Goal: Task Accomplishment & Management: Manage account settings

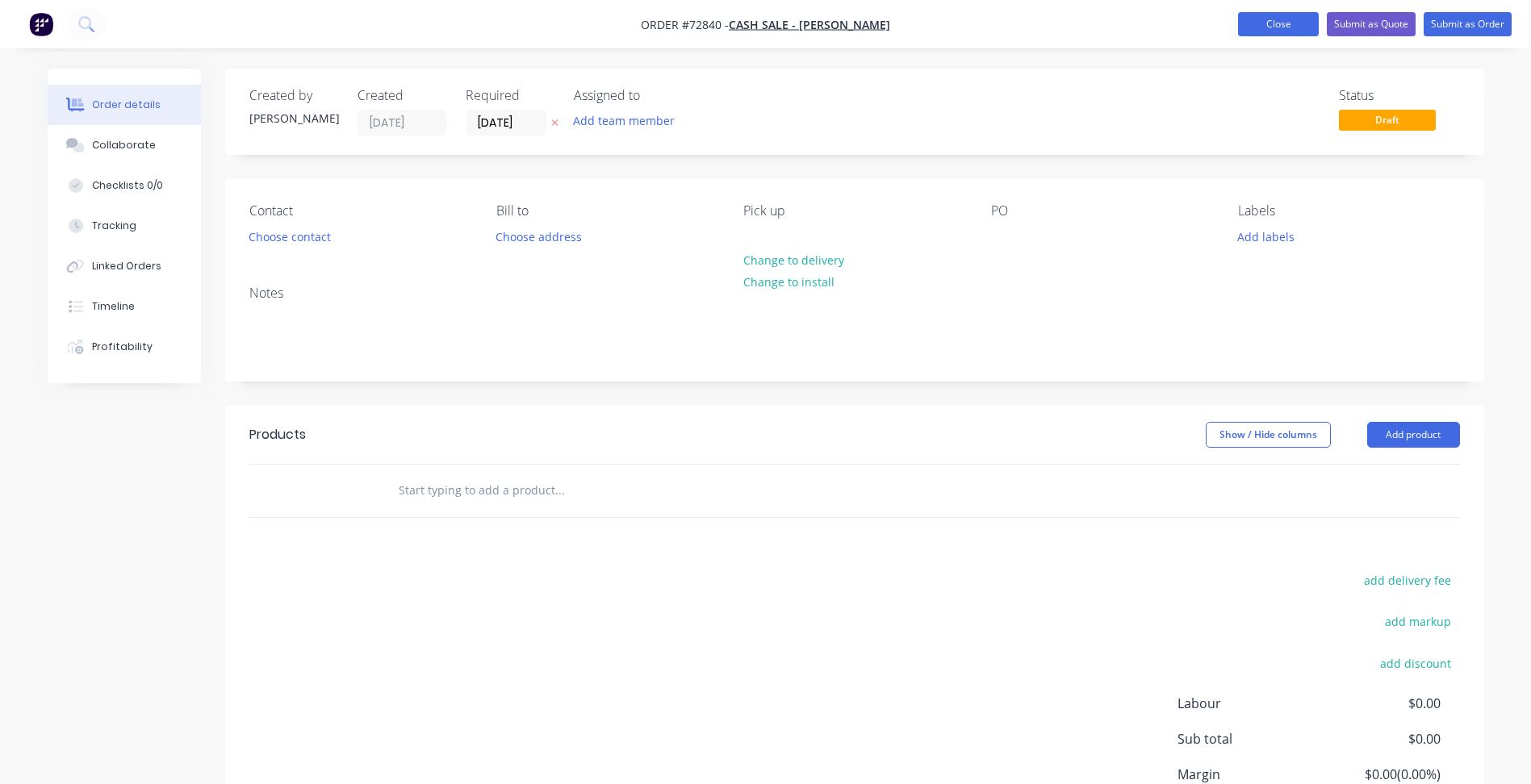
click at [1045, 25] on button "Close" at bounding box center [1278, 24] width 81 height 24
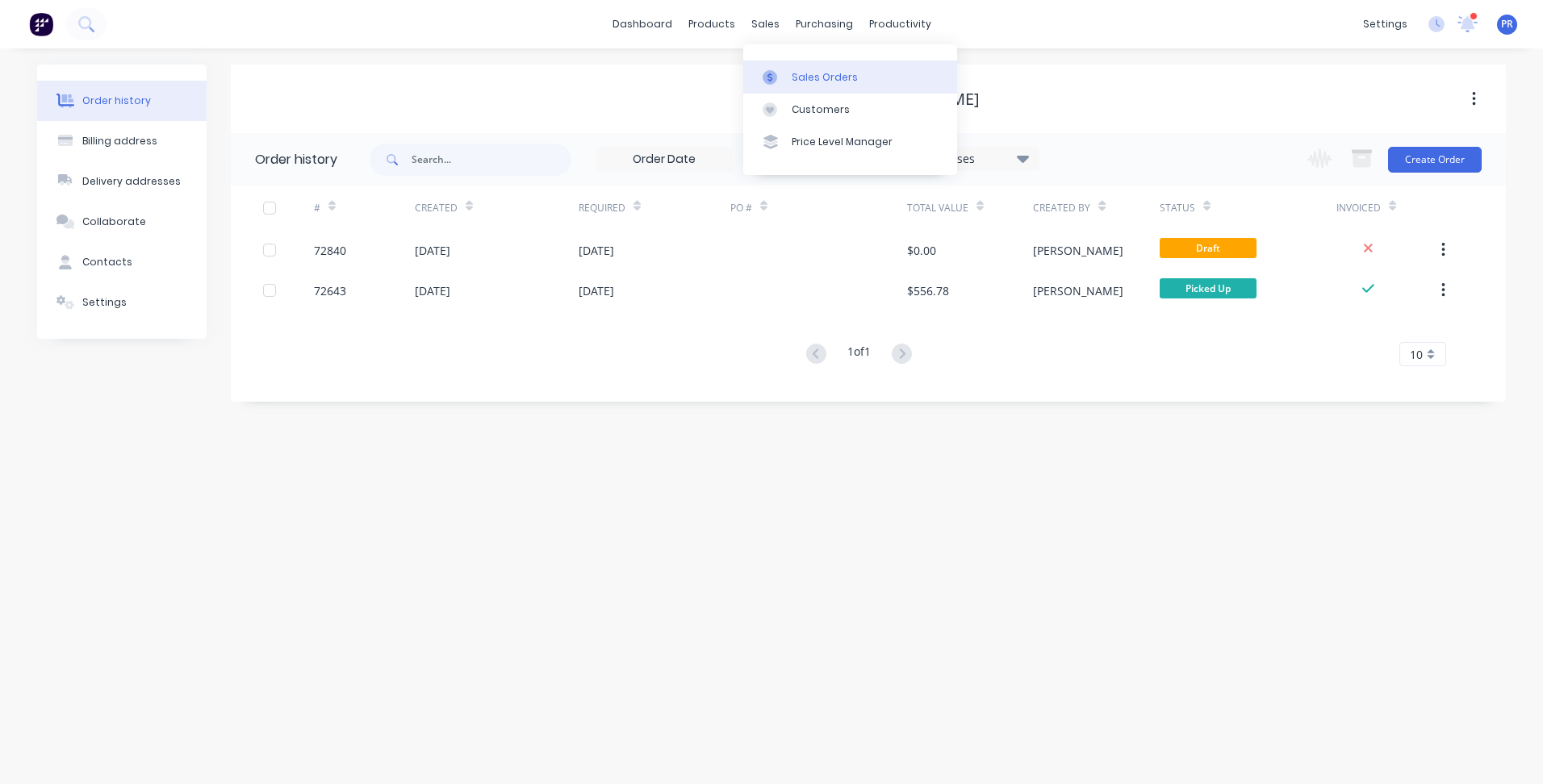
drag, startPoint x: 799, startPoint y: 82, endPoint x: 866, endPoint y: 88, distance: 67.3
click at [799, 82] on div "Sales Orders" at bounding box center [825, 78] width 66 height 15
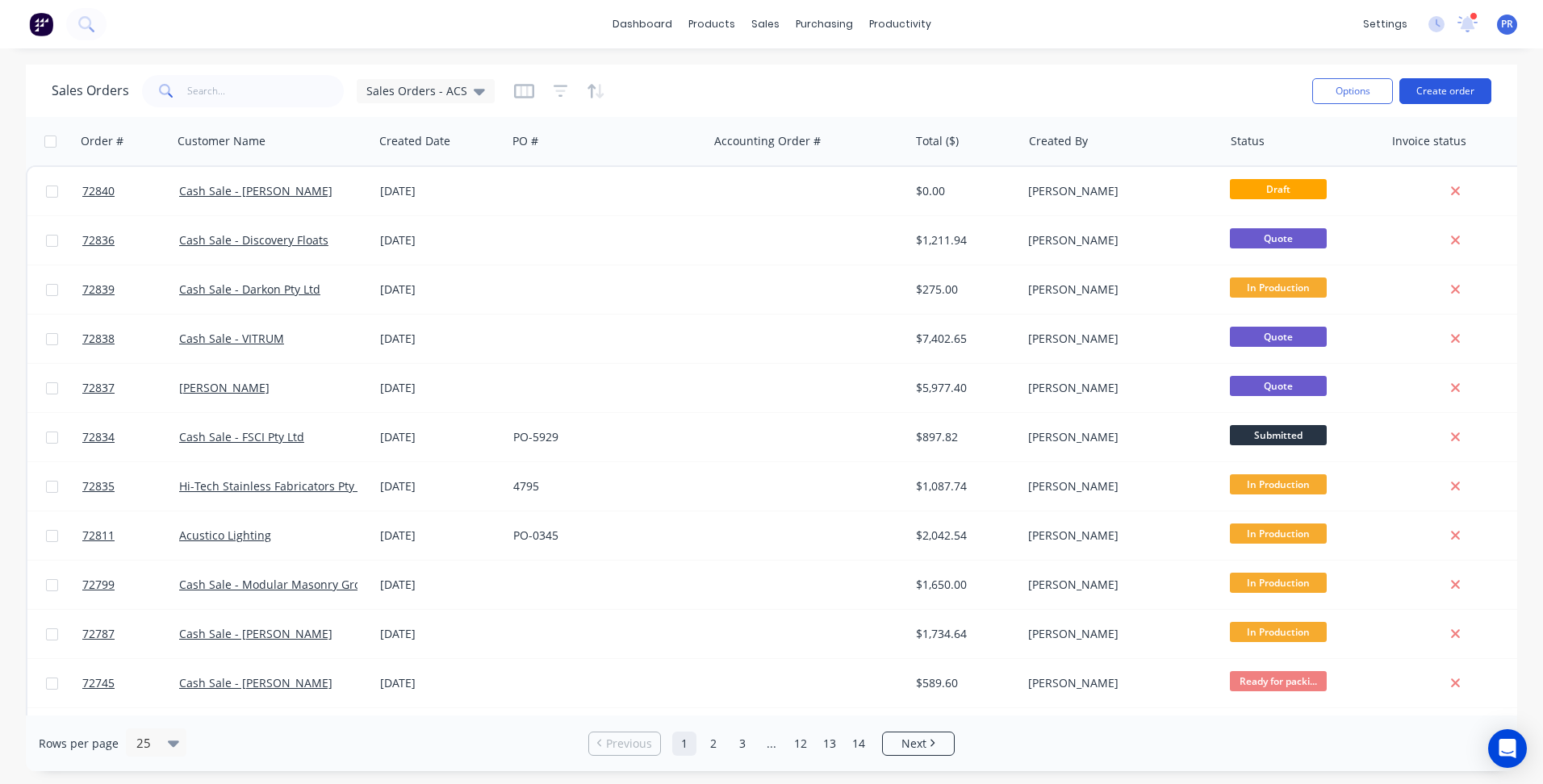
click at [1438, 92] on button "Create order" at bounding box center [1445, 91] width 92 height 26
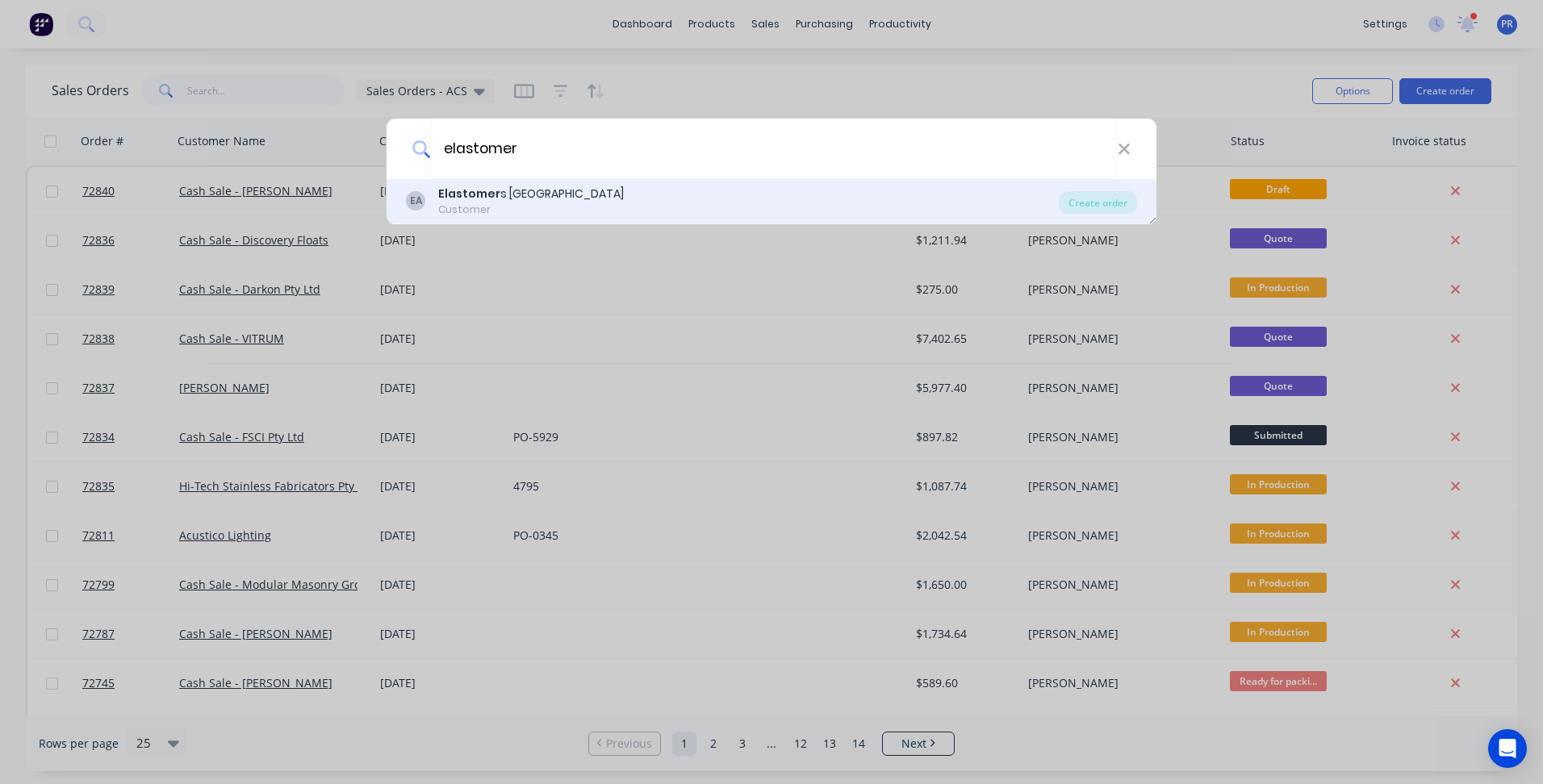
type input "elastomer"
click at [533, 200] on div "Elastomer s [GEOGRAPHIC_DATA]" at bounding box center [531, 194] width 186 height 17
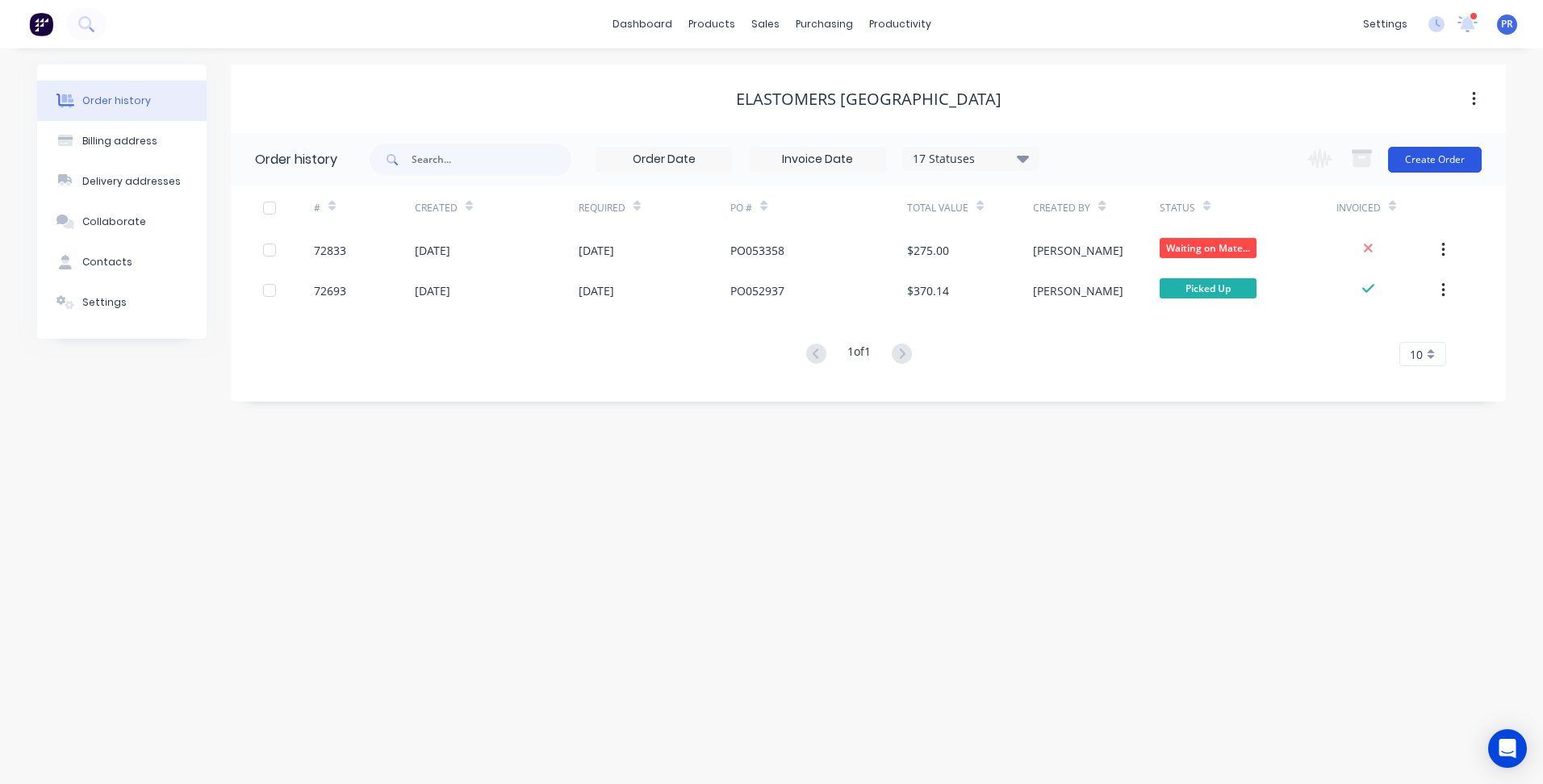
click at [1399, 163] on button "Create Order" at bounding box center [1434, 159] width 93 height 26
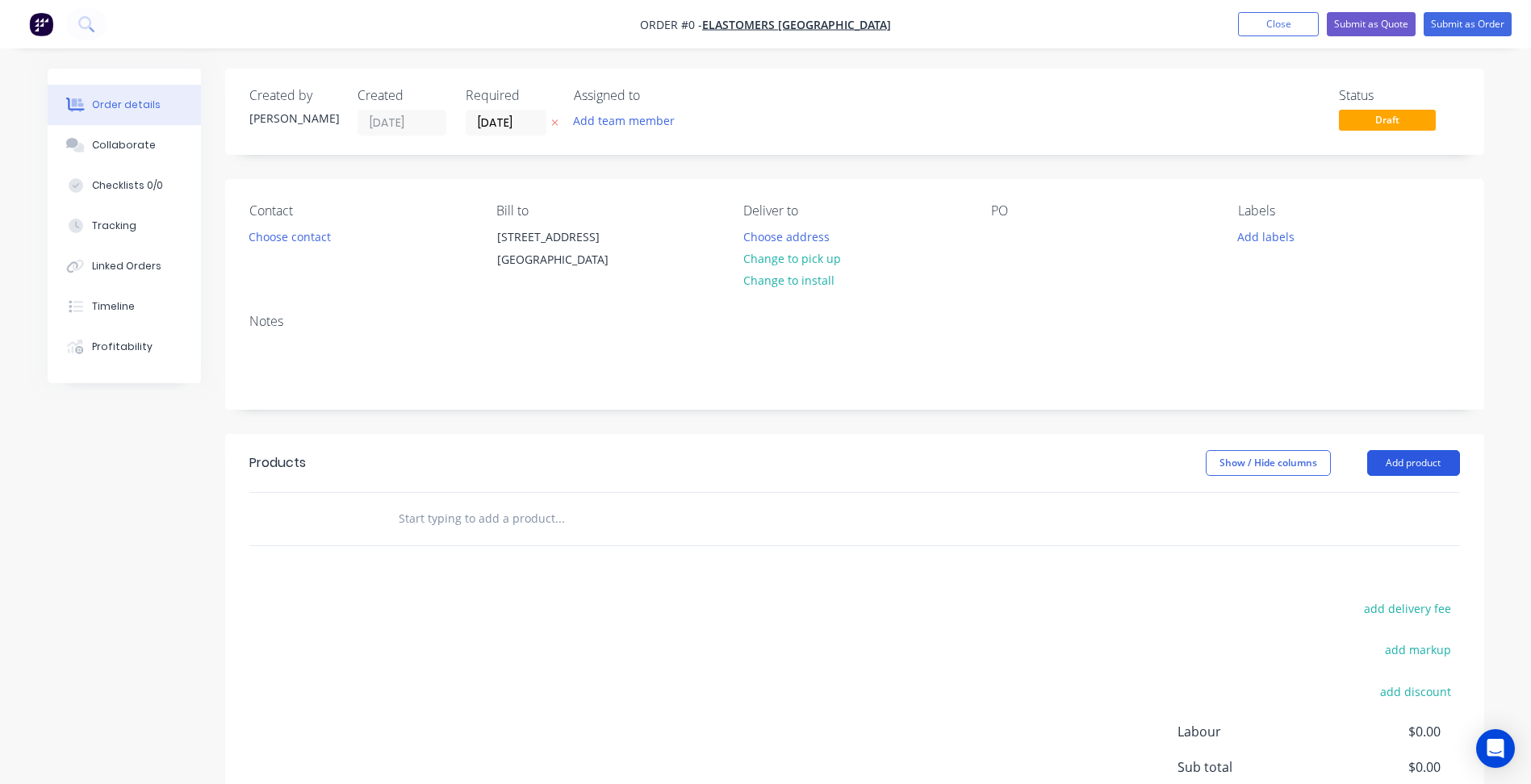
click at [1406, 476] on button "Add product" at bounding box center [1414, 462] width 92 height 26
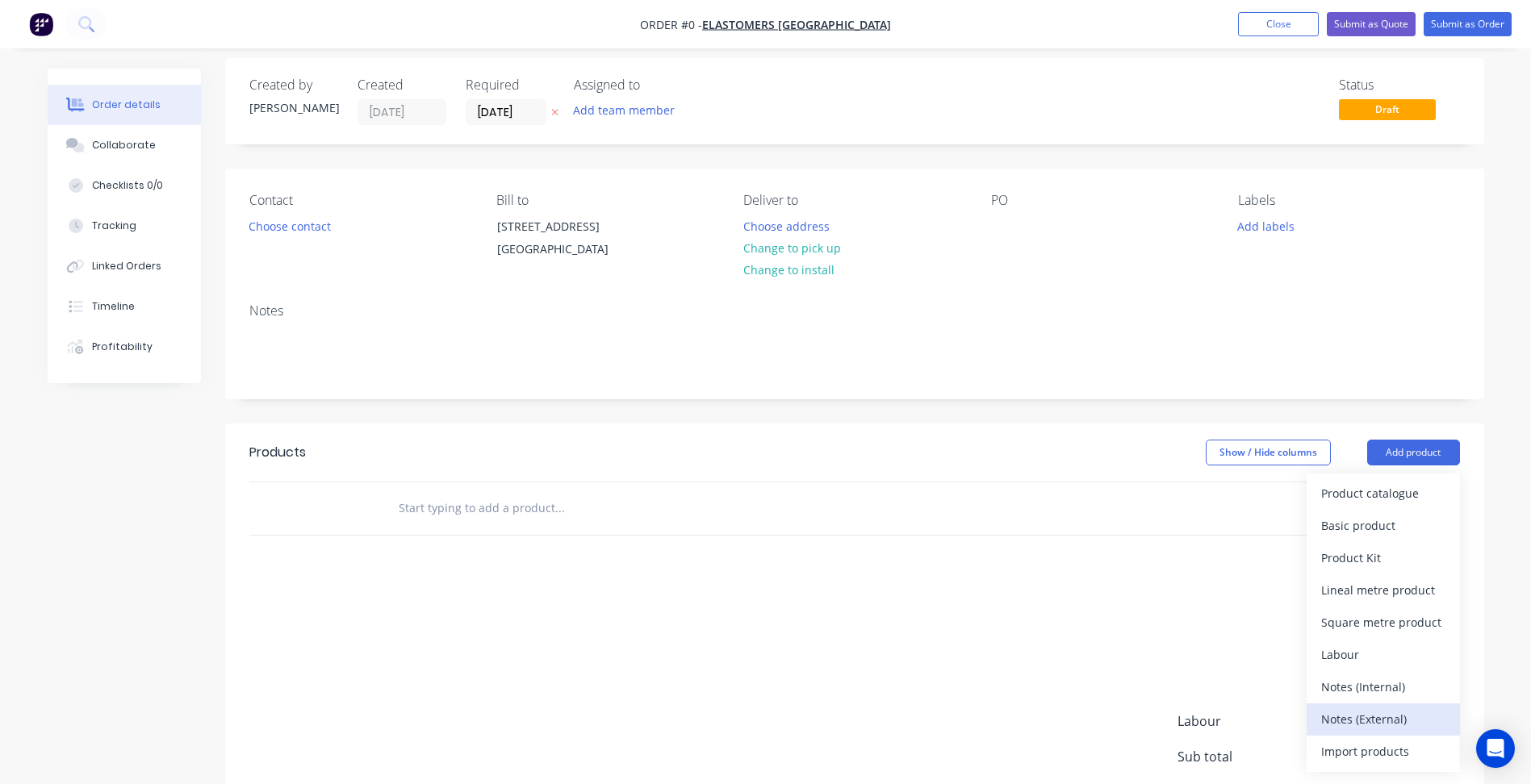
scroll to position [81, 0]
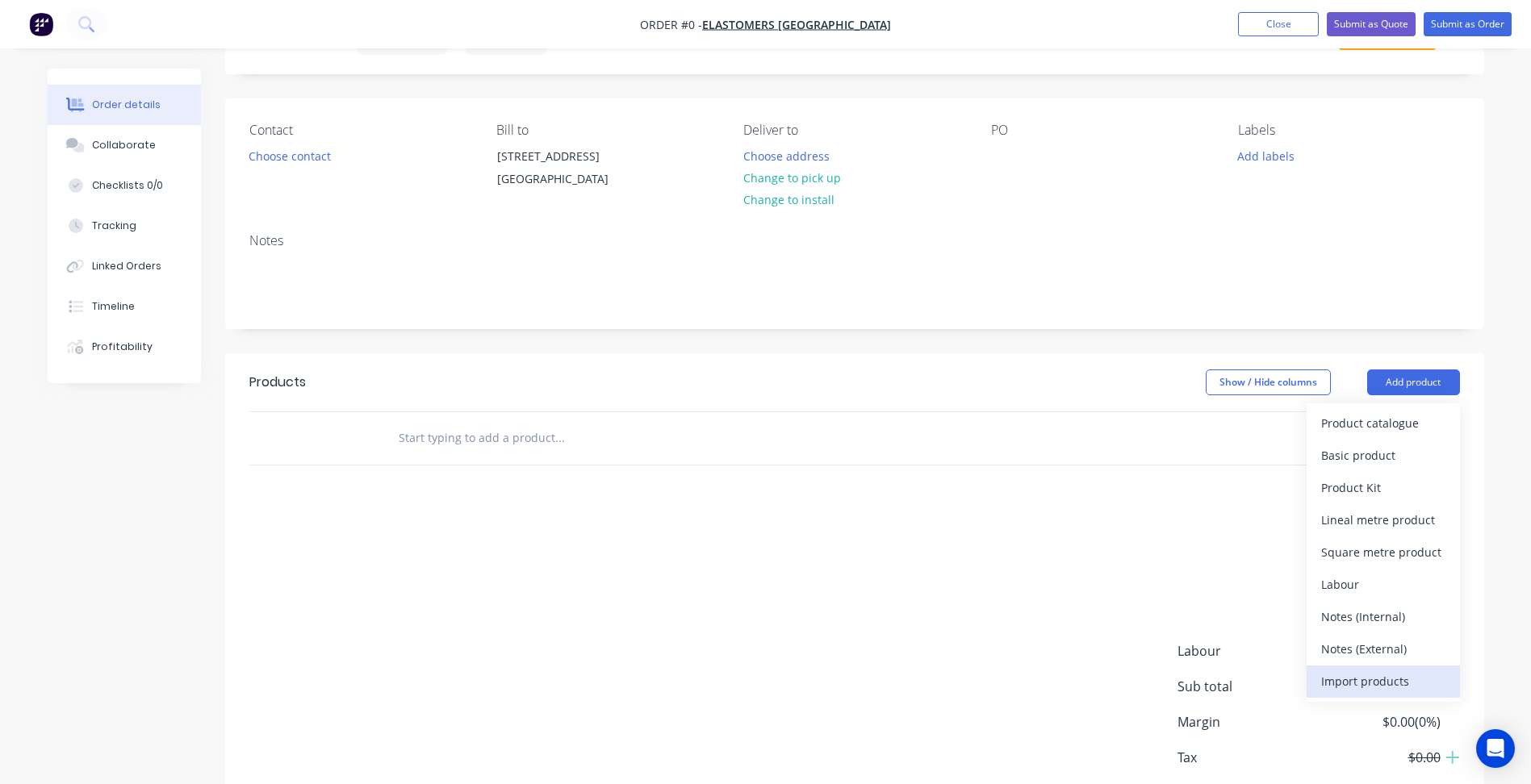
click at [1355, 693] on div "Import products" at bounding box center [1383, 681] width 125 height 23
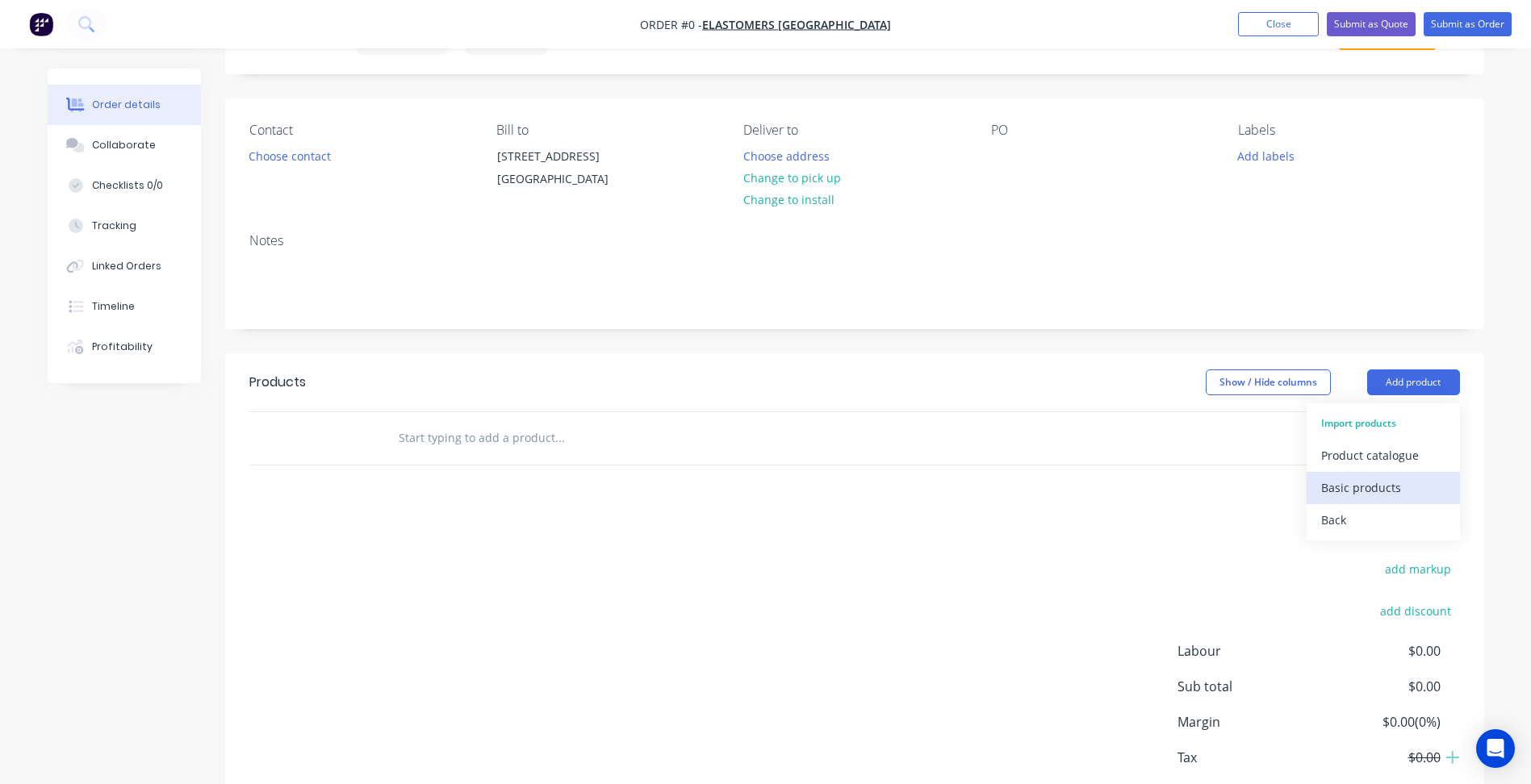
click at [1356, 499] on div "Basic products" at bounding box center [1383, 488] width 125 height 23
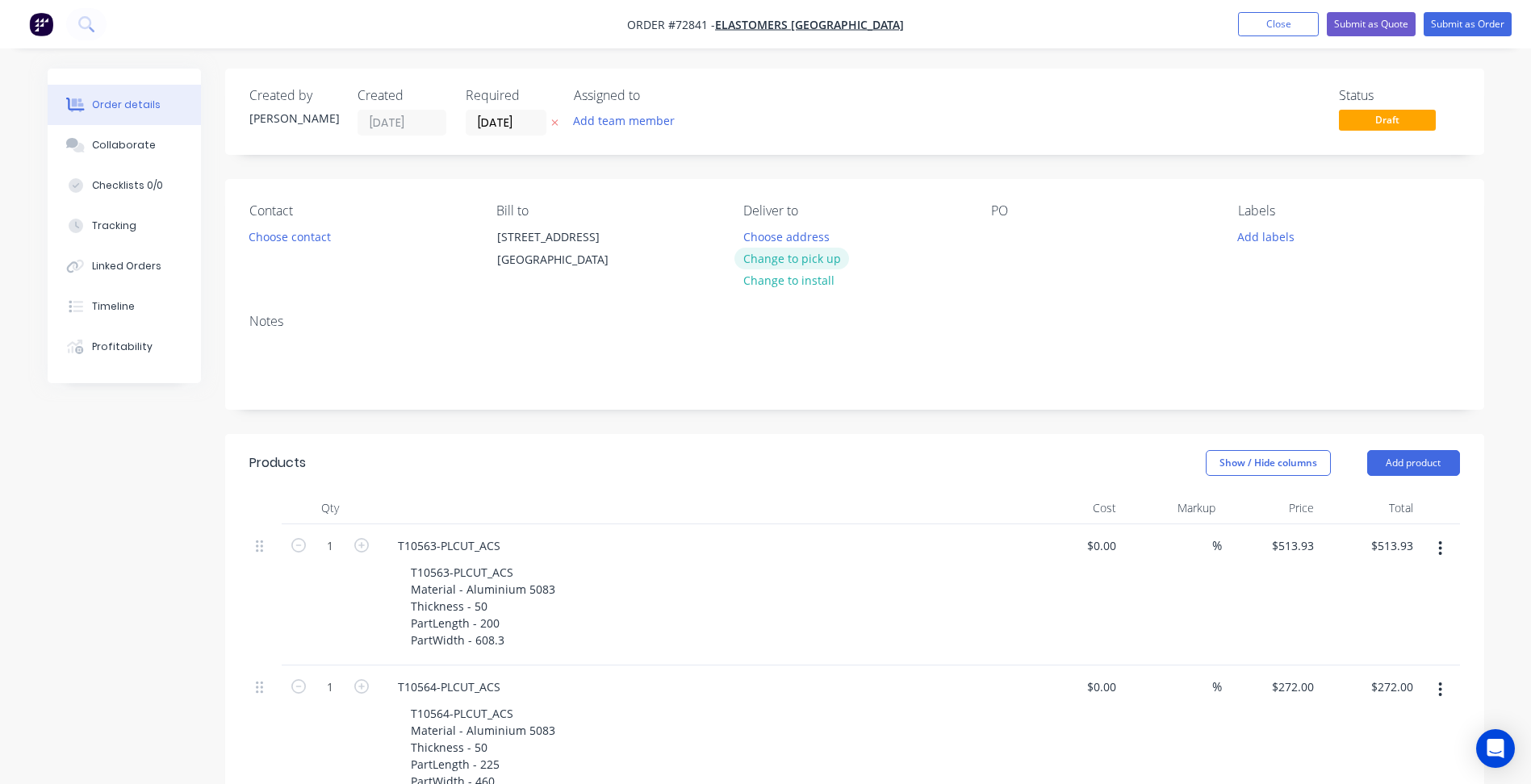
click at [798, 260] on button "Change to pick up" at bounding box center [791, 258] width 115 height 21
click at [287, 232] on button "Choose contact" at bounding box center [289, 236] width 99 height 21
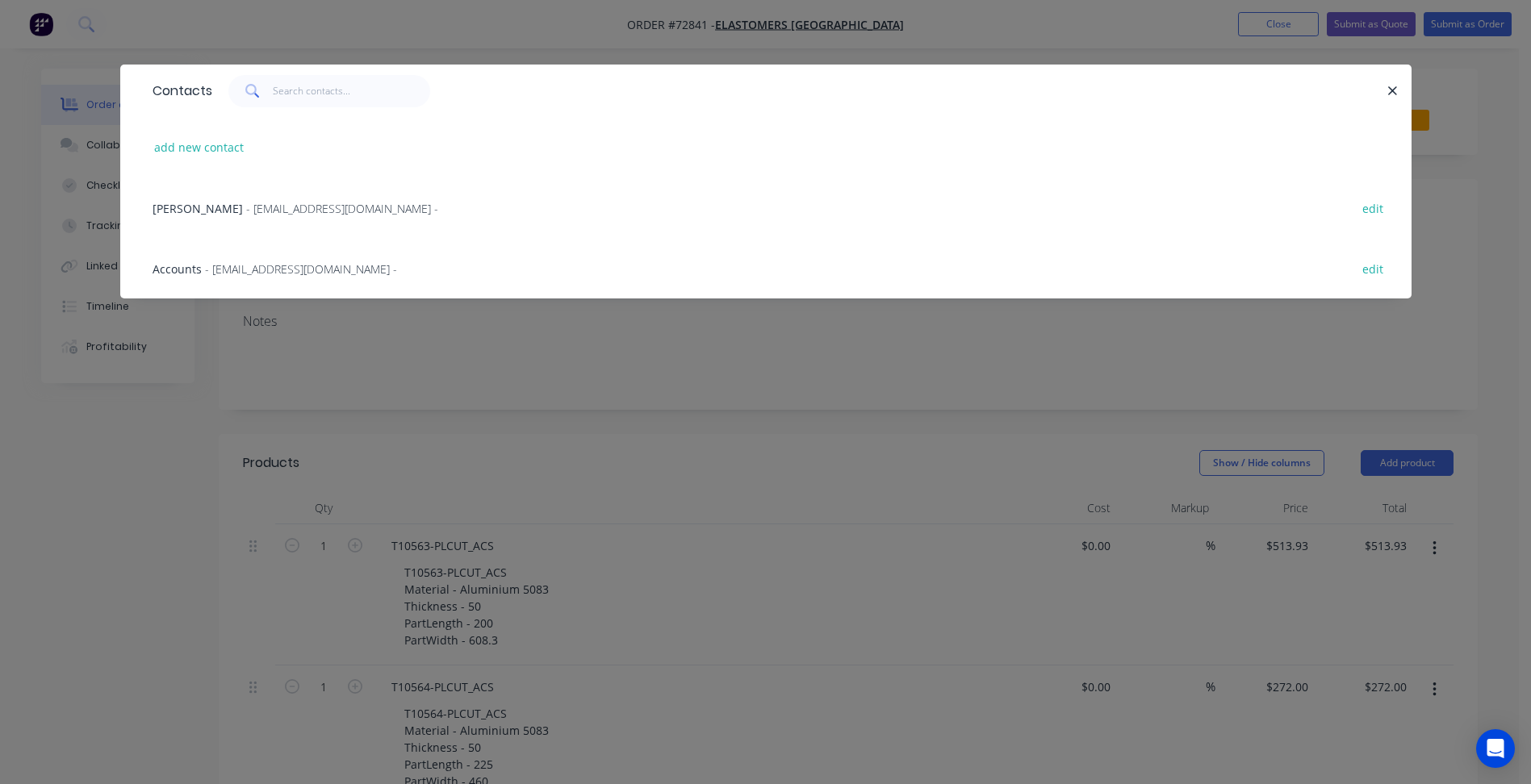
click at [248, 212] on span "- [EMAIL_ADDRESS][DOMAIN_NAME] -" at bounding box center [342, 208] width 192 height 16
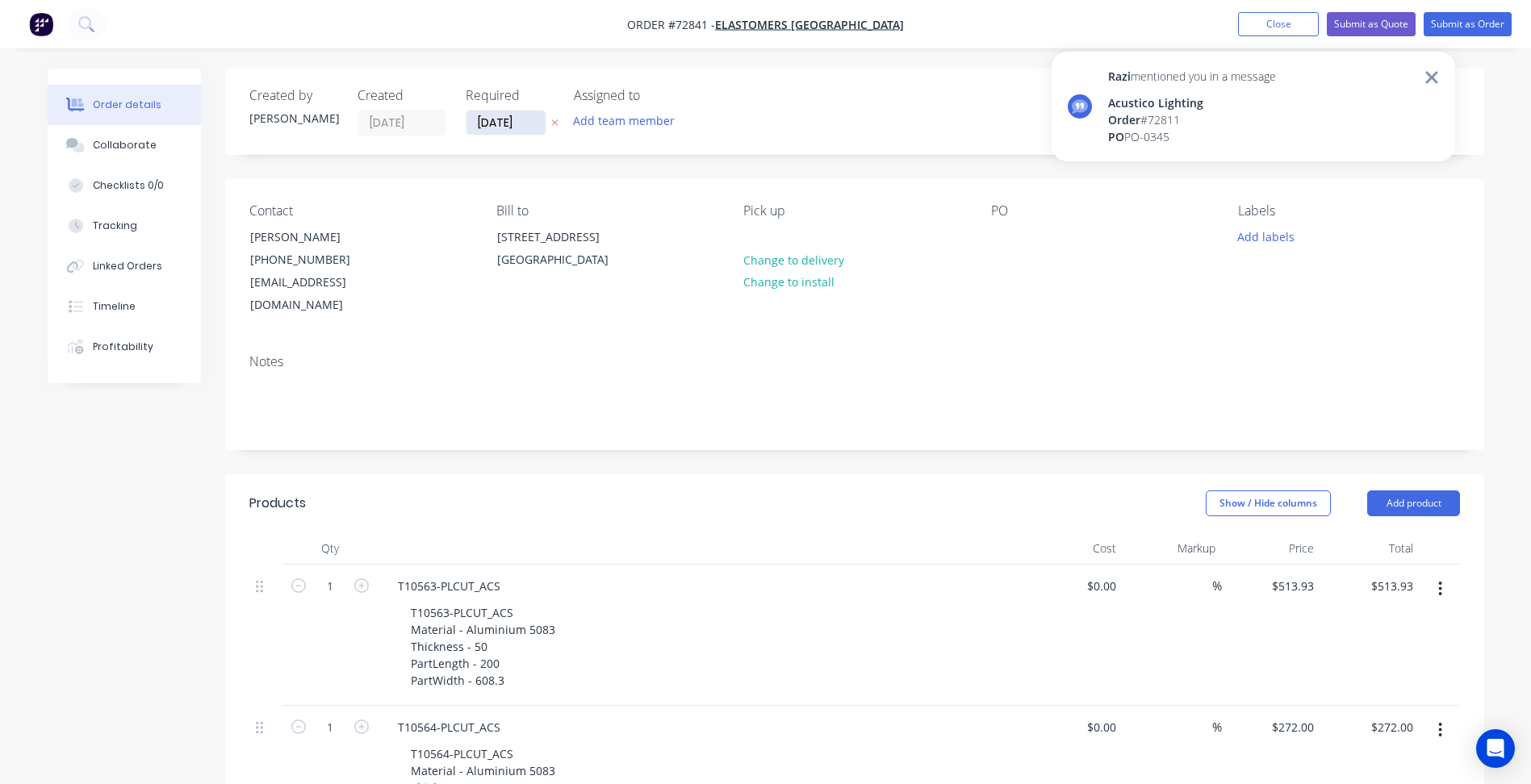
click at [492, 120] on input "[DATE]" at bounding box center [506, 122] width 79 height 24
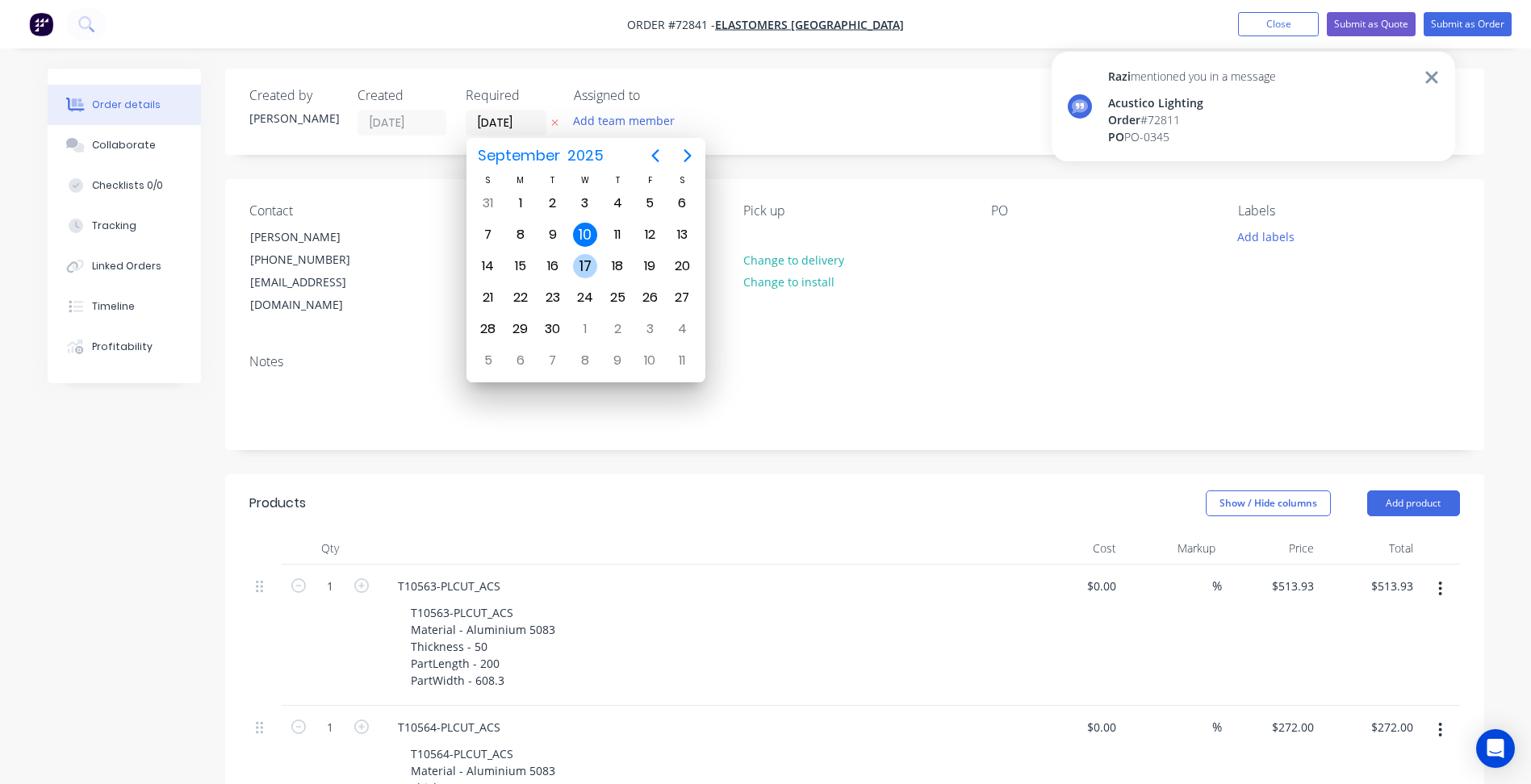
click at [585, 264] on div "17" at bounding box center [585, 266] width 24 height 24
type input "[DATE]"
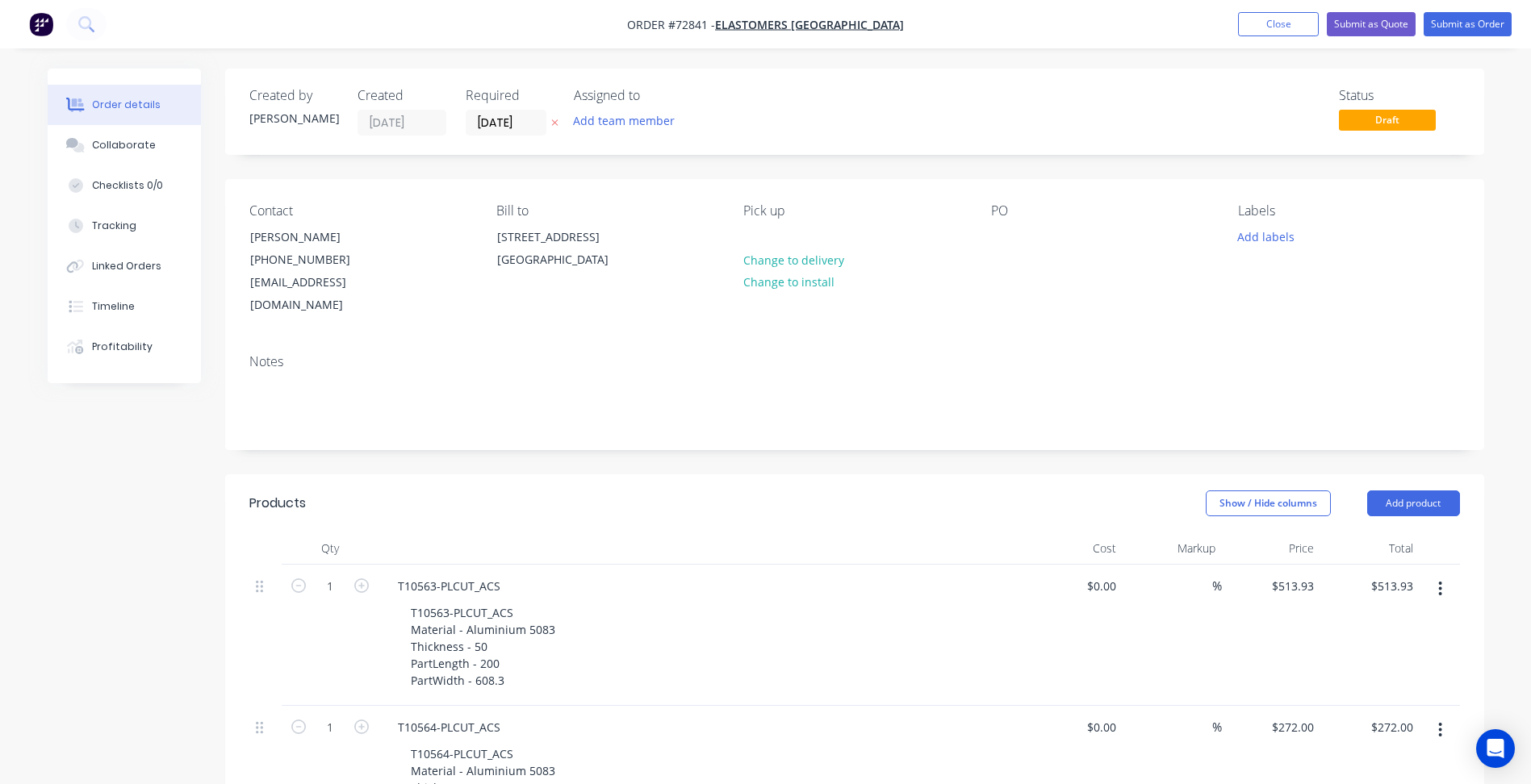
click at [998, 257] on div "PO" at bounding box center [1102, 260] width 221 height 114
click at [998, 233] on div at bounding box center [1003, 237] width 26 height 23
paste div
click at [1474, 19] on button "Submit as Order" at bounding box center [1467, 24] width 88 height 24
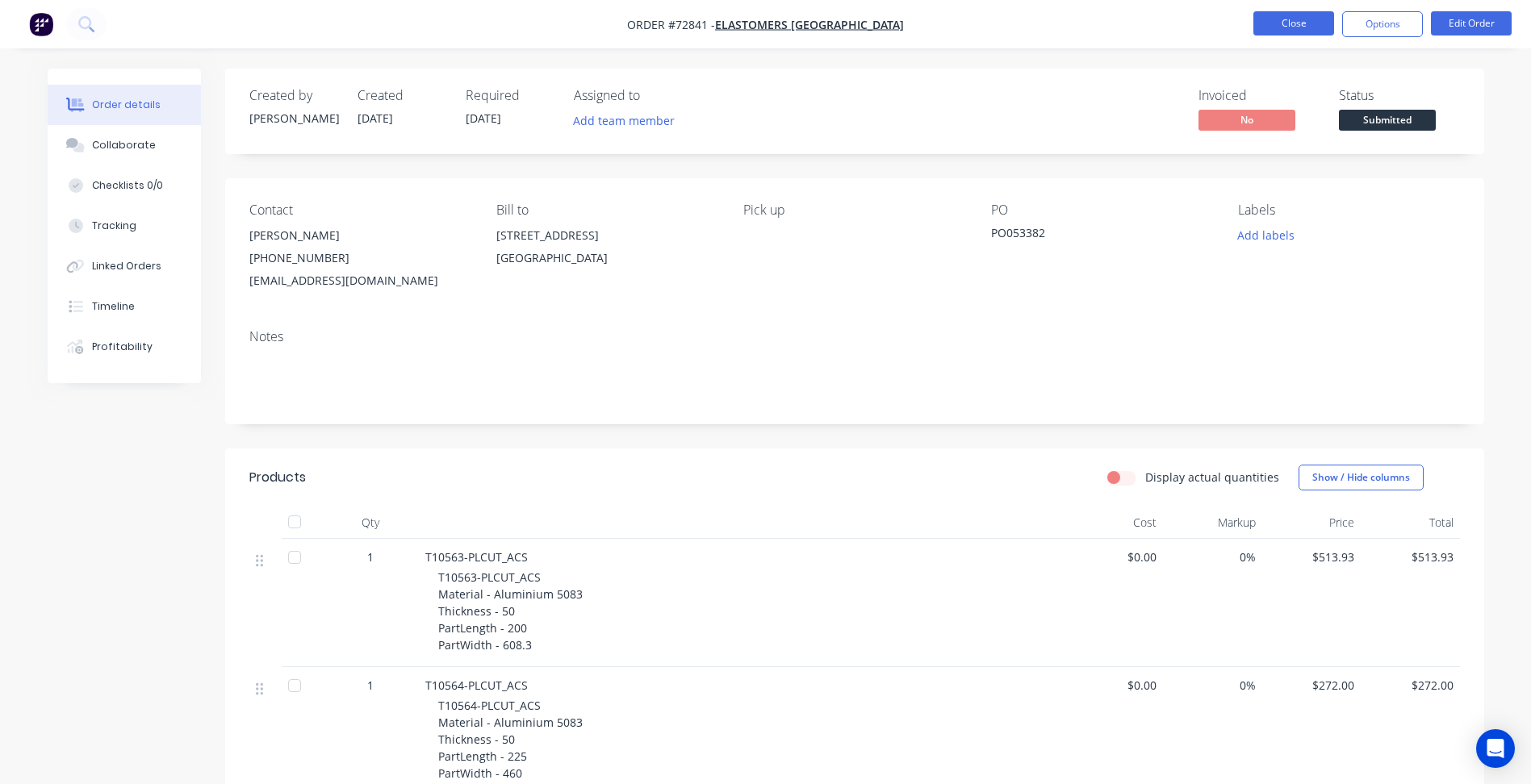
click at [1323, 24] on button "Close" at bounding box center [1294, 23] width 81 height 24
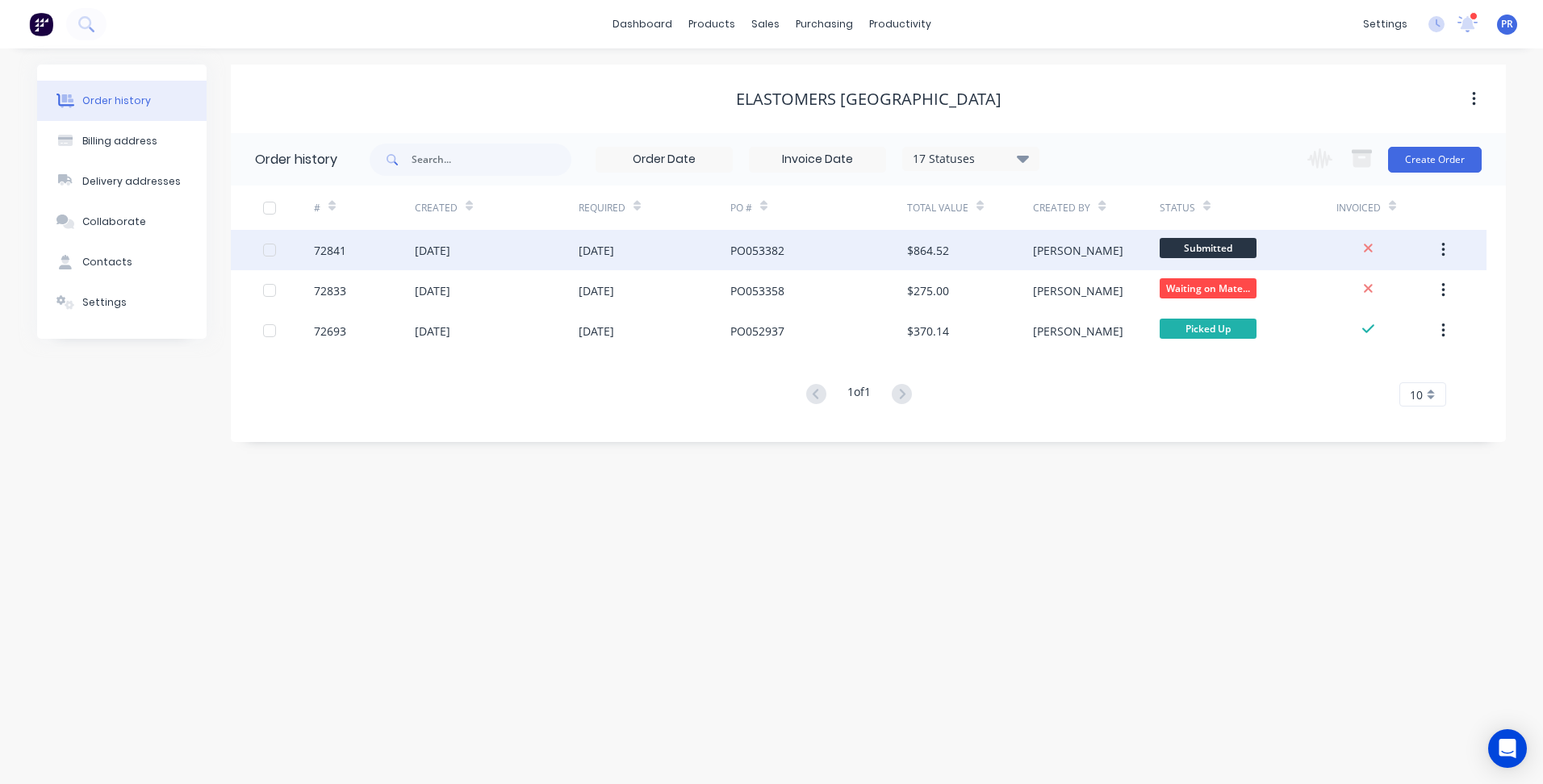
click at [958, 255] on div "$864.52" at bounding box center [970, 250] width 125 height 40
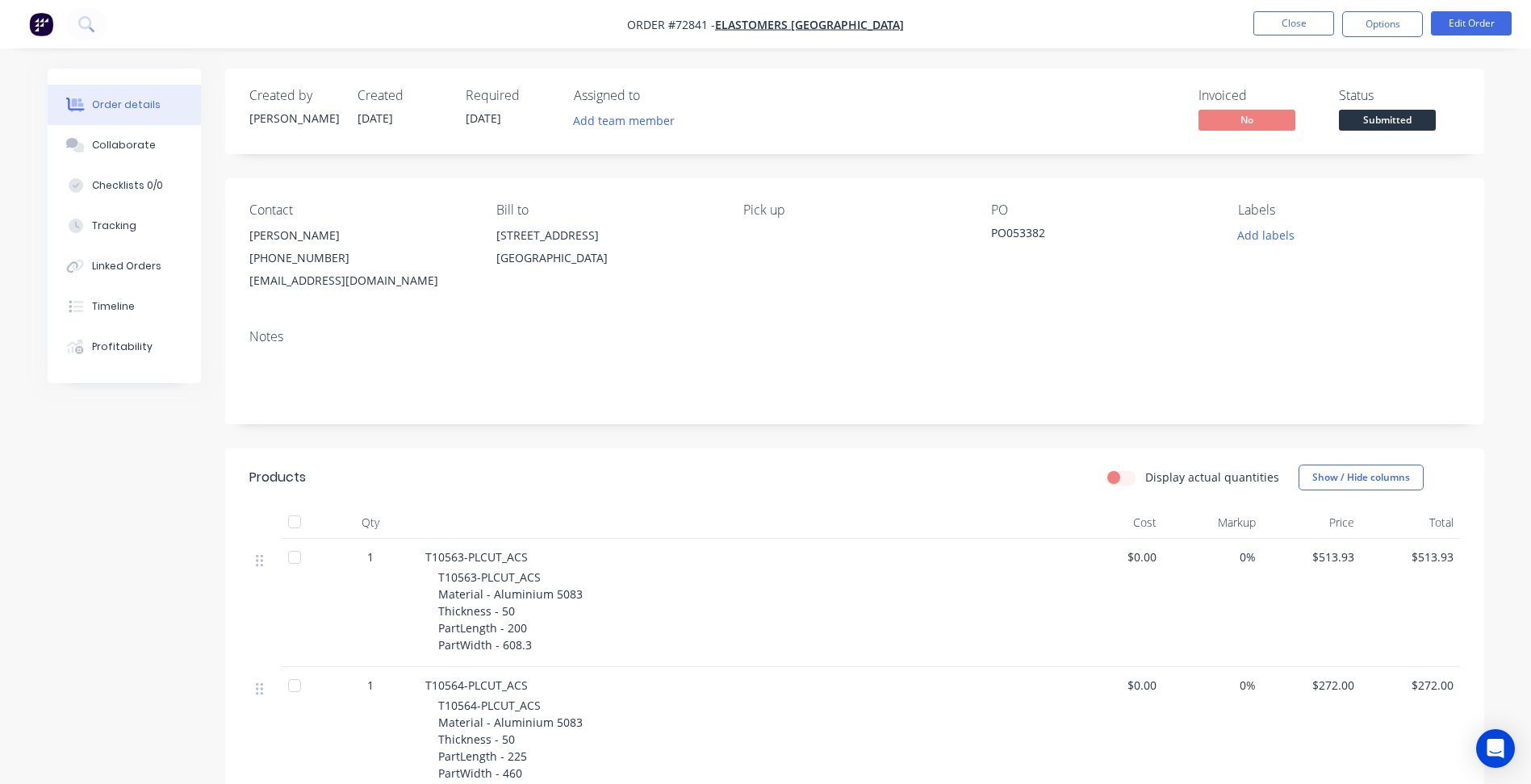
click at [1396, 125] on span "Submitted" at bounding box center [1386, 120] width 97 height 20
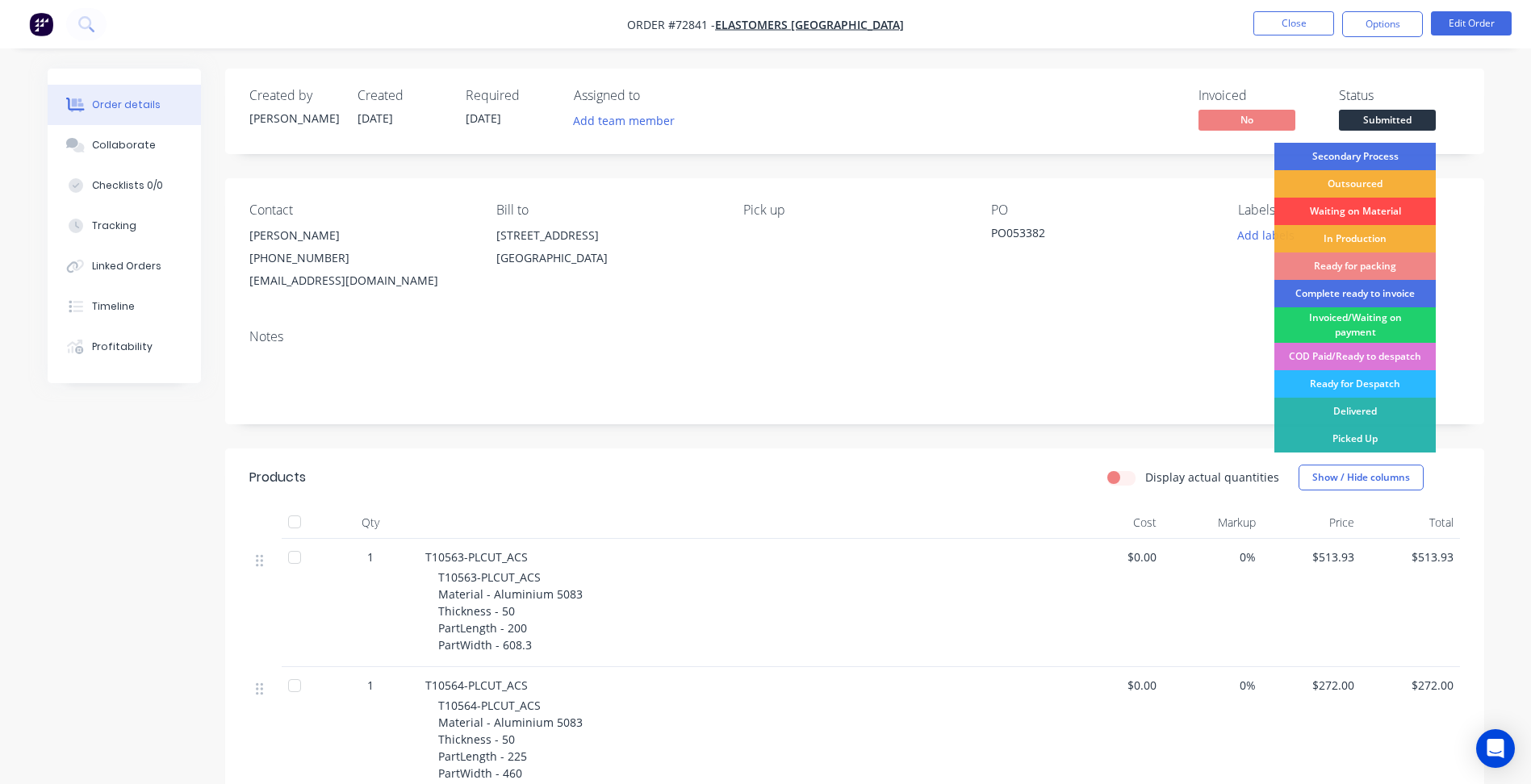
click at [1346, 208] on div "Waiting on Material" at bounding box center [1354, 210] width 161 height 27
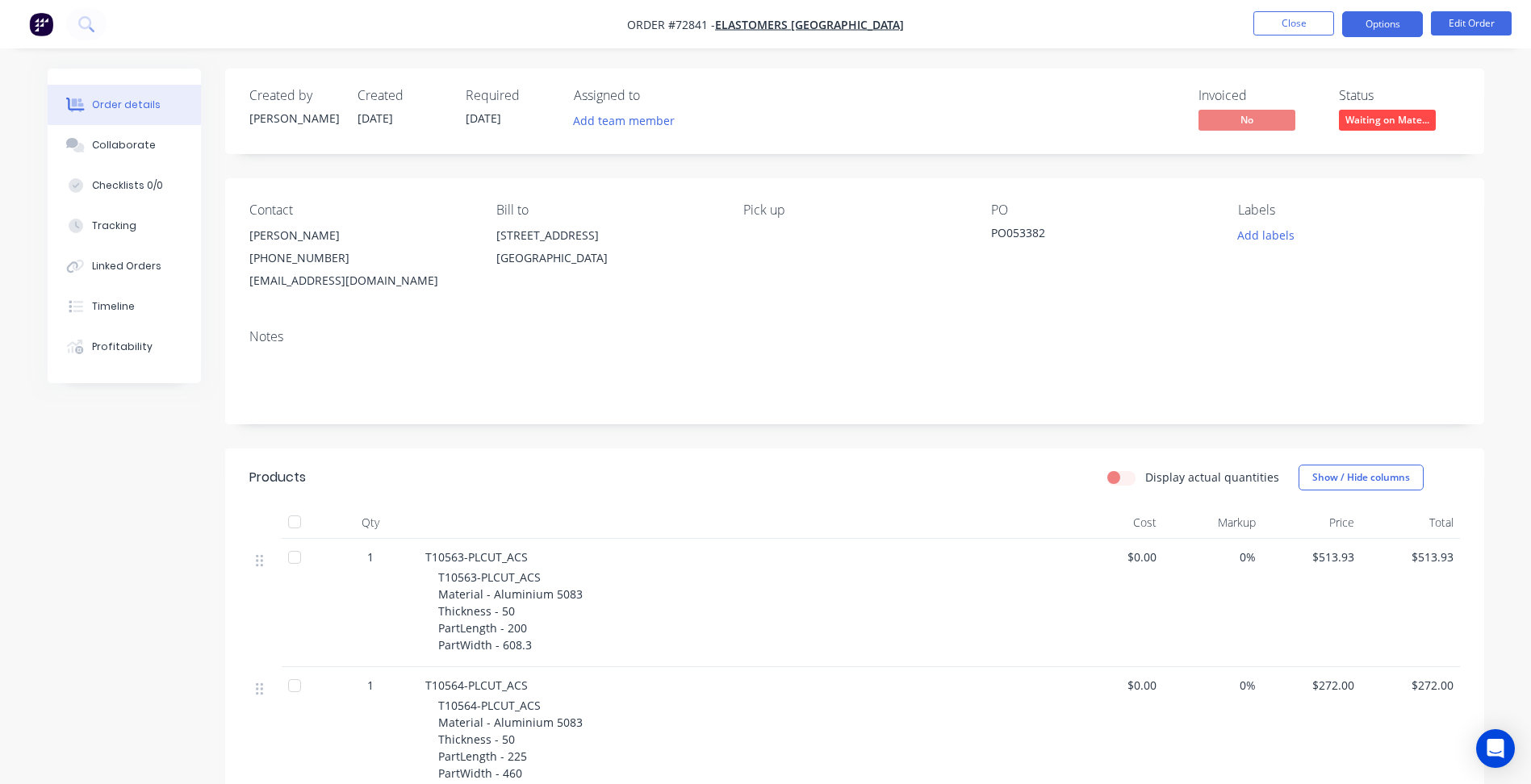
click at [1384, 29] on button "Options" at bounding box center [1382, 24] width 81 height 26
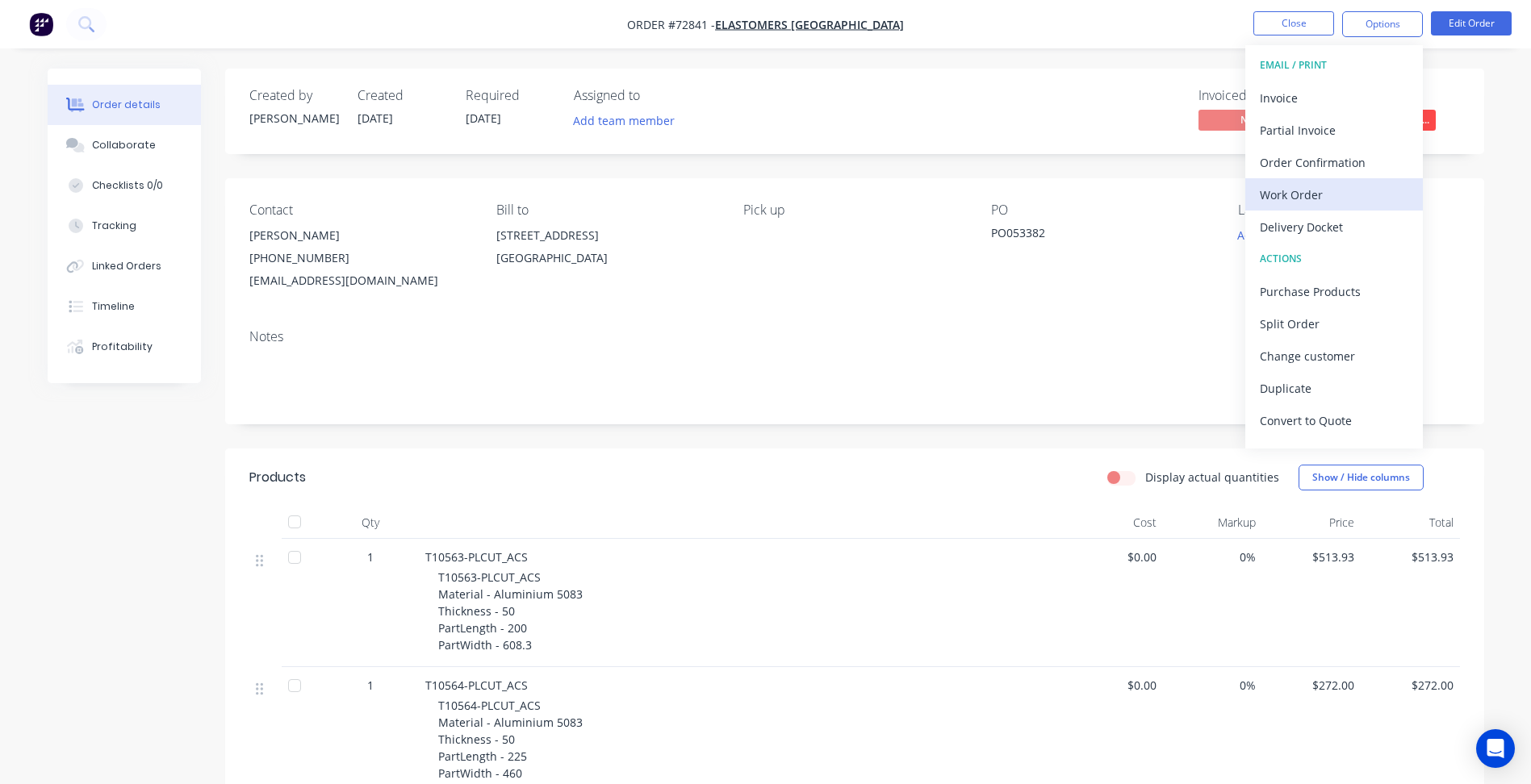
click at [1320, 203] on div "Work Order" at bounding box center [1334, 195] width 149 height 23
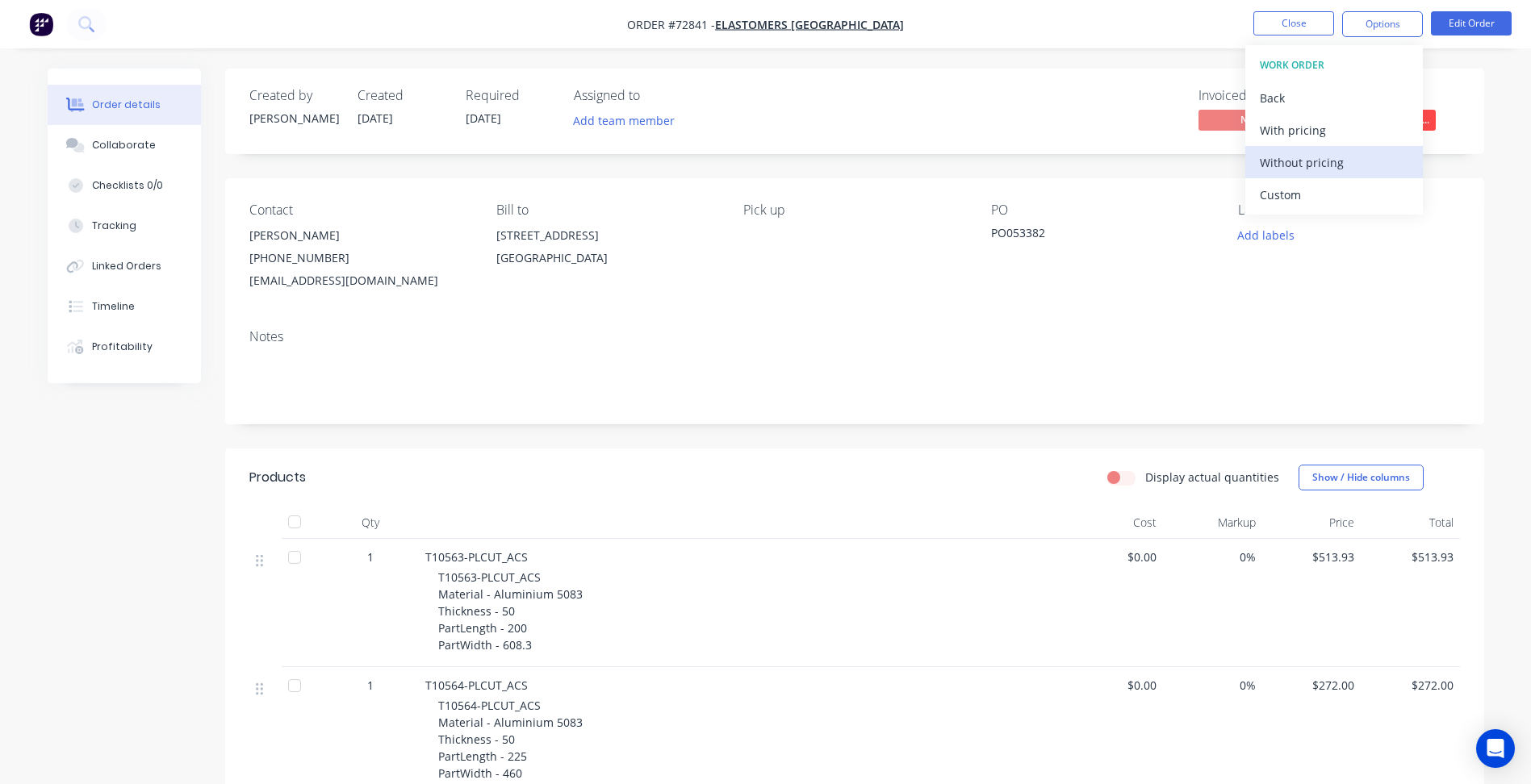
click at [1316, 163] on div "Without pricing" at bounding box center [1334, 163] width 149 height 23
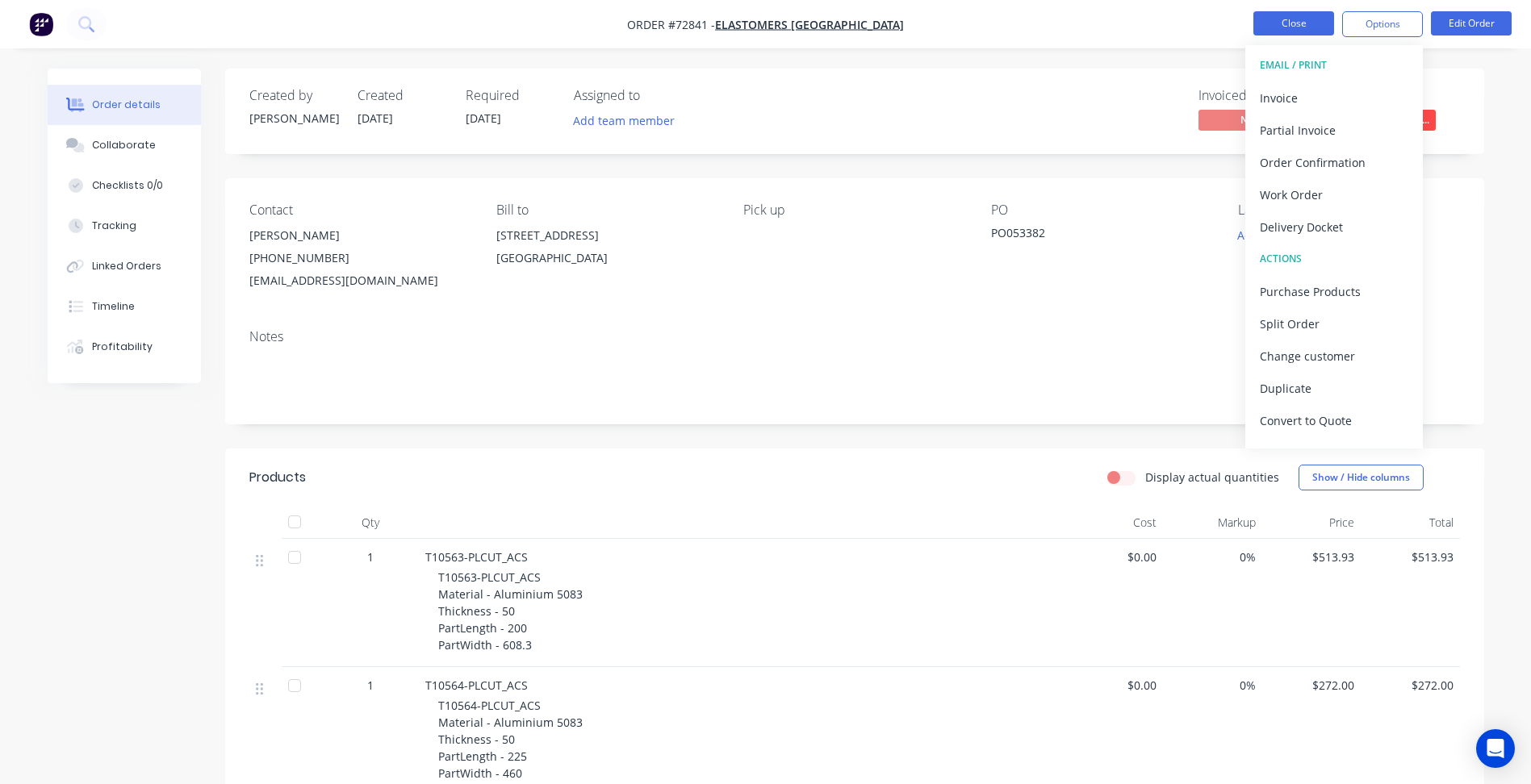
click at [1266, 21] on button "Close" at bounding box center [1294, 23] width 81 height 24
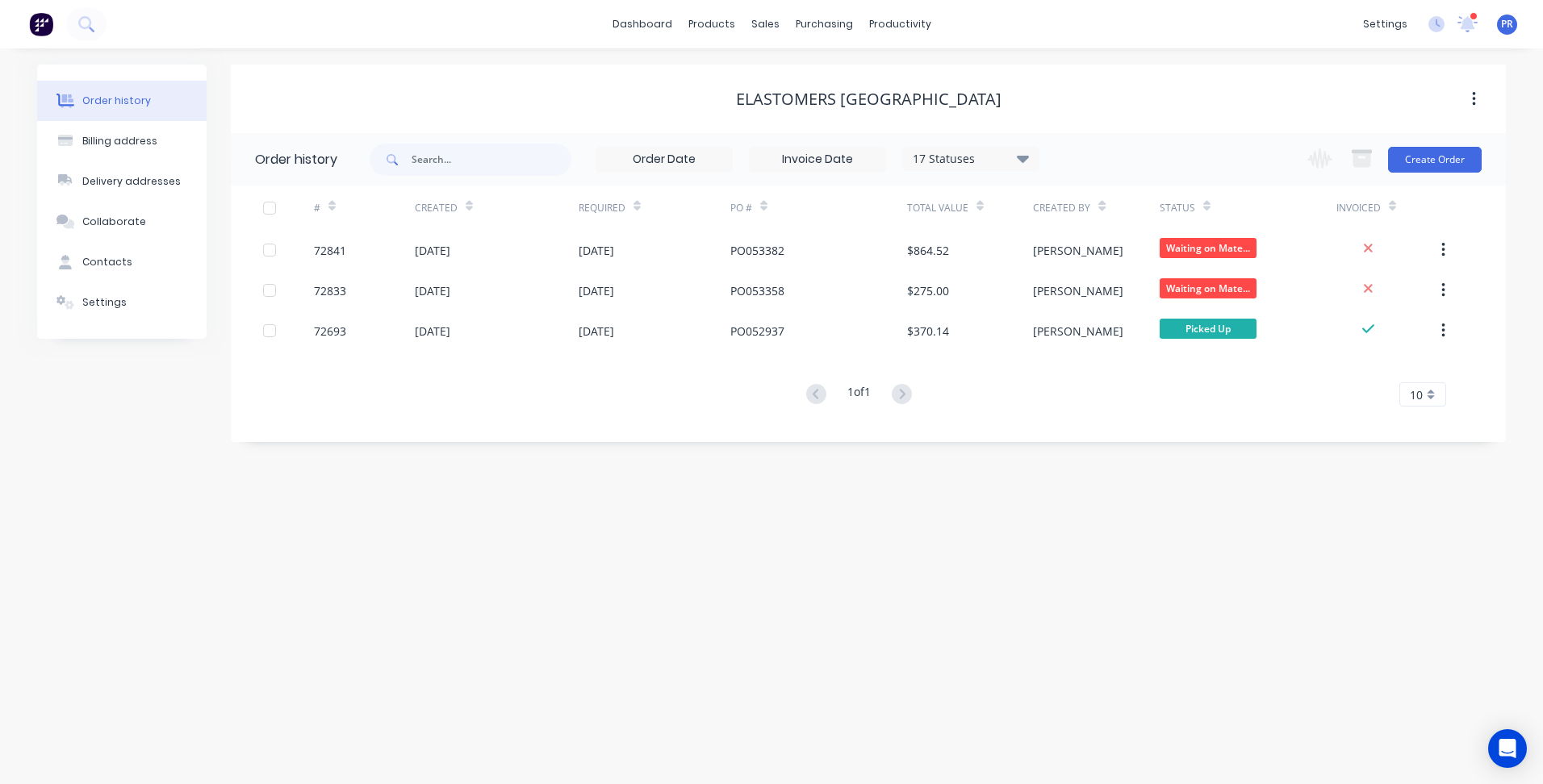
click at [1480, 18] on div "settings 3 new notifications [PERSON_NAME] all as read [PERSON_NAME] mentioned …" at bounding box center [1449, 24] width 188 height 24
click at [1472, 18] on div at bounding box center [1474, 17] width 8 height 8
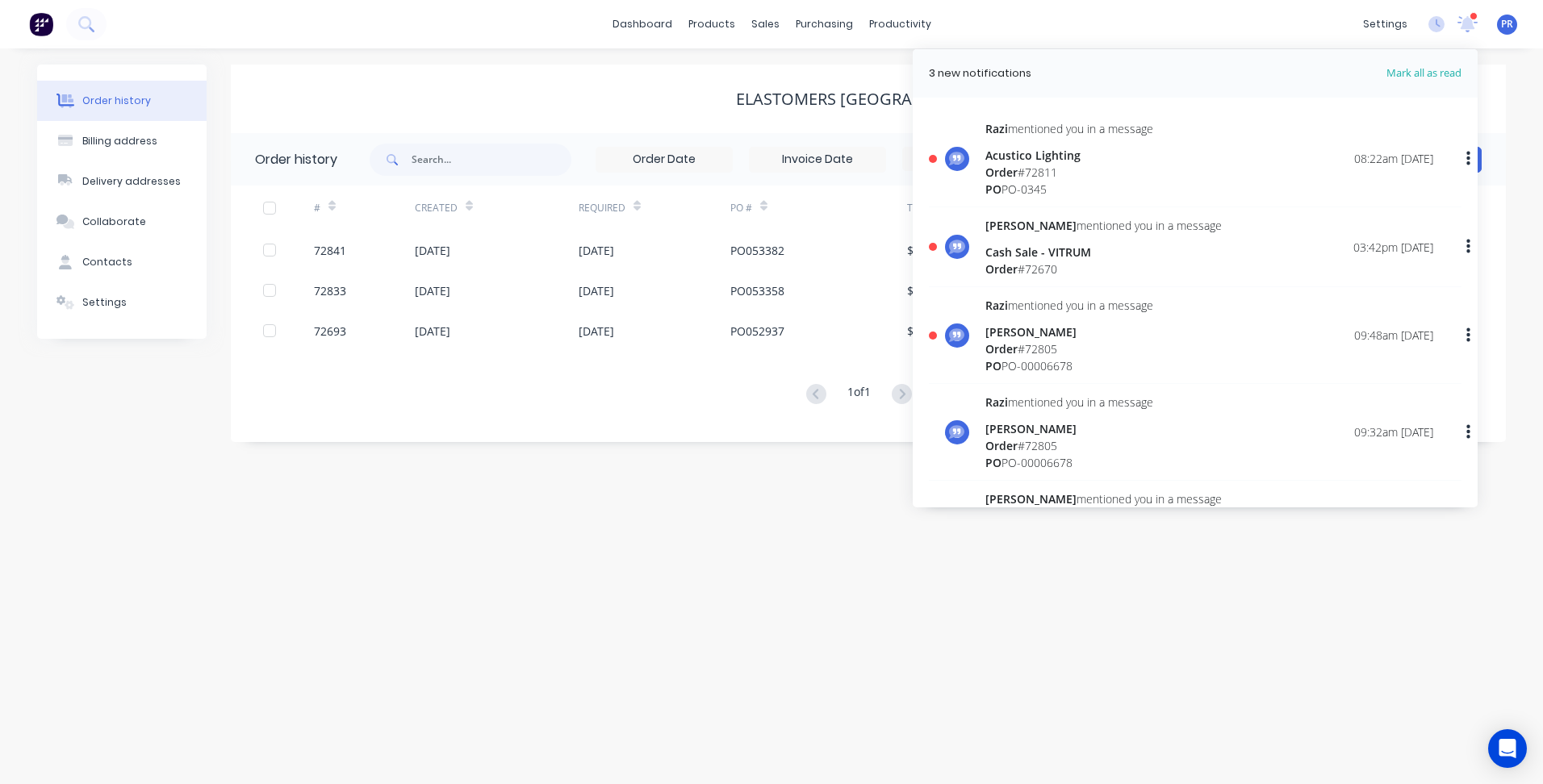
click at [1206, 157] on div "[PERSON_NAME] mentioned you in a message Acustico Lighting Order # 72811 PO PO-…" at bounding box center [1209, 159] width 447 height 78
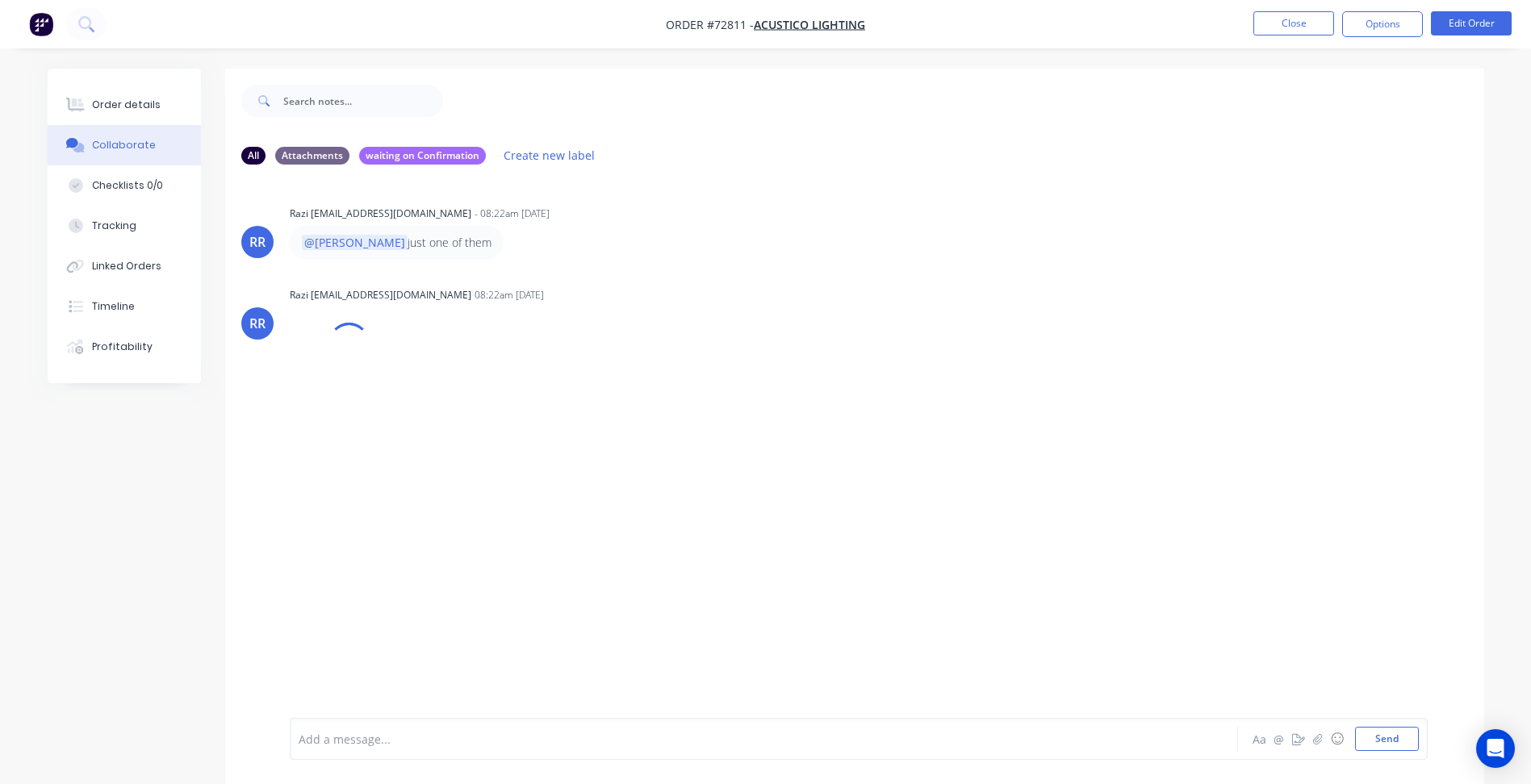
scroll to position [24, 0]
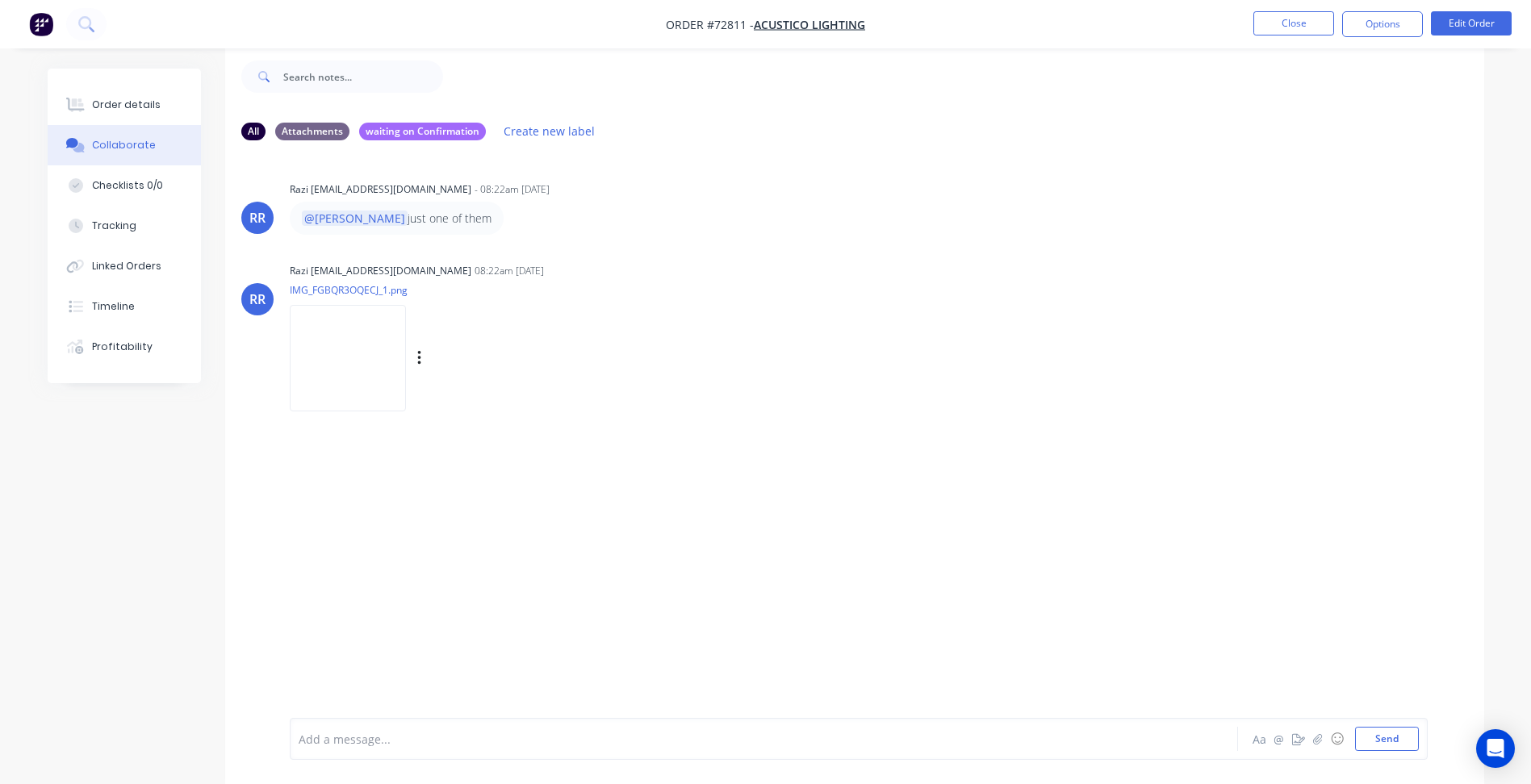
click at [359, 362] on img at bounding box center [348, 357] width 116 height 106
click at [1299, 31] on button "Close" at bounding box center [1294, 23] width 81 height 24
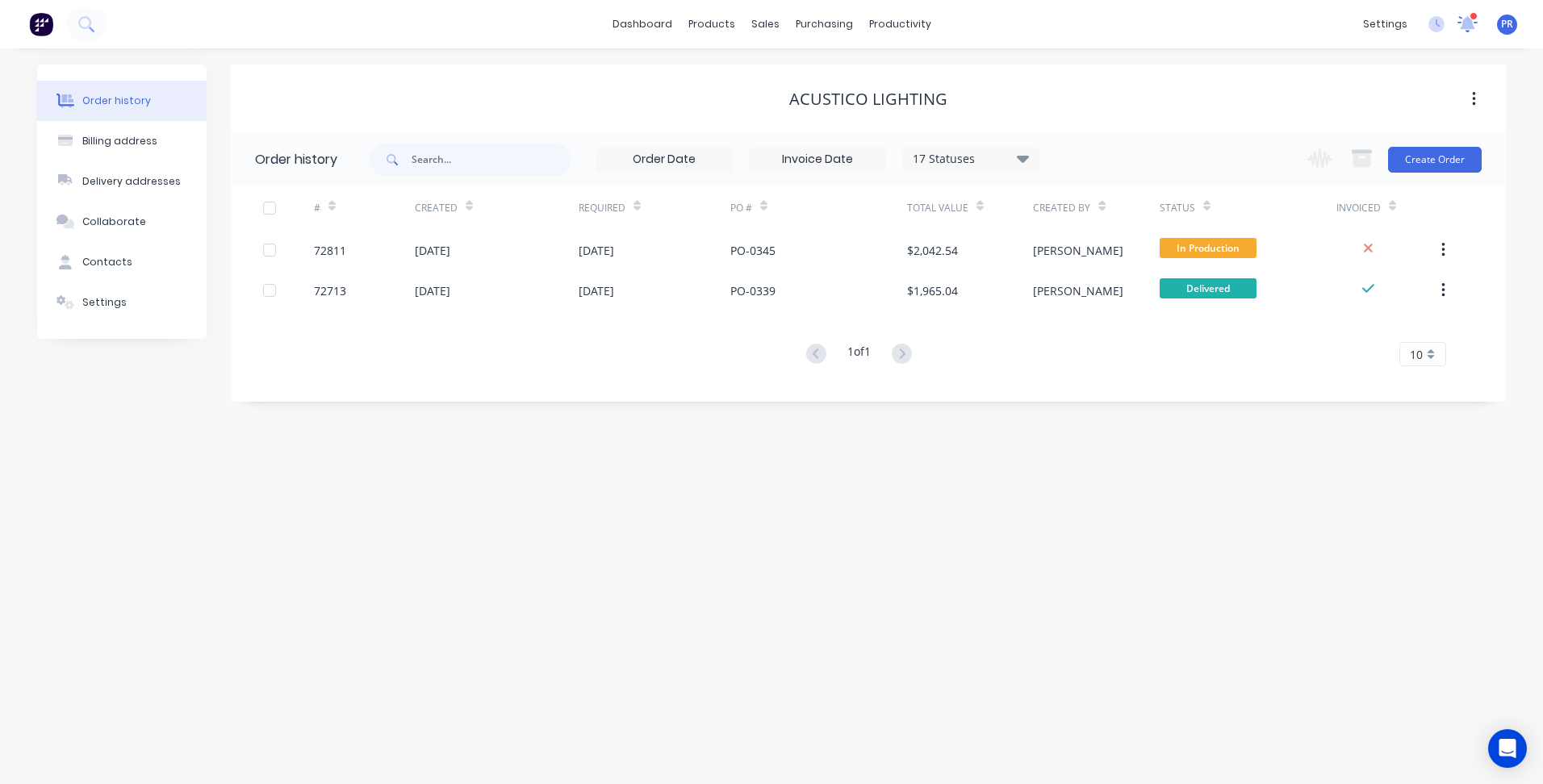
click at [1463, 17] on icon at bounding box center [1467, 24] width 21 height 18
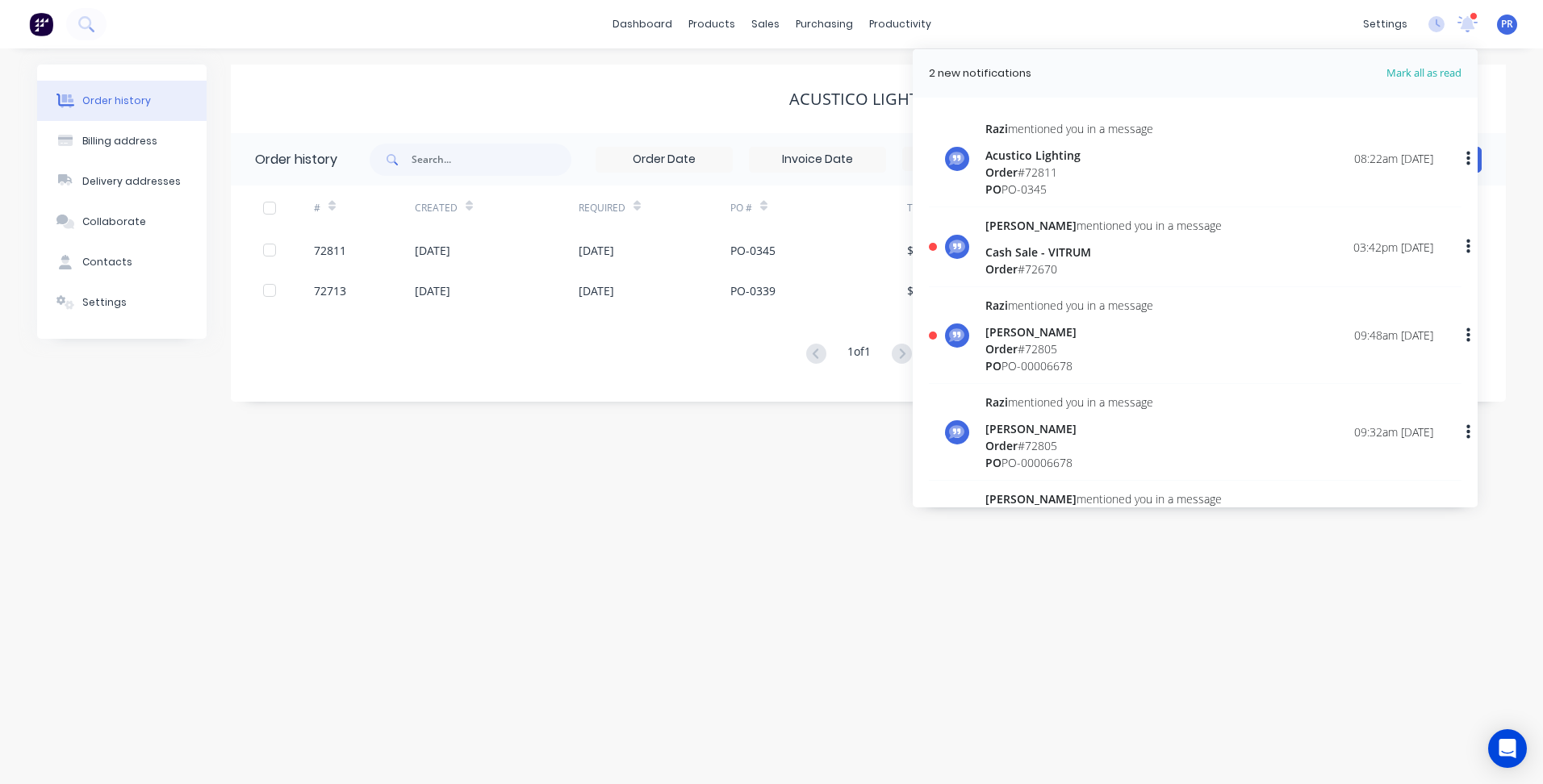
click at [1124, 175] on div "Order # 72811" at bounding box center [1068, 172] width 168 height 17
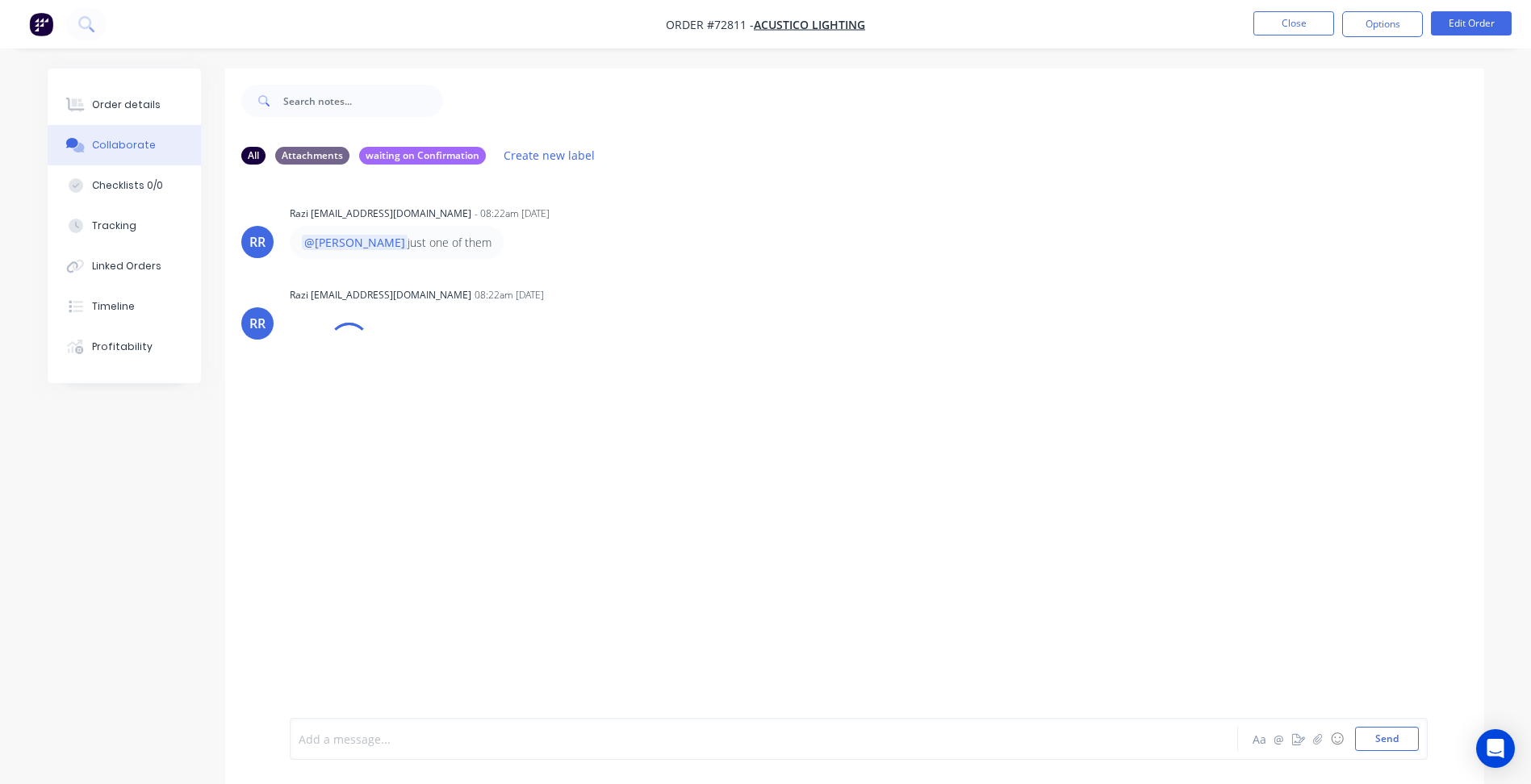
click at [372, 733] on div at bounding box center [719, 739] width 839 height 17
click at [361, 735] on span "THanks mate." at bounding box center [375, 739] width 73 height 16
click at [1367, 733] on button "Send" at bounding box center [1386, 739] width 64 height 24
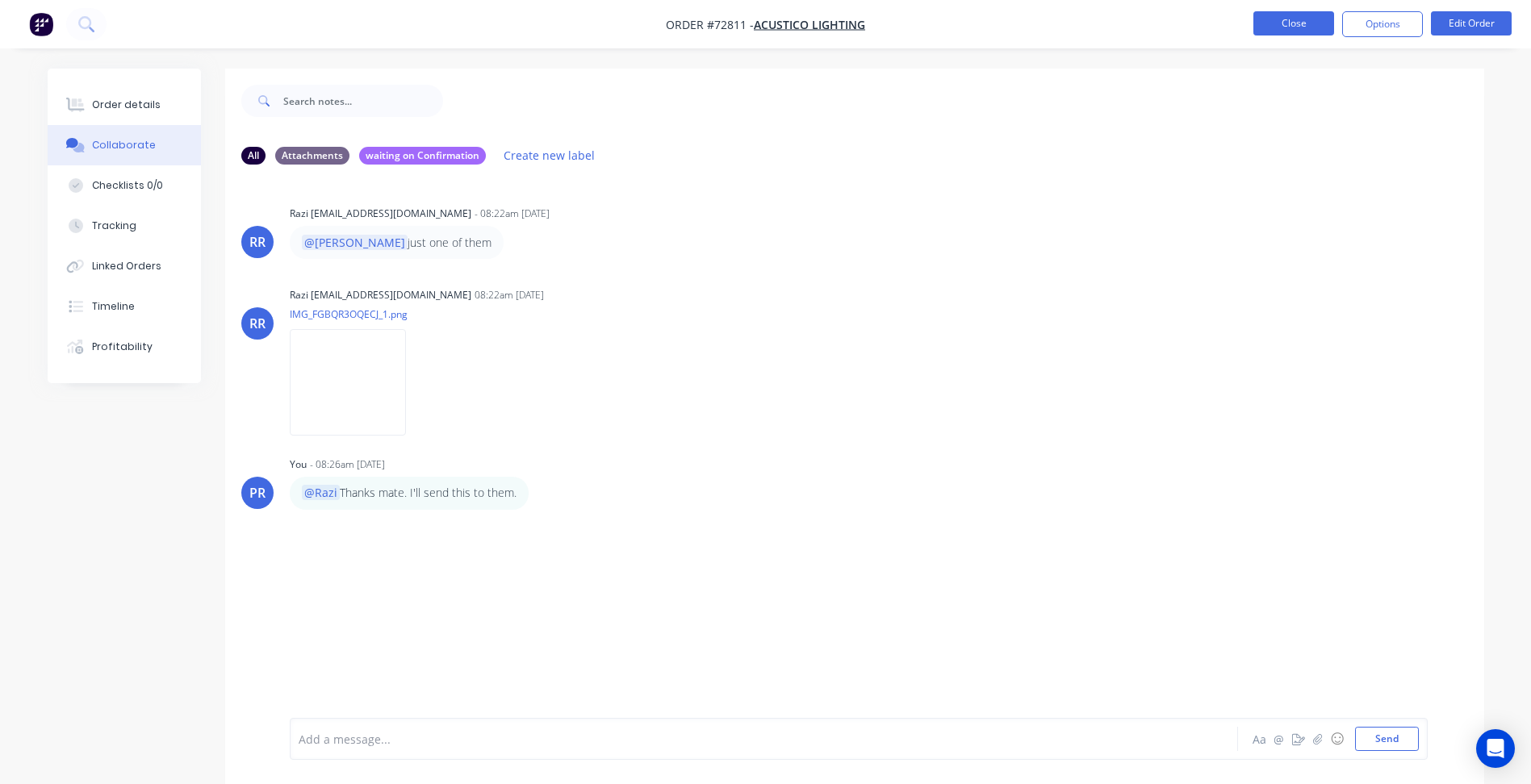
click at [1289, 25] on button "Close" at bounding box center [1294, 23] width 81 height 24
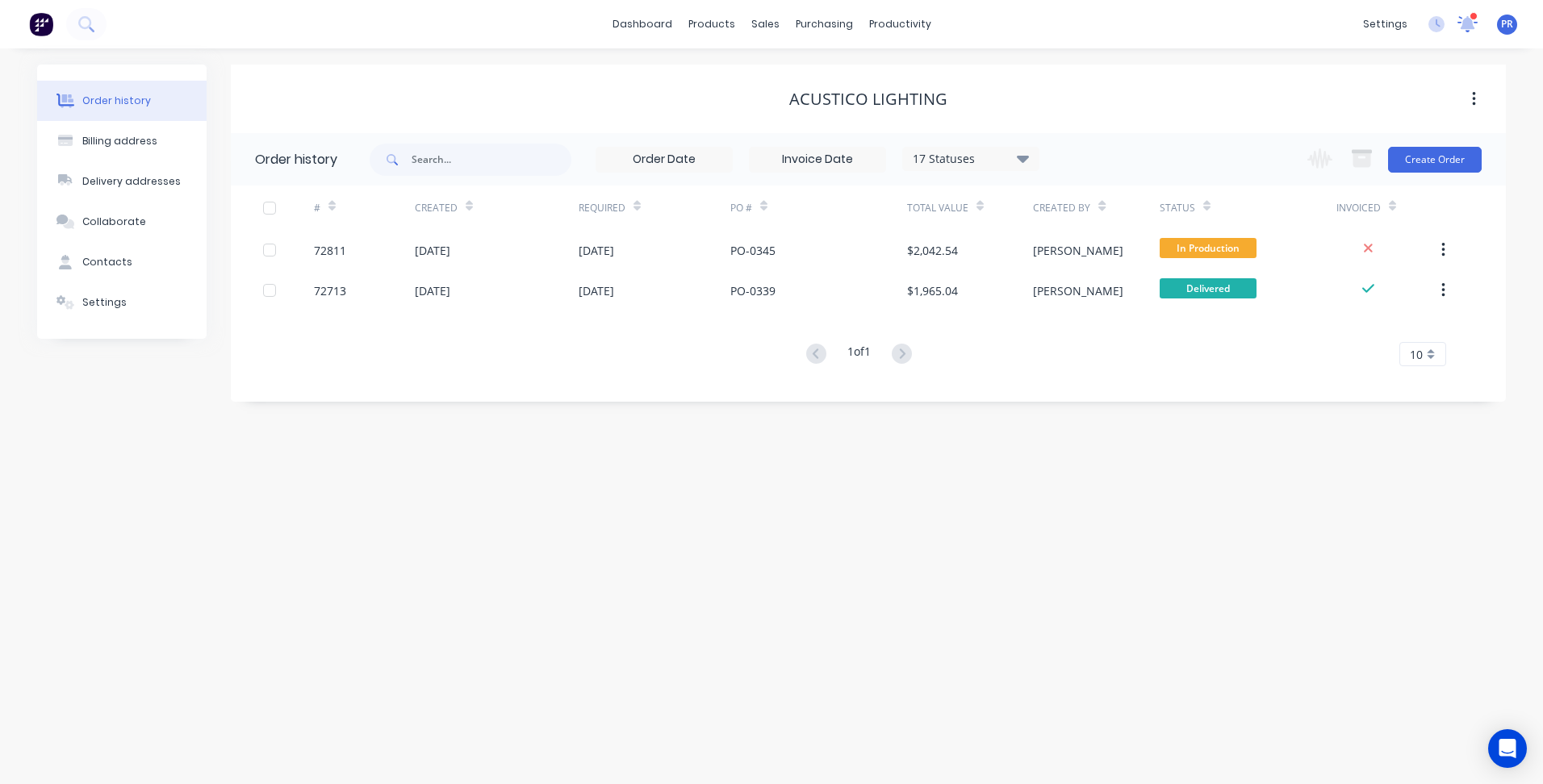
click at [1471, 26] on icon at bounding box center [1468, 22] width 15 height 13
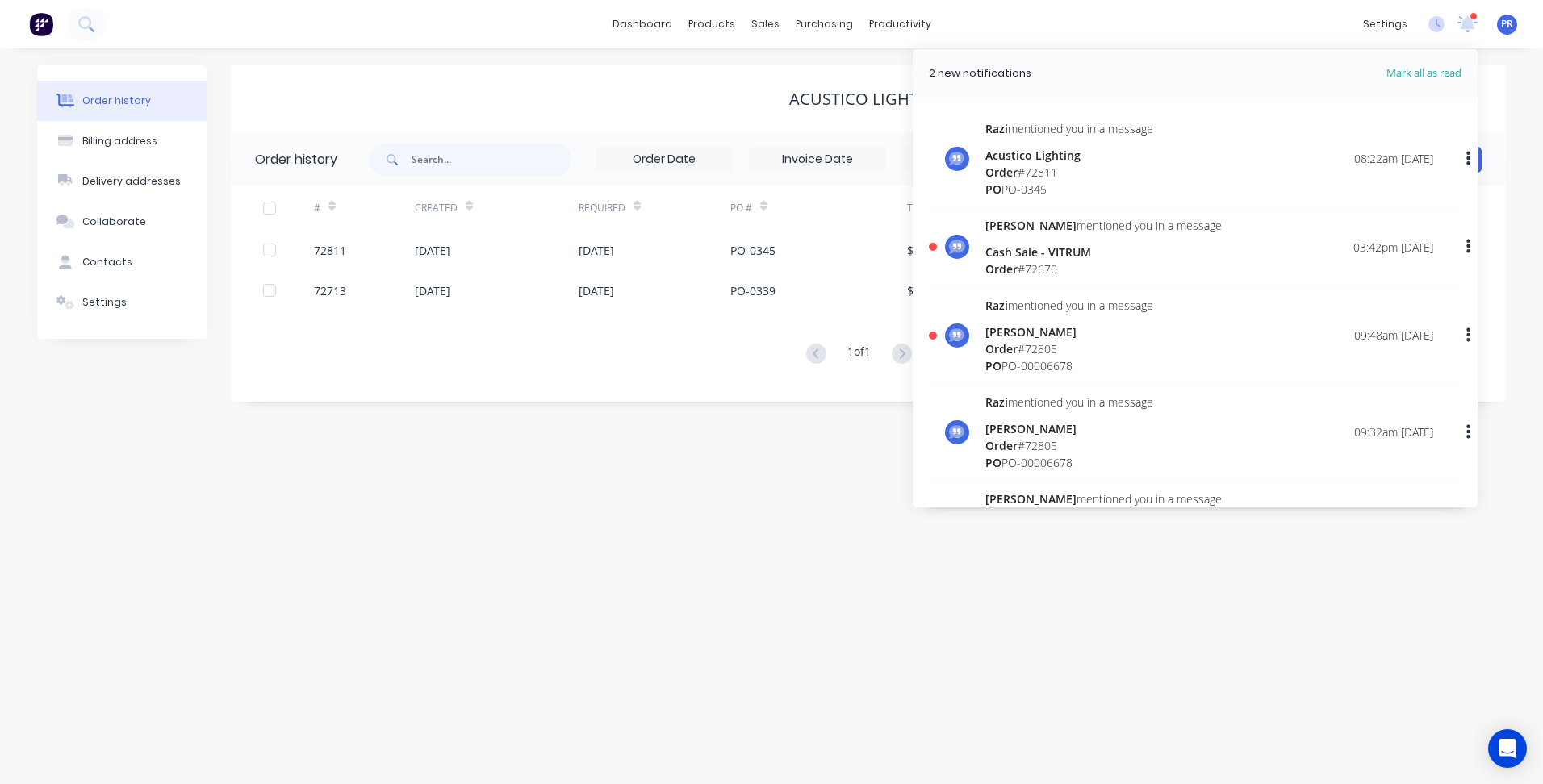
click at [1228, 237] on div "[PERSON_NAME] mentioned you in a message Cash Sale - VITRUM Order # 72670 03:42…" at bounding box center [1209, 247] width 447 height 60
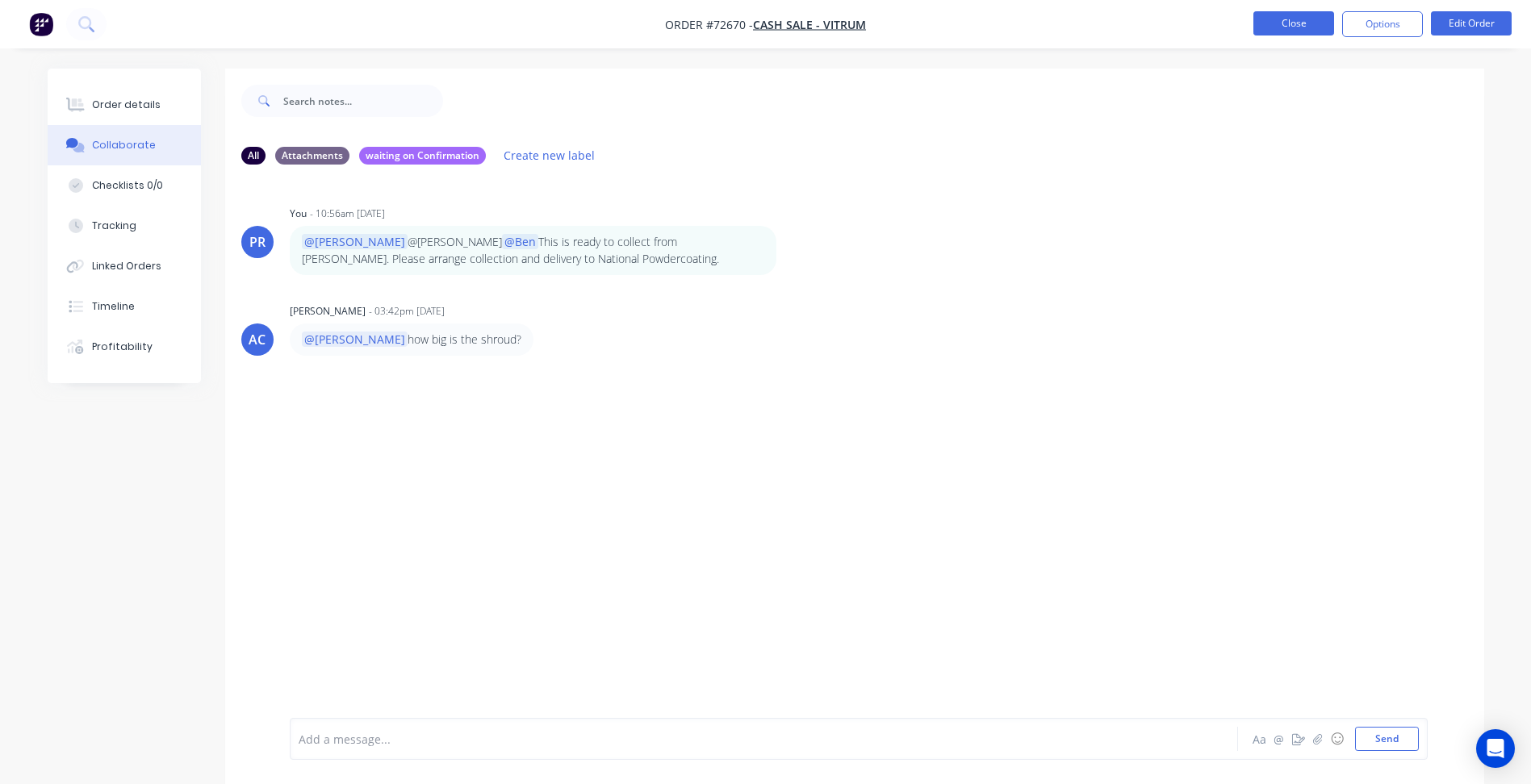
click at [1283, 29] on button "Close" at bounding box center [1294, 23] width 81 height 24
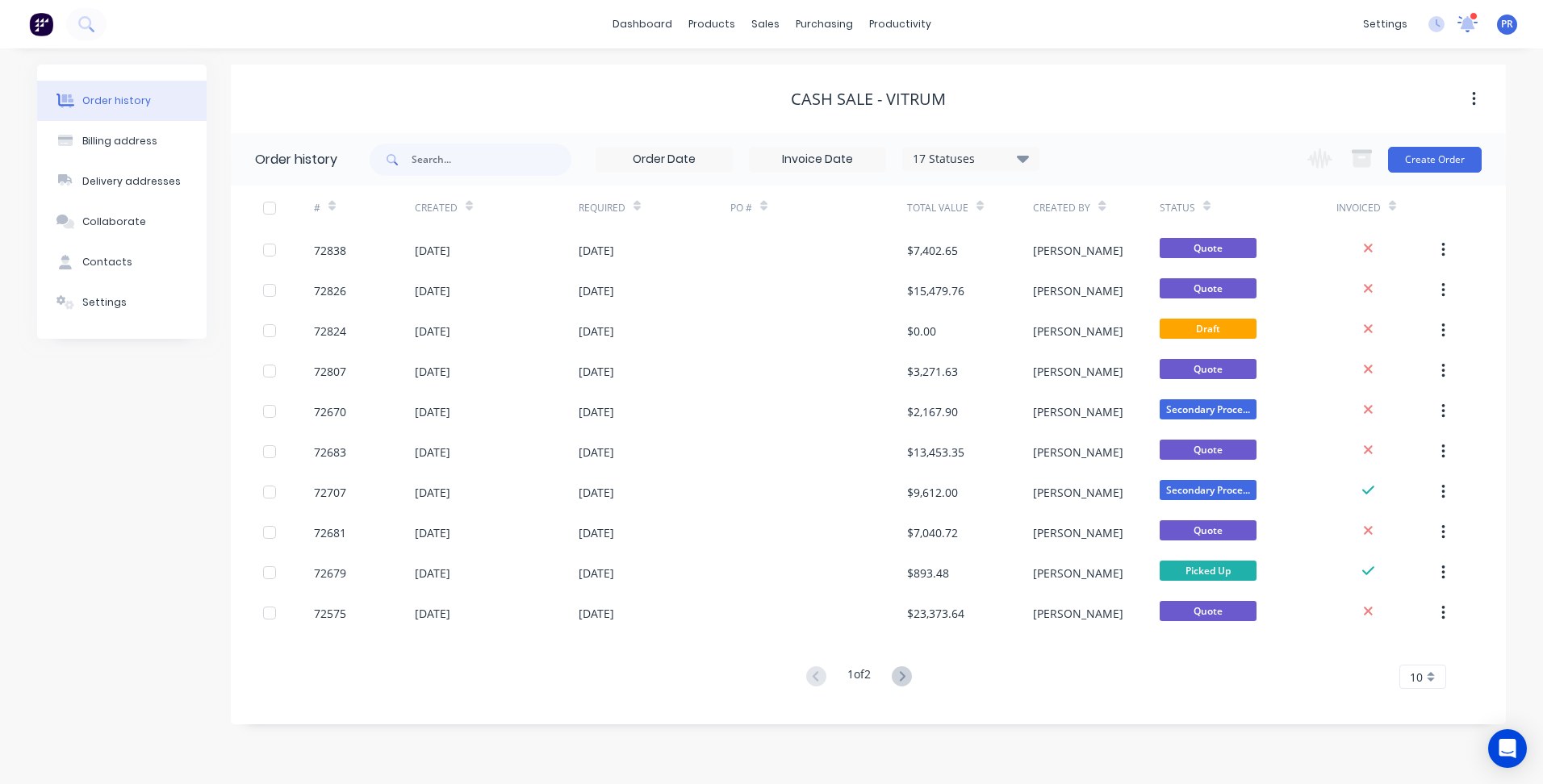
click at [1465, 21] on icon at bounding box center [1468, 22] width 15 height 14
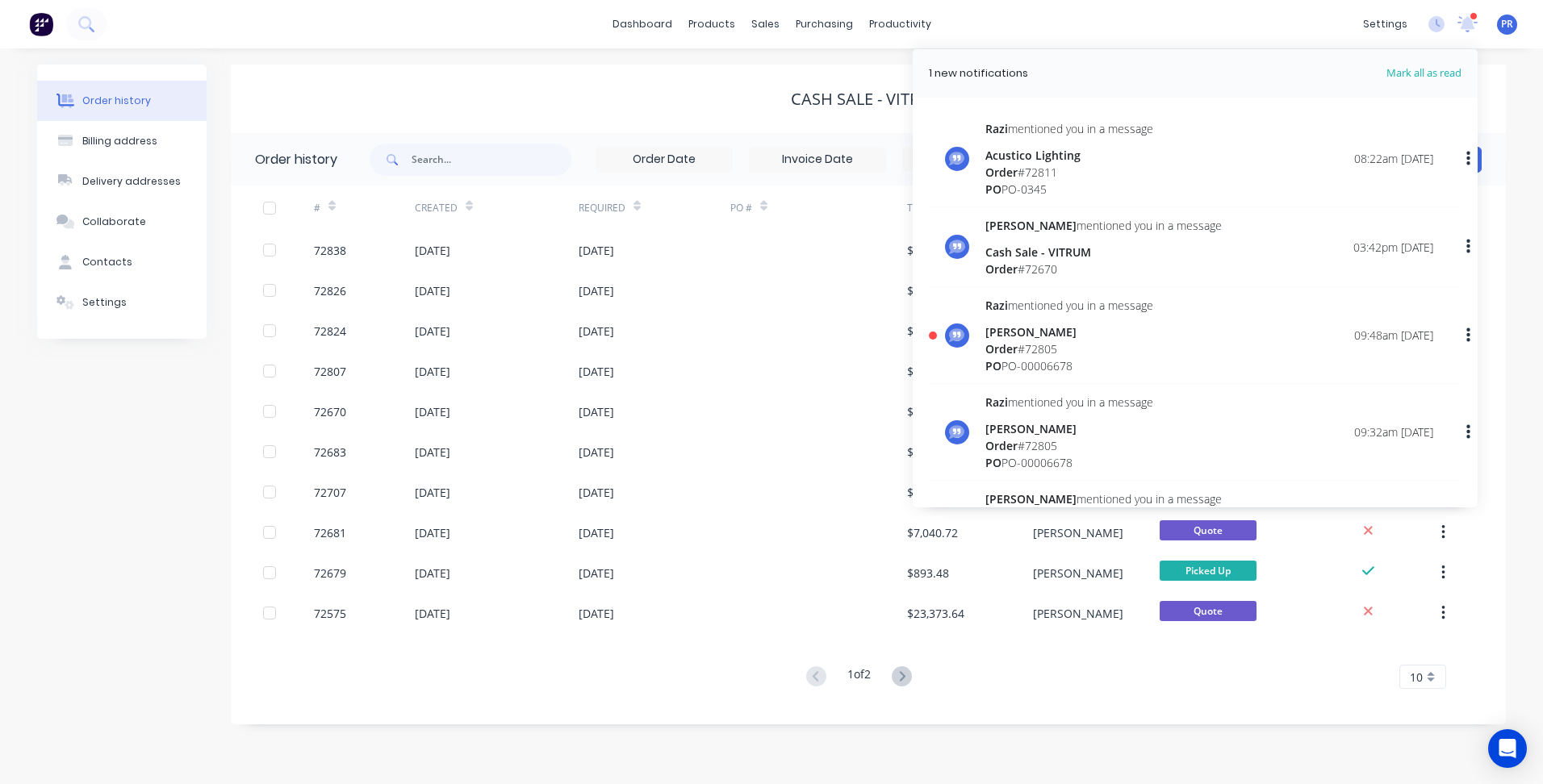
click at [1167, 324] on div "[PERSON_NAME] mentioned you in a message [PERSON_NAME] Order # 72805 PO PO-0000…" at bounding box center [1209, 336] width 447 height 78
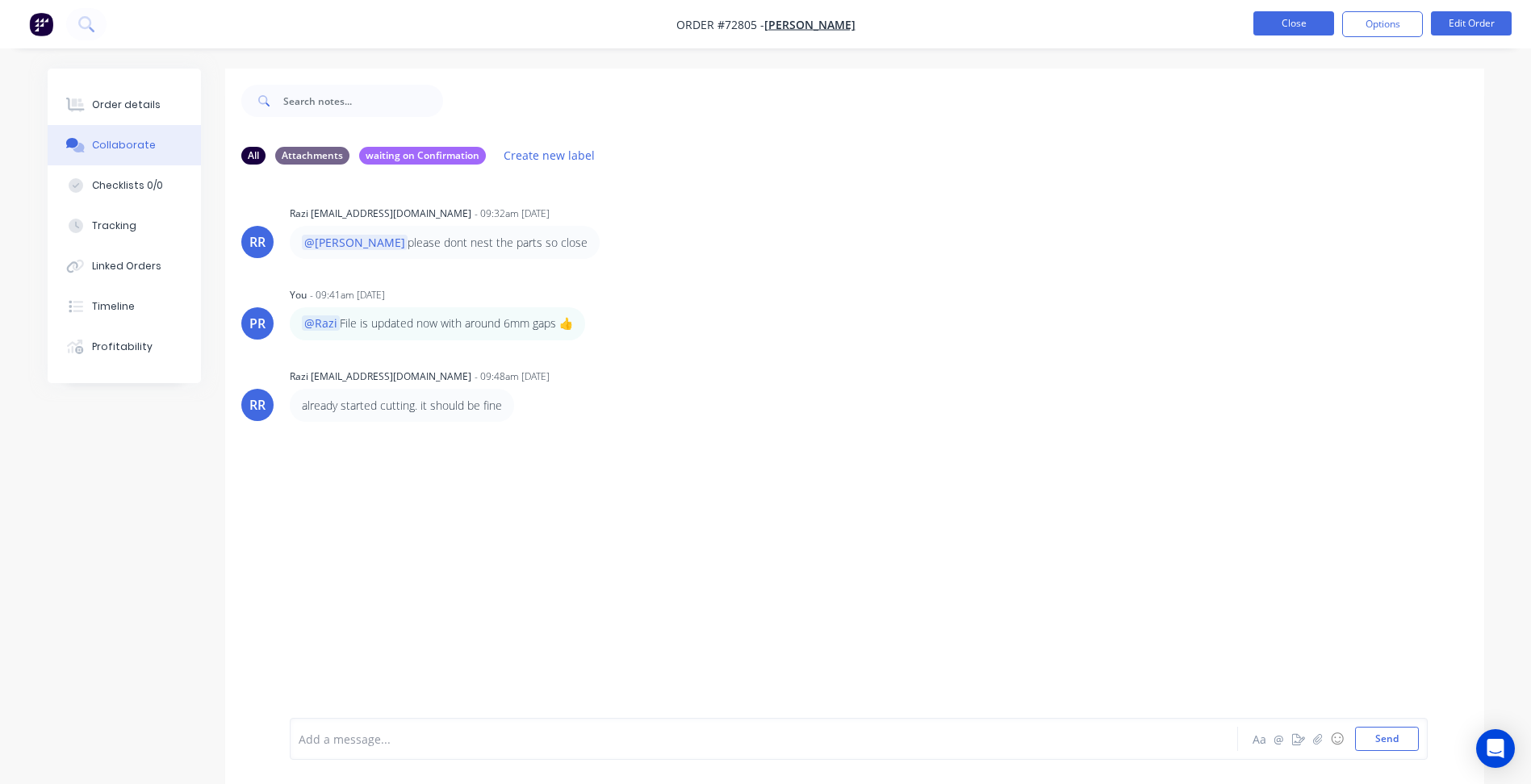
click at [1292, 12] on nav "Order #72805 - [PERSON_NAME] Close Options Edit Order" at bounding box center [766, 24] width 1531 height 49
click at [1292, 17] on button "Close" at bounding box center [1294, 23] width 81 height 24
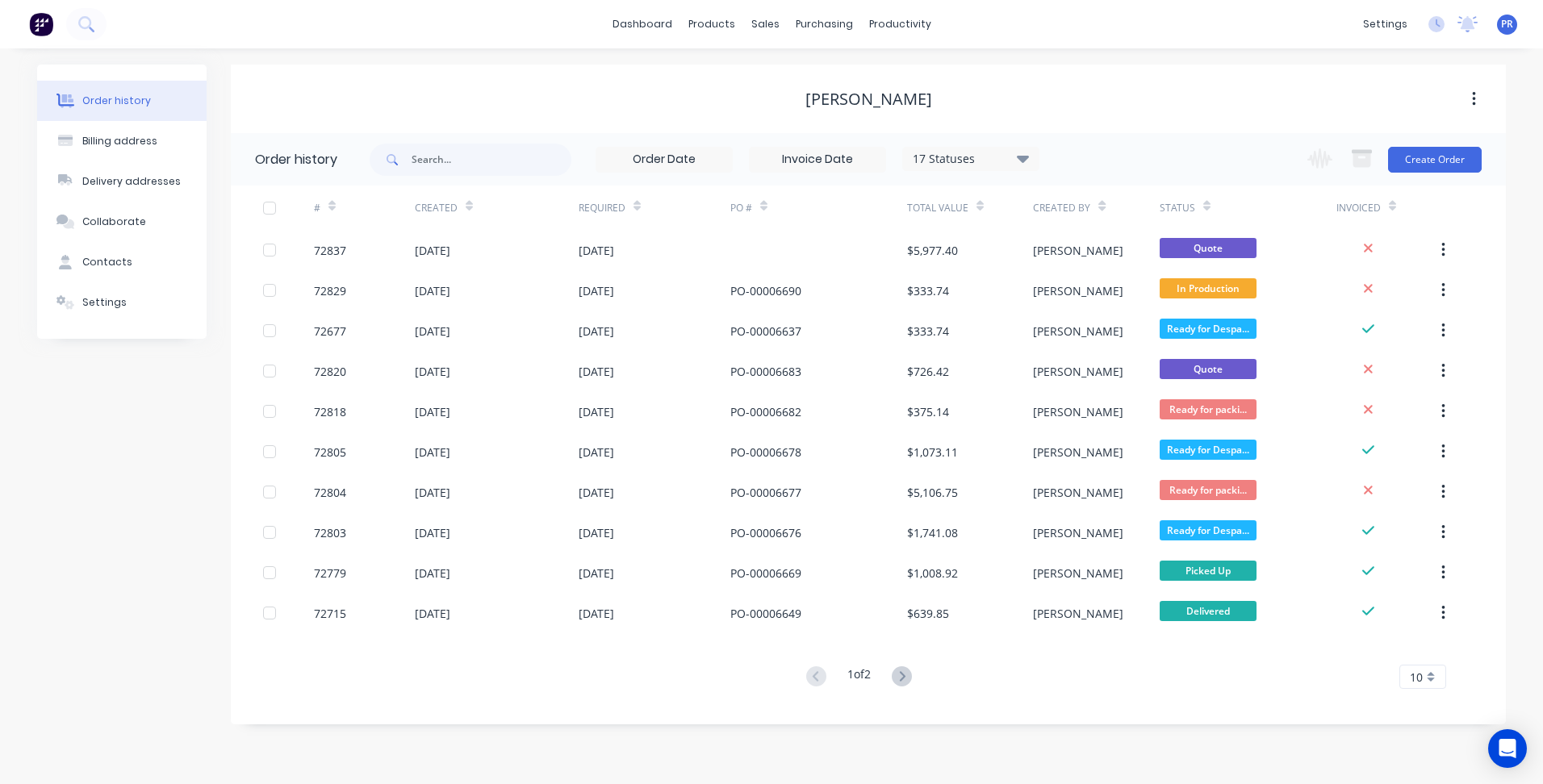
click at [1475, 23] on icon at bounding box center [1467, 25] width 20 height 17
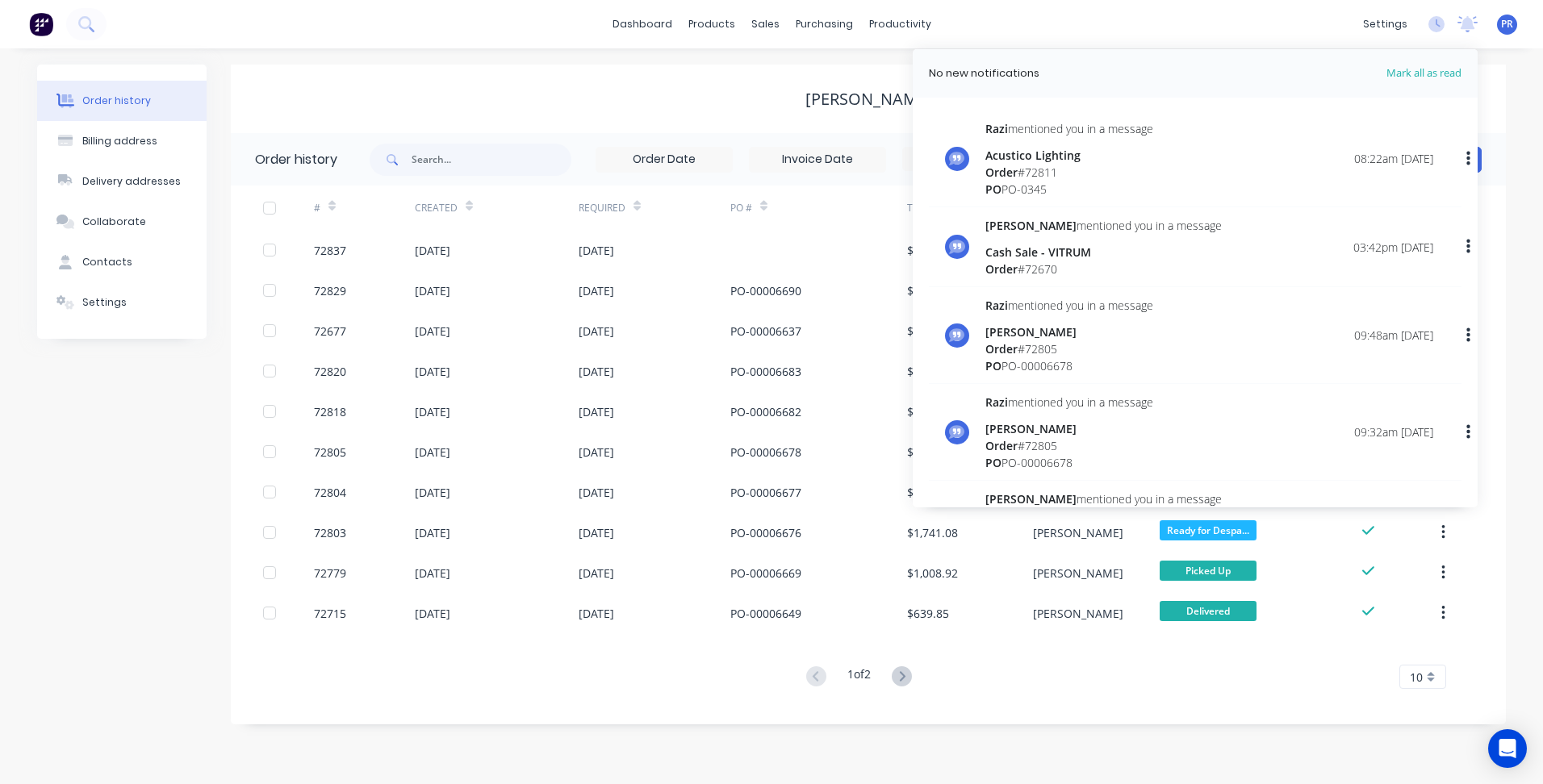
click at [1475, 23] on icon at bounding box center [1467, 25] width 20 height 17
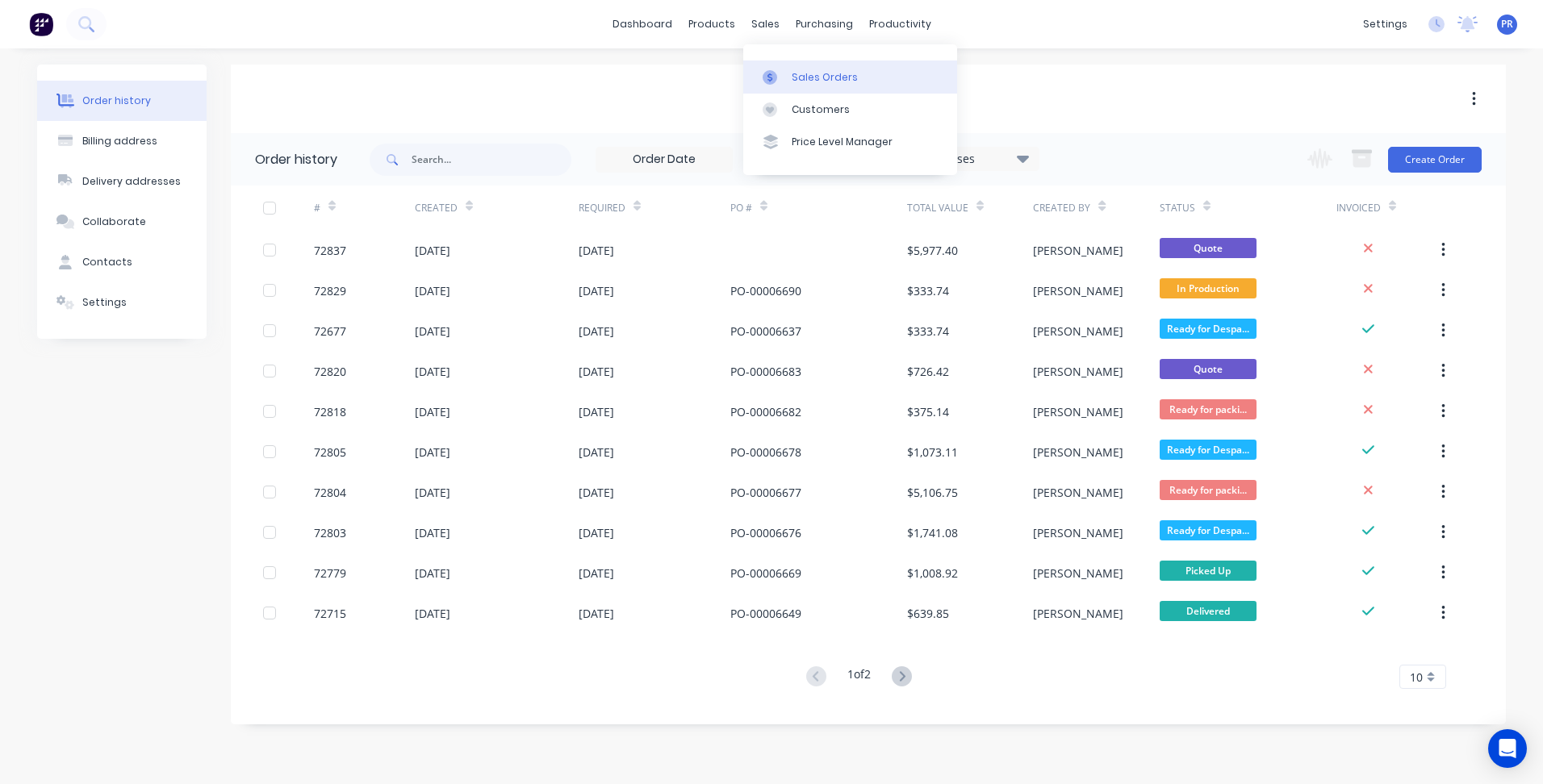
click at [796, 68] on link "Sales Orders" at bounding box center [850, 76] width 214 height 32
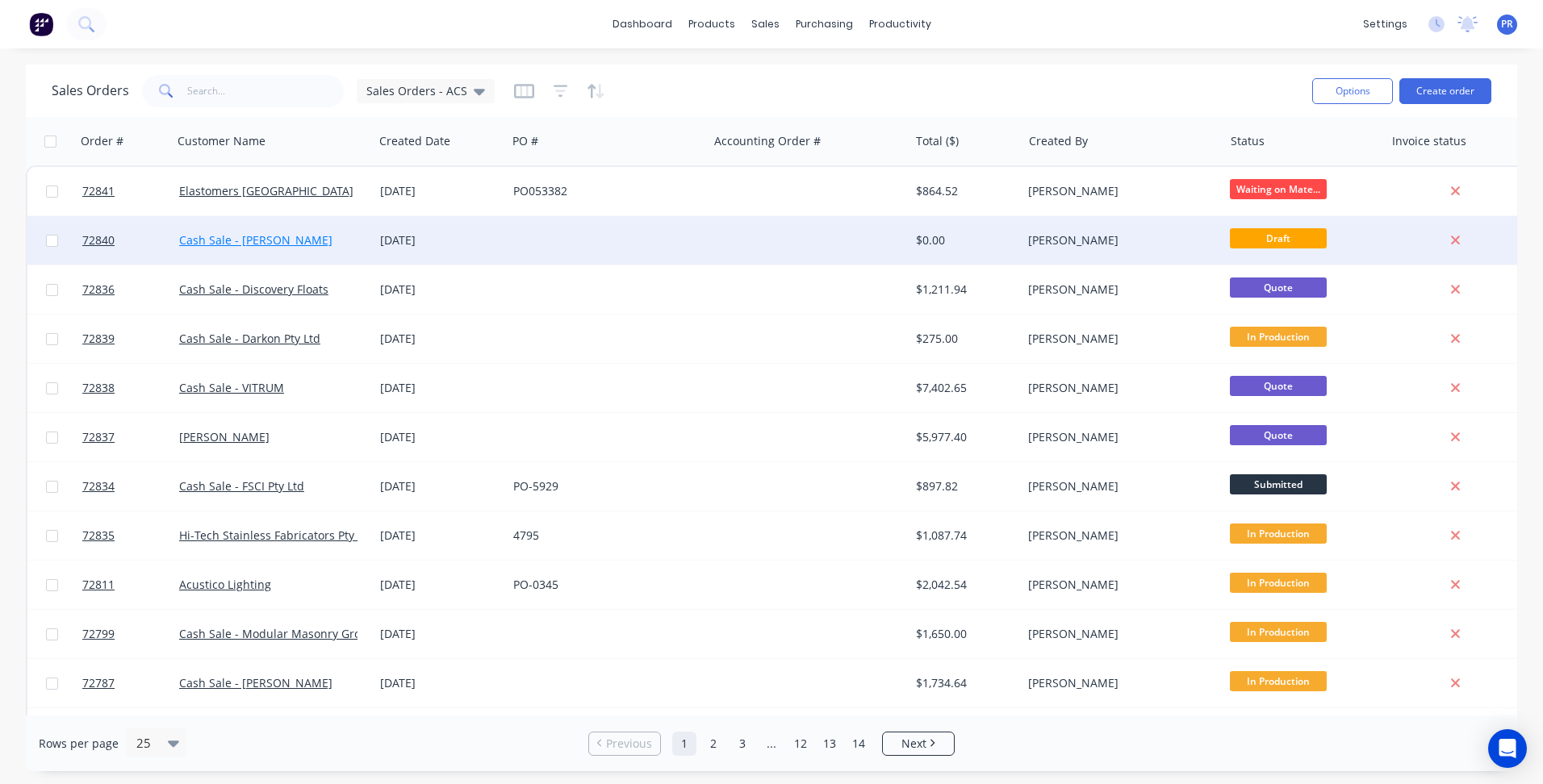
click at [297, 234] on link "Cash Sale - [PERSON_NAME]" at bounding box center [256, 239] width 154 height 16
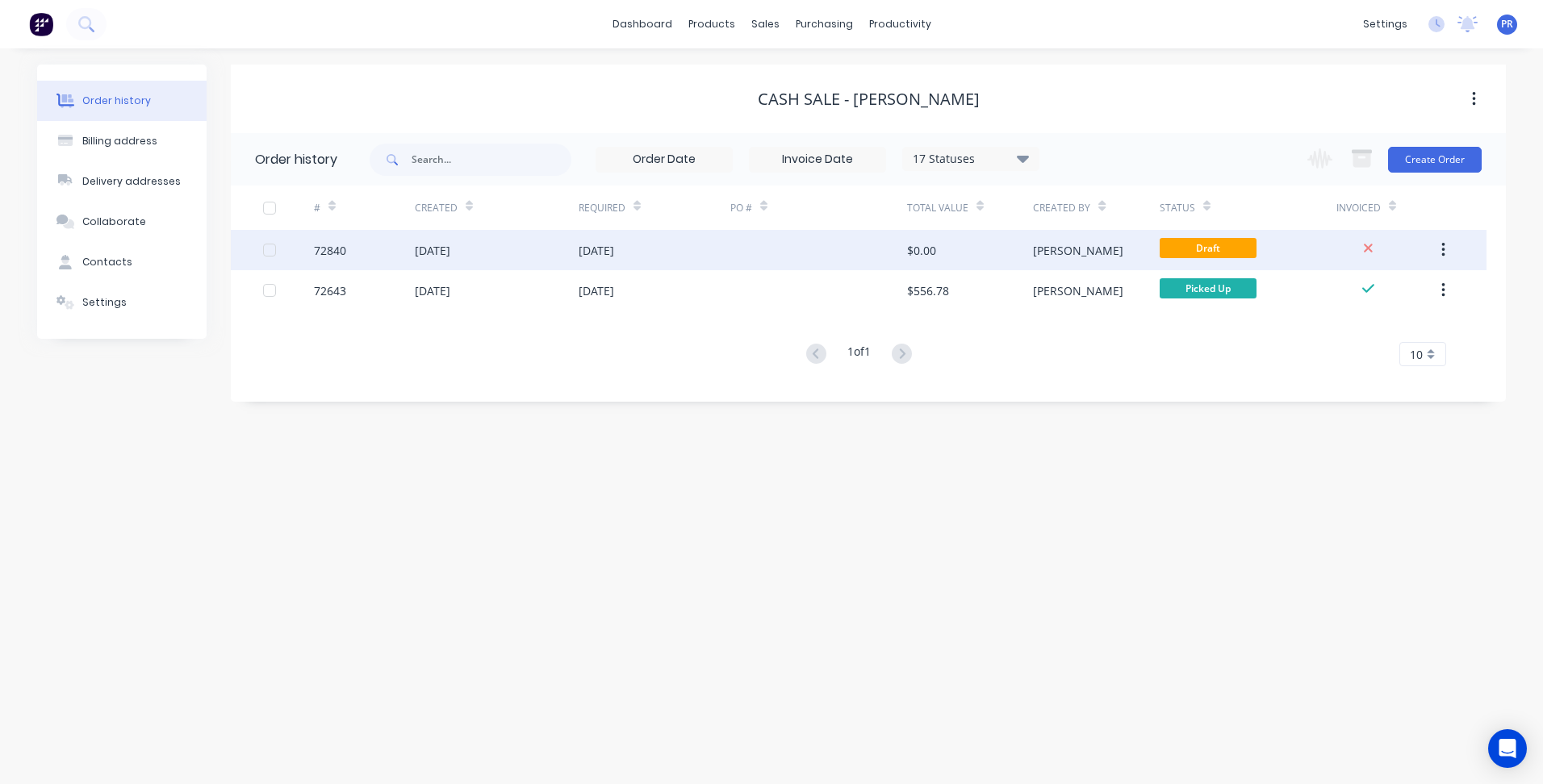
click at [1022, 257] on div "$0.00" at bounding box center [970, 250] width 125 height 40
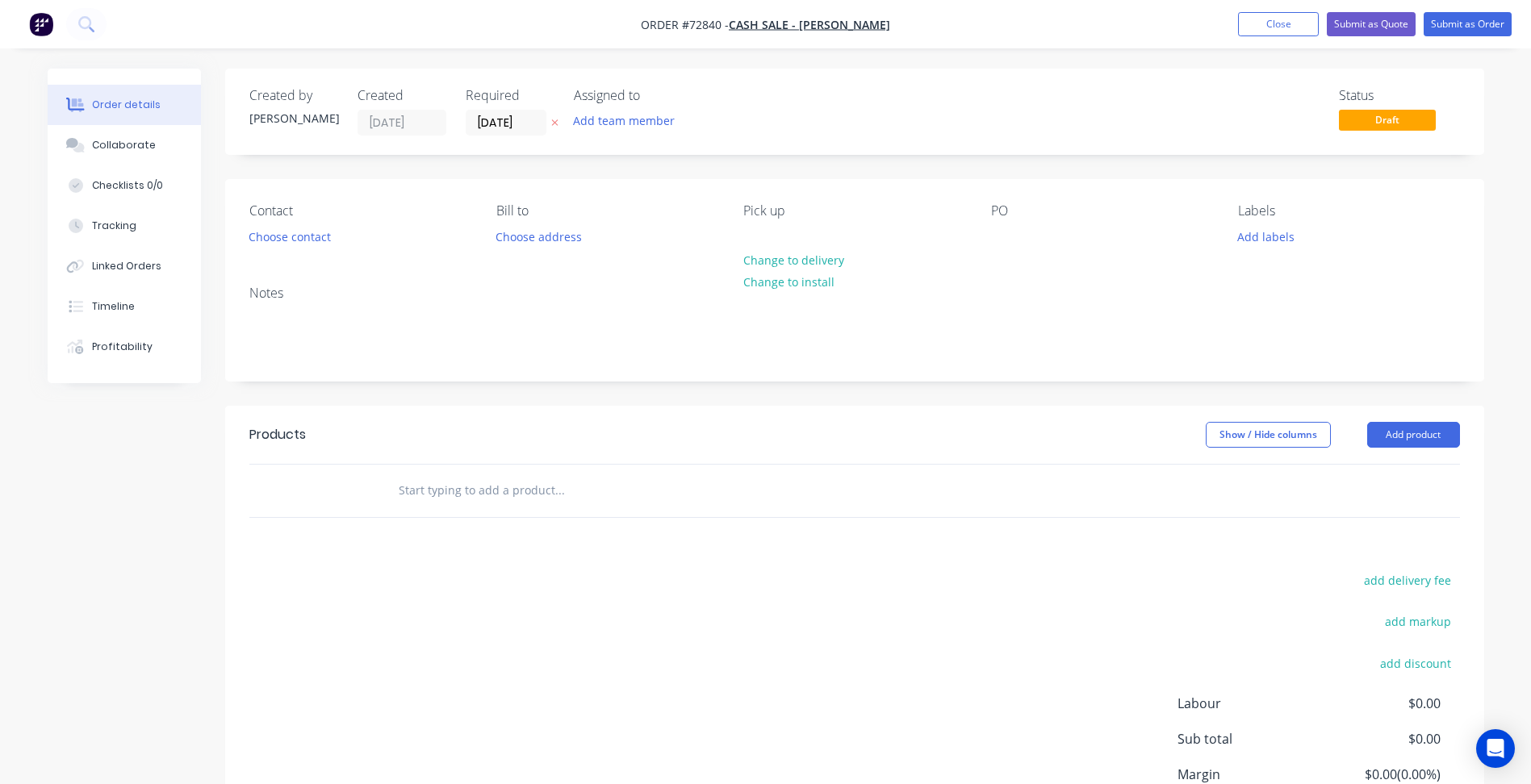
click at [702, 23] on span "Order #72840 -" at bounding box center [685, 25] width 88 height 16
copy span "72840"
click at [1421, 440] on button "Add product" at bounding box center [1414, 434] width 92 height 26
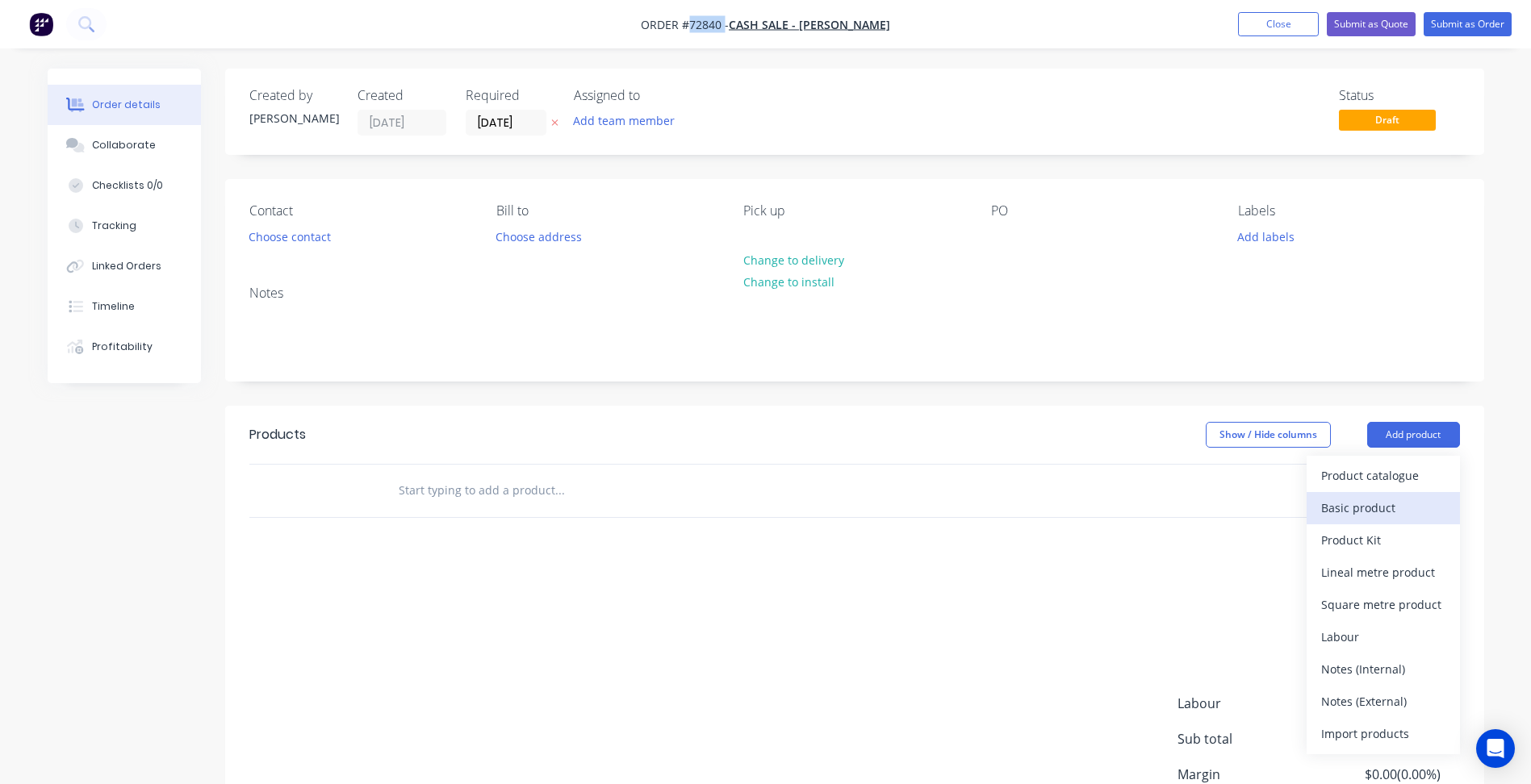
click at [1349, 504] on div "Basic product" at bounding box center [1383, 508] width 125 height 23
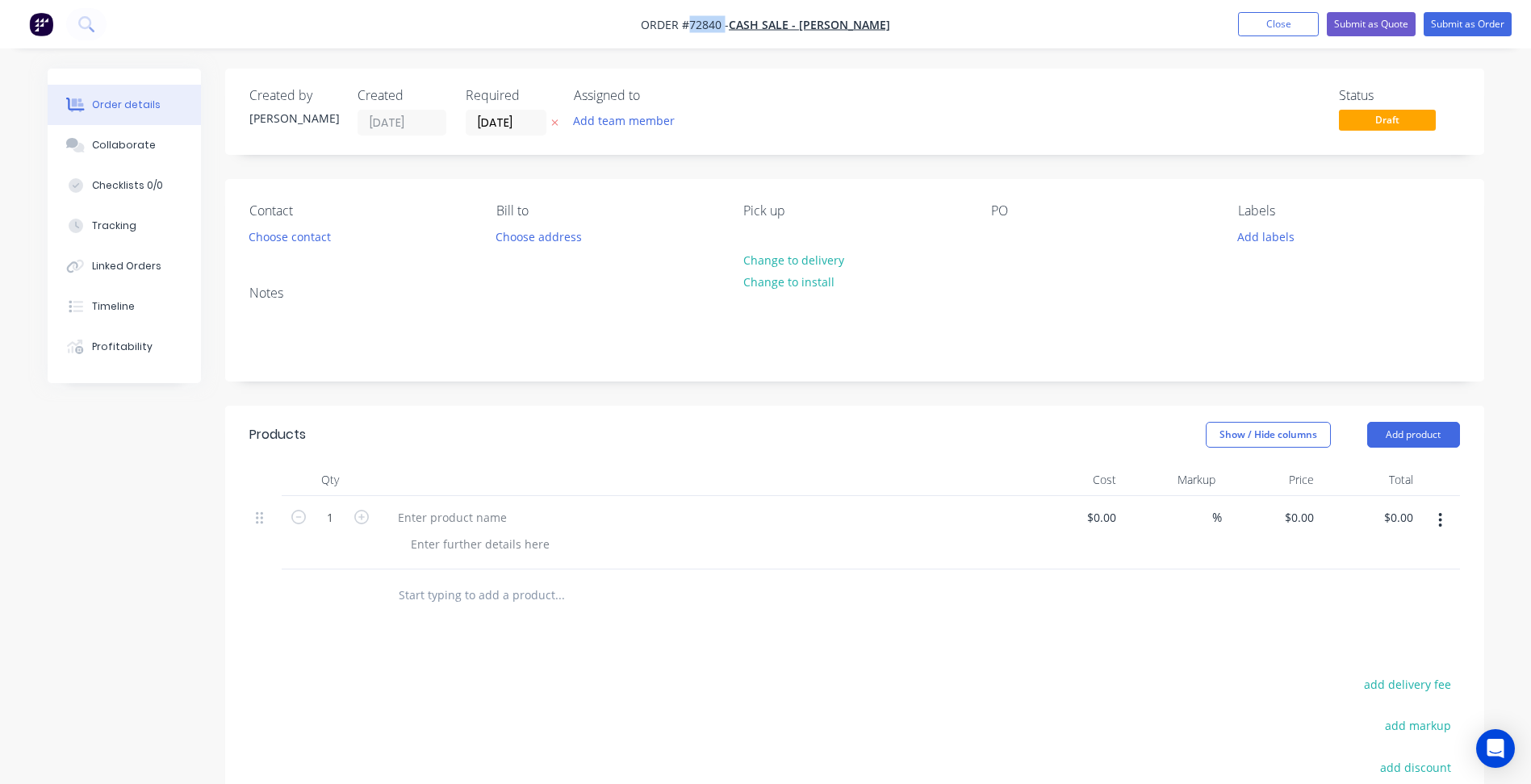
scroll to position [161, 0]
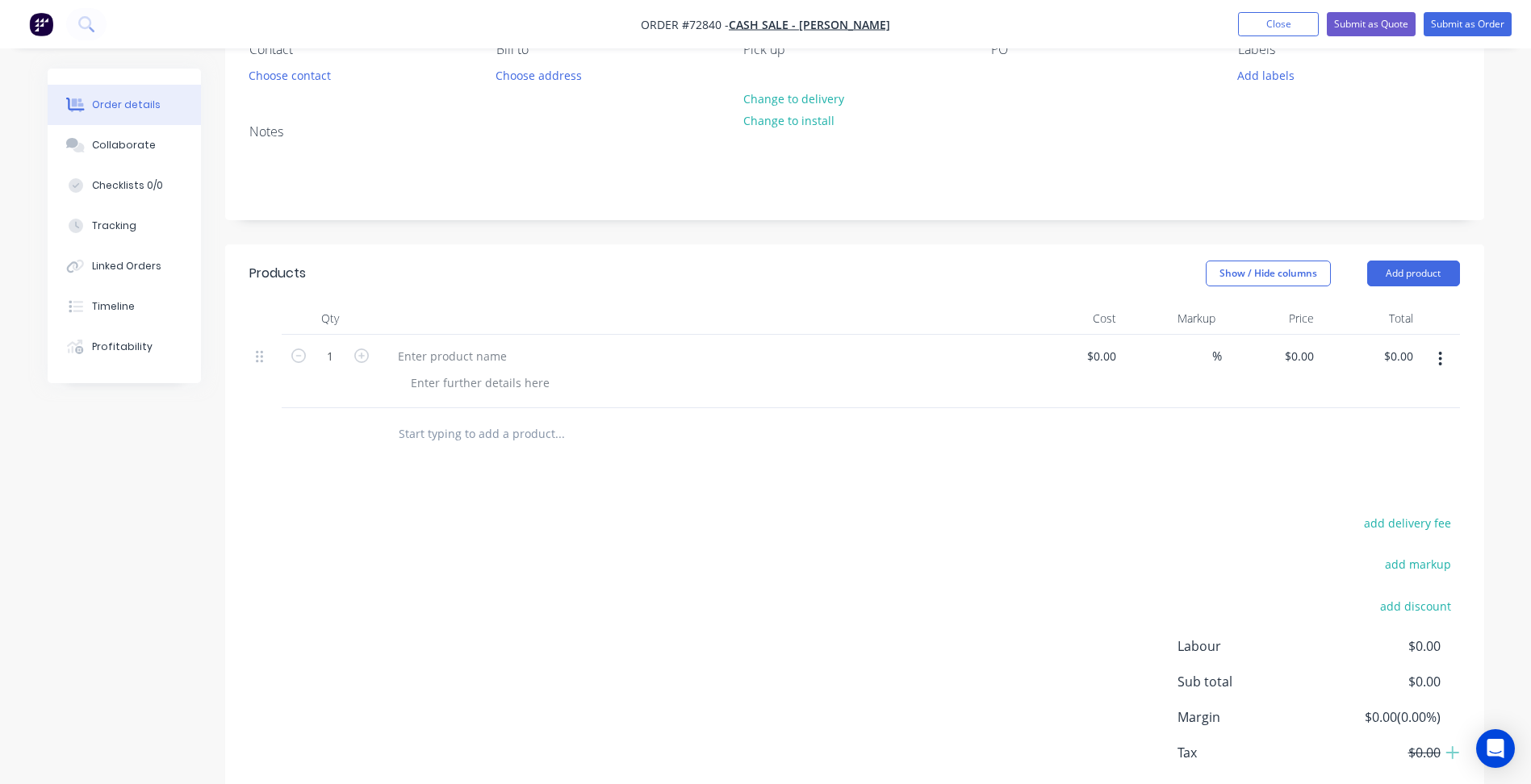
click at [455, 331] on div at bounding box center [701, 319] width 646 height 32
click at [457, 353] on div at bounding box center [452, 356] width 135 height 23
click at [450, 357] on div at bounding box center [452, 356] width 135 height 23
paste div
click at [467, 387] on div at bounding box center [480, 383] width 164 height 23
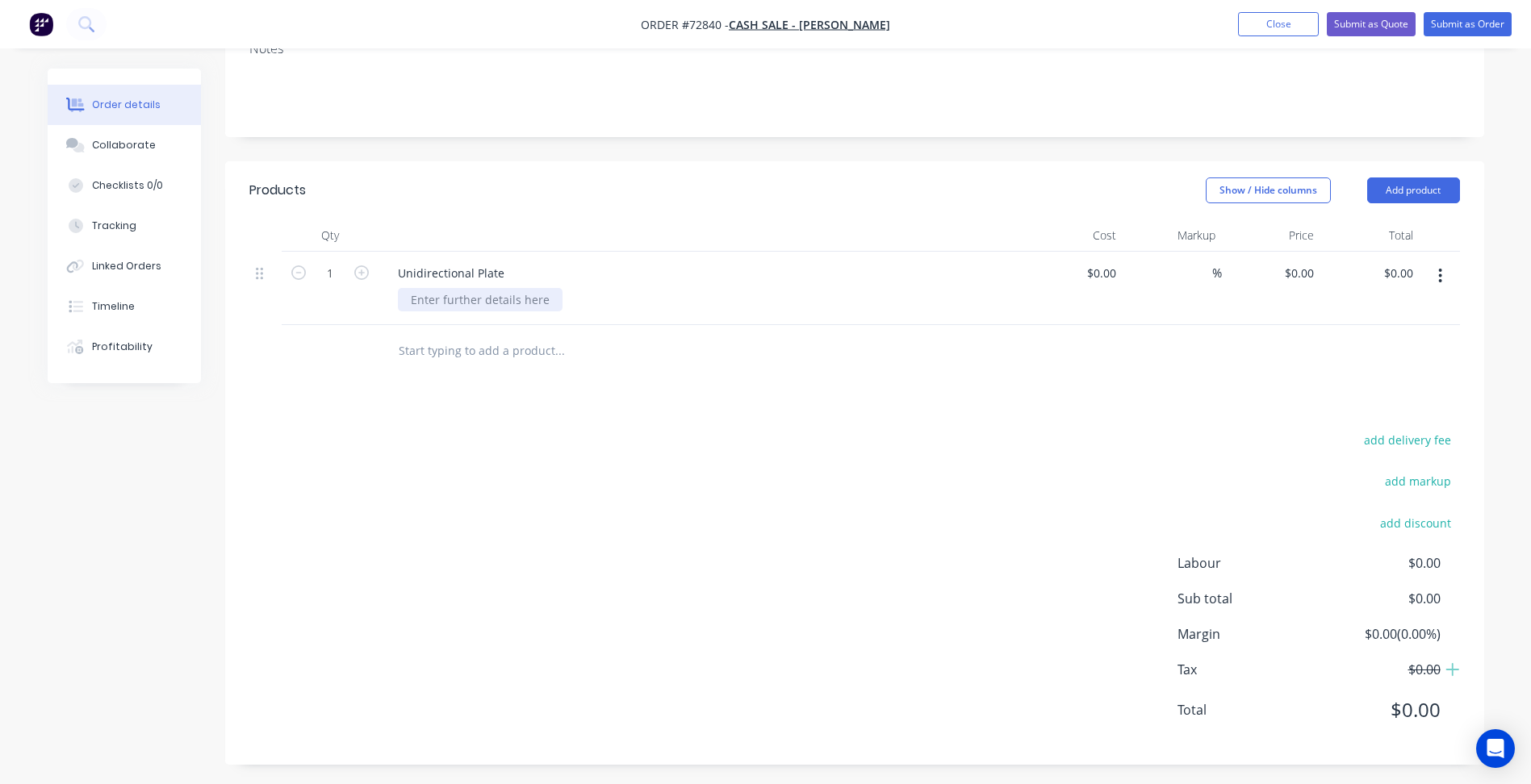
scroll to position [249, 0]
click at [453, 298] on div at bounding box center [480, 295] width 164 height 23
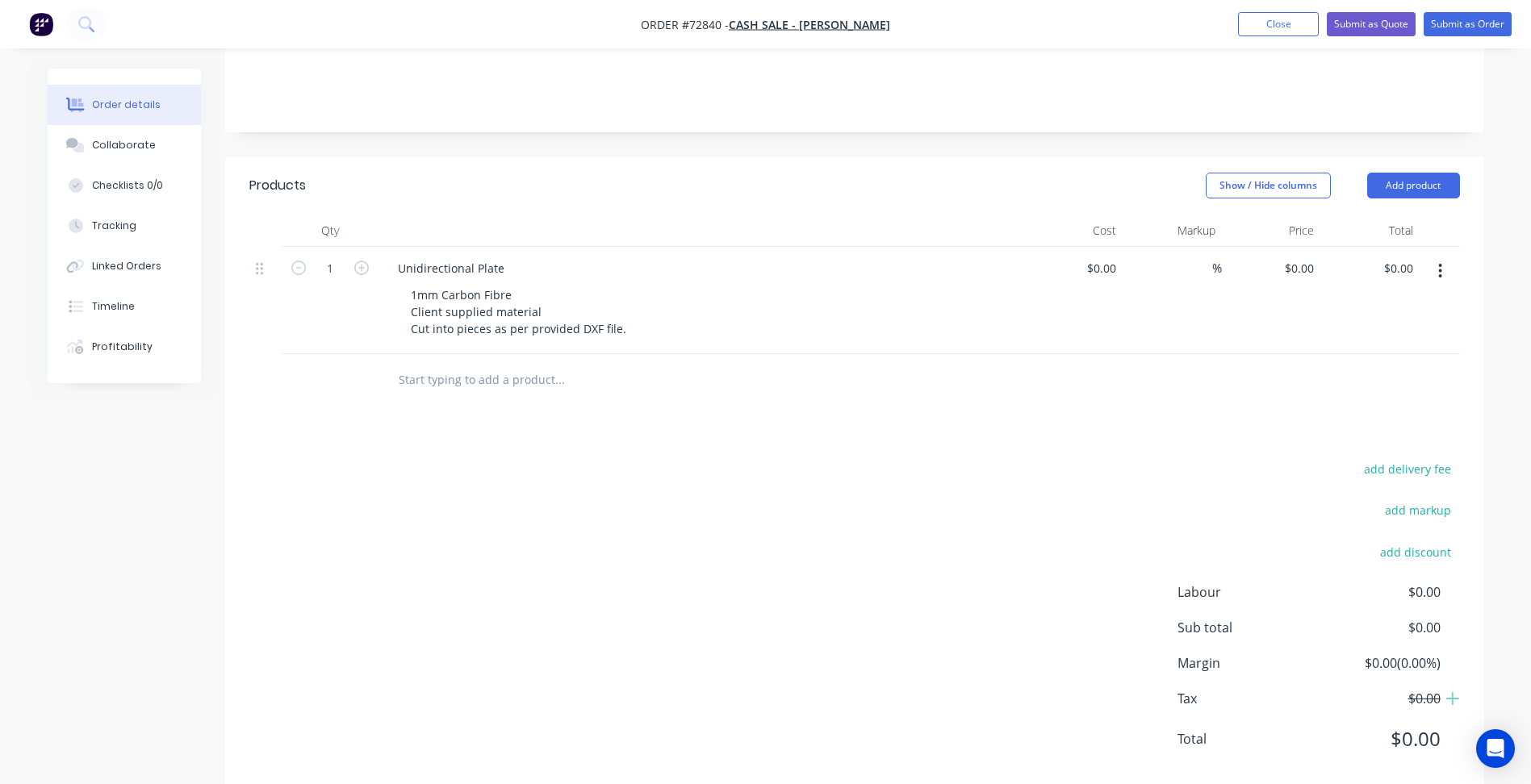
click at [1445, 269] on button "button" at bounding box center [1440, 271] width 38 height 29
click at [1388, 340] on div "Duplicate" at bounding box center [1383, 346] width 125 height 23
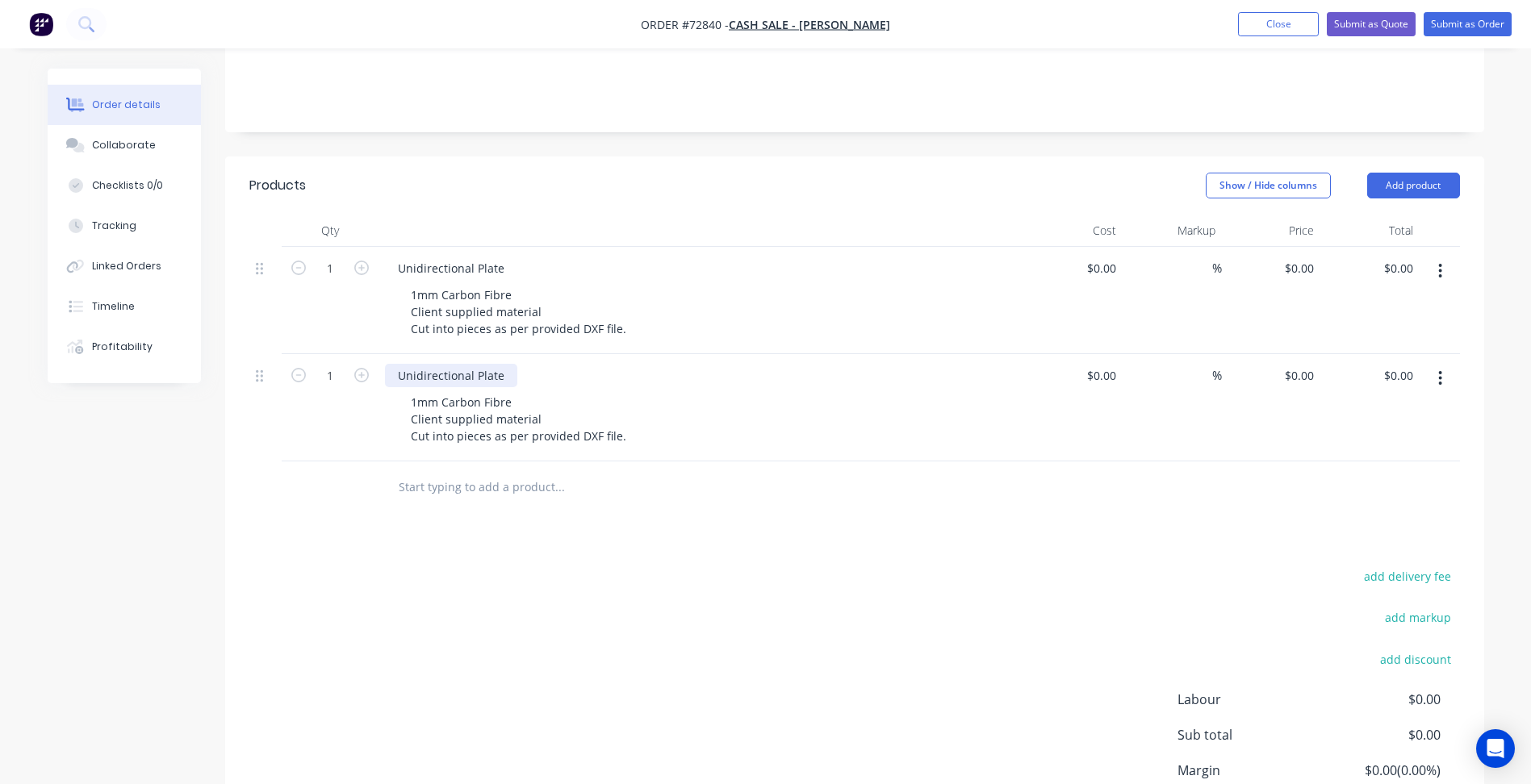
click at [419, 372] on div "Unidirectional Plate" at bounding box center [451, 375] width 132 height 23
click at [417, 375] on div "Unidirectional Plate" at bounding box center [451, 375] width 132 height 23
paste div
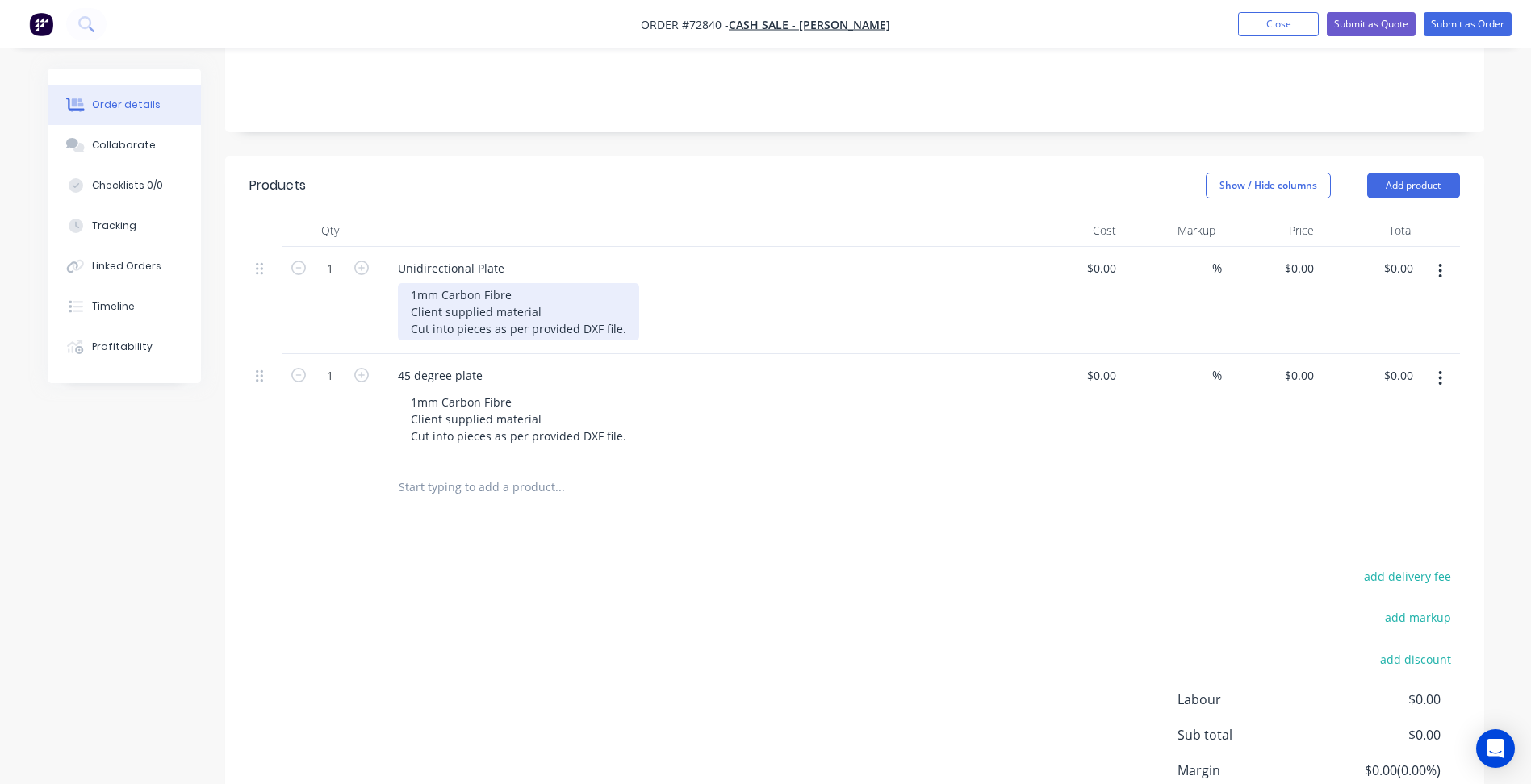
click at [492, 318] on div "1mm Carbon Fibre Client supplied material Cut into pieces as per provided DXF f…" at bounding box center [519, 311] width 241 height 57
click at [623, 325] on div "1mm Carbon Fibre Client supplied material Cut into pieces as per provided DXF f…" at bounding box center [519, 311] width 241 height 57
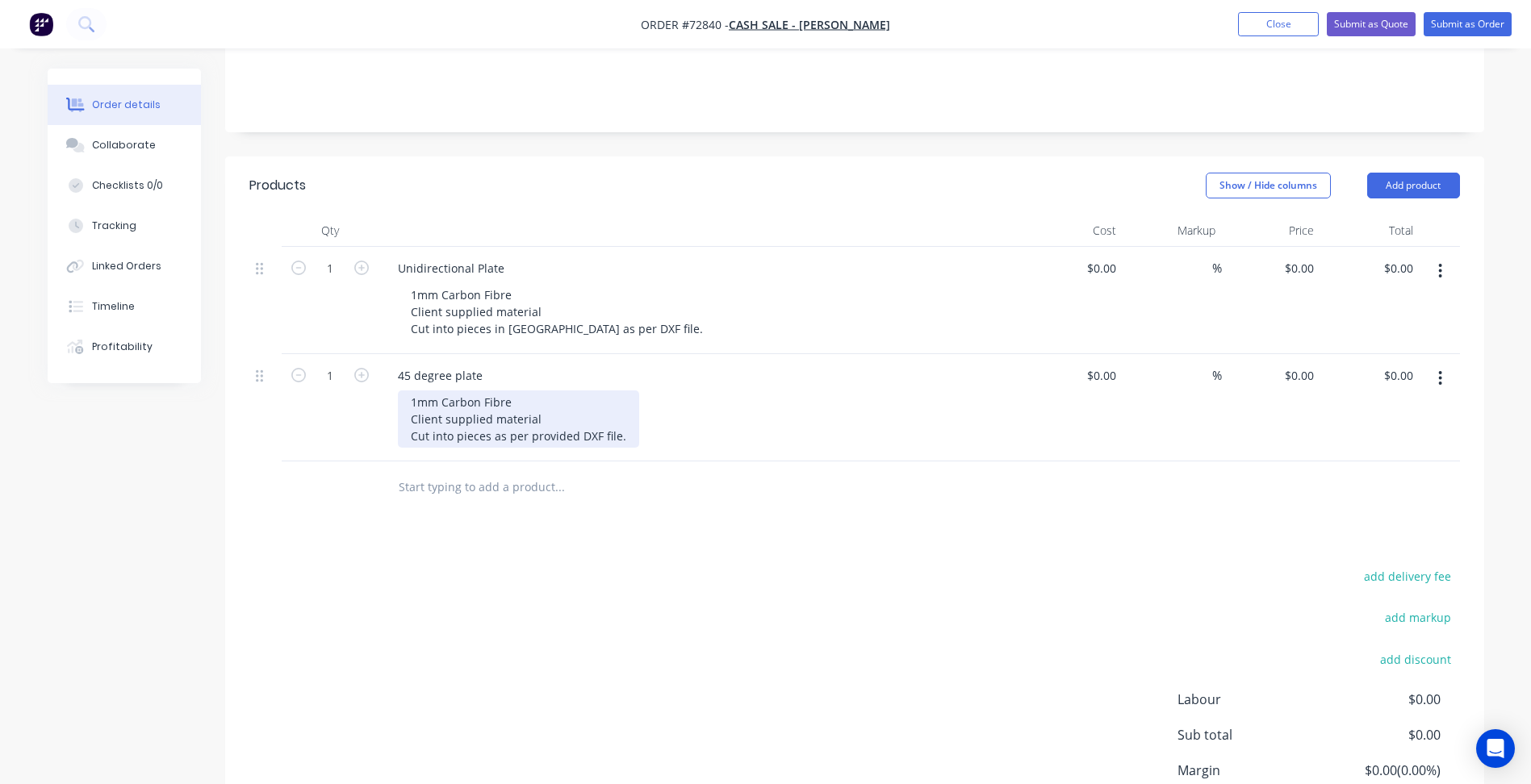
click at [582, 434] on div "1mm Carbon Fibre Client supplied material Cut into pieces as per provided DXF f…" at bounding box center [519, 418] width 241 height 57
click at [1436, 381] on button "button" at bounding box center [1440, 378] width 38 height 29
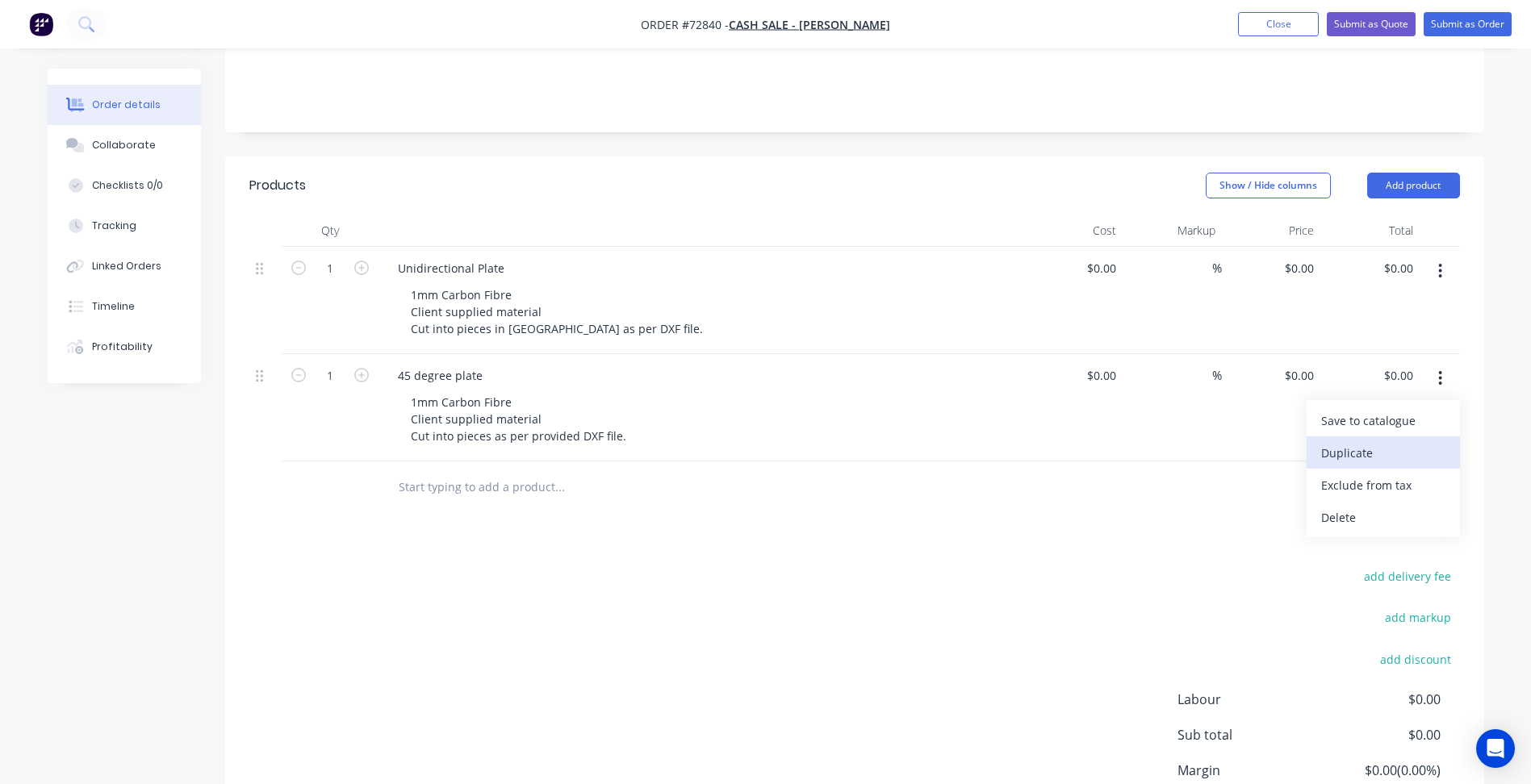
click at [1349, 457] on div "Duplicate" at bounding box center [1383, 453] width 125 height 23
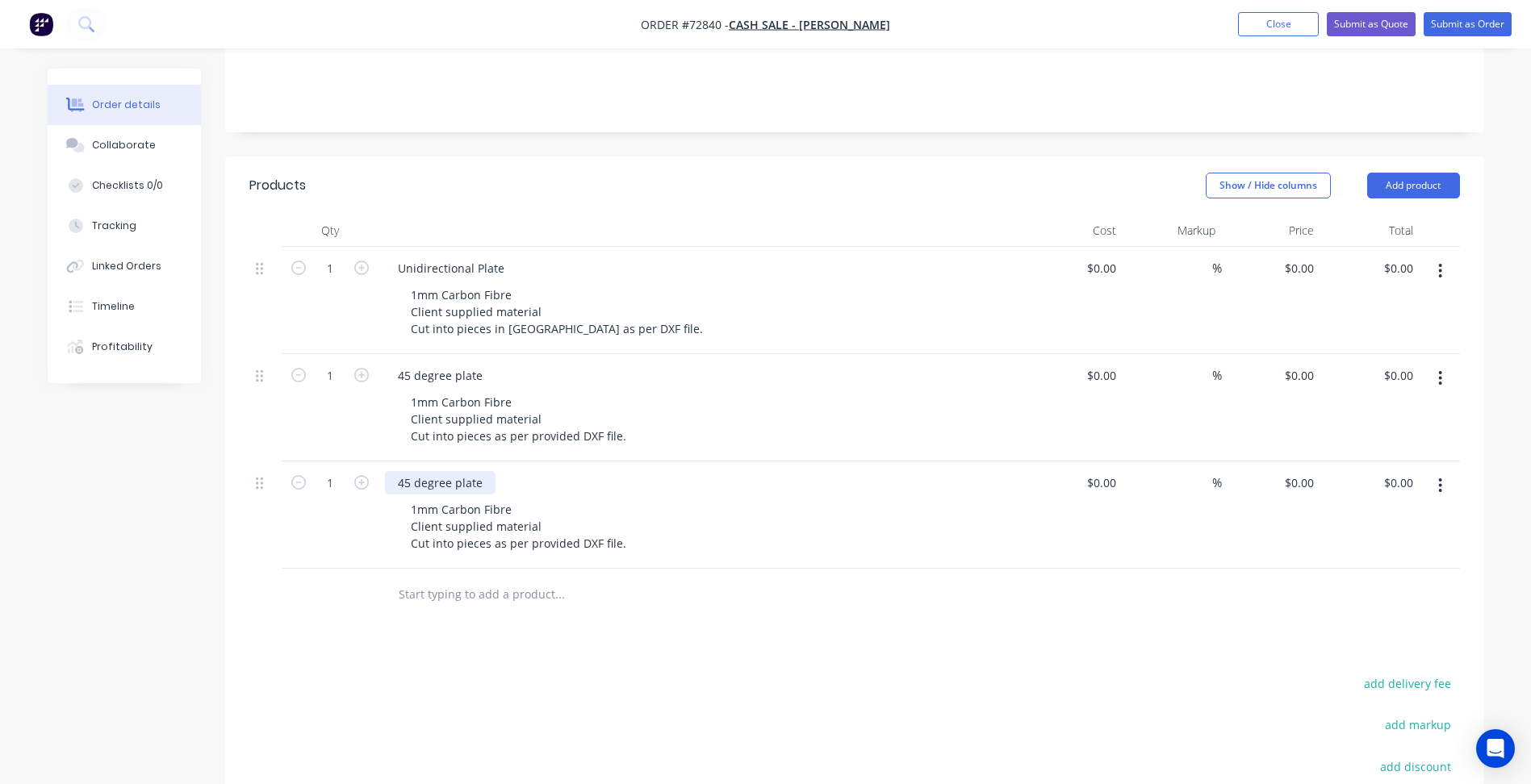
click at [462, 481] on div "45 degree plate" at bounding box center [440, 483] width 111 height 23
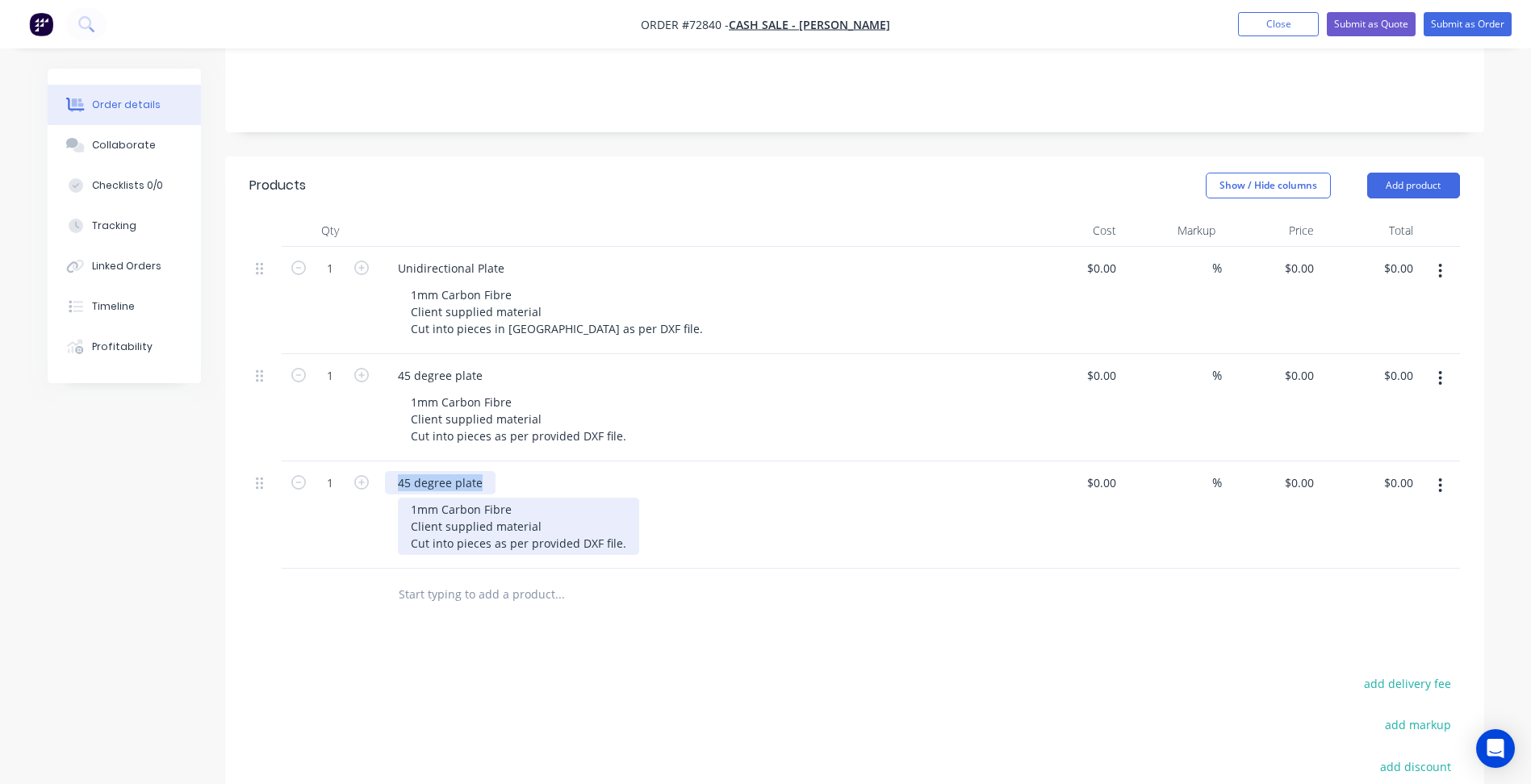
paste div
click at [459, 515] on div "1mm Carbon Fibre Client supplied material Cut into pieces as per provided DXF f…" at bounding box center [519, 526] width 241 height 57
click at [502, 540] on div "1mm Carbon Fibre Client supplied material Cut into pieces as per provided DXF f…" at bounding box center [519, 526] width 241 height 57
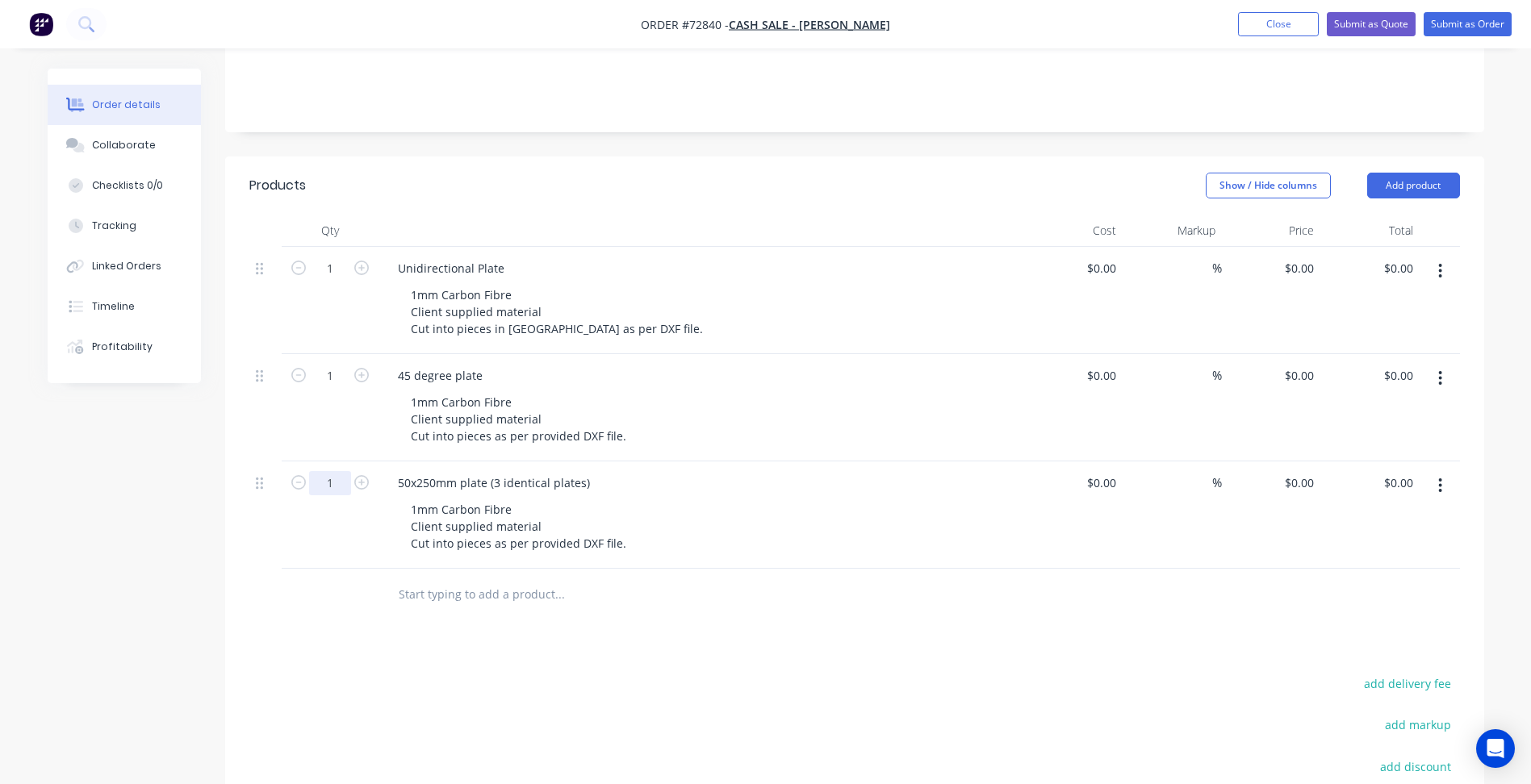
click at [345, 481] on input "1" at bounding box center [329, 483] width 42 height 24
type input "3"
click at [1112, 267] on input at bounding box center [1113, 268] width 18 height 23
type input "$16.65"
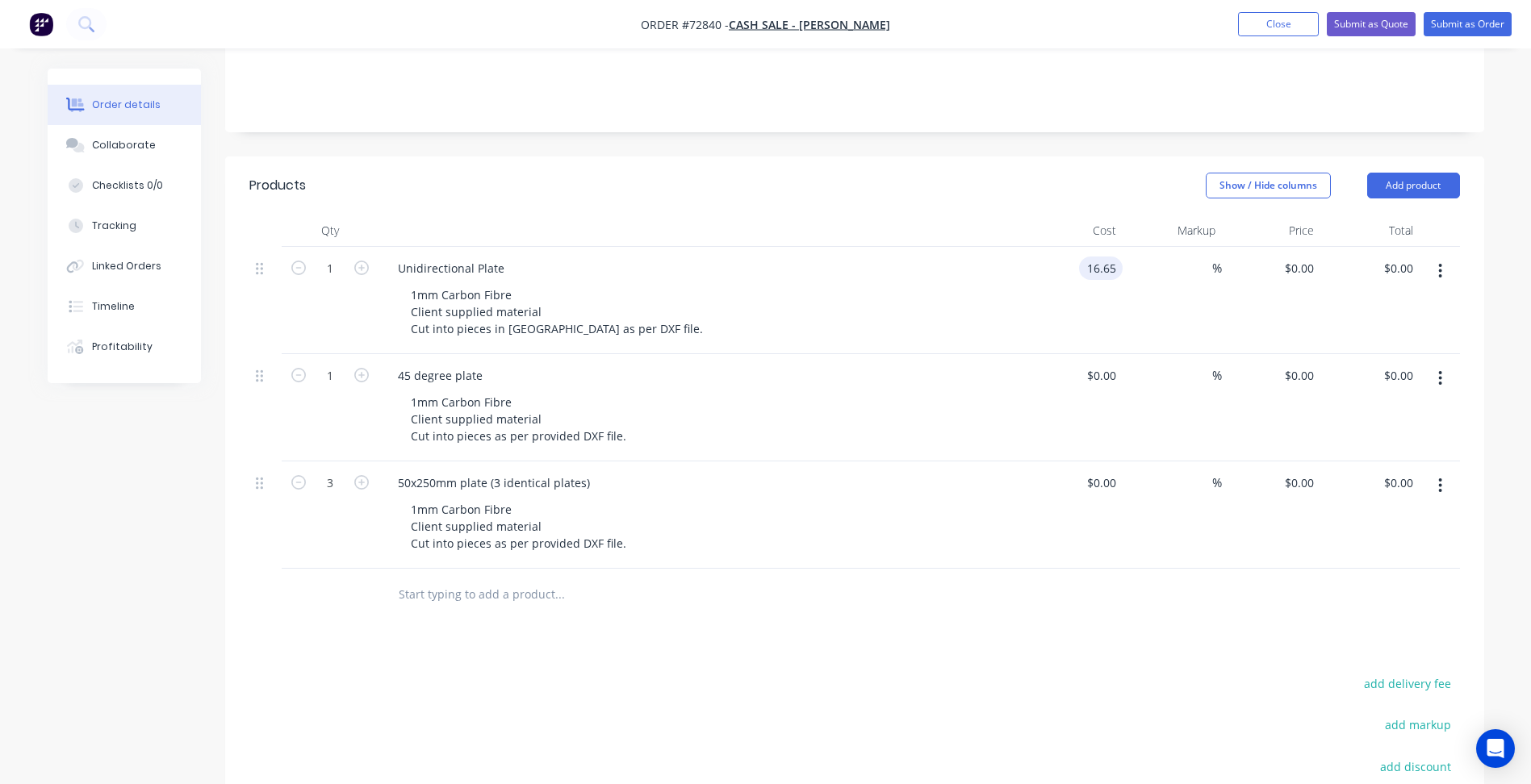
type input "$16.65"
click at [1102, 371] on div "$0.00" at bounding box center [1101, 375] width 44 height 23
type input "$27.97"
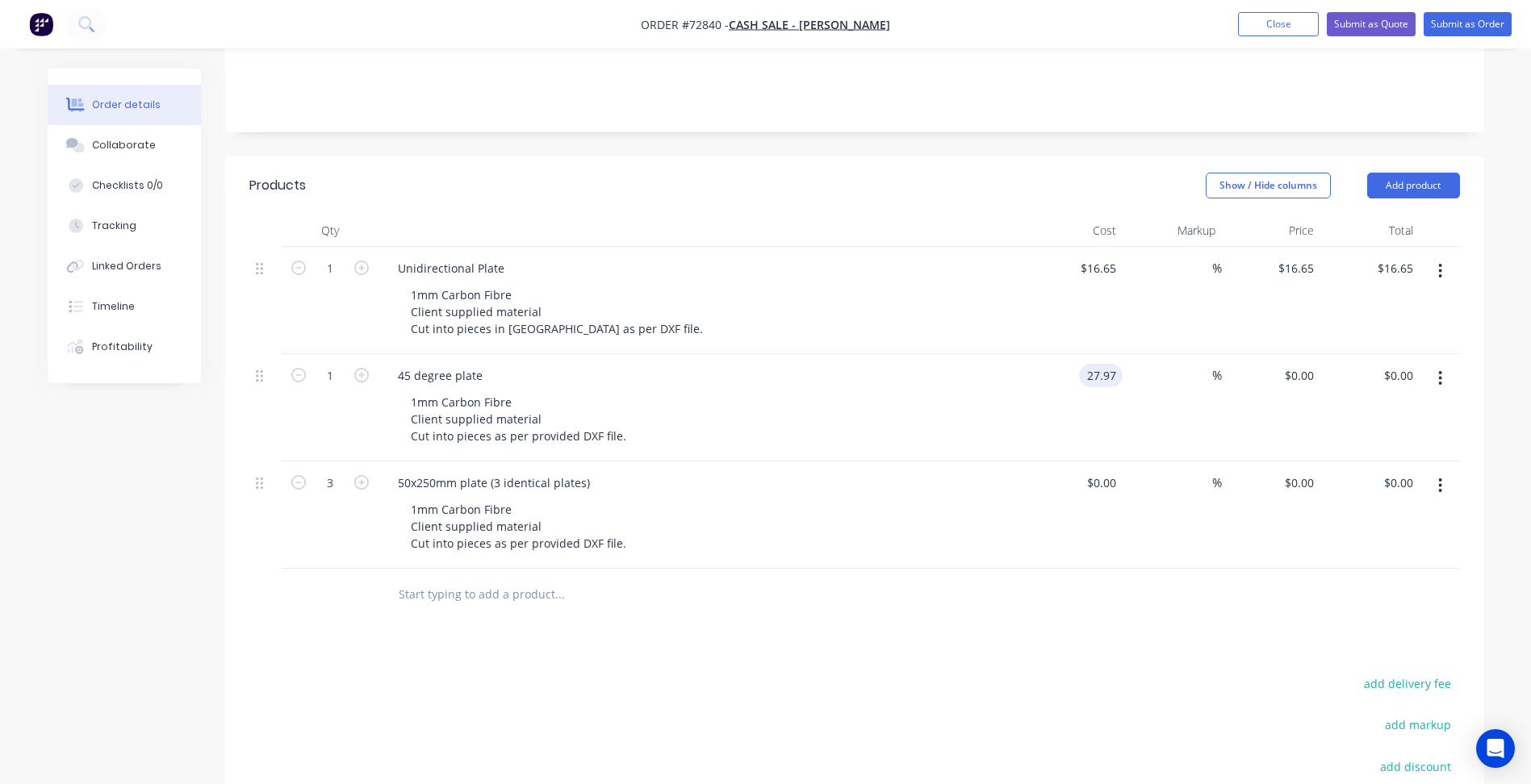
type input "$27.97"
click at [1102, 496] on div "$0.00 $0.00" at bounding box center [1074, 515] width 99 height 107
click at [1101, 481] on div "$0.00" at bounding box center [1101, 483] width 44 height 23
click at [1092, 477] on div "0 $0.00" at bounding box center [1074, 515] width 99 height 107
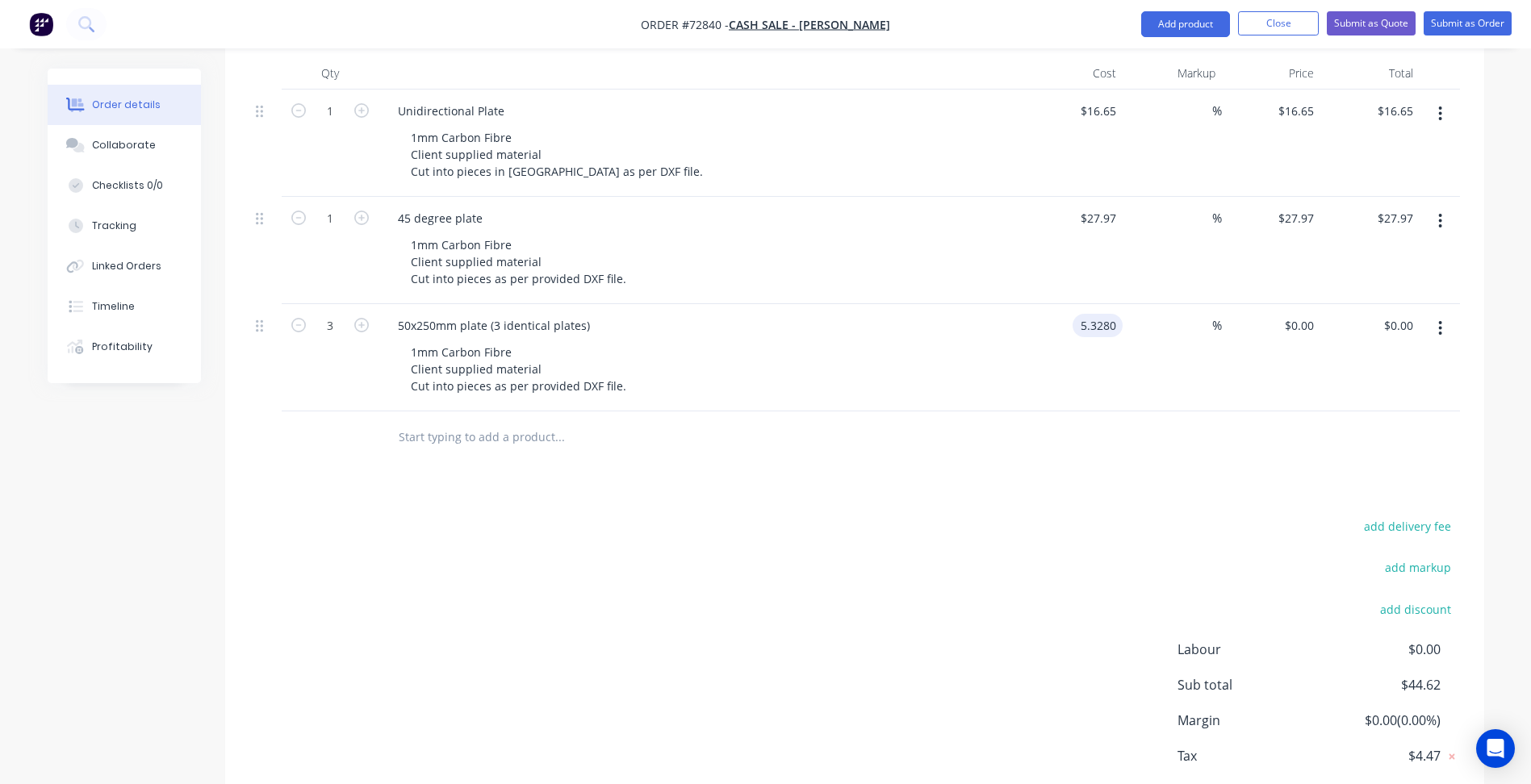
scroll to position [410, 0]
type input "$5.328"
type input "$15.98"
click at [879, 552] on div "add delivery fee add markup add discount Labour $0.00 Sub total $44.62 Margin $…" at bounding box center [855, 667] width 1211 height 311
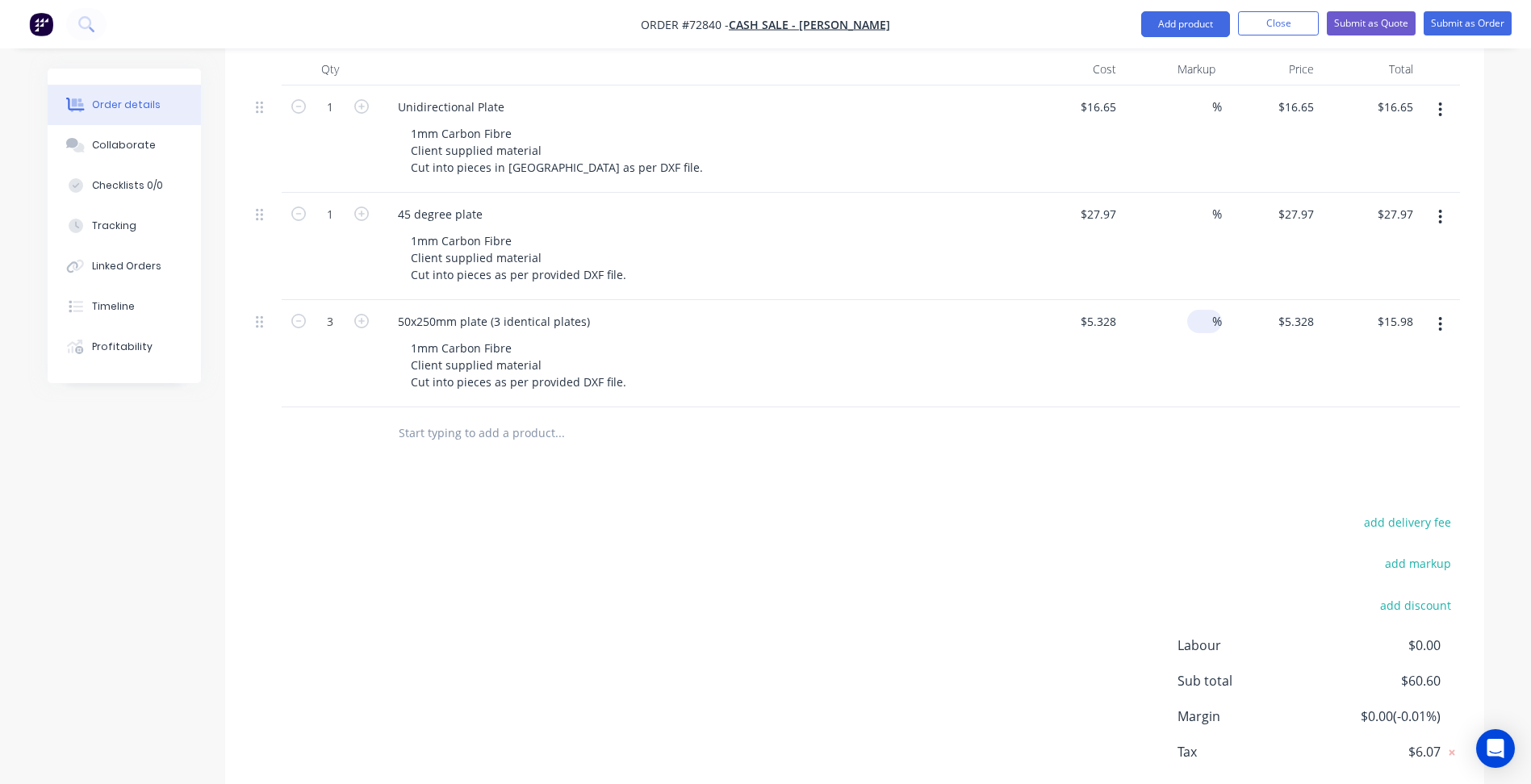
click at [1198, 325] on input at bounding box center [1203, 321] width 18 height 23
type input "412.54"
click at [1285, 314] on input "$5.328" at bounding box center [1298, 321] width 44 height 23
type input "27.3081"
type input "$81.92"
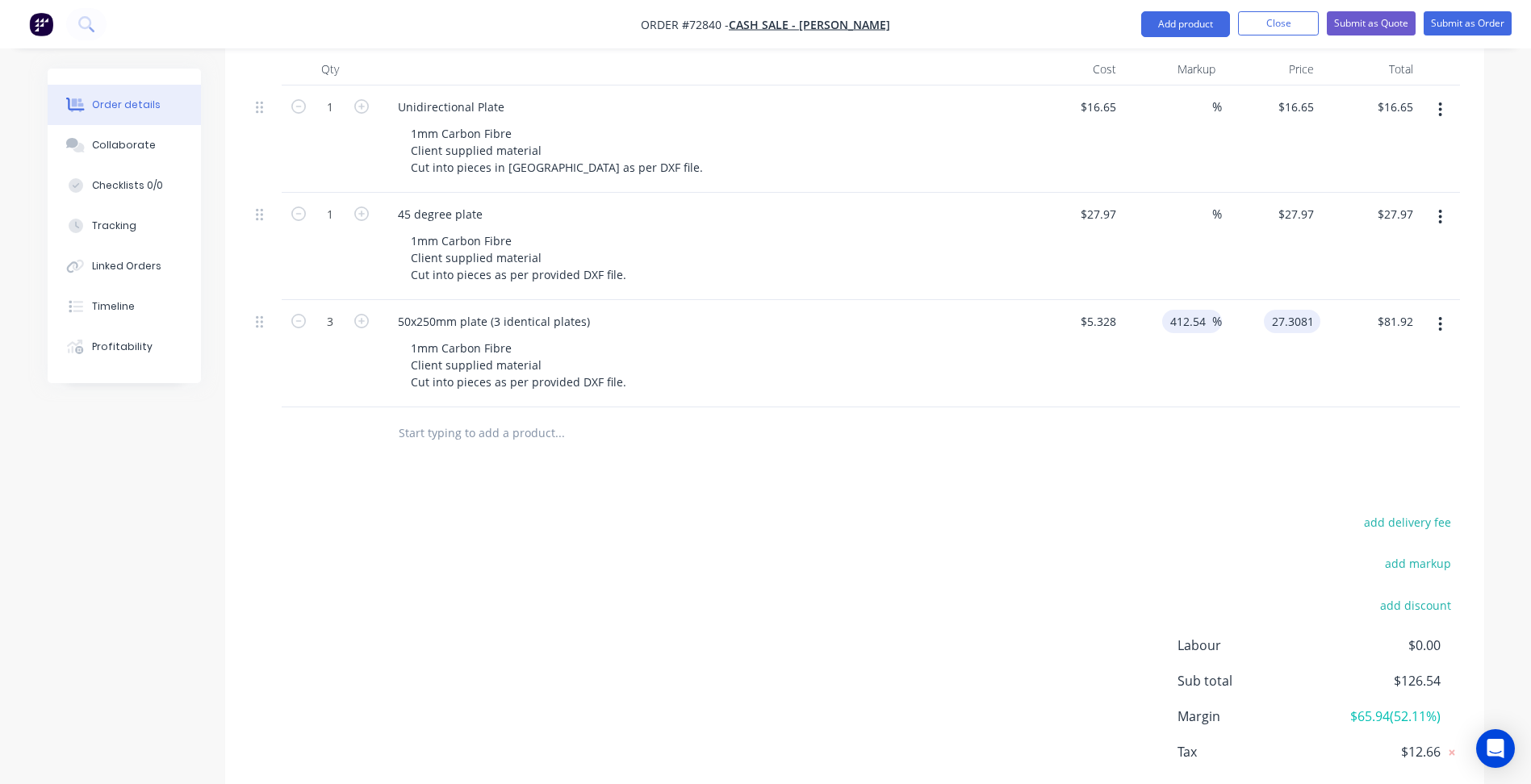
type input "$27.3081"
click at [1173, 322] on input "412.54" at bounding box center [1190, 321] width 44 height 23
drag, startPoint x: 1170, startPoint y: 323, endPoint x: 1216, endPoint y: 322, distance: 46.0
click at [1216, 322] on div "412.54 412.54 %" at bounding box center [1192, 321] width 59 height 23
click at [1176, 211] on div "%" at bounding box center [1173, 247] width 99 height 107
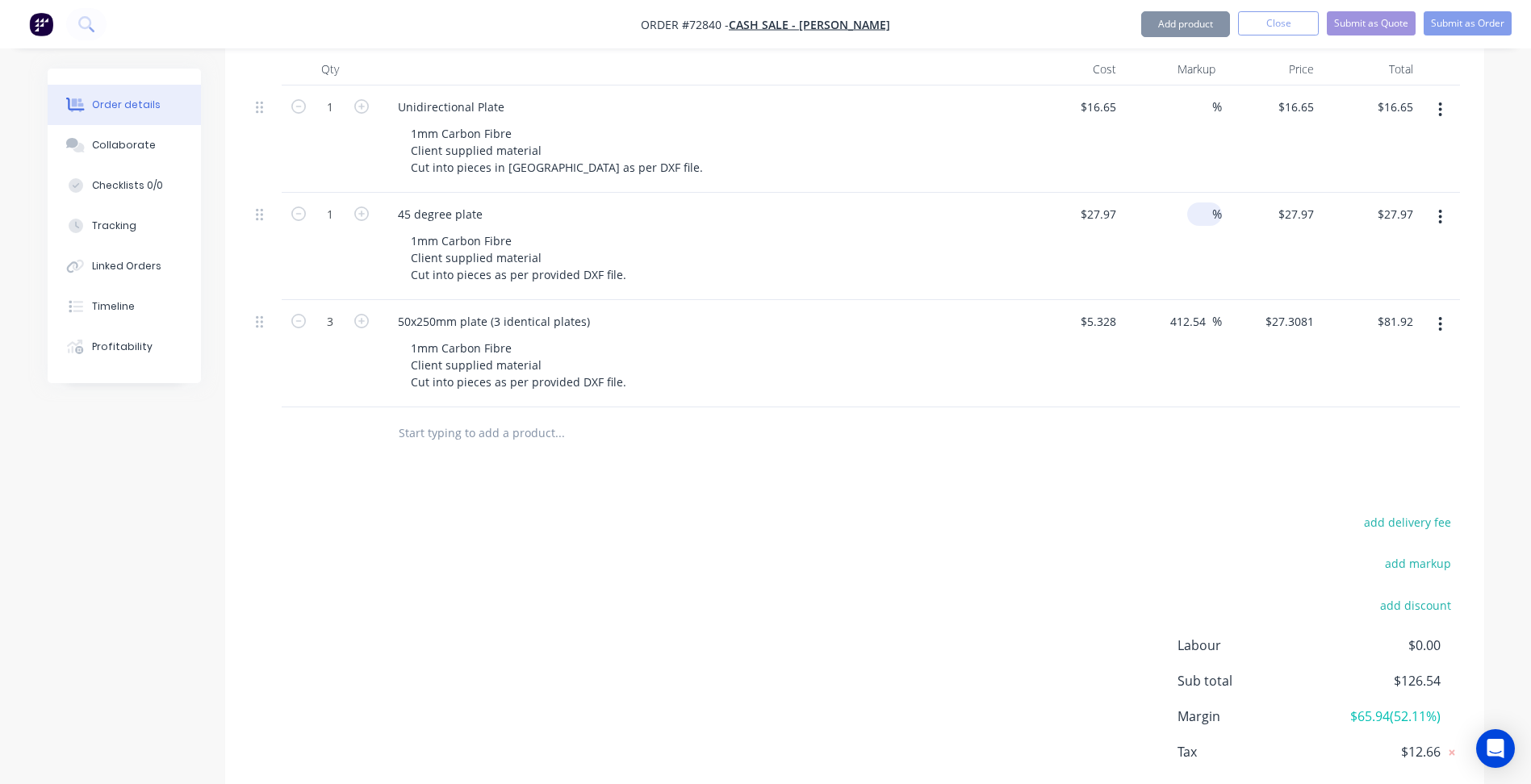
click at [1212, 222] on span "%" at bounding box center [1217, 214] width 10 height 18
paste input "412.54"
type input "412.54"
type input "$143.3574"
type input "$143.36"
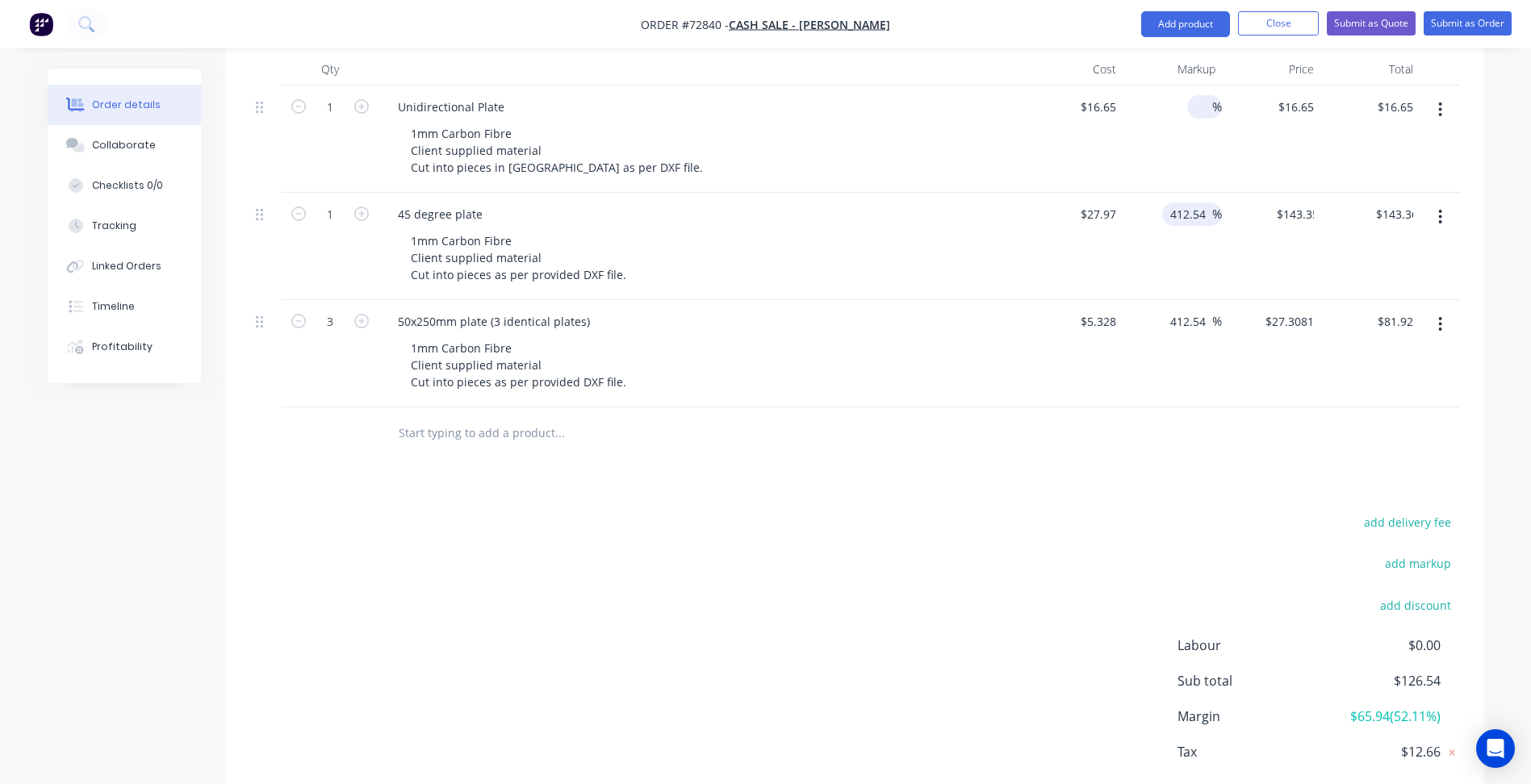
click at [1197, 108] on input at bounding box center [1203, 106] width 18 height 23
paste input "412.54"
type input "412.54"
type input "$85.3379"
type input "$85.34"
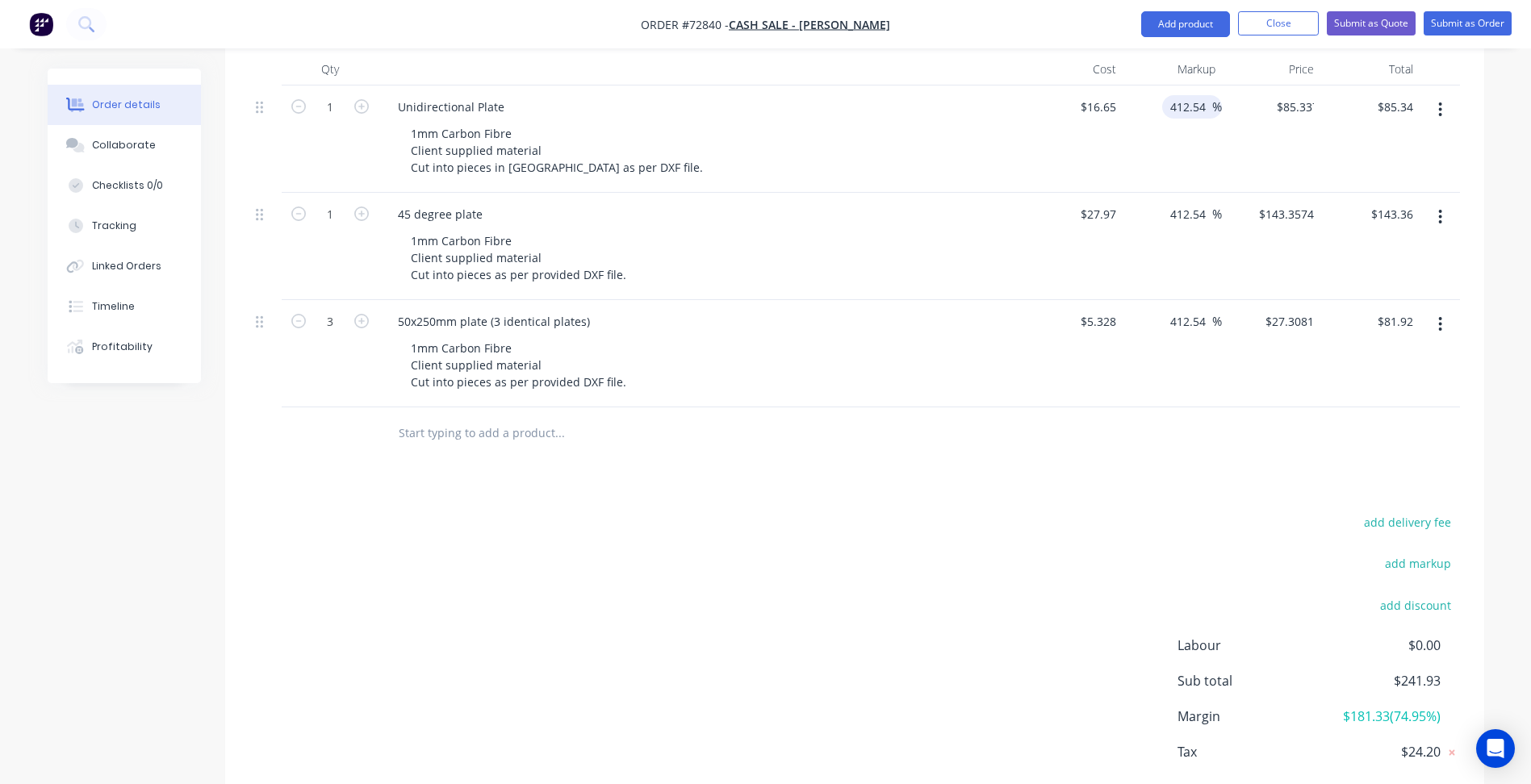
click at [1050, 507] on div "Products Show / Hide columns Add product Qty Cost Markup Price Total 1 Unidirec…" at bounding box center [855, 421] width 1259 height 852
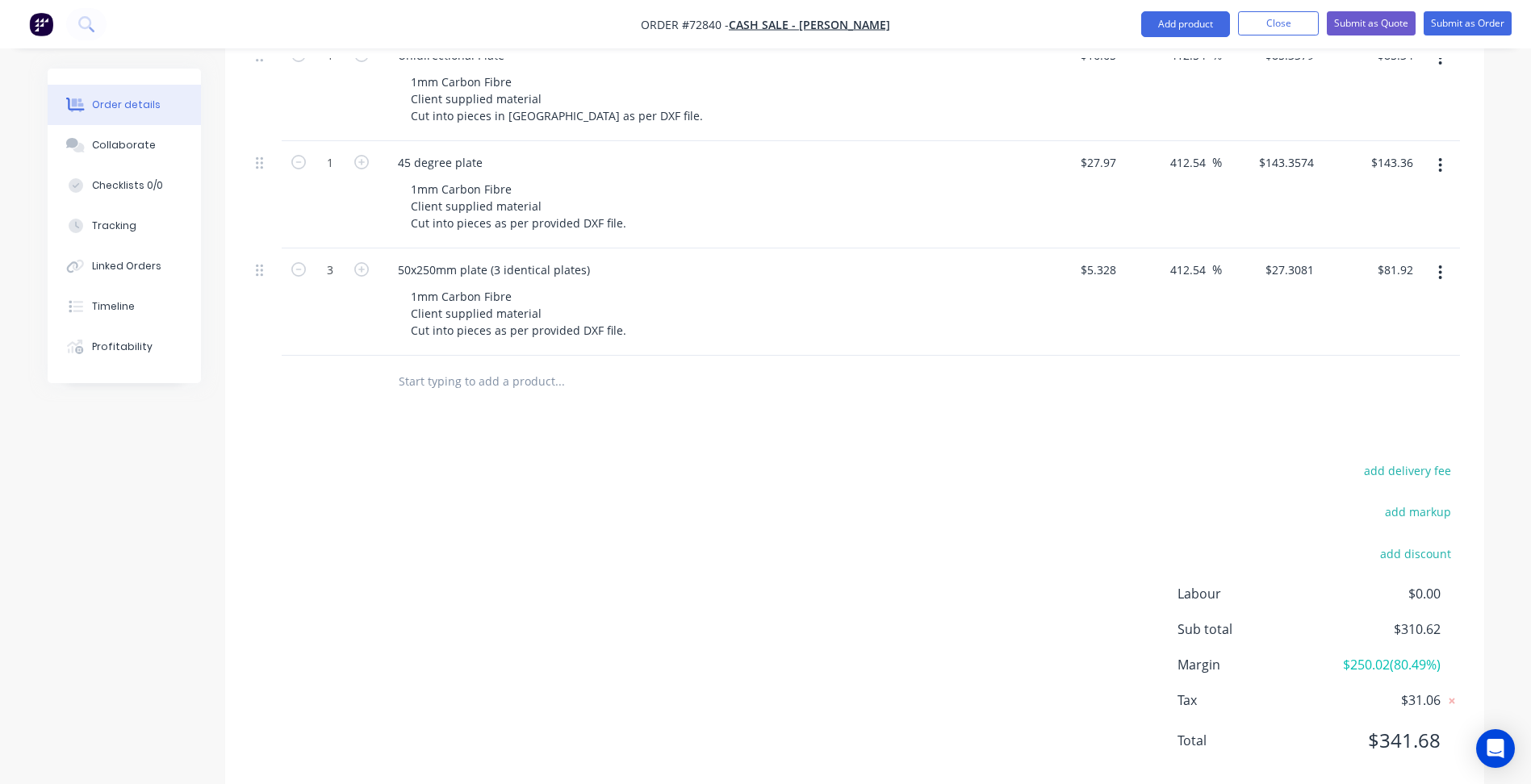
scroll to position [491, 0]
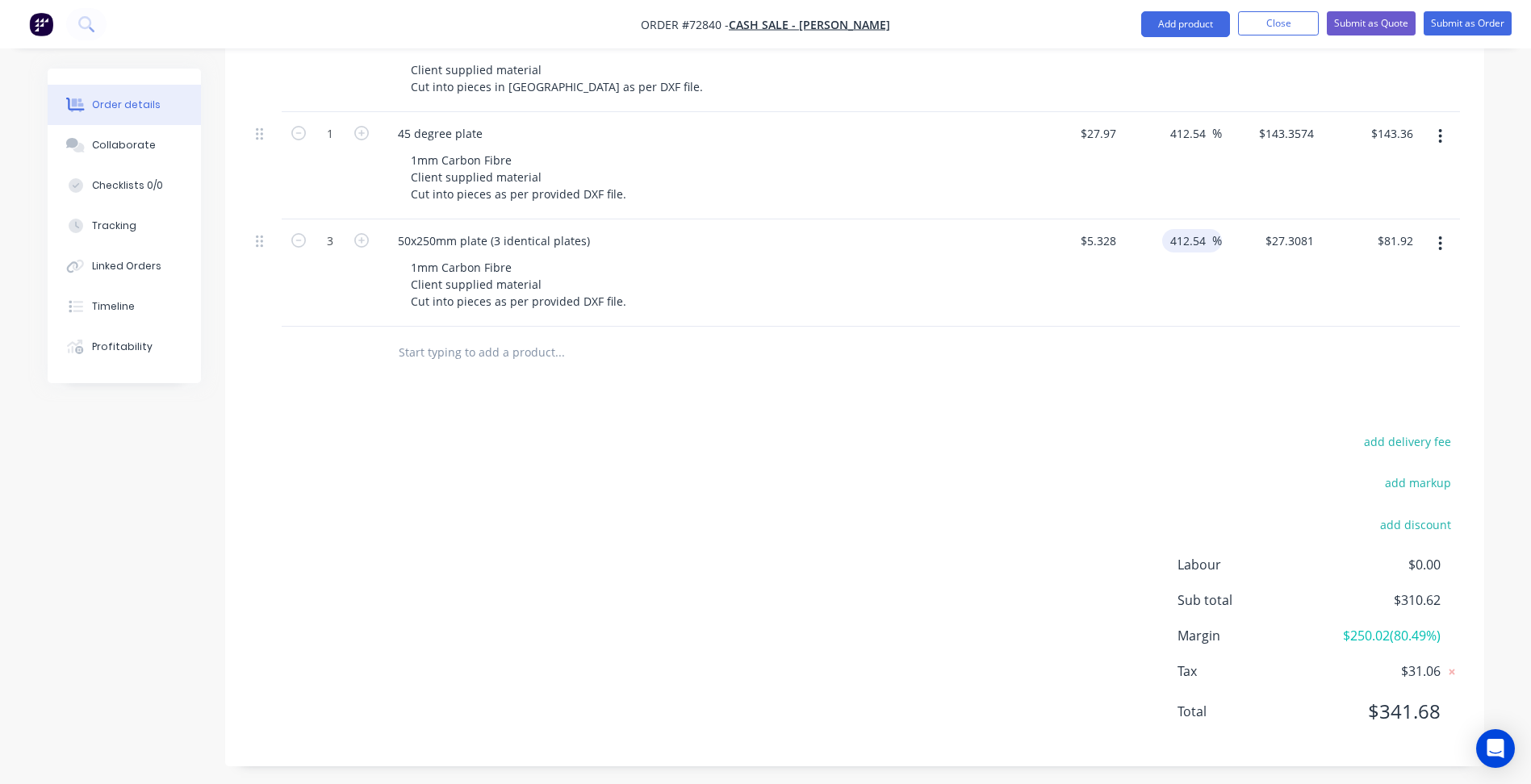
drag, startPoint x: 1185, startPoint y: 228, endPoint x: 1178, endPoint y: 232, distance: 8.1
click at [1179, 232] on div "412.54 412.54 %" at bounding box center [1173, 273] width 99 height 107
click at [1173, 235] on input "412.54" at bounding box center [1190, 241] width 44 height 23
type input "312.54"
type input "$21.9801"
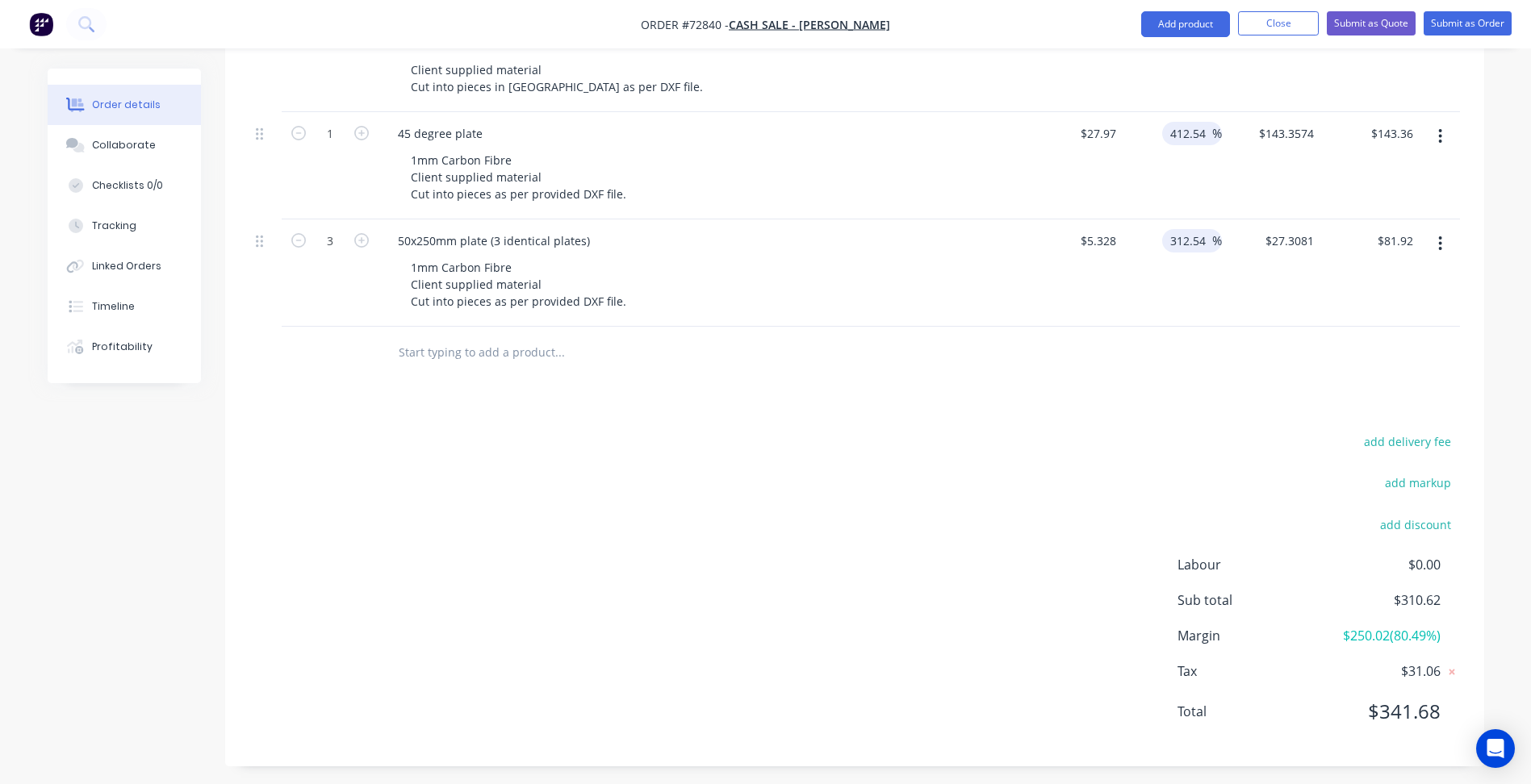
type input "$65.94"
click at [1178, 129] on input "412.54" at bounding box center [1190, 134] width 44 height 23
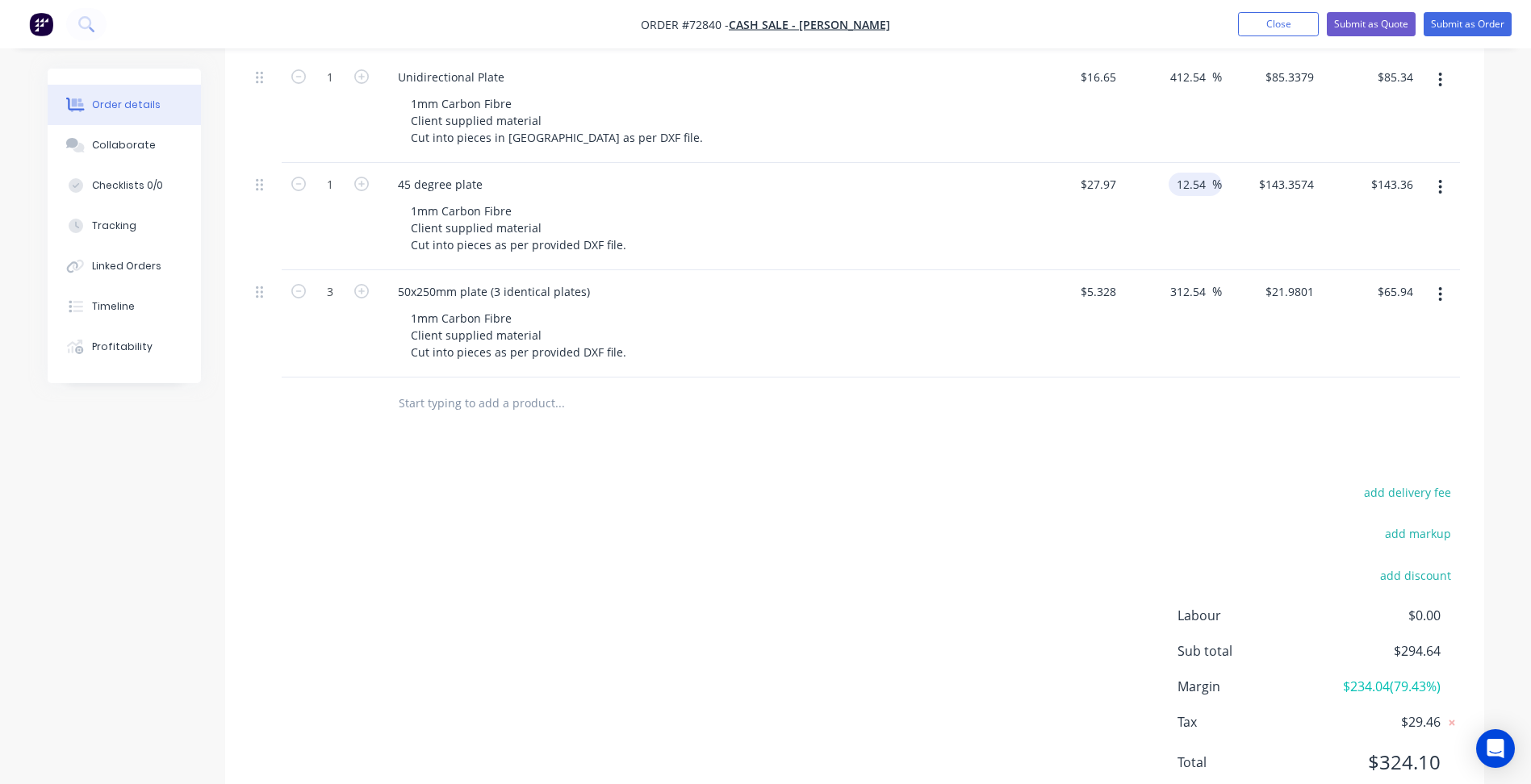
scroll to position [330, 0]
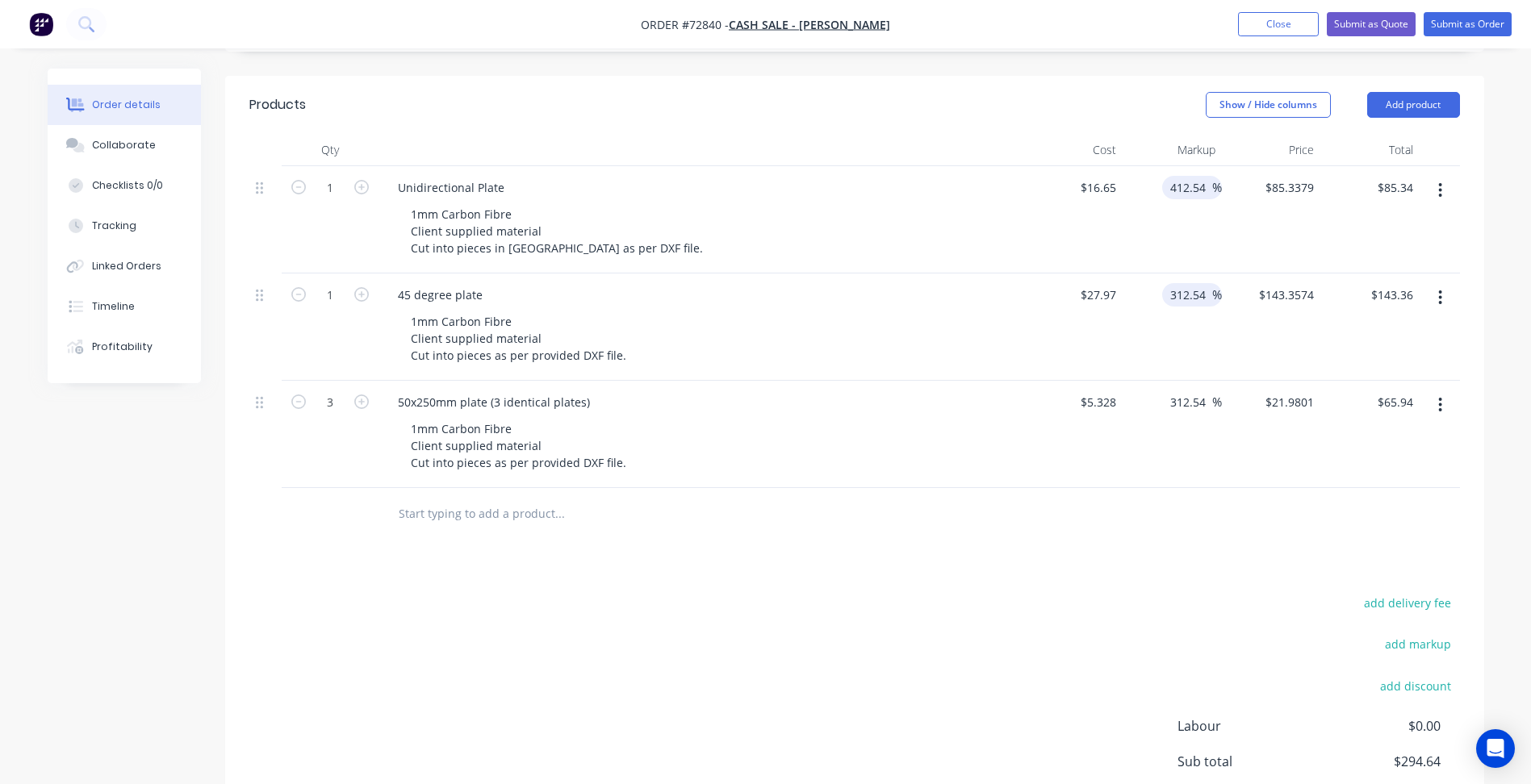
type input "312.54"
type input "$115.3874"
type input "$115.39"
click at [1171, 184] on input "412.54" at bounding box center [1190, 187] width 44 height 23
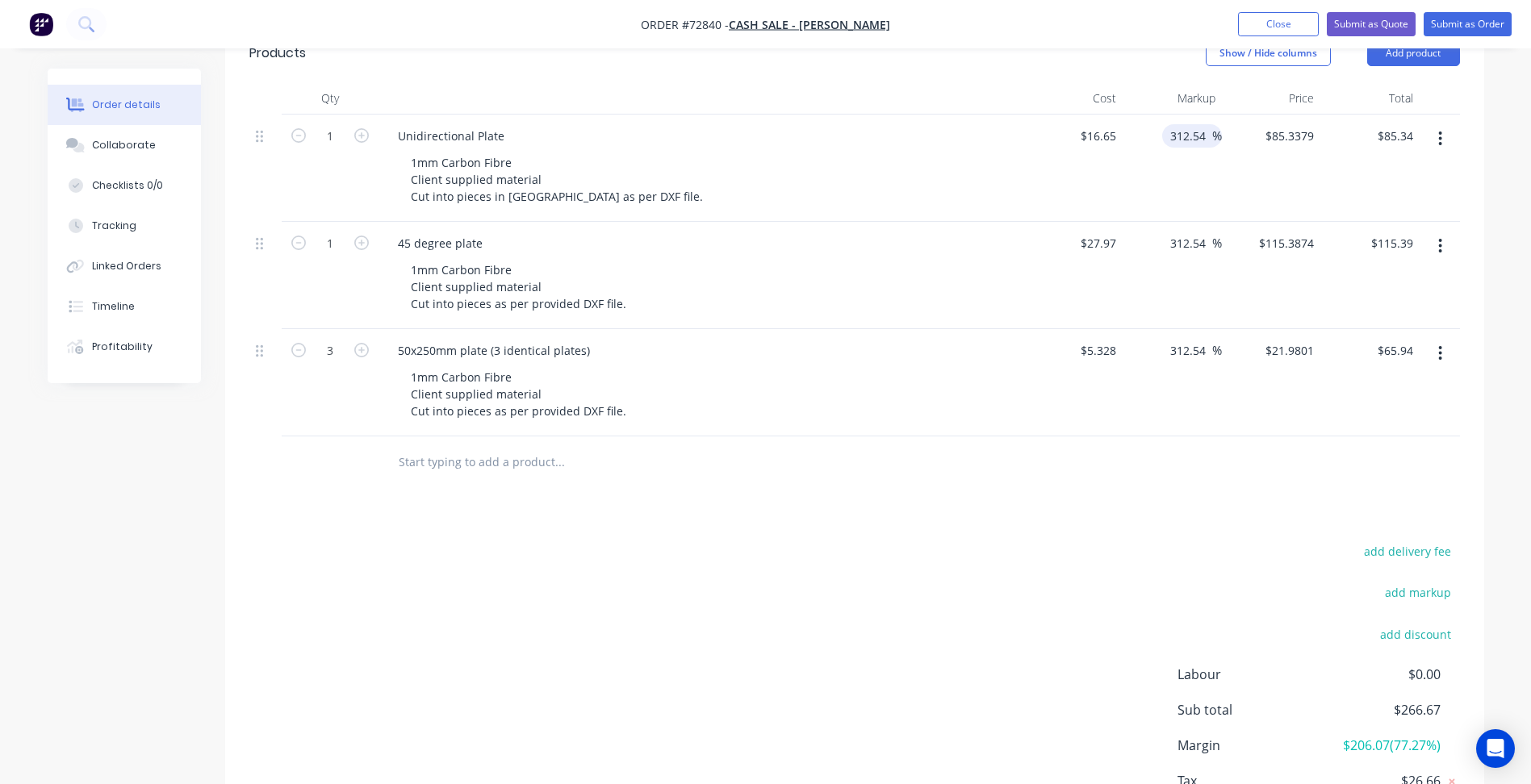
scroll to position [410, 0]
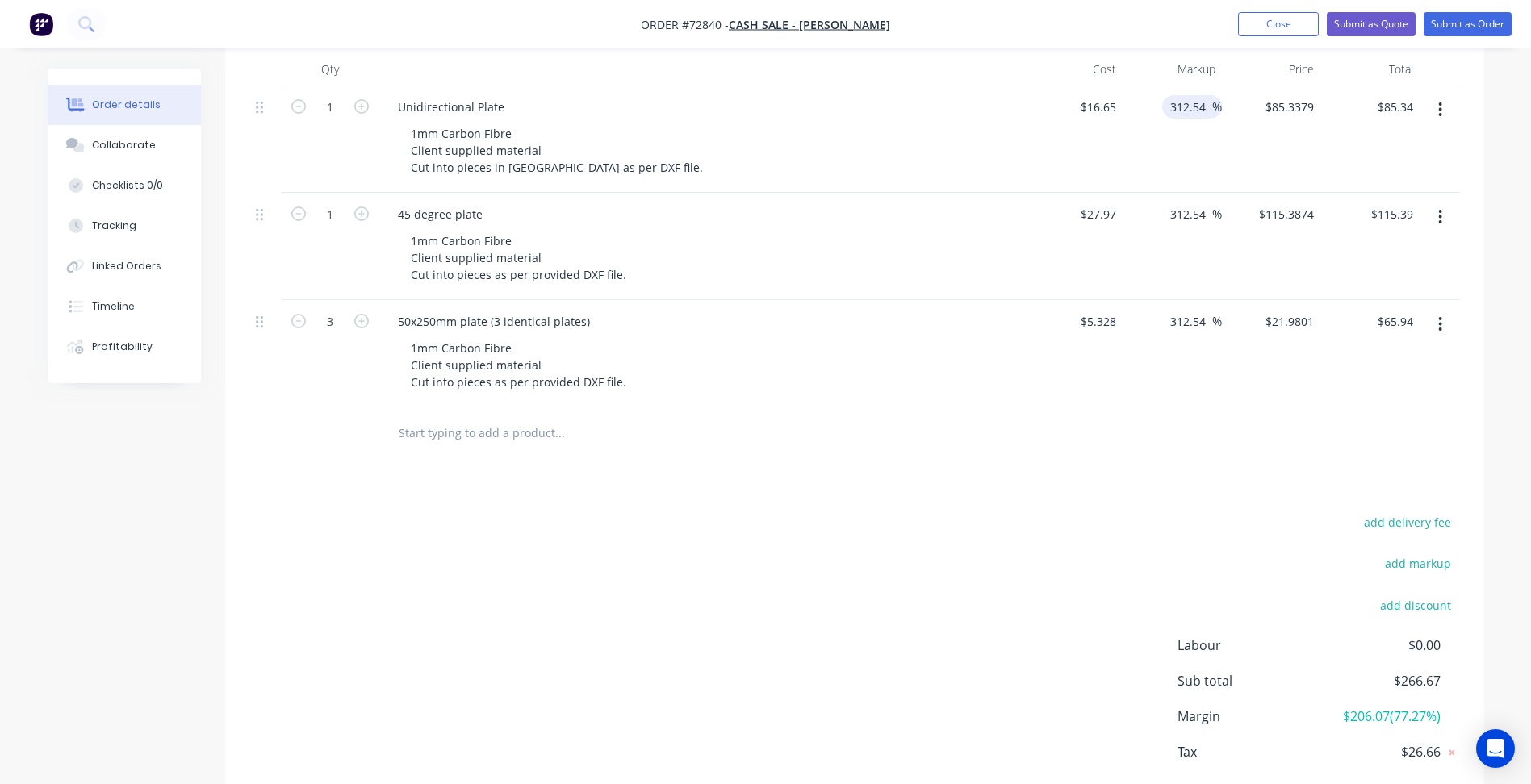
type input "312.54"
type input "$68.6879"
type input "$68.69"
click at [852, 555] on div "add delivery fee add markup add discount Labour $0.00 Sub total $250.02 Margin …" at bounding box center [855, 667] width 1211 height 311
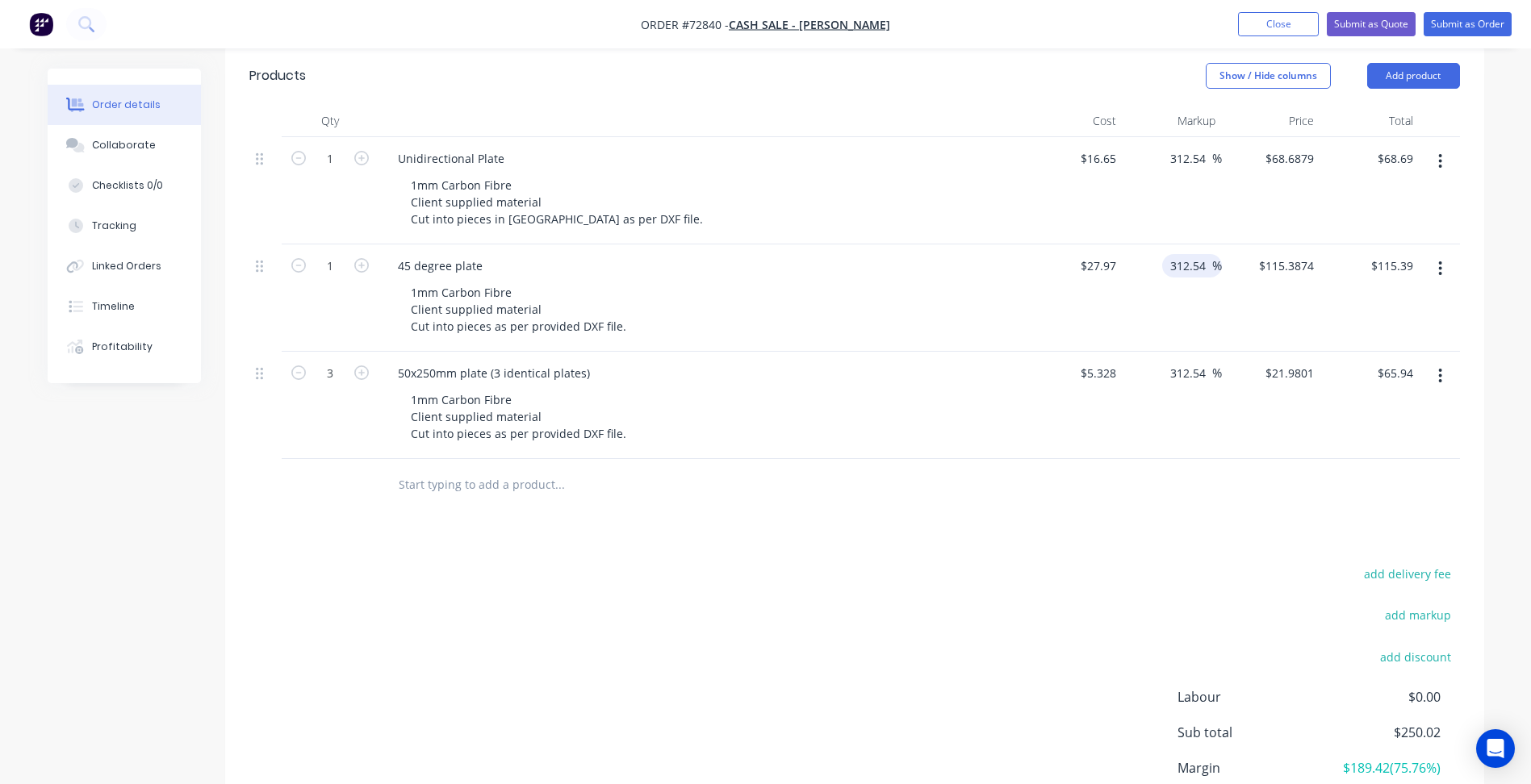
scroll to position [330, 0]
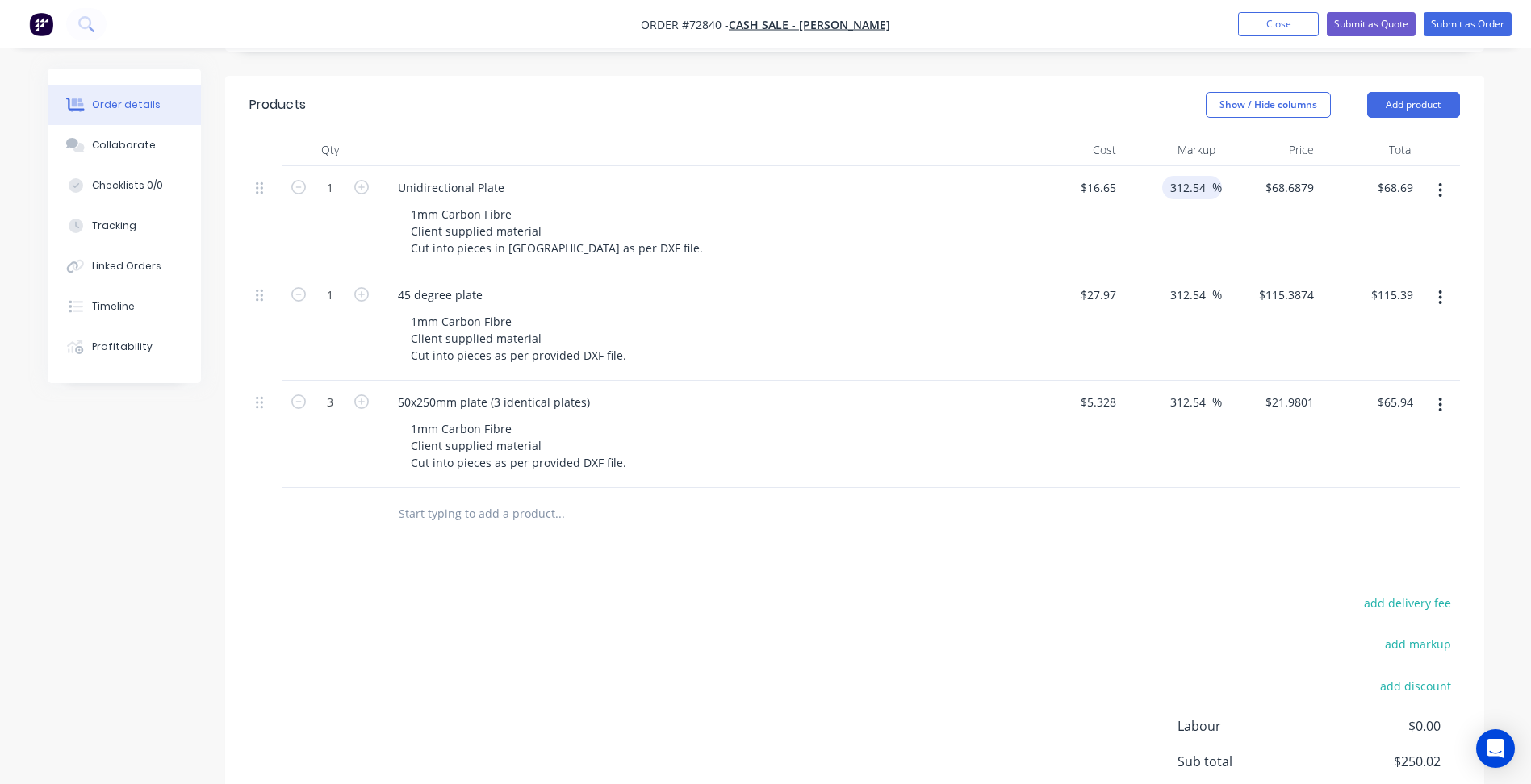
click at [1196, 192] on input "312.54" at bounding box center [1190, 187] width 44 height 23
click at [1202, 188] on input "312.54" at bounding box center [1190, 187] width 44 height 23
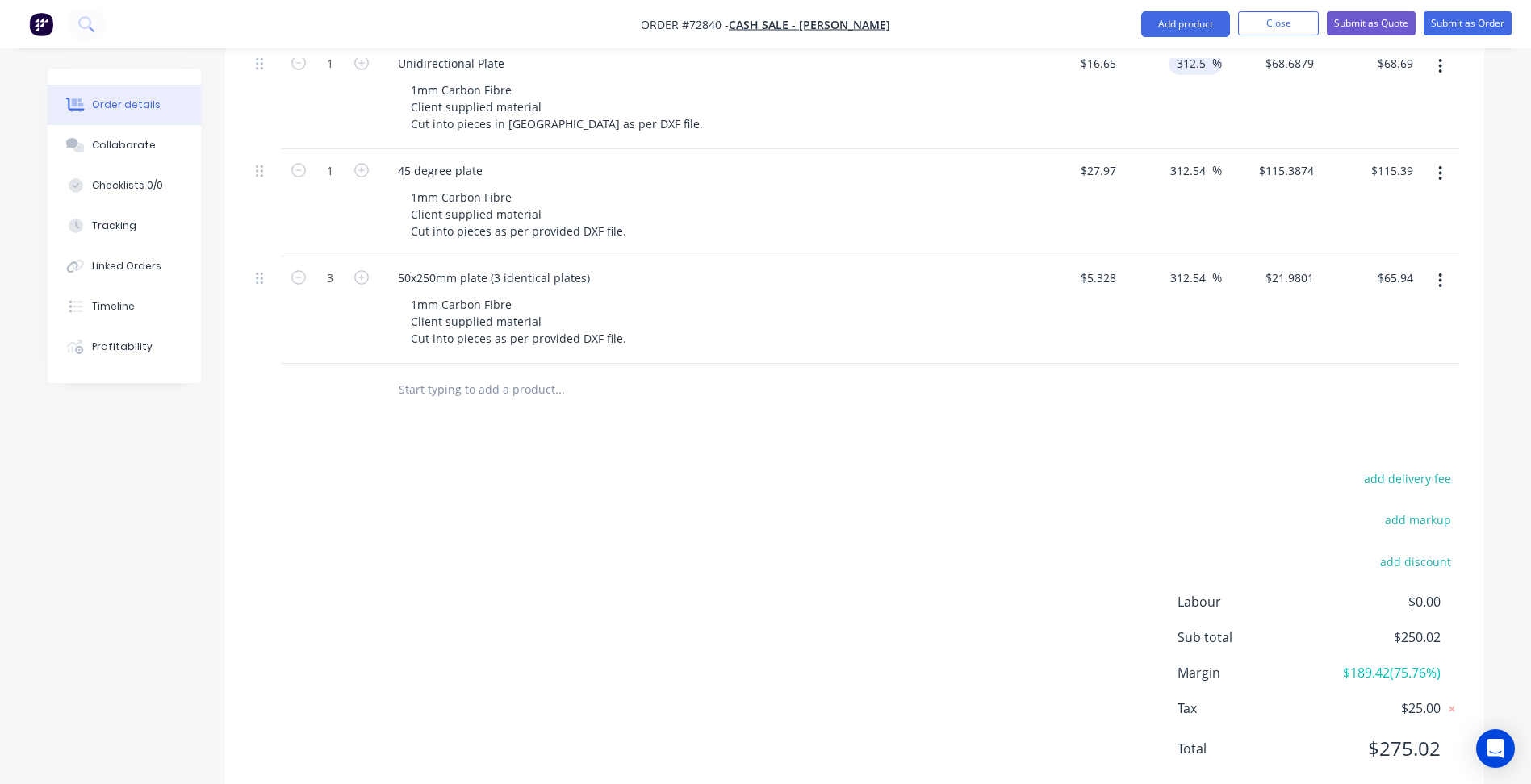
scroll to position [491, 0]
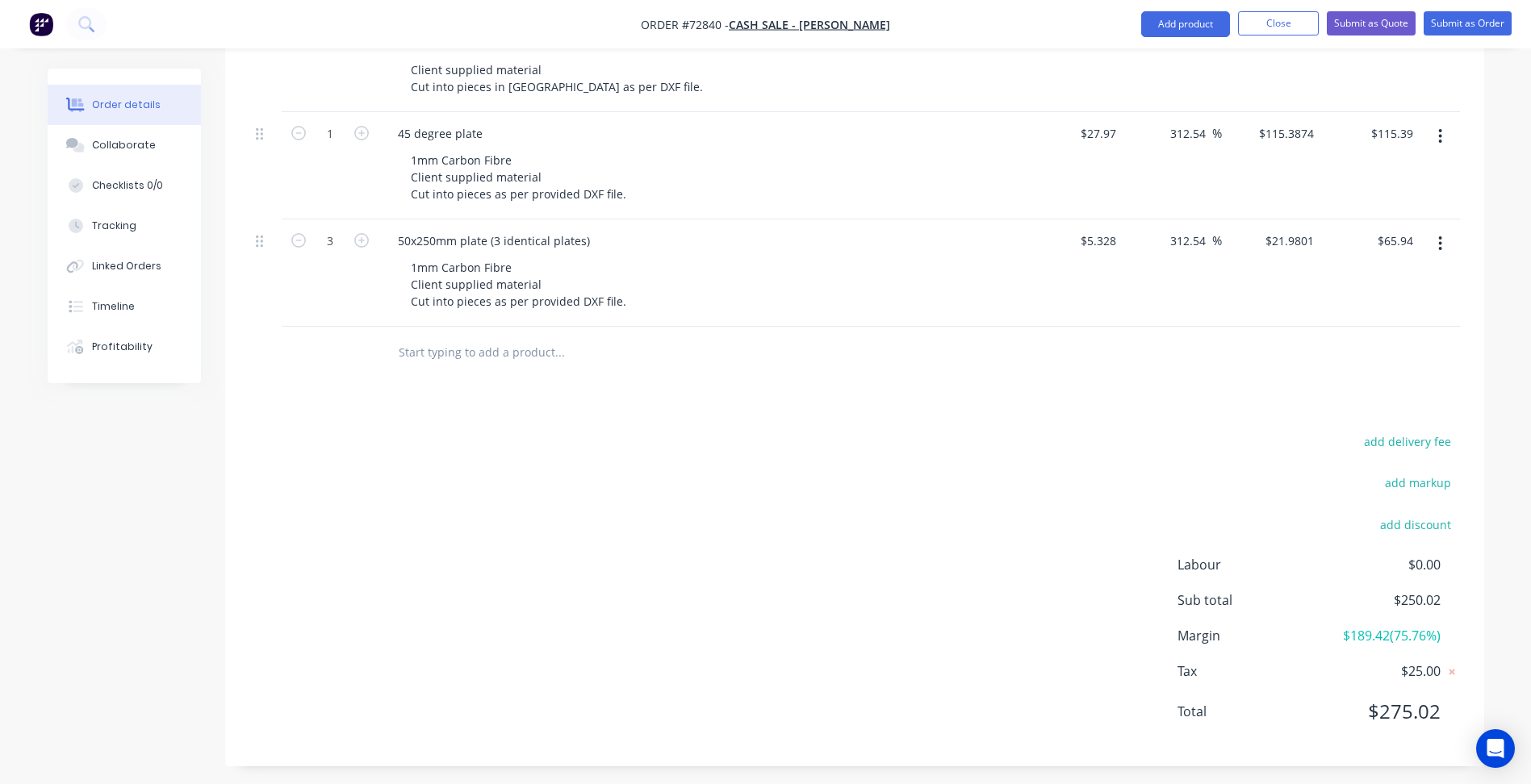
type input "312.5"
type input "$68.6813"
type input "$68.68"
click at [878, 376] on div at bounding box center [669, 353] width 581 height 53
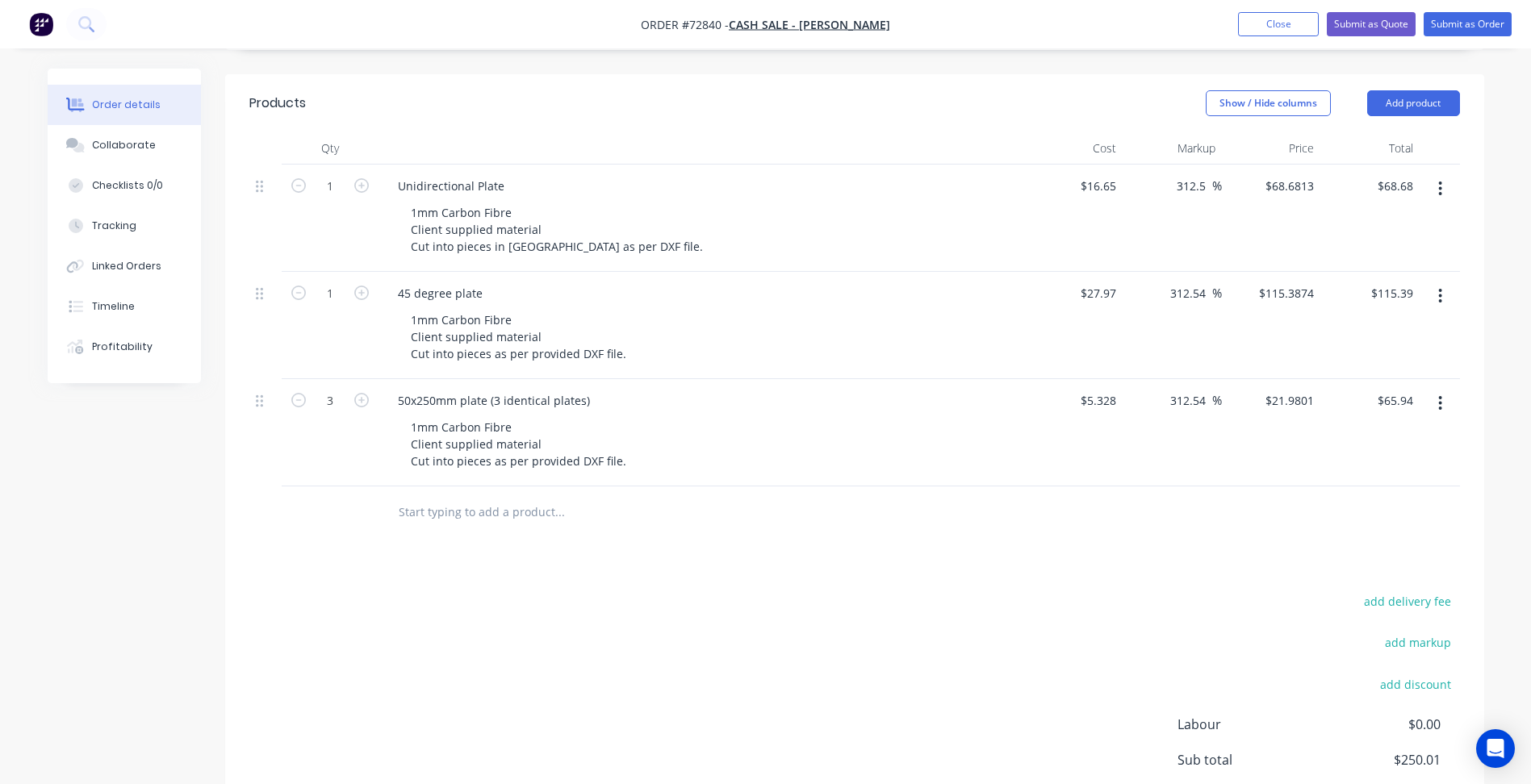
scroll to position [330, 0]
click at [1216, 295] on span "%" at bounding box center [1217, 295] width 10 height 18
drag, startPoint x: 1198, startPoint y: 293, endPoint x: 1221, endPoint y: 292, distance: 23.0
click at [1221, 292] on div "1 45 degree plate 1mm Carbon Fibre Client supplied material Cut into pieces as …" at bounding box center [855, 327] width 1211 height 107
type input "312.53"
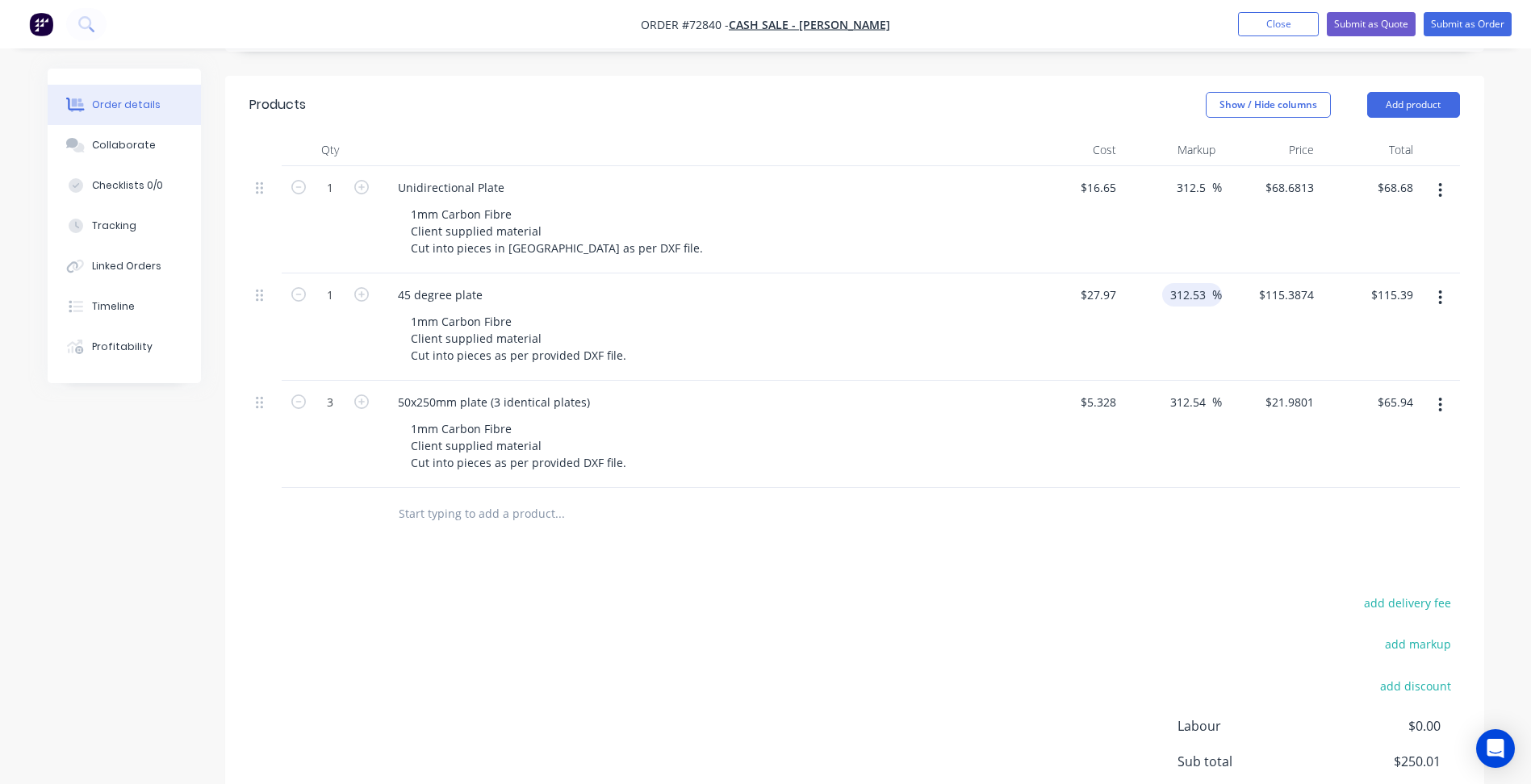
type input "$115.3846"
type input "$115.38"
click at [979, 496] on div at bounding box center [855, 514] width 1211 height 53
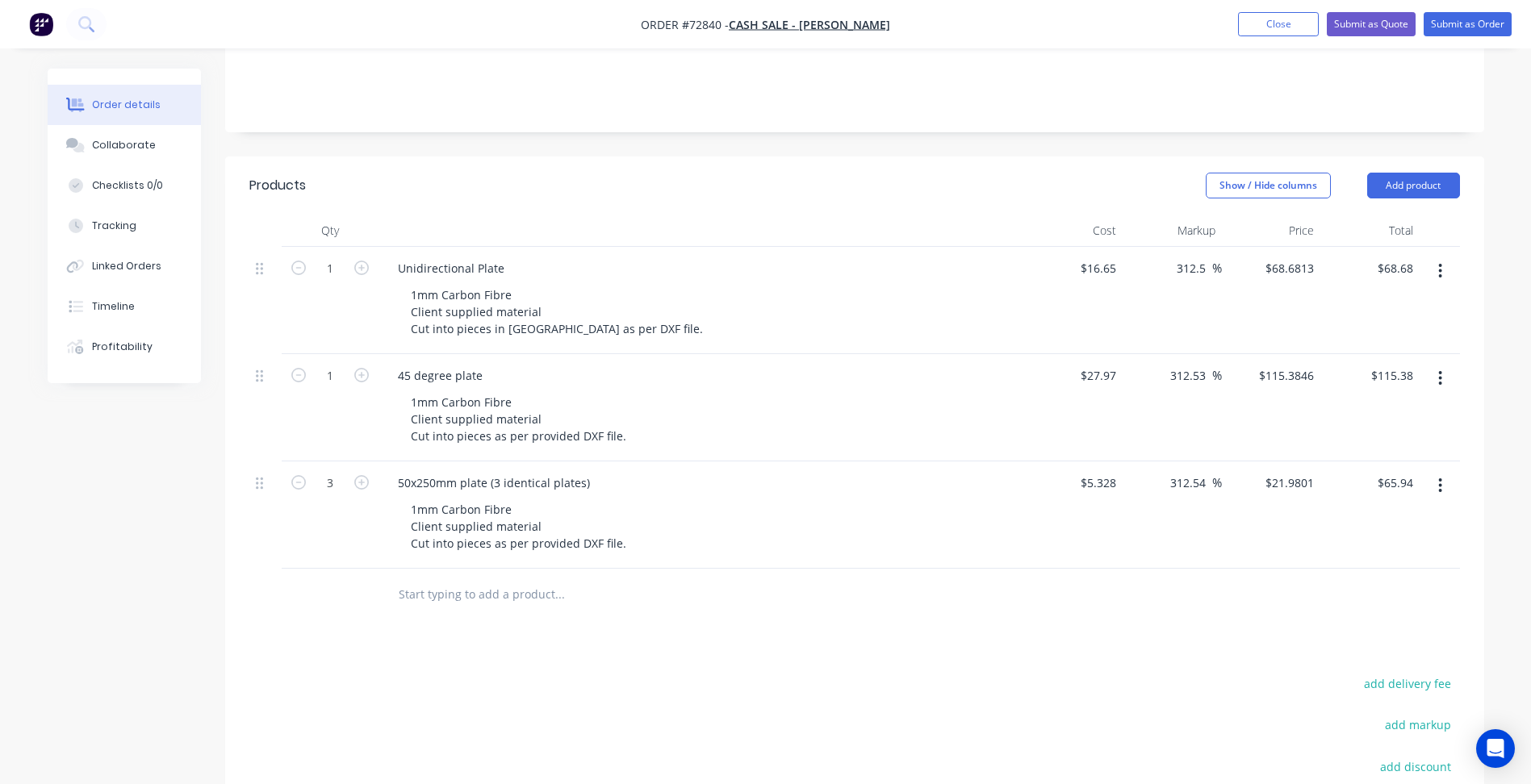
scroll to position [88, 0]
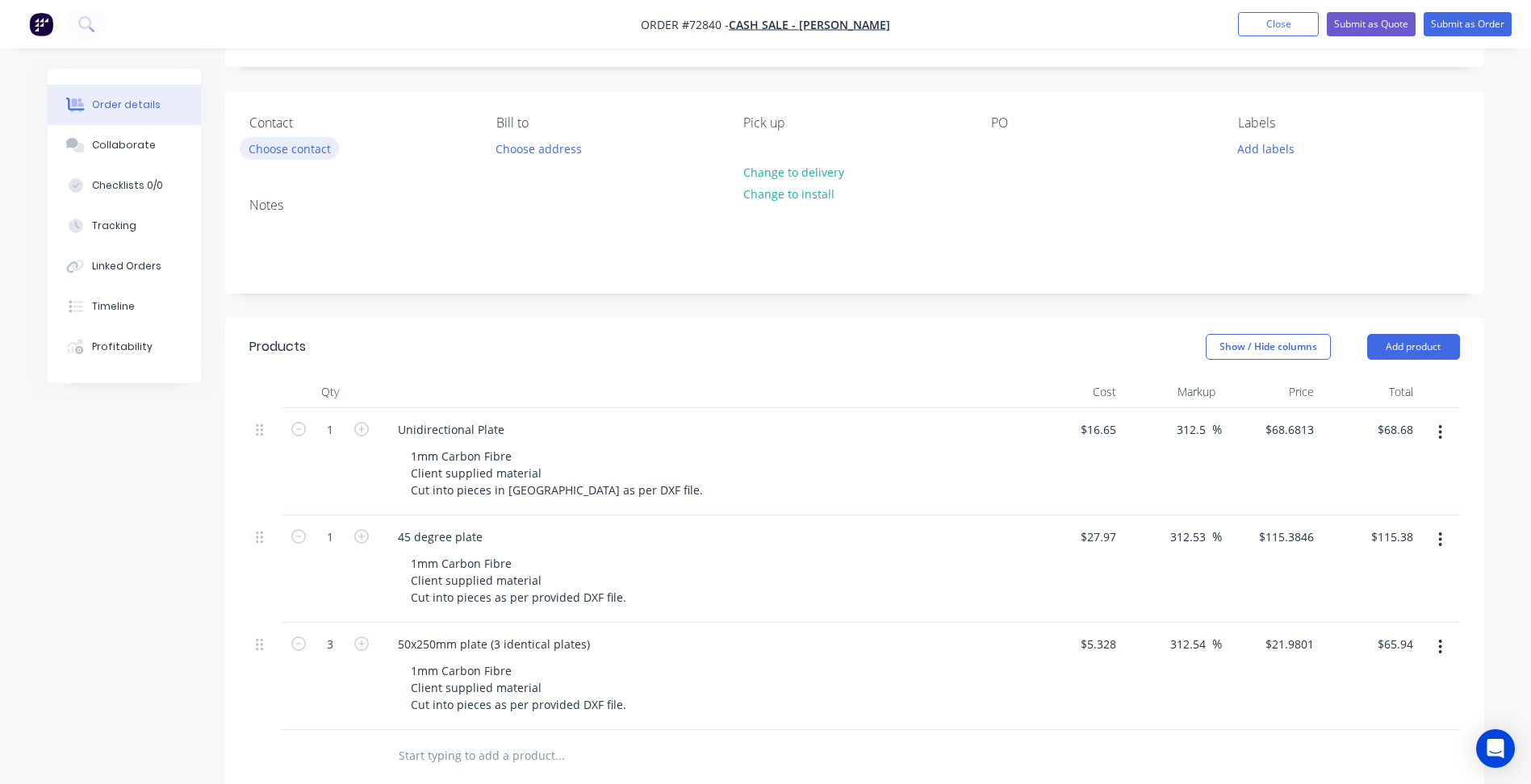
click at [301, 154] on button "Choose contact" at bounding box center [289, 148] width 99 height 21
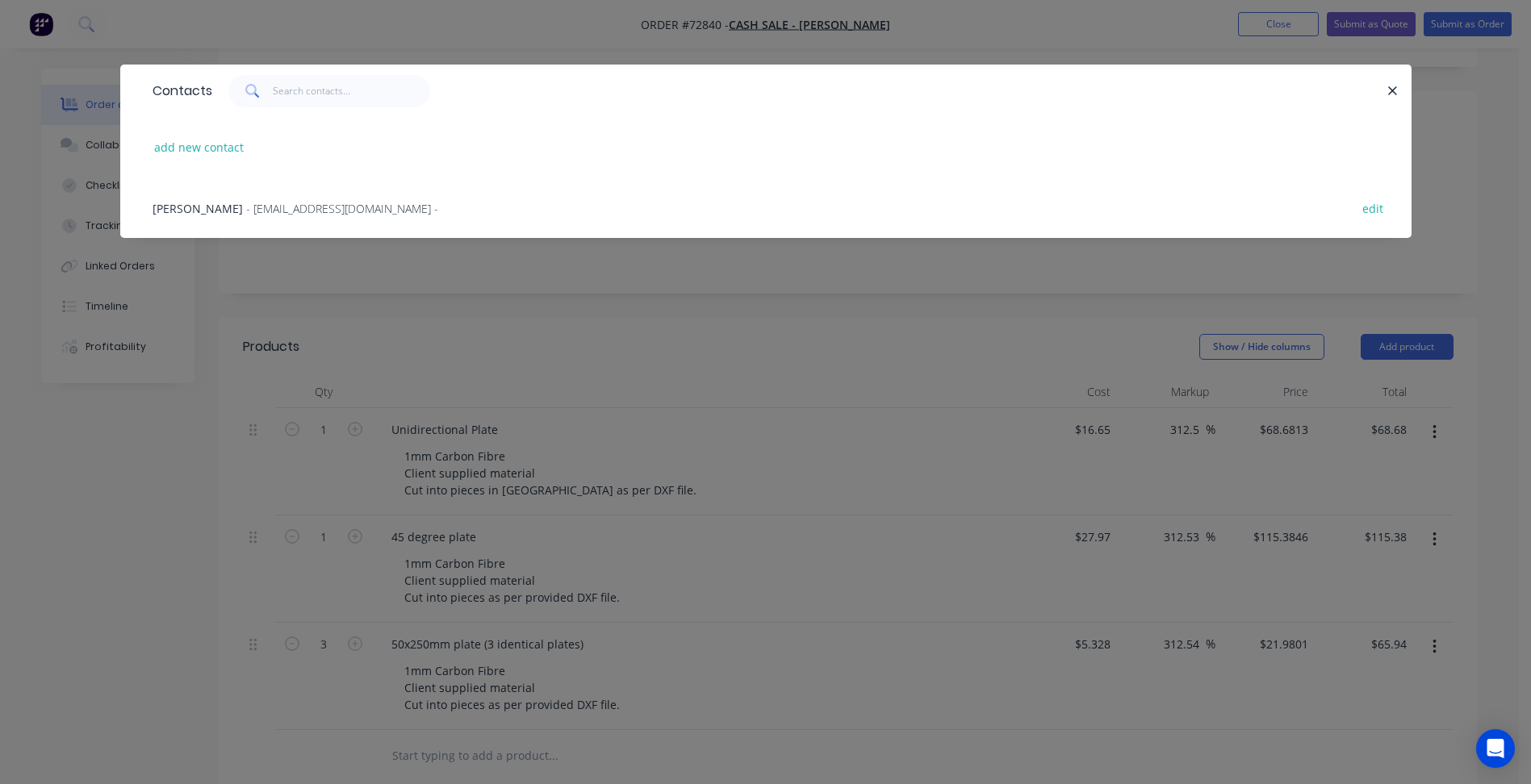
click at [254, 214] on div "[PERSON_NAME] - [EMAIL_ADDRESS][DOMAIN_NAME] -" at bounding box center [296, 208] width 286 height 17
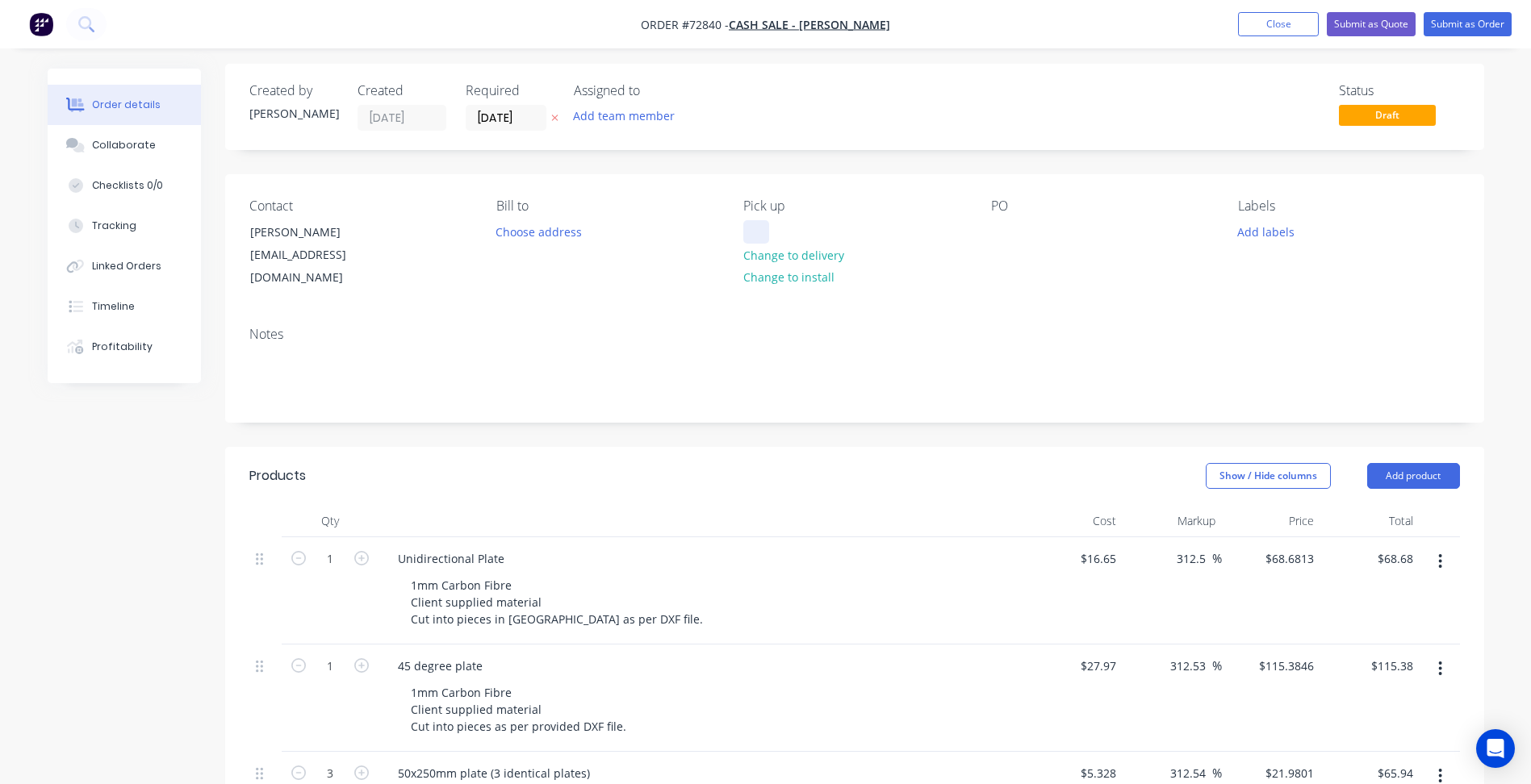
scroll to position [0, 0]
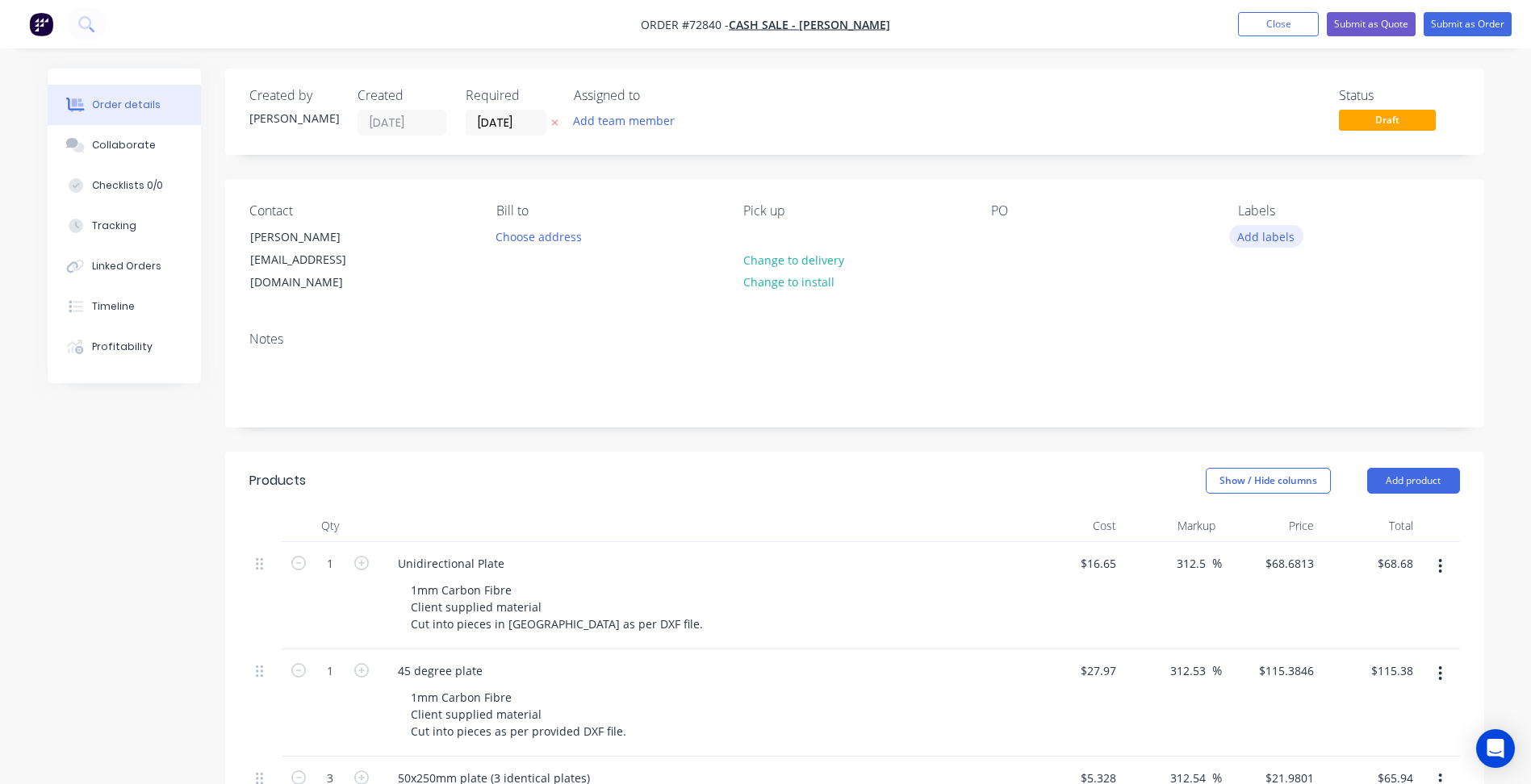
click at [1268, 238] on button "Add labels" at bounding box center [1267, 236] width 74 height 21
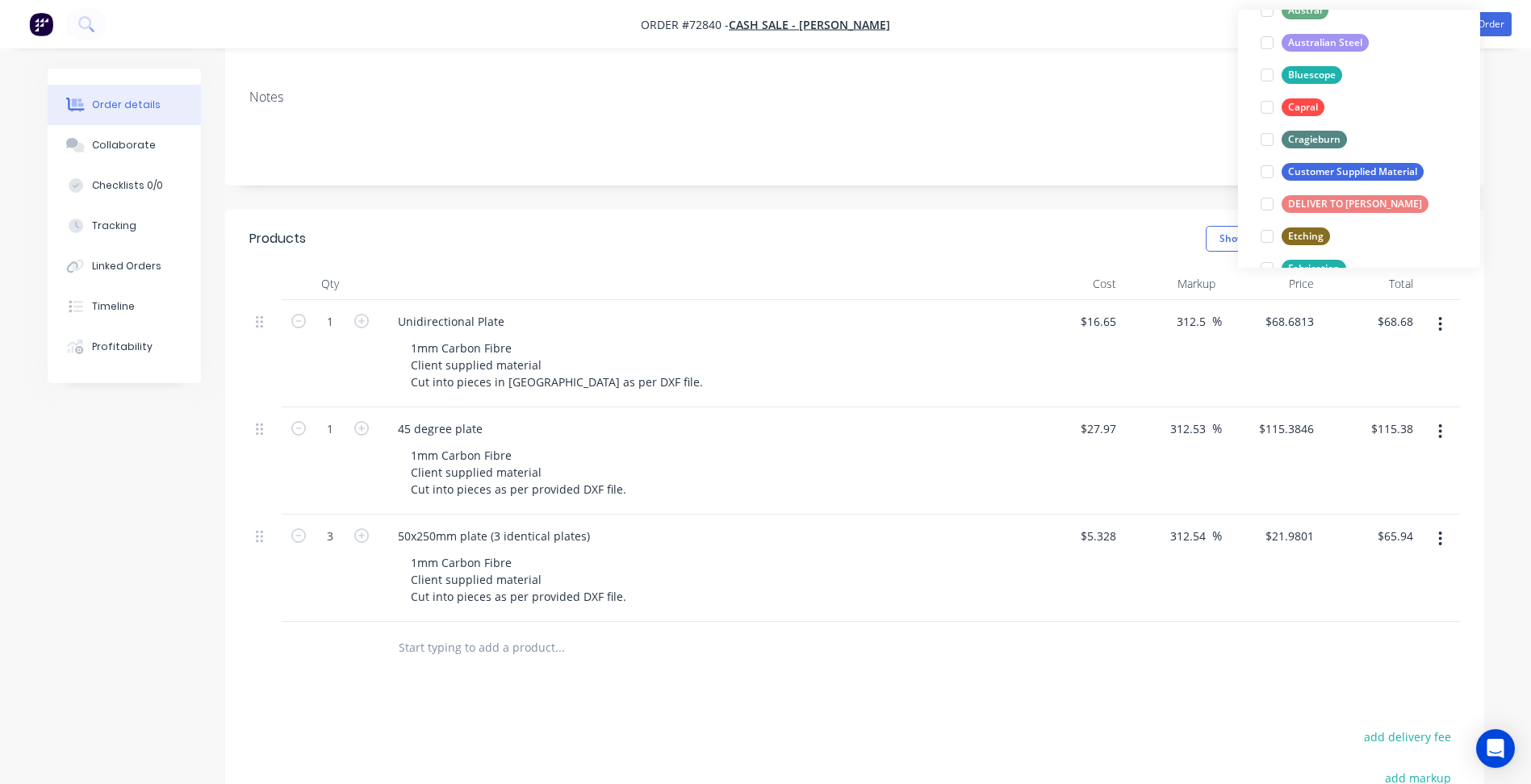
scroll to position [323, 0]
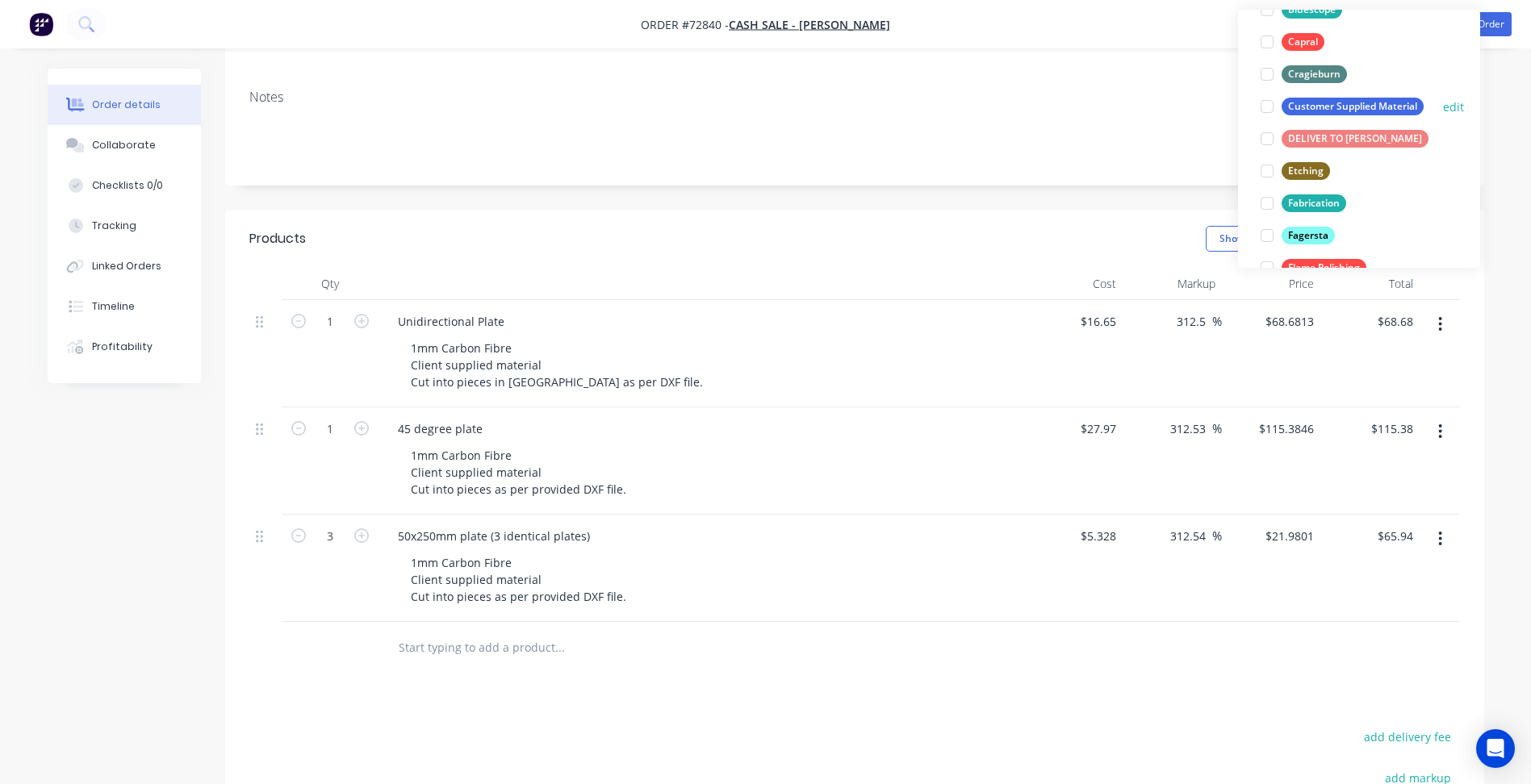
click at [1266, 106] on div at bounding box center [1267, 106] width 32 height 32
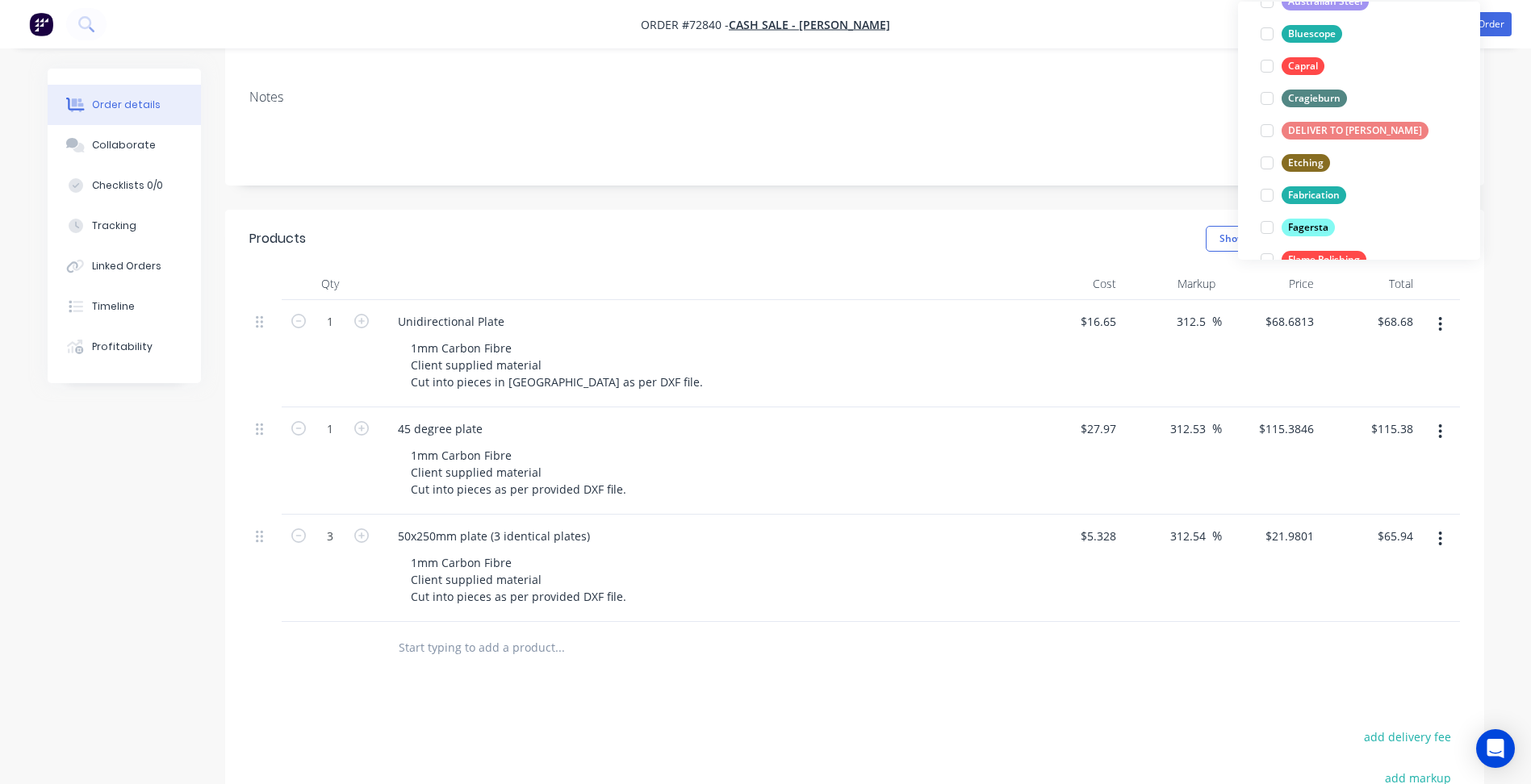
scroll to position [32, 0]
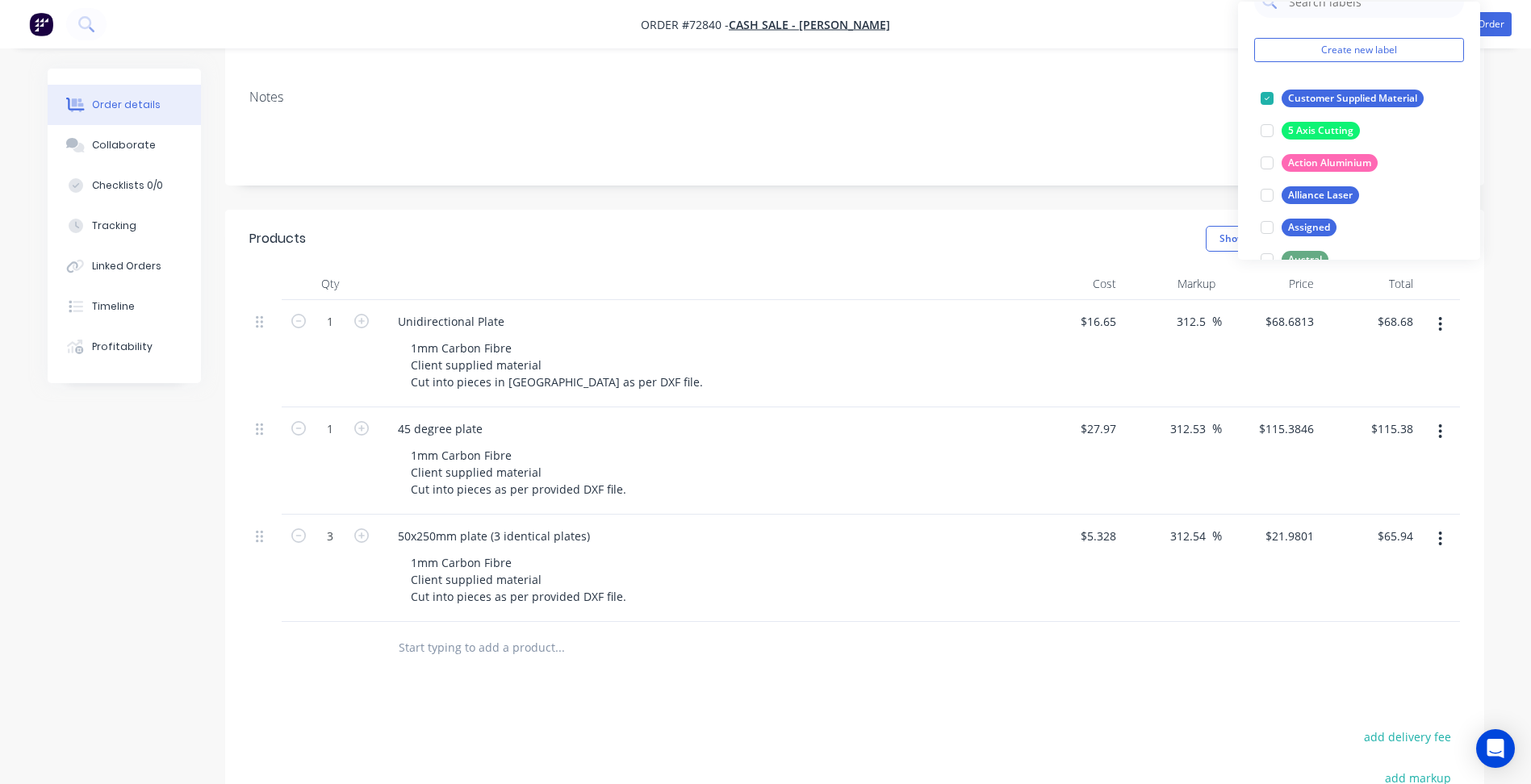
click at [1036, 168] on div "Created by [PERSON_NAME] Created [DATE] Required [DATE] Assigned to Add team me…" at bounding box center [855, 444] width 1259 height 1235
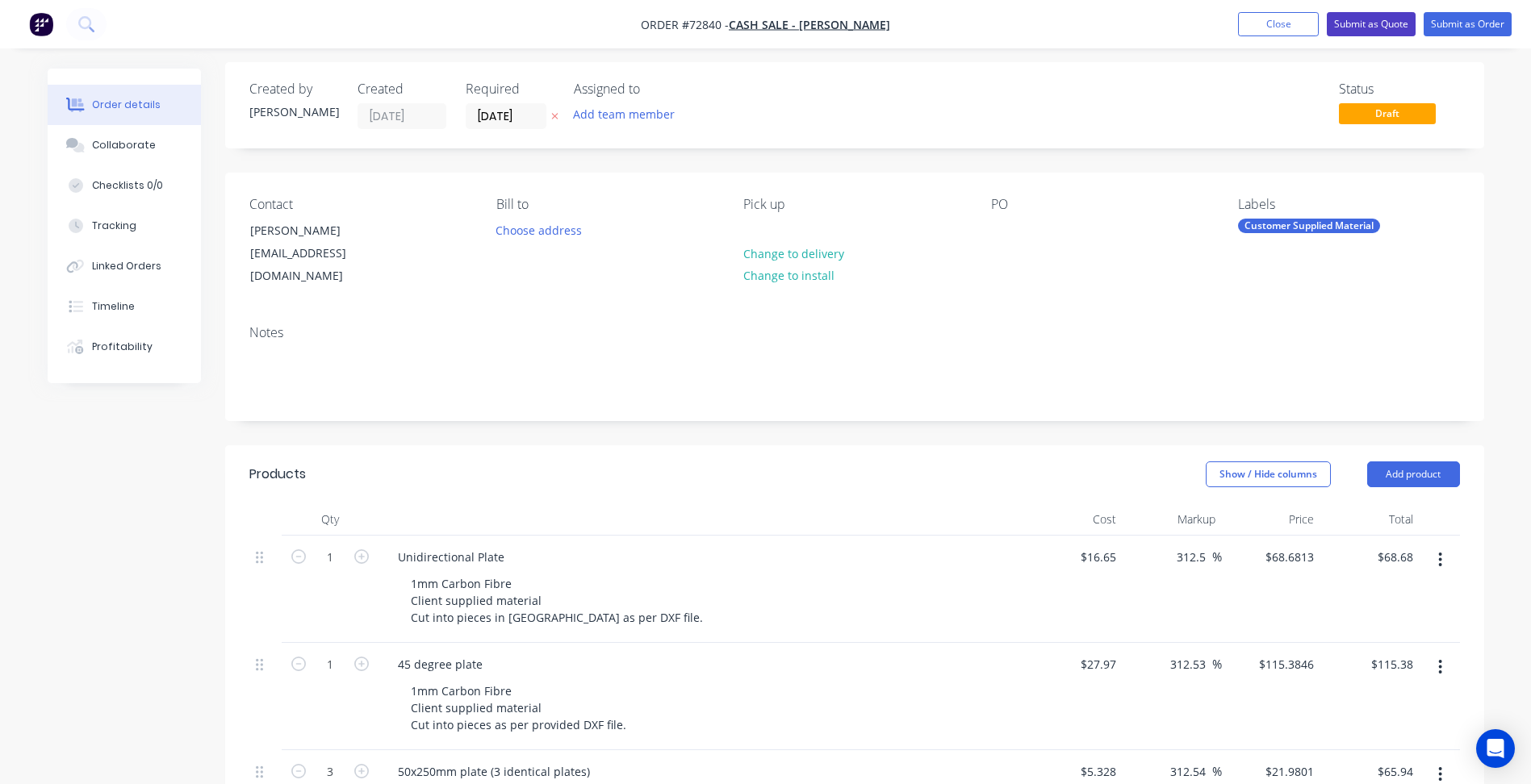
scroll to position [0, 0]
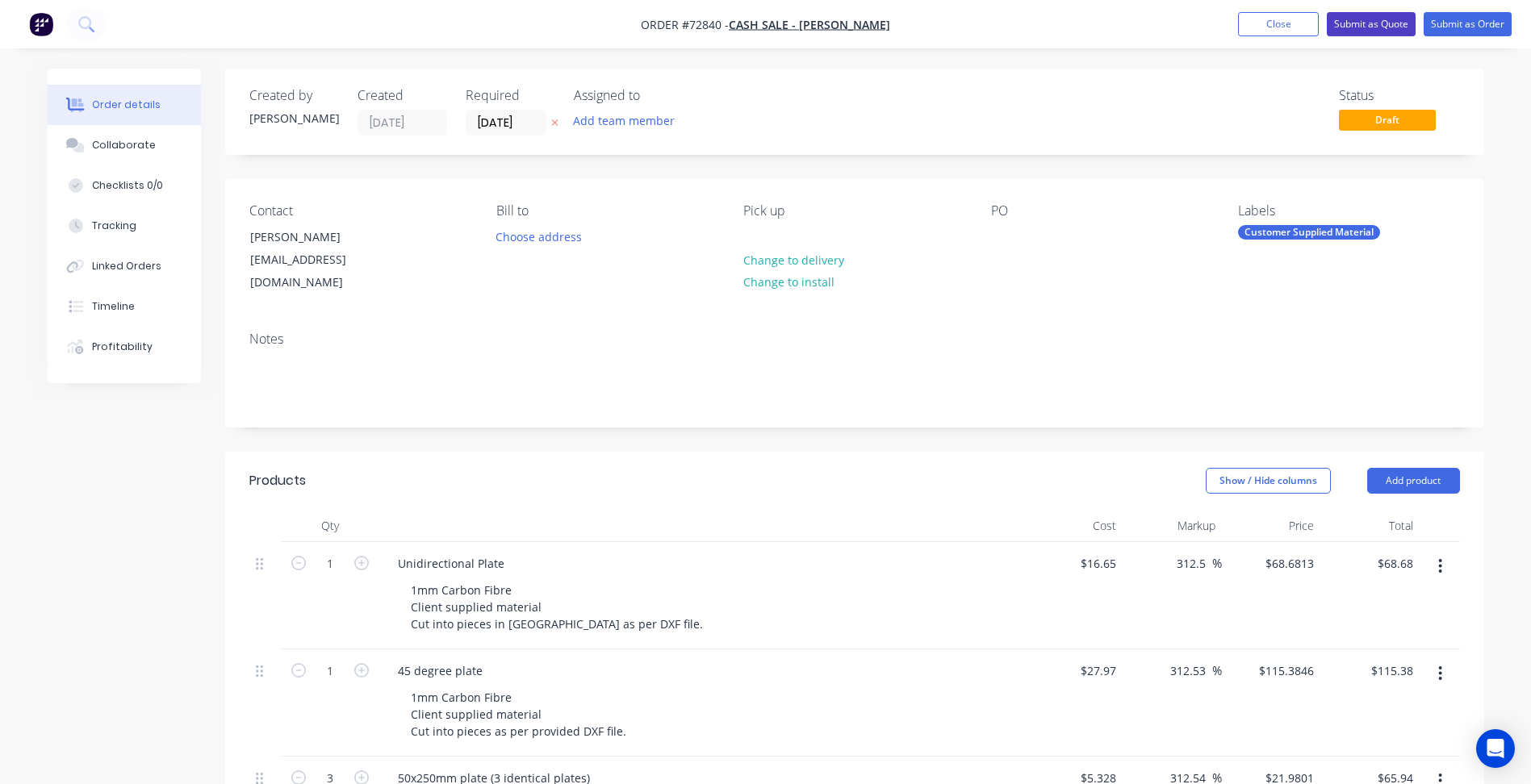
click at [1360, 25] on button "Submit as Quote" at bounding box center [1372, 24] width 89 height 24
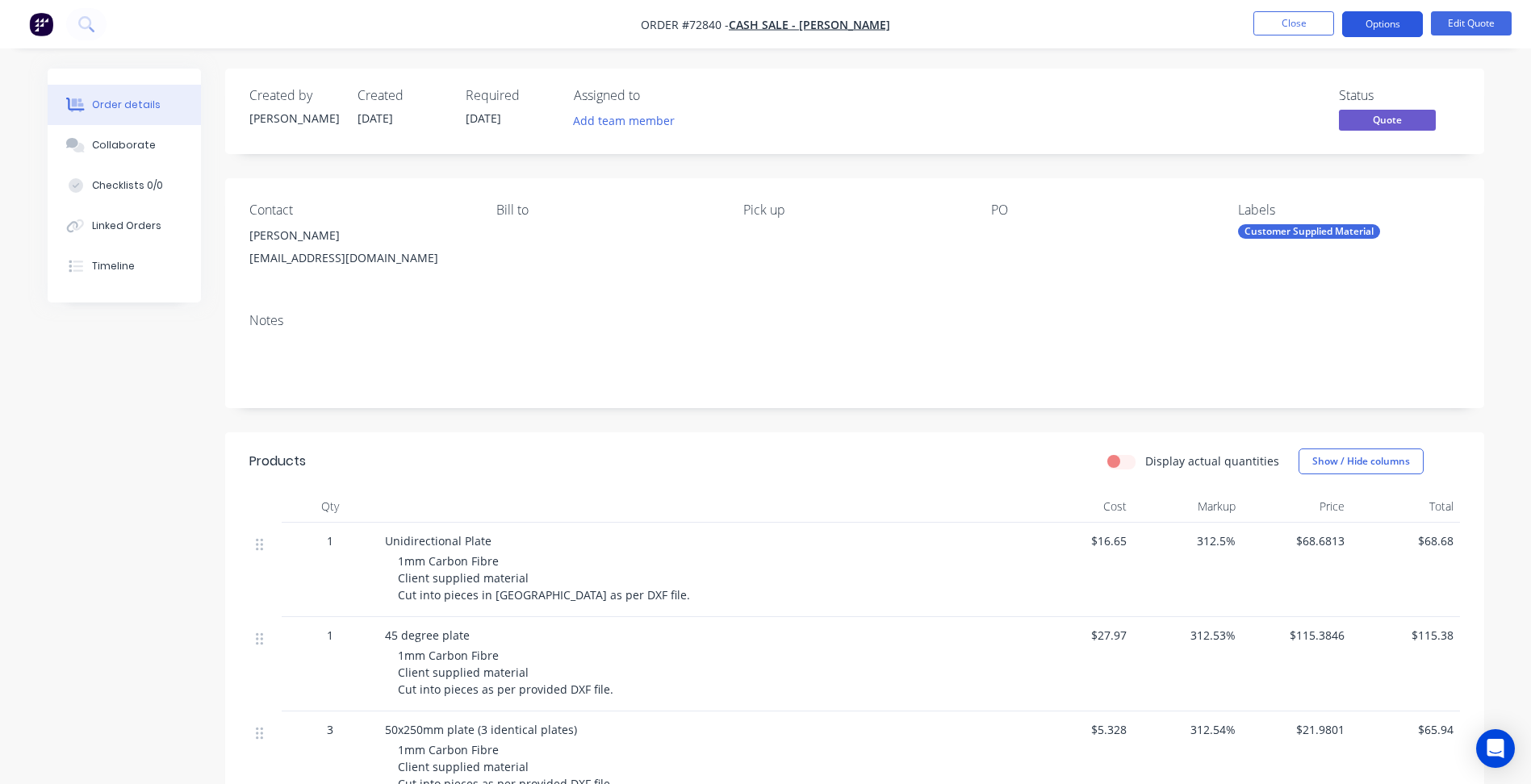
click at [1376, 18] on button "Options" at bounding box center [1382, 24] width 81 height 26
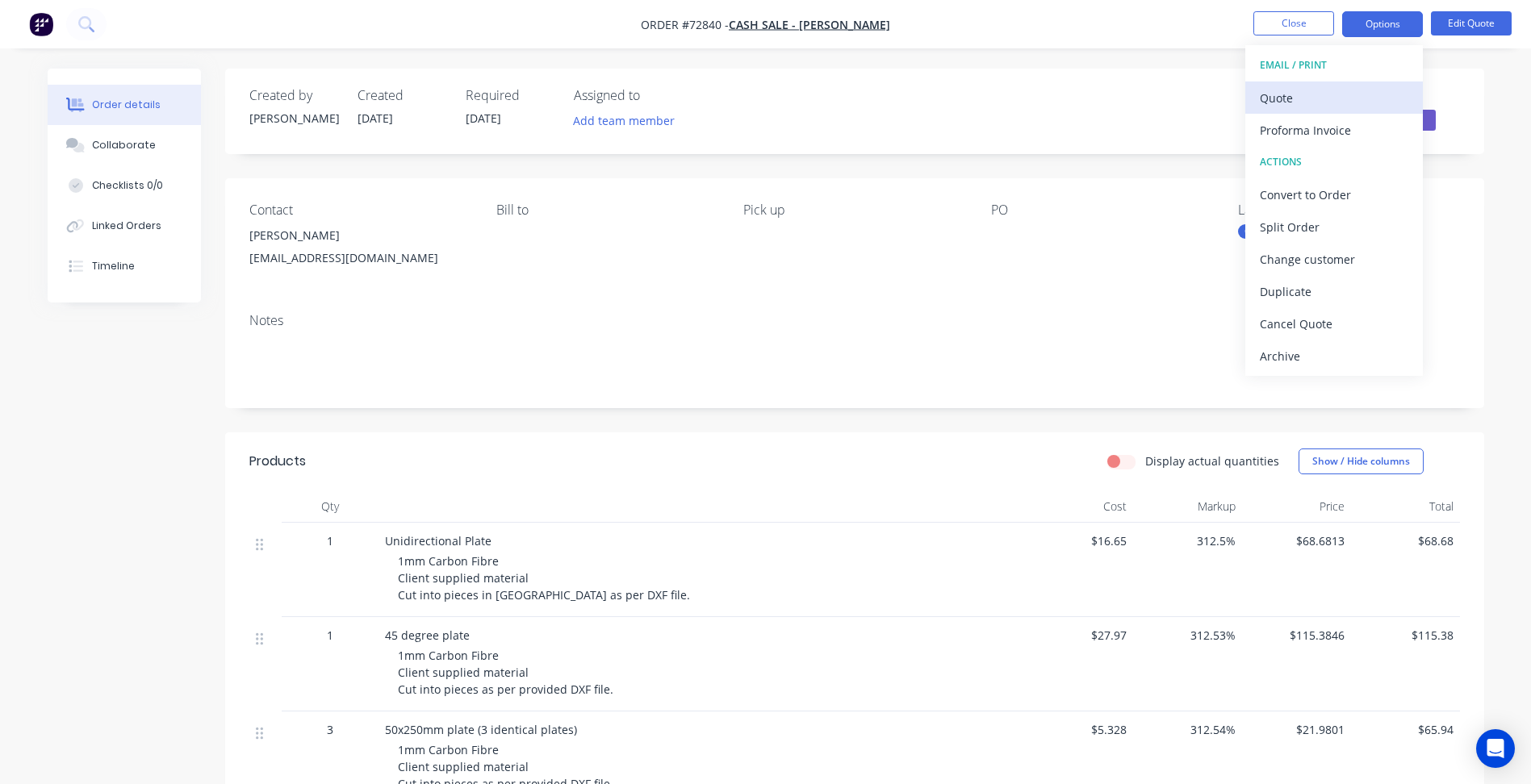
click at [1298, 96] on div "Quote" at bounding box center [1334, 98] width 149 height 23
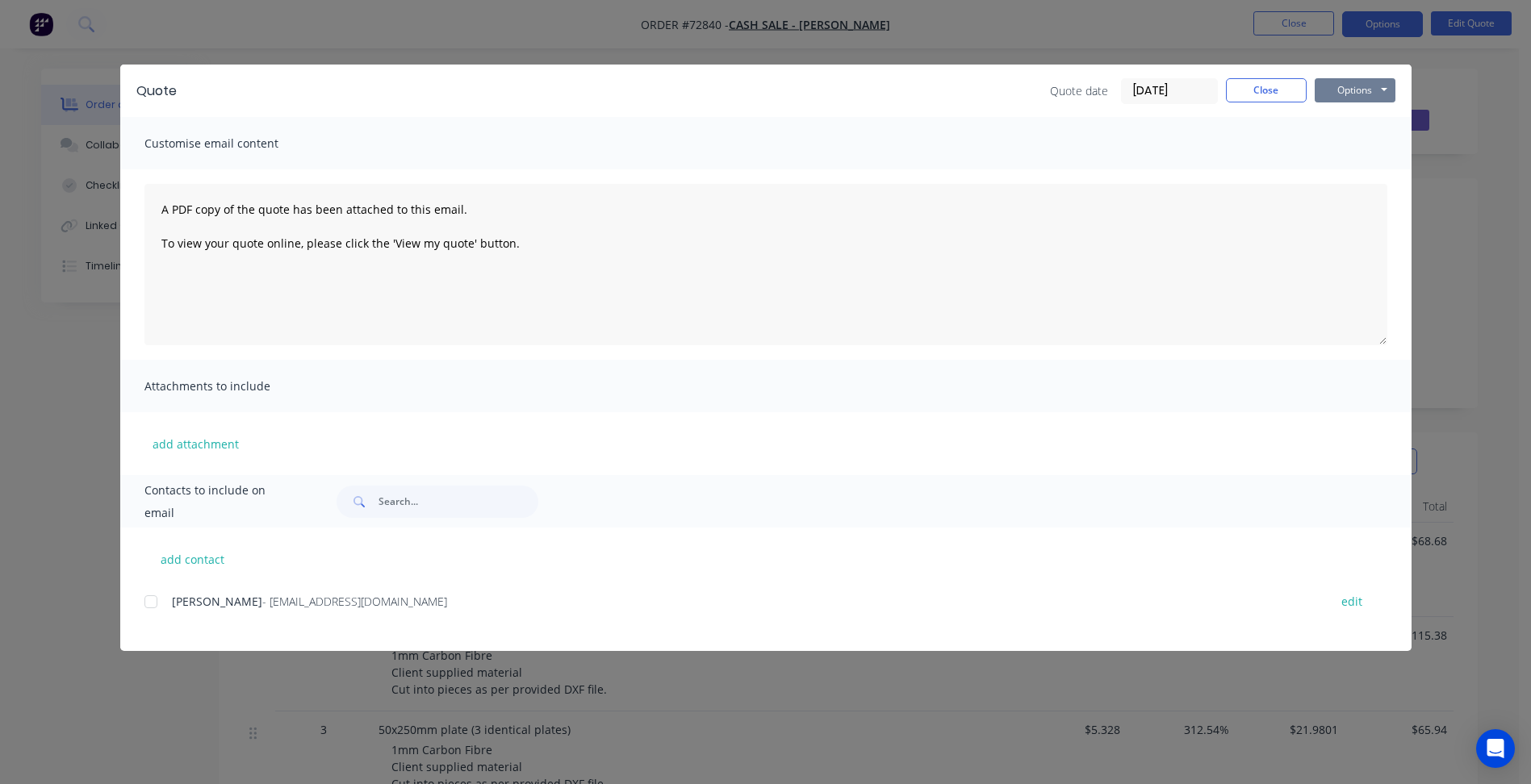
click at [1373, 89] on button "Options" at bounding box center [1355, 90] width 81 height 24
click at [1341, 118] on button "Preview" at bounding box center [1366, 119] width 103 height 26
click at [1282, 90] on button "Close" at bounding box center [1267, 90] width 81 height 24
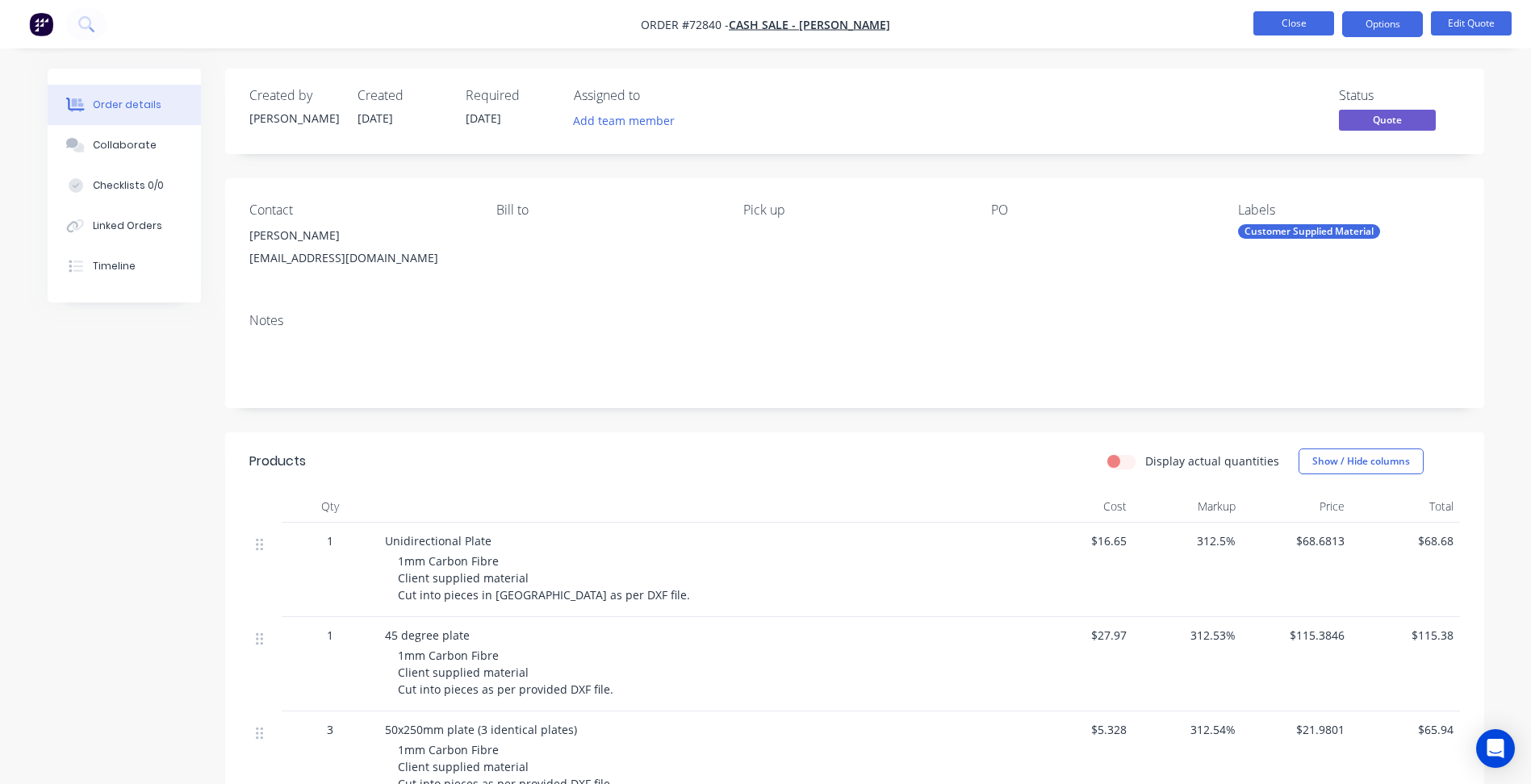
click at [1292, 20] on button "Close" at bounding box center [1294, 23] width 81 height 24
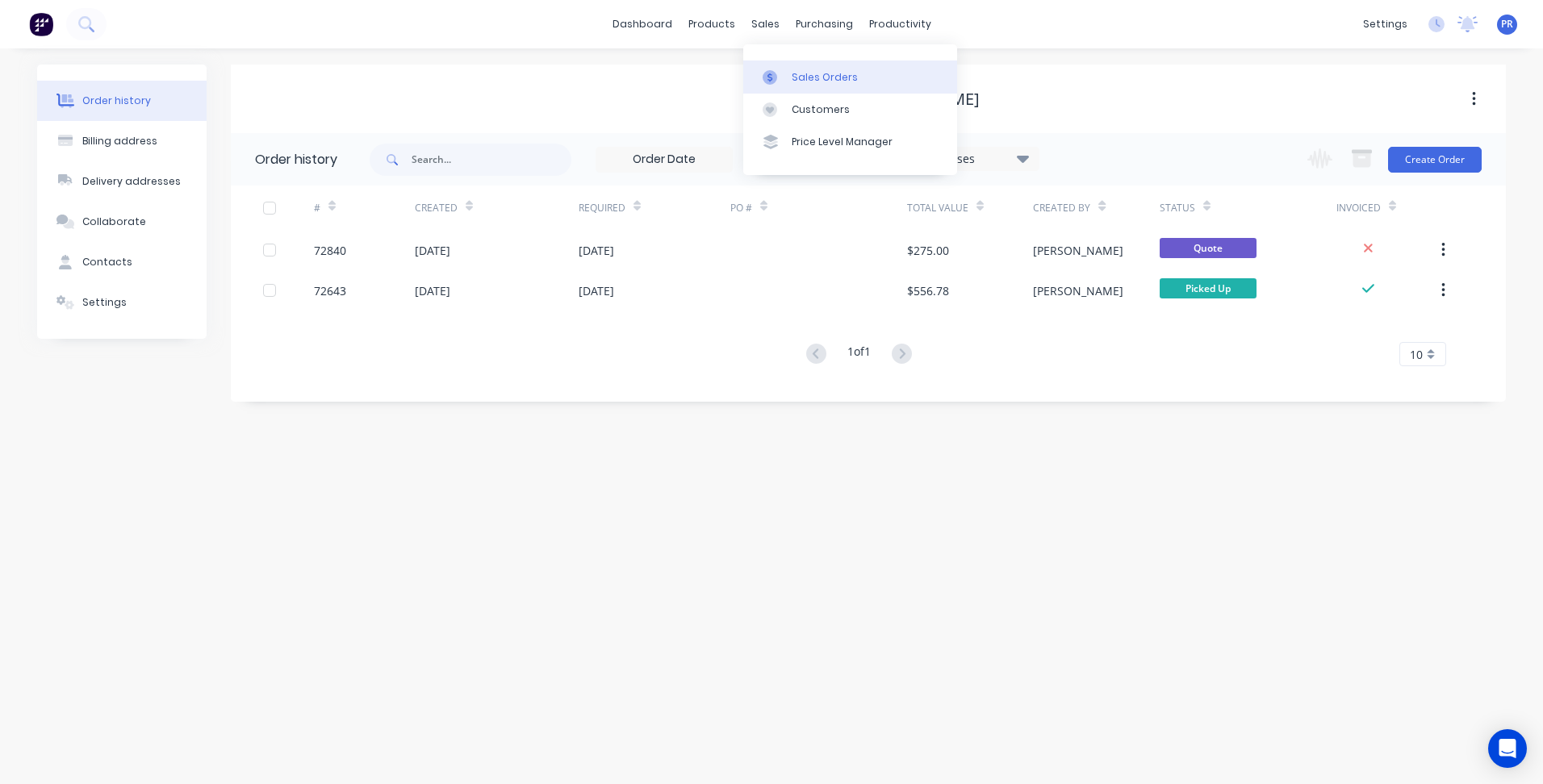
click at [798, 78] on div "Sales Orders" at bounding box center [825, 78] width 66 height 15
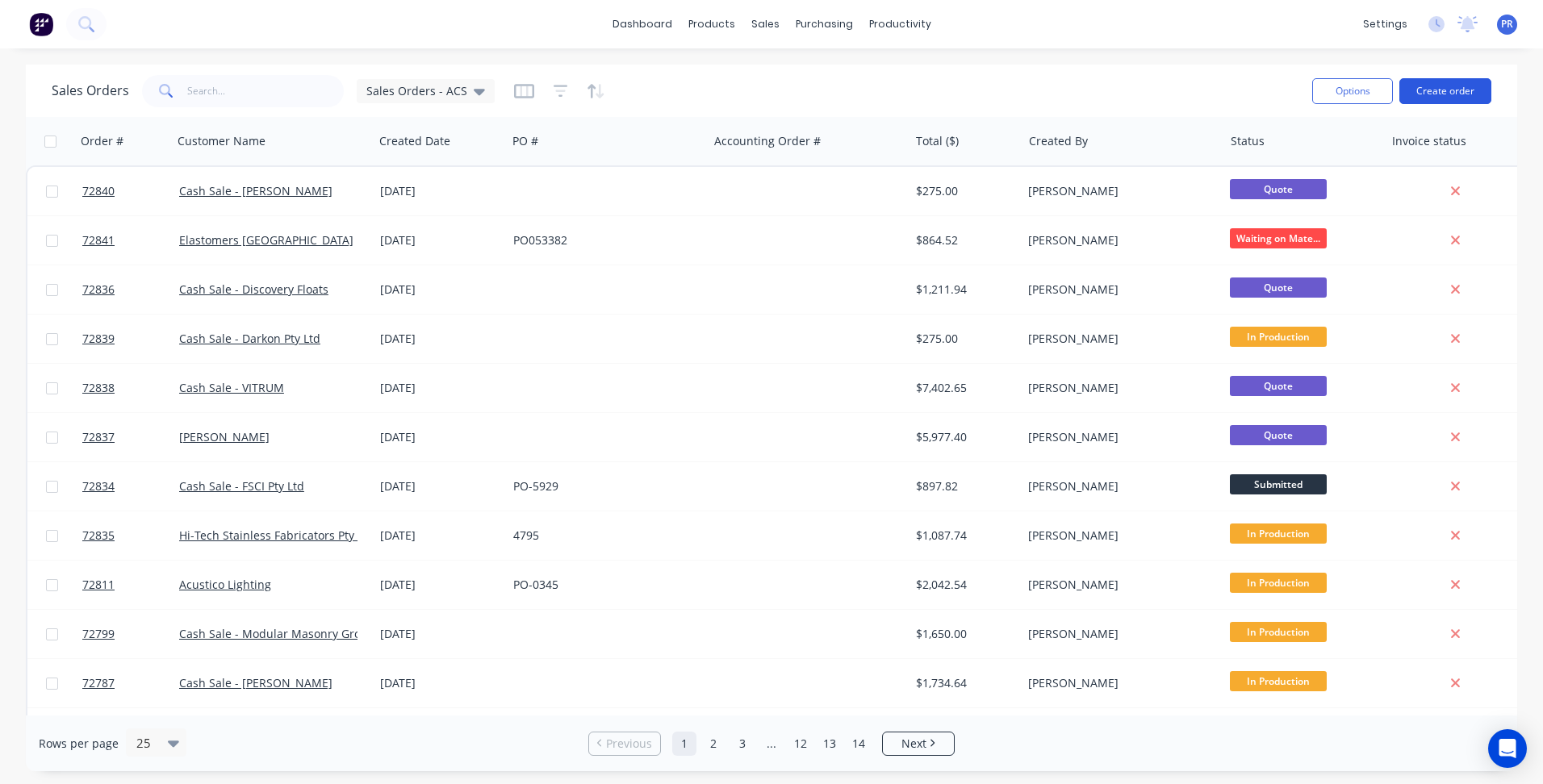
click at [1447, 83] on button "Create order" at bounding box center [1445, 91] width 92 height 26
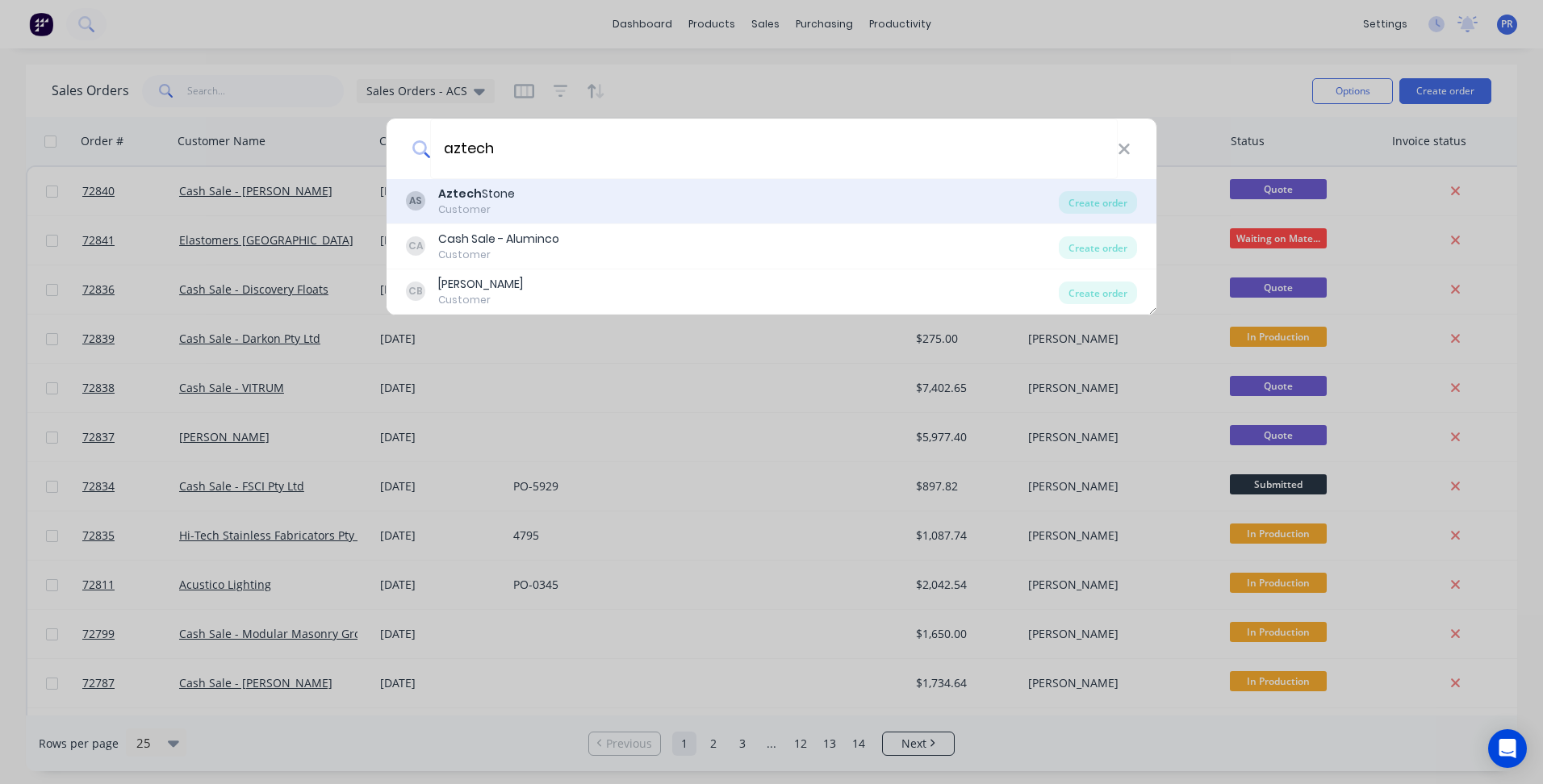
type input "aztech"
click at [509, 197] on div "Aztech Stone" at bounding box center [476, 194] width 77 height 17
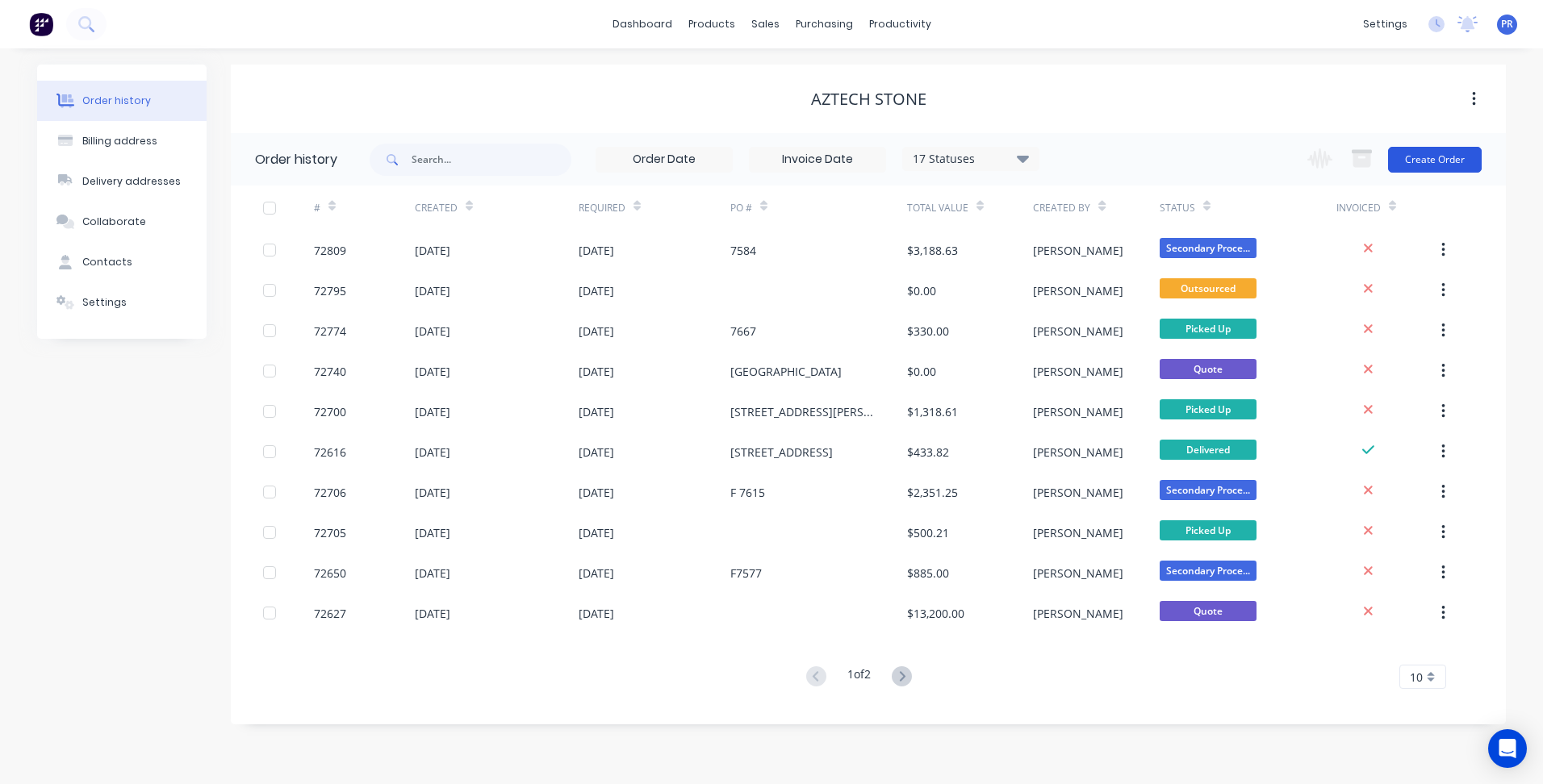
click at [1432, 155] on button "Create Order" at bounding box center [1434, 159] width 93 height 26
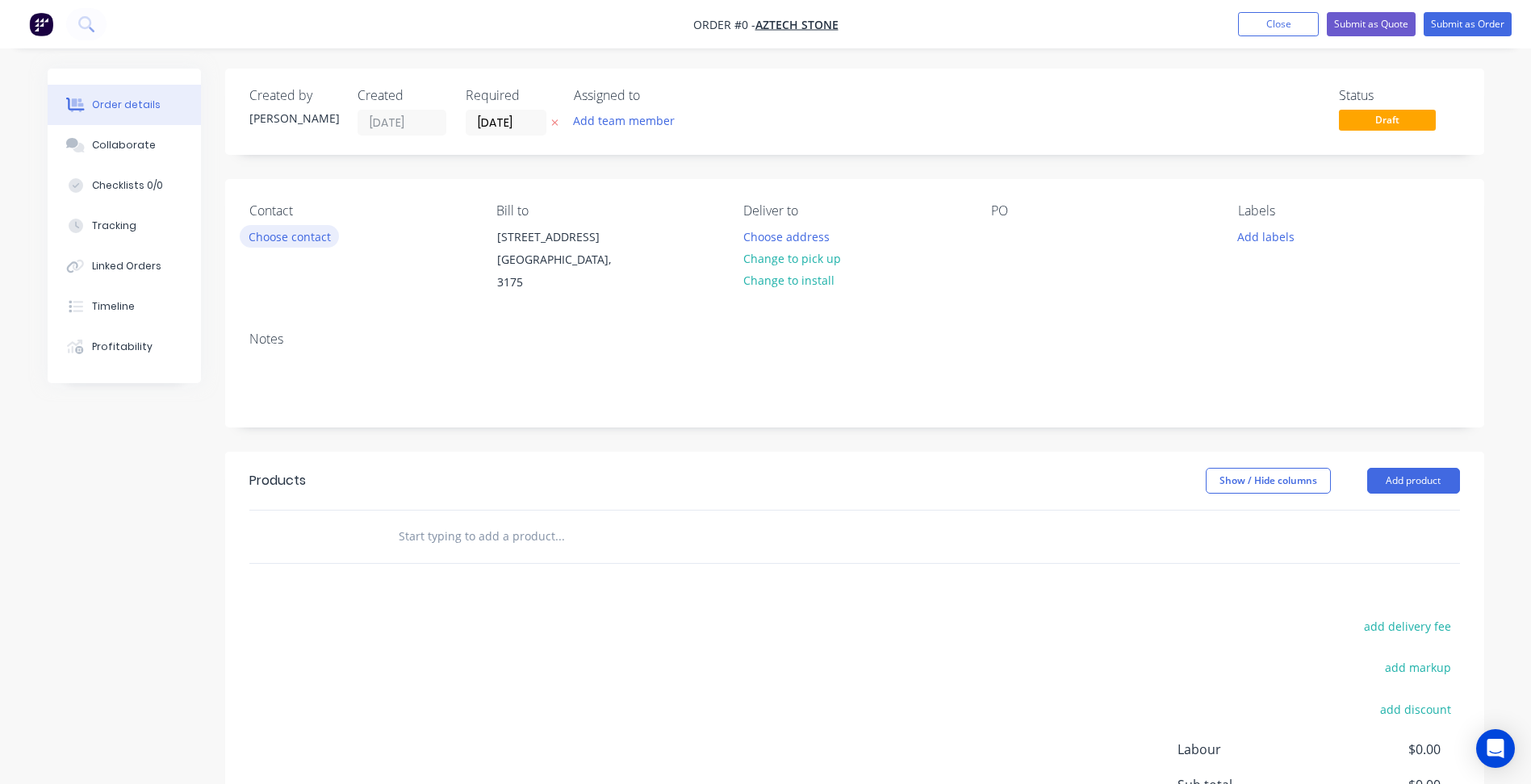
click at [318, 237] on button "Choose contact" at bounding box center [289, 236] width 99 height 21
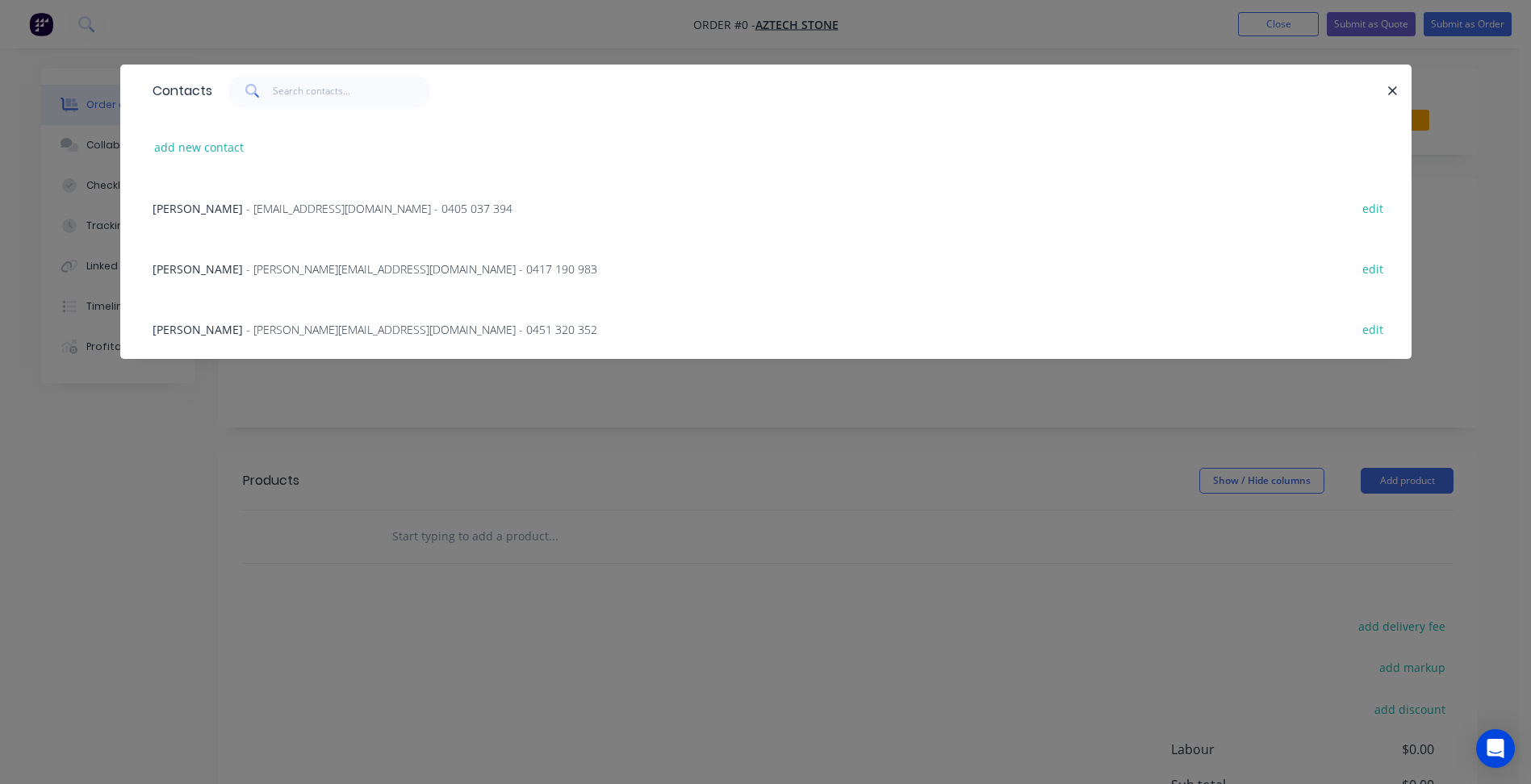
click at [221, 318] on div "[PERSON_NAME] - [PERSON_NAME][EMAIL_ADDRESS][DOMAIN_NAME] - 0451 320 352 edit" at bounding box center [766, 328] width 1243 height 60
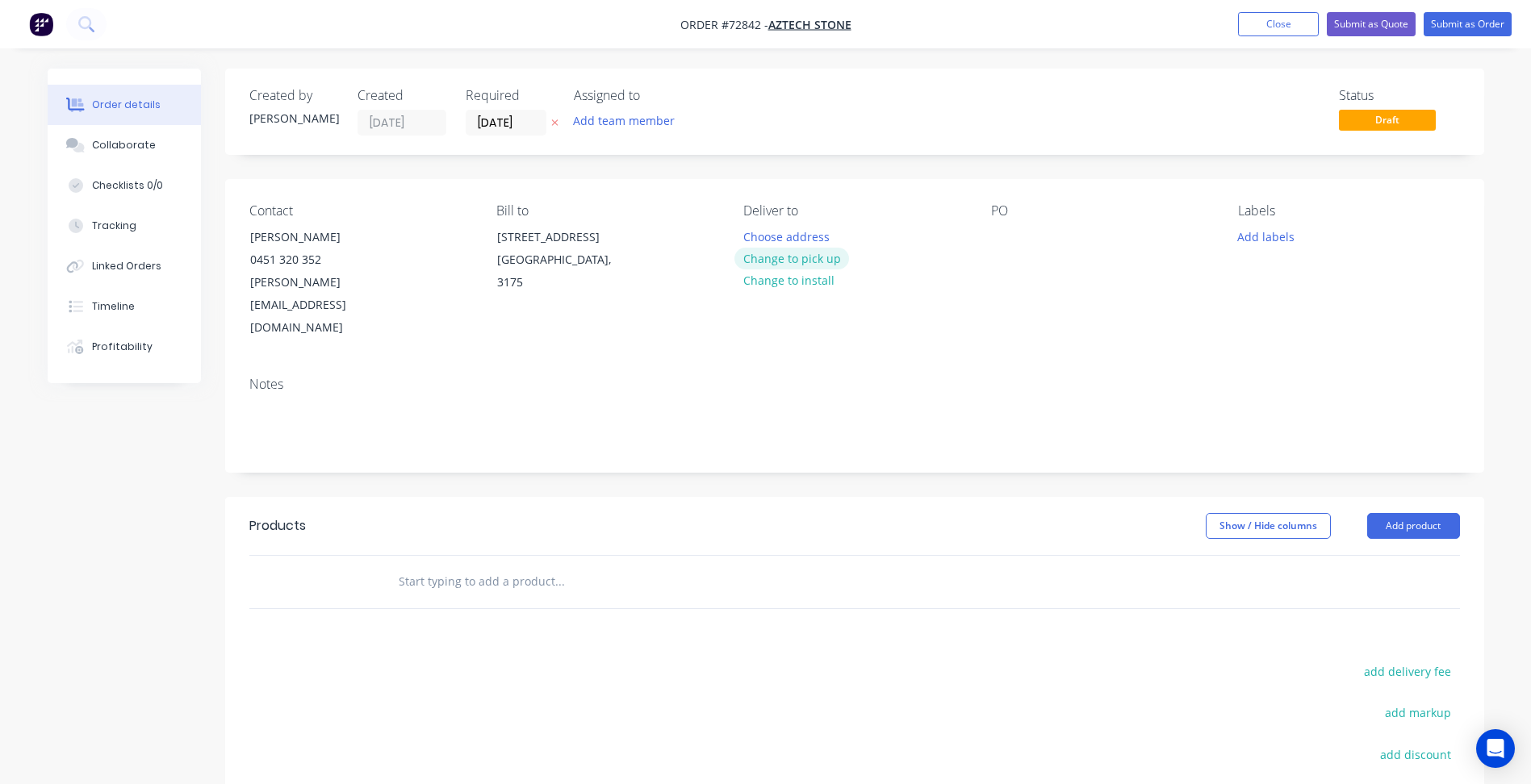
click at [799, 257] on button "Change to pick up" at bounding box center [791, 258] width 115 height 21
click at [491, 120] on input "[DATE]" at bounding box center [506, 122] width 79 height 24
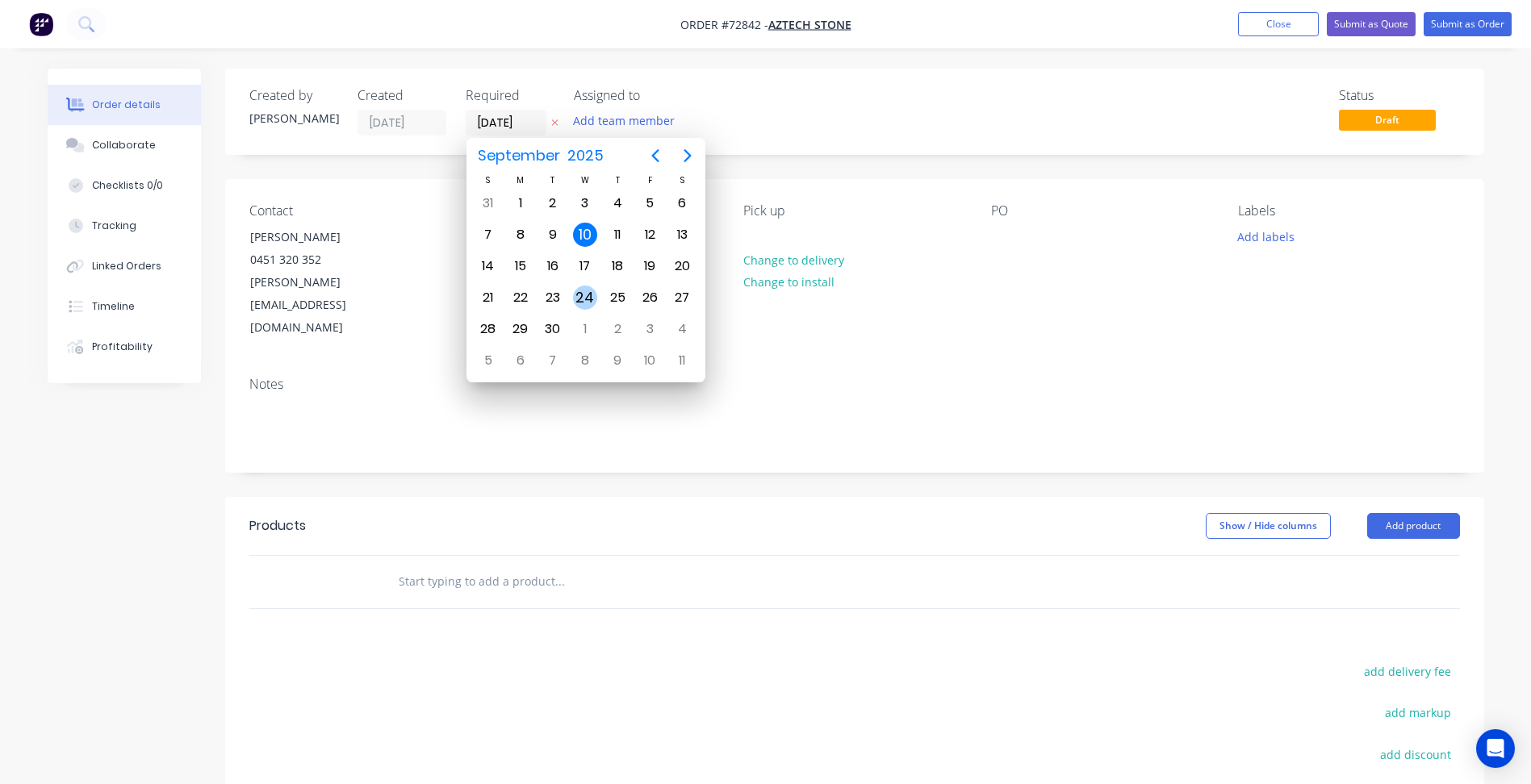
drag, startPoint x: 589, startPoint y: 290, endPoint x: 889, endPoint y: 250, distance: 302.7
click at [589, 291] on div "24" at bounding box center [585, 297] width 24 height 24
type input "[DATE]"
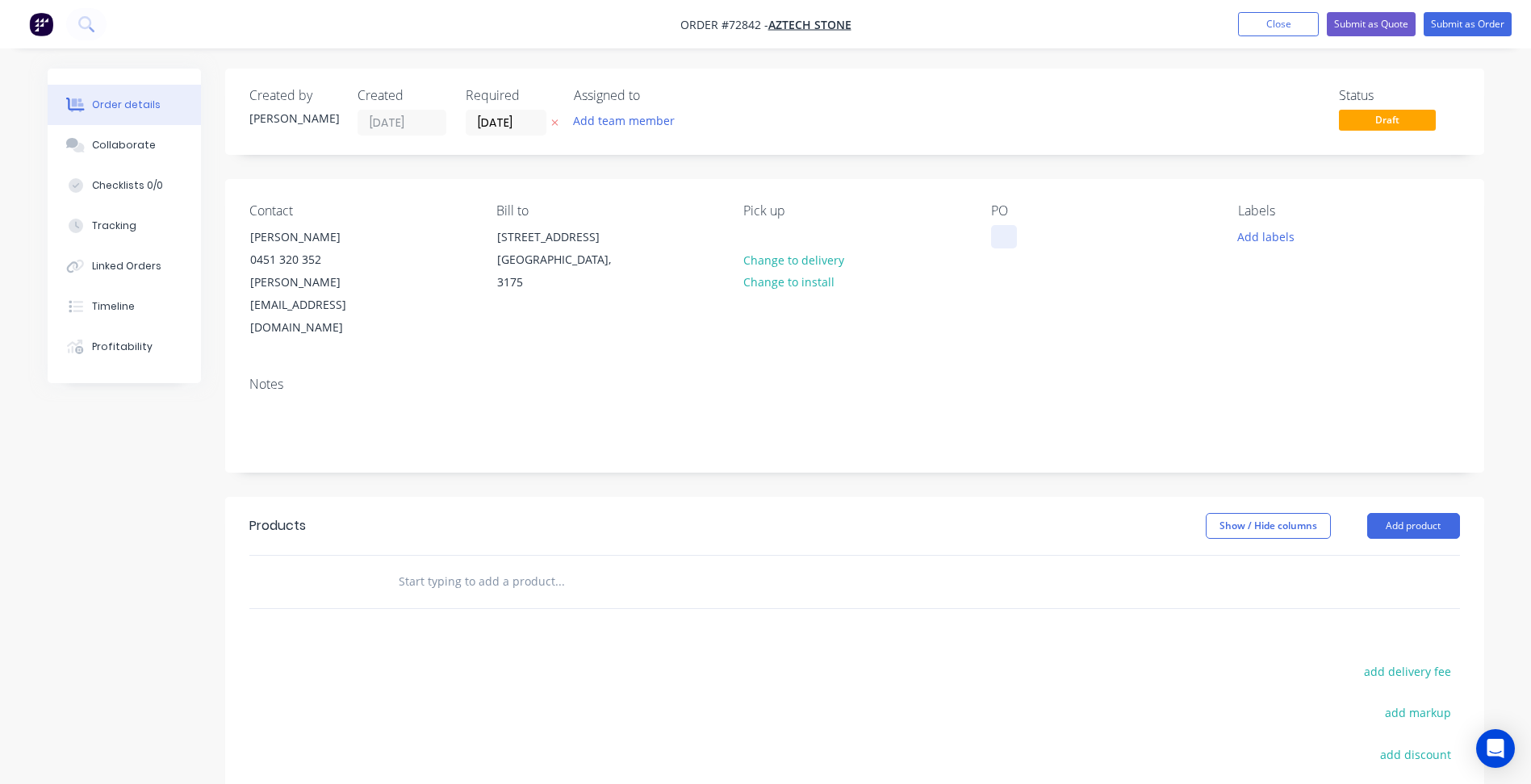
click at [1009, 234] on div at bounding box center [1003, 237] width 26 height 23
drag, startPoint x: 836, startPoint y: 486, endPoint x: 792, endPoint y: 355, distance: 138.2
click at [837, 497] on header "Products Show / Hide columns Add product" at bounding box center [855, 526] width 1259 height 58
click at [1300, 25] on button "Close" at bounding box center [1278, 24] width 81 height 24
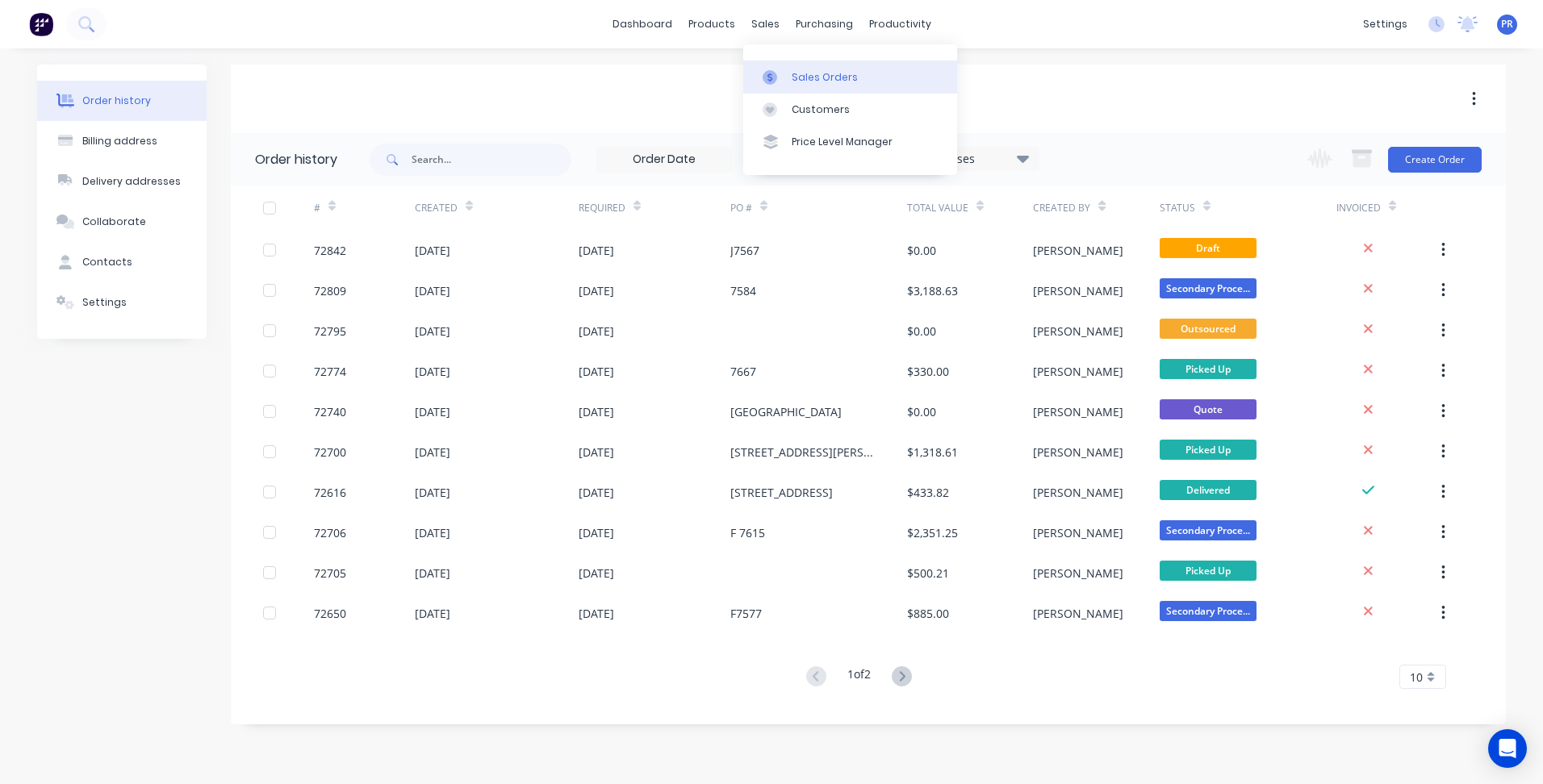
click at [795, 68] on link "Sales Orders" at bounding box center [850, 76] width 214 height 32
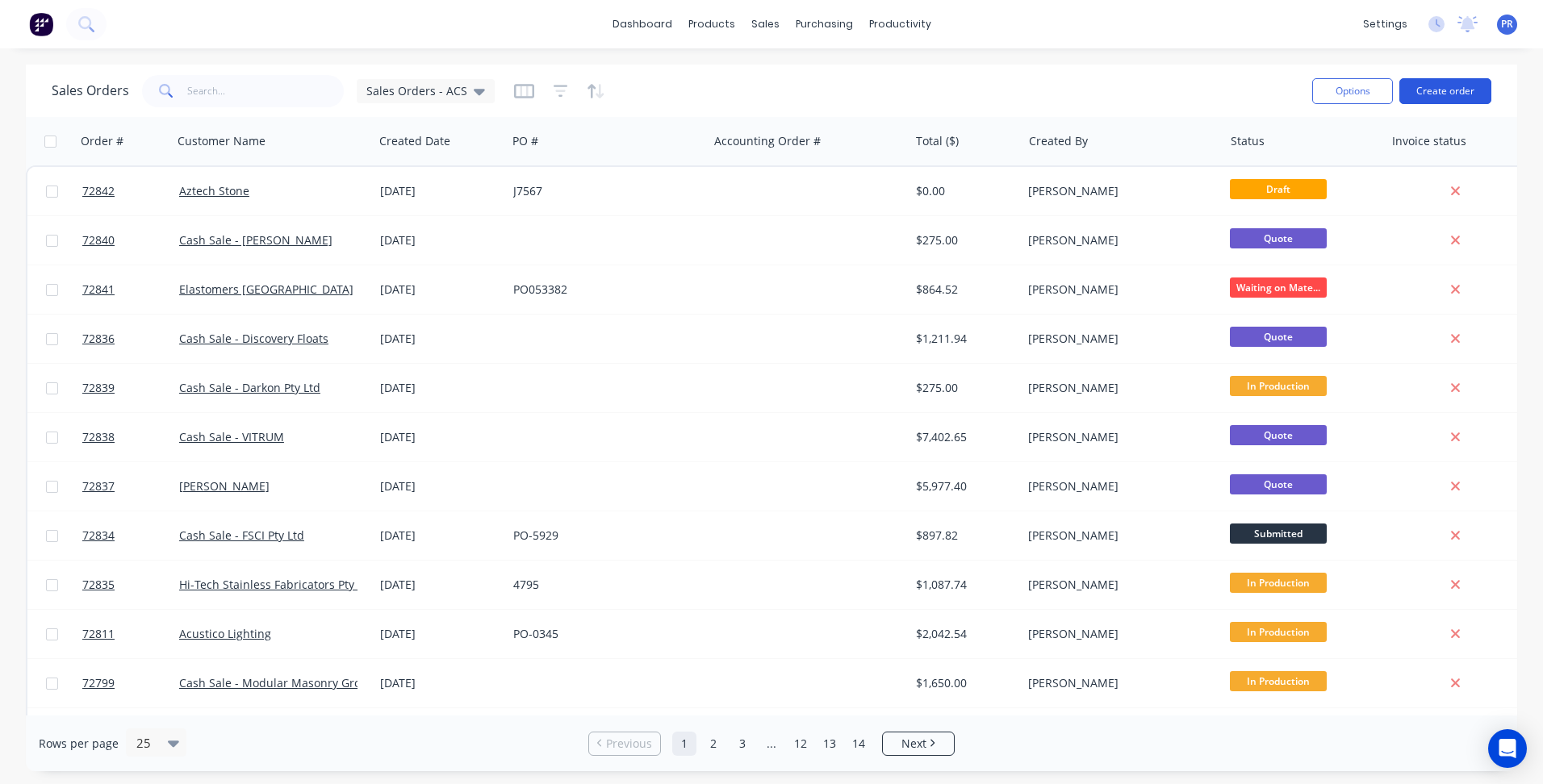
click at [1441, 91] on button "Create order" at bounding box center [1445, 91] width 92 height 26
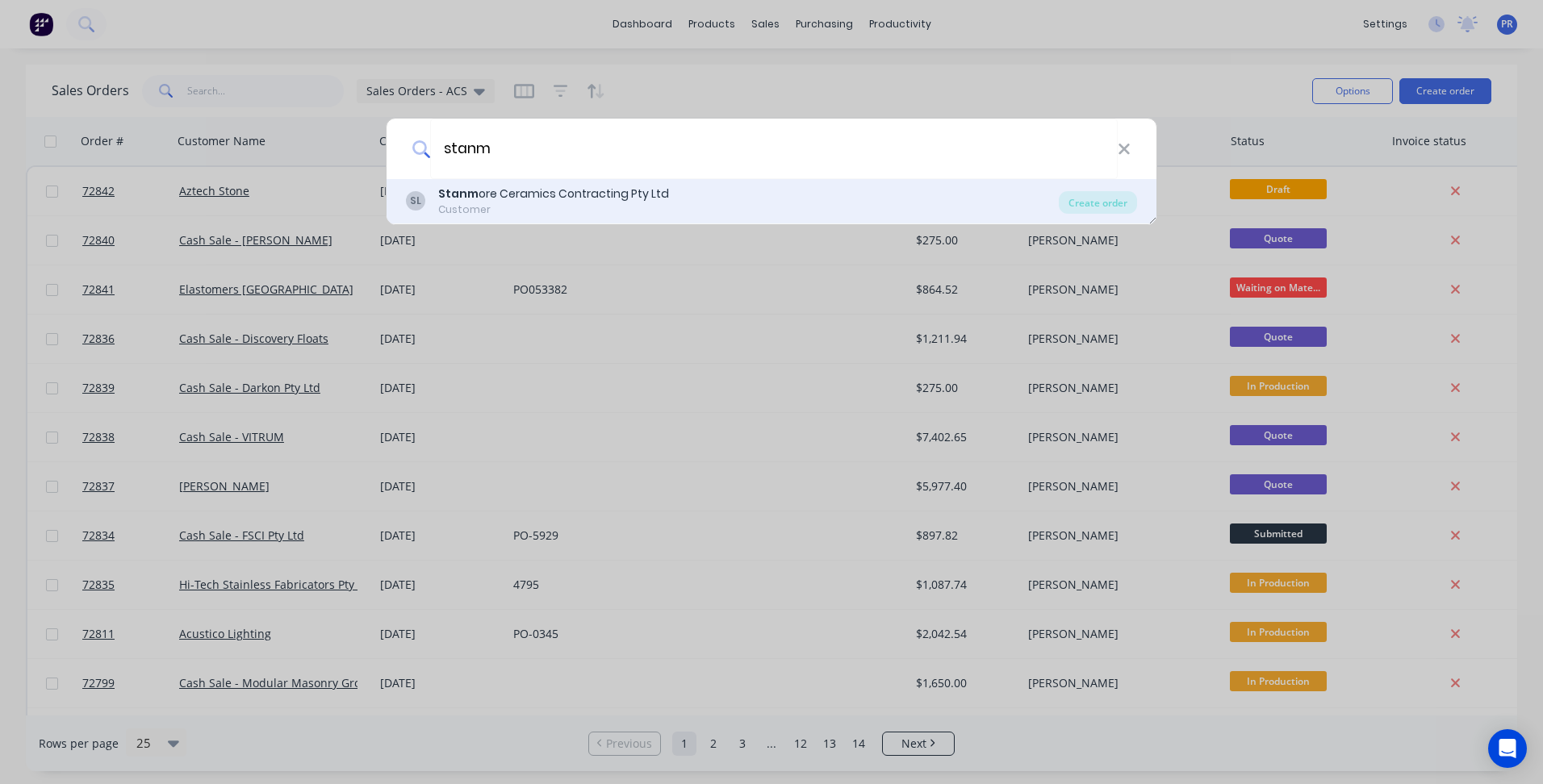
type input "stanm"
click at [495, 196] on div "Stanm ore Ceramics Contracting Pty Ltd" at bounding box center [554, 194] width 231 height 17
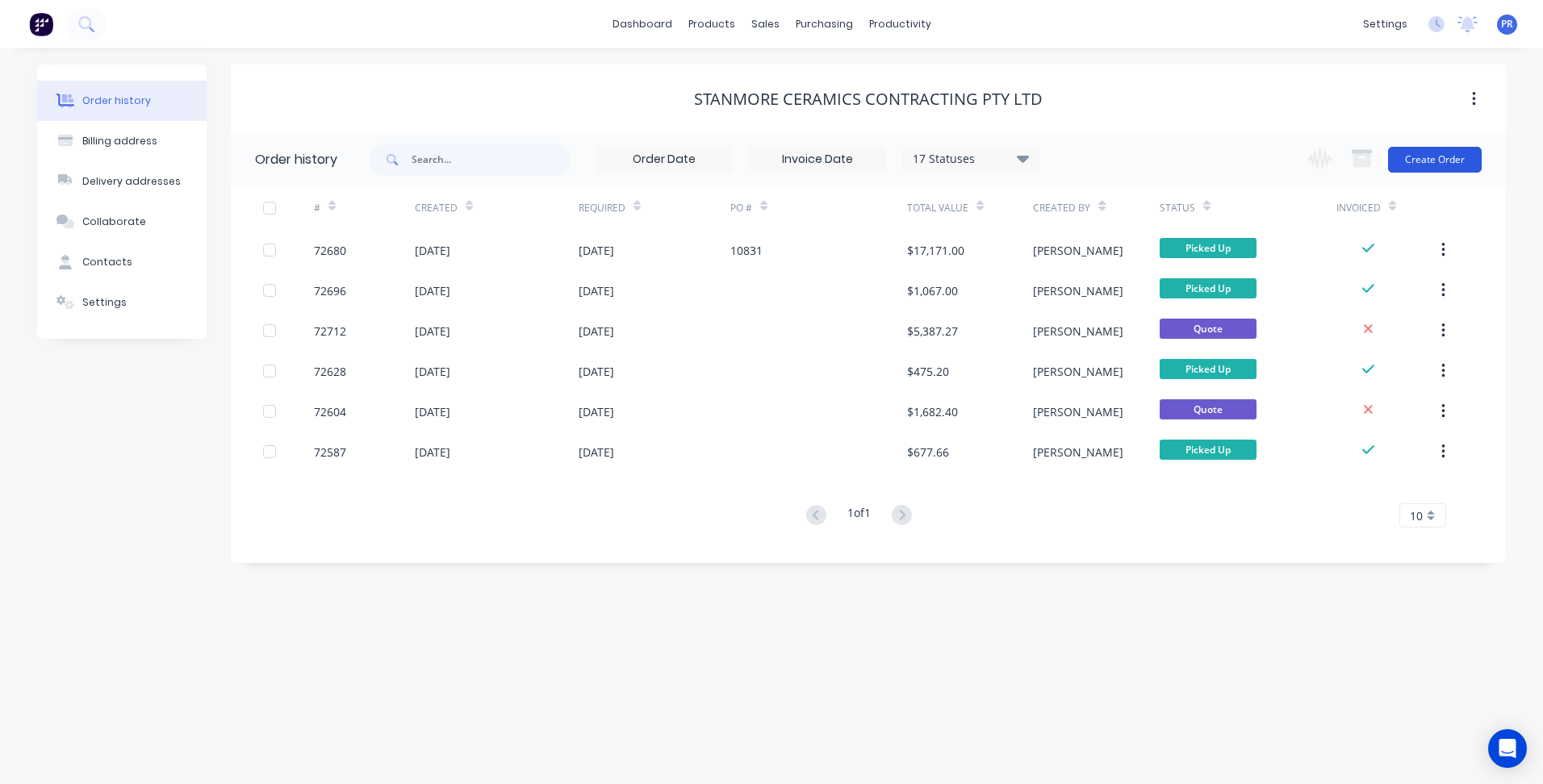
click at [1445, 160] on button "Create Order" at bounding box center [1434, 159] width 93 height 26
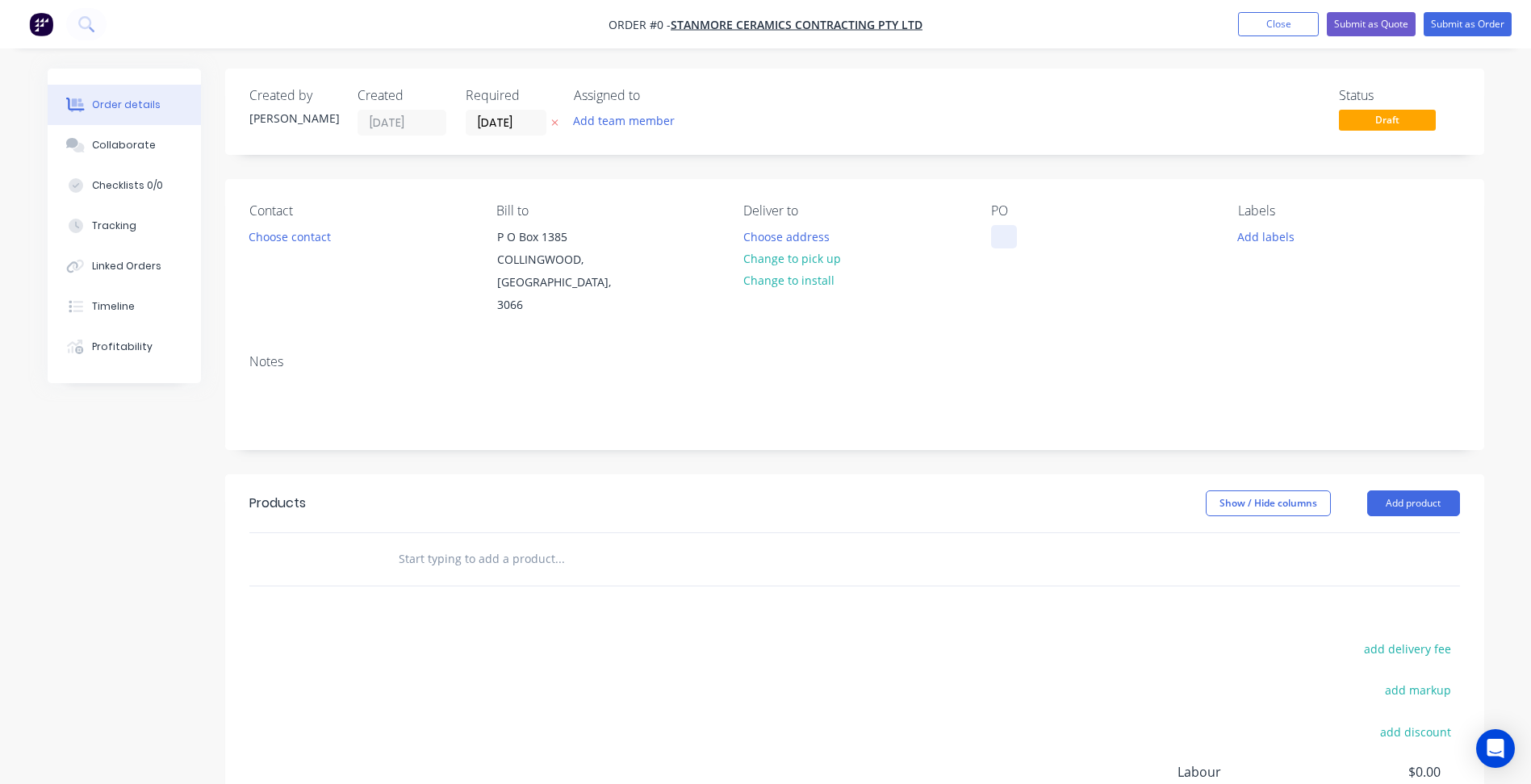
click at [1005, 232] on div at bounding box center [1003, 237] width 26 height 23
paste div
click at [306, 243] on div "Order details Collaborate Checklists 0/0 Tracking Linked Orders Timeline Profit…" at bounding box center [766, 533] width 1469 height 929
click at [304, 241] on button "Choose contact" at bounding box center [289, 236] width 99 height 21
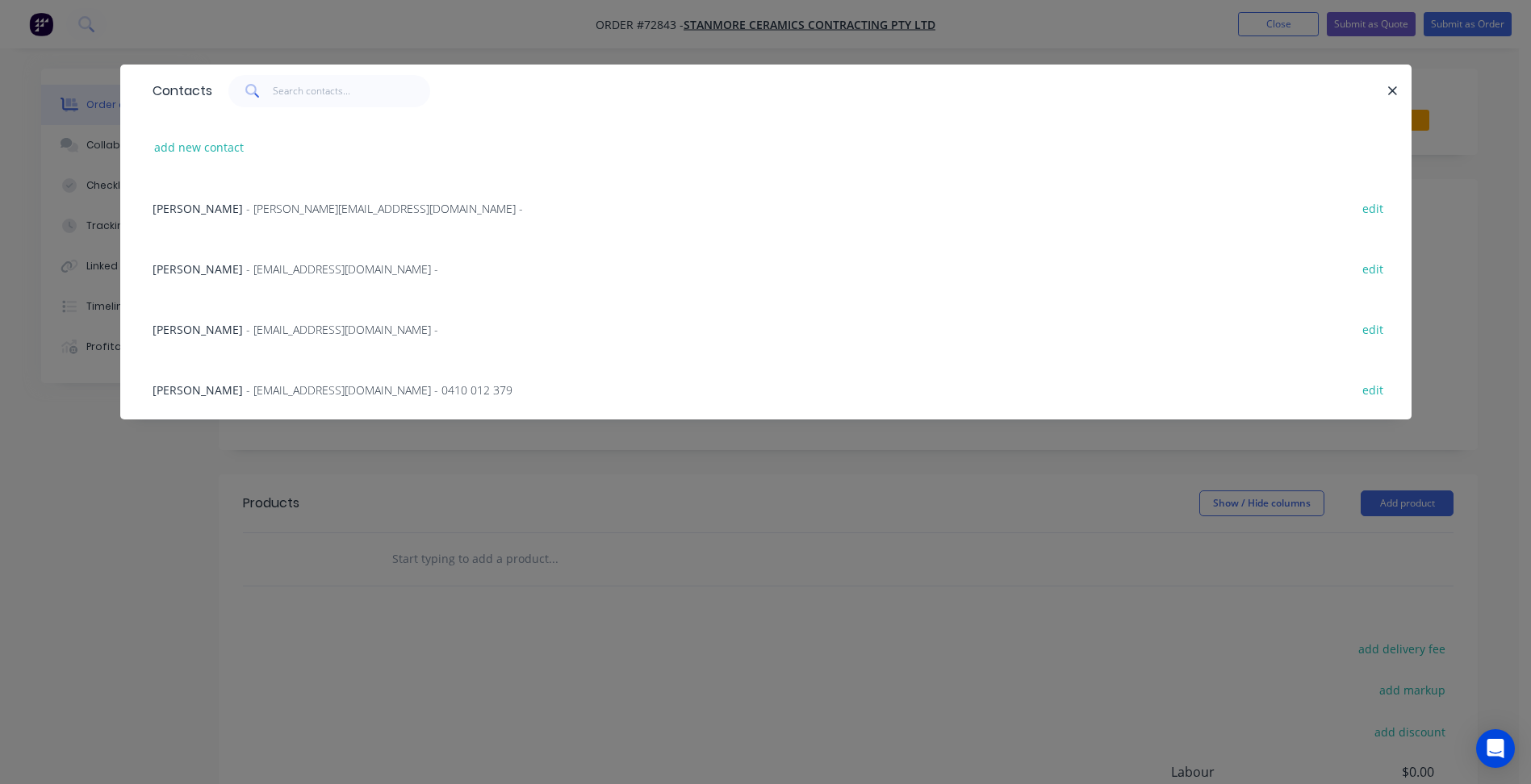
click at [287, 21] on div "Contacts add new contact [PERSON_NAME] - [PERSON_NAME][EMAIL_ADDRESS][DOMAIN_NA…" at bounding box center [766, 392] width 1531 height 784
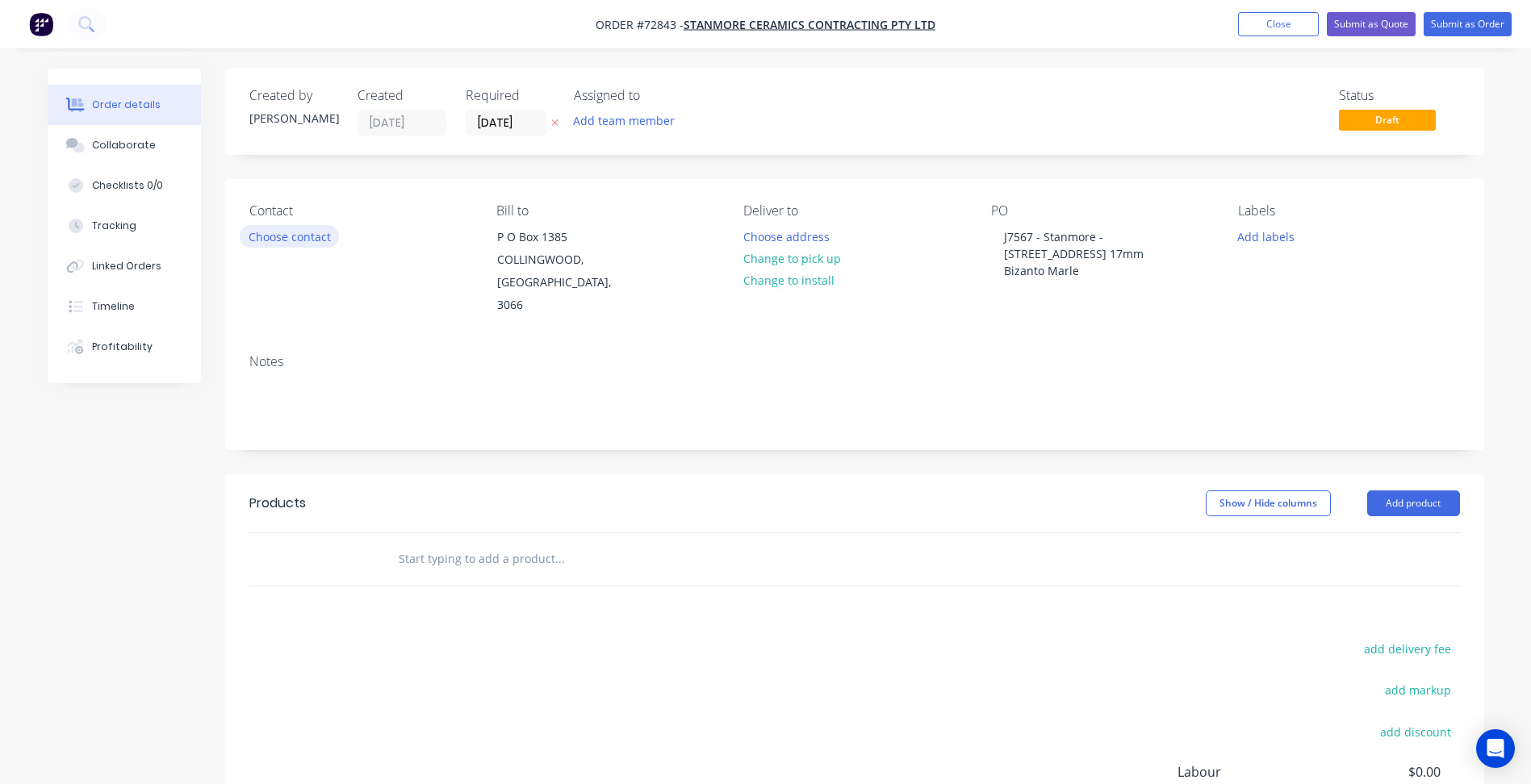
click at [320, 237] on button "Choose contact" at bounding box center [289, 236] width 99 height 21
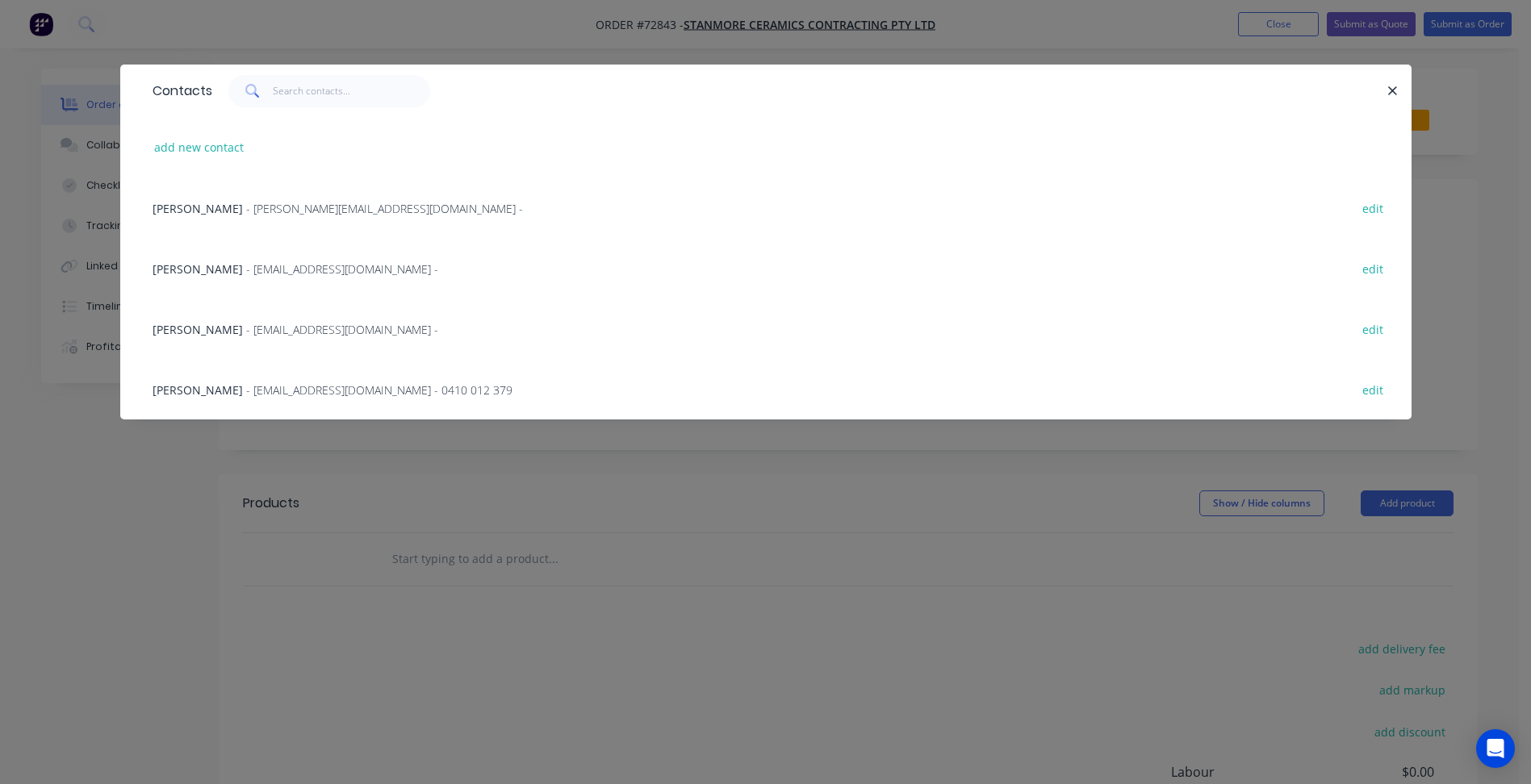
drag, startPoint x: 690, startPoint y: 528, endPoint x: 1021, endPoint y: 262, distance: 424.6
click at [691, 528] on div "Contacts add new contact [PERSON_NAME] - [PERSON_NAME][EMAIL_ADDRESS][DOMAIN_NA…" at bounding box center [766, 392] width 1531 height 784
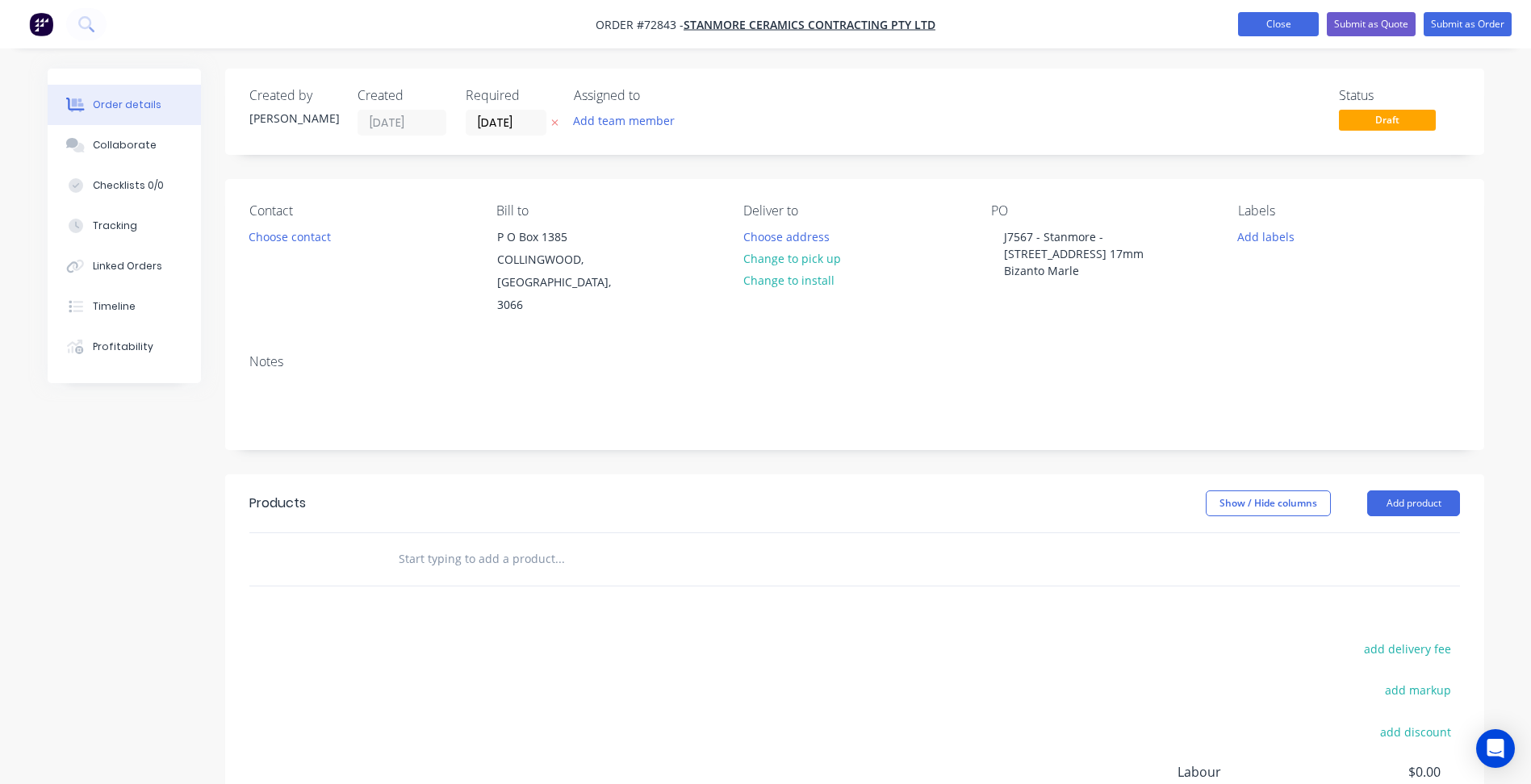
click at [1275, 30] on button "Close" at bounding box center [1278, 24] width 81 height 24
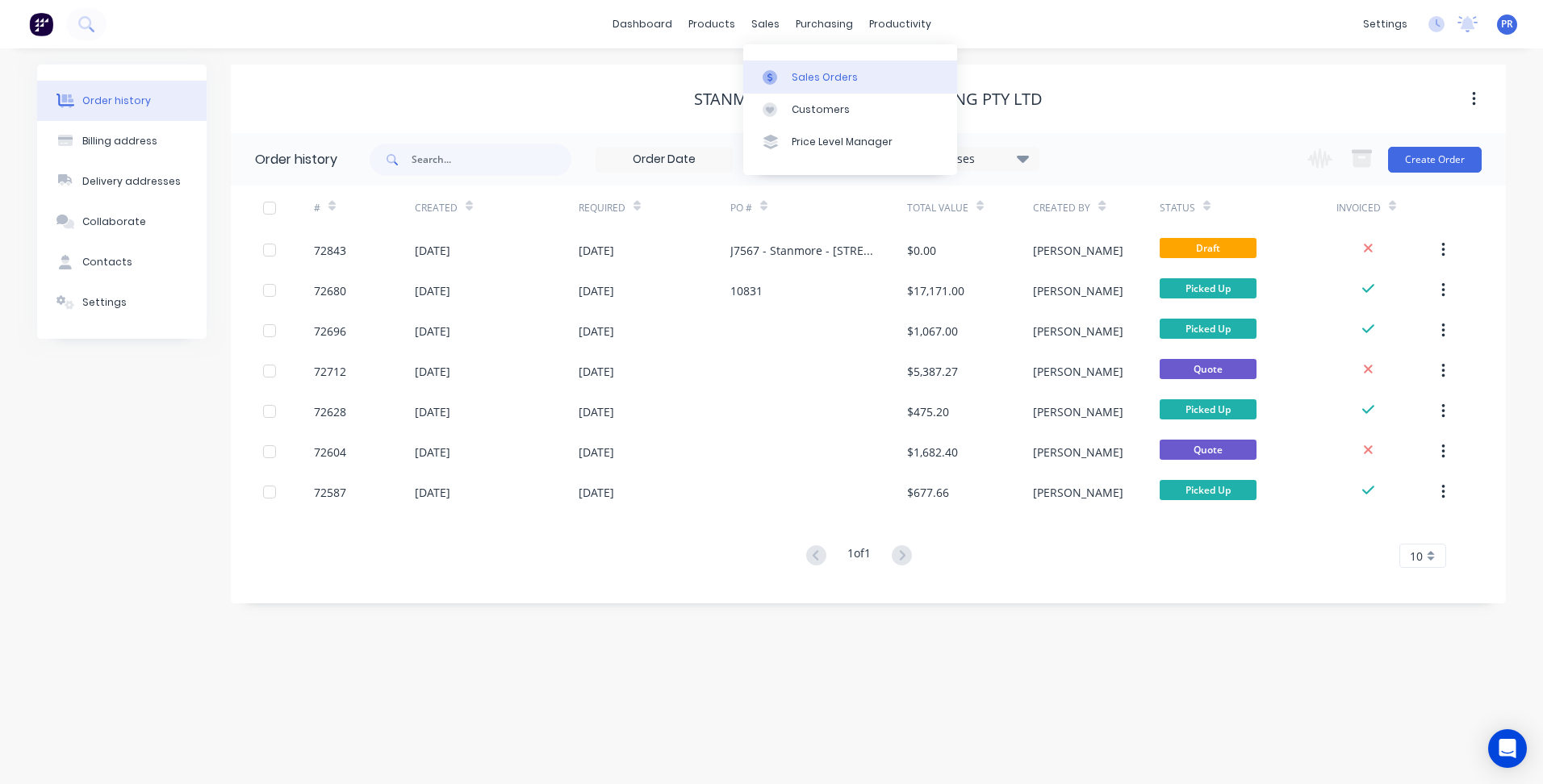
click at [790, 80] on link "Sales Orders" at bounding box center [850, 76] width 214 height 32
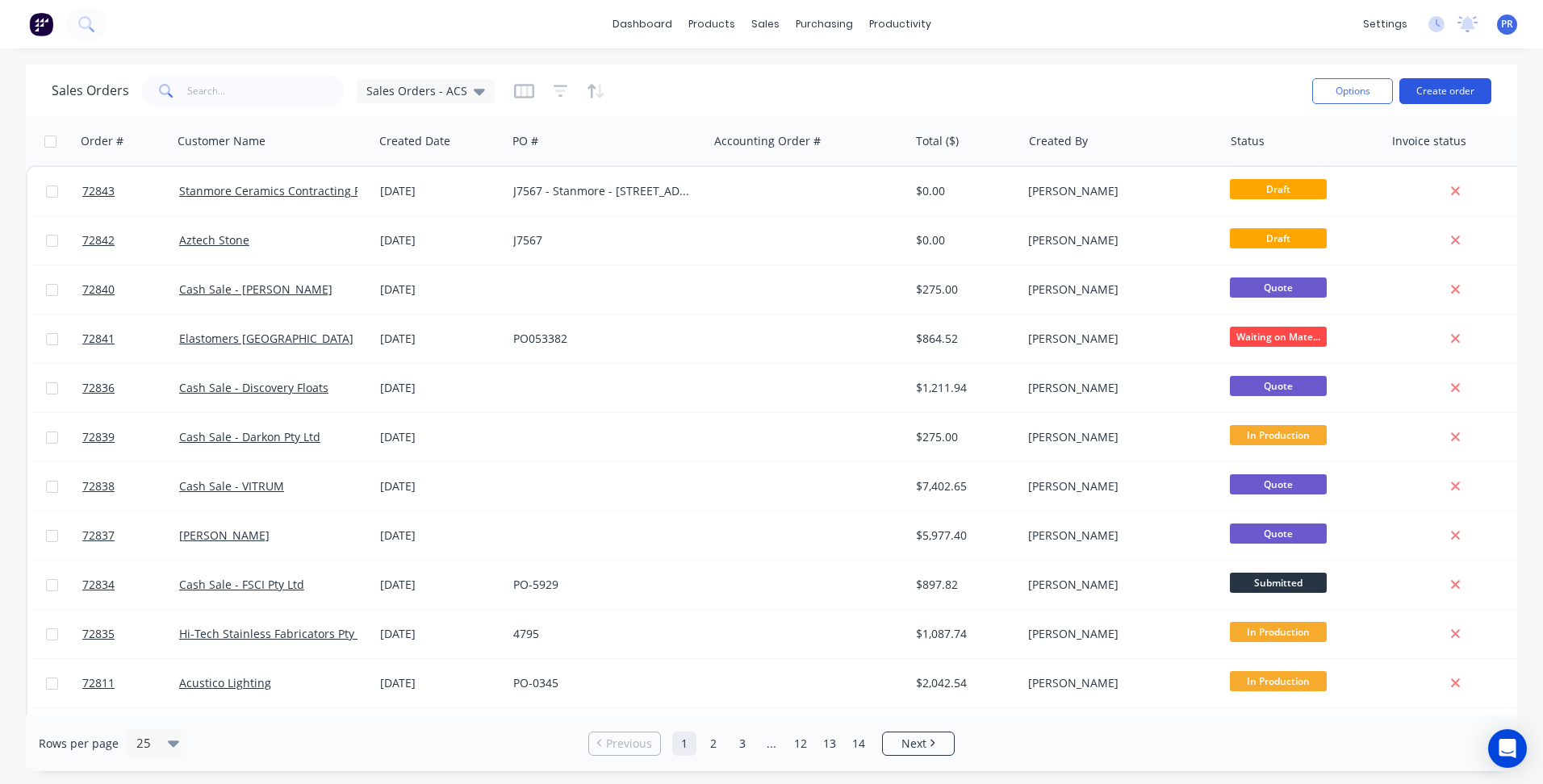
click at [1462, 92] on button "Create order" at bounding box center [1445, 91] width 92 height 26
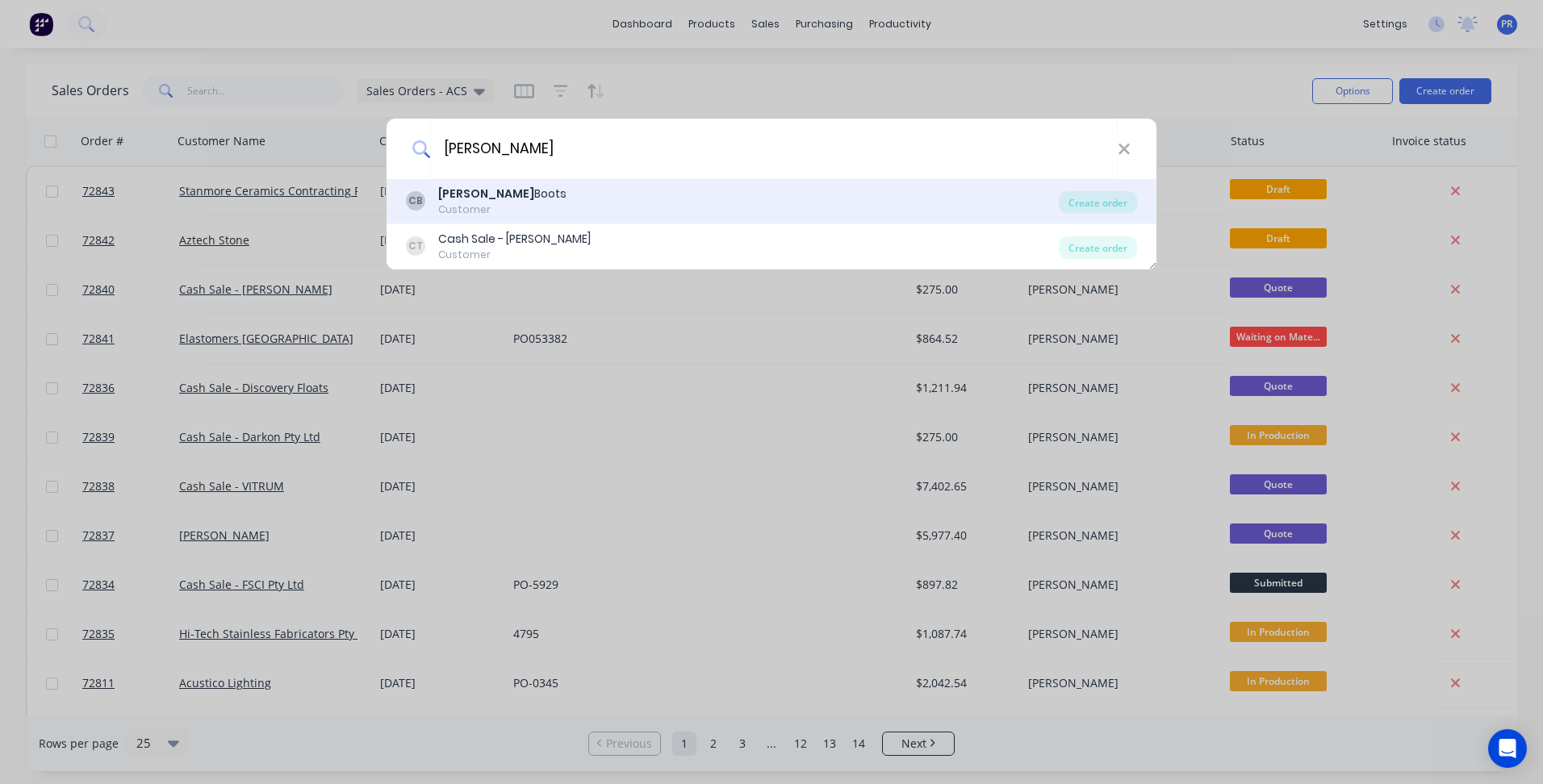
type input "[PERSON_NAME]"
click at [556, 203] on div "[PERSON_NAME] Customer" at bounding box center [732, 201] width 653 height 31
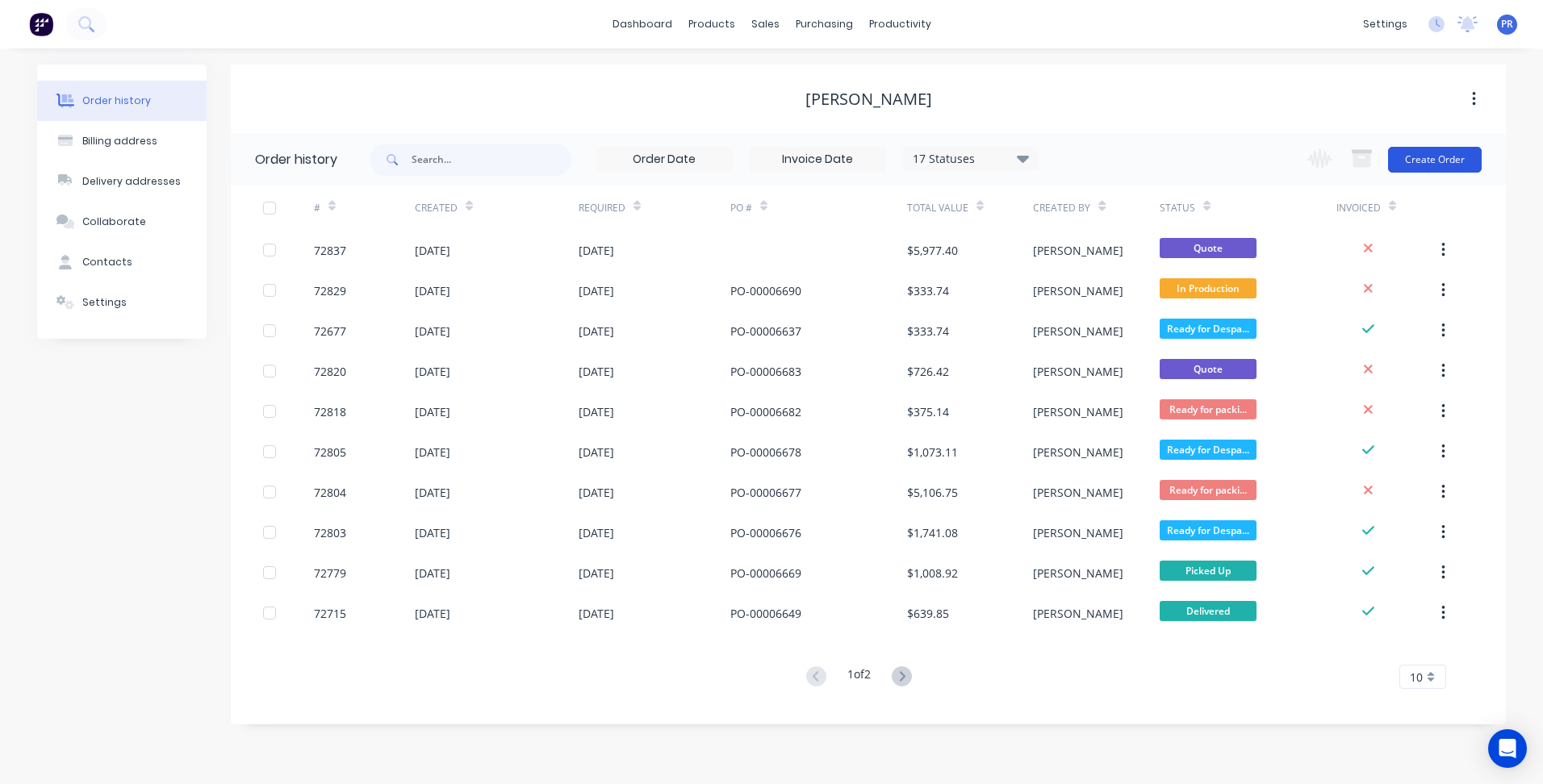
click at [1423, 165] on button "Create Order" at bounding box center [1434, 159] width 93 height 26
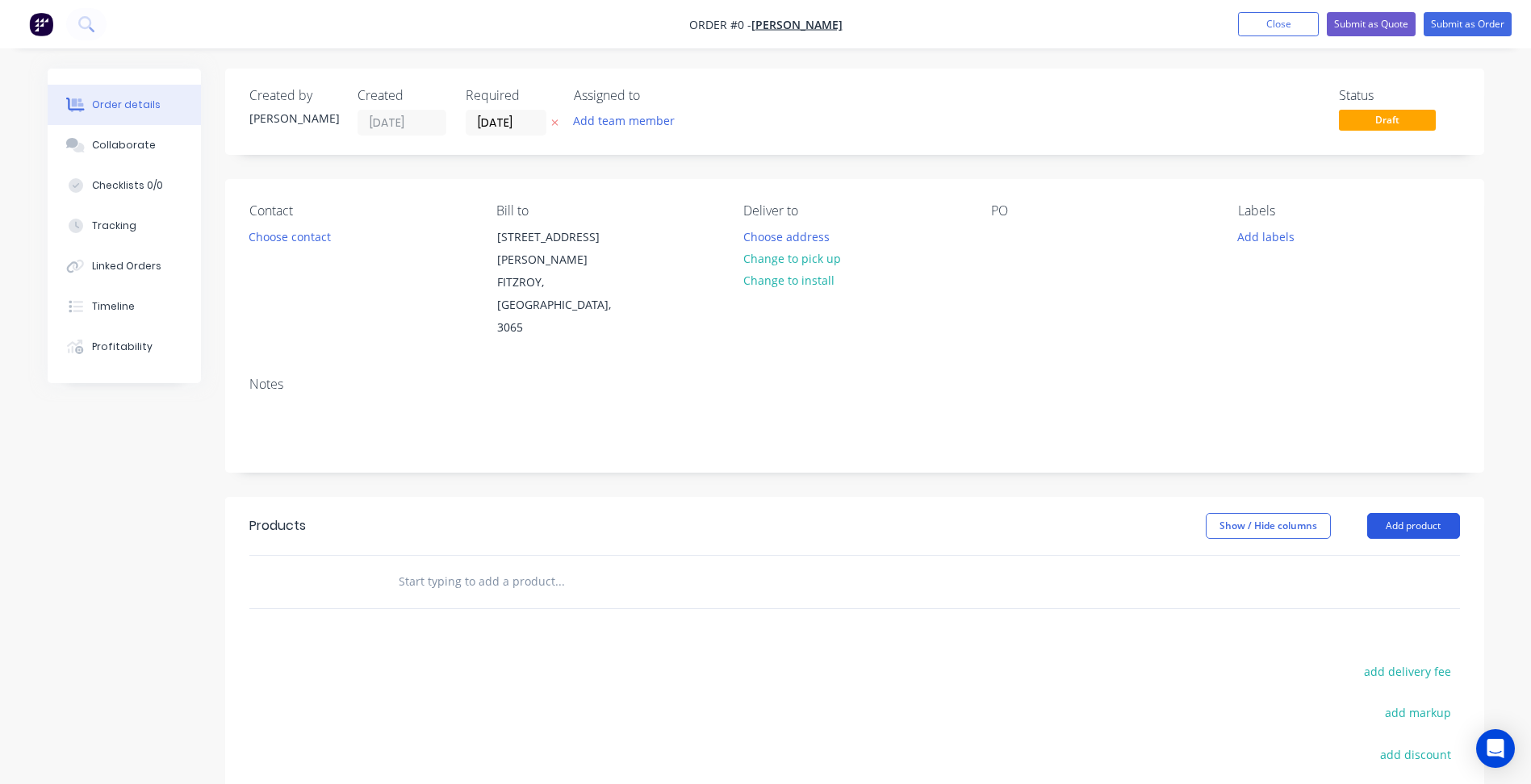
click at [1409, 513] on button "Add product" at bounding box center [1414, 526] width 92 height 26
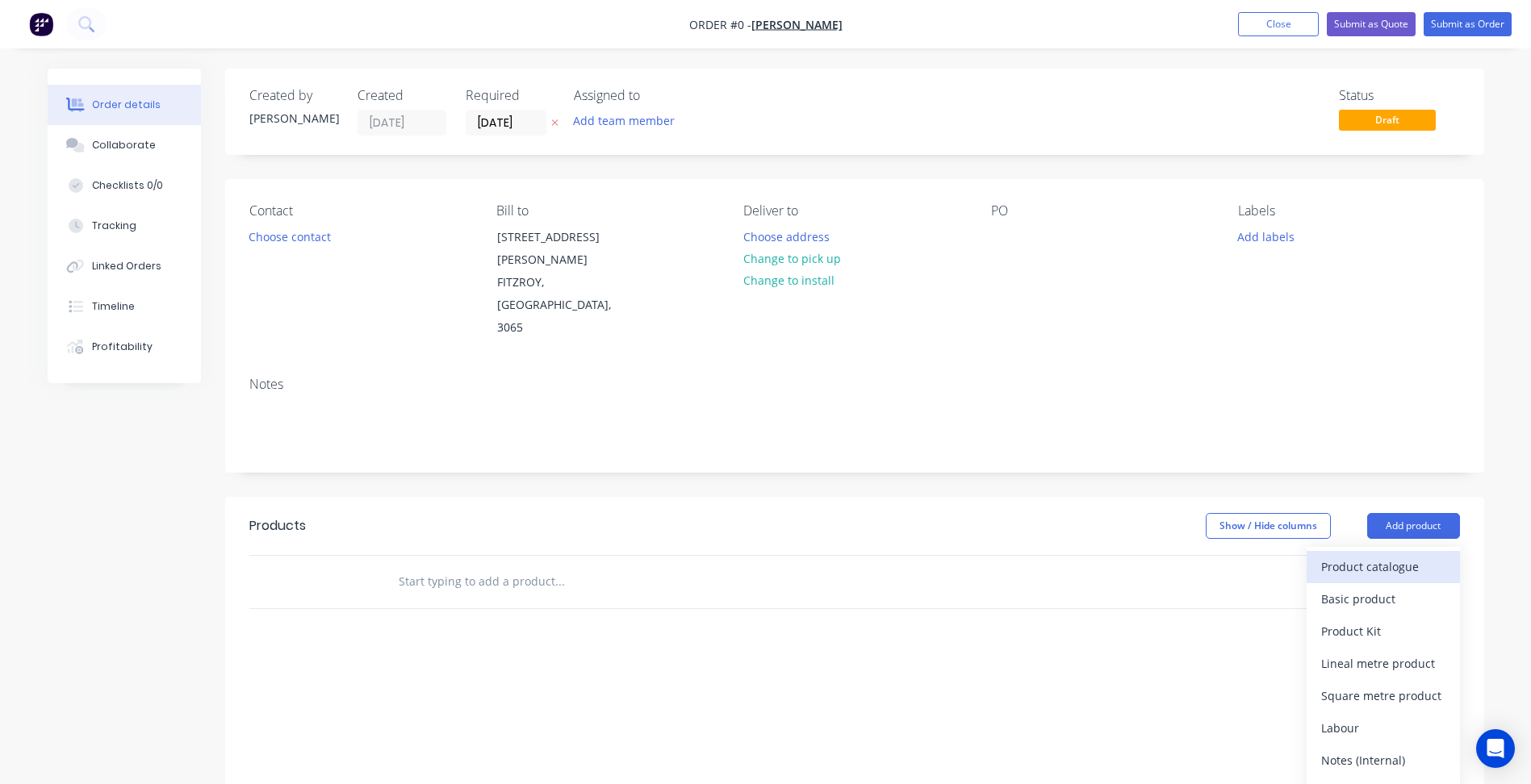
scroll to position [81, 0]
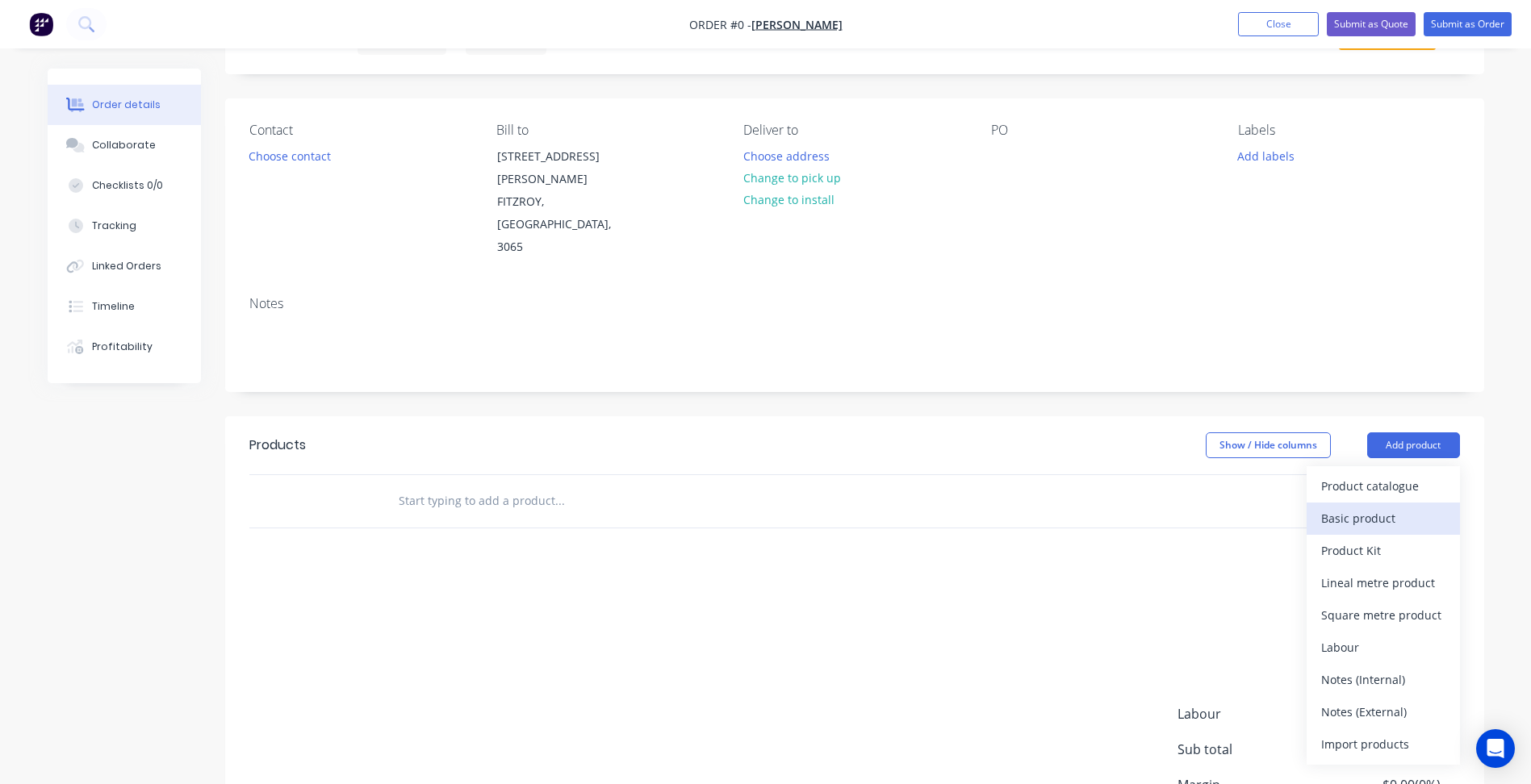
click at [1390, 507] on div "Basic product" at bounding box center [1383, 518] width 125 height 23
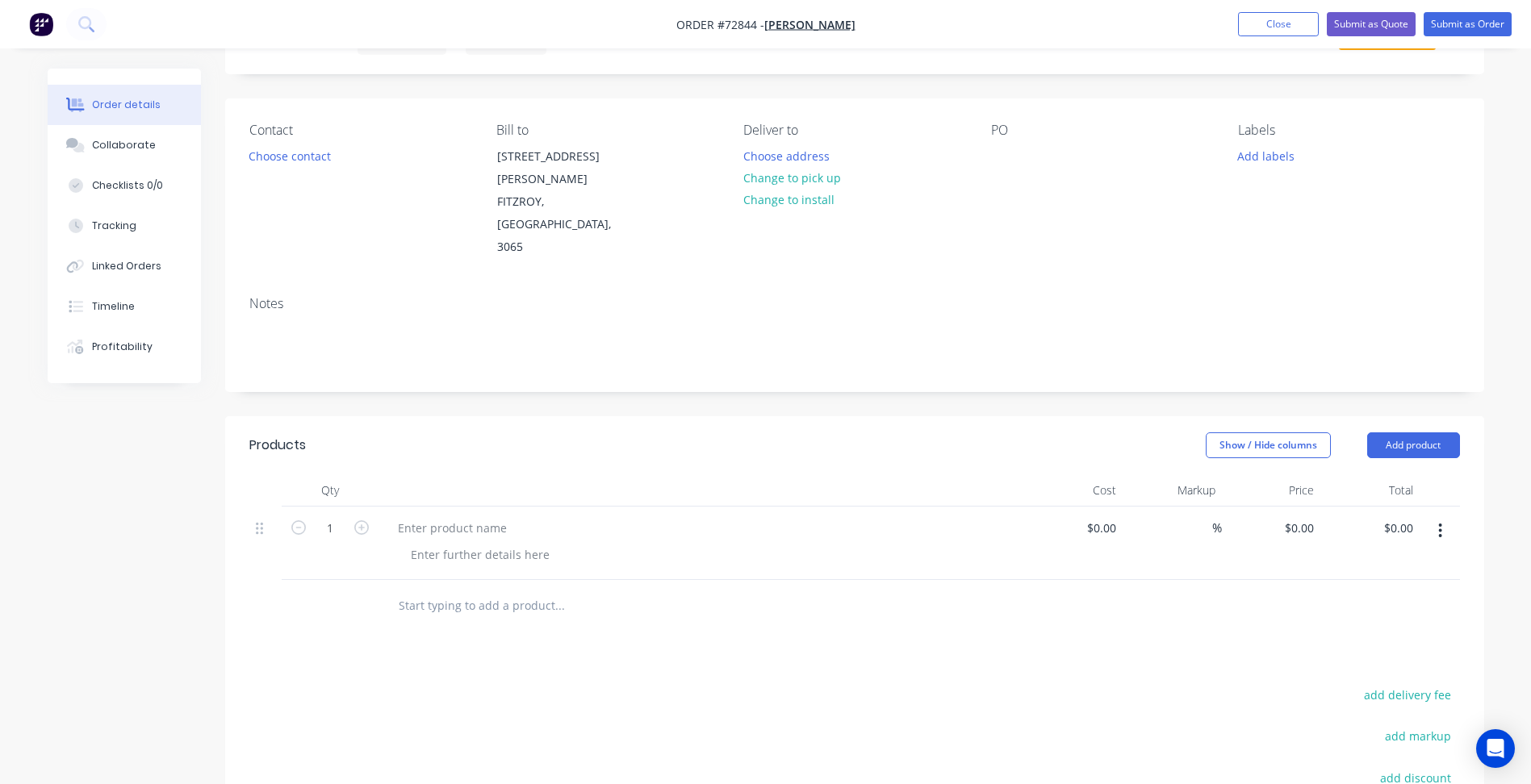
click at [1447, 517] on button "button" at bounding box center [1440, 531] width 38 height 29
click at [508, 517] on div at bounding box center [452, 528] width 135 height 23
click at [439, 517] on div at bounding box center [452, 528] width 135 height 23
paste div
click at [496, 543] on div at bounding box center [480, 555] width 164 height 23
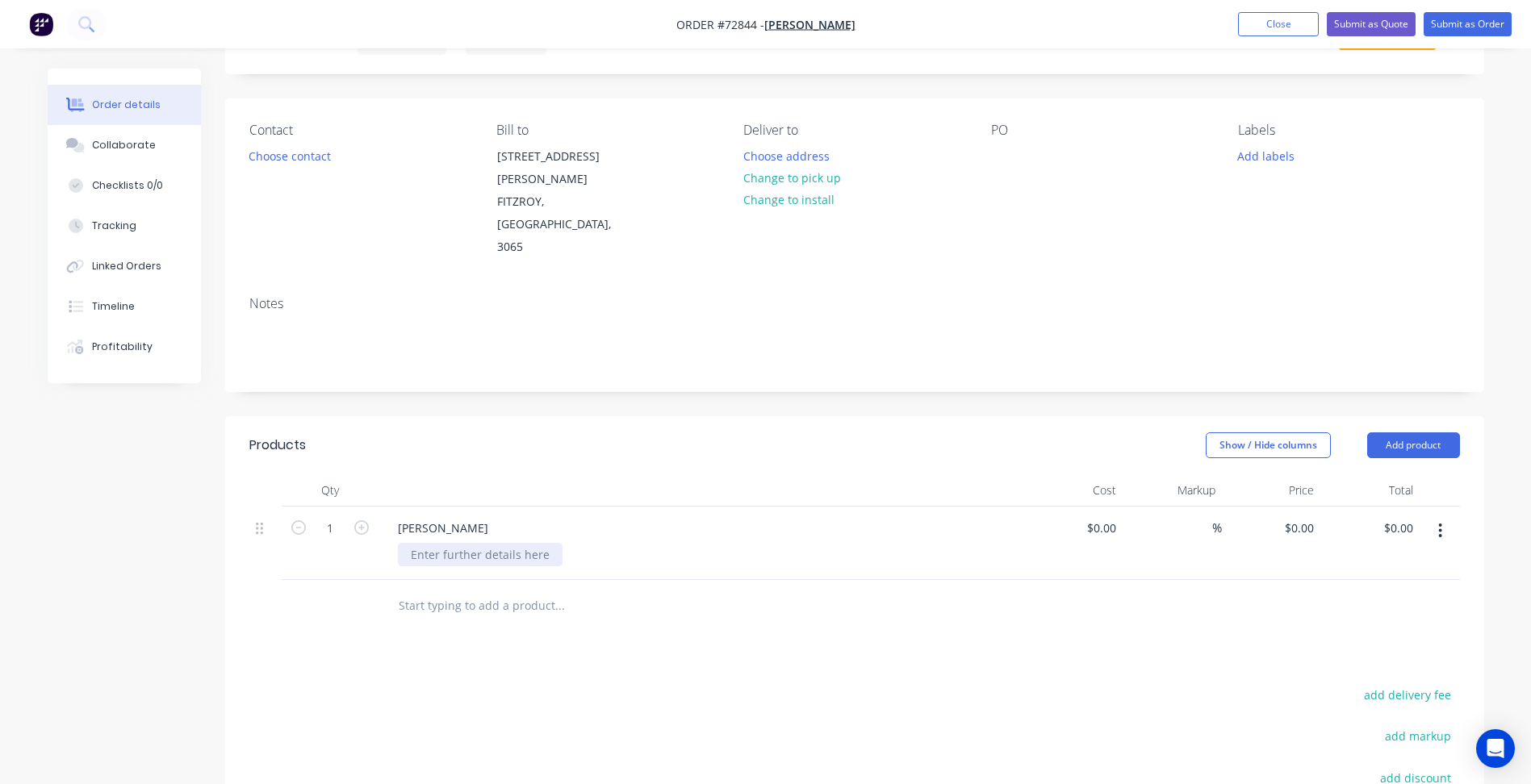
click at [446, 543] on div at bounding box center [480, 555] width 164 height 23
paste div
click at [732, 543] on div "Water Jet Cut Supplied Material 1 x Ø11mm Hole (As Marked)" at bounding box center [576, 555] width 356 height 23
drag, startPoint x: 336, startPoint y: 460, endPoint x: 355, endPoint y: 464, distance: 19.4
click at [336, 517] on input "1" at bounding box center [329, 528] width 42 height 24
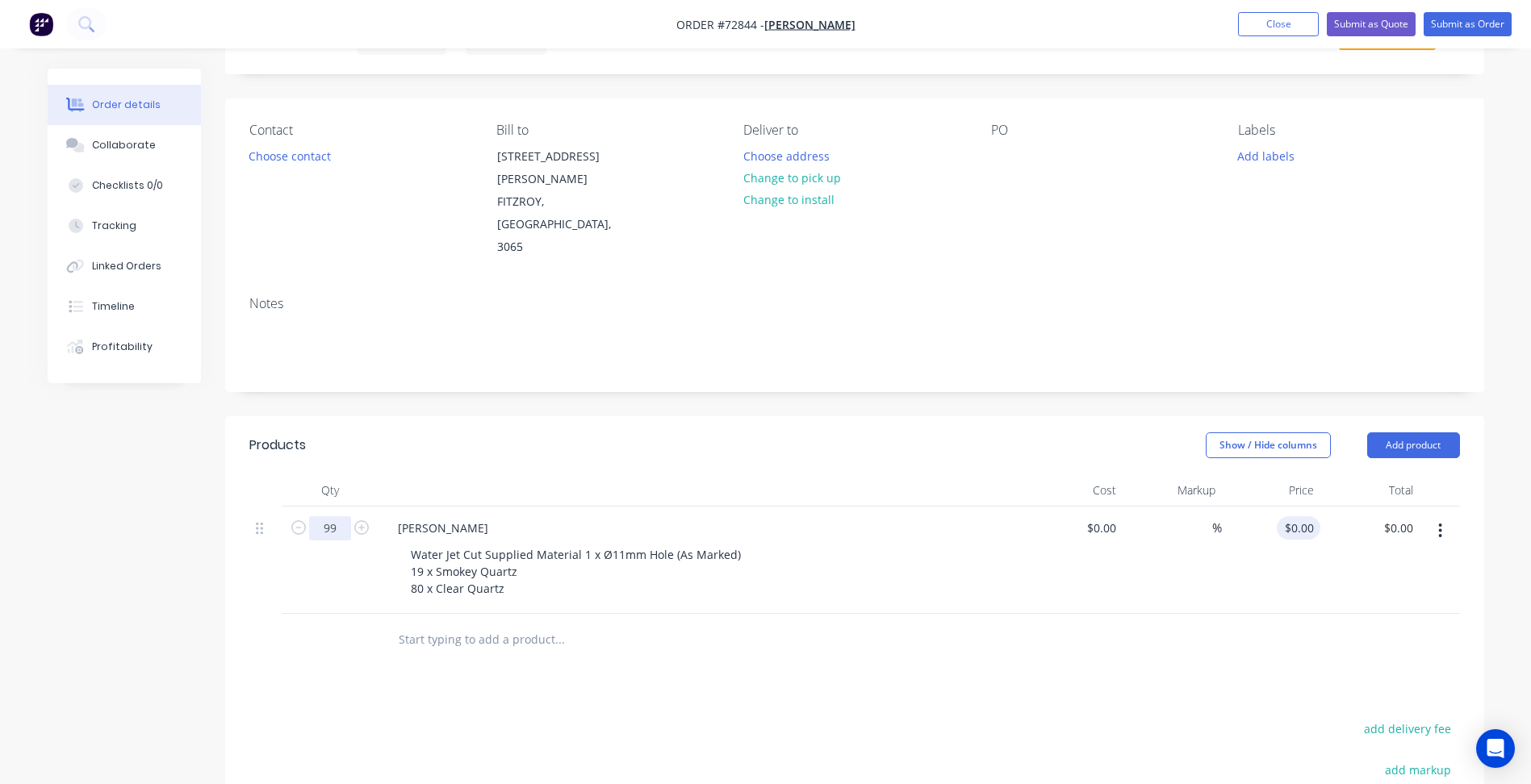
type input "99"
click at [1302, 517] on input "0" at bounding box center [1301, 528] width 37 height 23
type input "$10.00"
type input "$990.00"
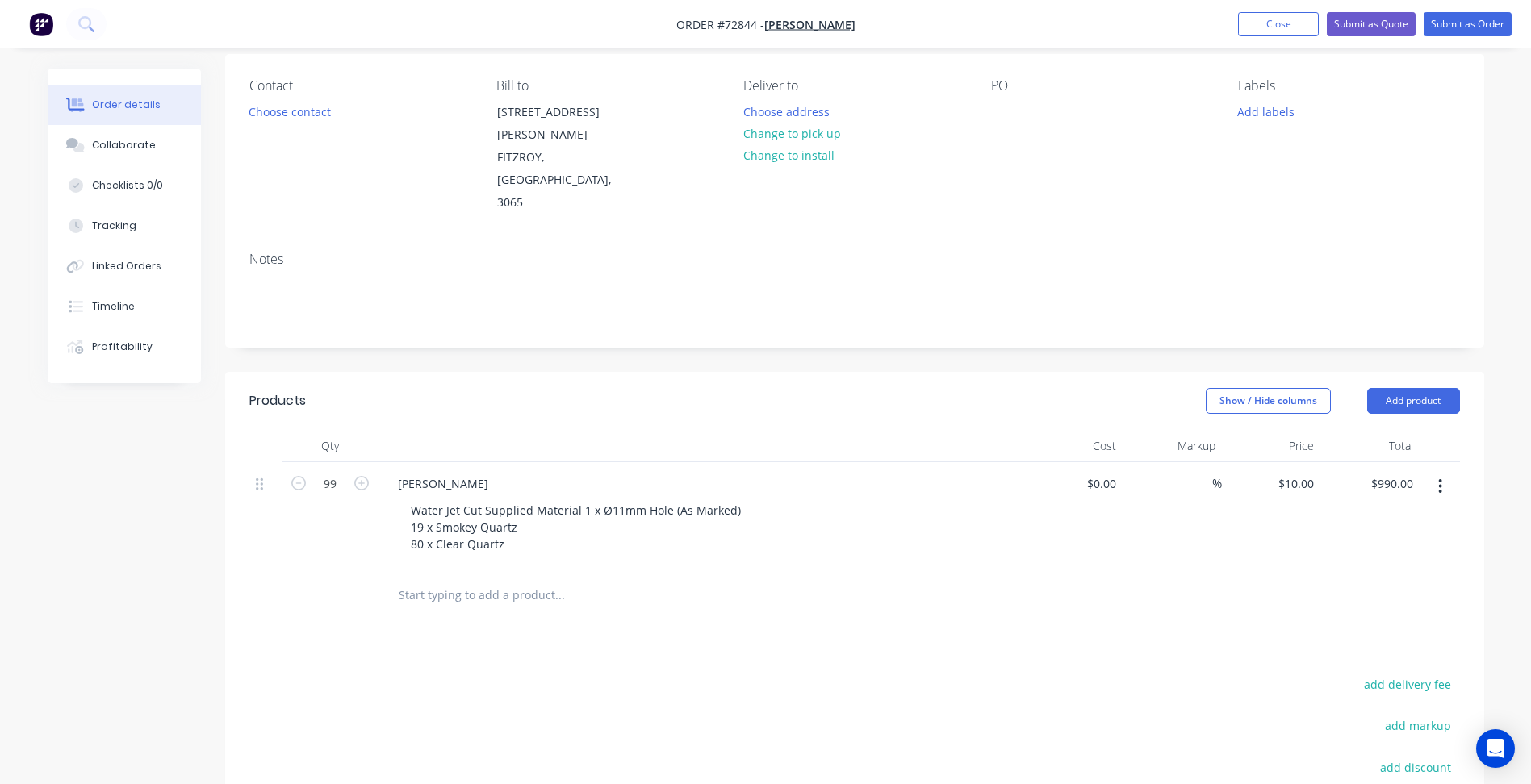
scroll to position [242, 0]
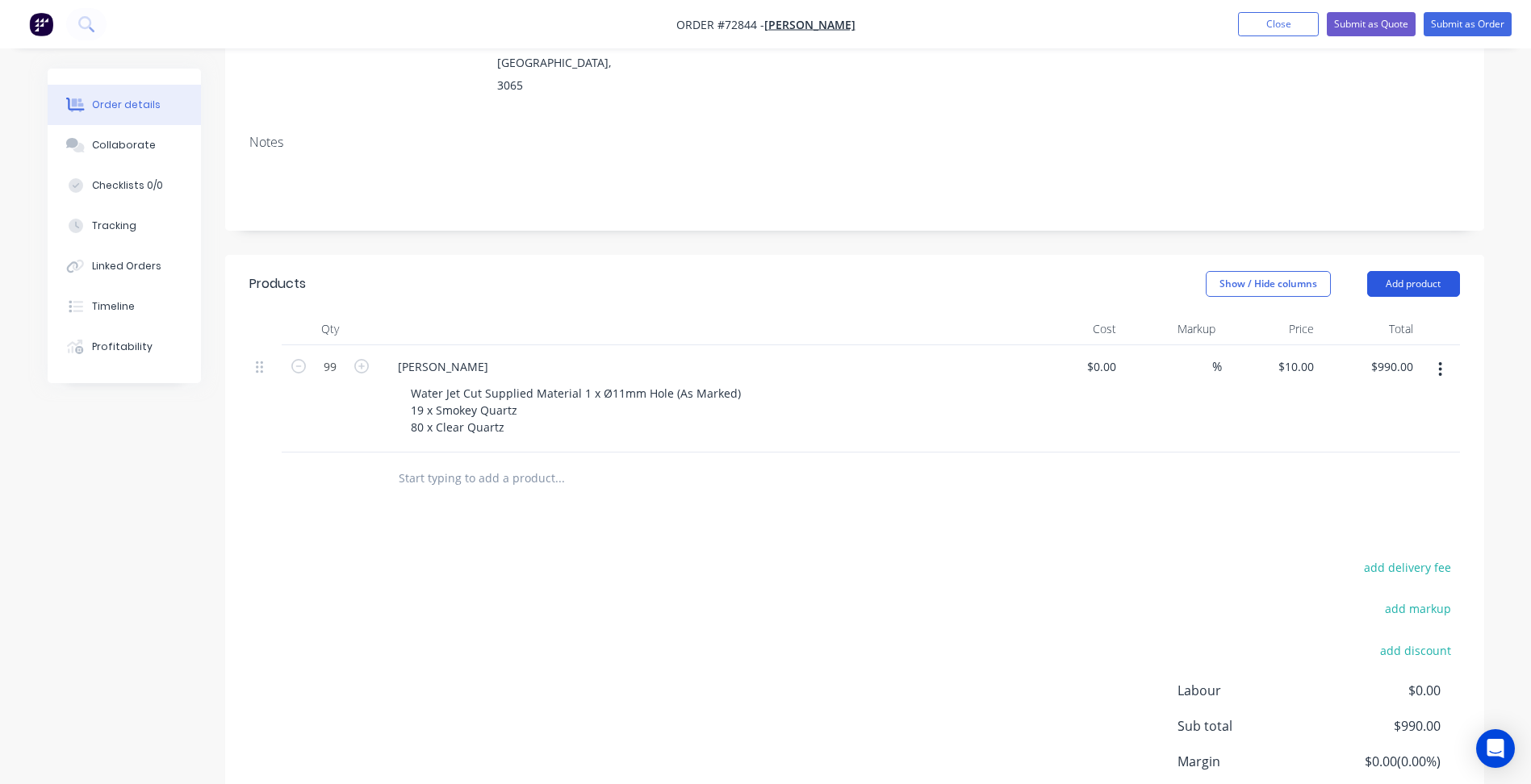
click at [1403, 271] on button "Add product" at bounding box center [1414, 283] width 92 height 26
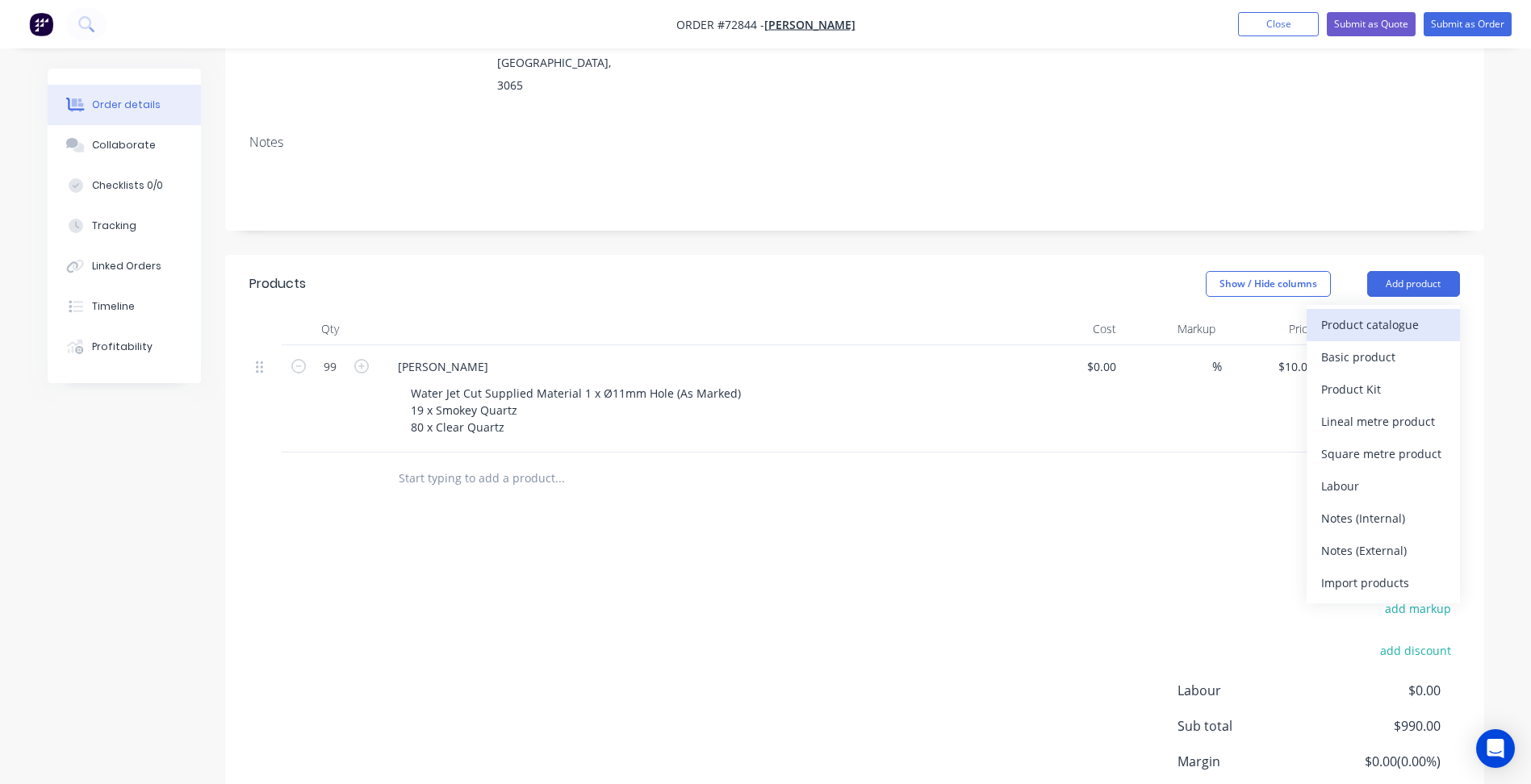
click at [1385, 313] on div "Product catalogue" at bounding box center [1383, 324] width 125 height 23
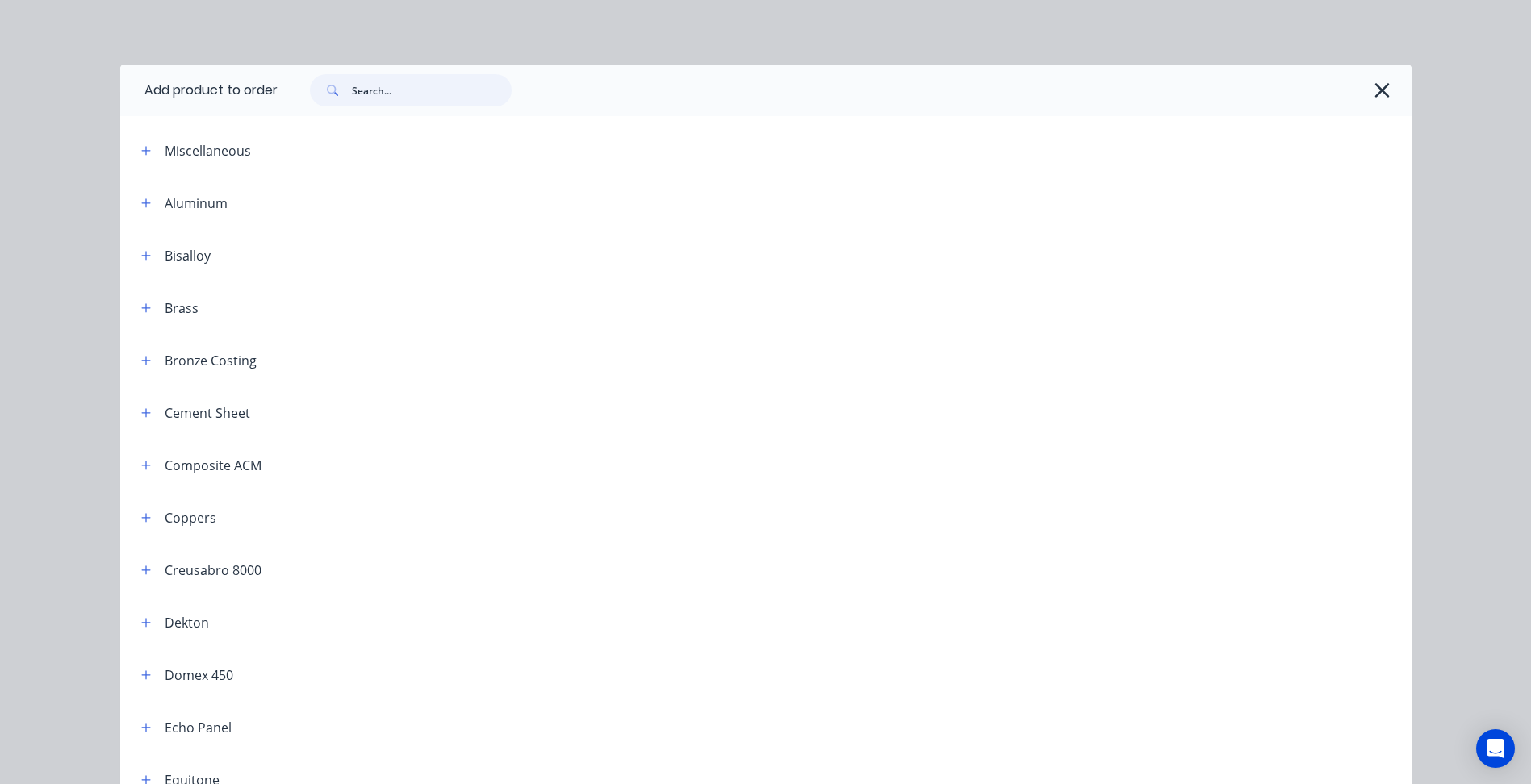
drag, startPoint x: 425, startPoint y: 92, endPoint x: 396, endPoint y: 91, distance: 29.0
click at [425, 92] on input "text" at bounding box center [432, 90] width 160 height 32
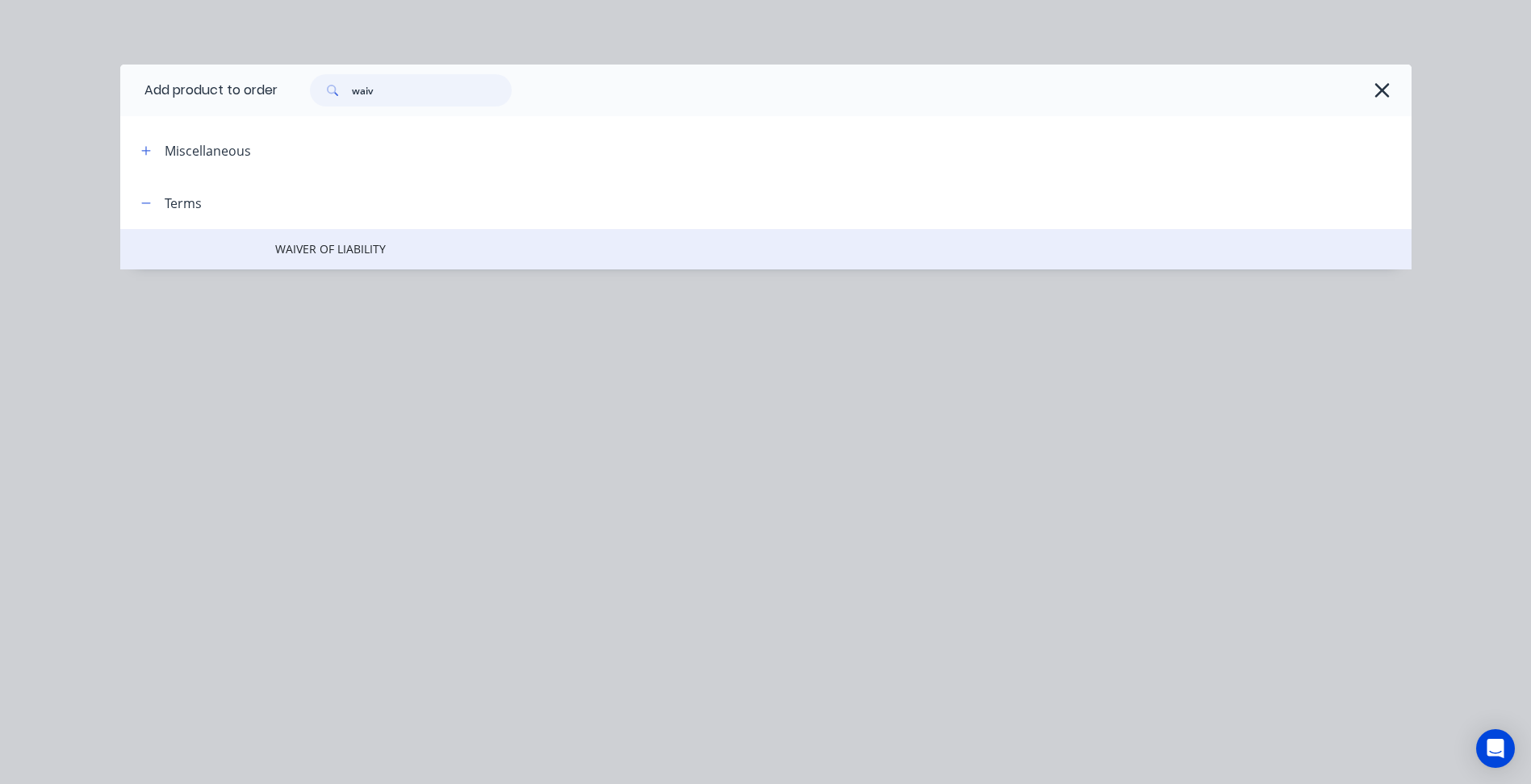
type input "waiv"
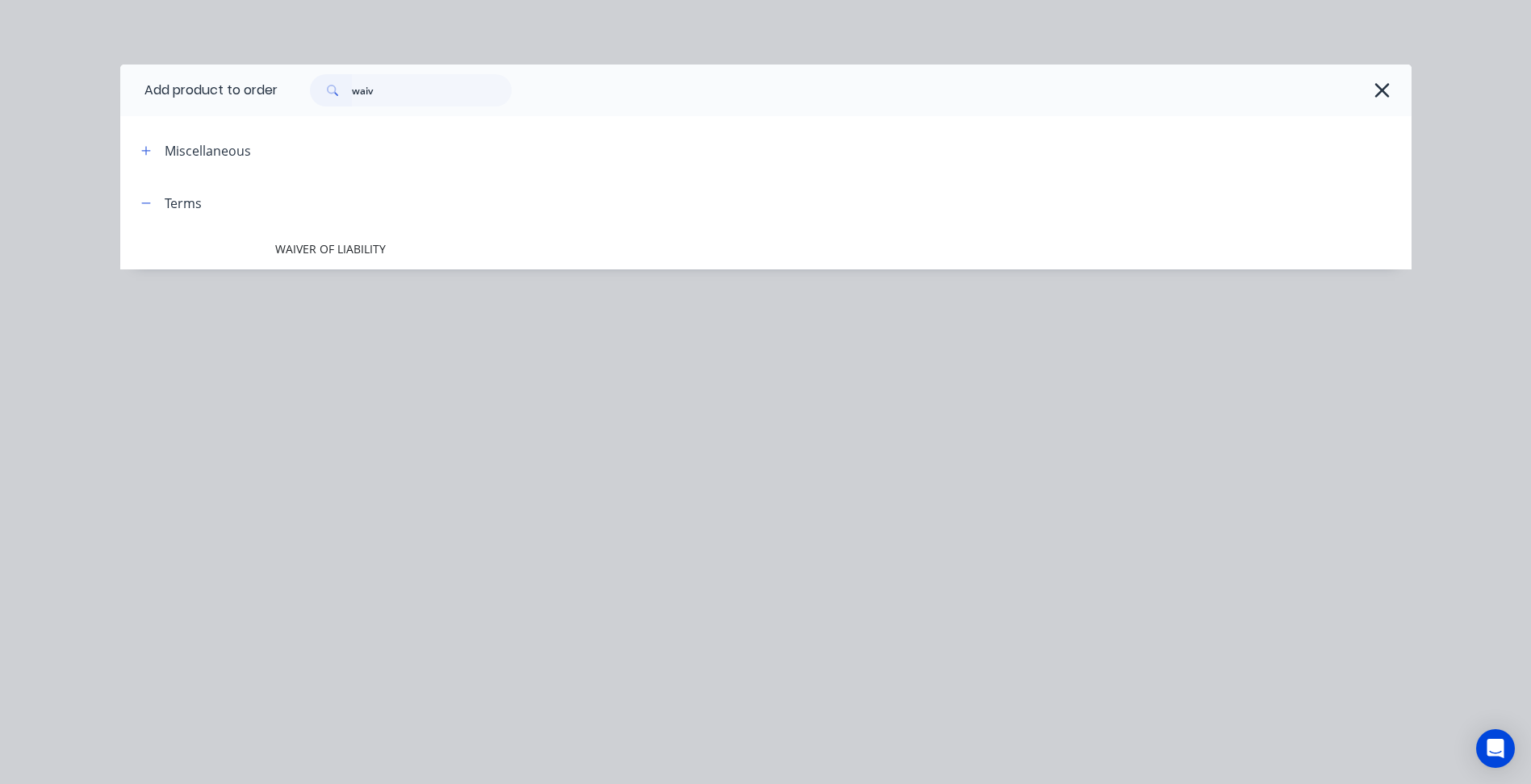
drag, startPoint x: 329, startPoint y: 241, endPoint x: 360, endPoint y: 254, distance: 33.6
click at [329, 242] on span "WAIVER OF LIABILITY" at bounding box center [729, 248] width 909 height 17
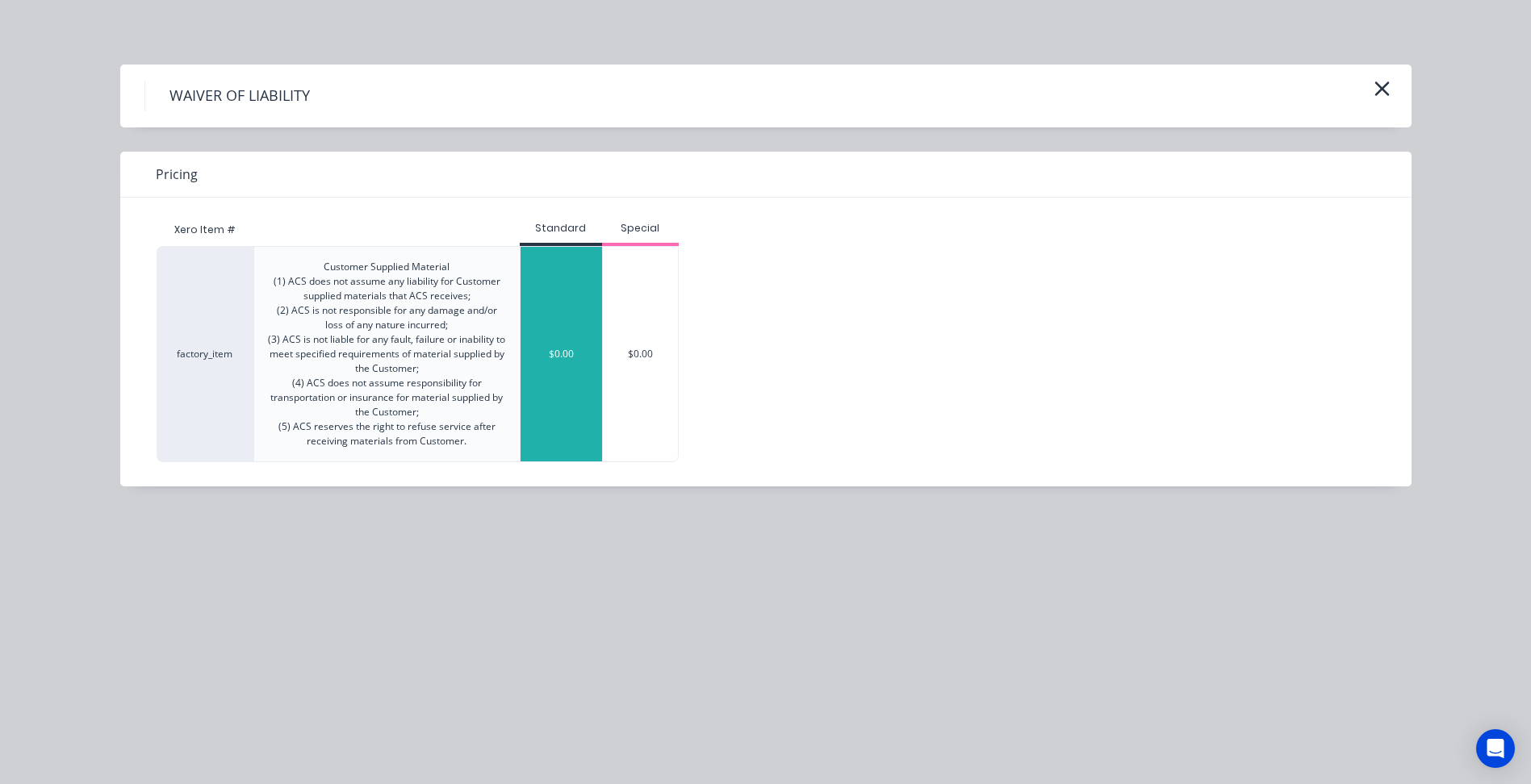
click at [548, 322] on div "$0.00" at bounding box center [561, 354] width 82 height 215
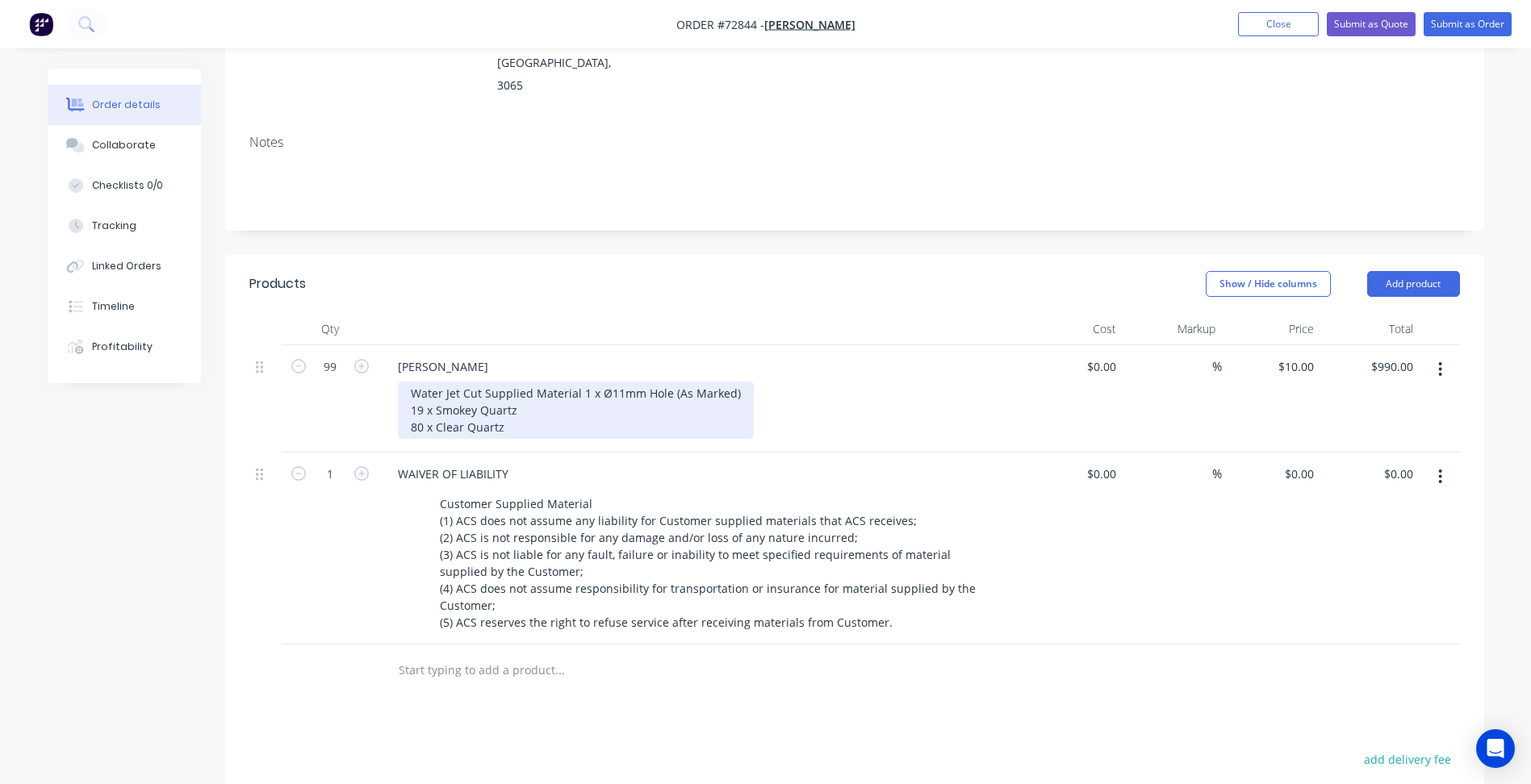
click at [495, 381] on div "Water Jet Cut Supplied Material 1 x Ø11mm Hole (As Marked) 19 x Smokey Quartz 8…" at bounding box center [576, 409] width 356 height 57
click at [510, 381] on div "Water Jet Cut Supplied Material 1 x Ø11mm Hole (As Marked) 19 x Smokey Quartz 8…" at bounding box center [576, 409] width 356 height 57
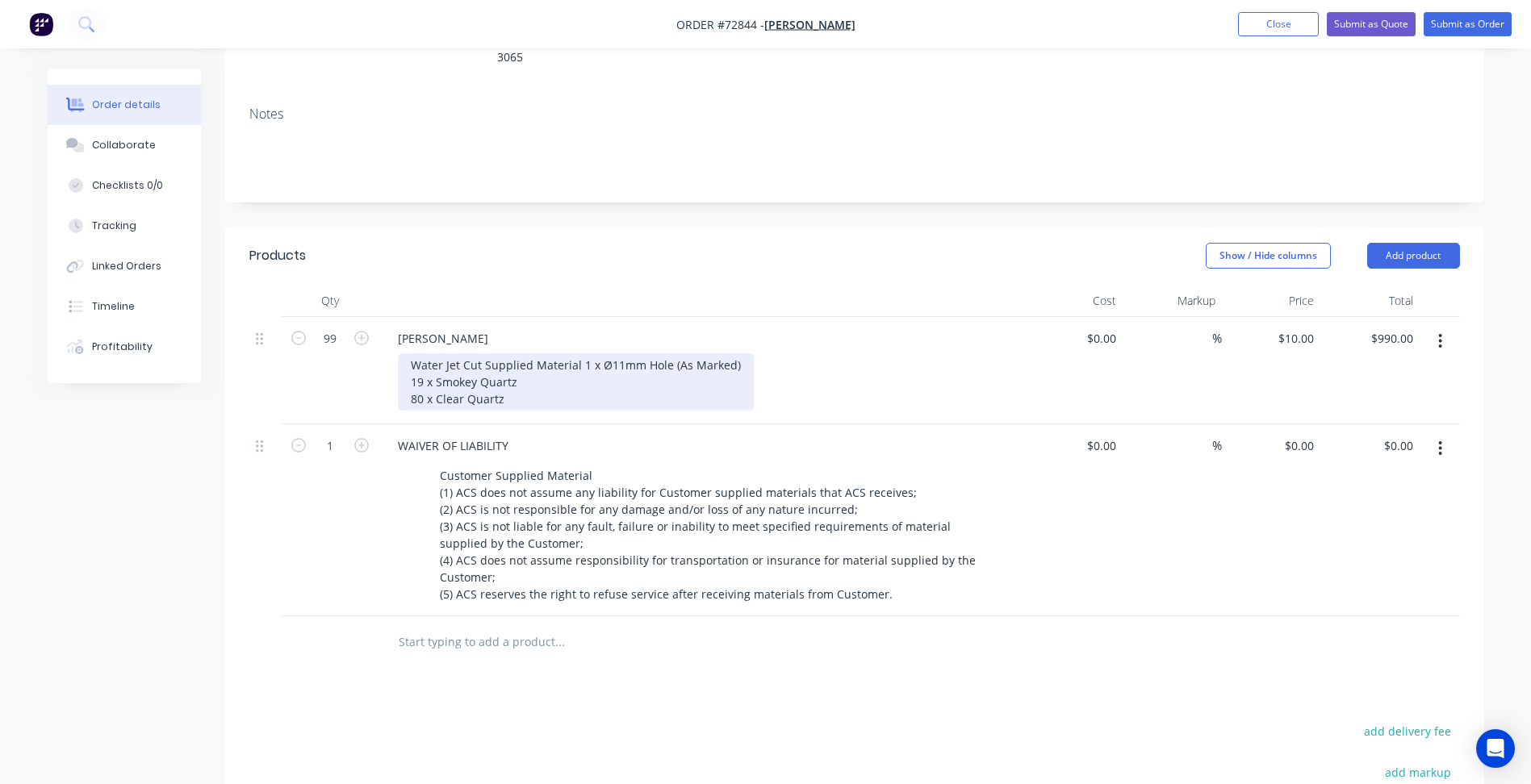
scroll to position [81, 0]
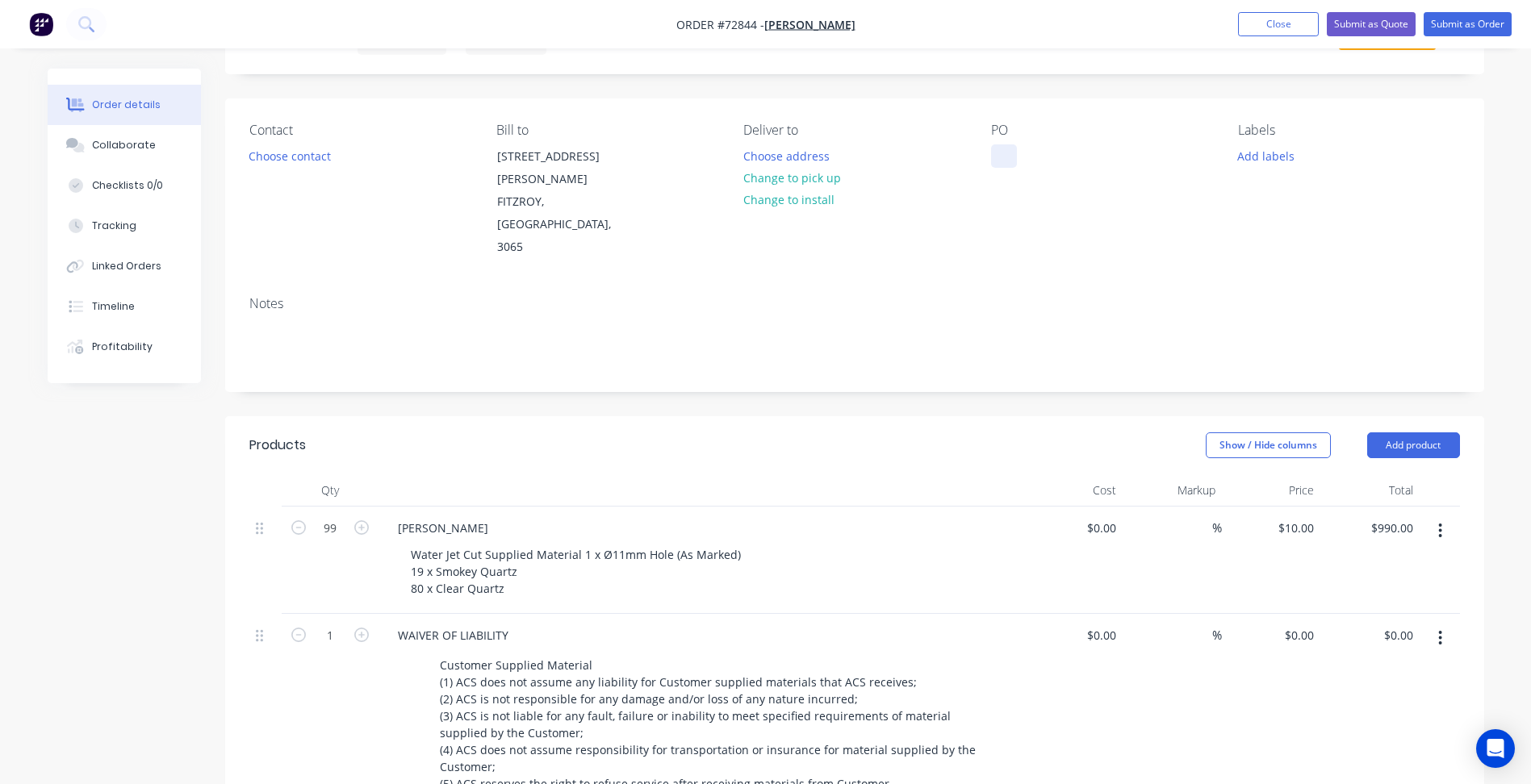
click at [1006, 151] on div at bounding box center [1003, 156] width 26 height 23
paste div
click at [791, 153] on button "Choose address" at bounding box center [785, 155] width 103 height 21
click at [784, 180] on button "Change to pick up" at bounding box center [791, 177] width 115 height 21
click at [284, 163] on button "Choose contact" at bounding box center [289, 155] width 99 height 21
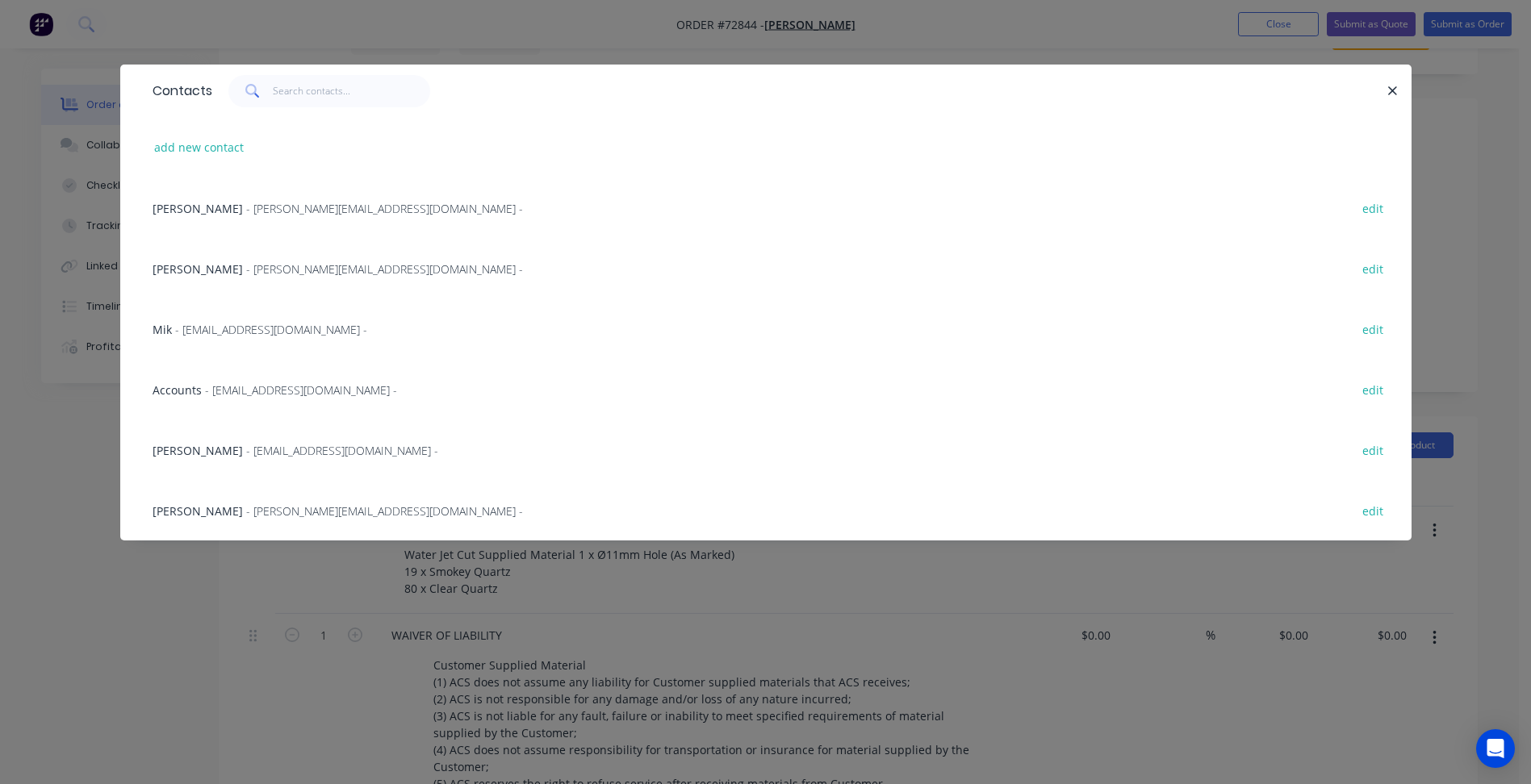
click at [272, 215] on span "- [PERSON_NAME][EMAIL_ADDRESS][DOMAIN_NAME] -" at bounding box center [384, 208] width 277 height 16
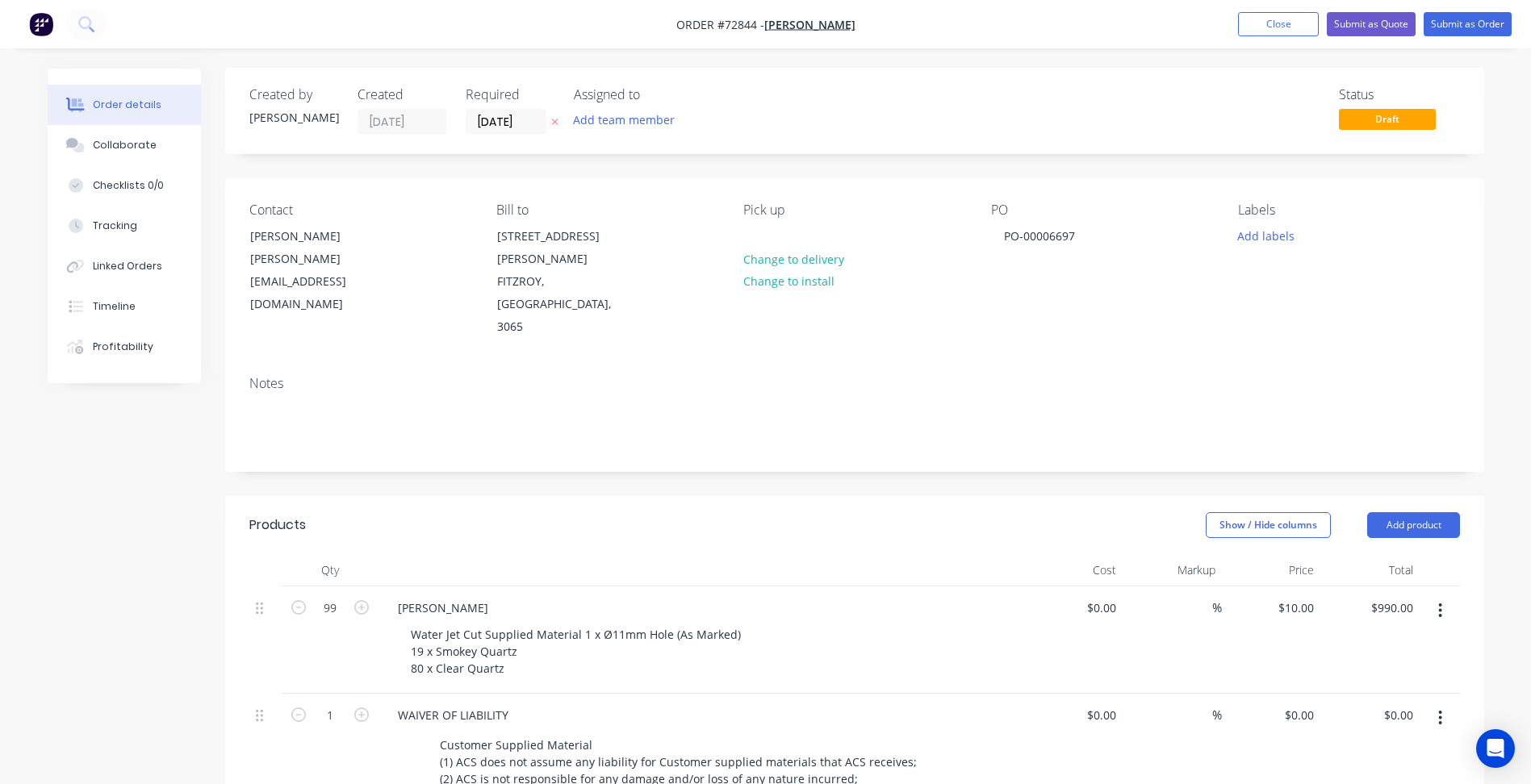
scroll to position [0, 0]
click at [478, 120] on input "[DATE]" at bounding box center [506, 122] width 79 height 24
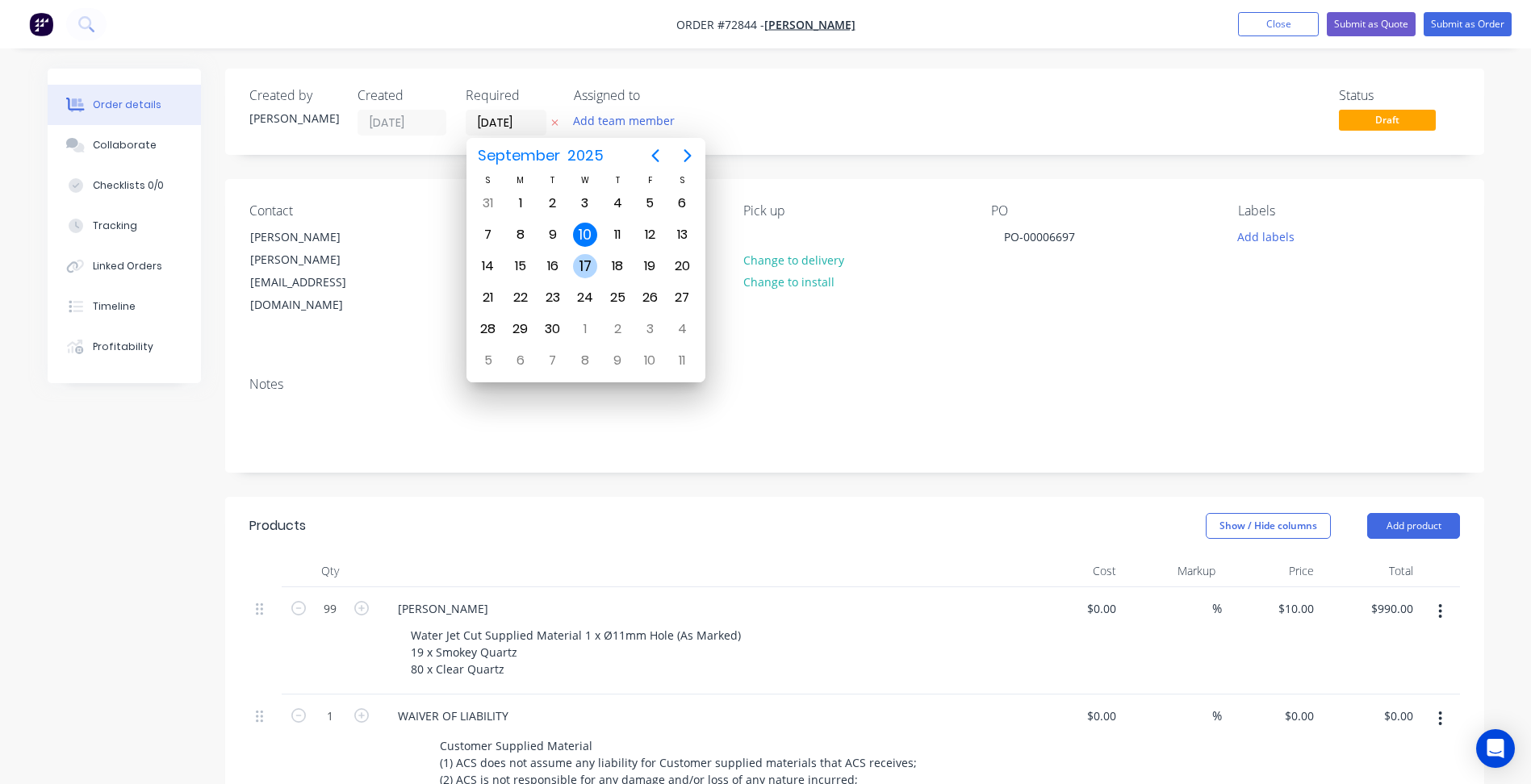
click at [589, 257] on div "17" at bounding box center [585, 266] width 24 height 24
type input "[DATE]"
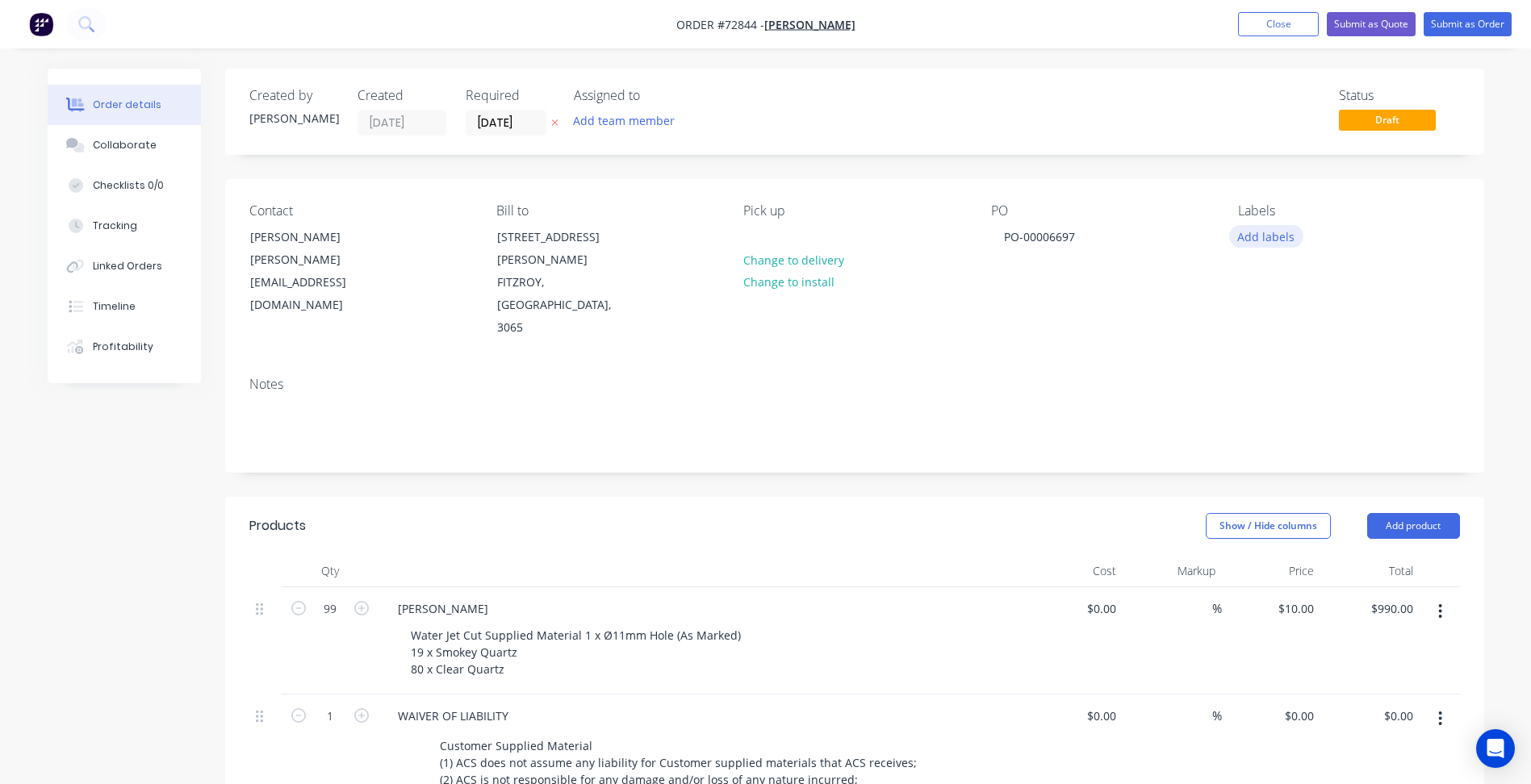
click at [1261, 239] on button "Add labels" at bounding box center [1267, 236] width 74 height 21
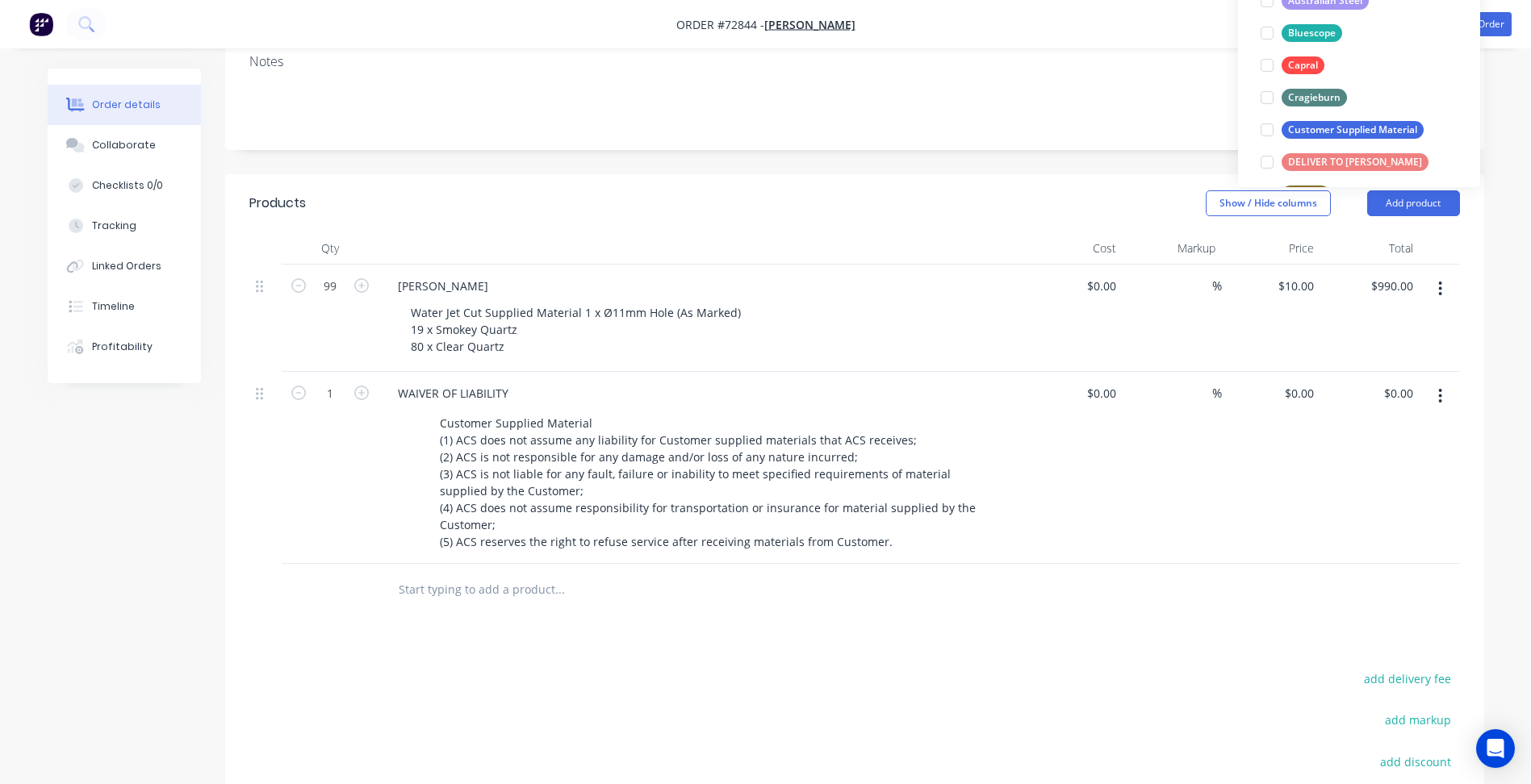
scroll to position [242, 0]
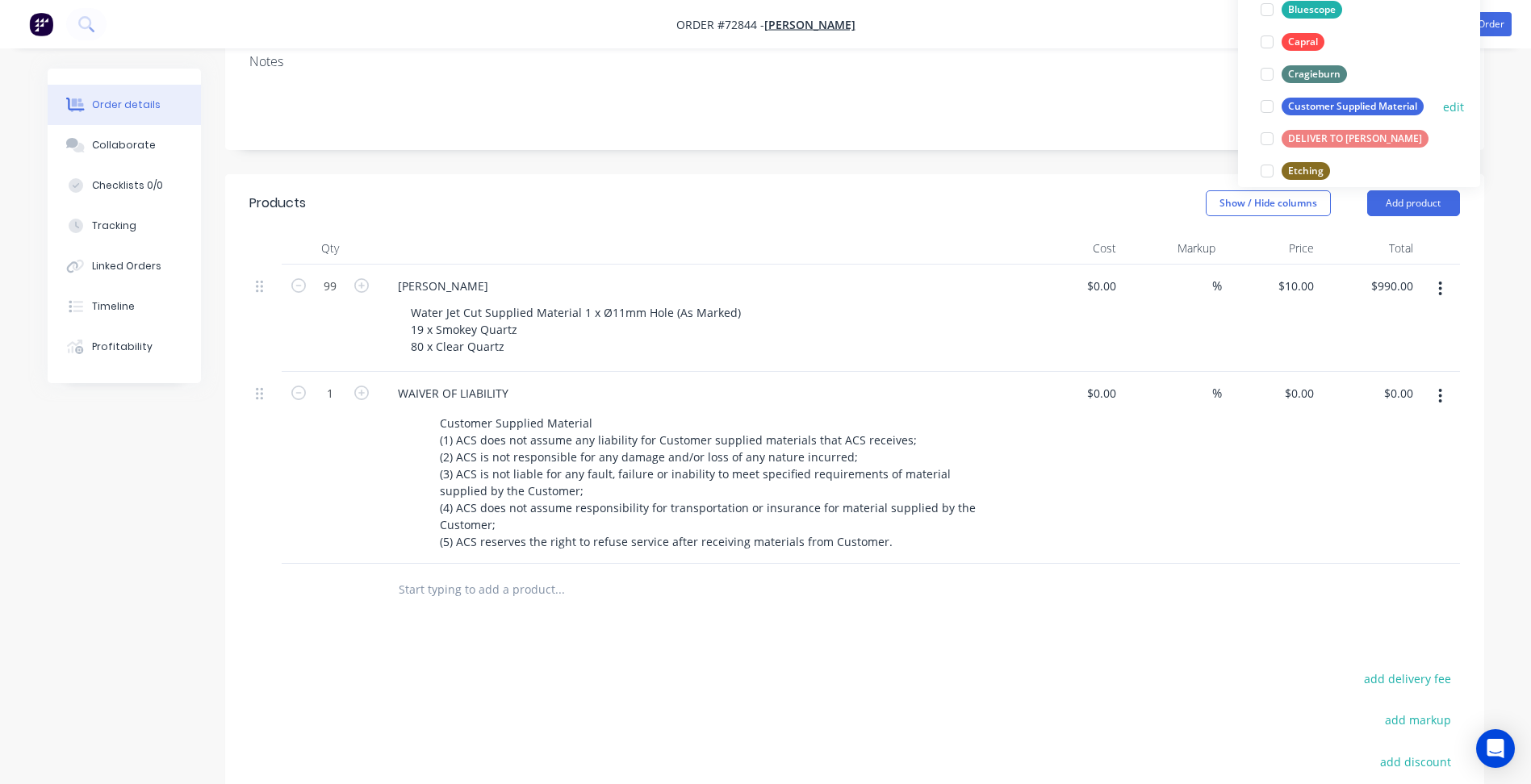
click at [1267, 111] on div at bounding box center [1267, 106] width 32 height 32
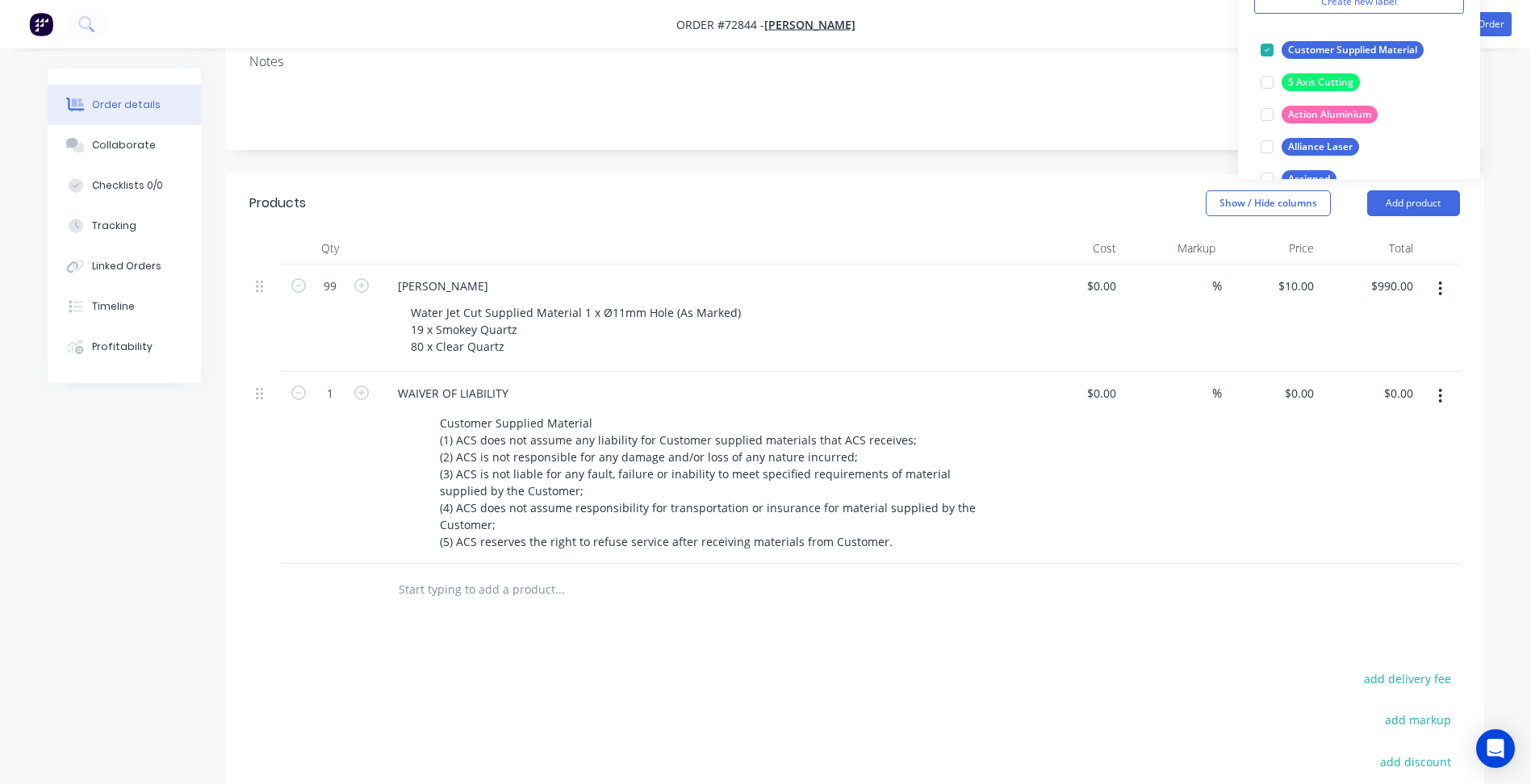
click at [941, 88] on div "Created by [PERSON_NAME] Created [DATE] Required [DATE] Assigned to Add team me…" at bounding box center [855, 375] width 1259 height 1258
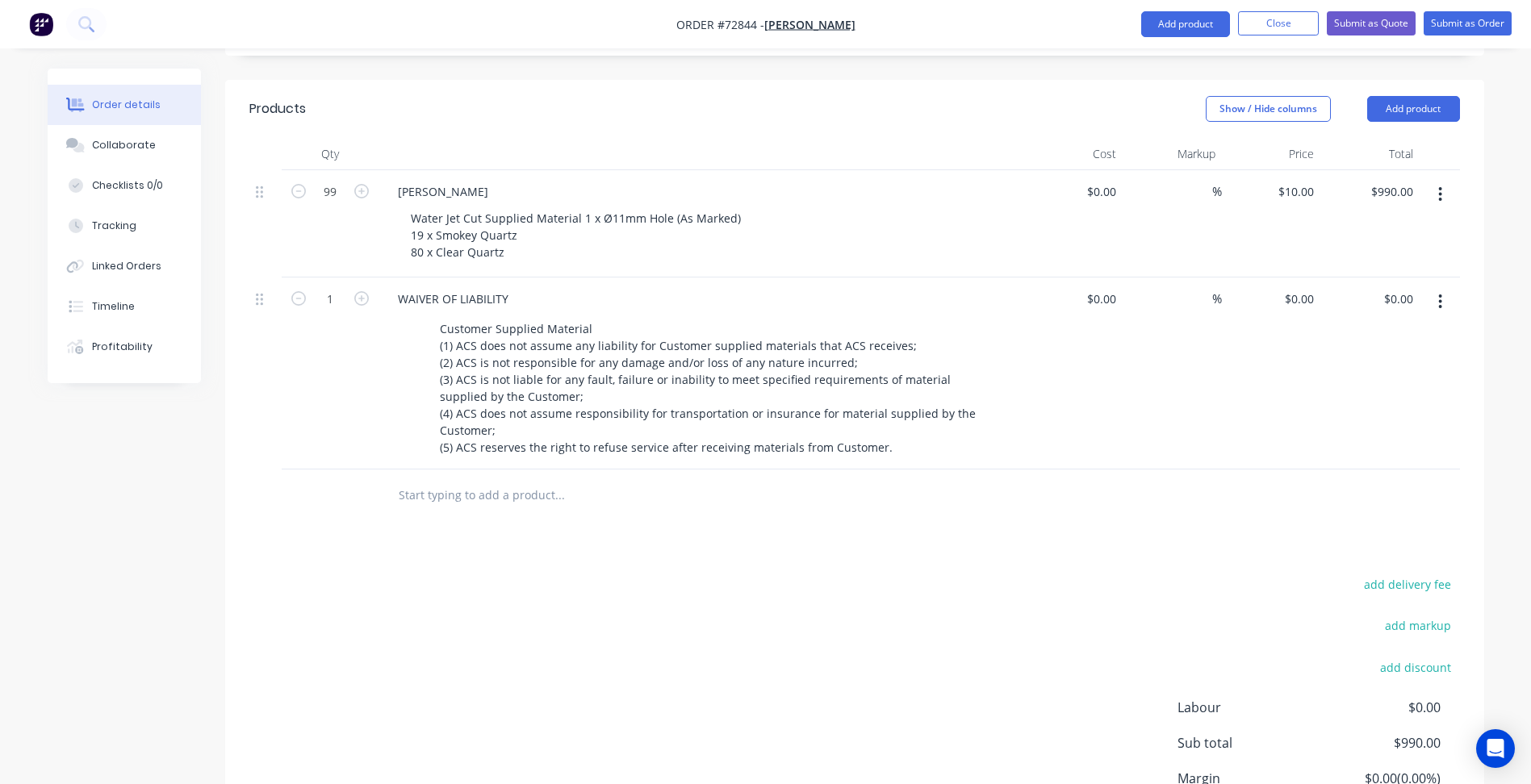
scroll to position [161, 0]
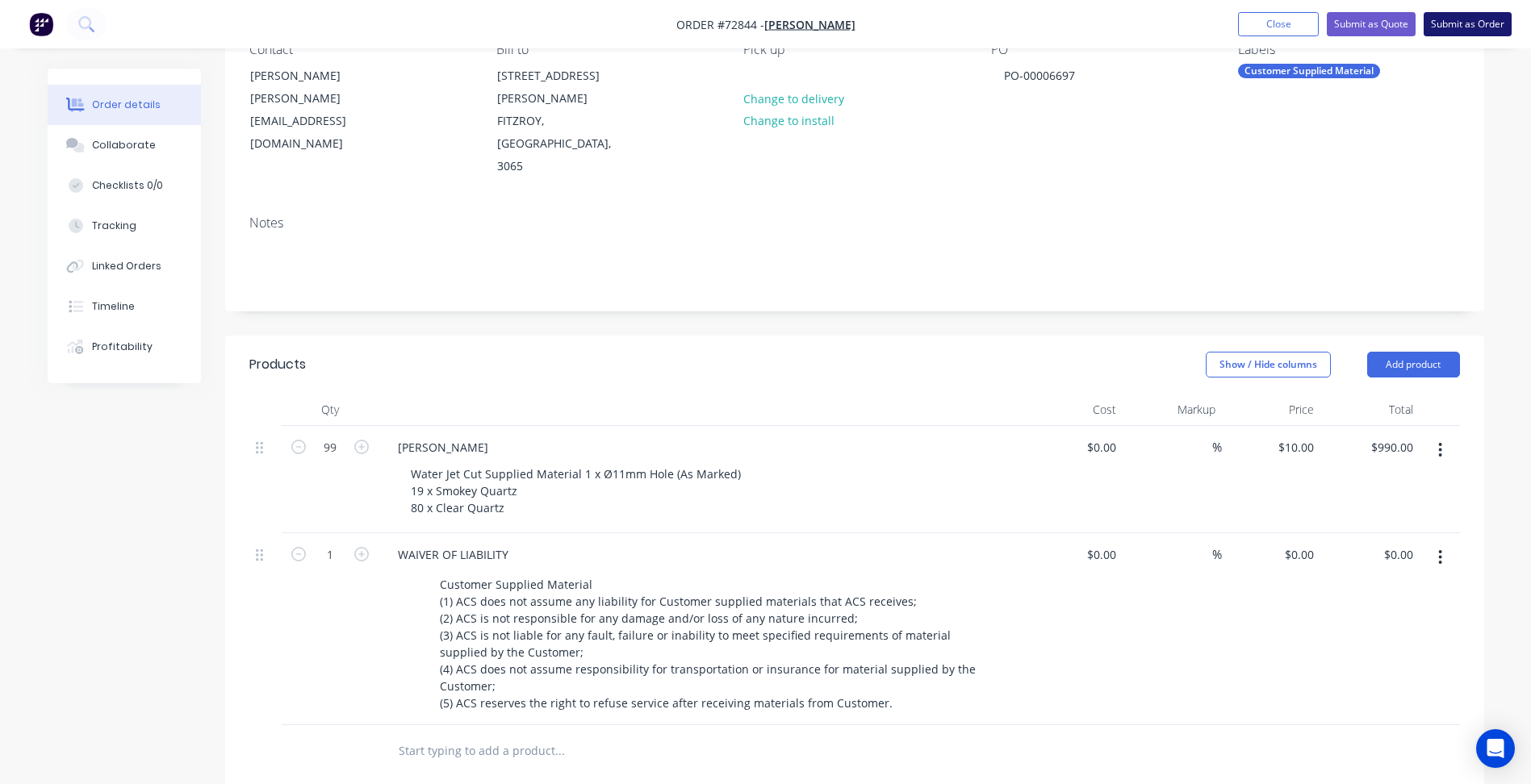
click at [1460, 20] on button "Submit as Order" at bounding box center [1467, 24] width 88 height 24
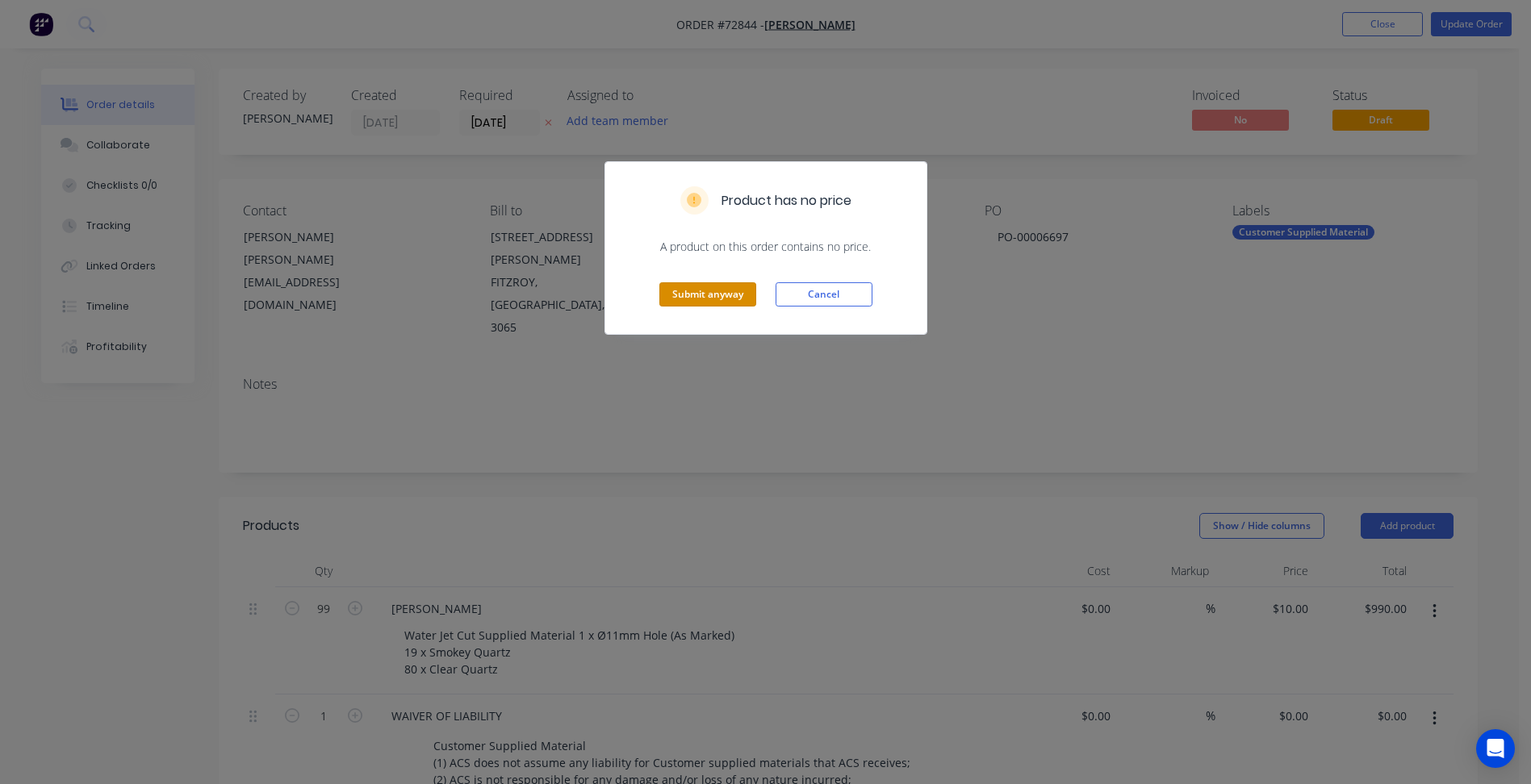
drag, startPoint x: 708, startPoint y: 293, endPoint x: 976, endPoint y: 259, distance: 270.1
click at [708, 292] on button "Submit anyway" at bounding box center [708, 294] width 97 height 24
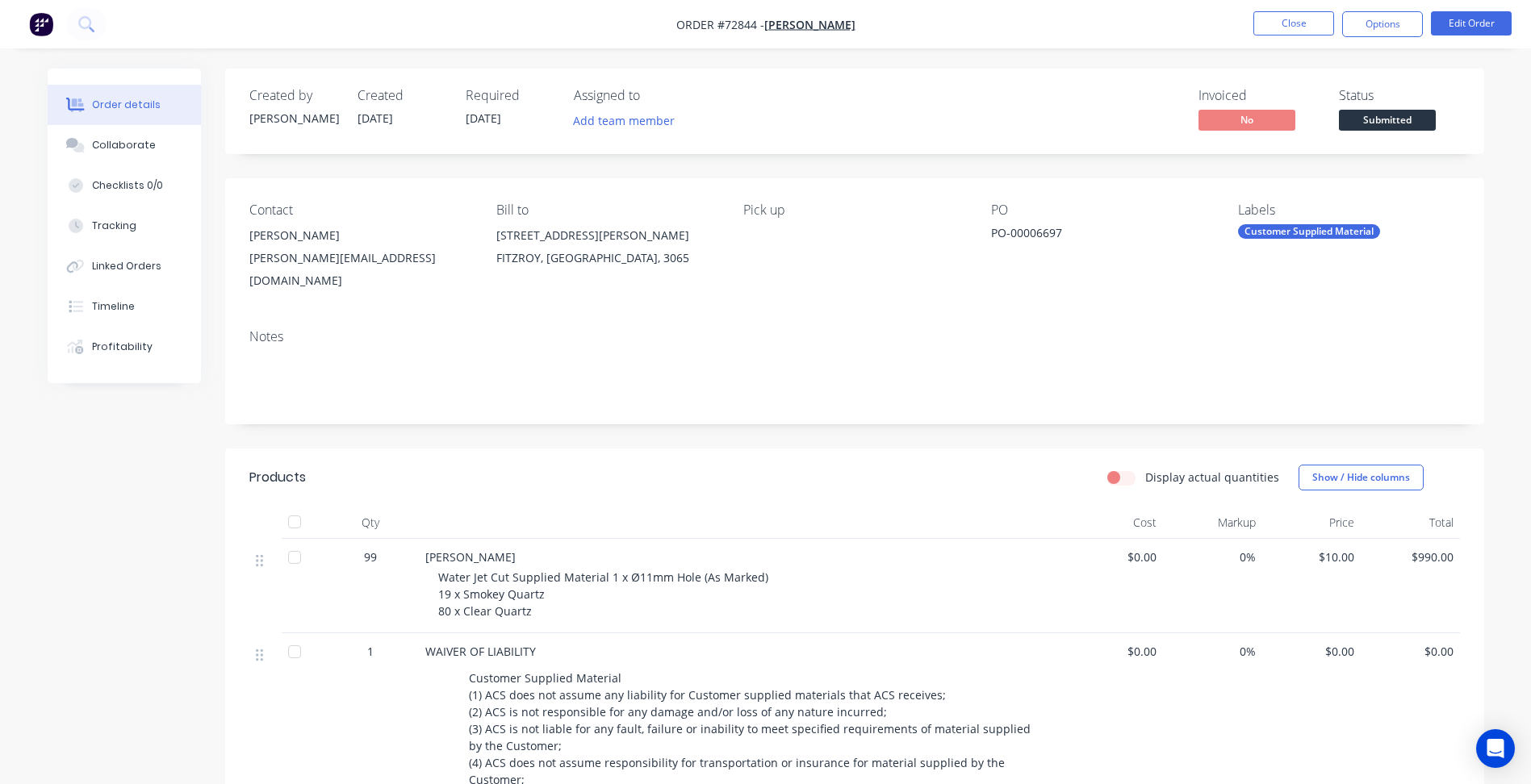
click at [1382, 118] on span "Submitted" at bounding box center [1386, 120] width 97 height 20
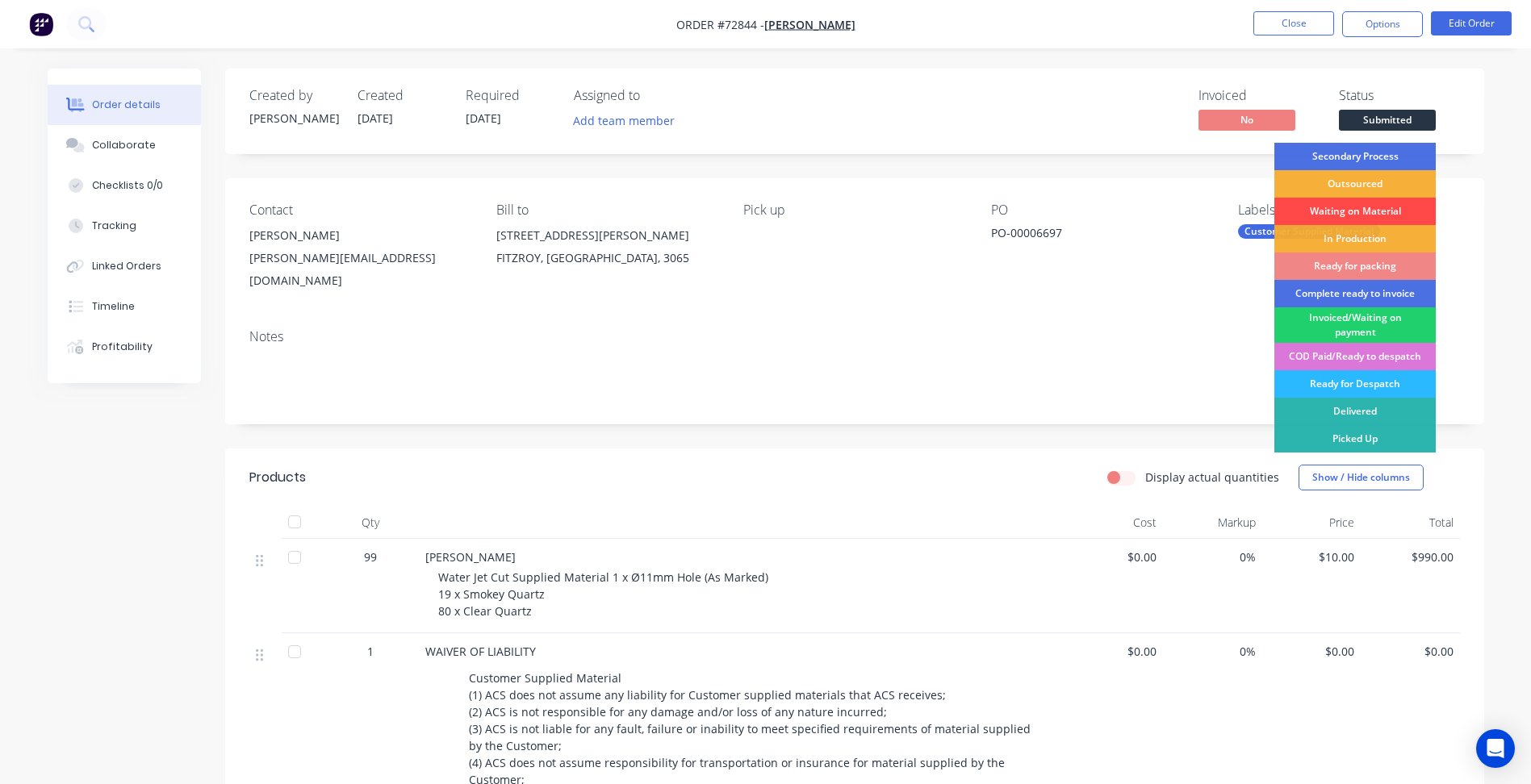
click at [1348, 215] on div "Waiting on Material" at bounding box center [1354, 210] width 161 height 27
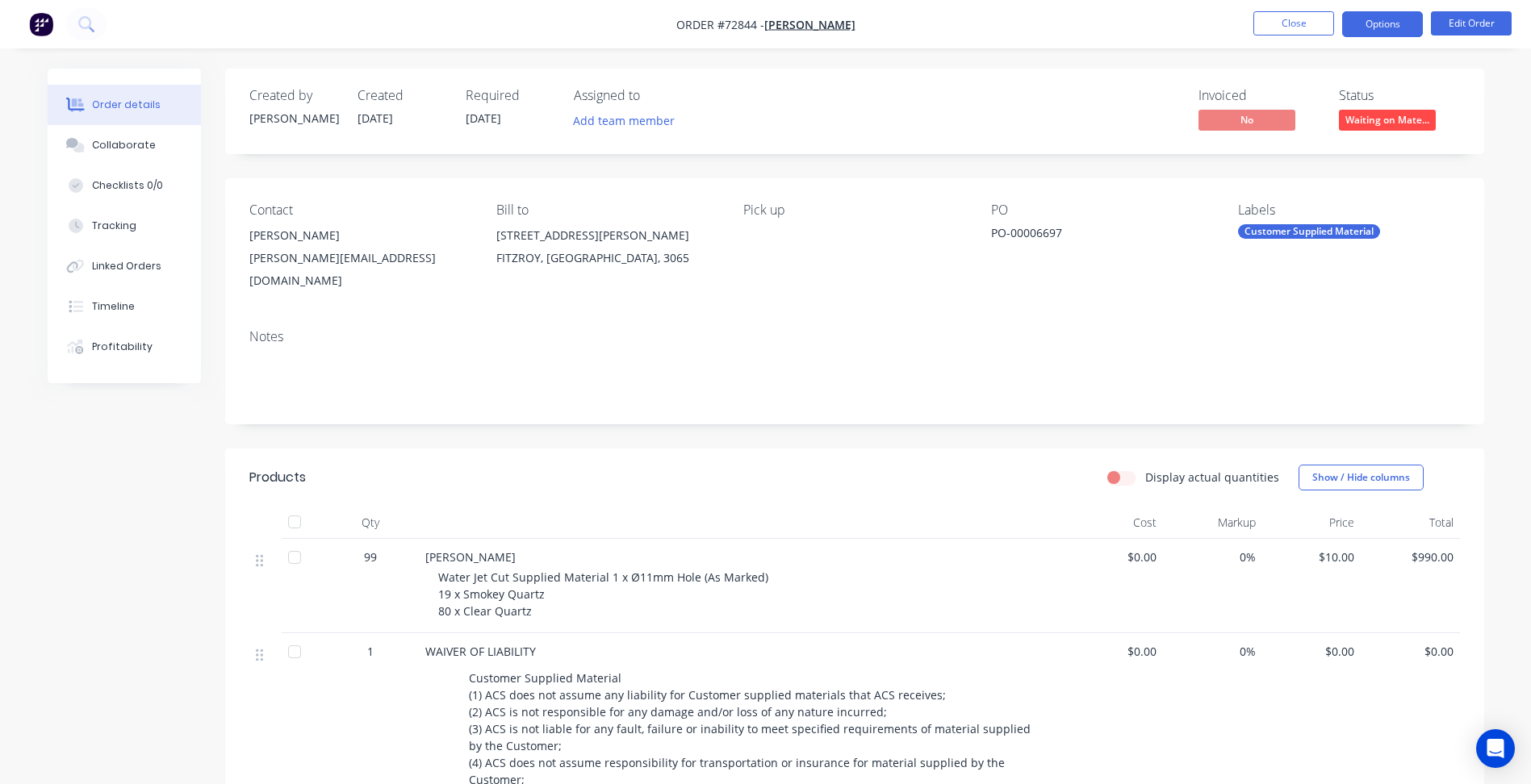
click at [1371, 21] on button "Options" at bounding box center [1382, 24] width 81 height 26
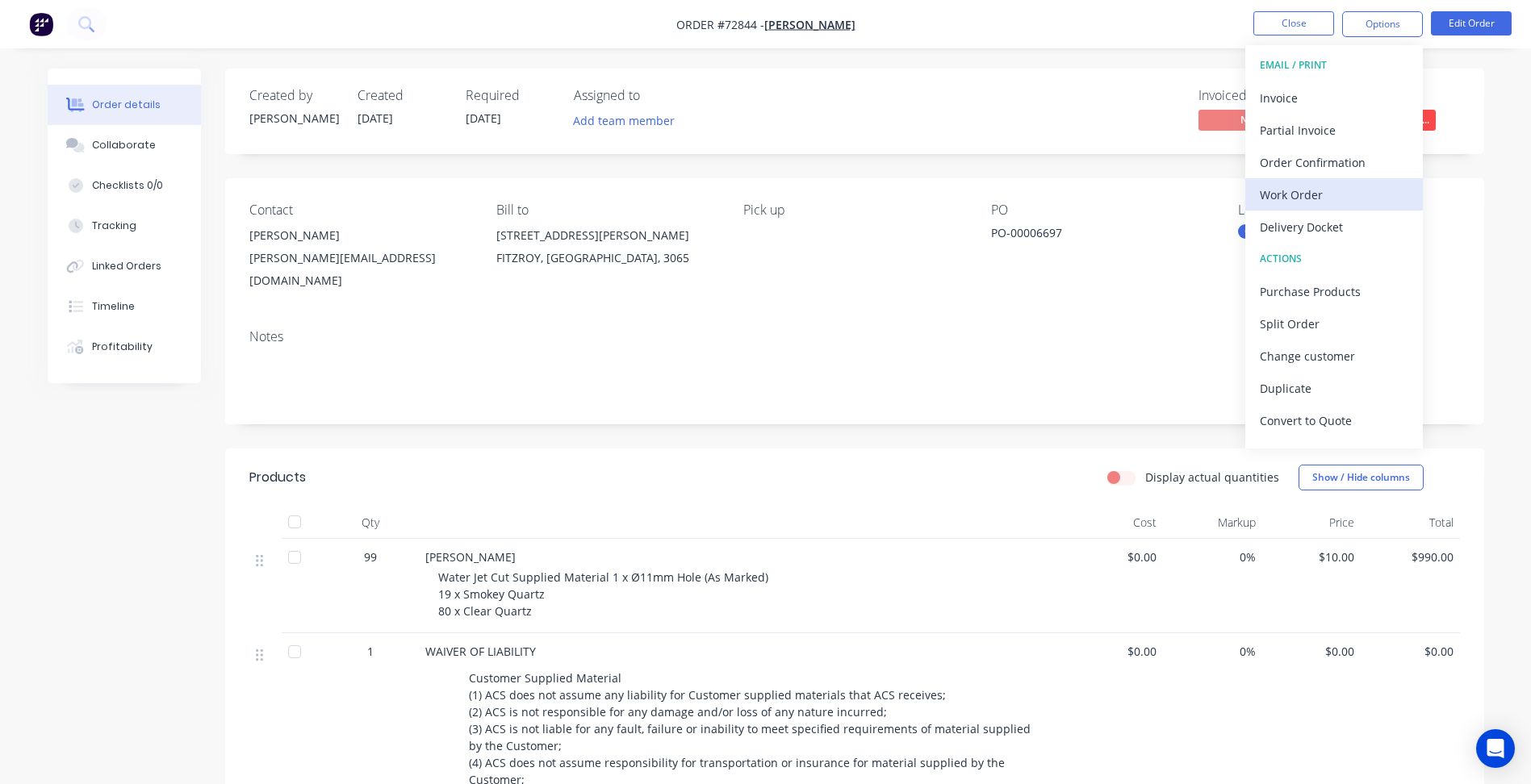
click at [1299, 194] on div "Work Order" at bounding box center [1334, 195] width 149 height 23
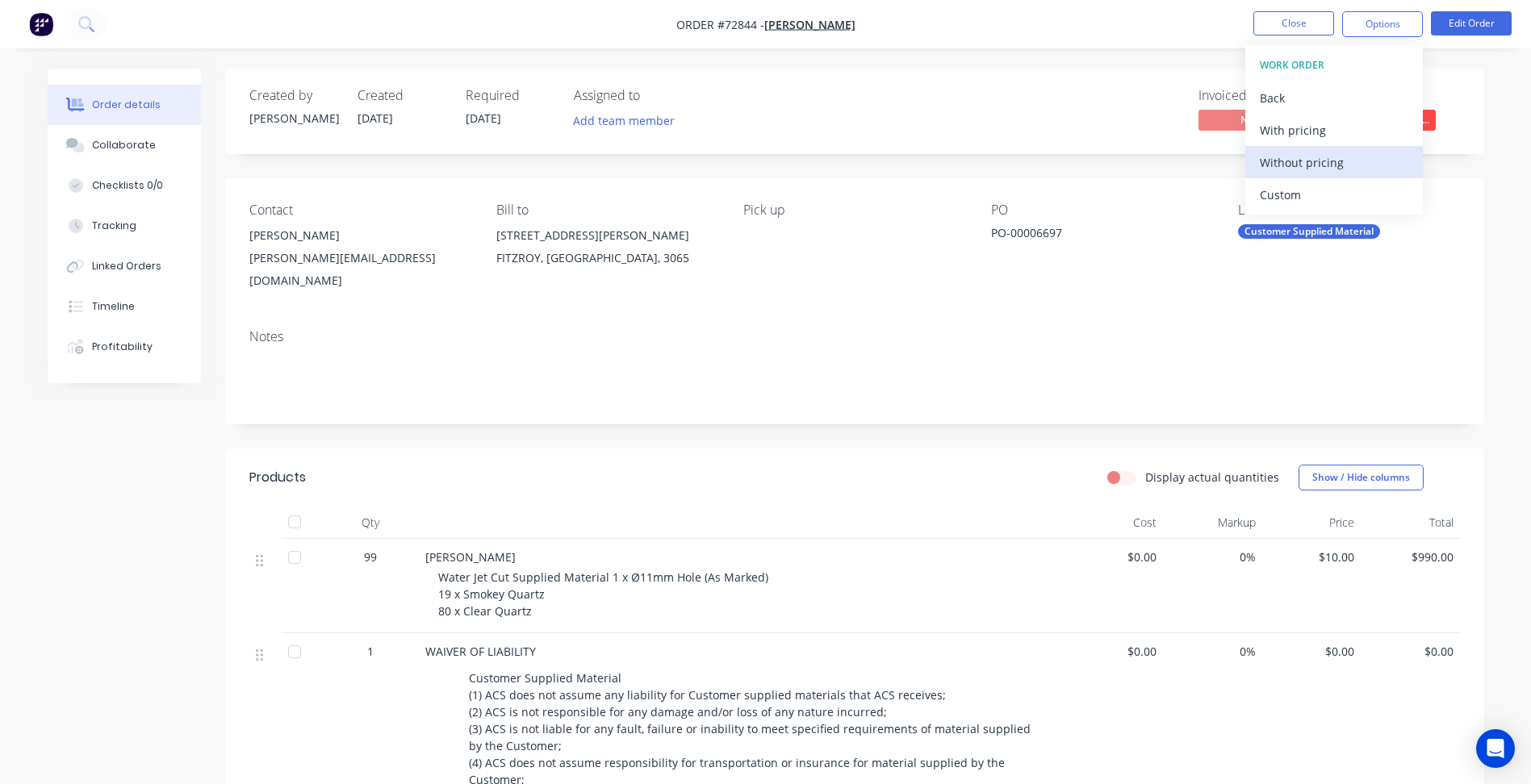
click at [1315, 165] on div "Without pricing" at bounding box center [1334, 163] width 149 height 23
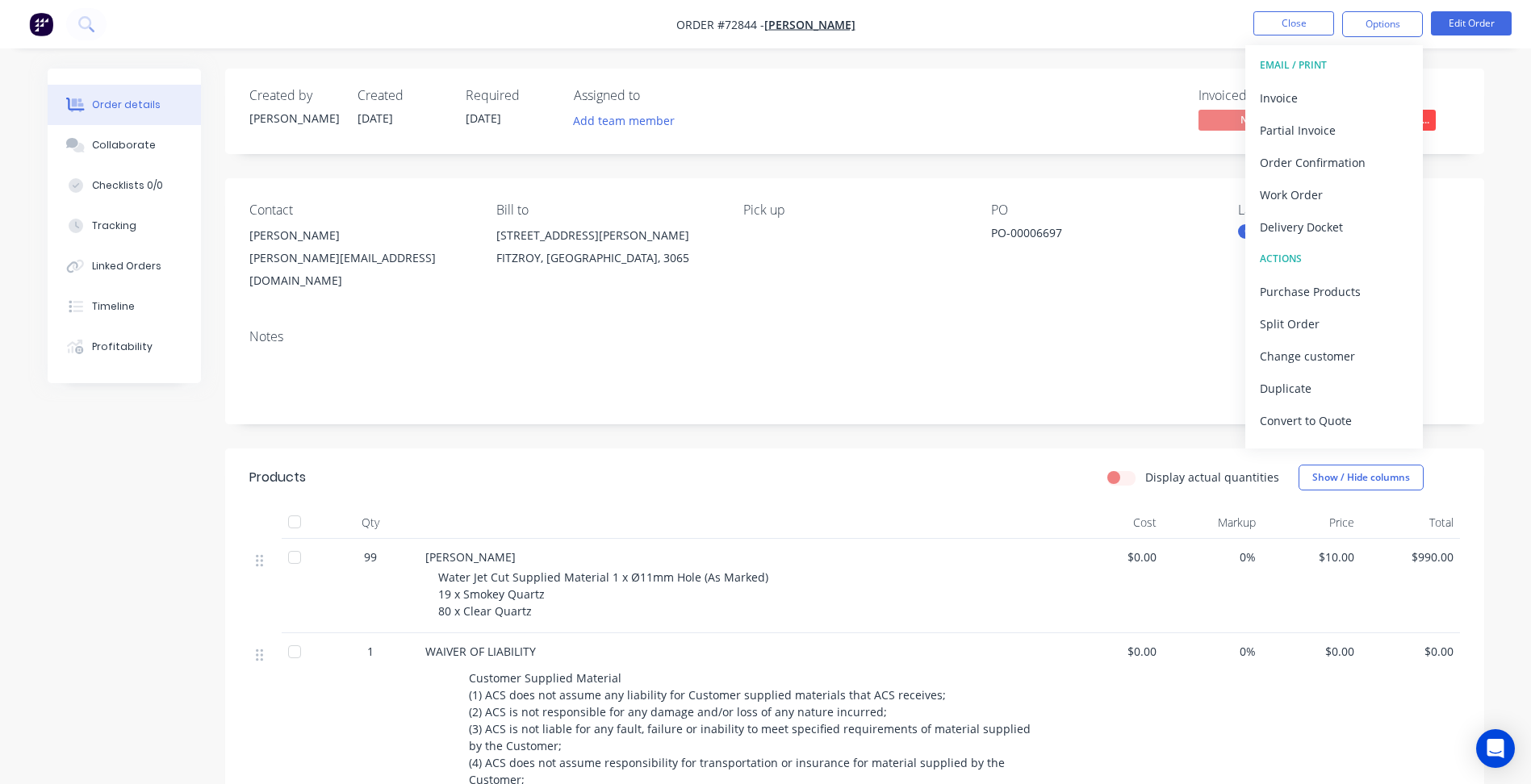
click at [1299, 38] on nav "Order #72844 - [PERSON_NAME] Boots Close Options EMAIL / PRINT Invoice Partial …" at bounding box center [766, 24] width 1531 height 49
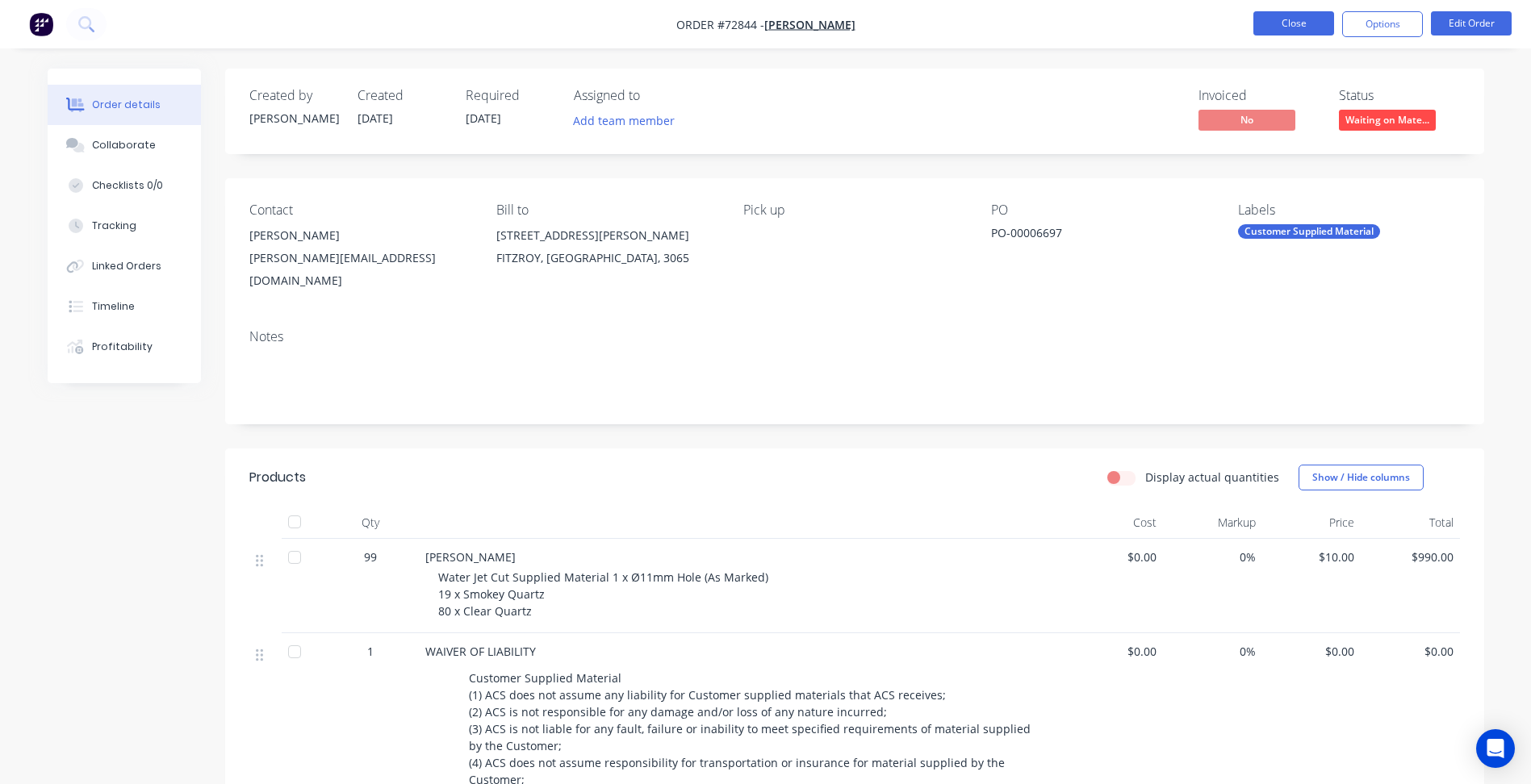
click at [1299, 31] on button "Close" at bounding box center [1294, 23] width 81 height 24
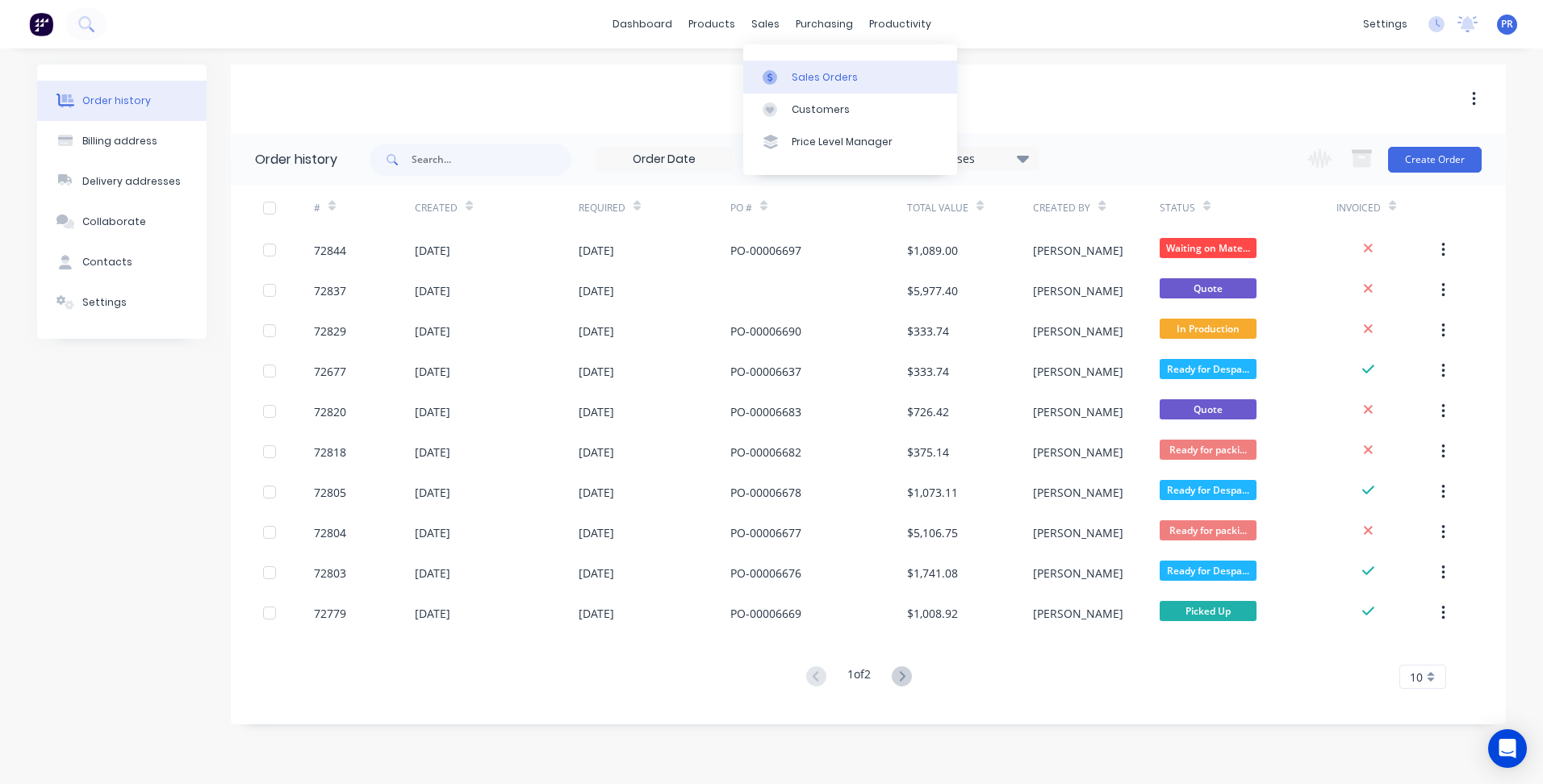
click at [783, 64] on link "Sales Orders" at bounding box center [850, 76] width 214 height 32
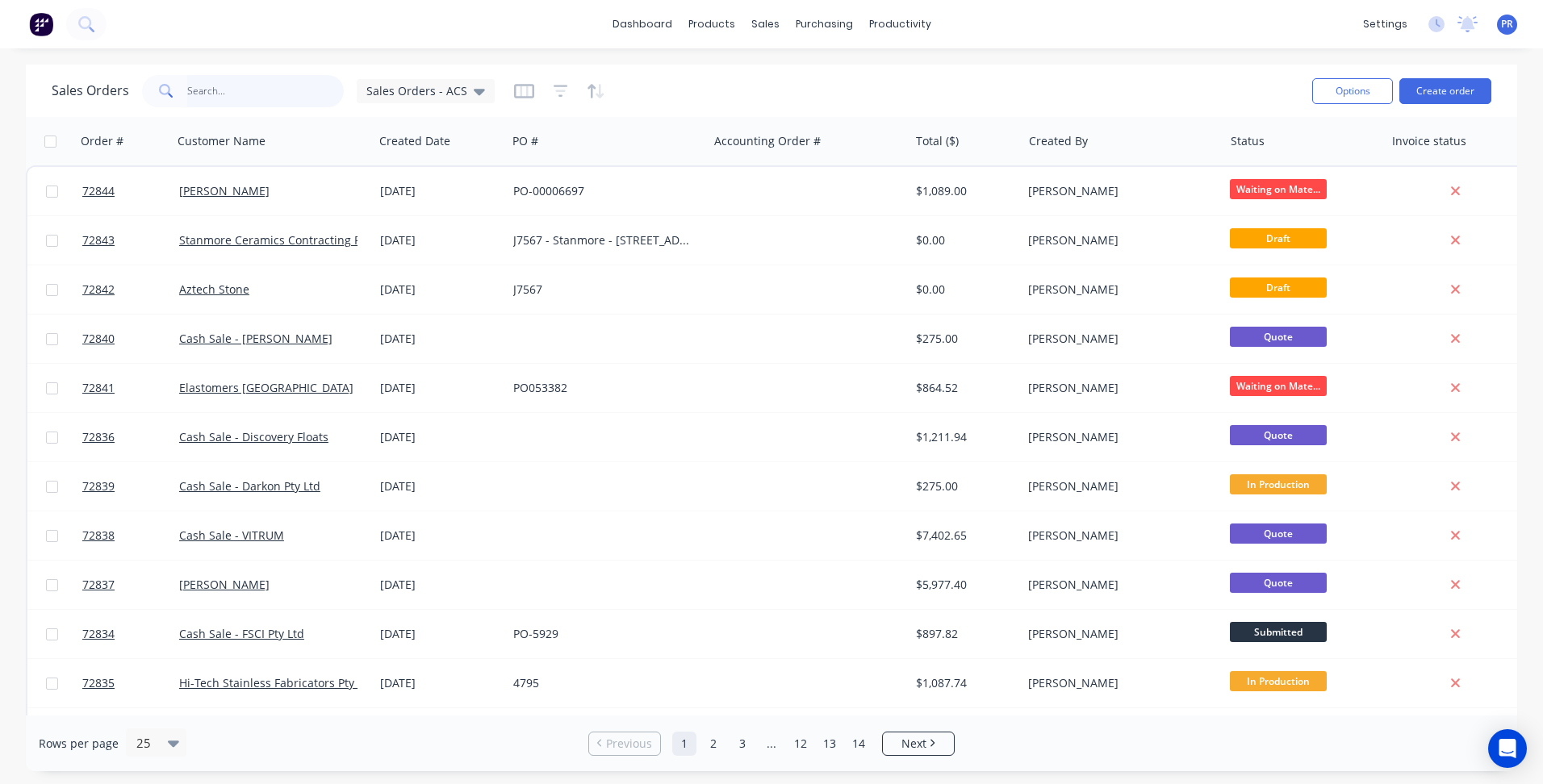
click at [216, 91] on input "text" at bounding box center [266, 91] width 158 height 32
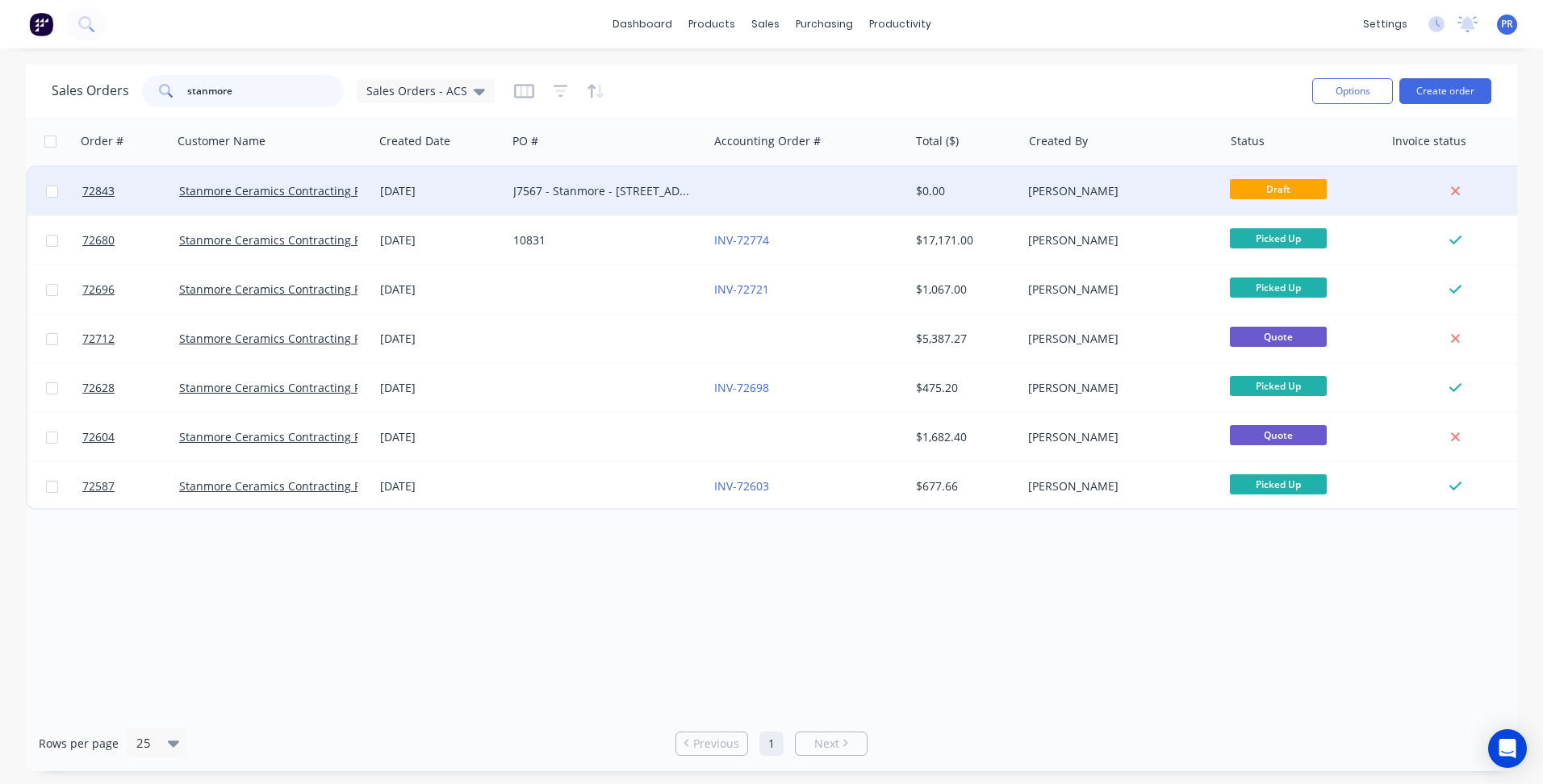
type input "stanmore"
click at [596, 194] on div "J7567 - Stanmore - [STREET_ADDRESS] 17mm Bizanto Marle" at bounding box center [603, 191] width 179 height 17
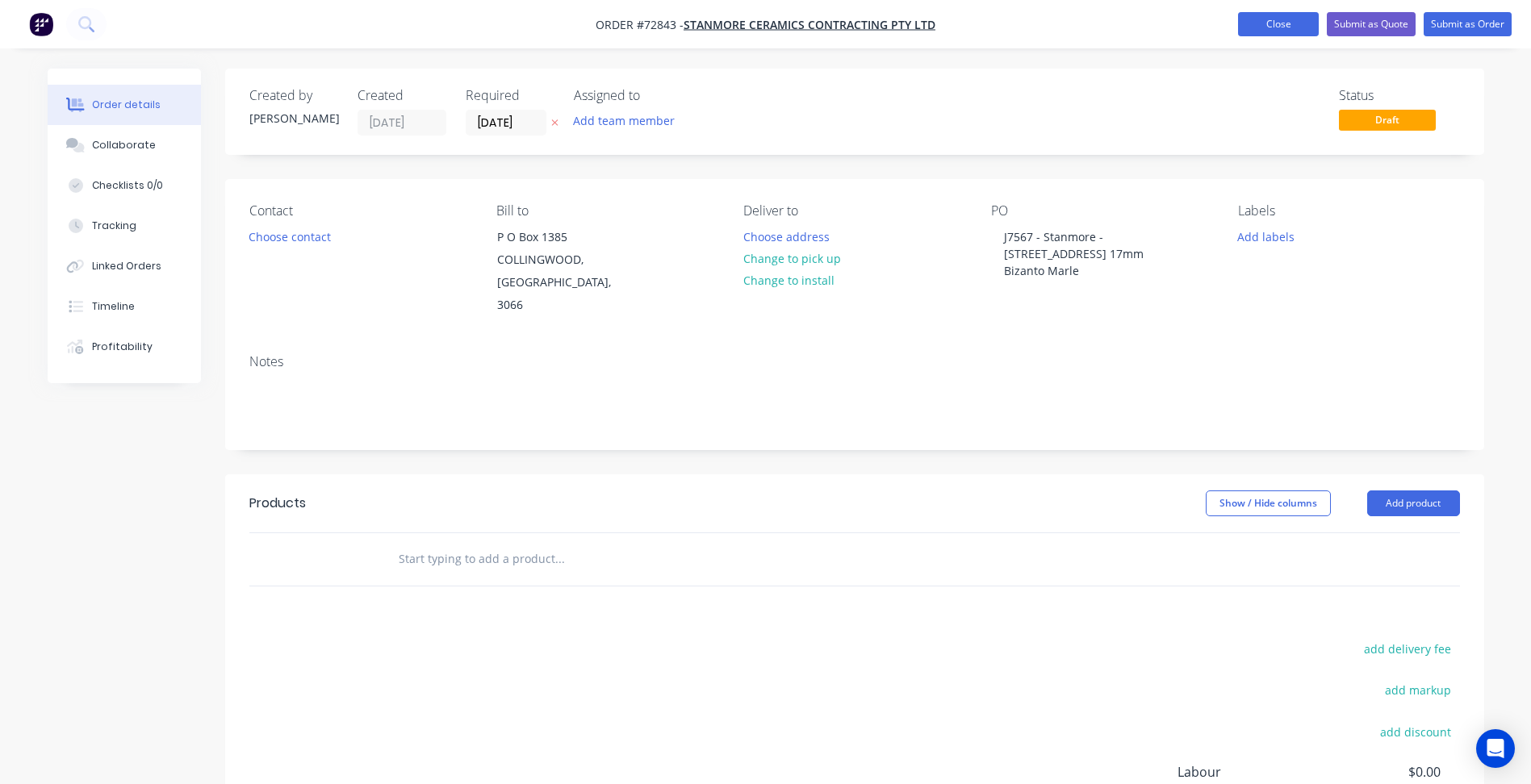
click at [1284, 31] on button "Close" at bounding box center [1278, 24] width 81 height 24
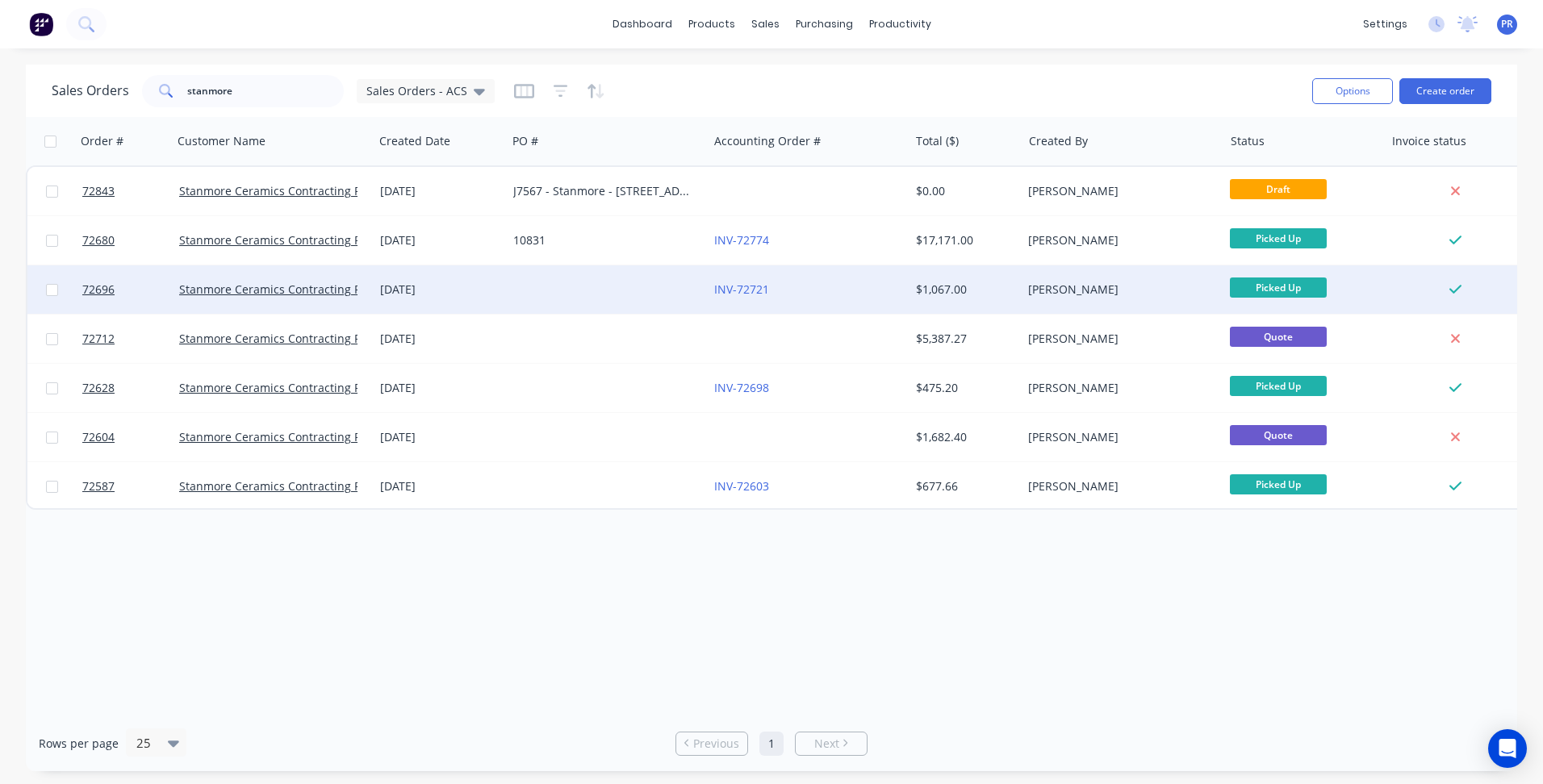
click at [835, 285] on div "INV-72721" at bounding box center [803, 290] width 179 height 17
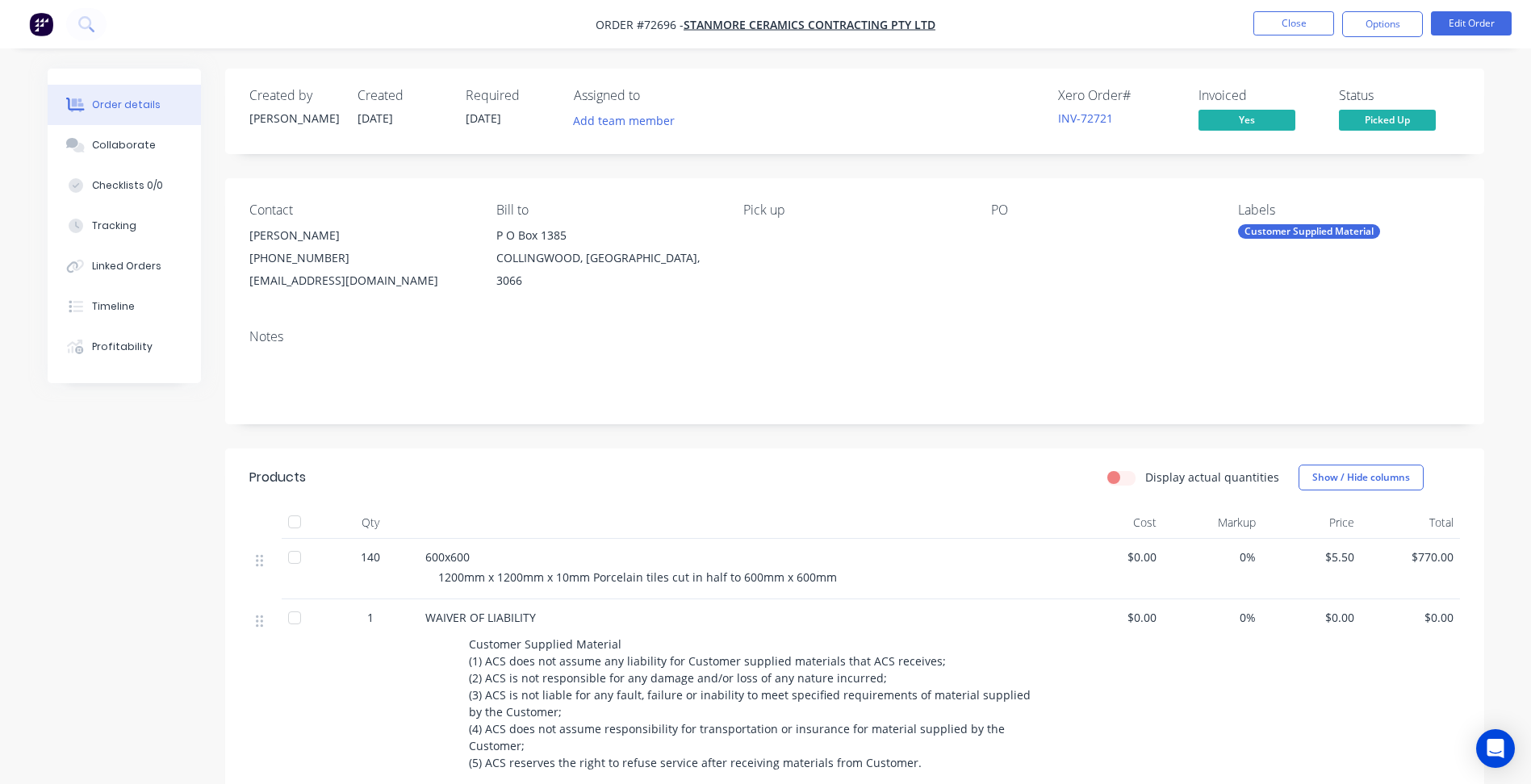
click at [1297, 7] on nav "Order #72696 - Stanmore Ceramics Contracting Pty Ltd Close Options Edit Order" at bounding box center [766, 24] width 1531 height 49
click at [1287, 24] on button "Close" at bounding box center [1294, 23] width 81 height 24
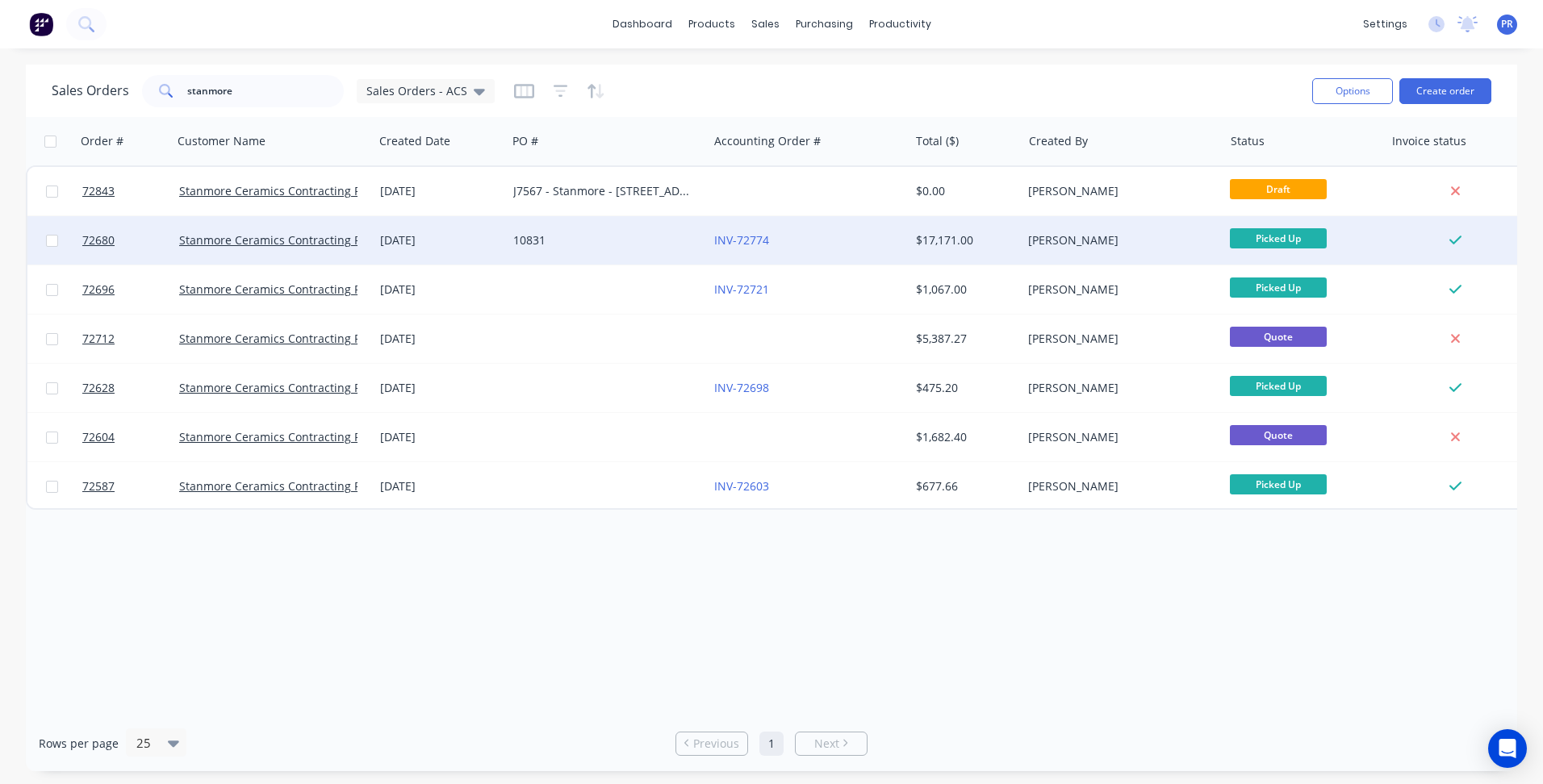
click at [1007, 238] on div "$17,171.00" at bounding box center [963, 240] width 94 height 17
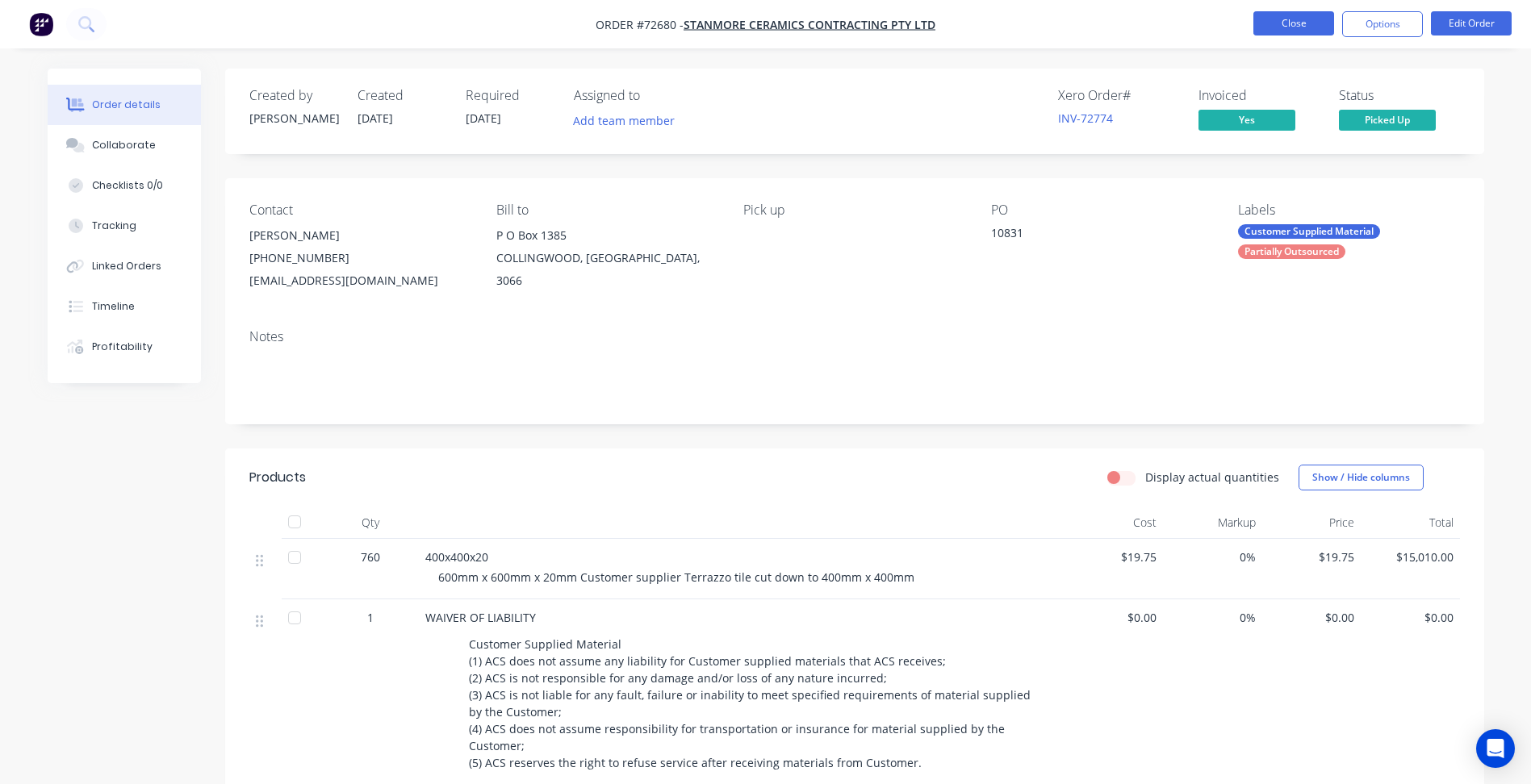
click at [1287, 27] on button "Close" at bounding box center [1294, 23] width 81 height 24
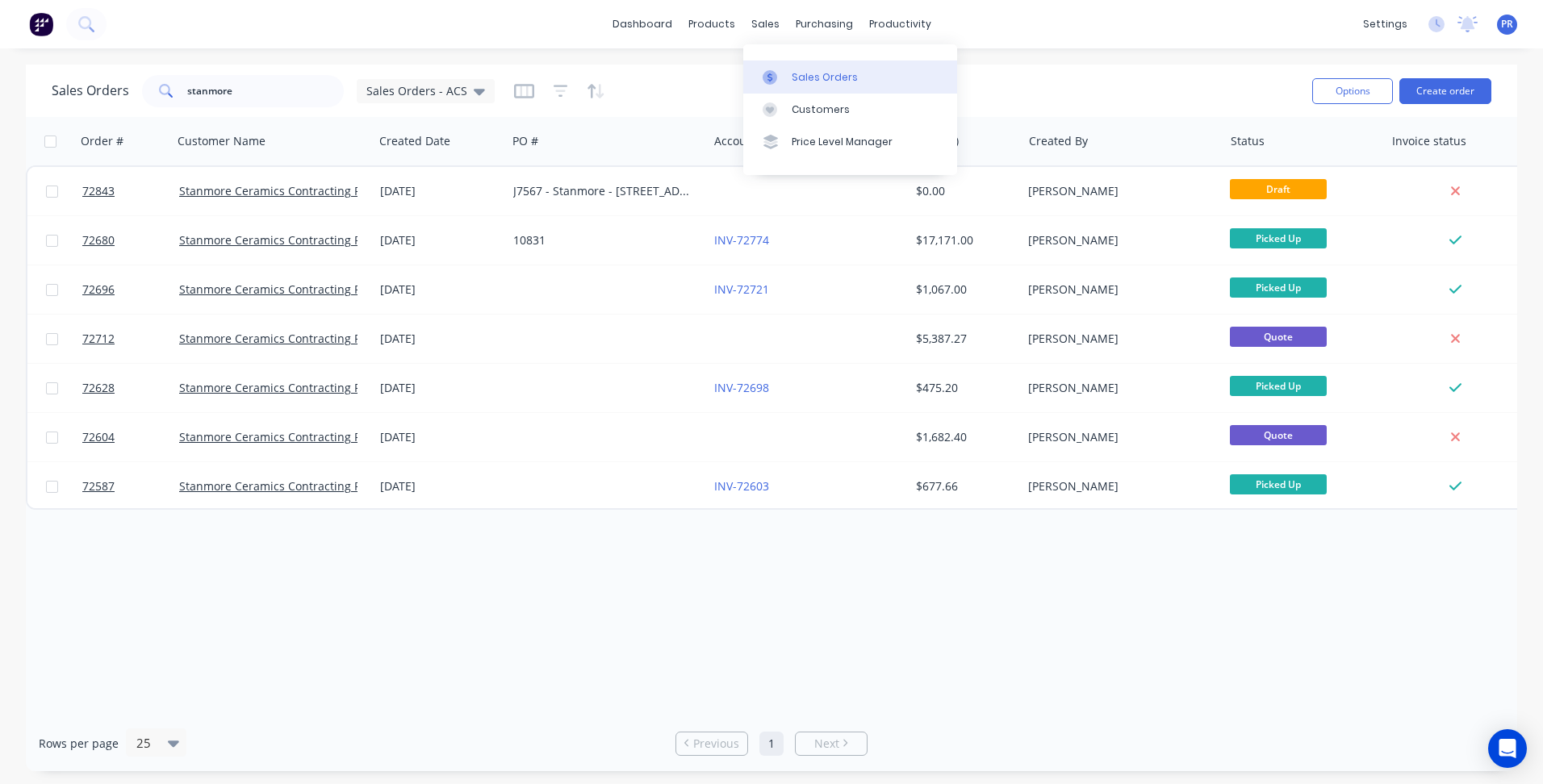
click at [834, 74] on div "Sales Orders" at bounding box center [825, 78] width 66 height 15
drag, startPoint x: 244, startPoint y: 89, endPoint x: 86, endPoint y: 69, distance: 159.3
click at [120, 73] on div "Sales Orders stanmore Sales Orders - ACS" at bounding box center [675, 91] width 1247 height 40
drag, startPoint x: 241, startPoint y: 89, endPoint x: 2, endPoint y: 68, distance: 239.9
click at [52, 68] on div "Sales Orders stanmore Sales Orders - ACS Options Create order" at bounding box center [771, 91] width 1491 height 53
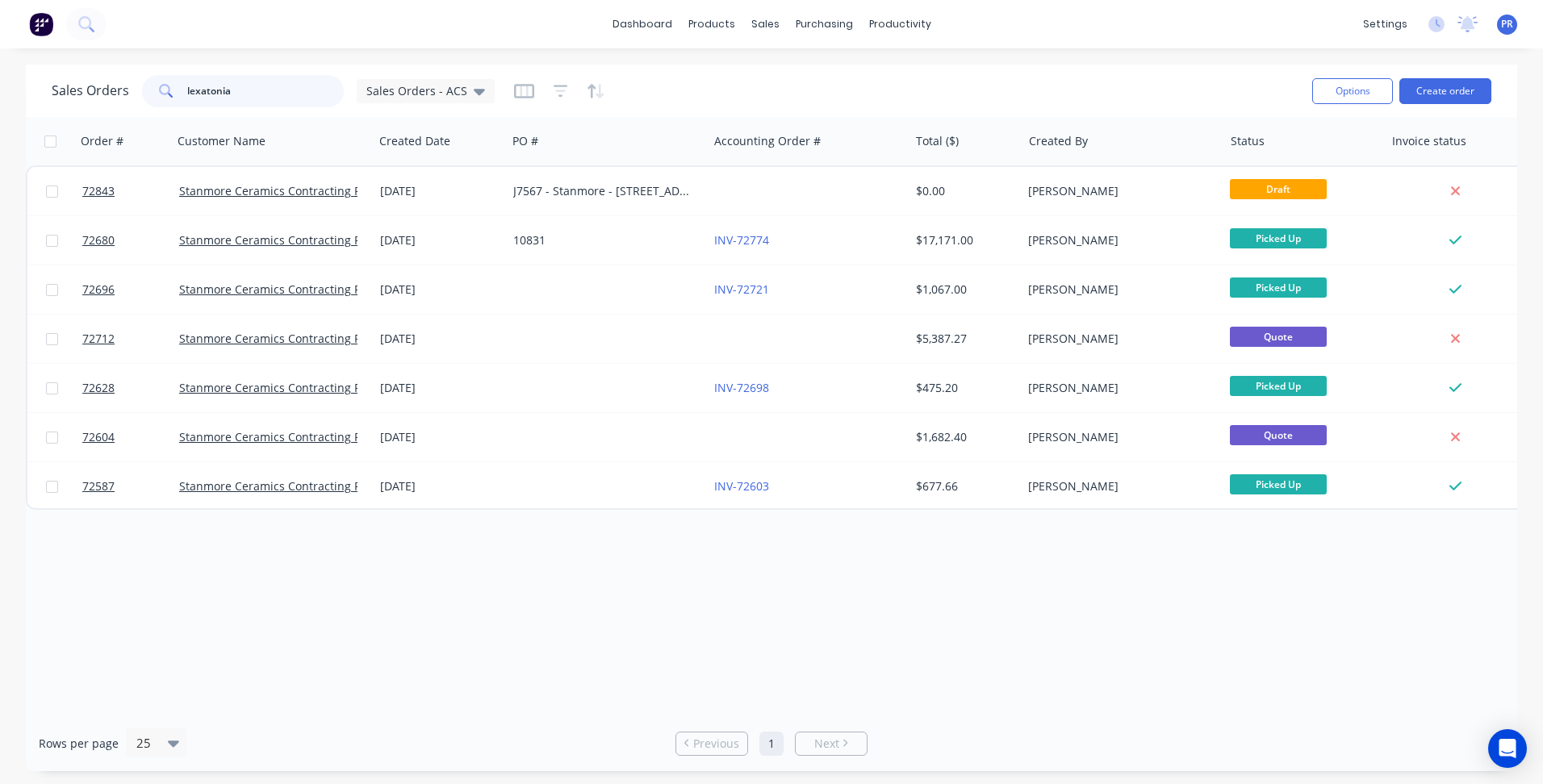
type input "lexatonia"
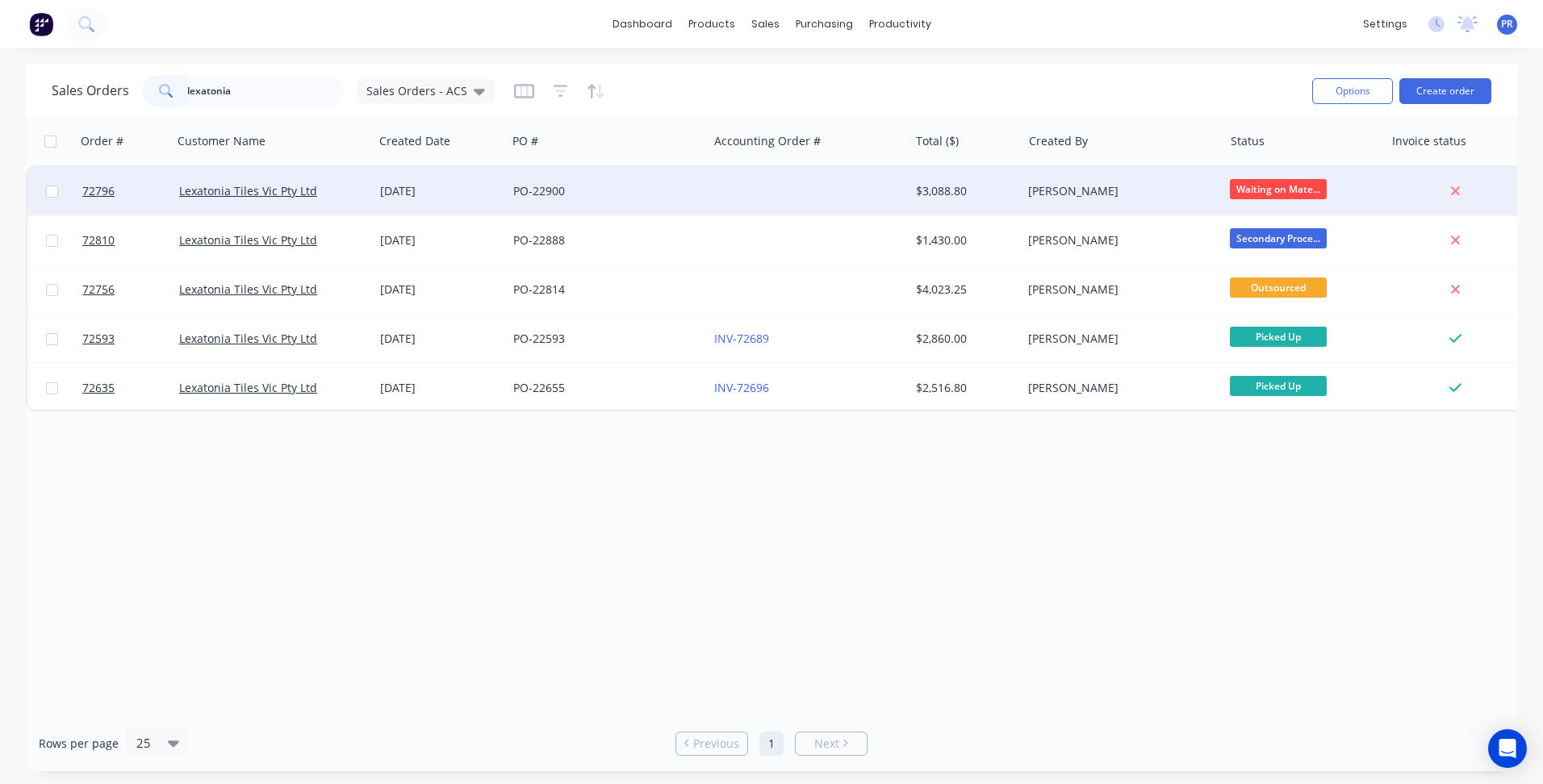
click at [706, 193] on div "PO-22900" at bounding box center [607, 191] width 201 height 49
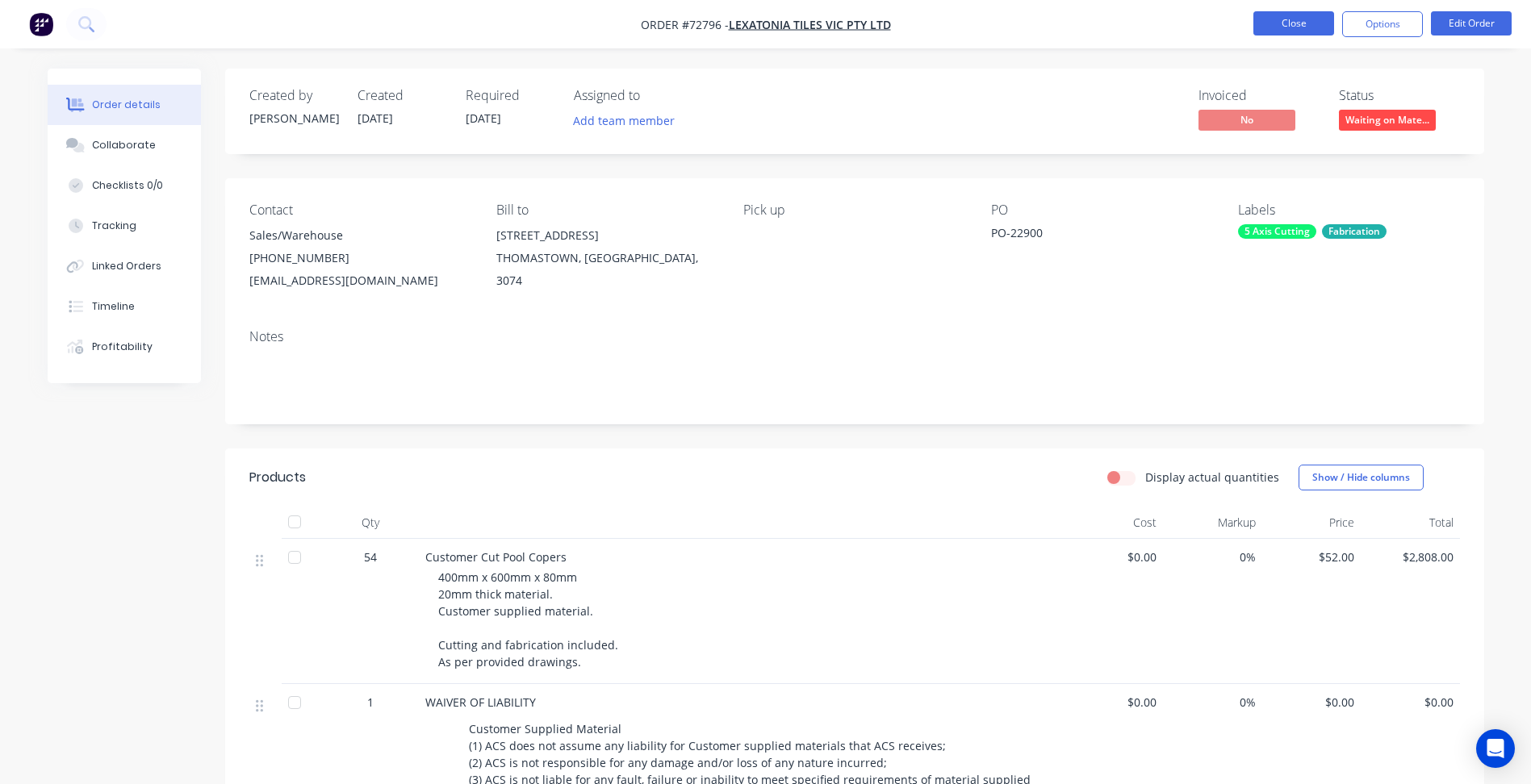
click at [1278, 20] on button "Close" at bounding box center [1294, 23] width 81 height 24
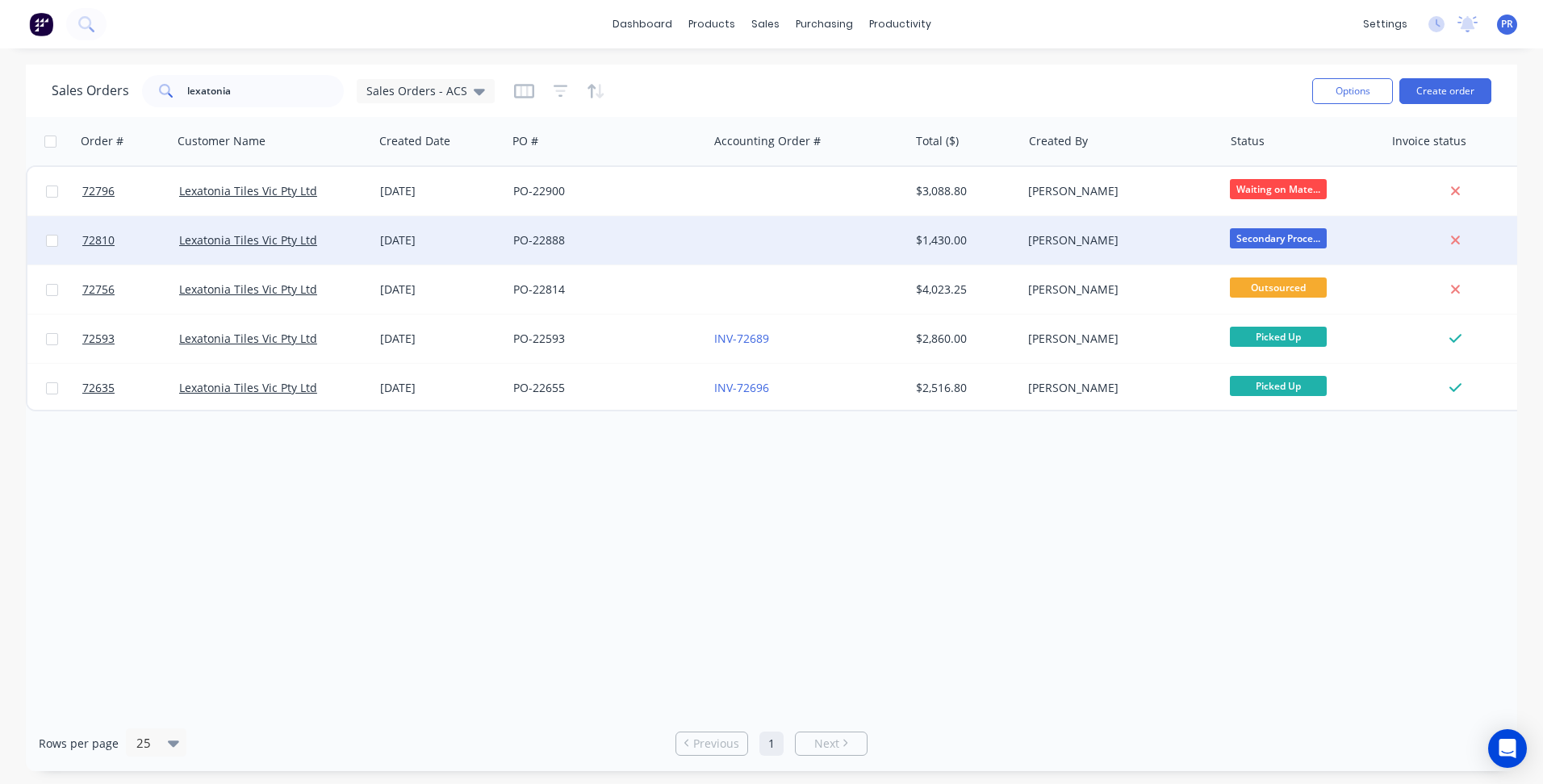
click at [610, 236] on div "PO-22888" at bounding box center [603, 240] width 179 height 17
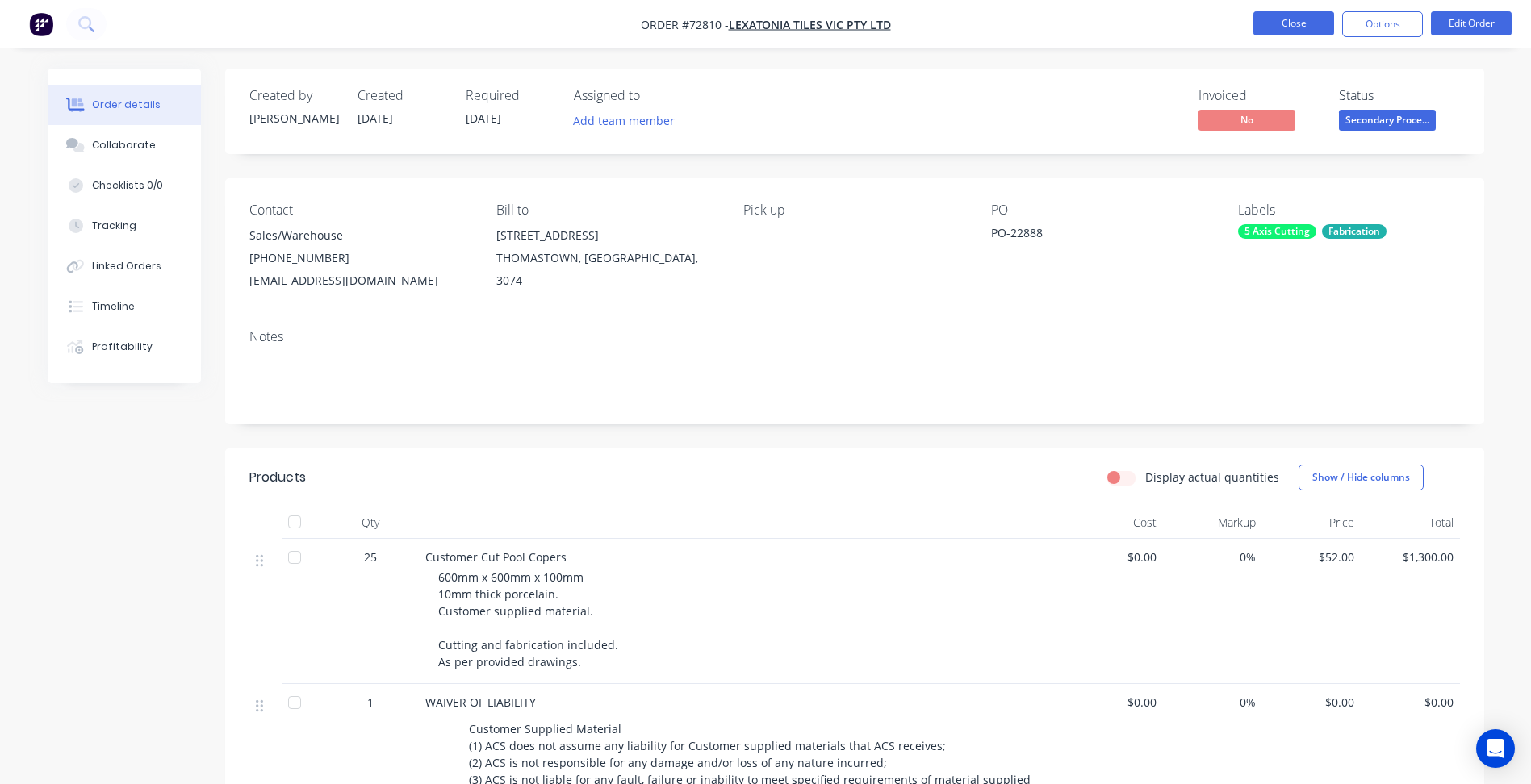
click at [1311, 20] on button "Close" at bounding box center [1294, 23] width 81 height 24
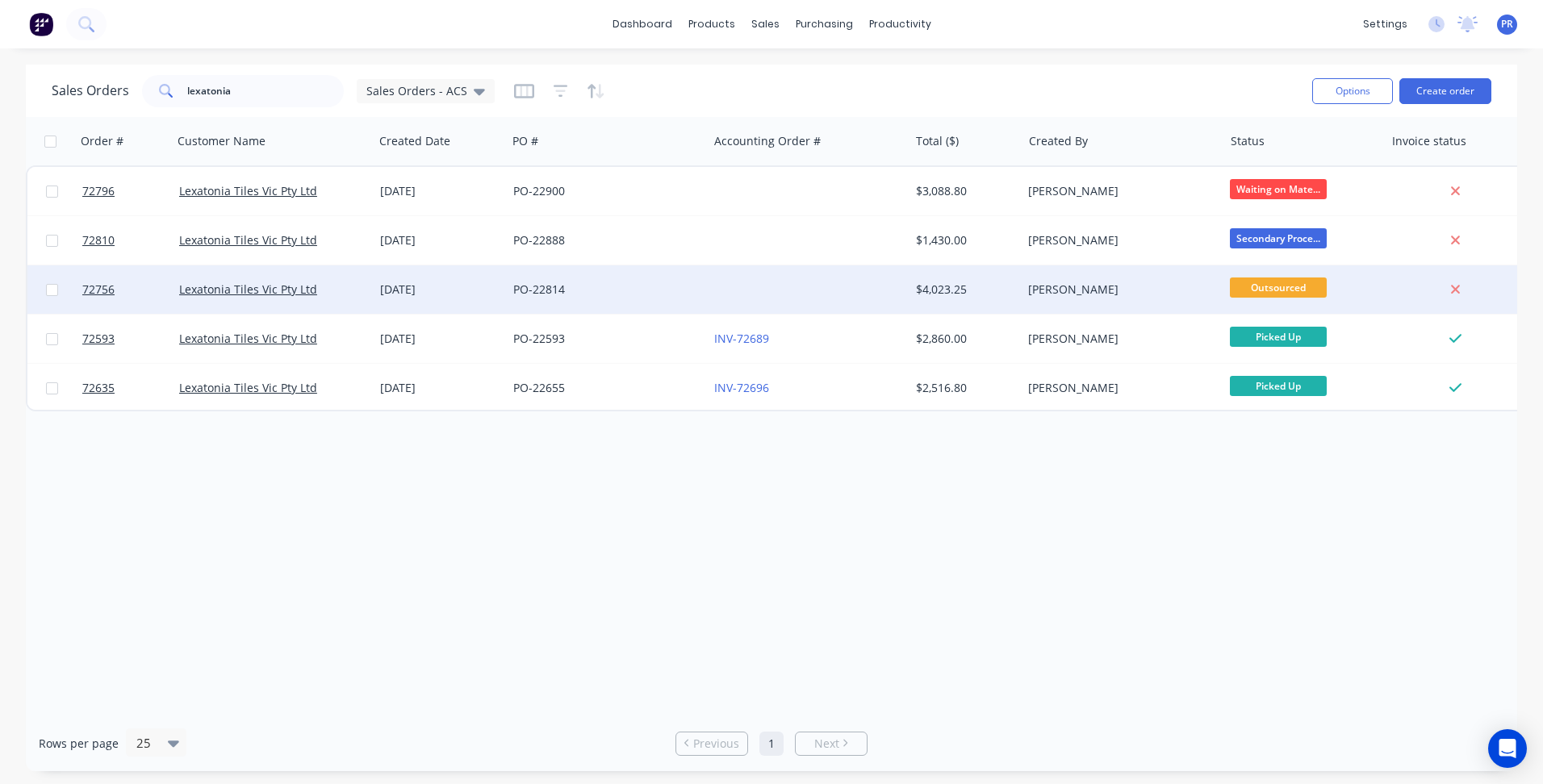
click at [626, 293] on div "PO-22814" at bounding box center [603, 290] width 179 height 17
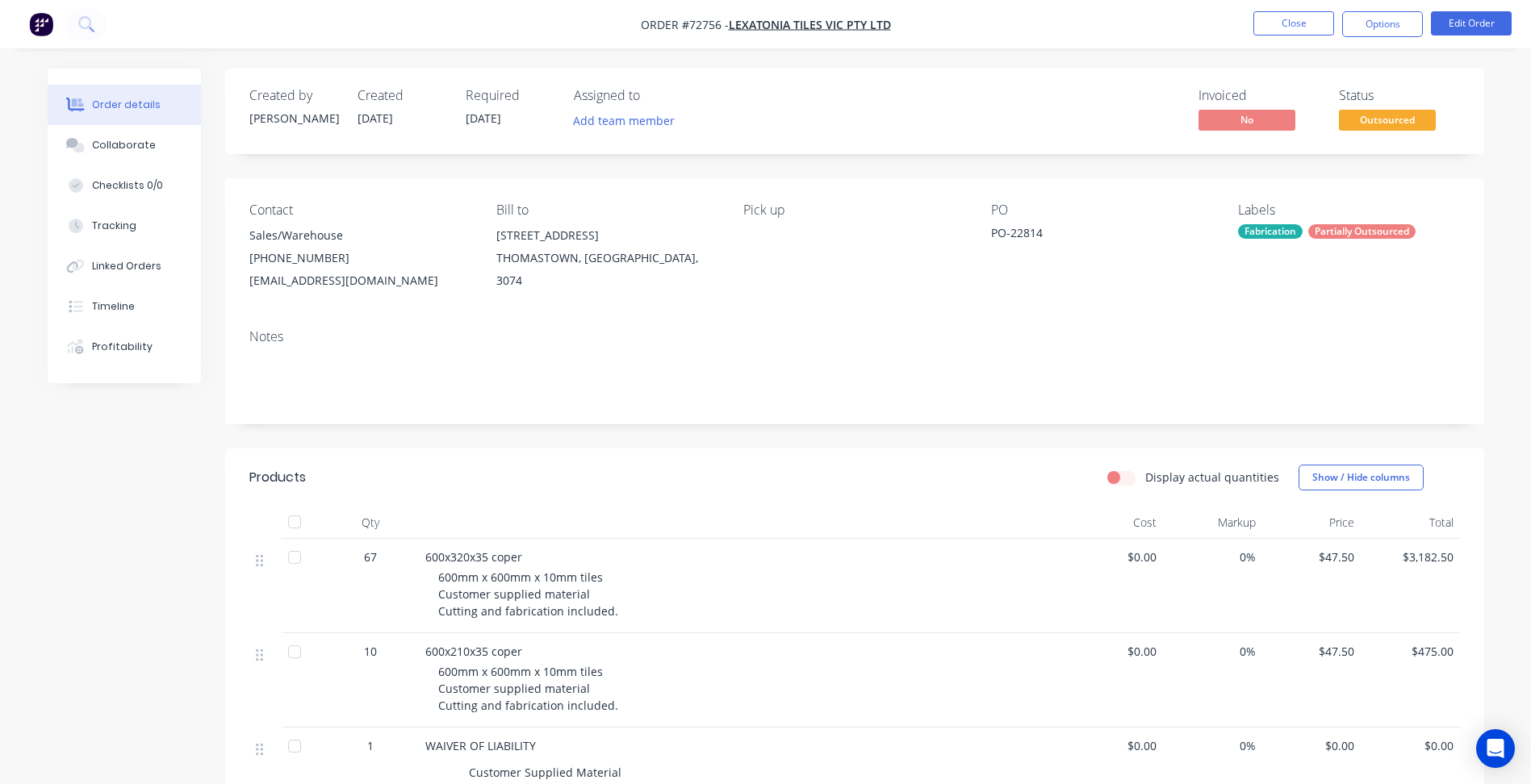
click at [310, 636] on div at bounding box center [294, 651] width 32 height 32
click at [296, 521] on div at bounding box center [294, 522] width 32 height 32
click at [1279, 20] on button "Close" at bounding box center [1294, 23] width 81 height 24
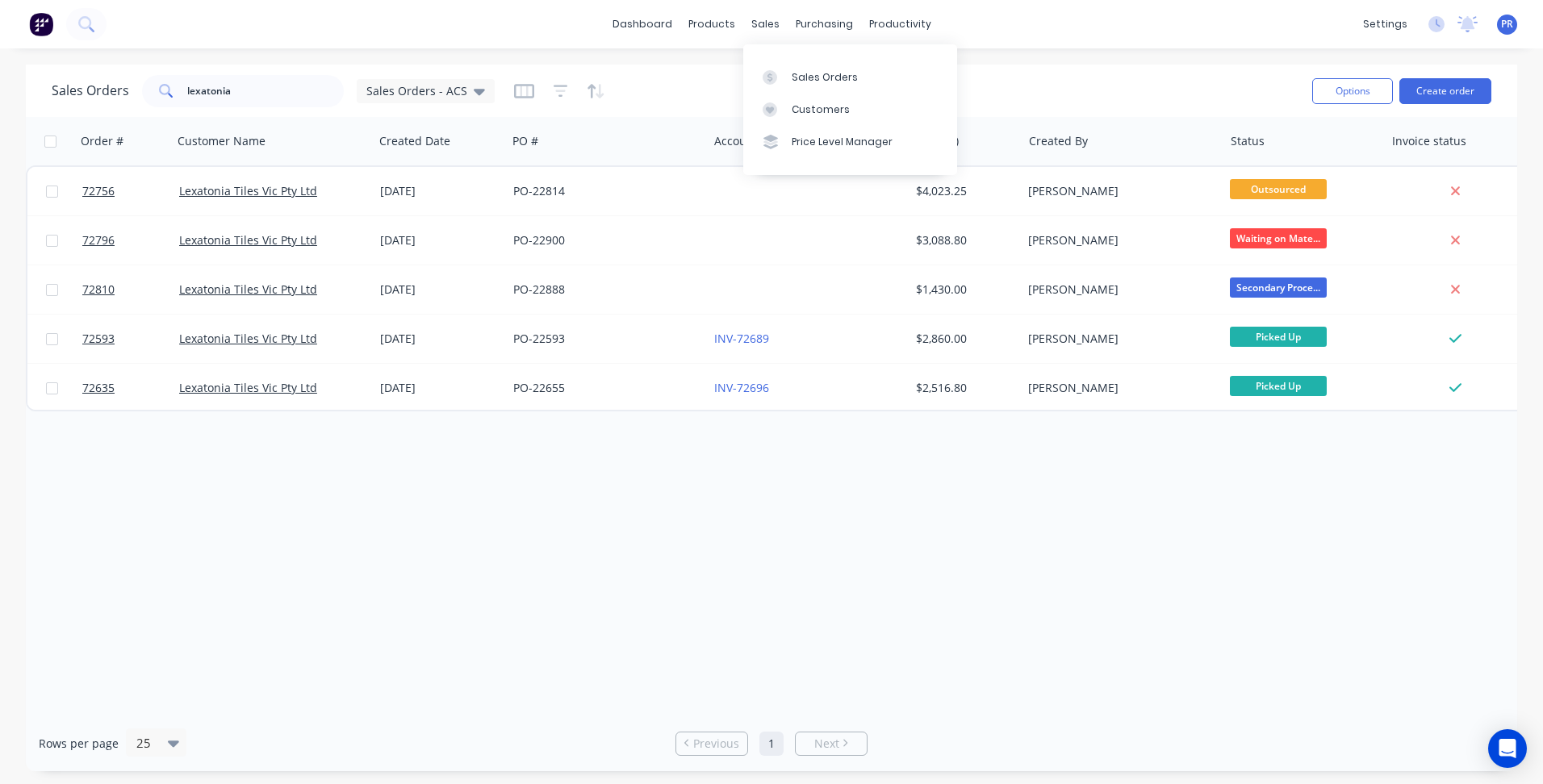
drag, startPoint x: 790, startPoint y: 74, endPoint x: 1035, endPoint y: 100, distance: 246.4
click at [791, 74] on link "Sales Orders" at bounding box center [850, 76] width 214 height 32
click at [1432, 90] on button "Create order" at bounding box center [1445, 91] width 92 height 26
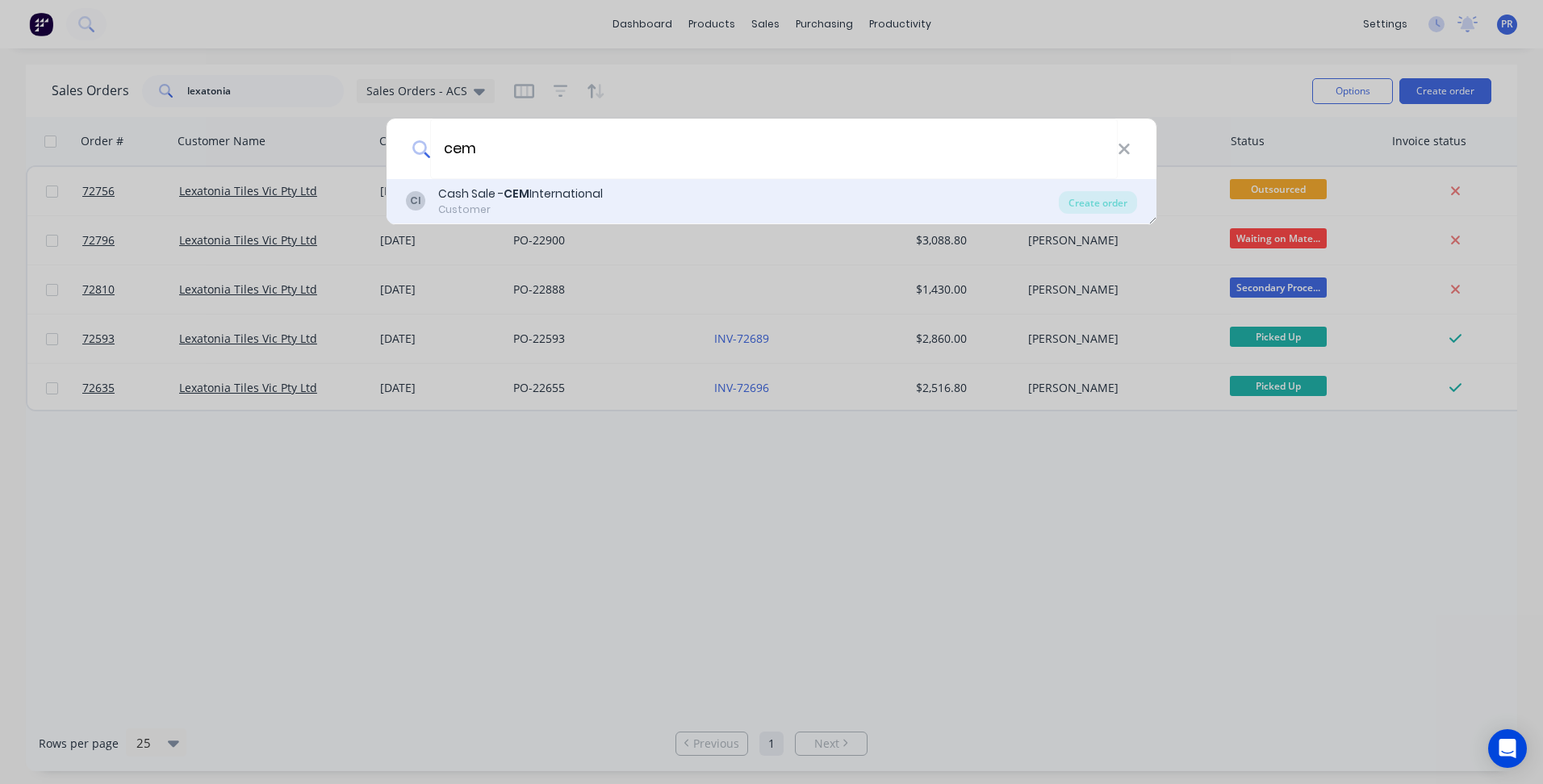
type input "cem"
click at [500, 194] on div "Cash Sale - CEM International" at bounding box center [520, 194] width 164 height 17
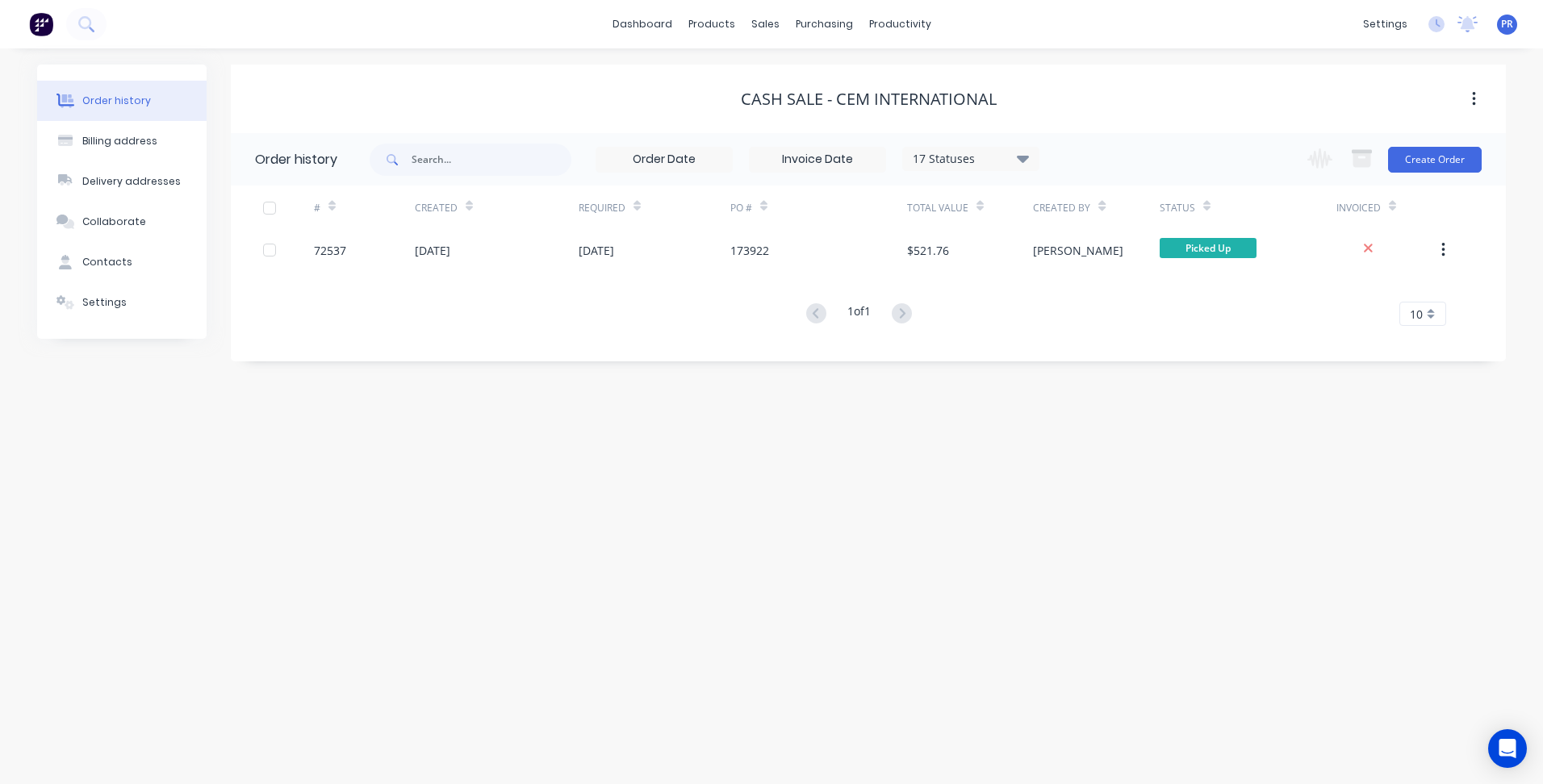
drag, startPoint x: 880, startPoint y: 424, endPoint x: 1278, endPoint y: 54, distance: 543.4
click at [881, 424] on div "Order history Billing address Delivery addresses Collaborate Contacts Settings …" at bounding box center [771, 416] width 1543 height 735
click at [1435, 163] on button "Create Order" at bounding box center [1434, 159] width 93 height 26
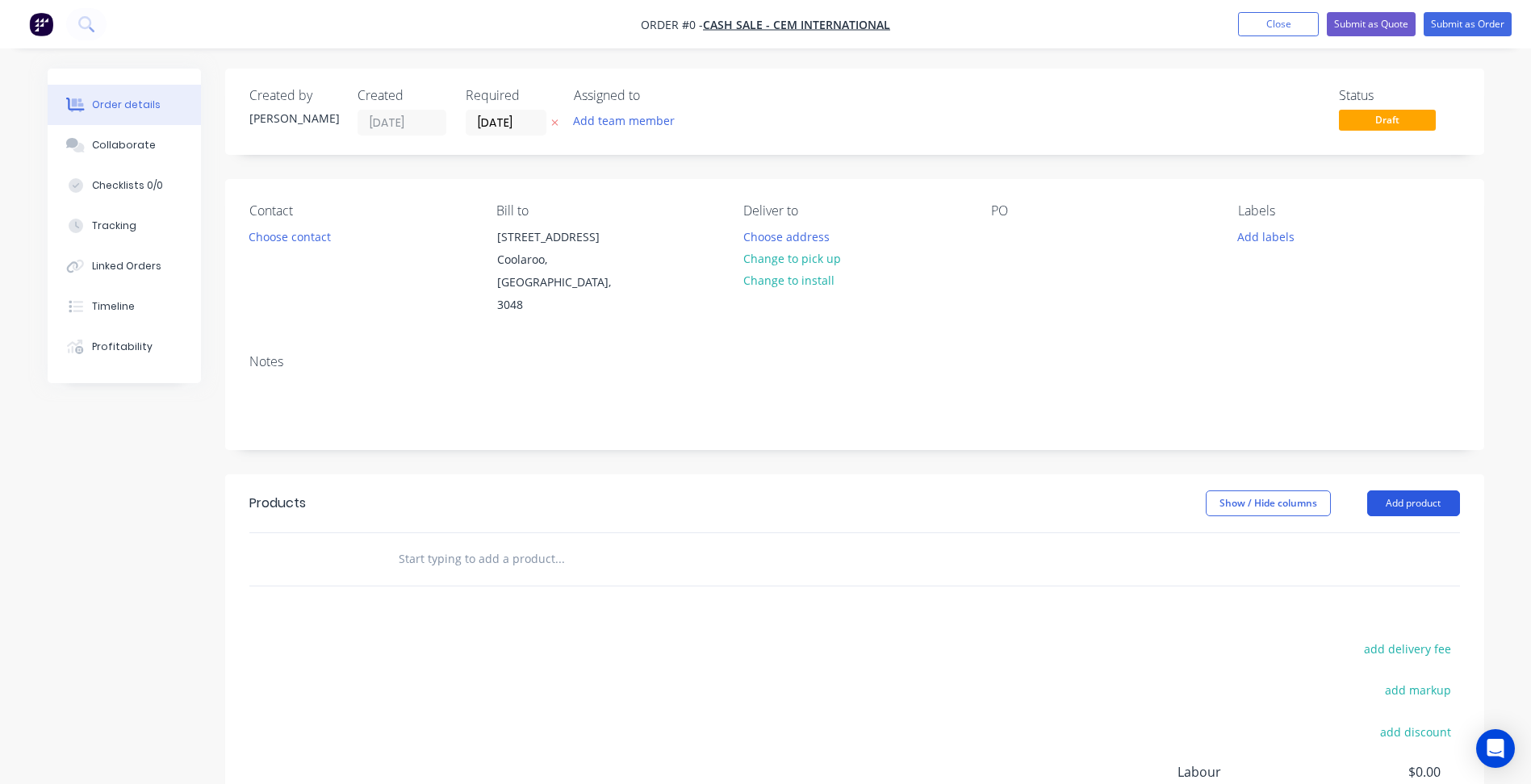
click at [1415, 490] on button "Add product" at bounding box center [1414, 503] width 92 height 26
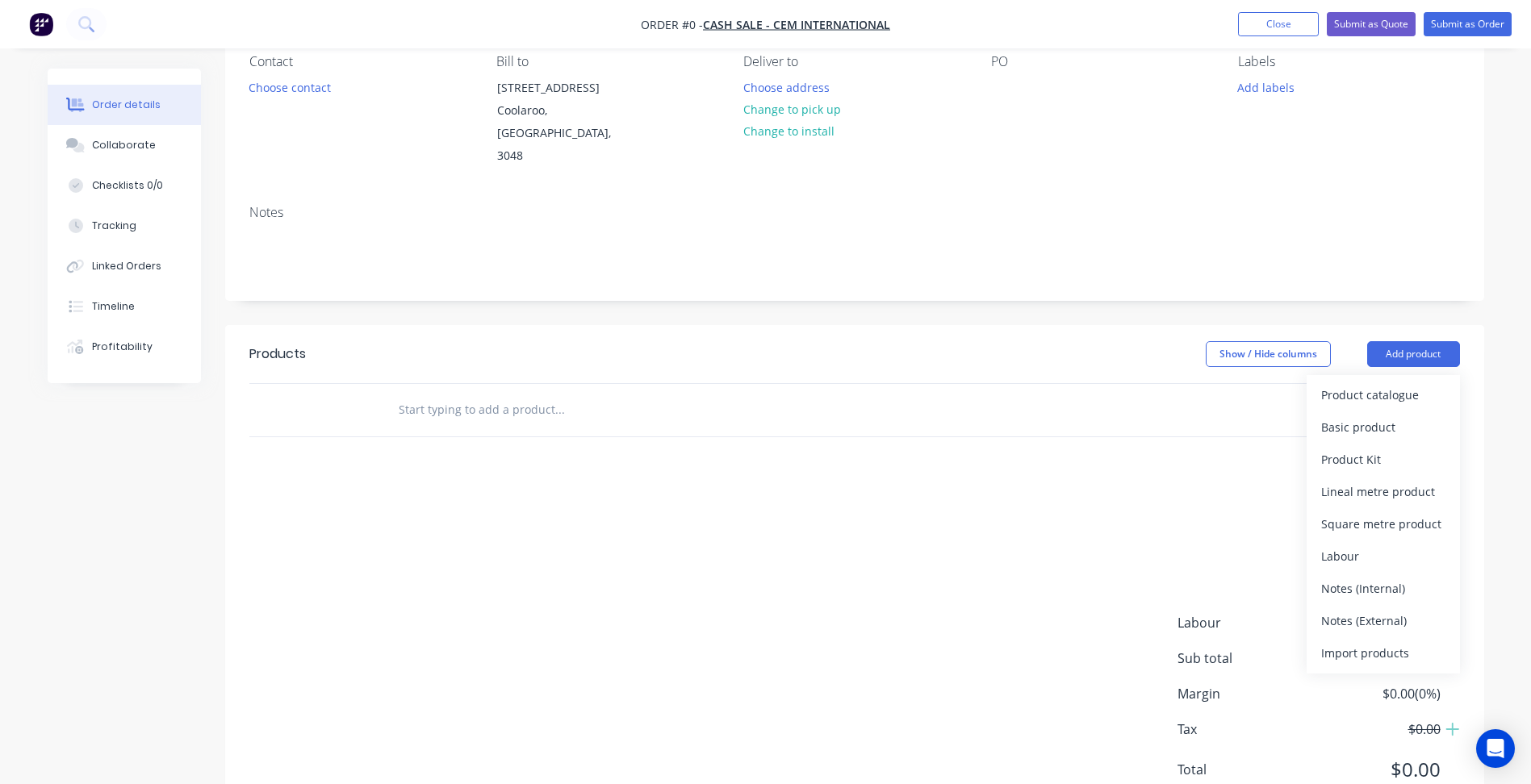
scroll to position [161, 0]
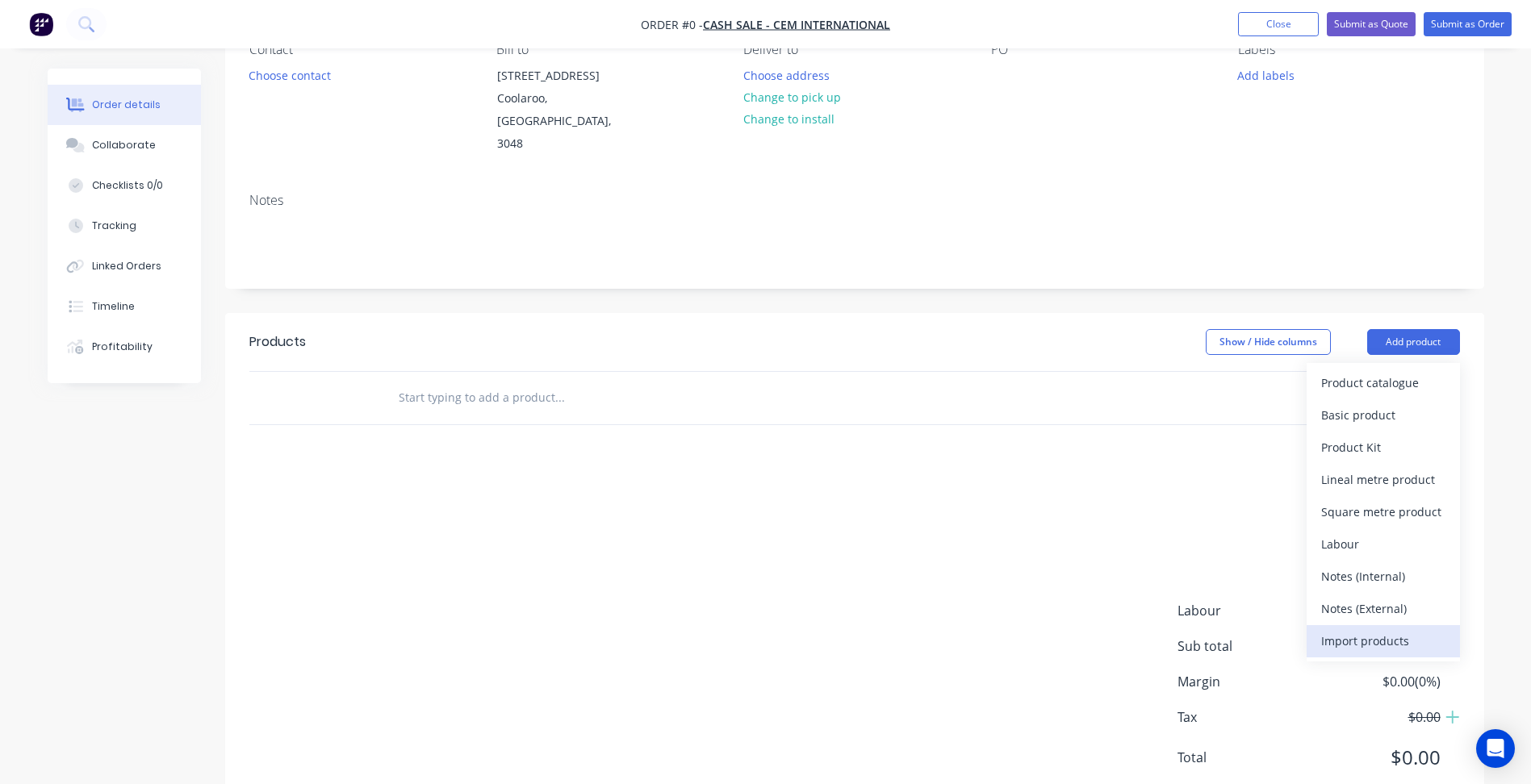
click at [1363, 629] on div "Import products" at bounding box center [1383, 640] width 125 height 23
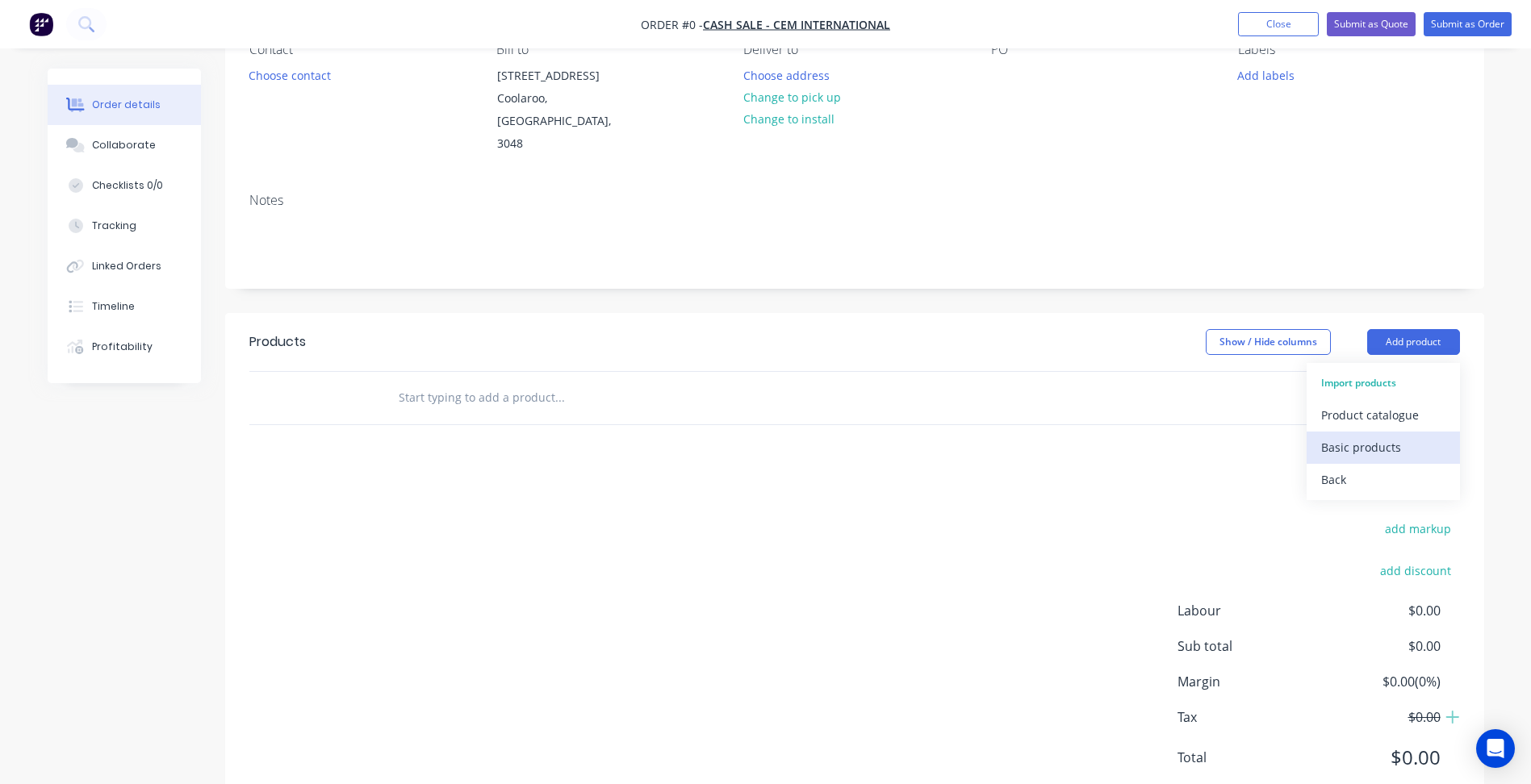
click at [1361, 436] on div "Basic products" at bounding box center [1383, 447] width 125 height 23
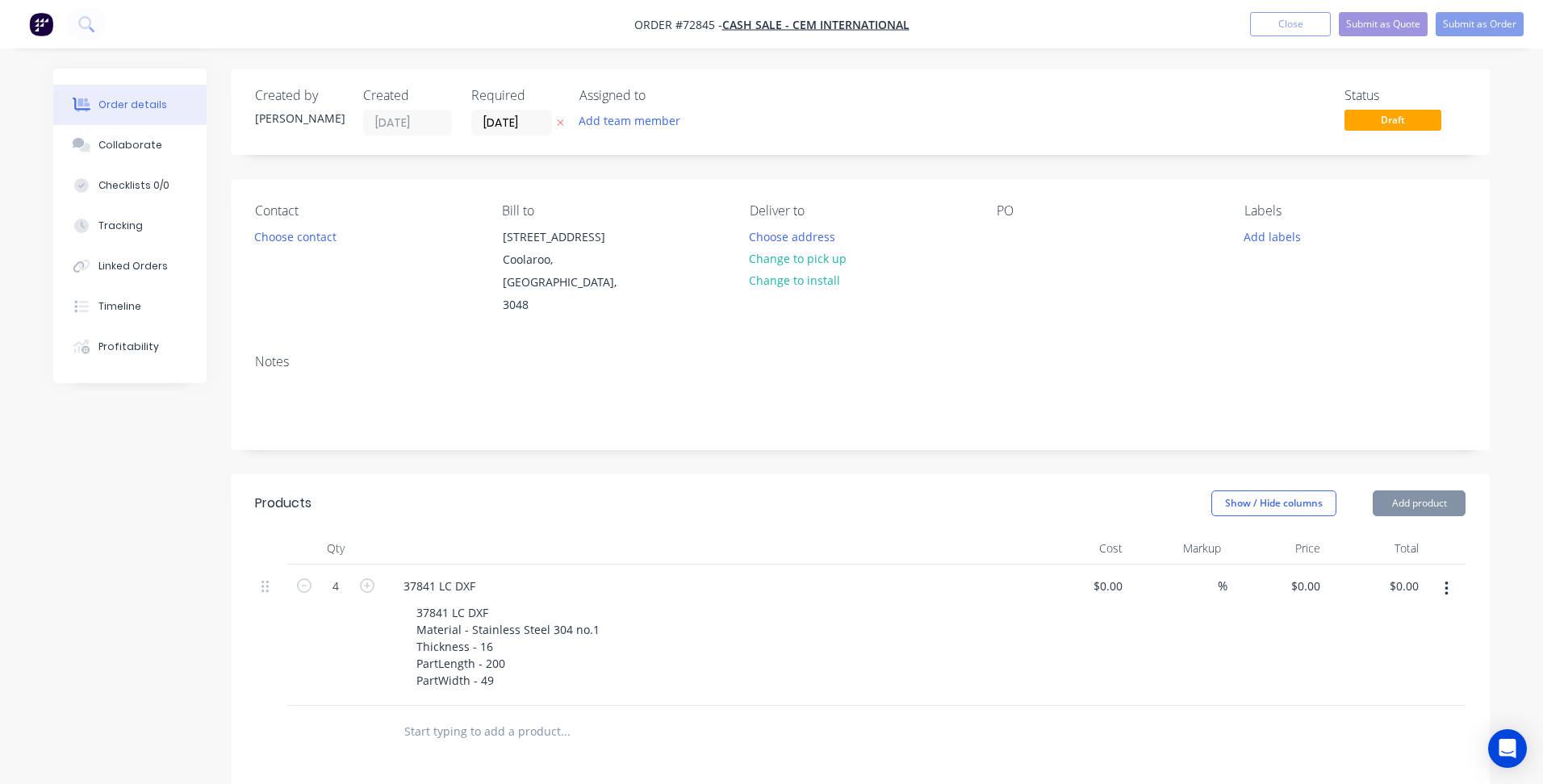
type input "$62.50"
type input "$250.00"
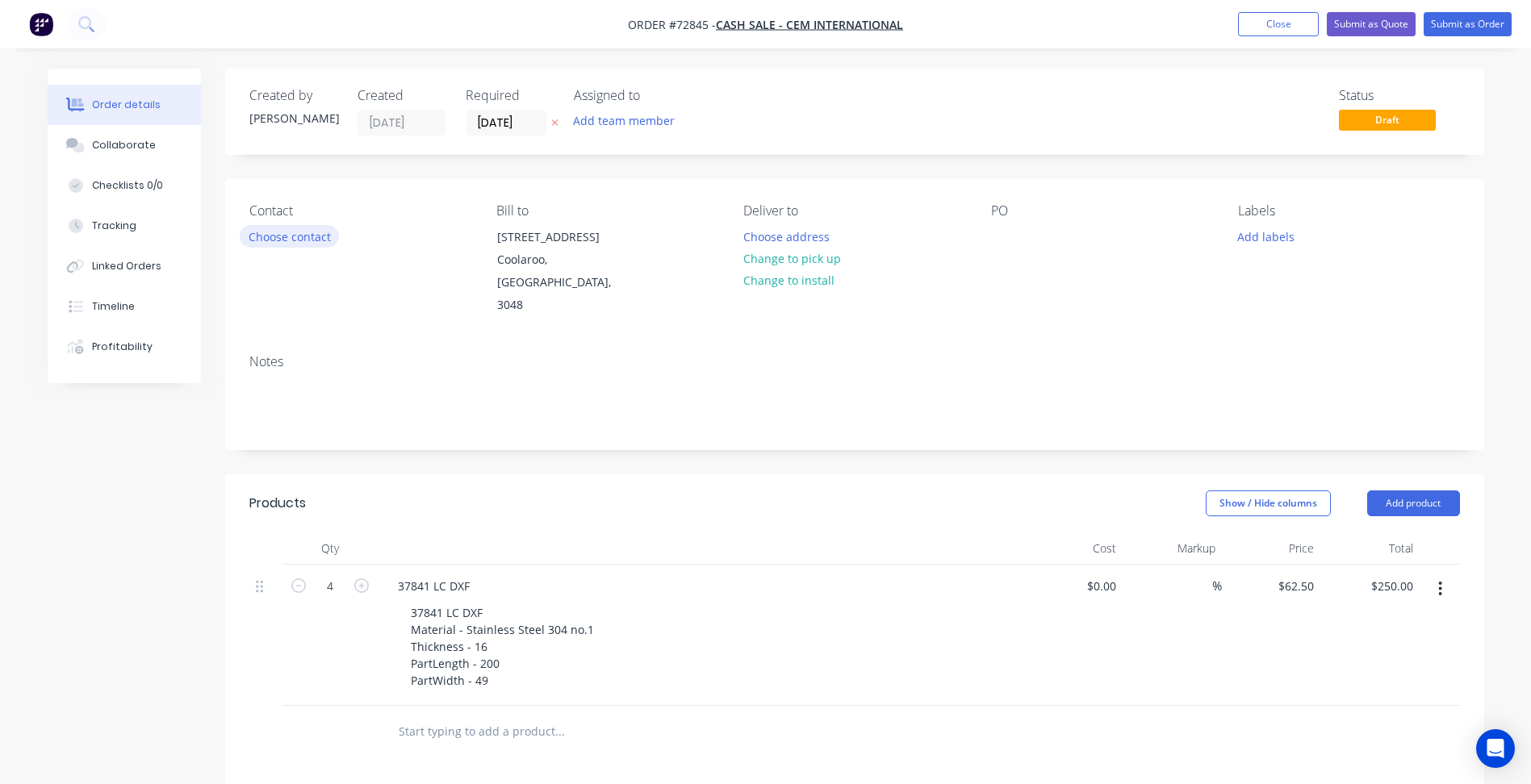
click at [303, 240] on button "Choose contact" at bounding box center [289, 236] width 99 height 21
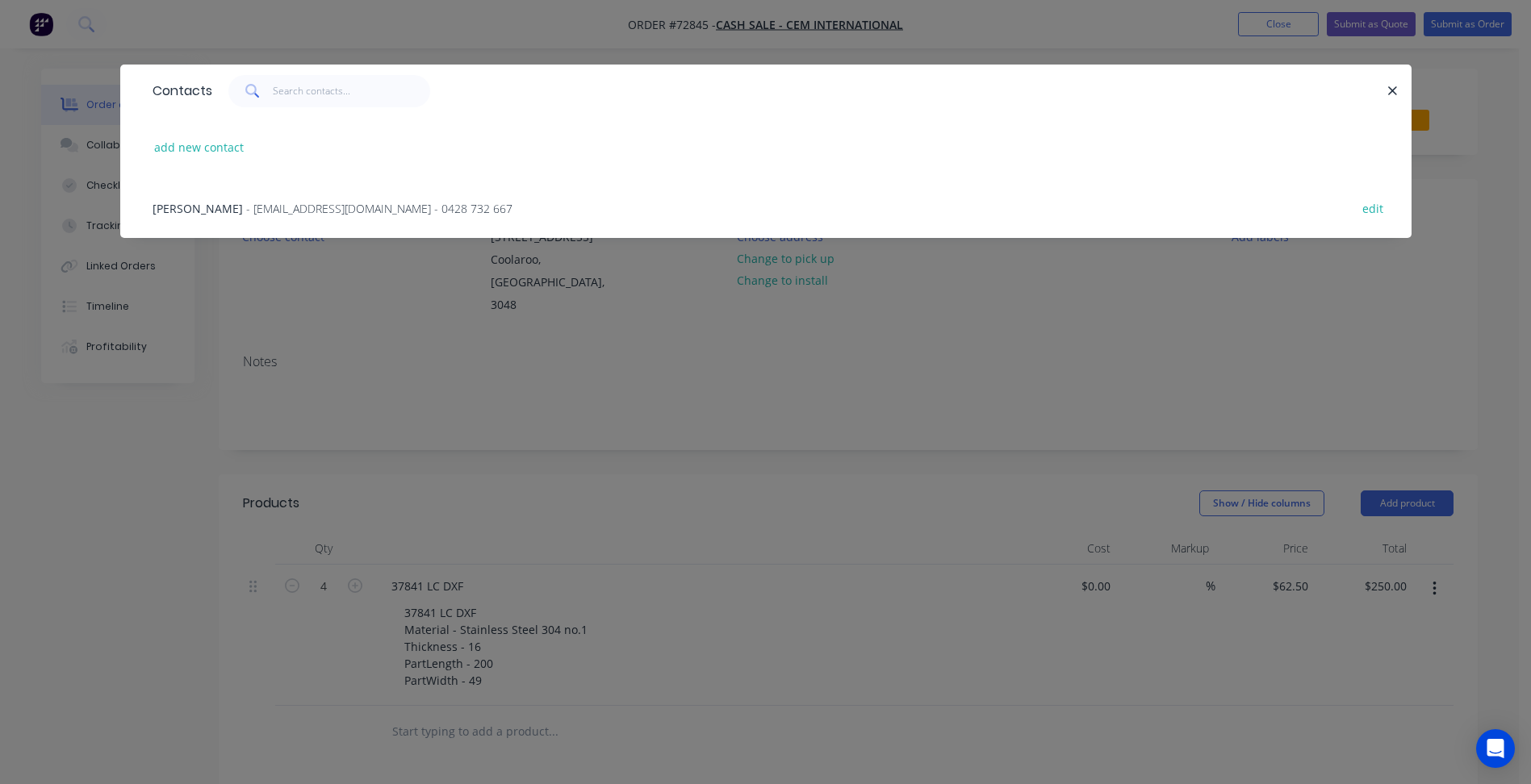
click at [246, 208] on span "- [EMAIL_ADDRESS][DOMAIN_NAME] - 0428 732 667" at bounding box center [379, 208] width 267 height 16
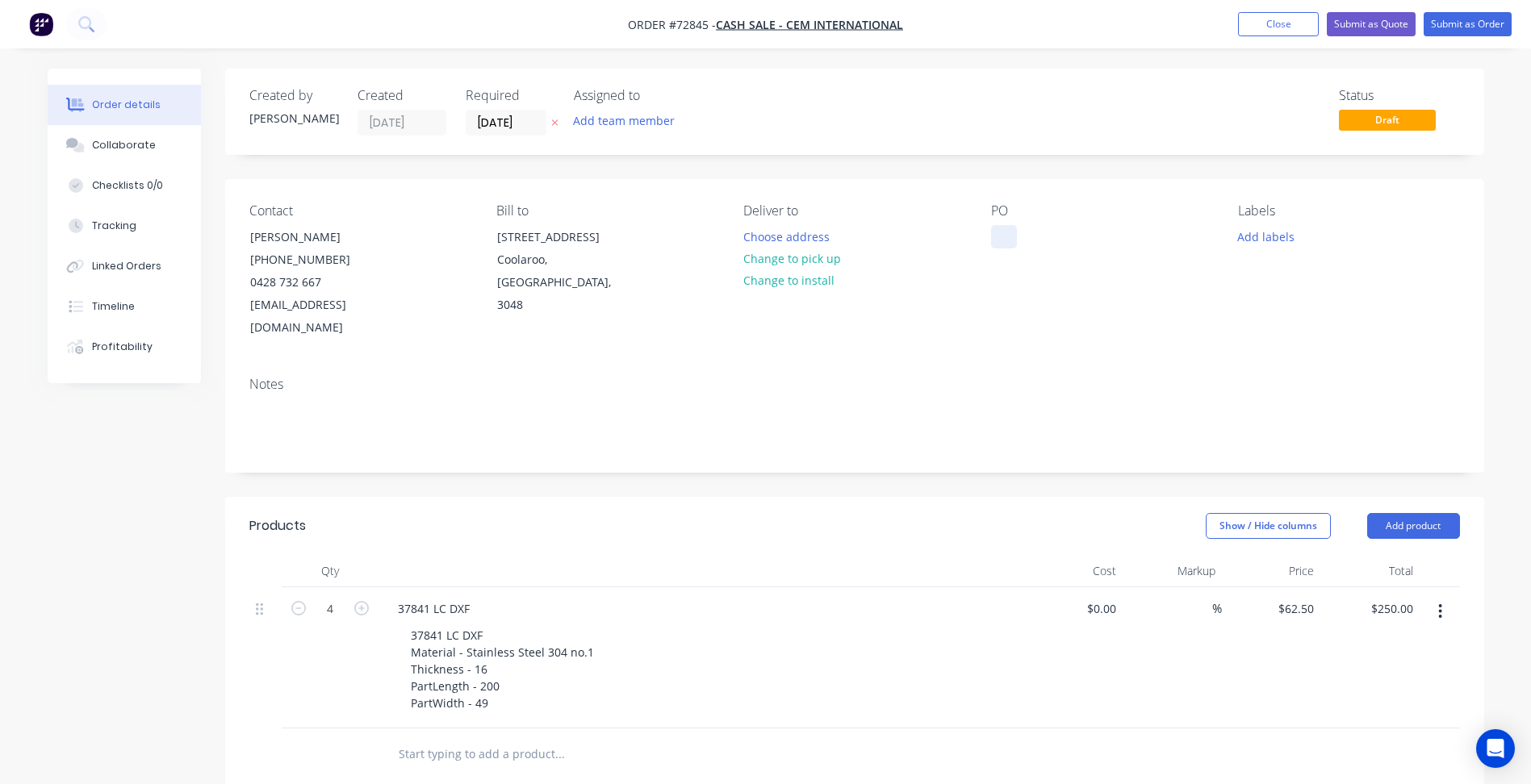
click at [998, 235] on div at bounding box center [1003, 237] width 26 height 23
click at [500, 114] on input "[DATE]" at bounding box center [506, 122] width 79 height 24
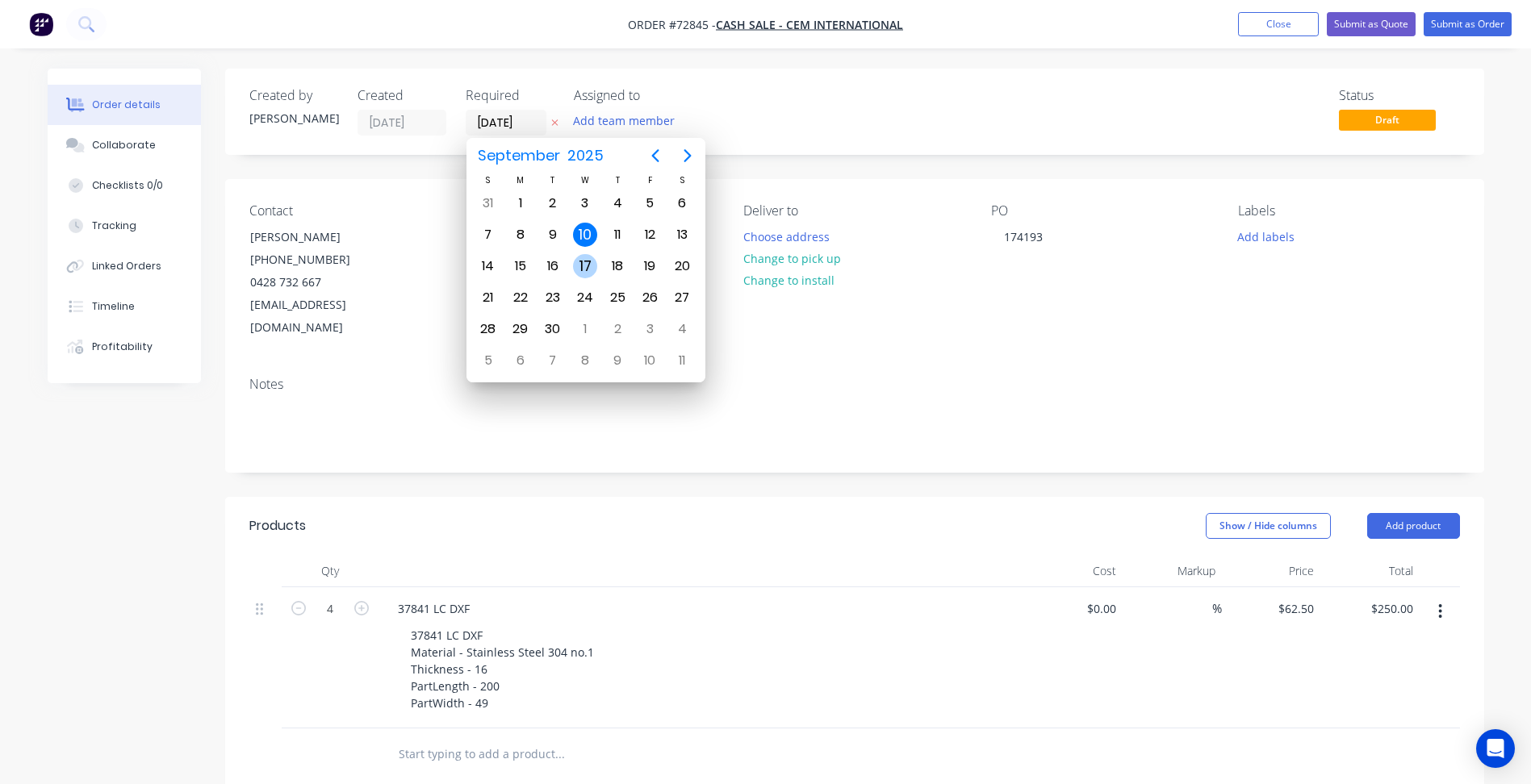
click at [595, 265] on div "17" at bounding box center [585, 266] width 24 height 24
type input "[DATE]"
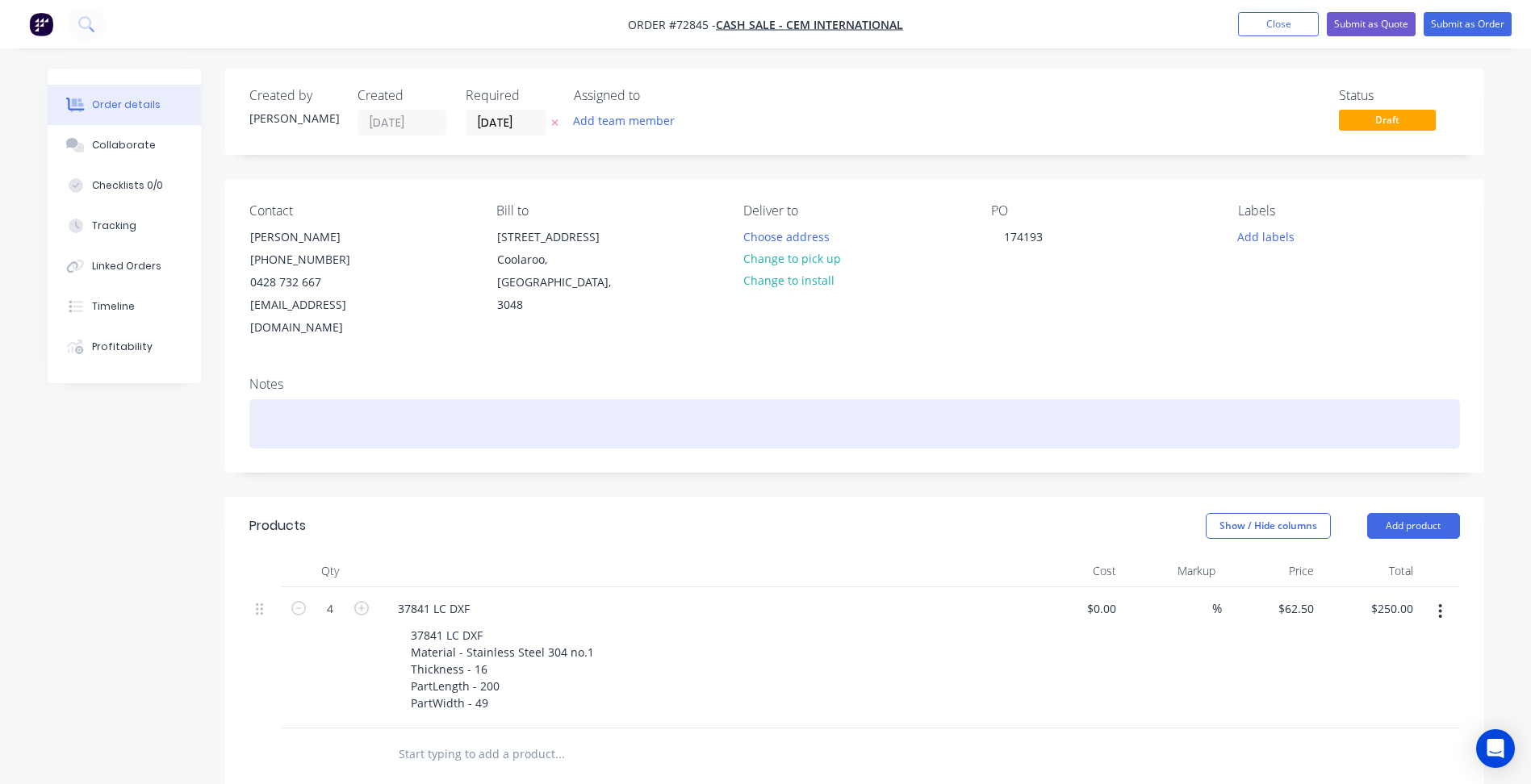
click at [966, 418] on div at bounding box center [855, 424] width 1211 height 50
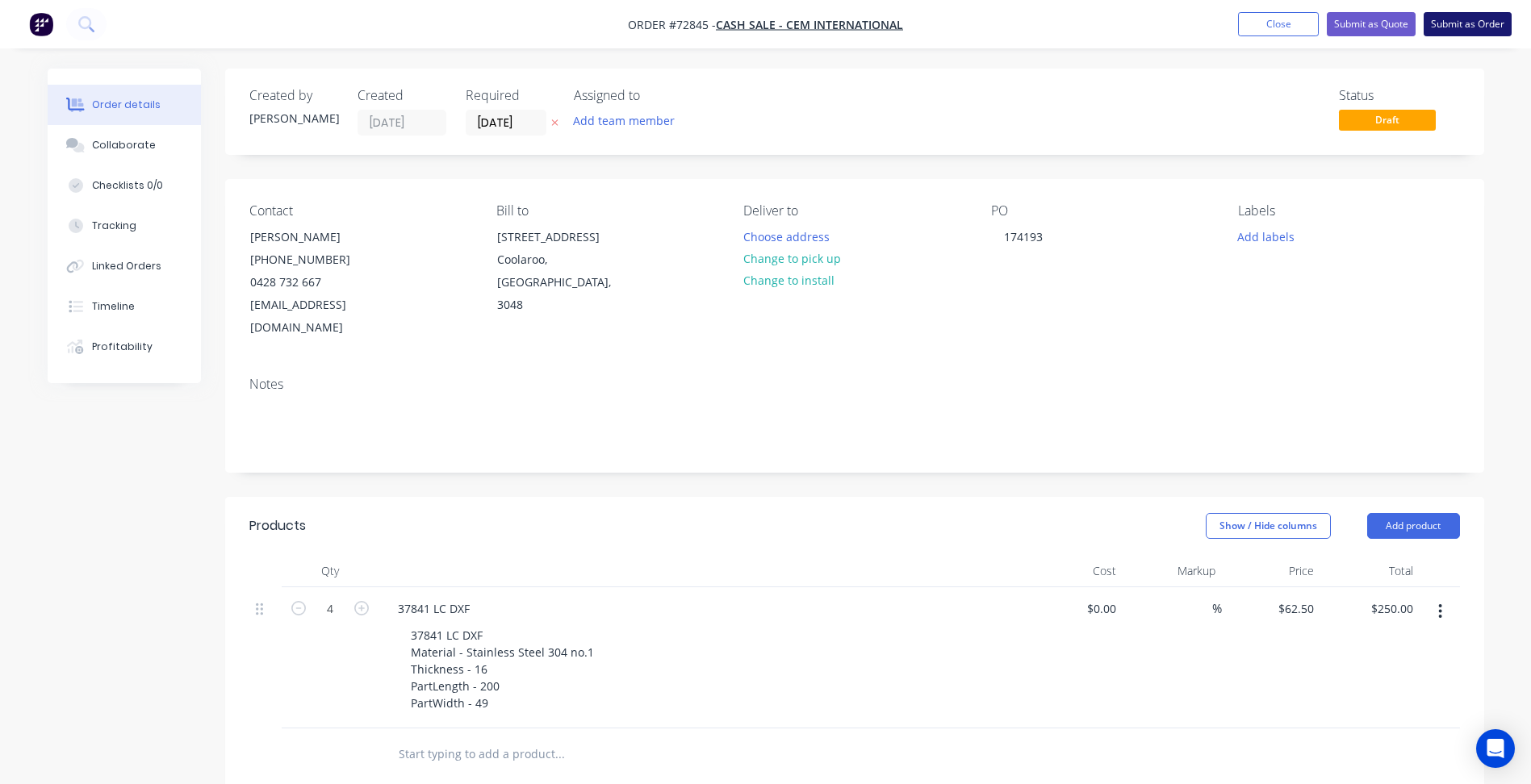
click at [1485, 29] on button "Submit as Order" at bounding box center [1467, 24] width 88 height 24
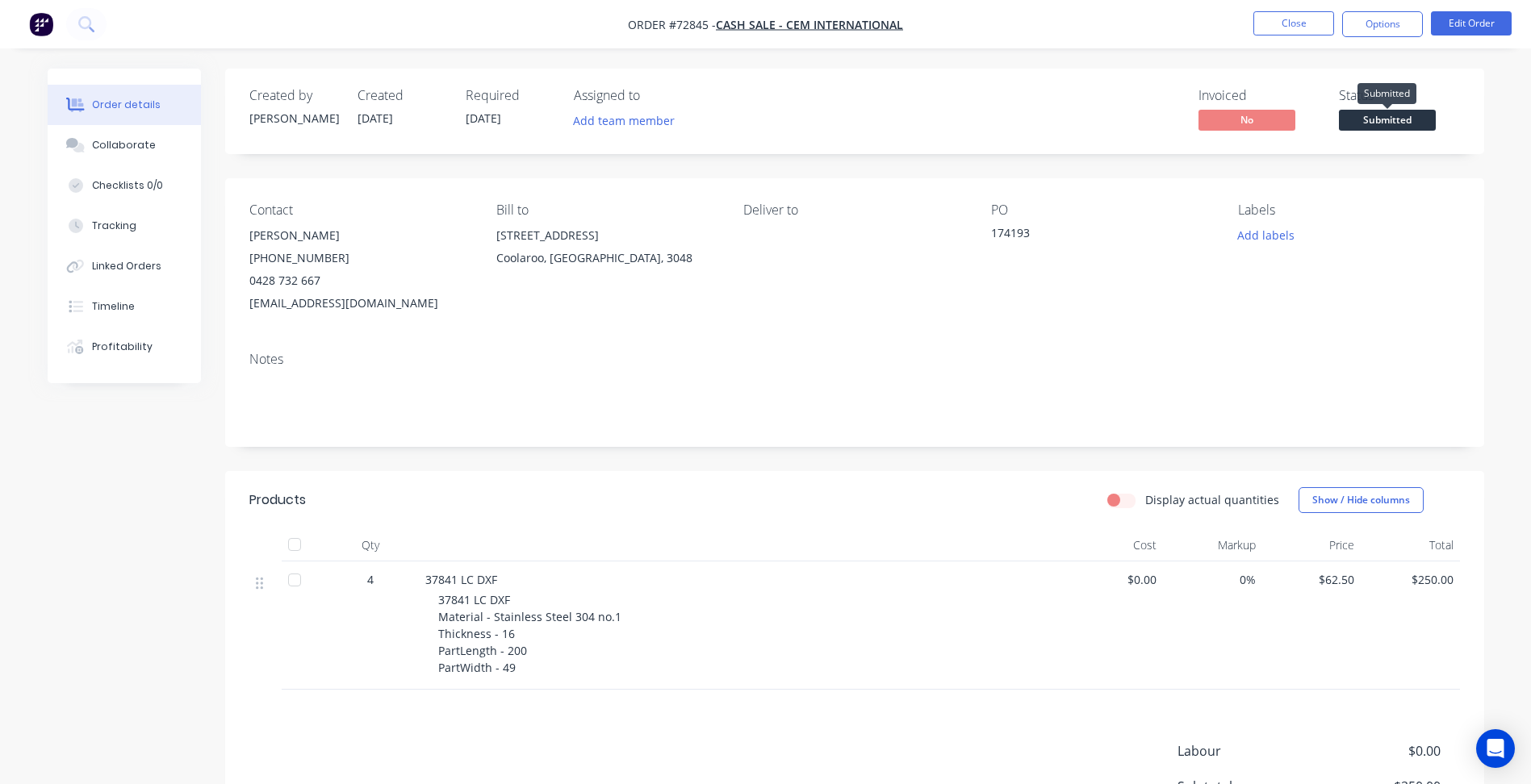
click at [1396, 114] on span "Submitted" at bounding box center [1386, 120] width 97 height 20
click at [1316, 12] on button "Close" at bounding box center [1294, 23] width 81 height 24
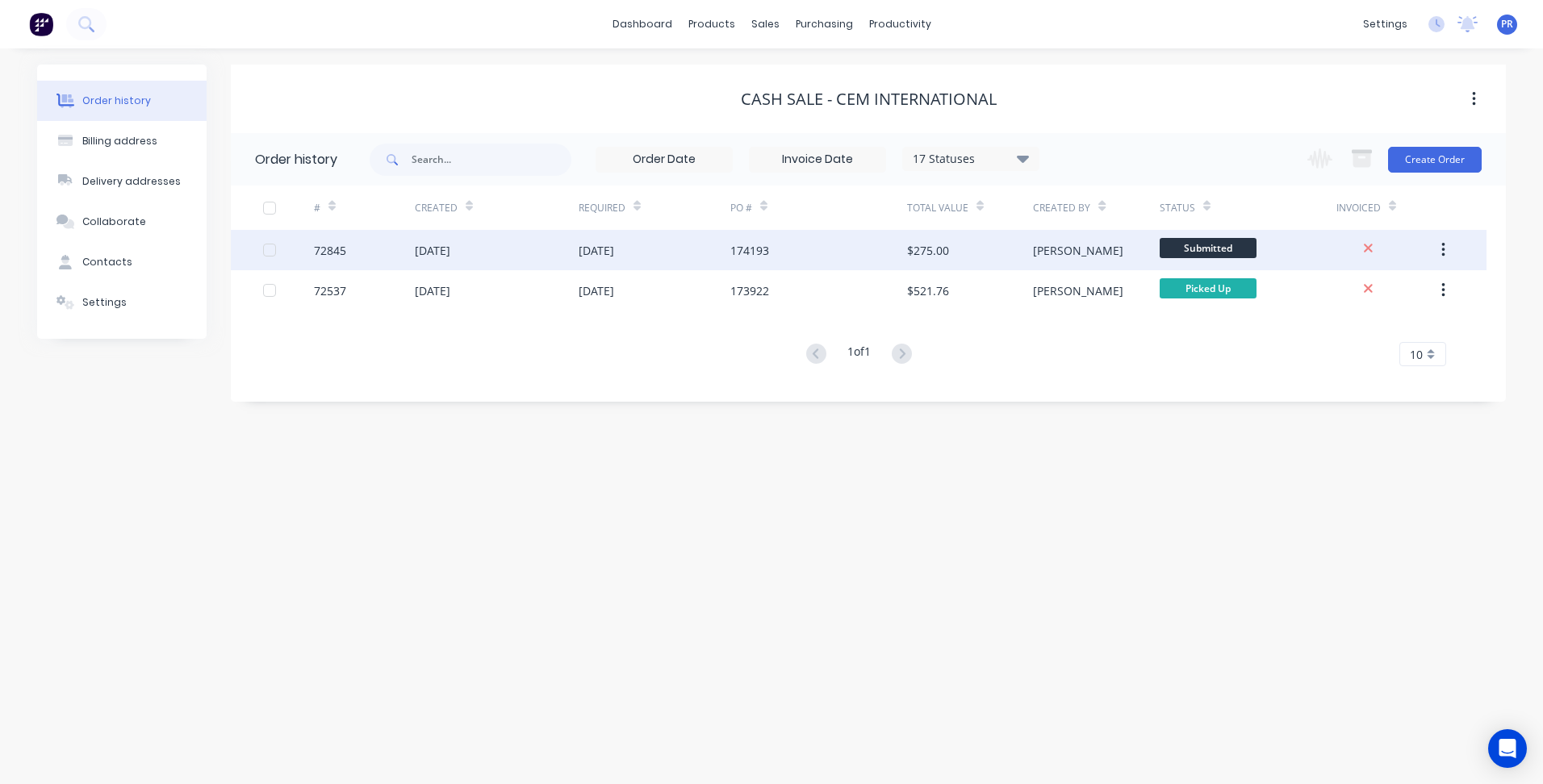
click at [1222, 255] on span "Submitted" at bounding box center [1207, 248] width 97 height 20
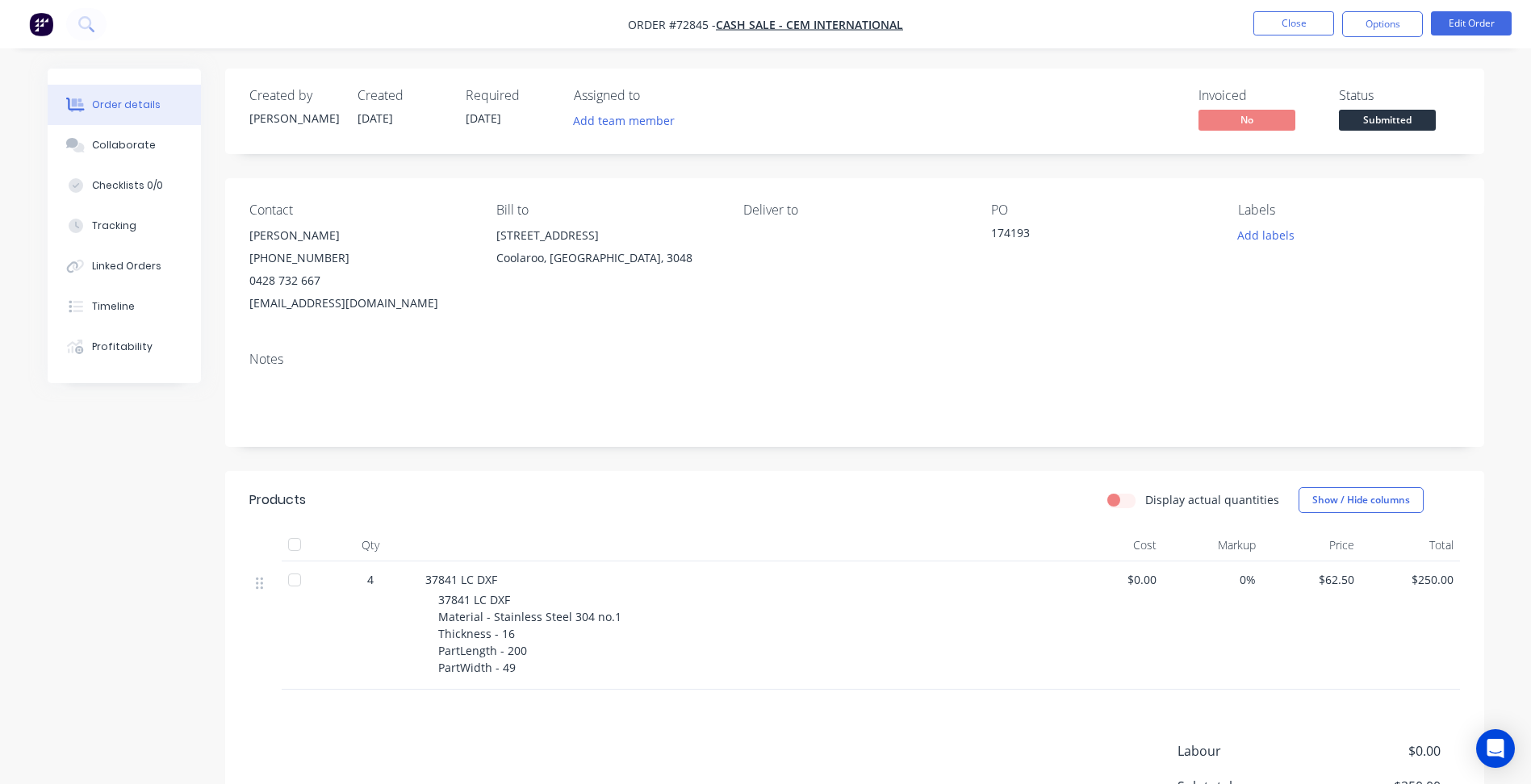
click at [1400, 123] on span "Submitted" at bounding box center [1386, 120] width 97 height 20
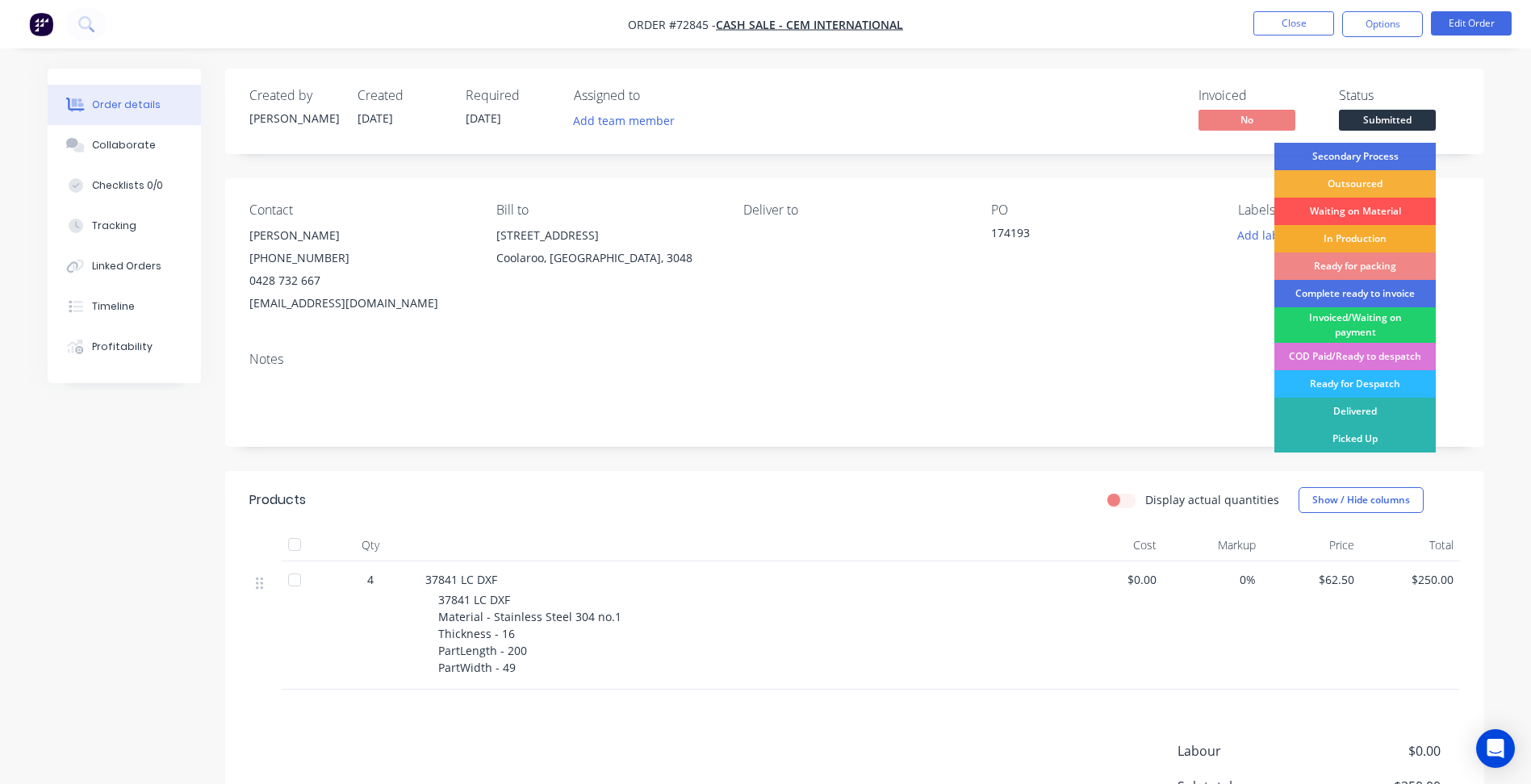
click at [1335, 236] on div "In Production" at bounding box center [1354, 239] width 161 height 27
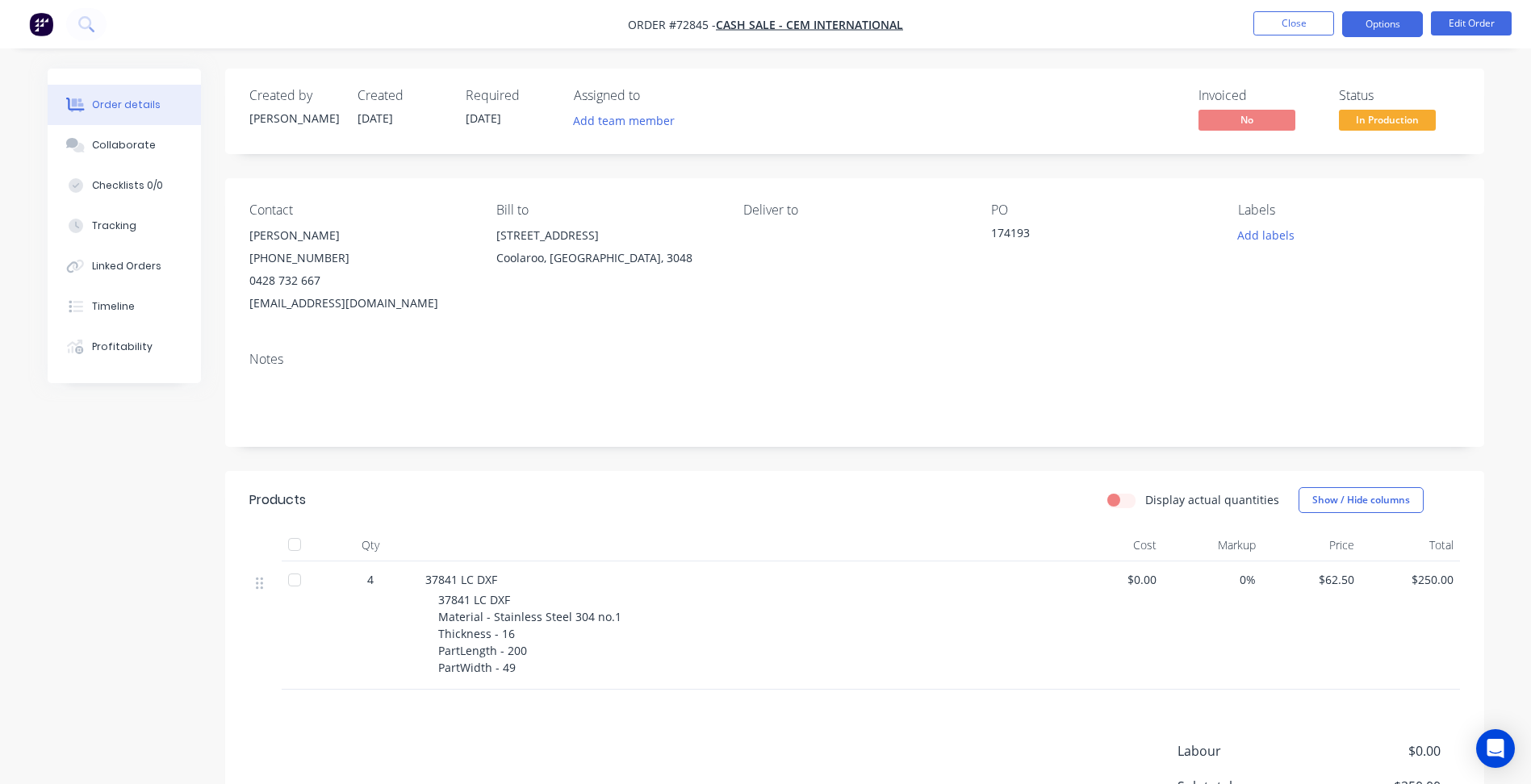
click at [1366, 28] on button "Options" at bounding box center [1382, 24] width 81 height 26
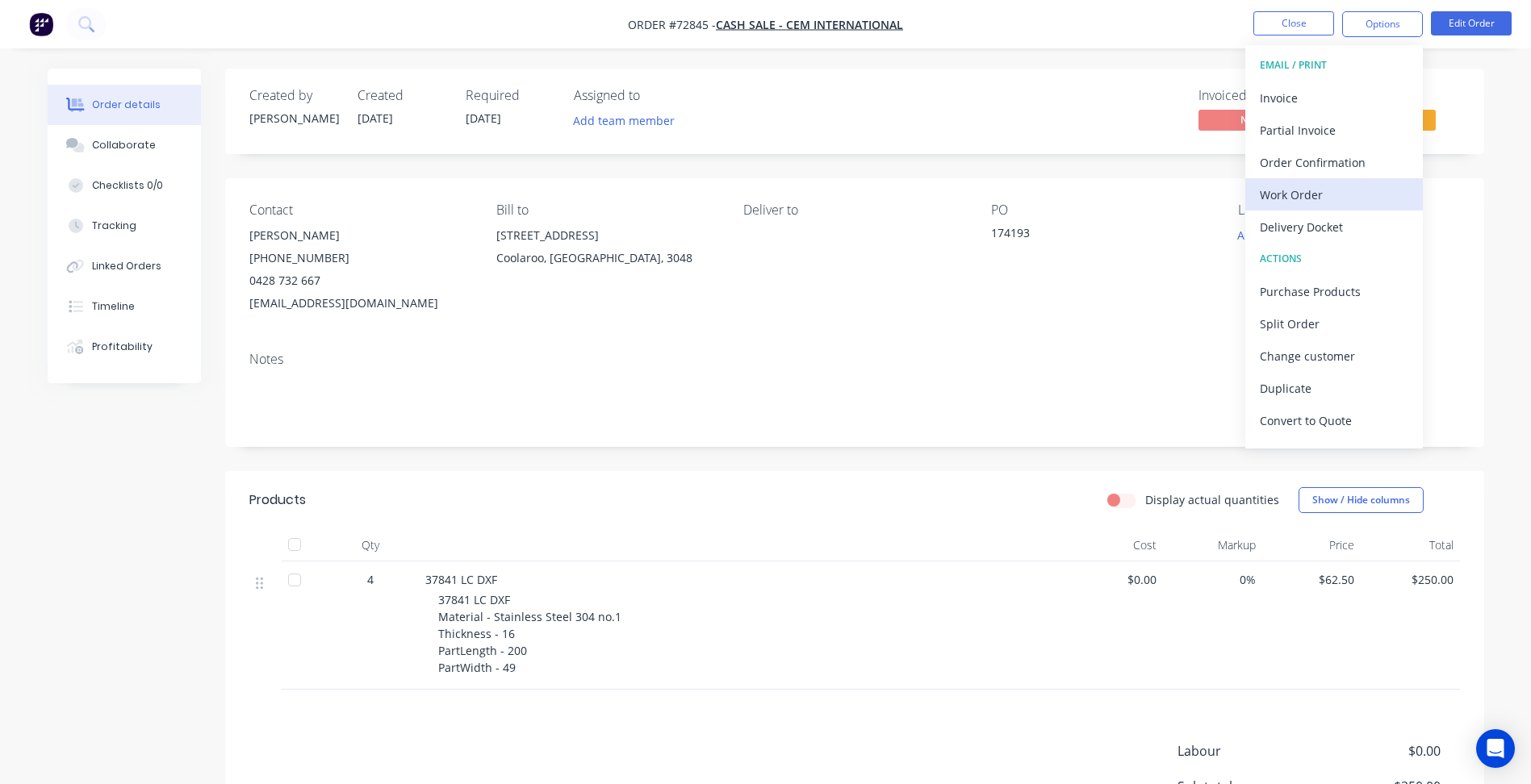
click at [1295, 190] on div "Work Order" at bounding box center [1334, 195] width 149 height 23
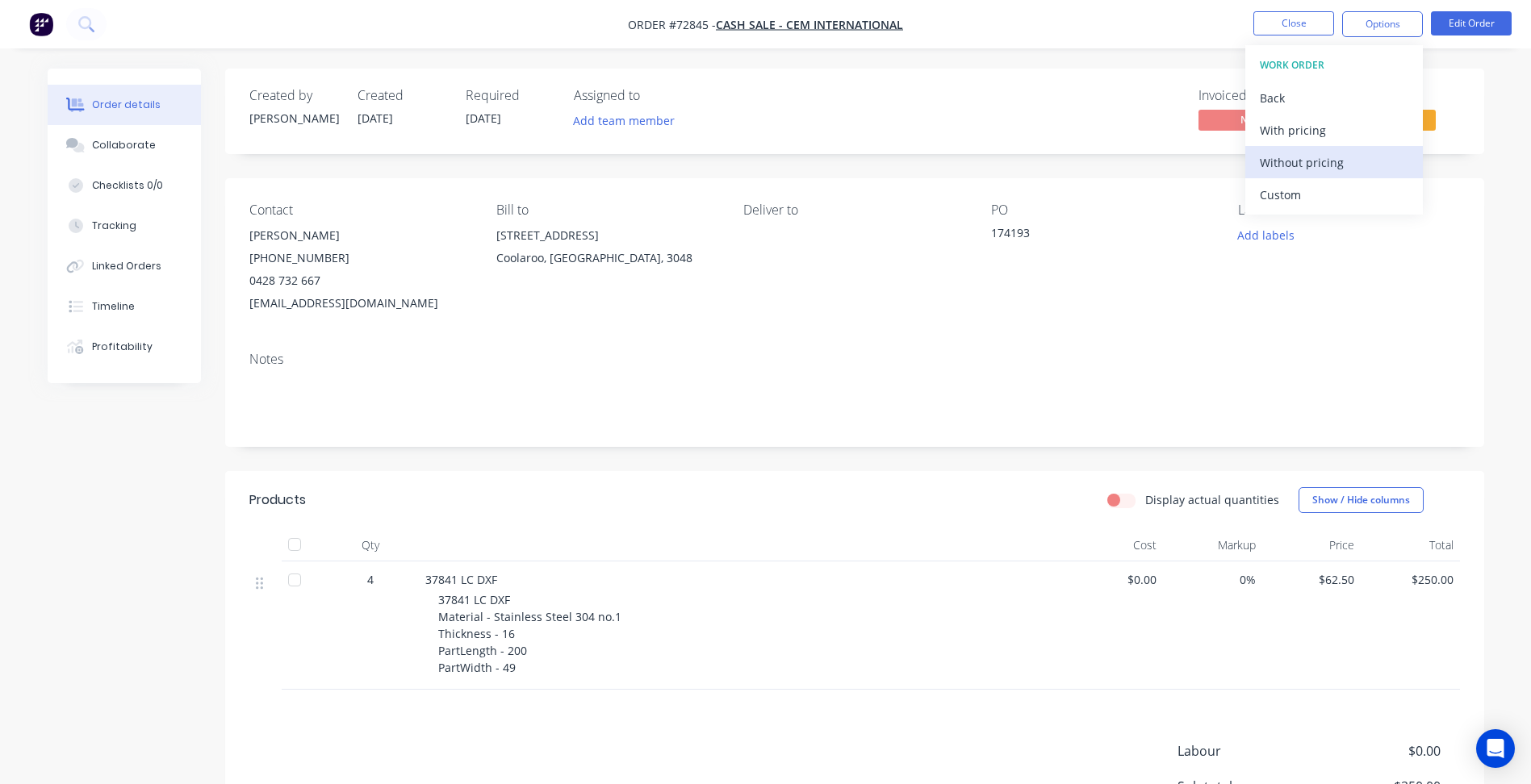
click at [1312, 163] on div "Without pricing" at bounding box center [1334, 163] width 149 height 23
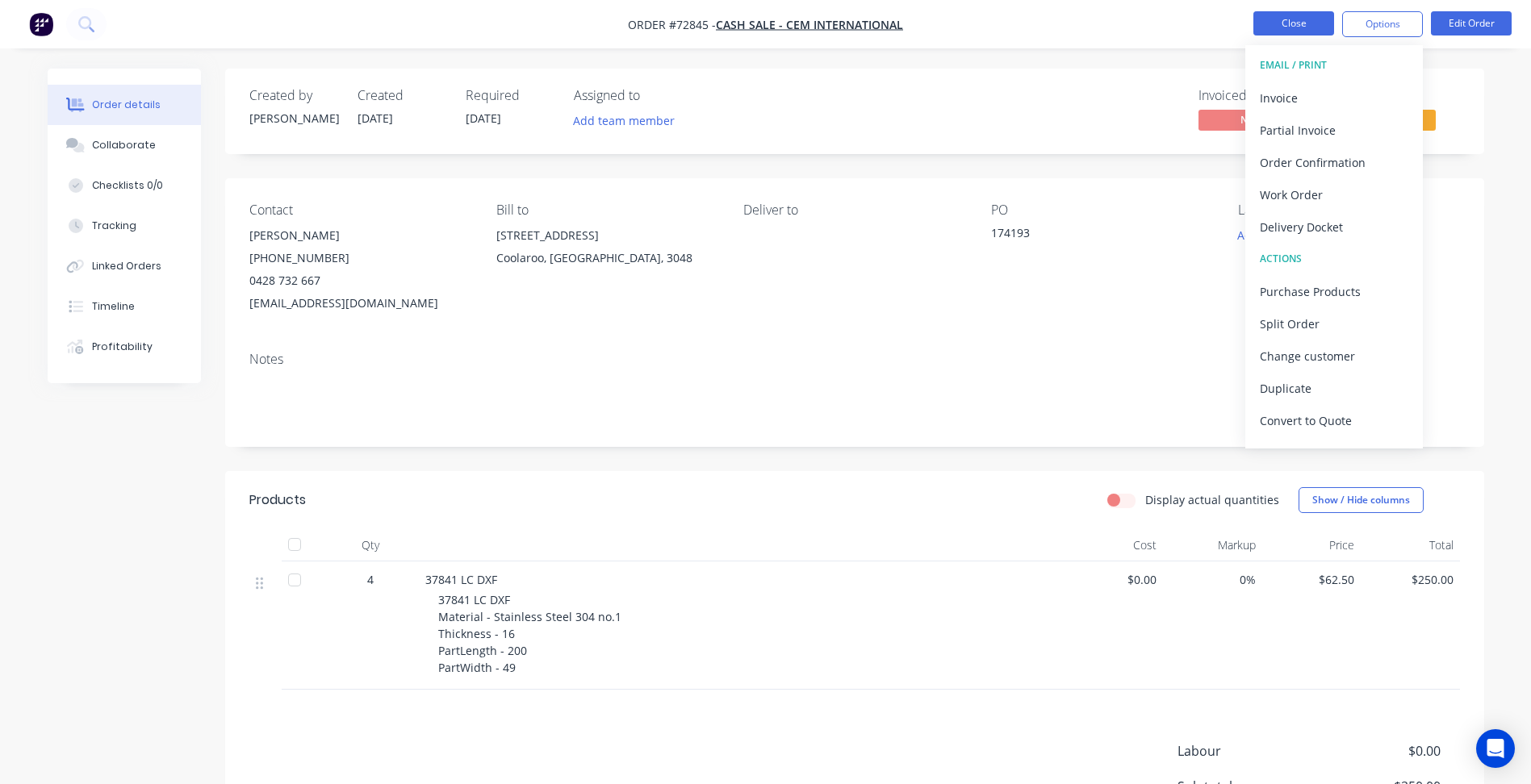
click at [1310, 15] on button "Close" at bounding box center [1294, 23] width 81 height 24
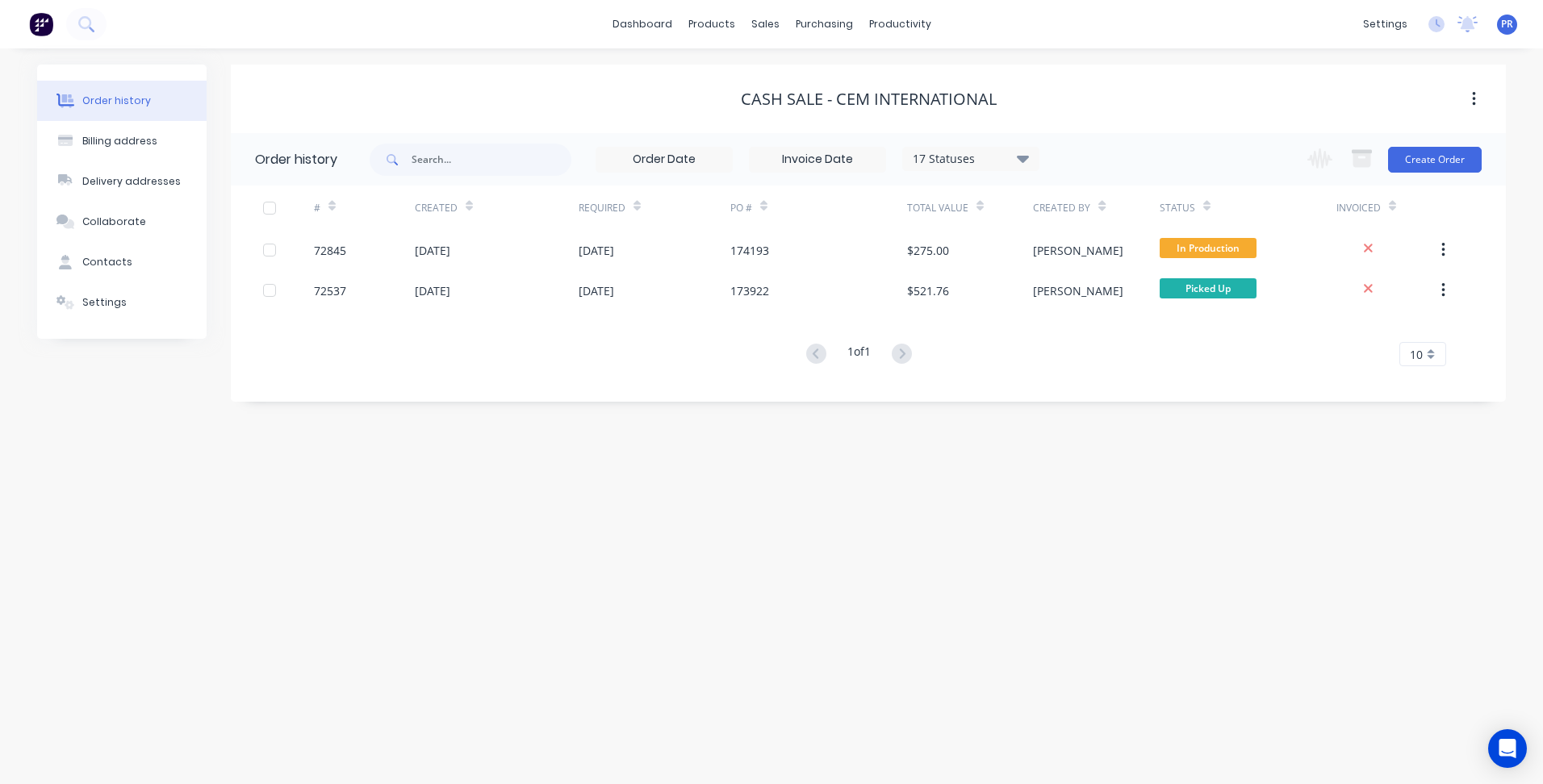
click at [589, 508] on div "Order history Billing address Delivery addresses Collaborate Contacts Settings …" at bounding box center [771, 416] width 1543 height 735
click at [800, 76] on div "Sales Orders" at bounding box center [825, 78] width 66 height 15
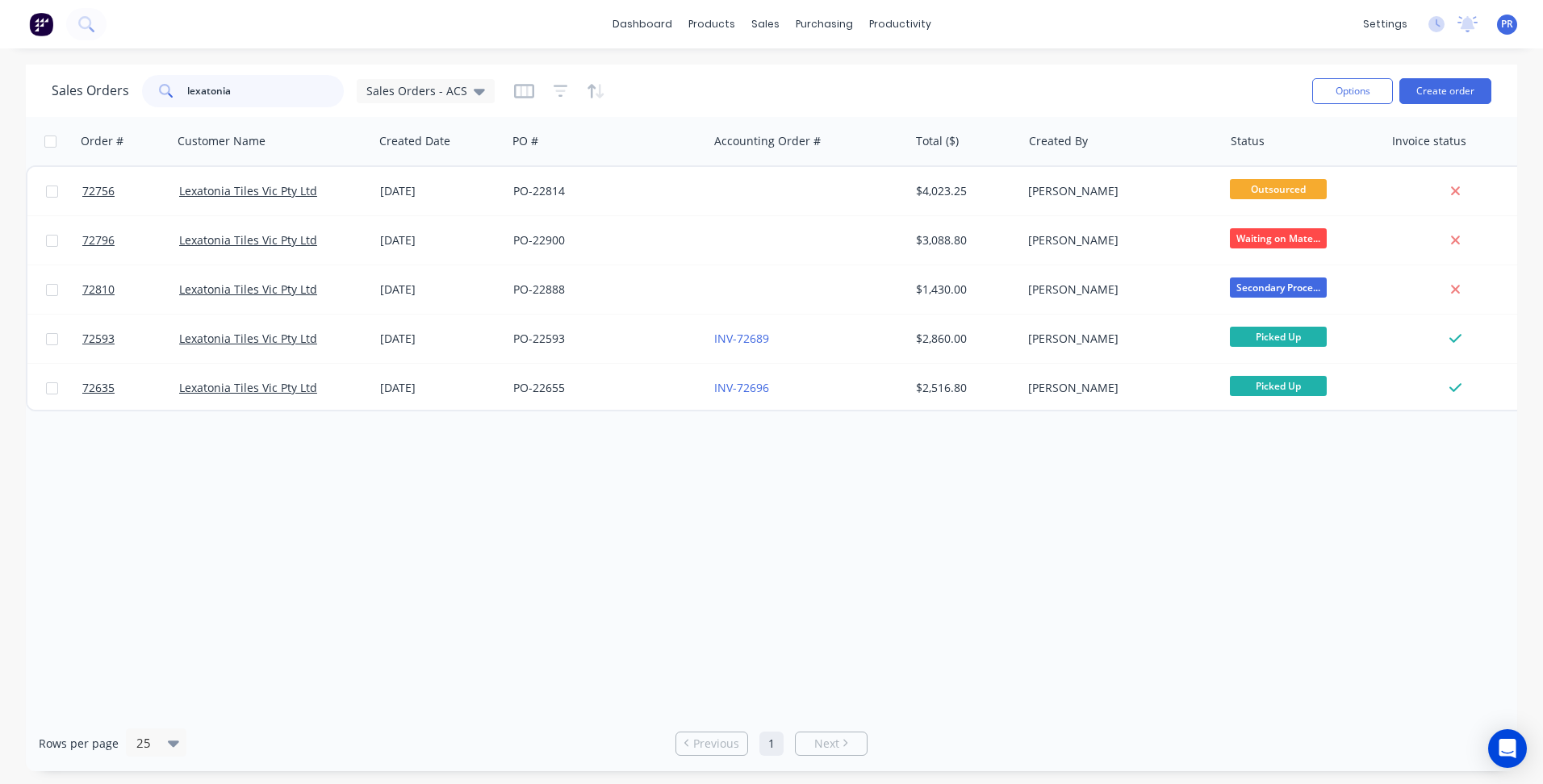
drag, startPoint x: 245, startPoint y: 88, endPoint x: 58, endPoint y: 78, distance: 187.3
click at [116, 84] on div "Sales Orders lexatonia Sales Orders - ACS" at bounding box center [273, 91] width 443 height 32
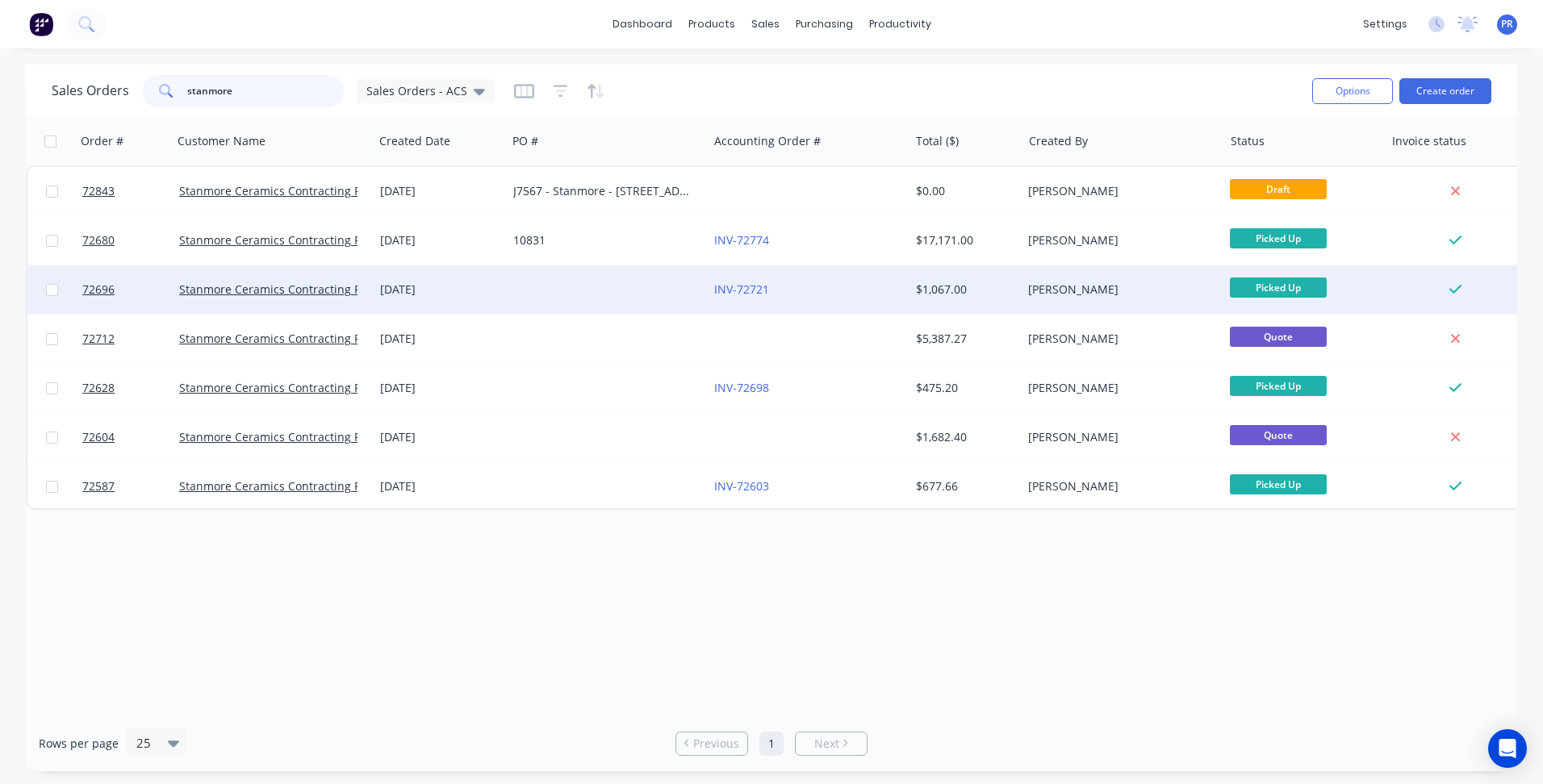
type input "stanmore"
click at [555, 297] on div at bounding box center [607, 290] width 201 height 49
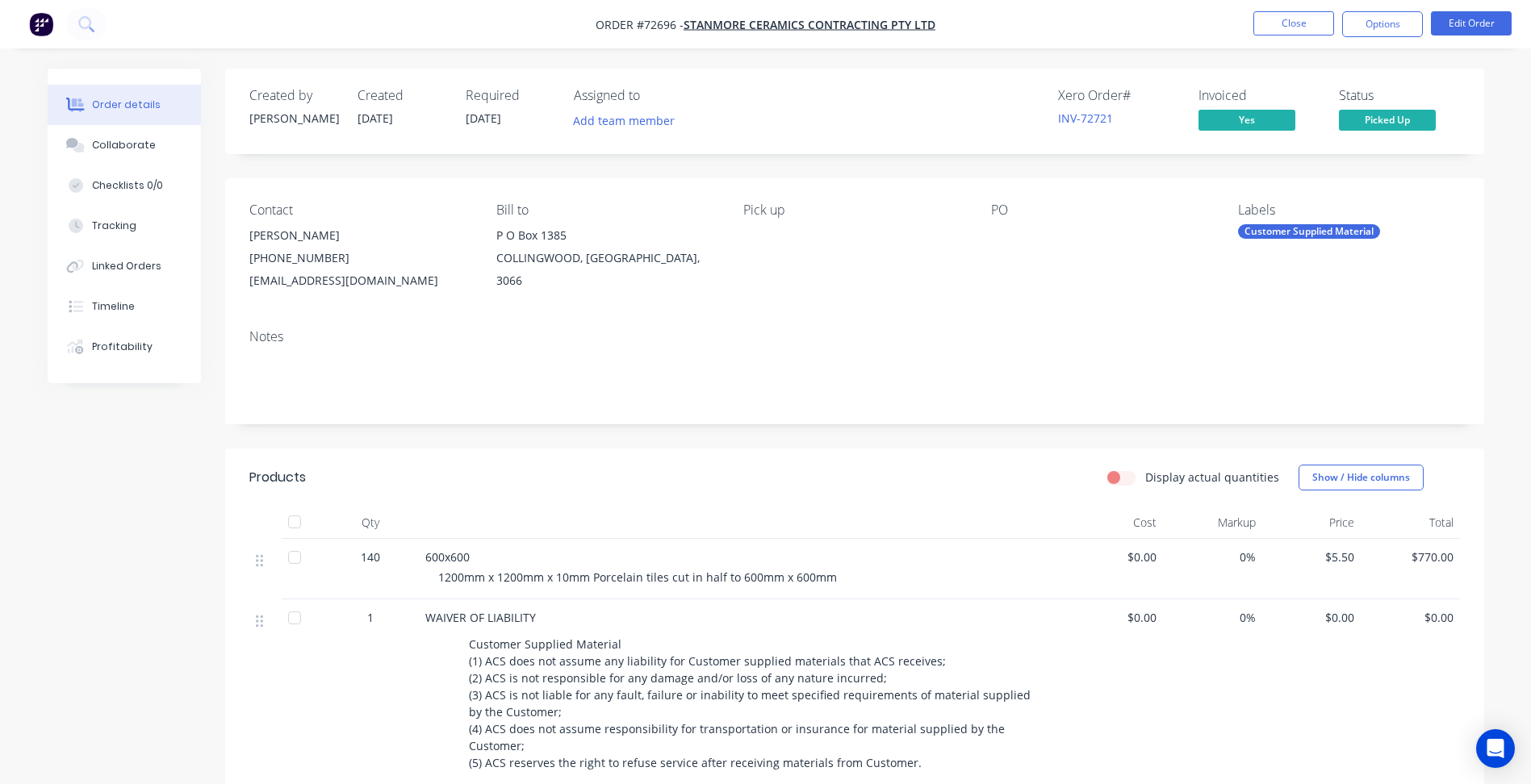
scroll to position [81, 0]
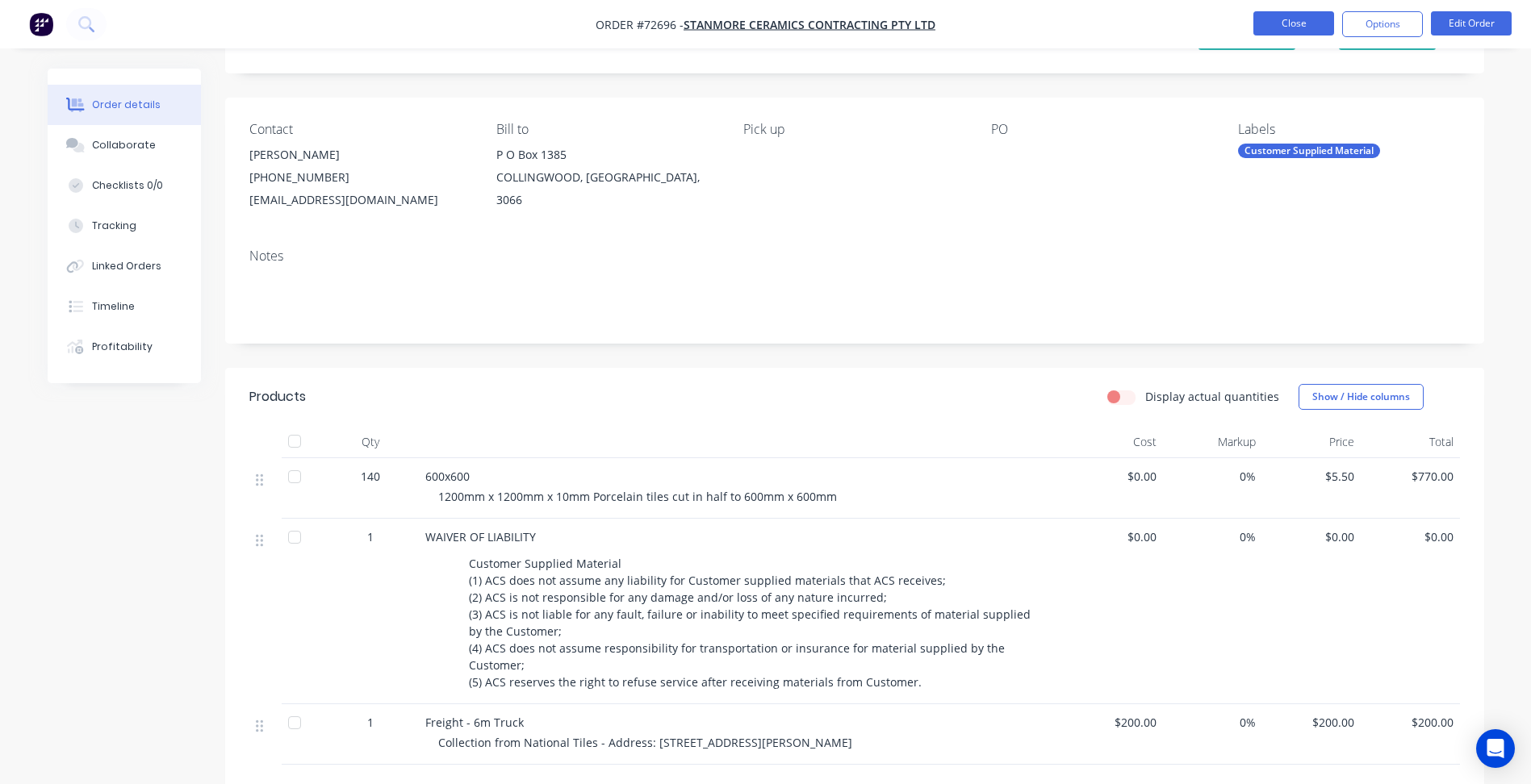
click at [1313, 17] on button "Close" at bounding box center [1294, 23] width 81 height 24
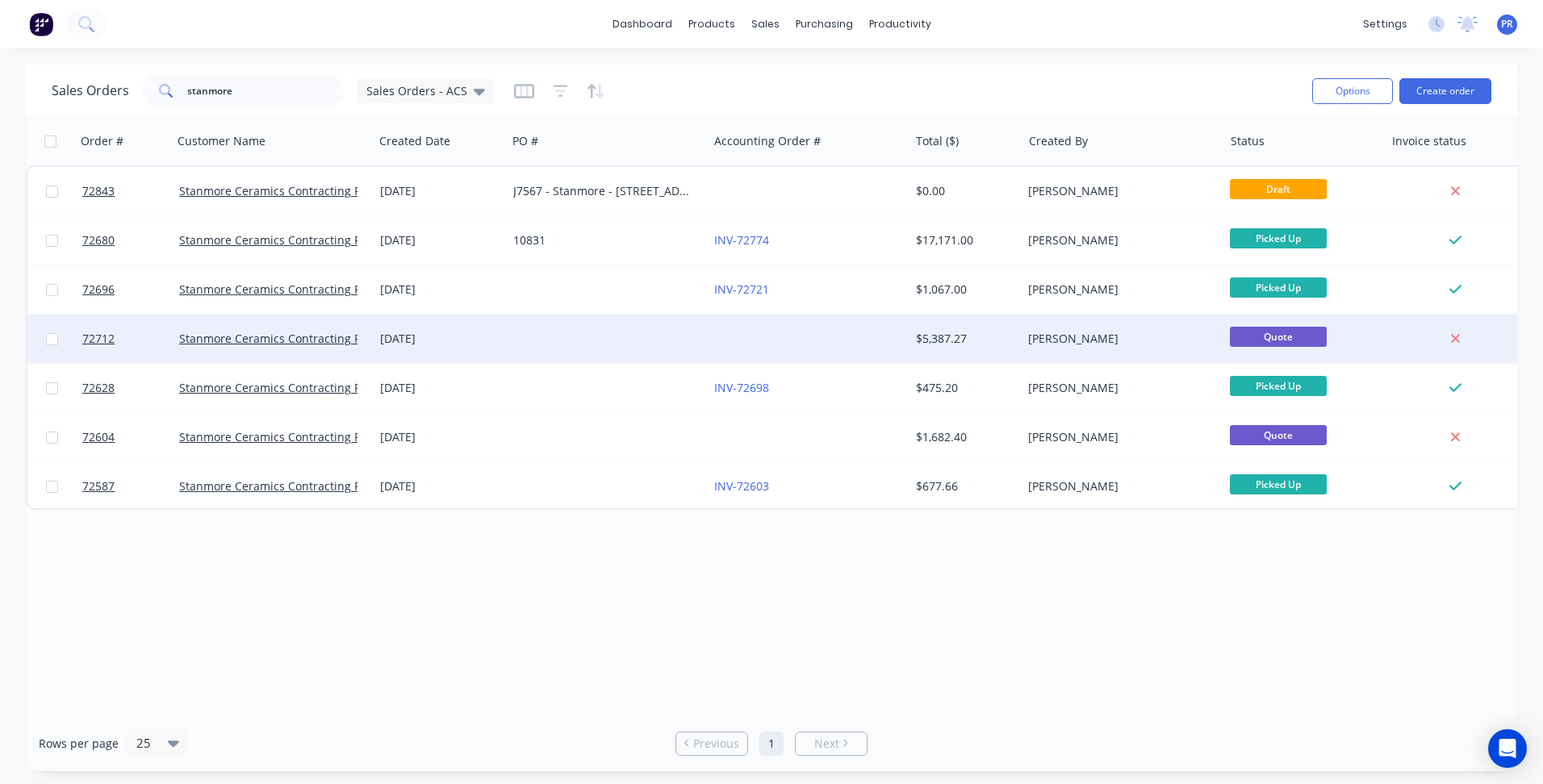
click at [517, 331] on div at bounding box center [607, 338] width 201 height 49
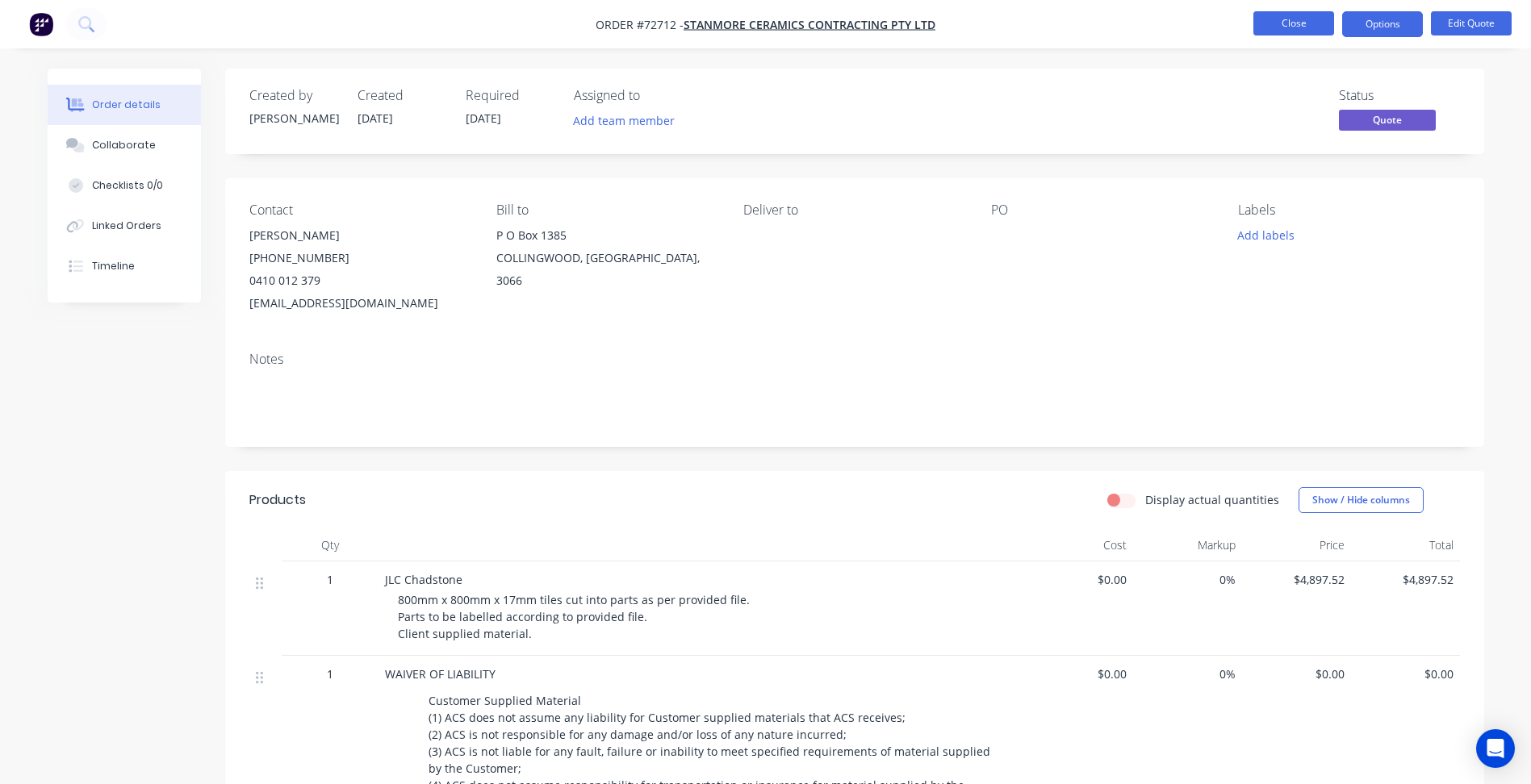
click at [1293, 18] on button "Close" at bounding box center [1294, 23] width 81 height 24
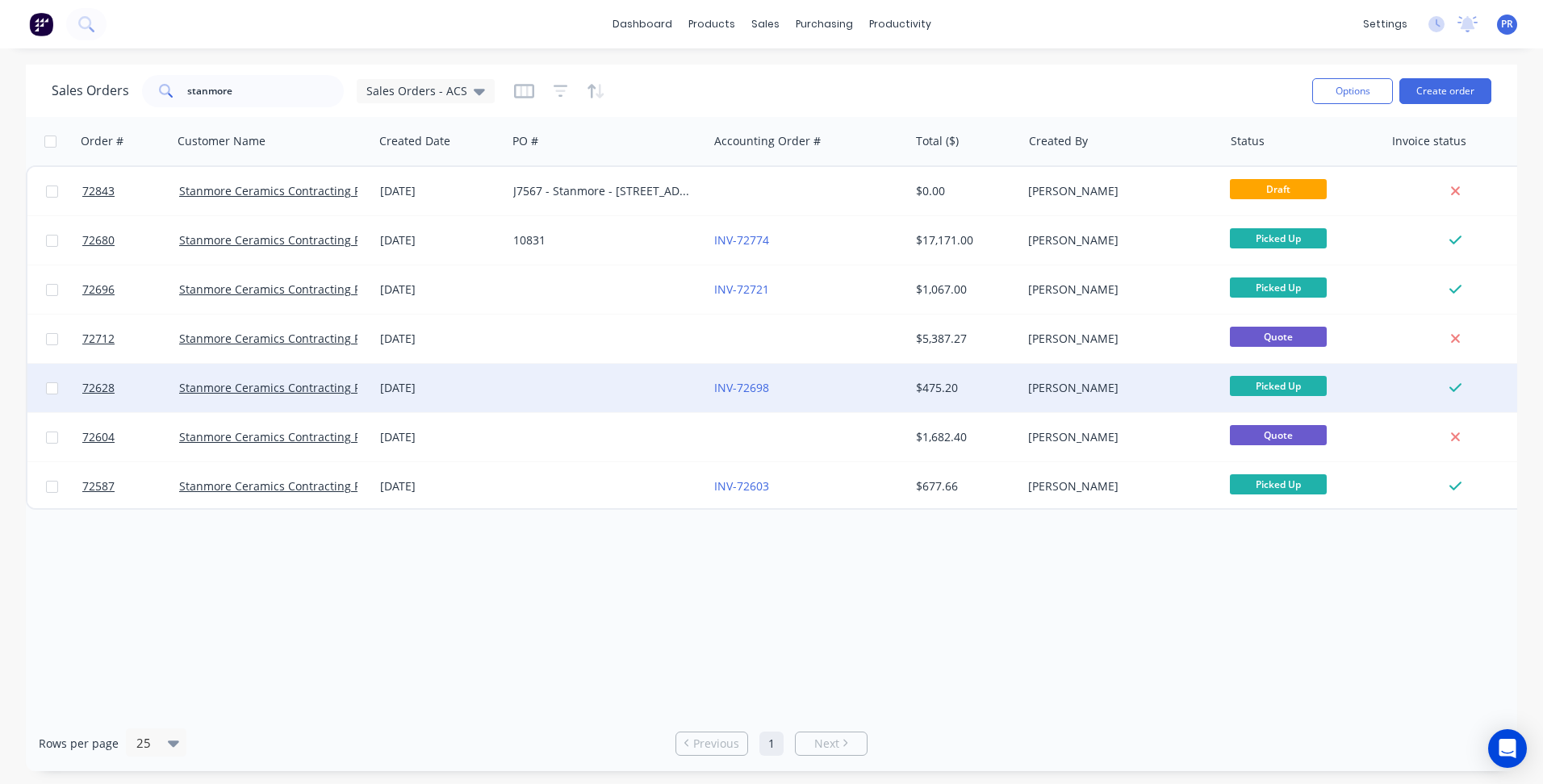
click at [510, 398] on div at bounding box center [607, 388] width 201 height 49
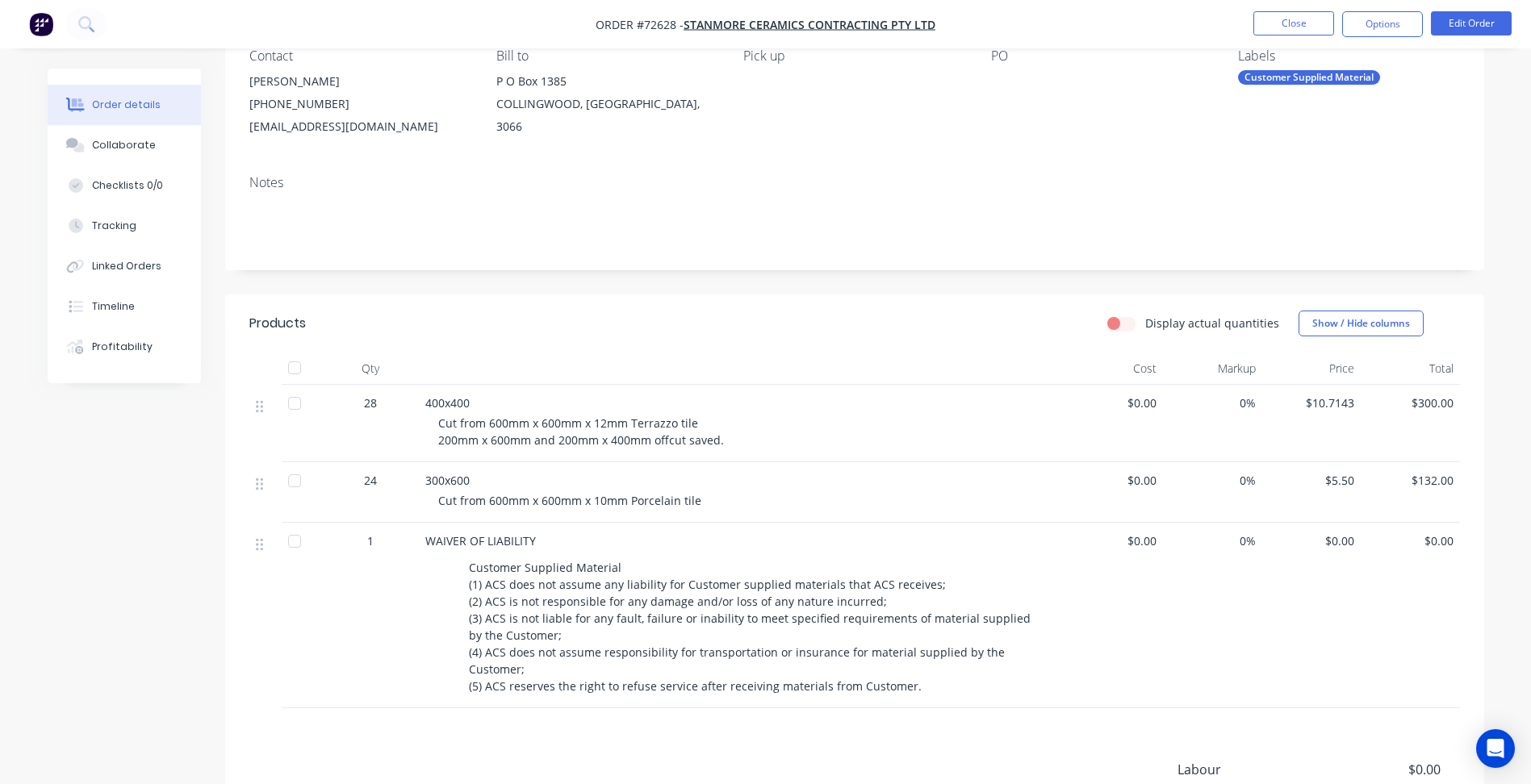
scroll to position [161, 0]
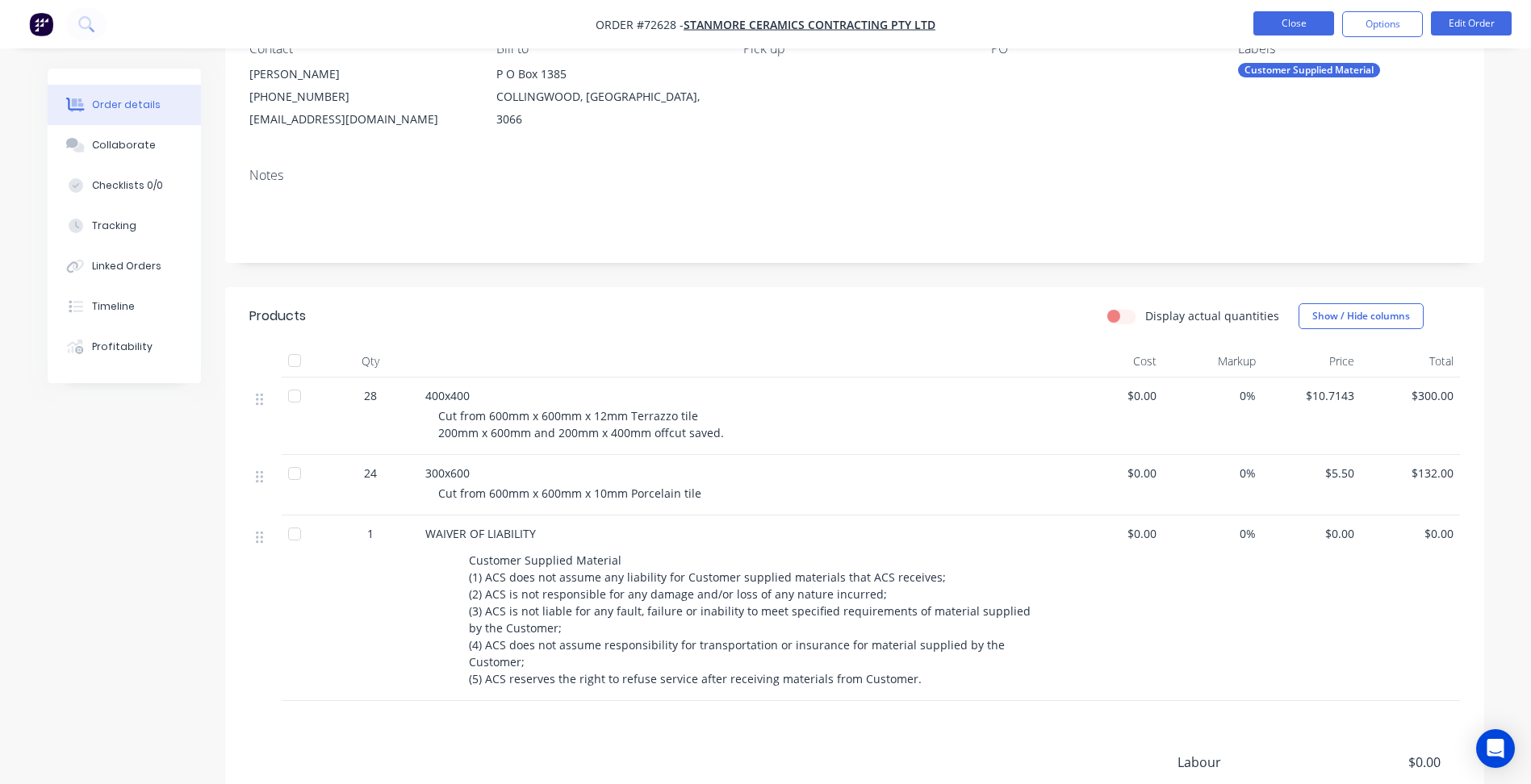
click at [1287, 21] on button "Close" at bounding box center [1294, 23] width 81 height 24
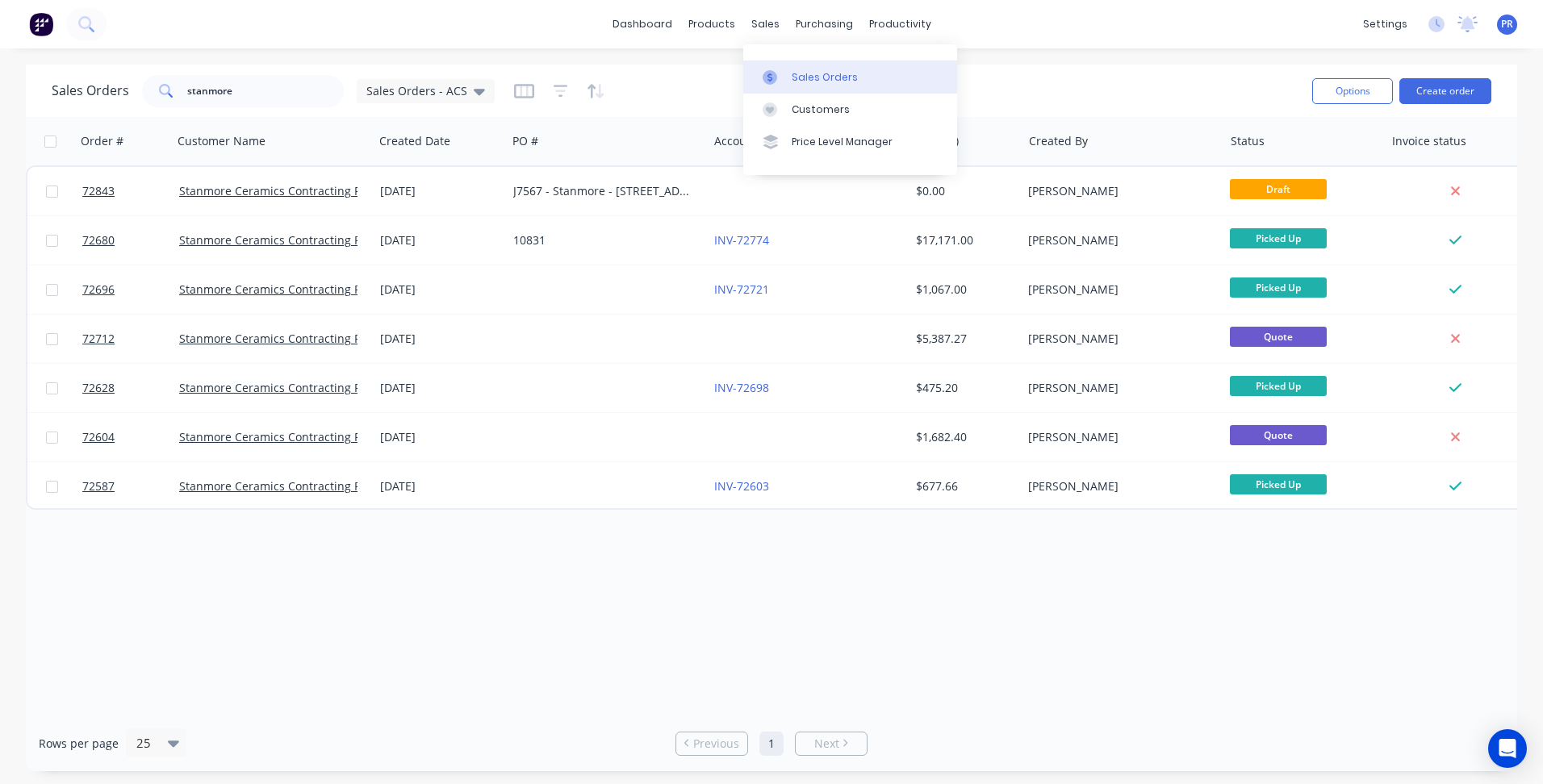
click at [826, 83] on div "Sales Orders" at bounding box center [825, 78] width 66 height 15
click at [1133, 17] on div "dashboard products sales purchasing productivity dashboard products Product Cat…" at bounding box center [771, 24] width 1543 height 49
click at [801, 75] on div "Sales Orders" at bounding box center [825, 78] width 66 height 15
drag, startPoint x: 245, startPoint y: 95, endPoint x: 40, endPoint y: 83, distance: 205.4
click at [97, 90] on div "Sales Orders stanmore Sales Orders - ACS" at bounding box center [273, 91] width 443 height 32
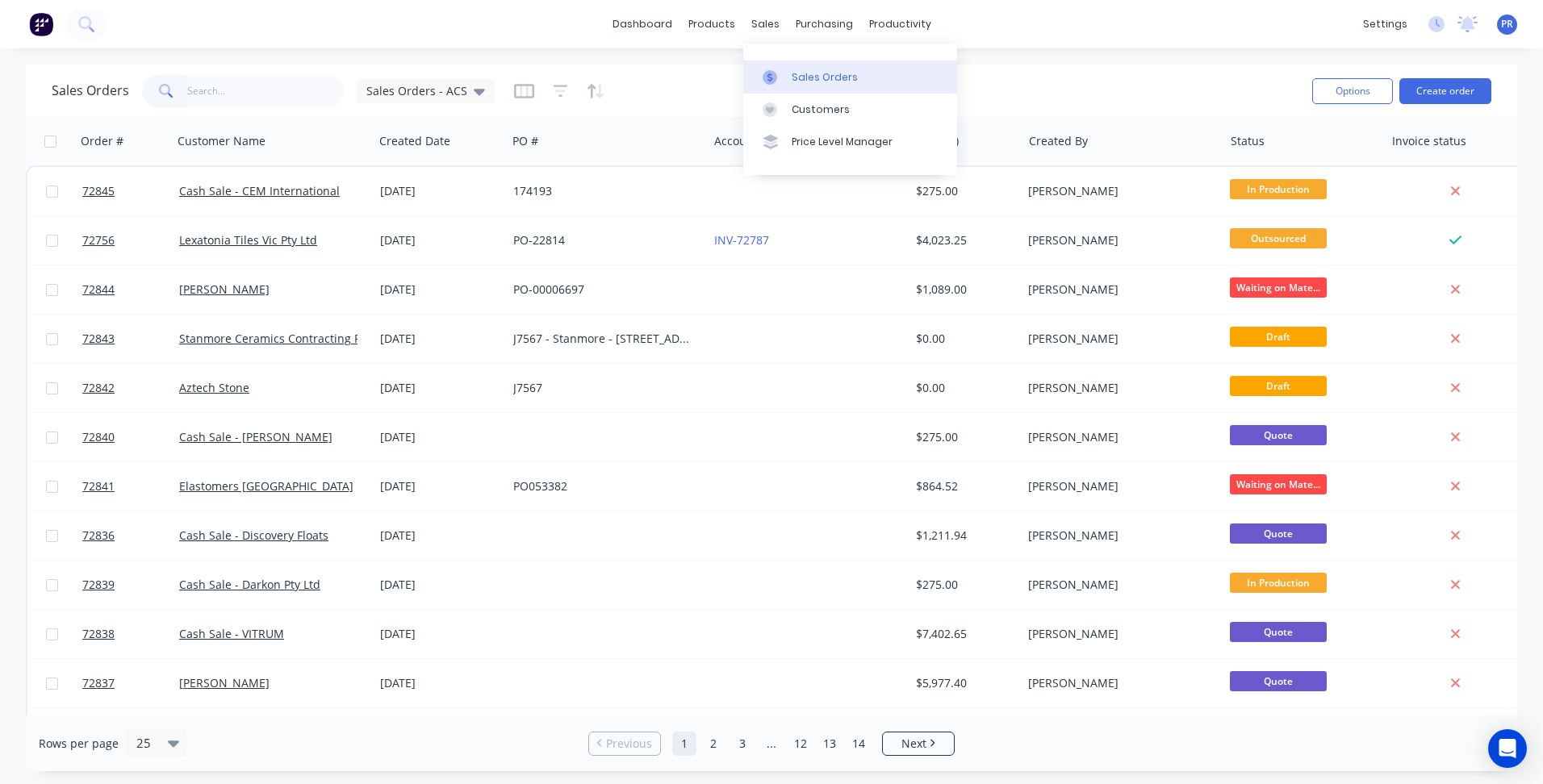
click at [802, 86] on link "Sales Orders" at bounding box center [850, 76] width 214 height 32
click at [205, 96] on input "text" at bounding box center [266, 91] width 158 height 32
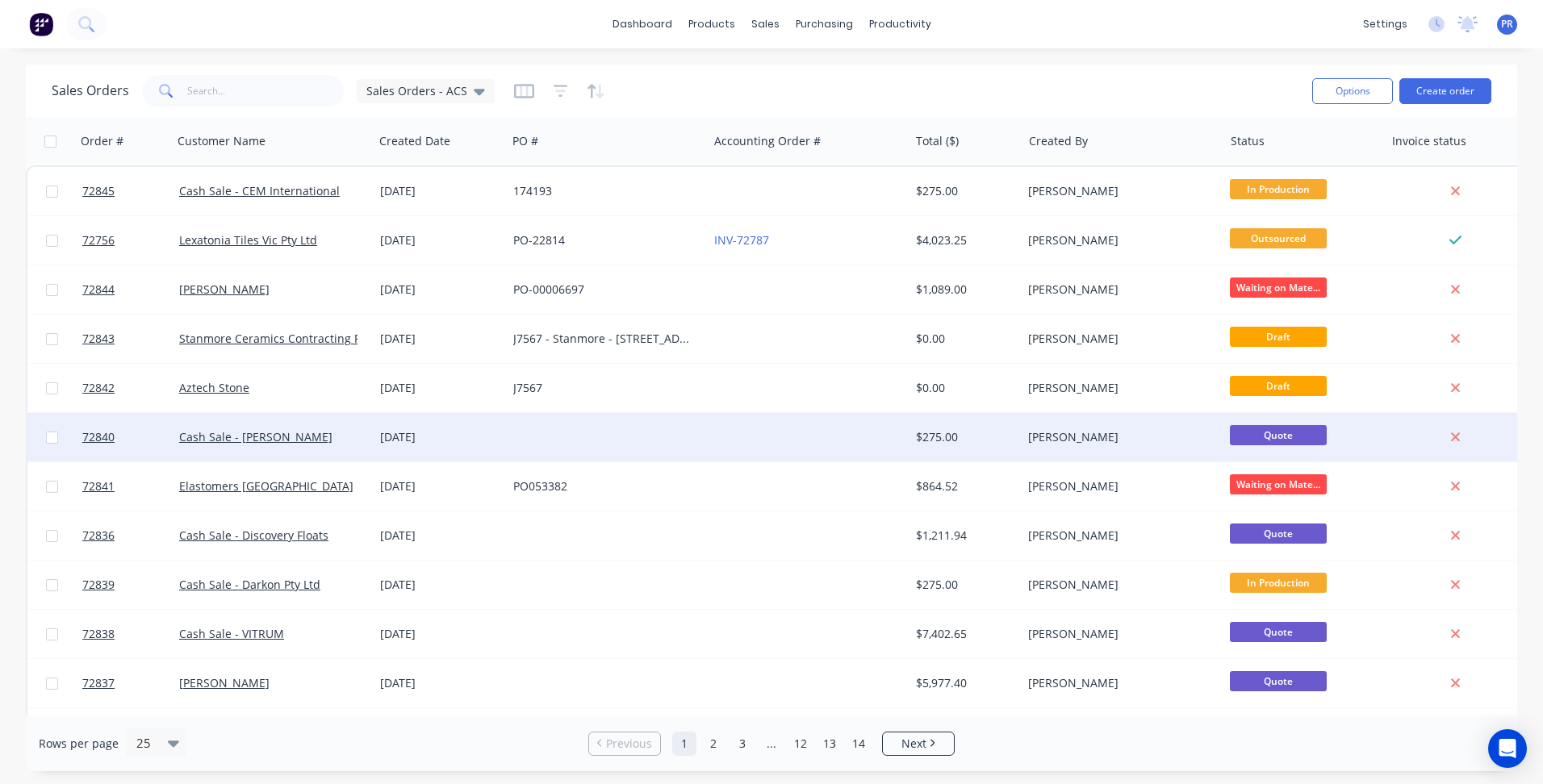
click at [272, 446] on div "Cash Sale - [PERSON_NAME]" at bounding box center [272, 437] width 201 height 49
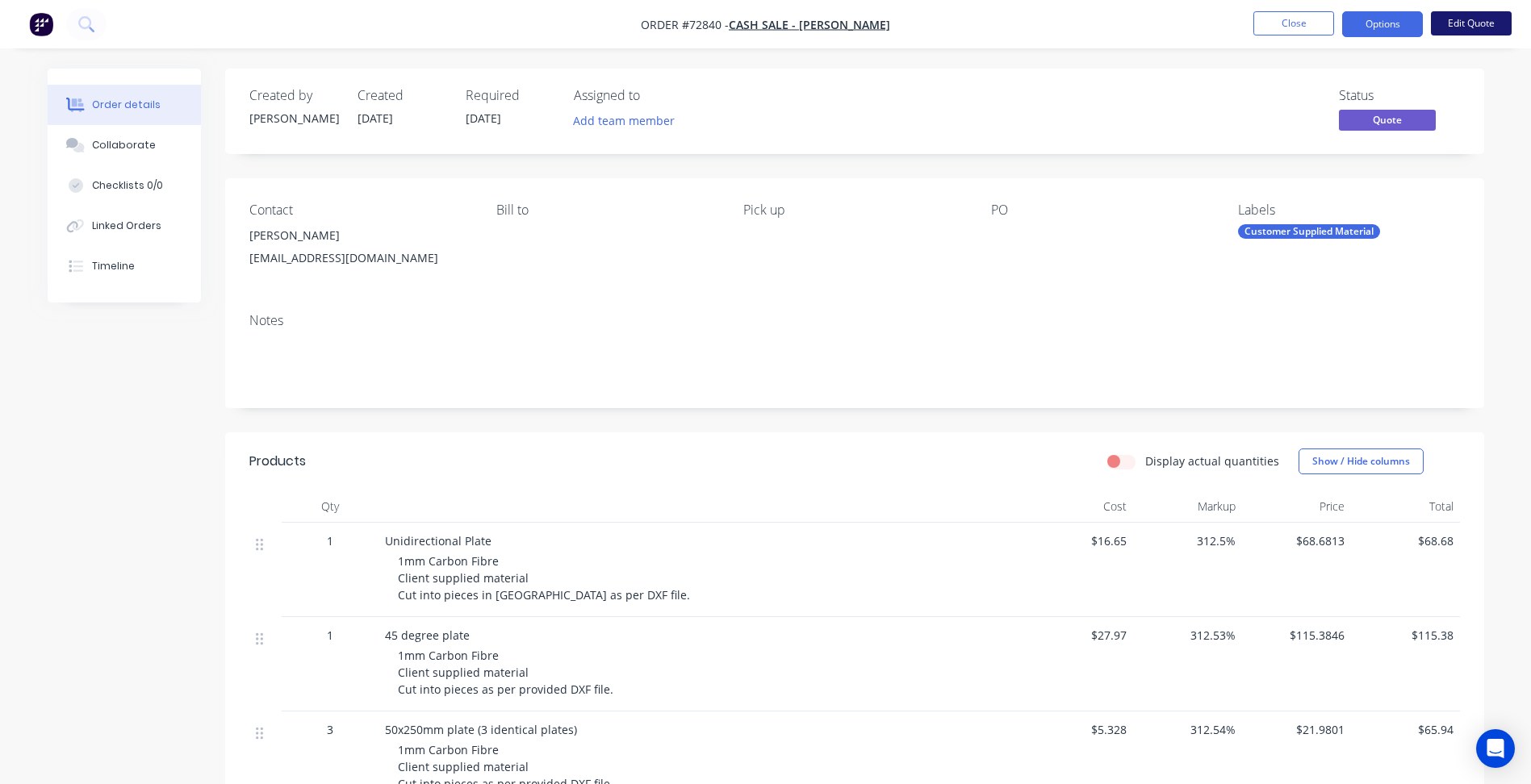
click at [1453, 26] on button "Edit Quote" at bounding box center [1472, 23] width 81 height 24
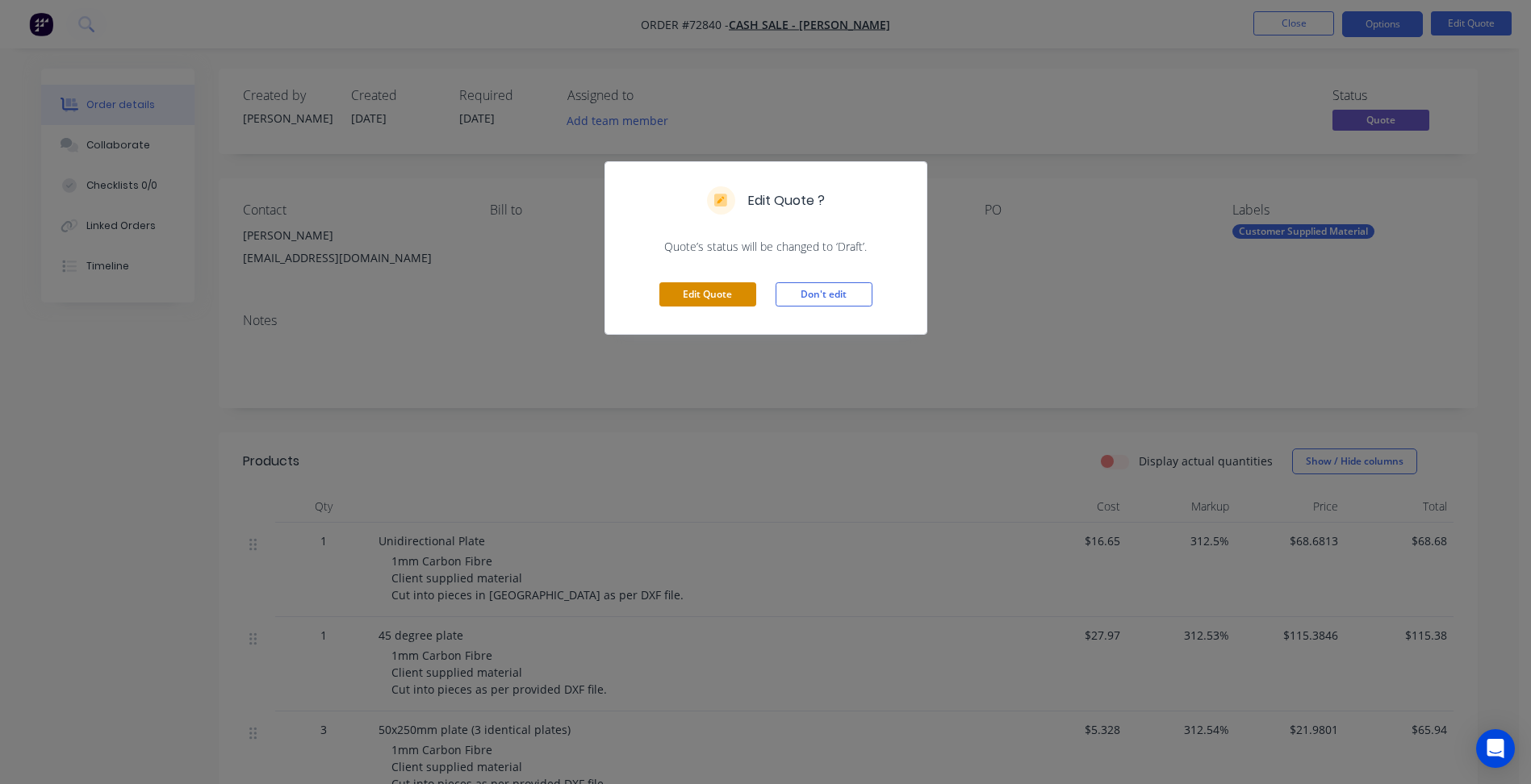
click at [709, 305] on button "Edit Quote" at bounding box center [708, 294] width 97 height 24
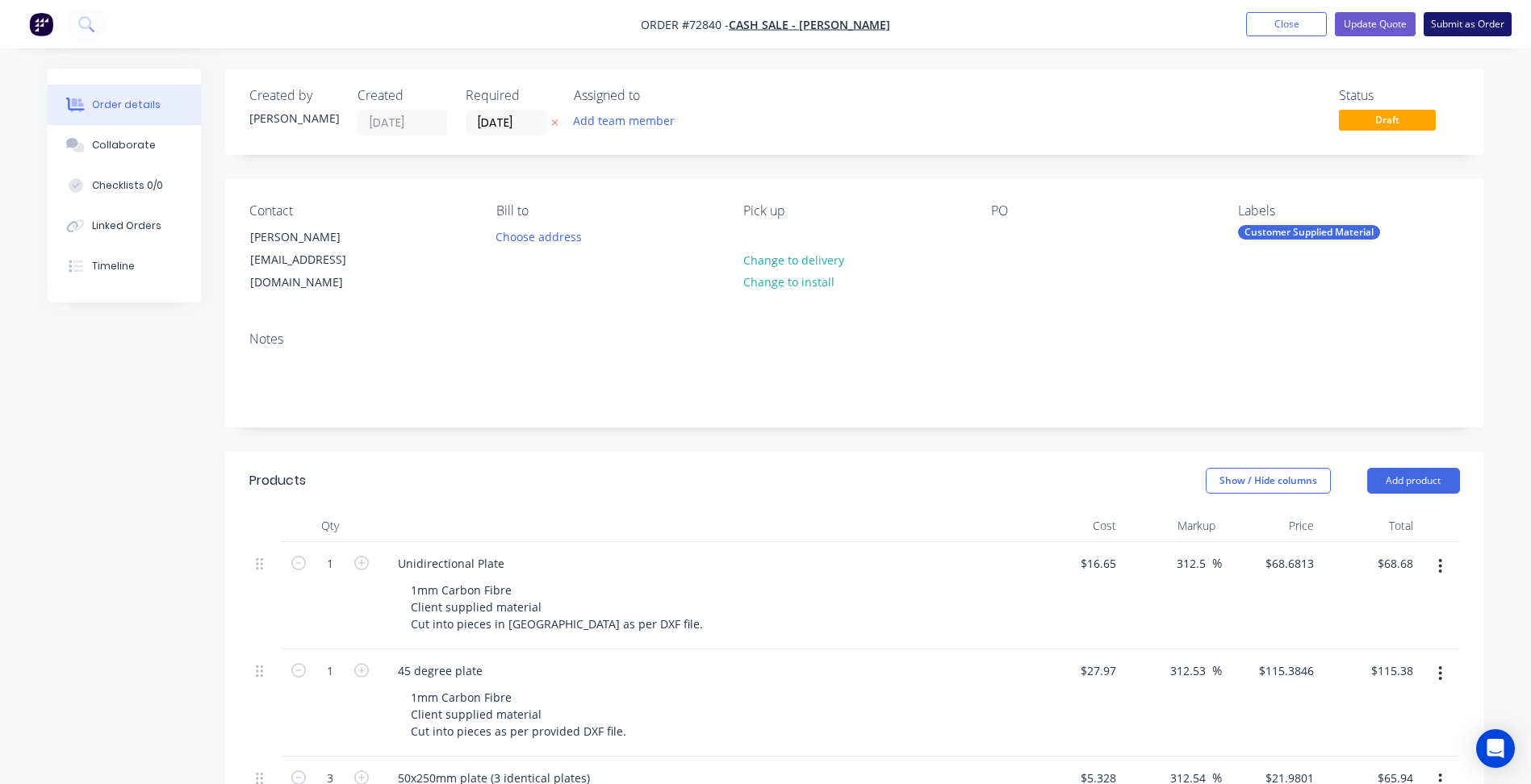
click at [1463, 22] on button "Submit as Order" at bounding box center [1467, 24] width 88 height 24
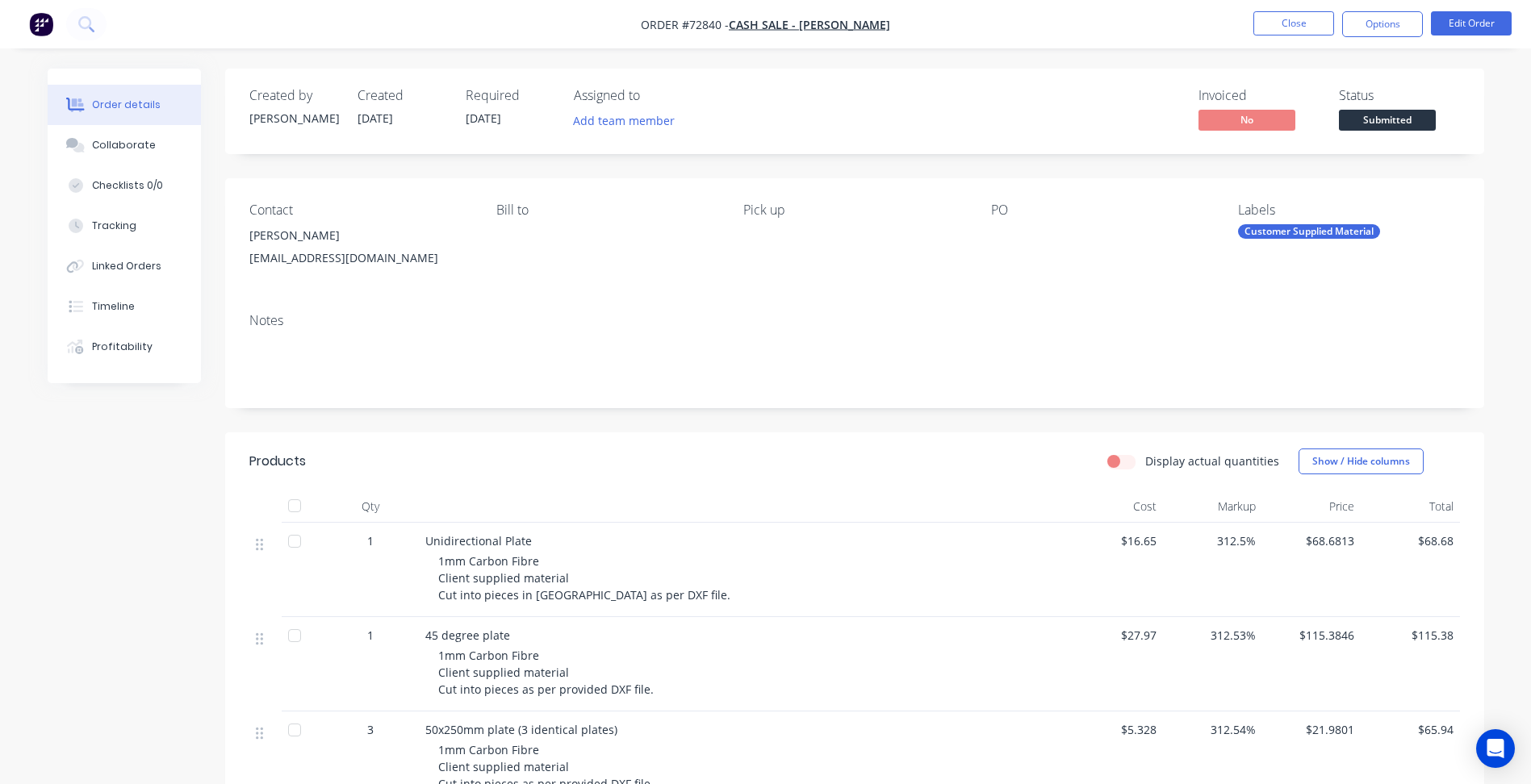
click at [1402, 116] on span "Submitted" at bounding box center [1386, 120] width 97 height 20
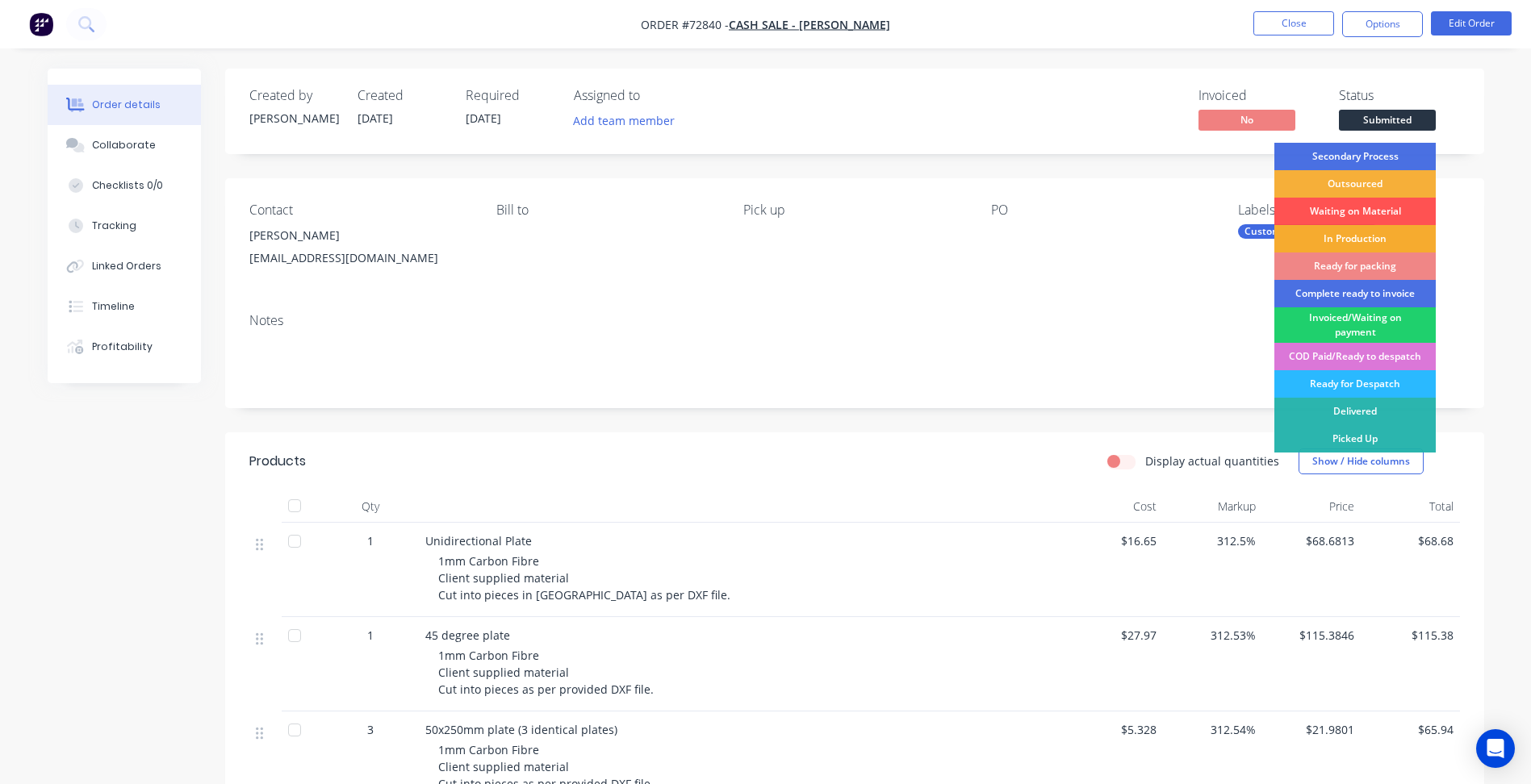
click at [1372, 232] on div "In Production" at bounding box center [1354, 239] width 161 height 27
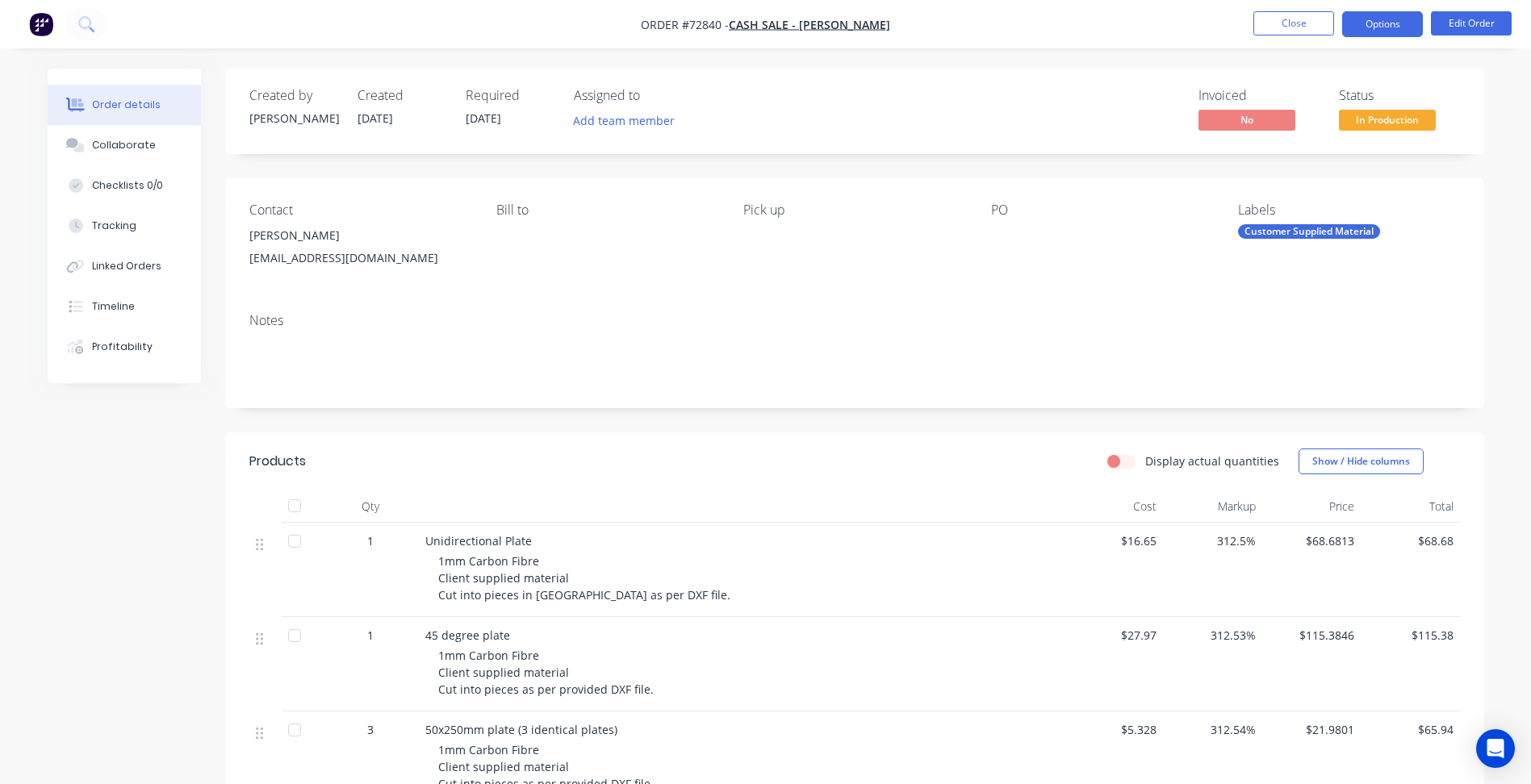
click at [1384, 30] on button "Options" at bounding box center [1382, 24] width 81 height 26
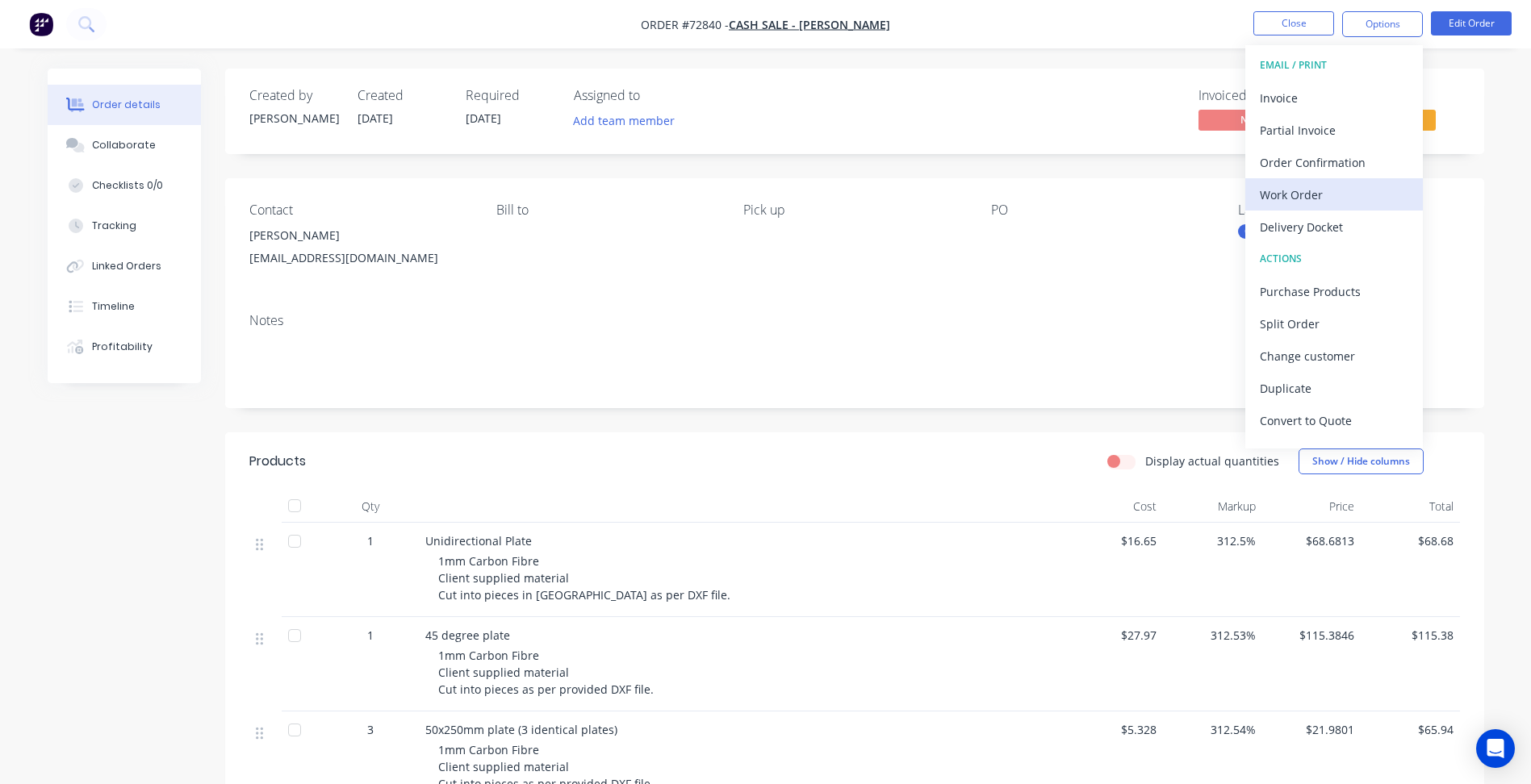
click at [1293, 202] on div "Work Order" at bounding box center [1334, 195] width 149 height 23
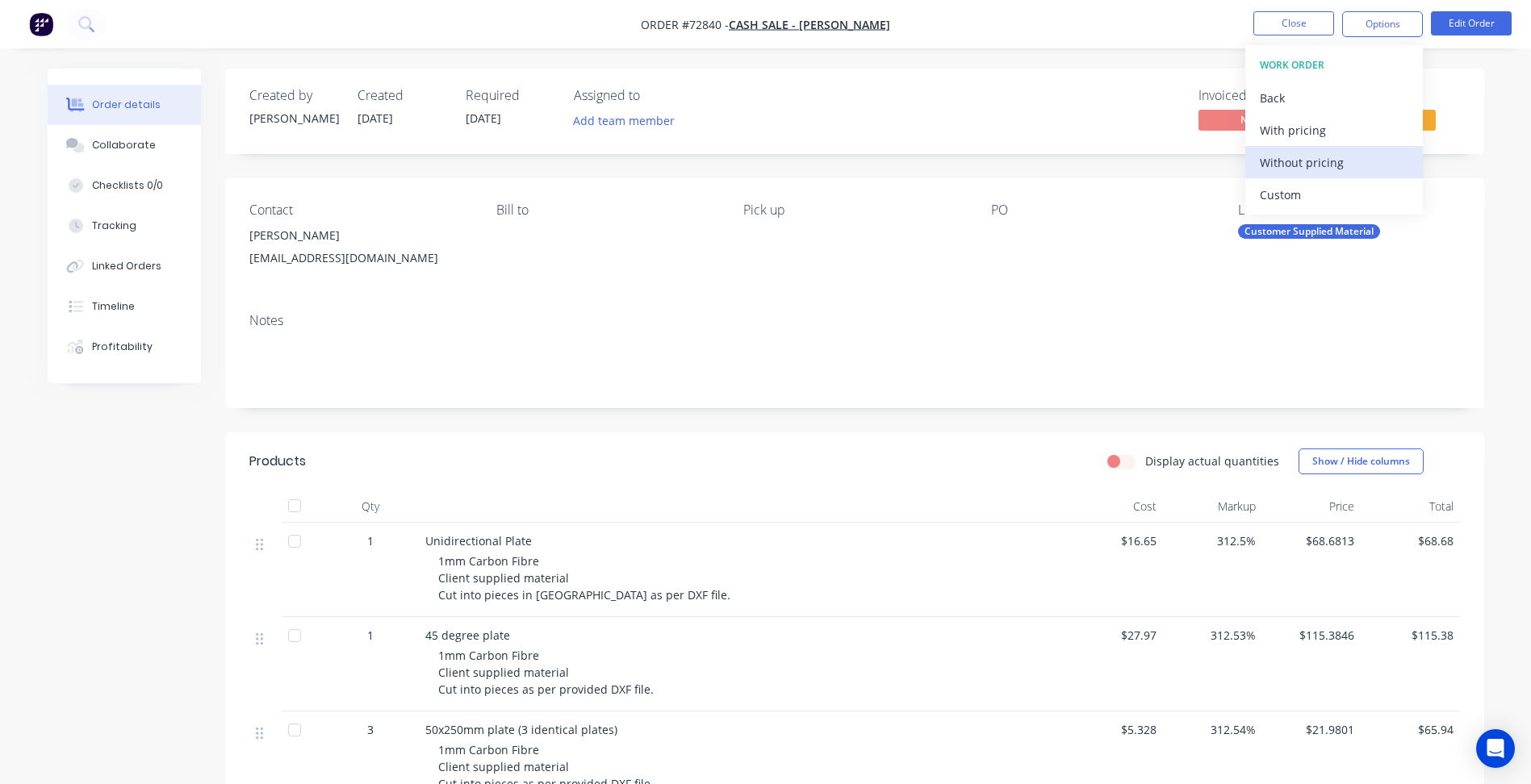
click at [1328, 169] on div "Without pricing" at bounding box center [1334, 163] width 149 height 23
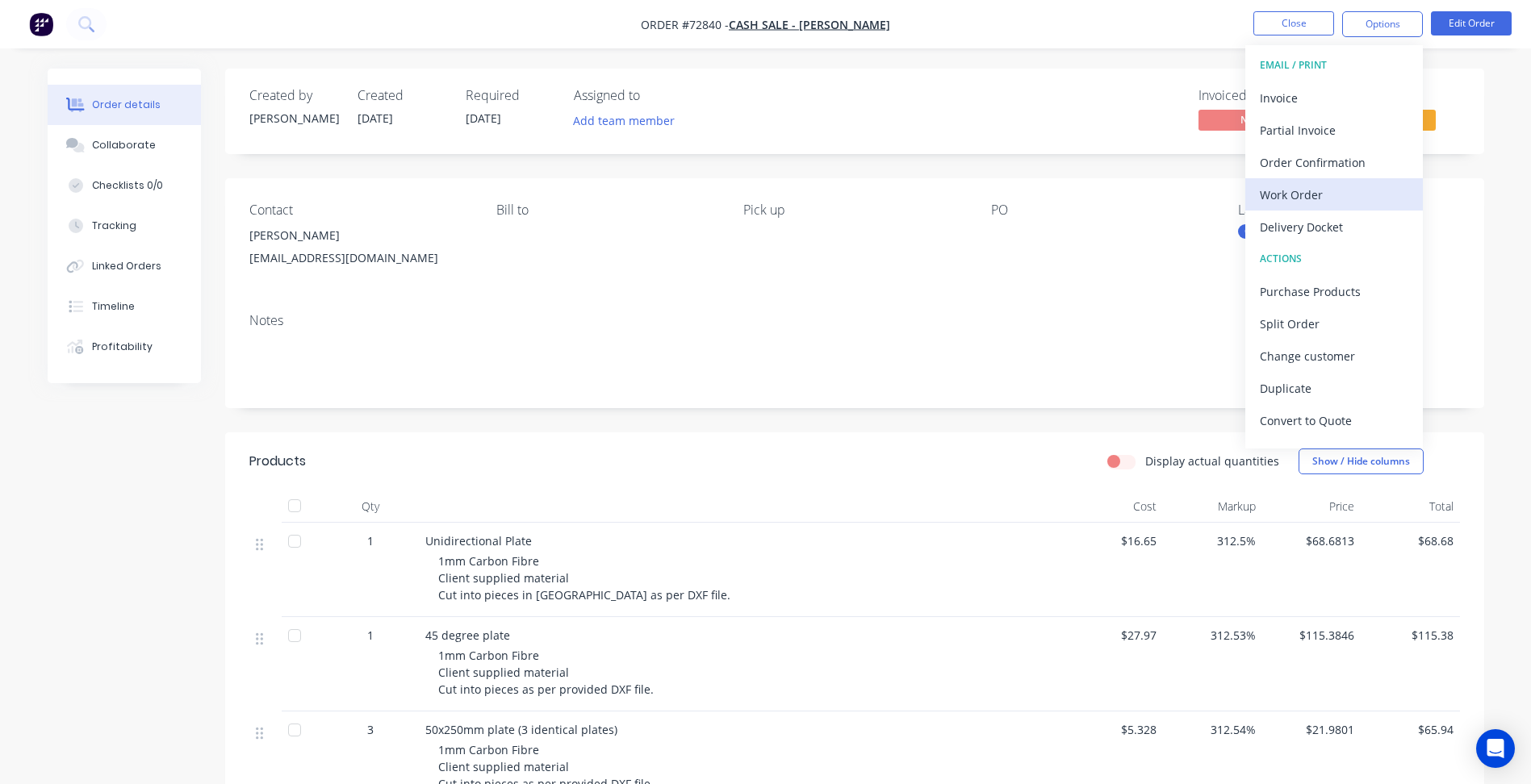
click at [1301, 196] on div "Work Order" at bounding box center [1334, 195] width 149 height 23
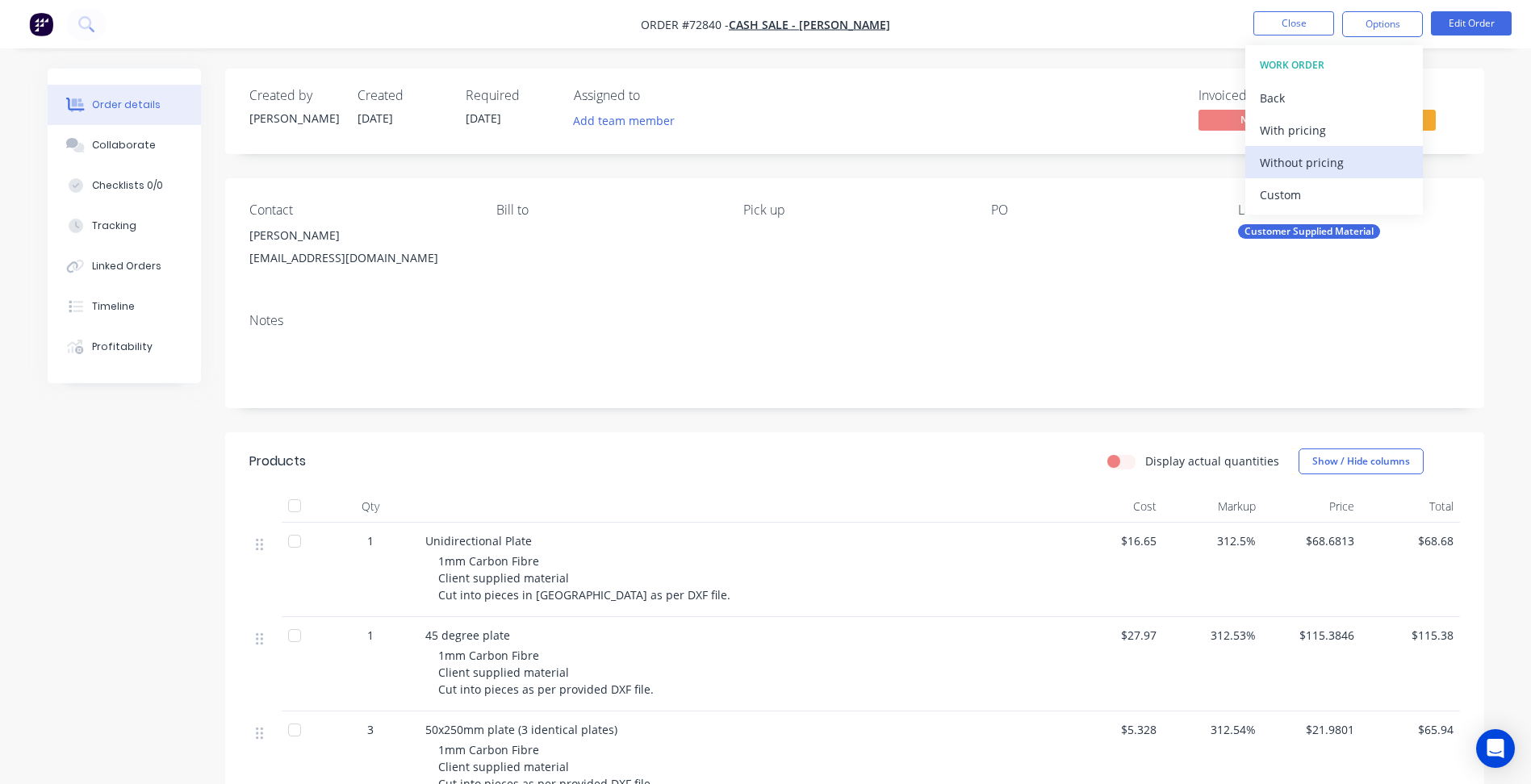
click at [1323, 164] on div "Without pricing" at bounding box center [1334, 163] width 149 height 23
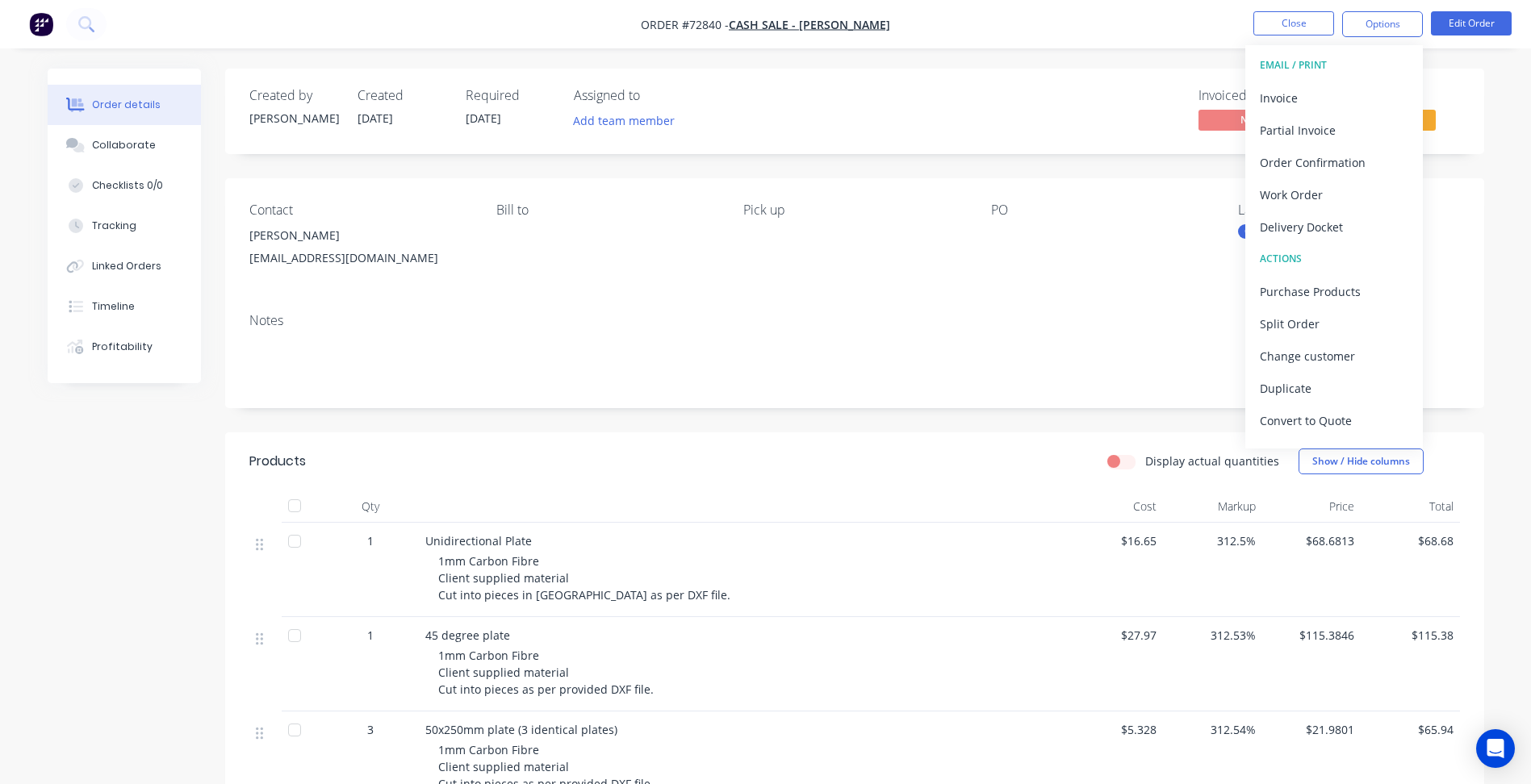
scroll to position [161, 0]
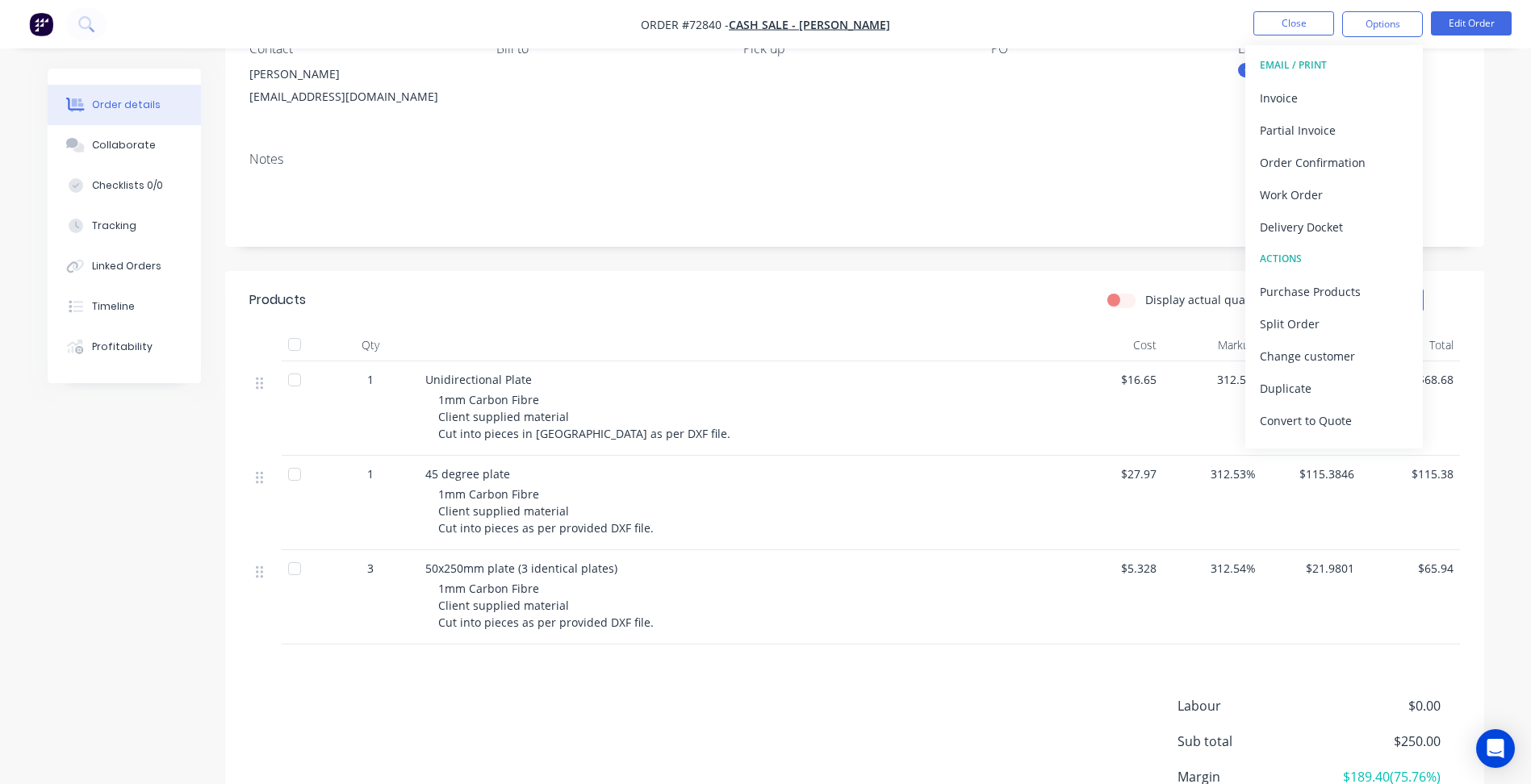
click at [976, 271] on header "Products Display actual quantities Show / Hide columns" at bounding box center [855, 300] width 1259 height 58
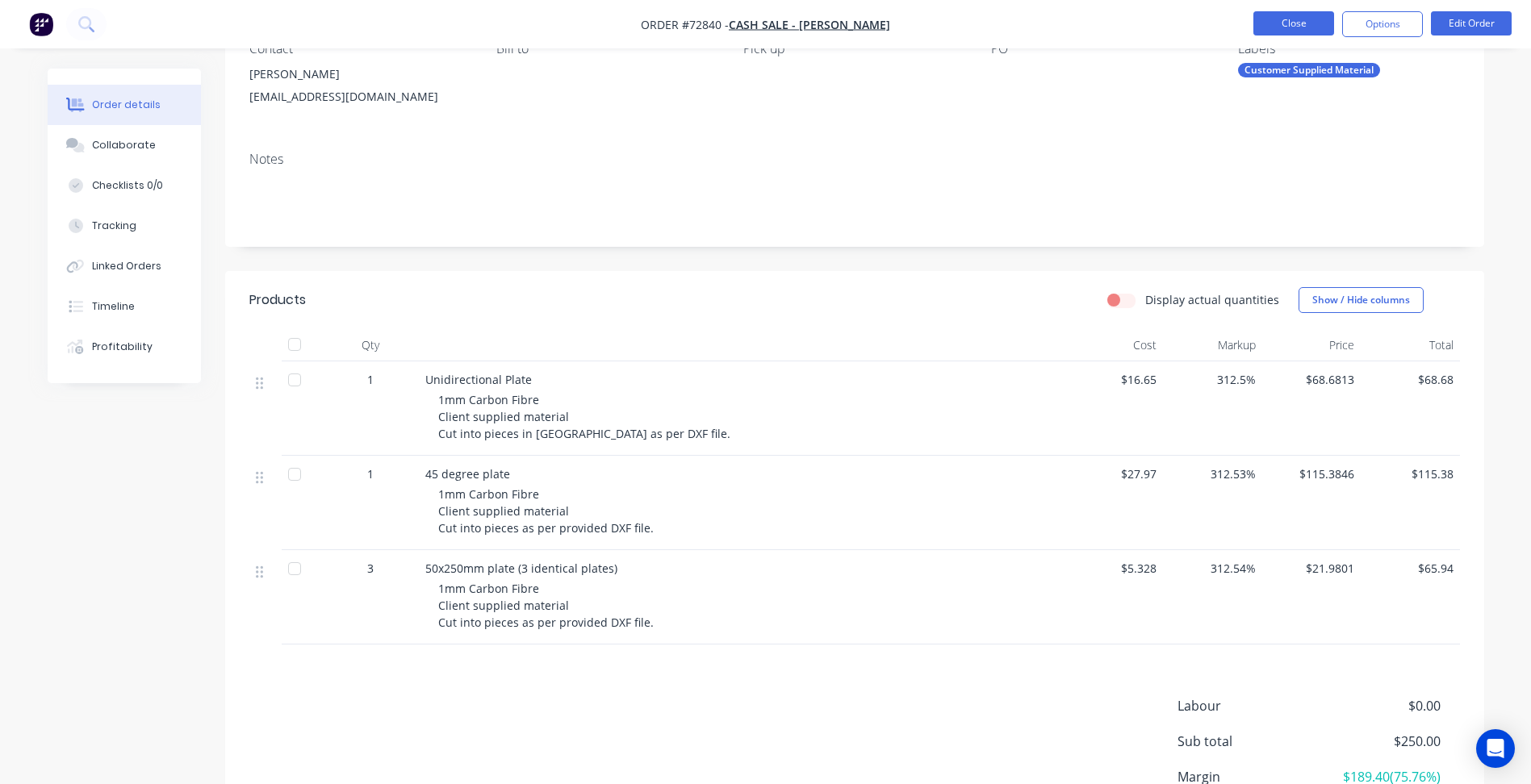
click at [1292, 31] on button "Close" at bounding box center [1294, 23] width 81 height 24
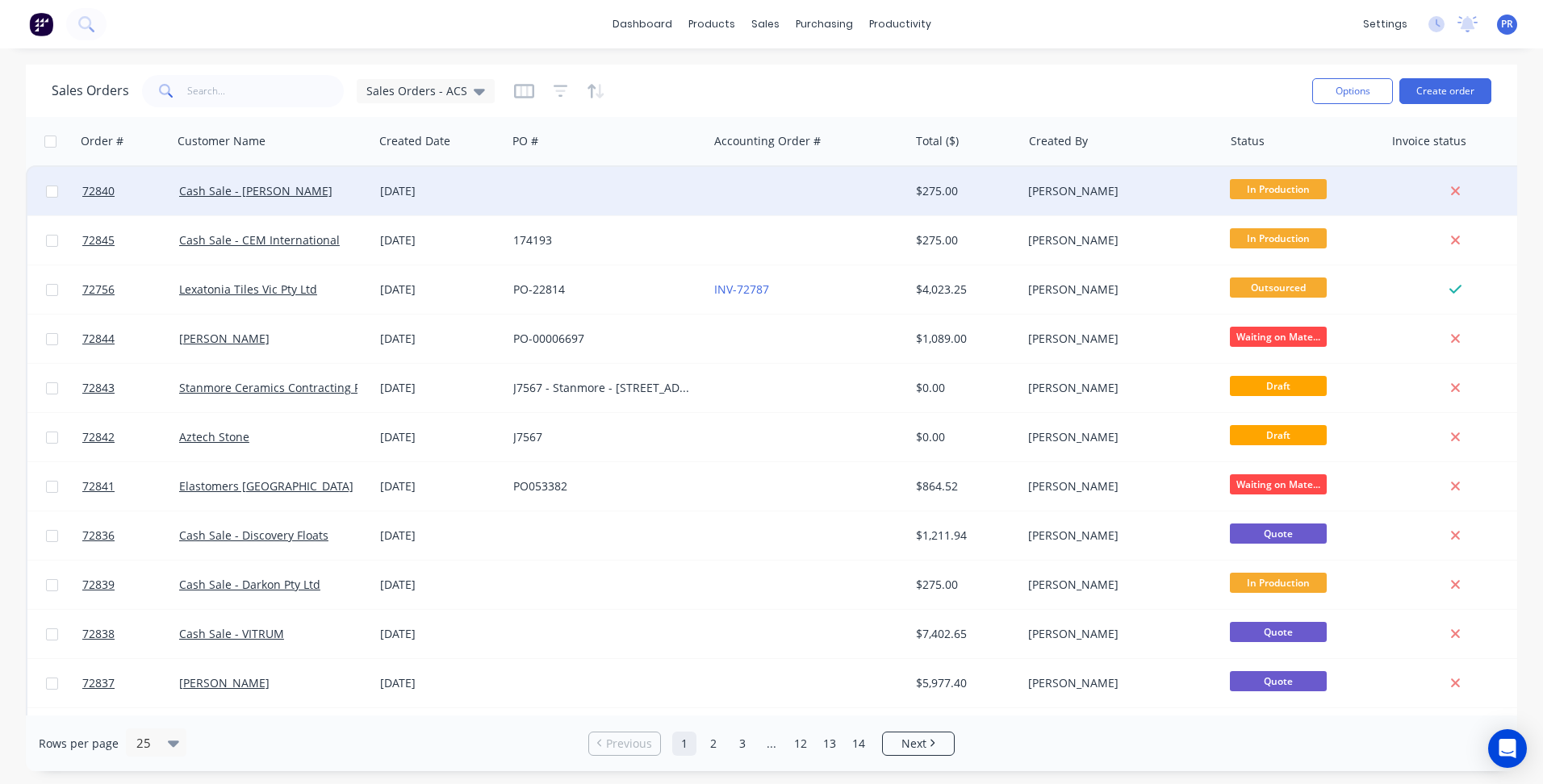
click at [1121, 206] on div "[PERSON_NAME]" at bounding box center [1121, 191] width 201 height 49
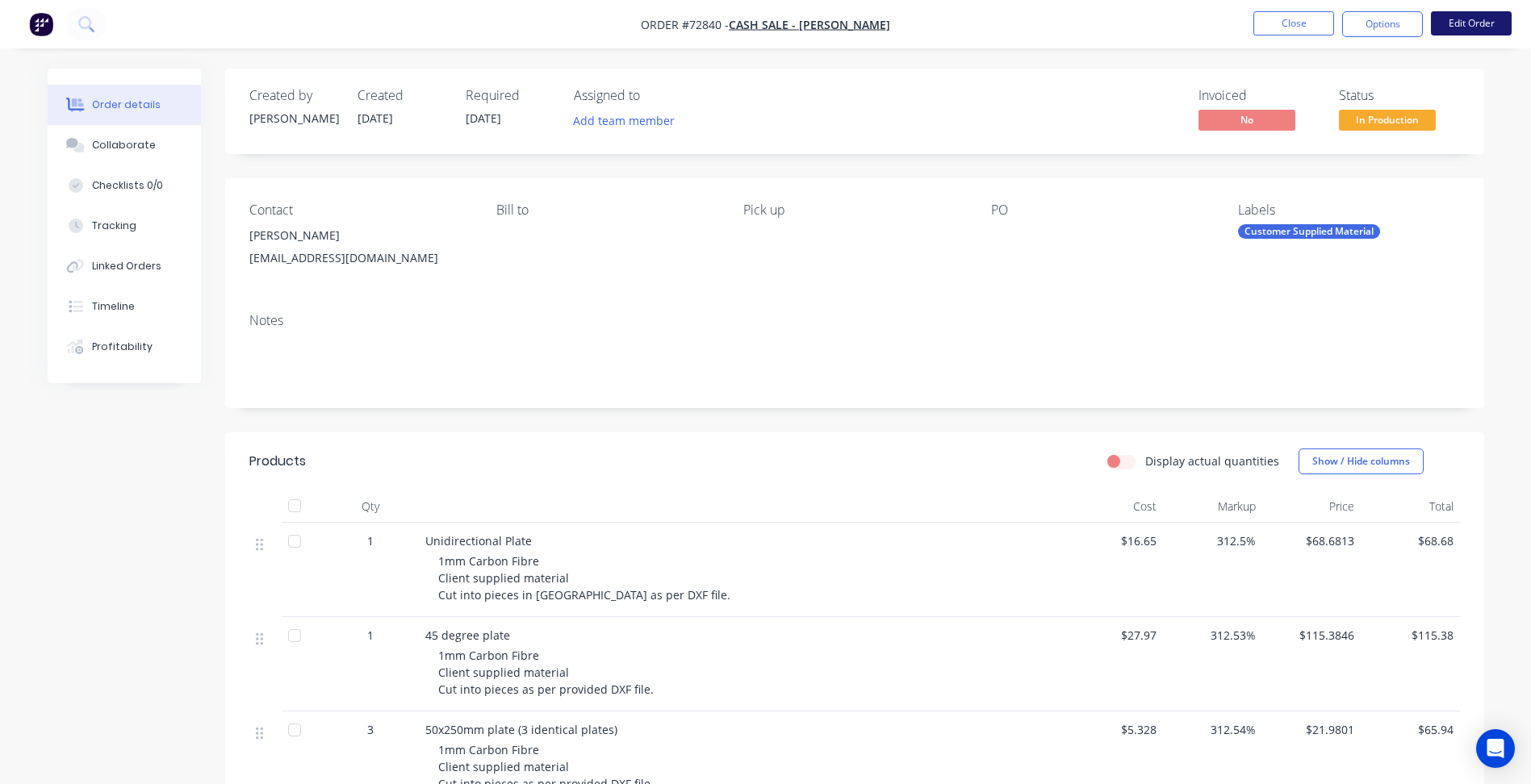
click at [1462, 33] on li "Edit Order" at bounding box center [1472, 24] width 81 height 26
click at [1458, 29] on button "Edit Order" at bounding box center [1472, 23] width 81 height 24
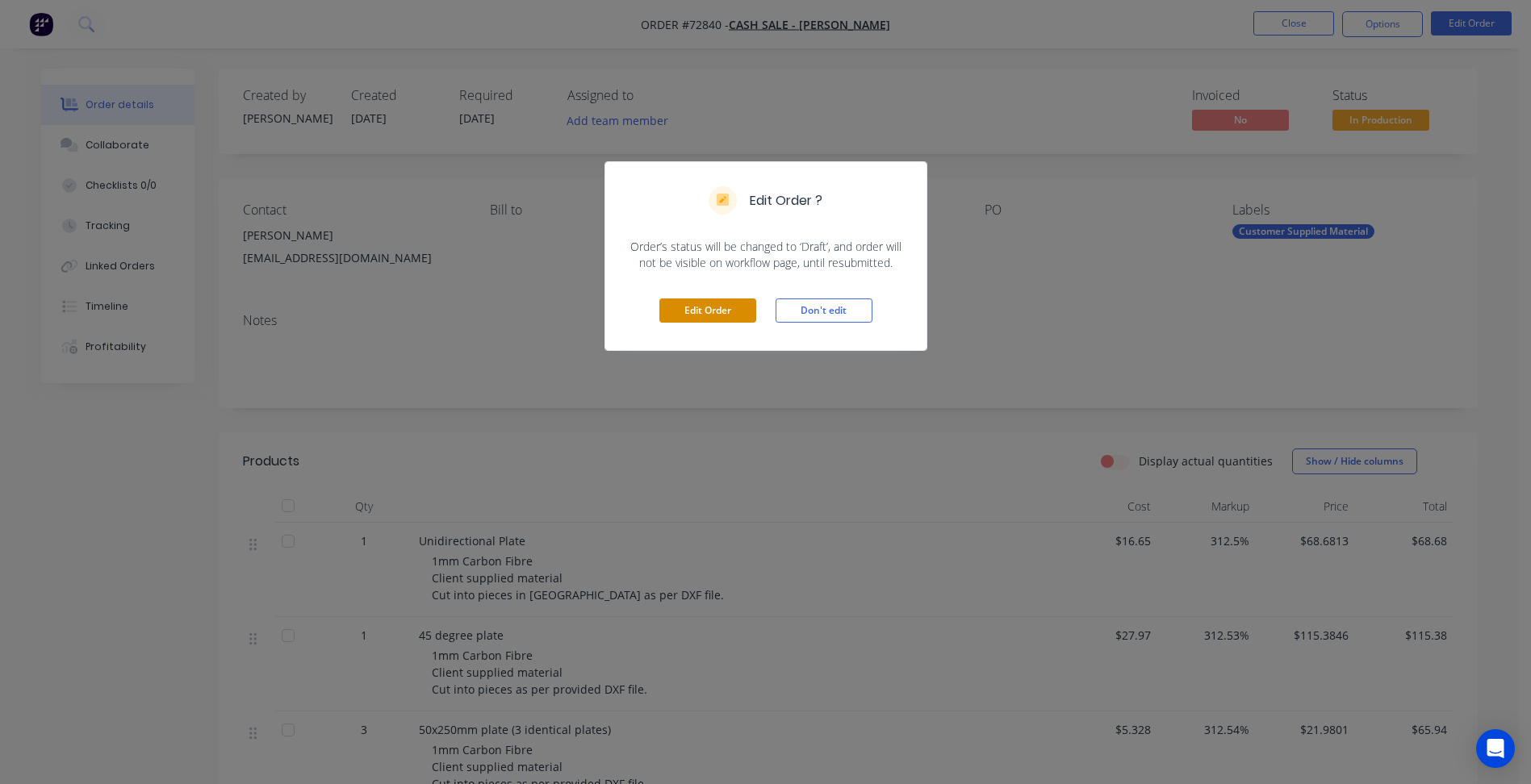
click at [707, 306] on button "Edit Order" at bounding box center [708, 310] width 97 height 24
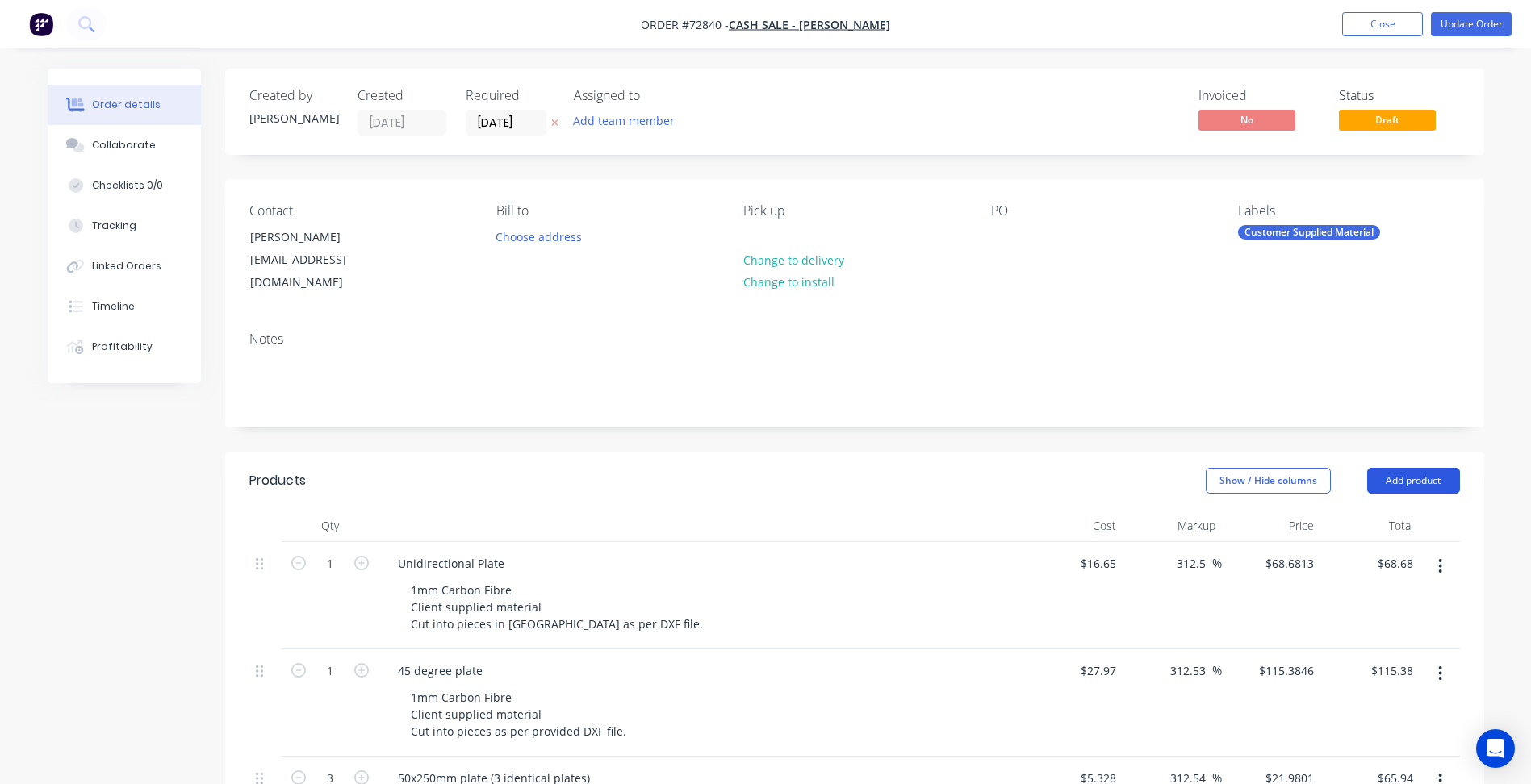
click at [1439, 468] on button "Add product" at bounding box center [1414, 480] width 92 height 26
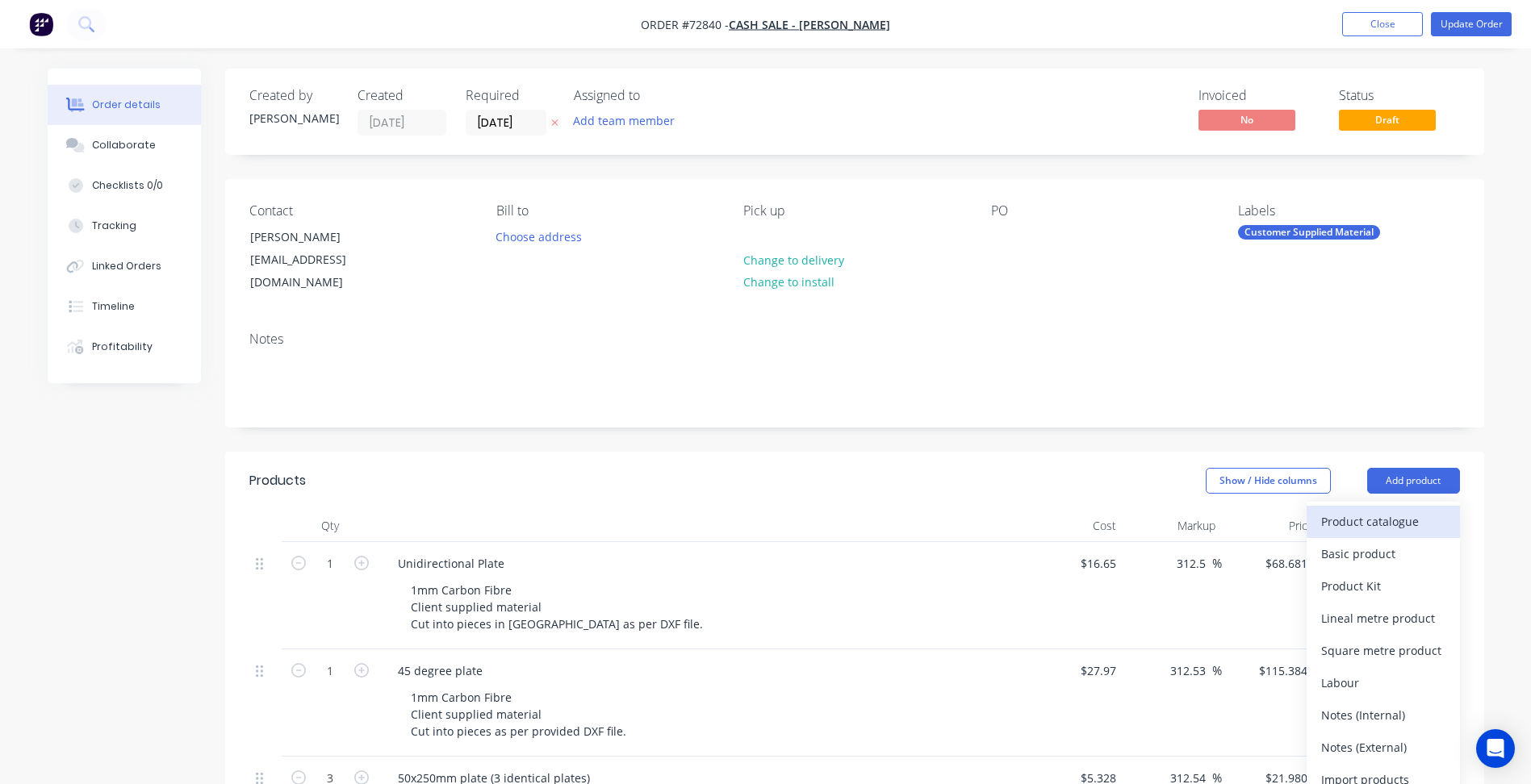
click at [1349, 510] on div "Product catalogue" at bounding box center [1383, 522] width 125 height 23
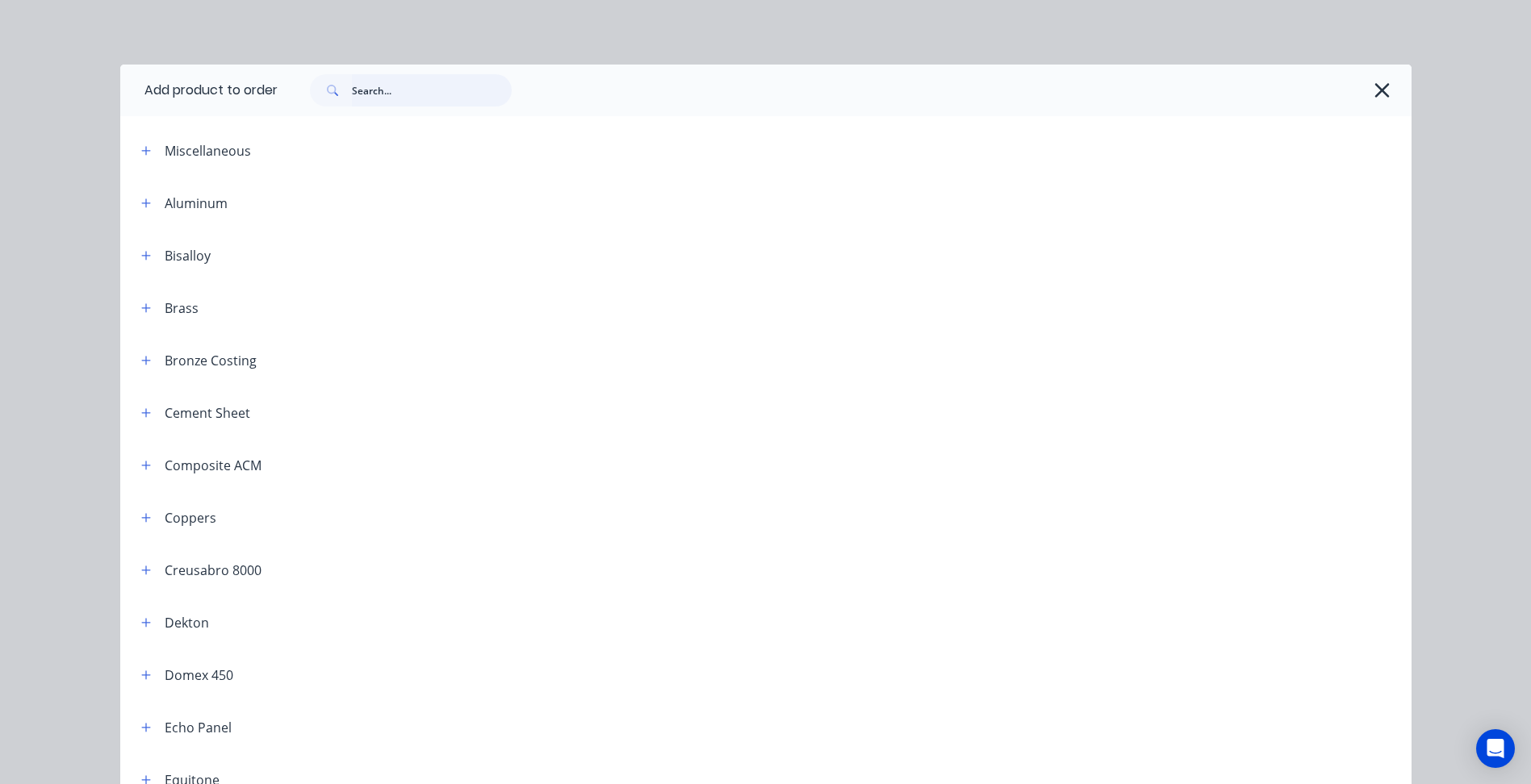
click at [377, 96] on input "text" at bounding box center [432, 90] width 160 height 32
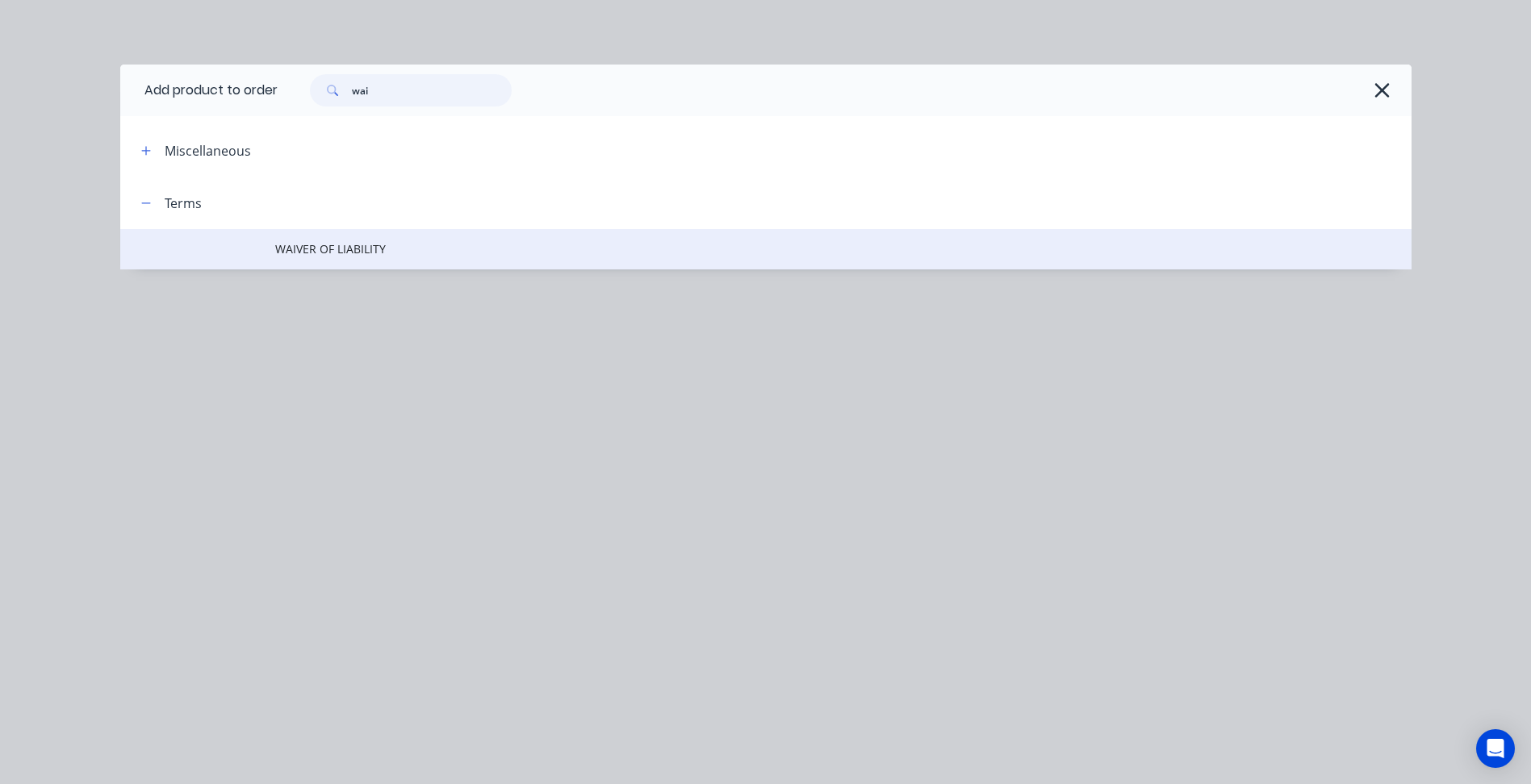
type input "wai"
click at [385, 243] on span "WAIVER OF LIABILITY" at bounding box center [729, 248] width 909 height 17
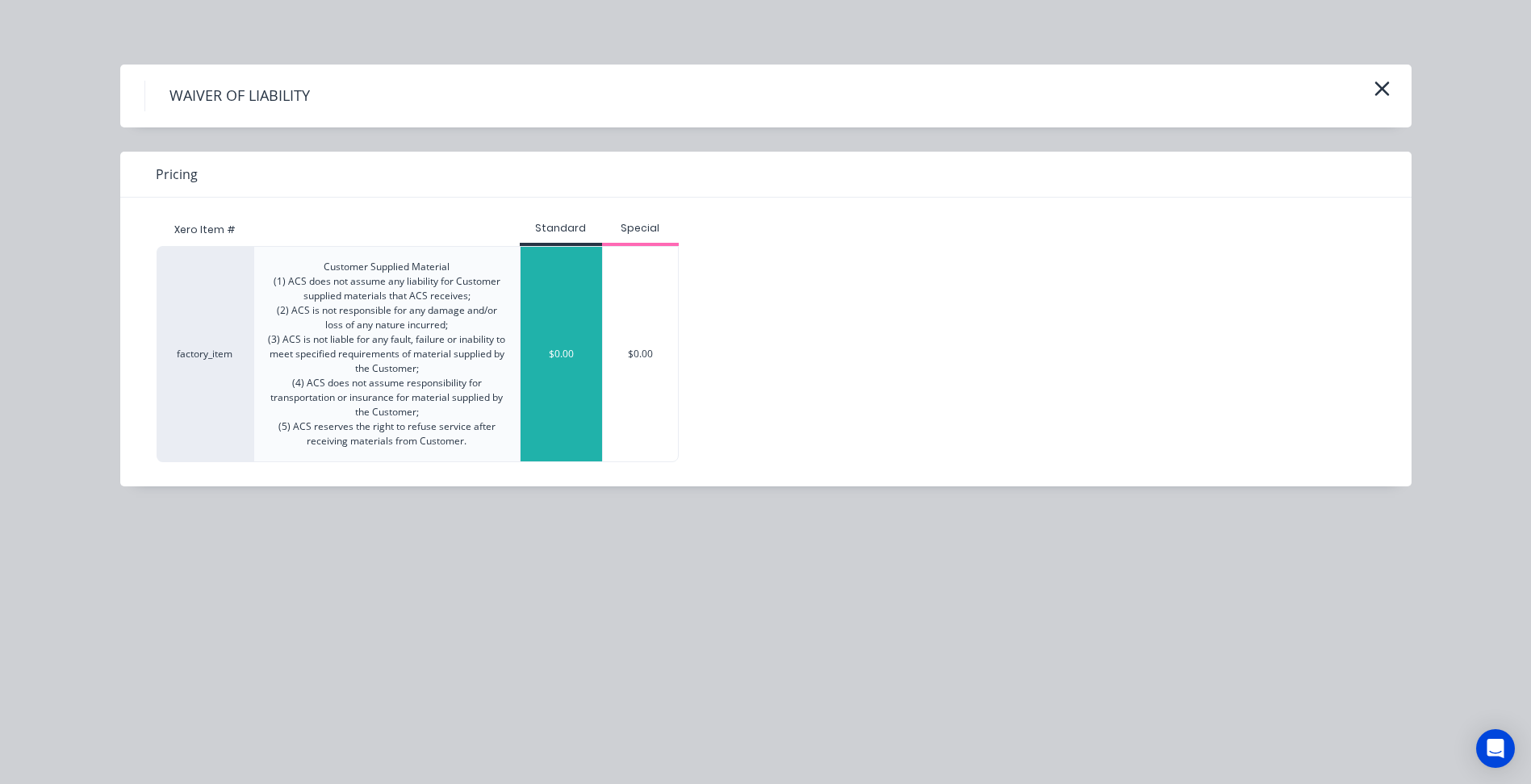
click at [568, 404] on div "$0.00" at bounding box center [561, 354] width 82 height 215
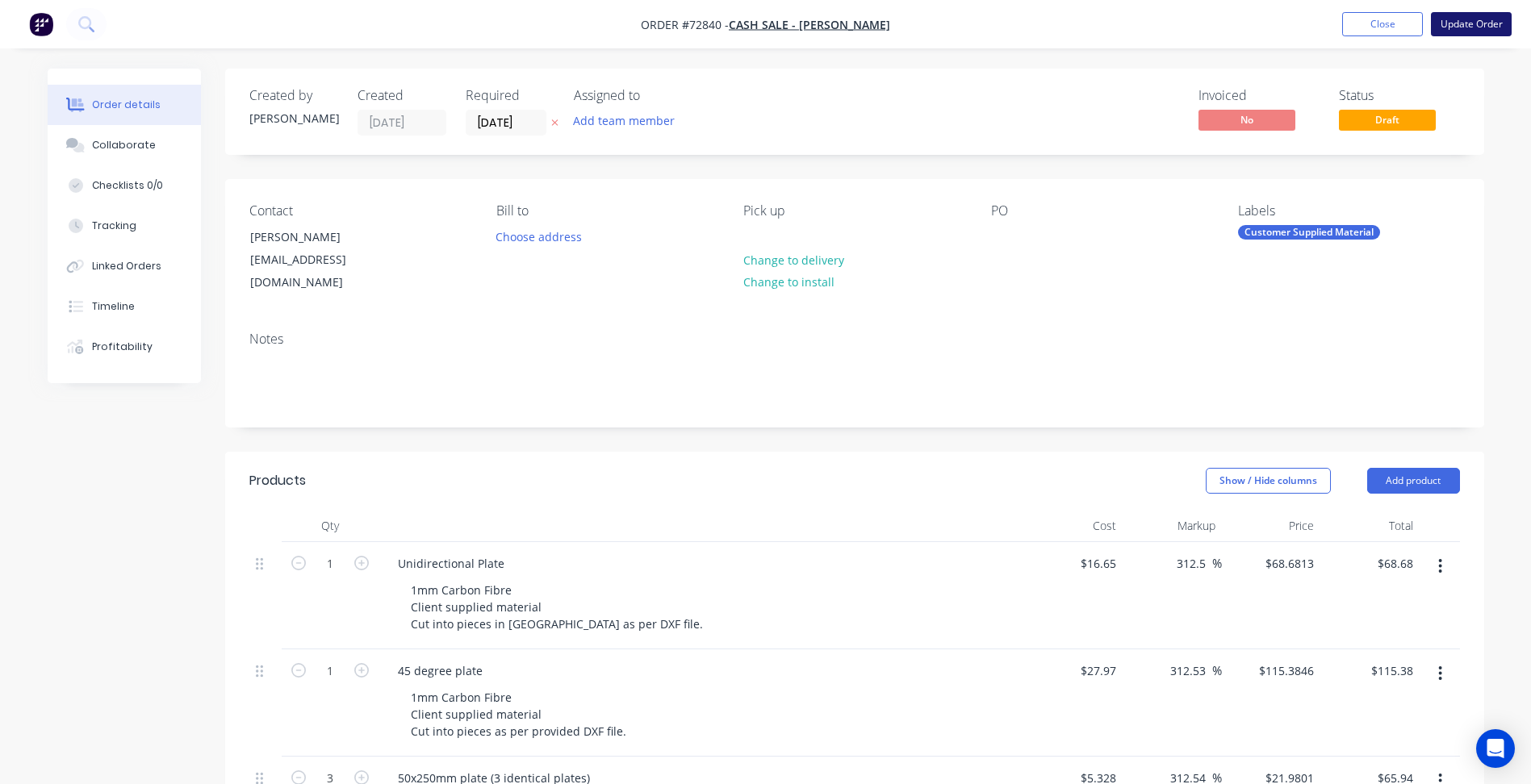
click at [1452, 23] on button "Update Order" at bounding box center [1472, 24] width 81 height 24
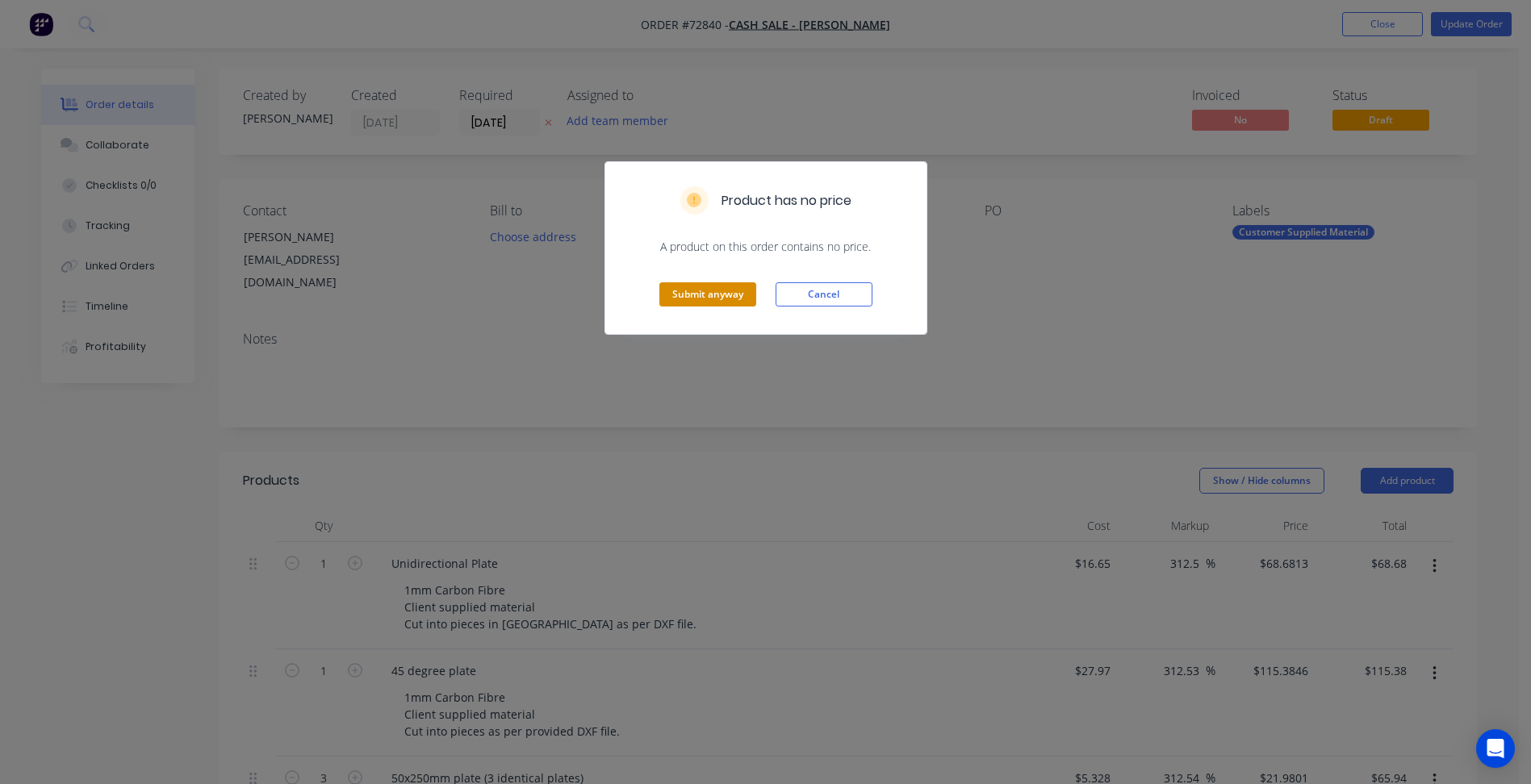
click at [718, 291] on button "Submit anyway" at bounding box center [708, 294] width 97 height 24
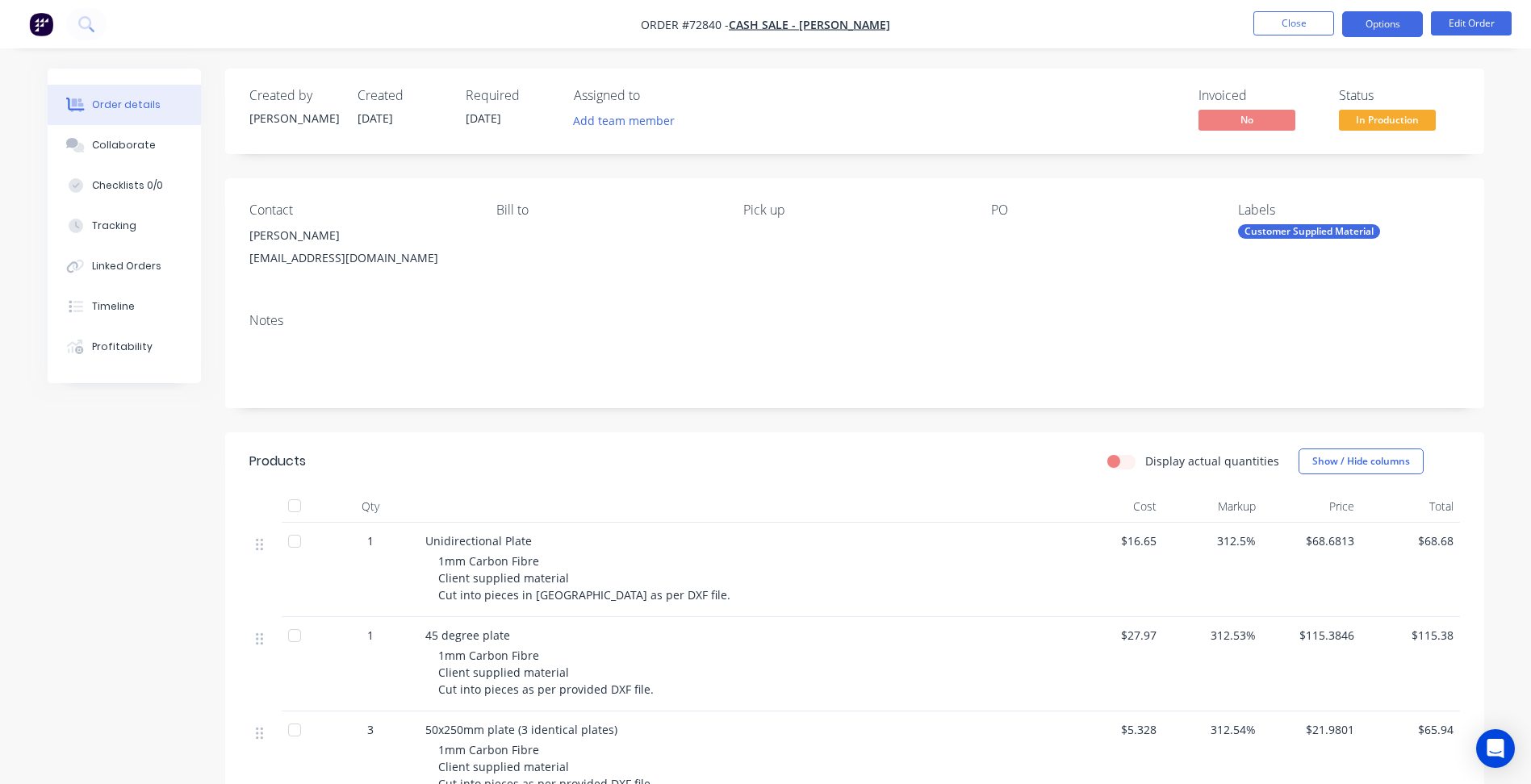
click at [1418, 18] on button "Options" at bounding box center [1382, 24] width 81 height 26
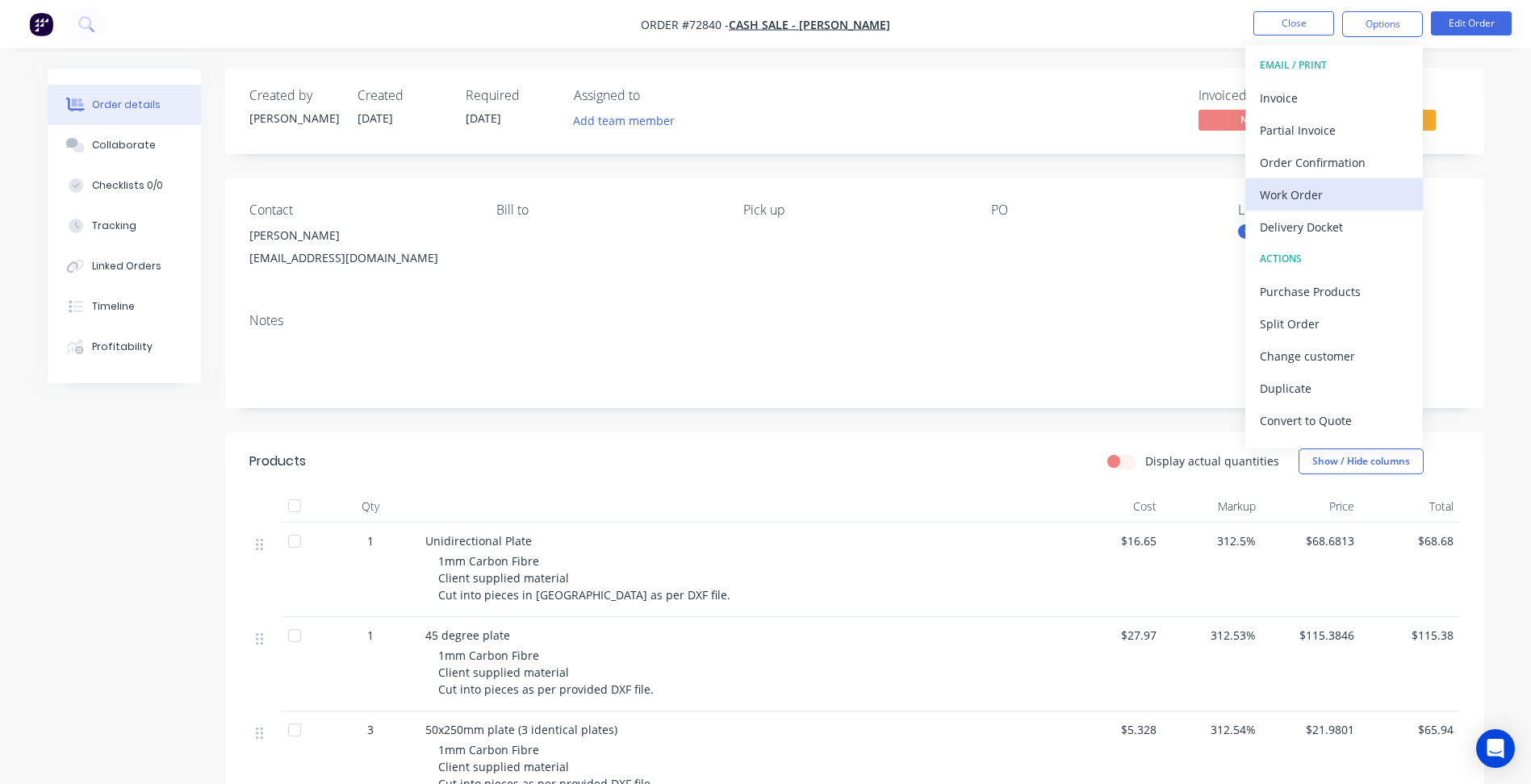
click at [1300, 194] on div "Work Order" at bounding box center [1334, 195] width 149 height 23
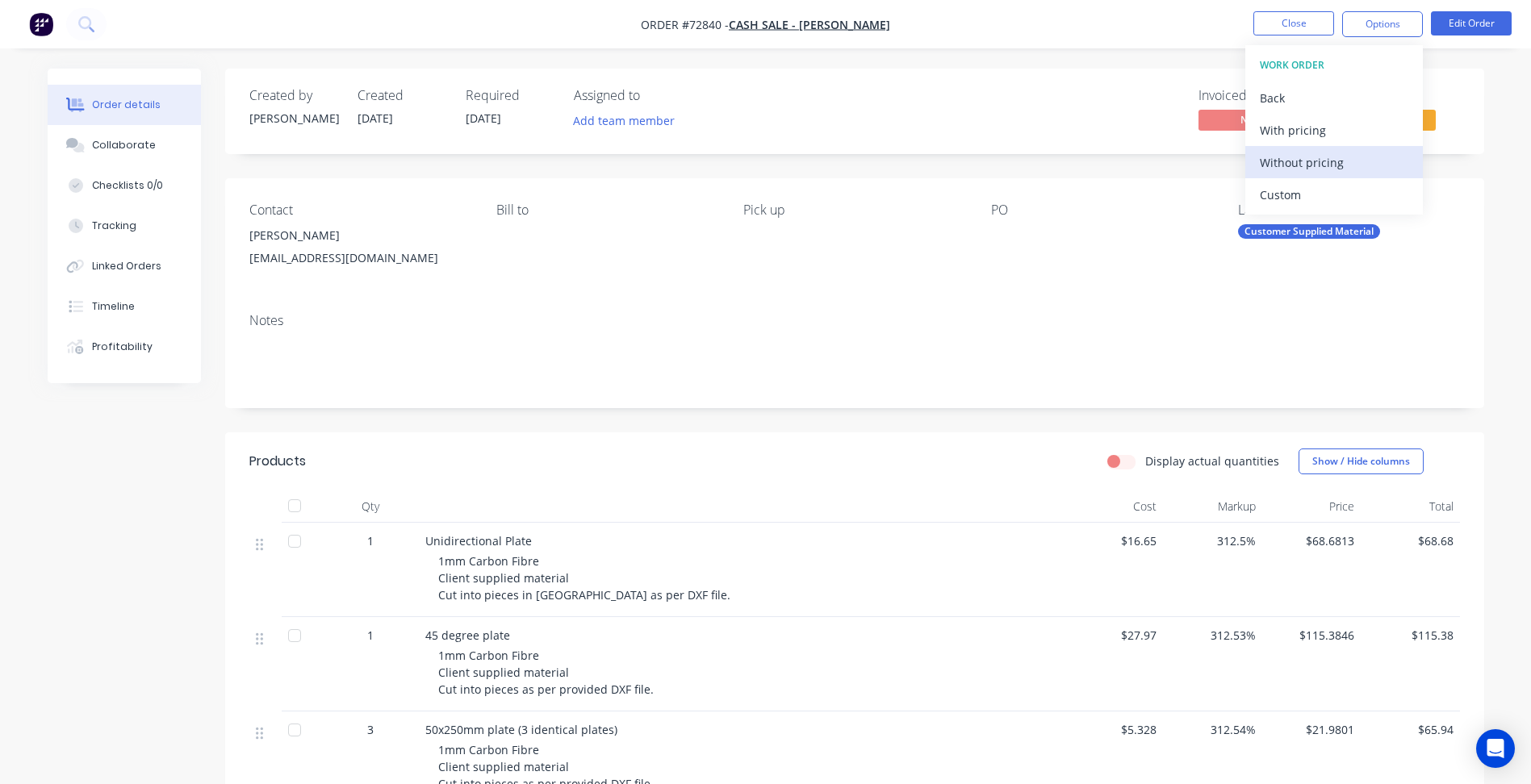
click at [1304, 160] on div "Without pricing" at bounding box center [1334, 163] width 149 height 23
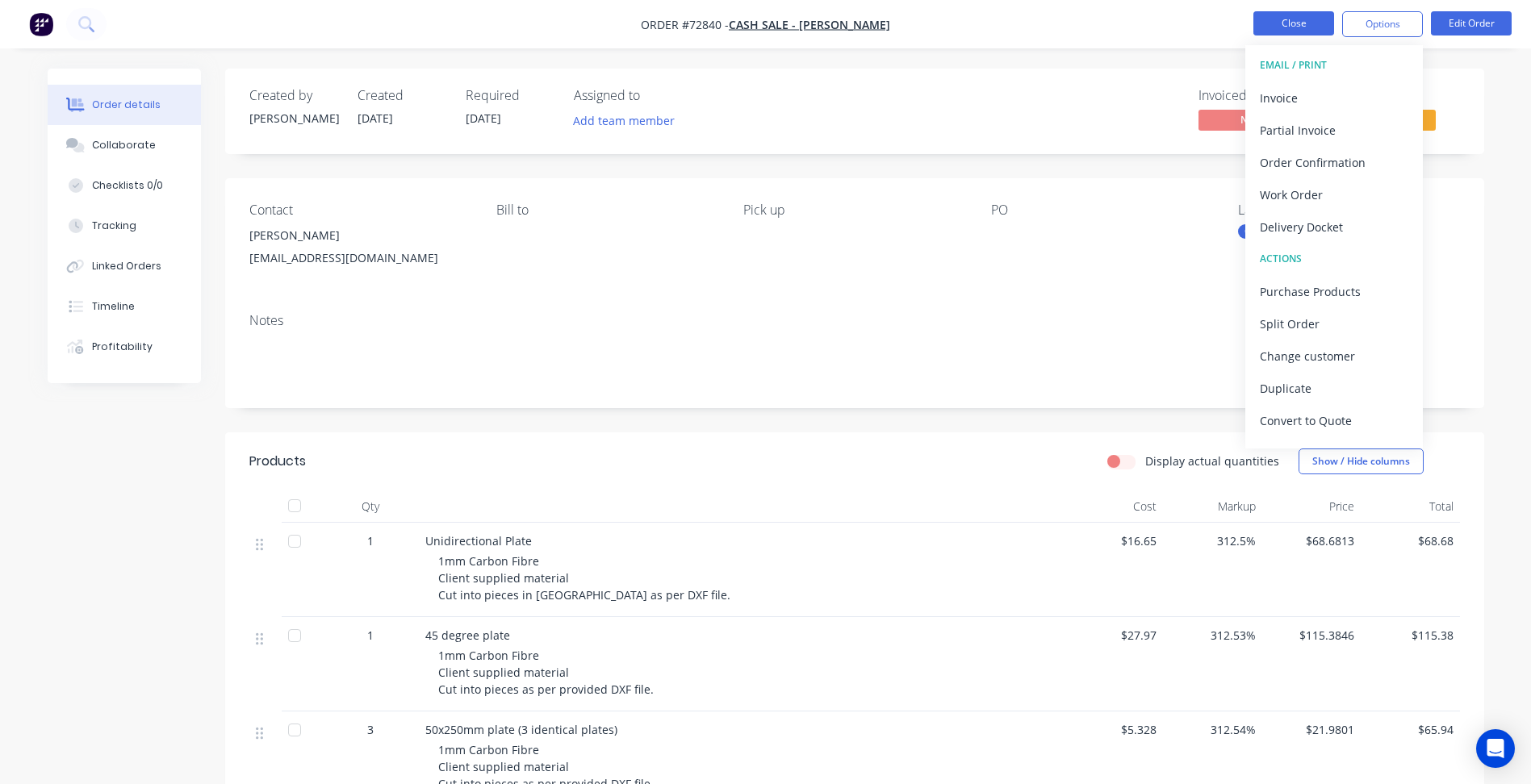
click at [1301, 18] on button "Close" at bounding box center [1294, 23] width 81 height 24
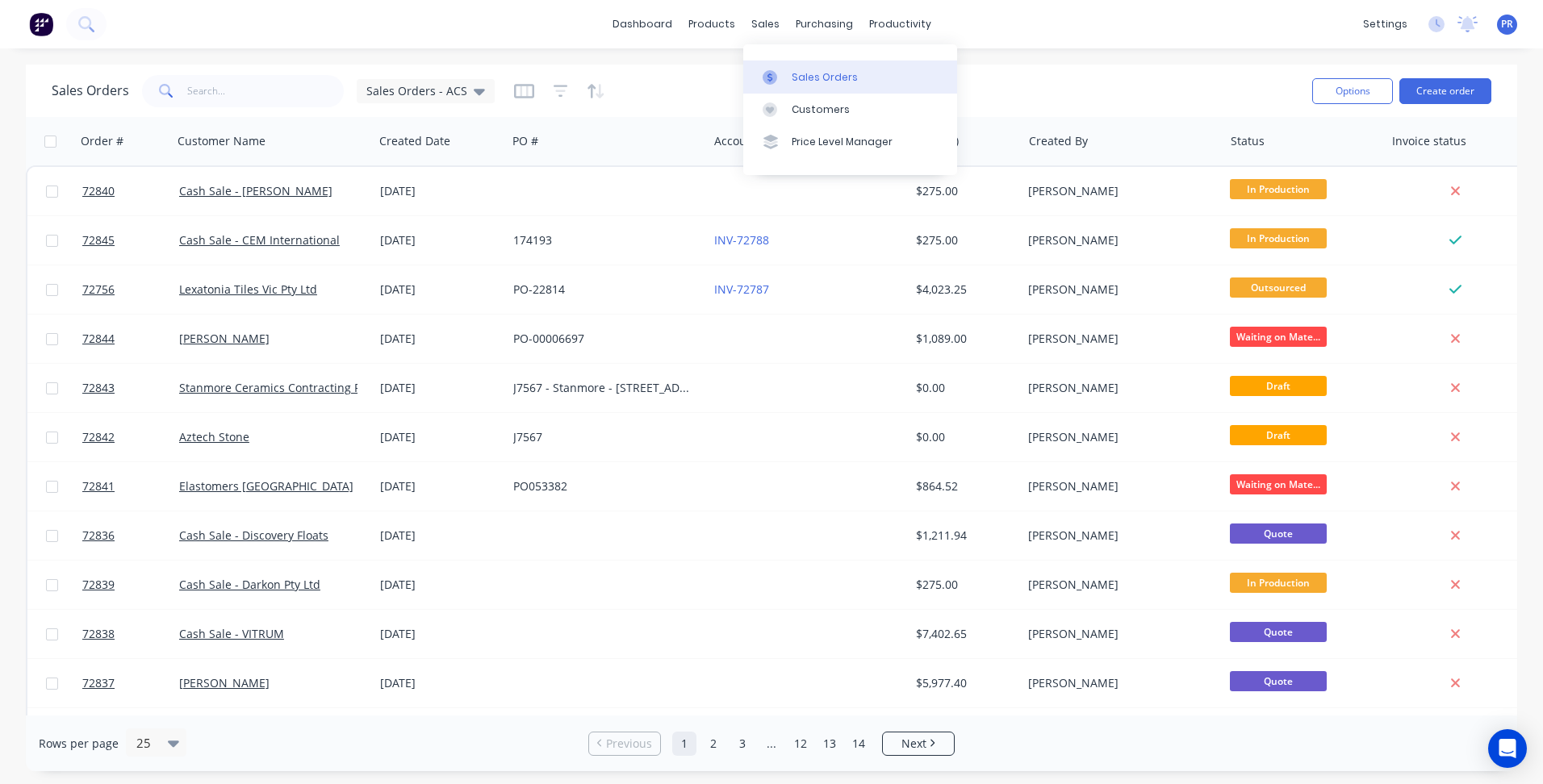
drag, startPoint x: 826, startPoint y: 73, endPoint x: 837, endPoint y: 75, distance: 11.2
click at [827, 75] on div "Sales Orders" at bounding box center [825, 78] width 66 height 15
click at [1415, 89] on button "Create order" at bounding box center [1445, 91] width 92 height 26
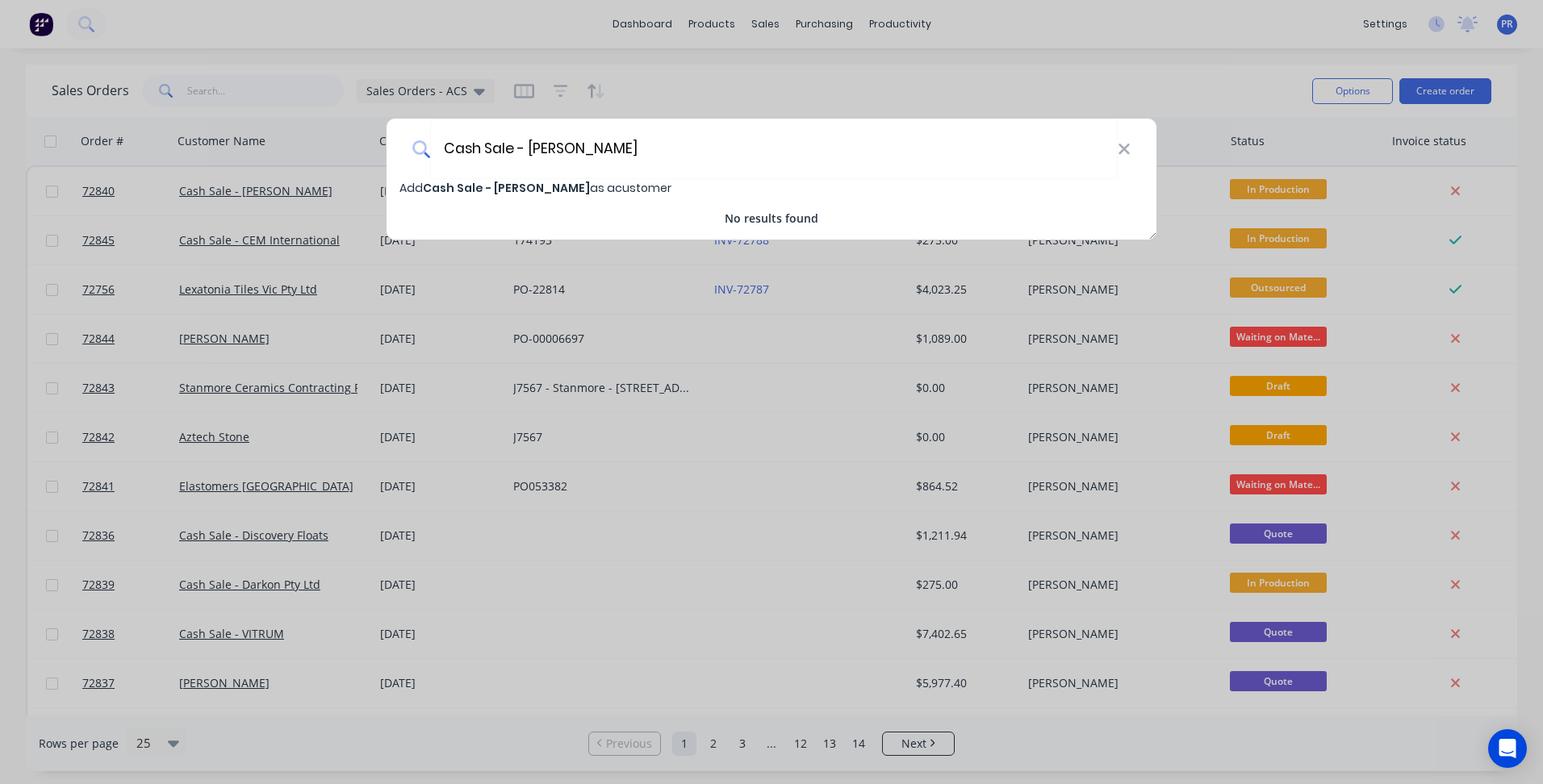
type input "Cash Sale - [PERSON_NAME]"
click at [573, 196] on div "Add Cash Sale - [PERSON_NAME] as a customer No results found" at bounding box center [771, 203] width 769 height 48
click at [596, 191] on span "Add Cash Sale - [PERSON_NAME] as a customer" at bounding box center [535, 188] width 272 height 17
select select "AU"
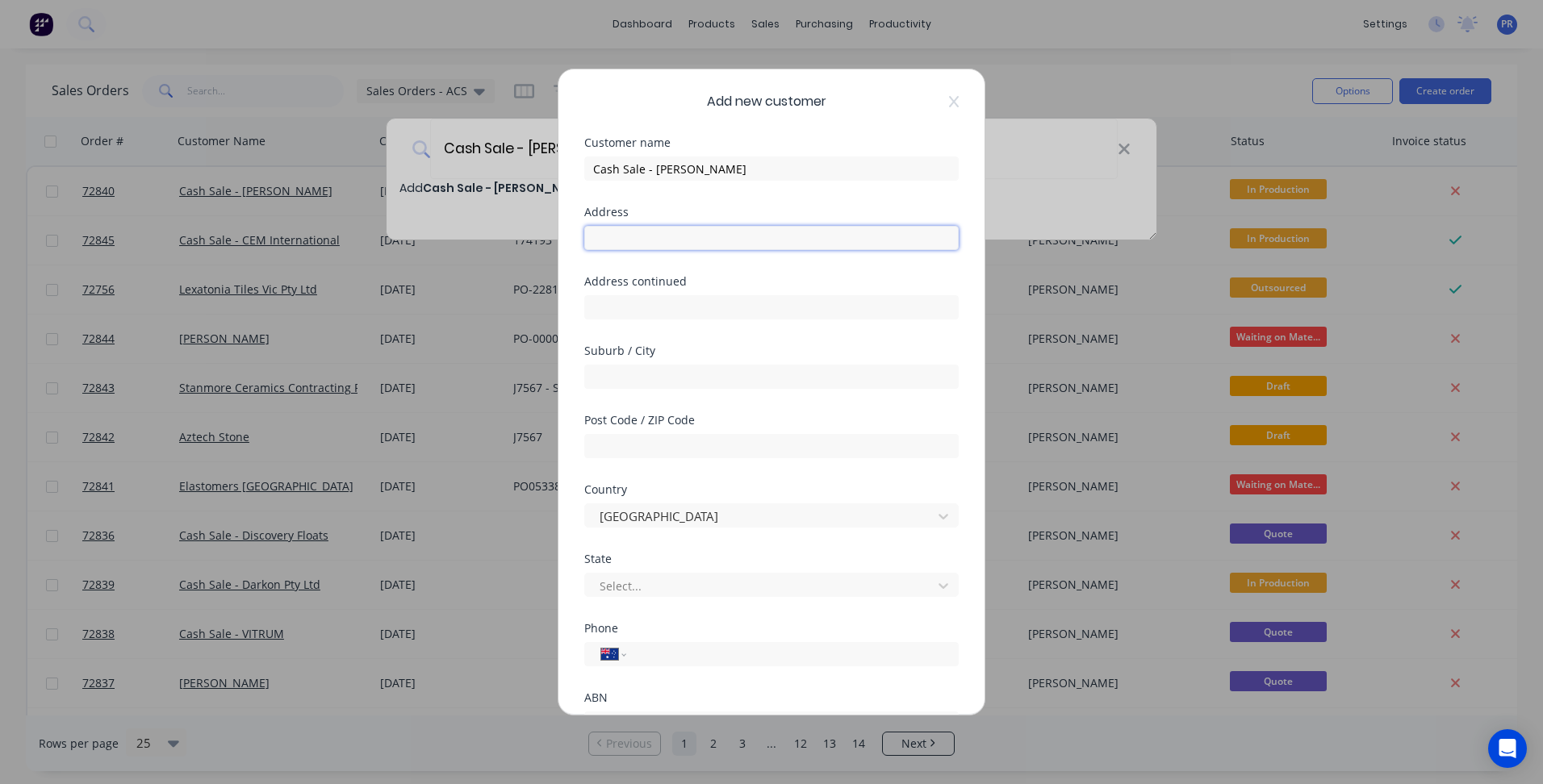
click at [627, 229] on input "text" at bounding box center [772, 238] width 375 height 24
drag, startPoint x: 646, startPoint y: 565, endPoint x: 651, endPoint y: 581, distance: 16.8
click at [646, 569] on div "State Select..." at bounding box center [772, 574] width 375 height 44
click at [651, 582] on div at bounding box center [760, 586] width 326 height 20
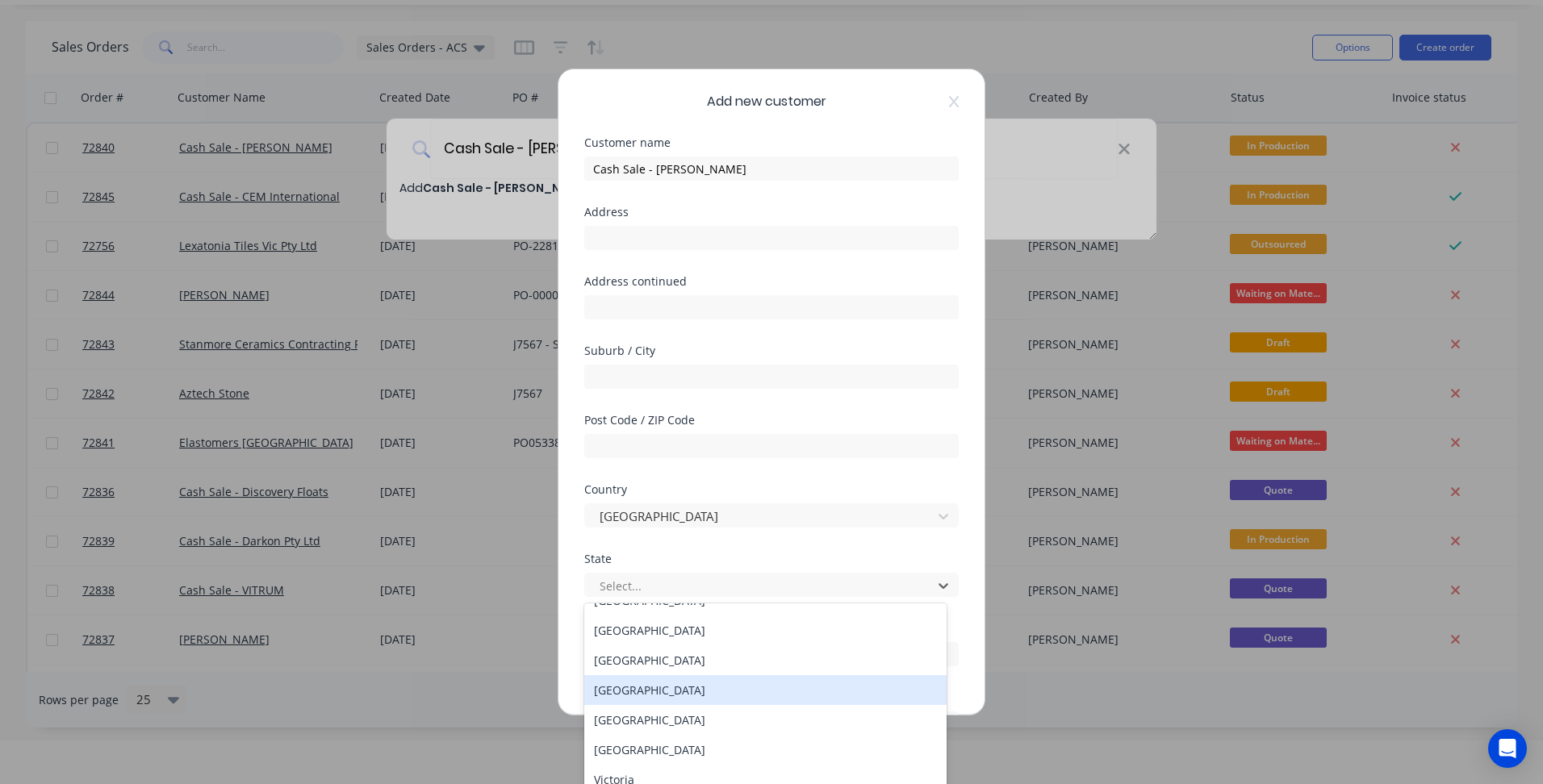
scroll to position [27, 0]
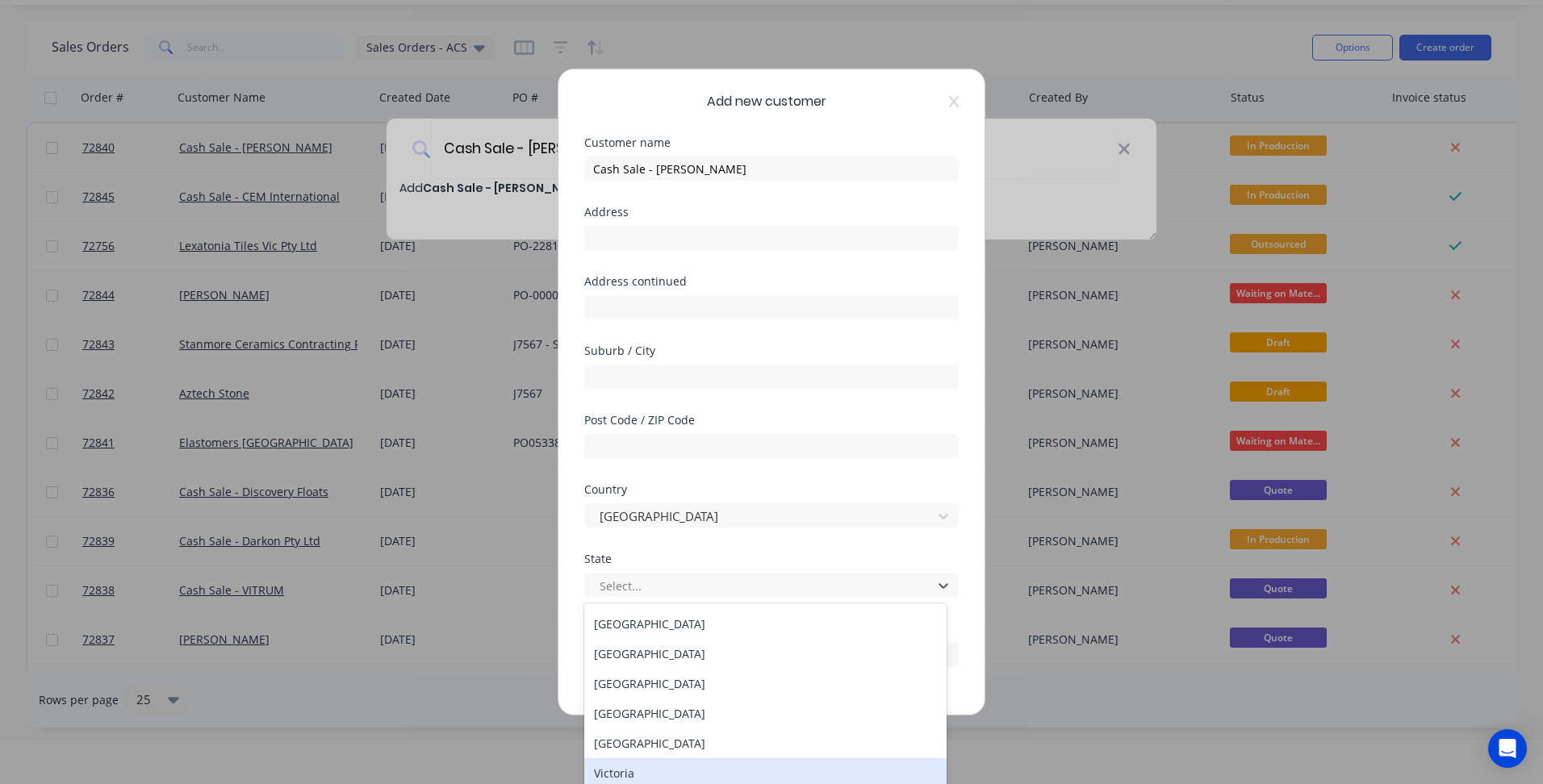
click at [630, 772] on div "Victoria" at bounding box center [765, 773] width 362 height 30
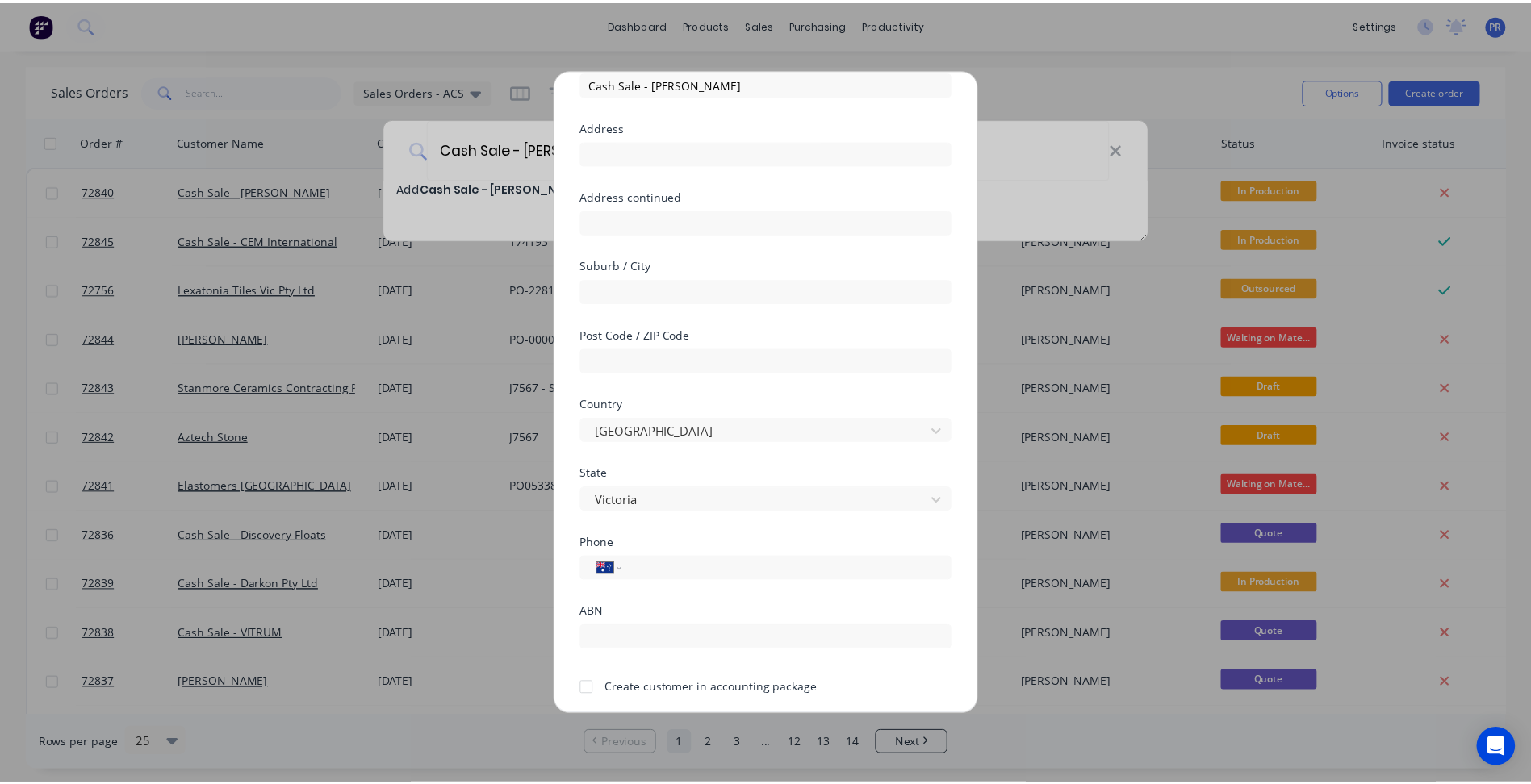
scroll to position [142, 0]
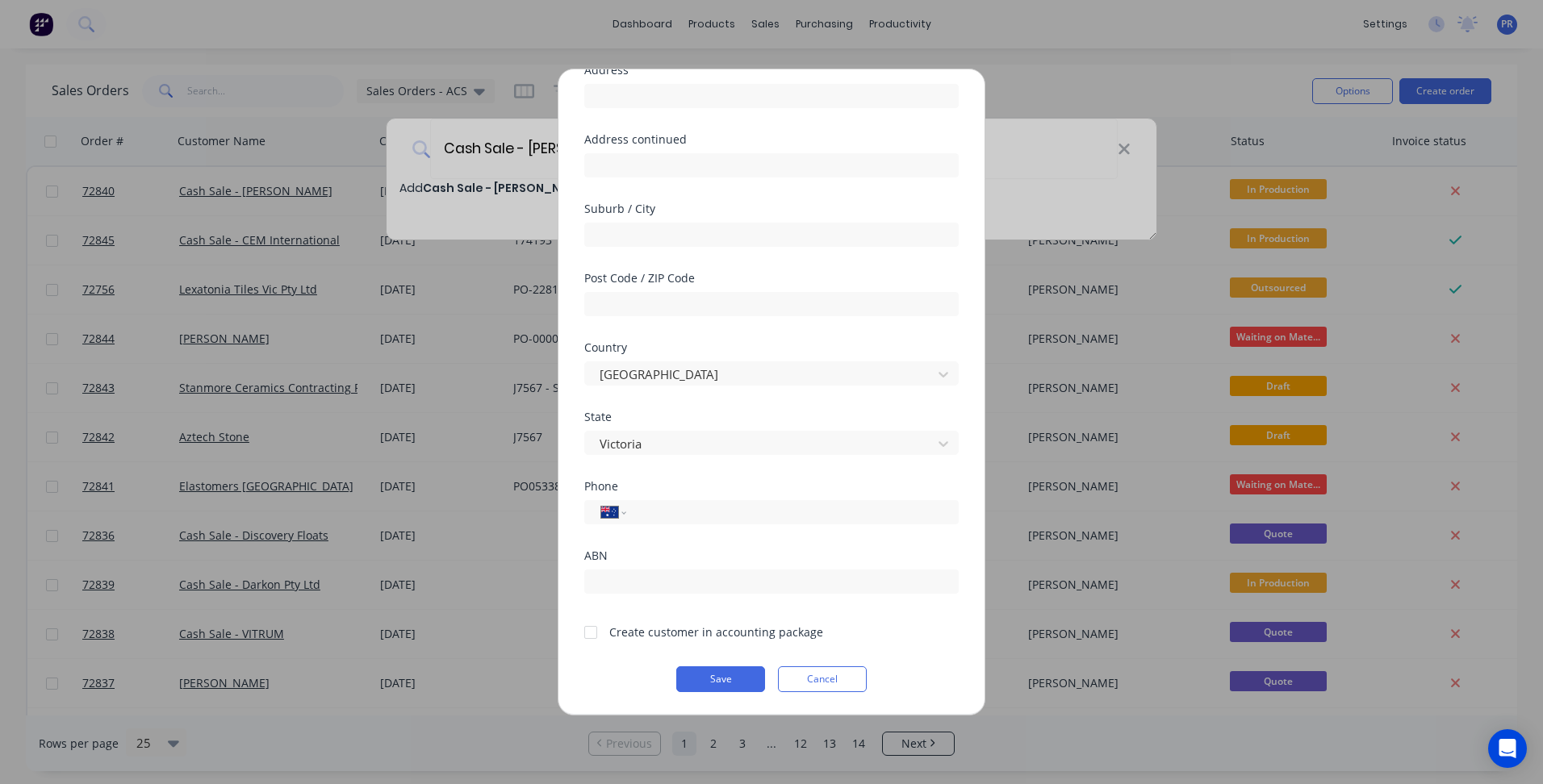
drag, startPoint x: 650, startPoint y: 512, endPoint x: 2, endPoint y: 523, distance: 648.1
click at [650, 512] on input "tel" at bounding box center [789, 512] width 304 height 18
click at [592, 632] on div at bounding box center [590, 632] width 32 height 32
click at [709, 672] on button "Save" at bounding box center [721, 678] width 89 height 26
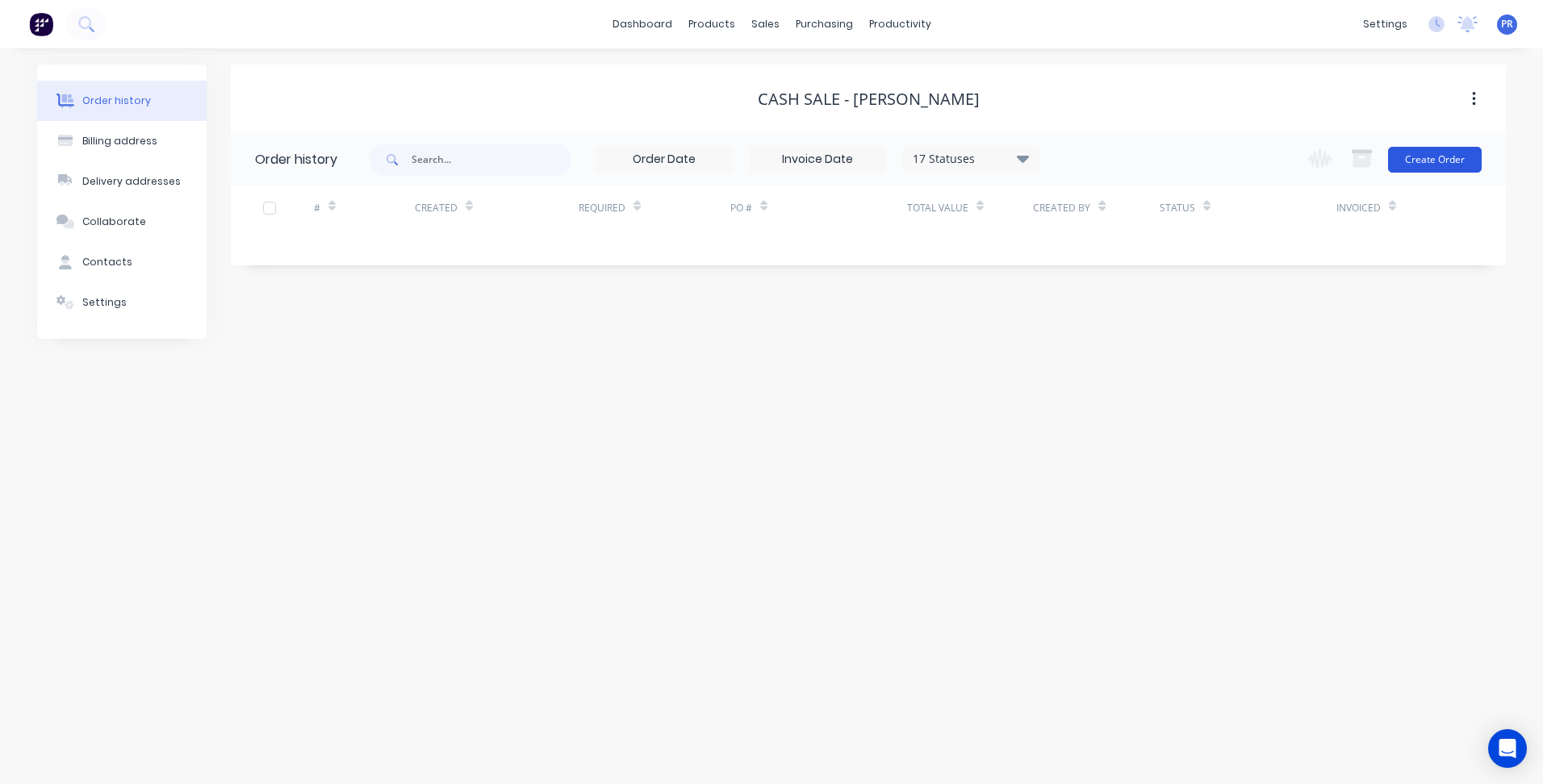
click at [1430, 165] on button "Create Order" at bounding box center [1434, 159] width 93 height 26
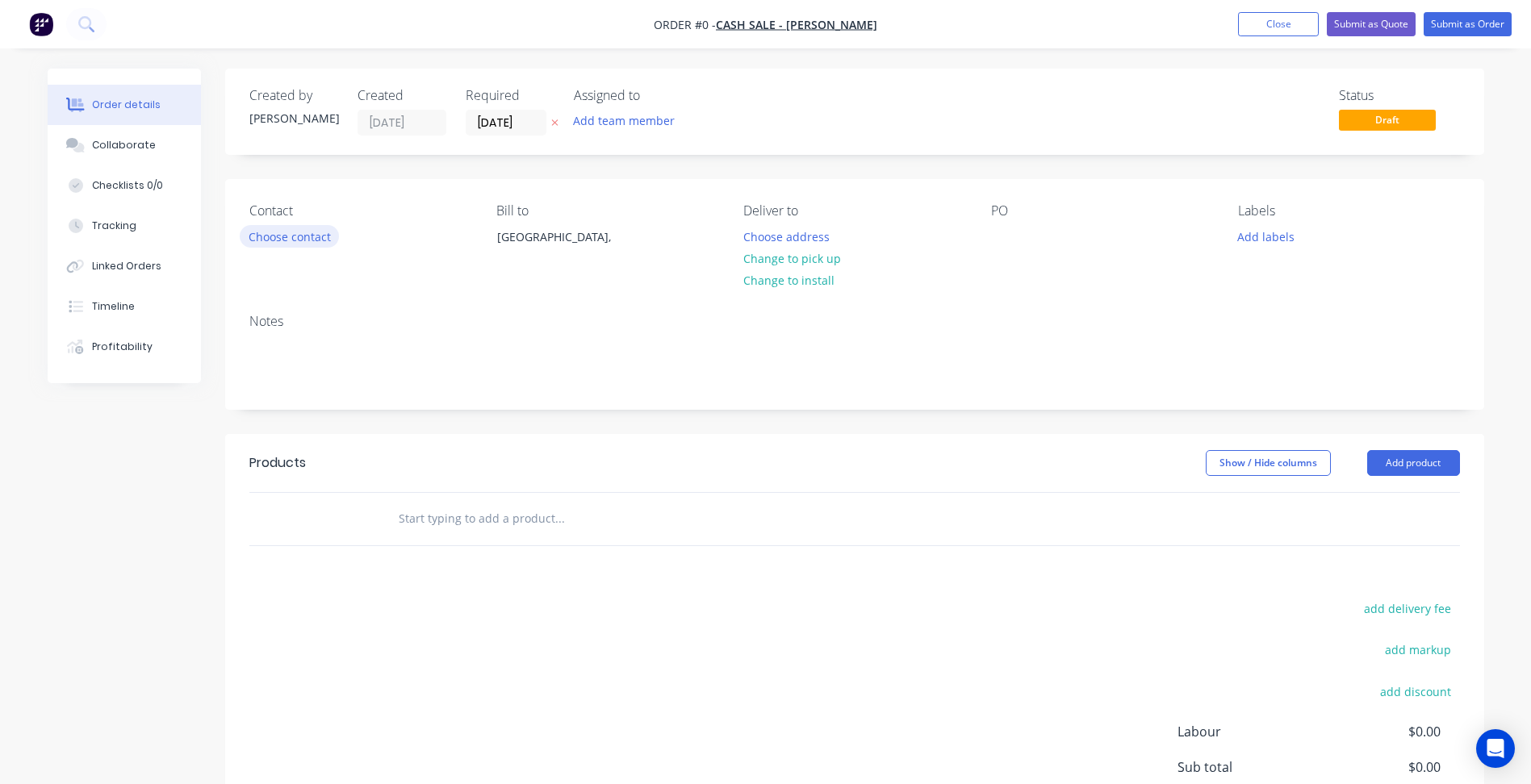
click at [291, 247] on button "Choose contact" at bounding box center [289, 236] width 99 height 21
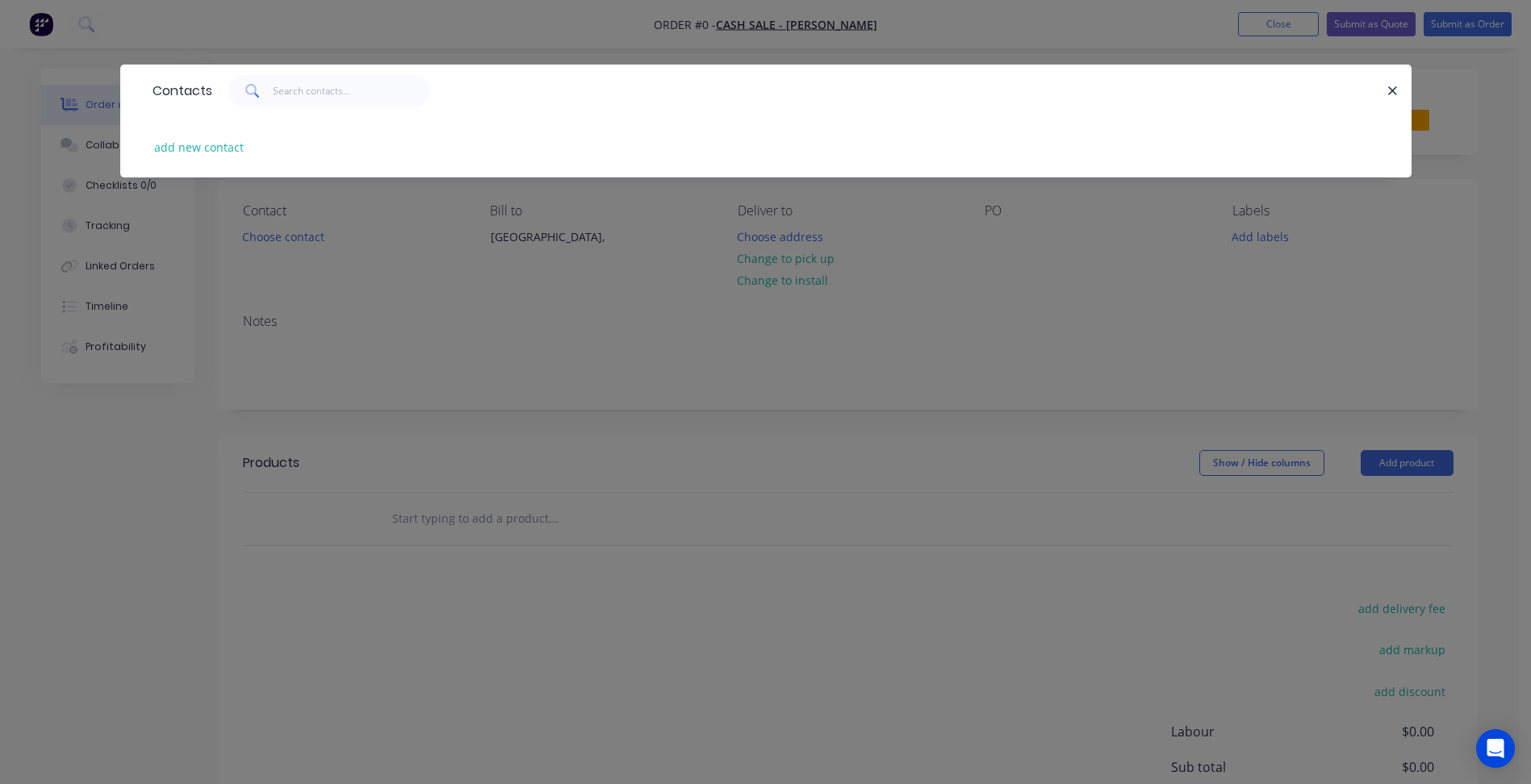
click at [193, 160] on div "add new contact" at bounding box center [766, 147] width 1243 height 60
click at [234, 150] on button "add new contact" at bounding box center [199, 147] width 107 height 21
select select "AU"
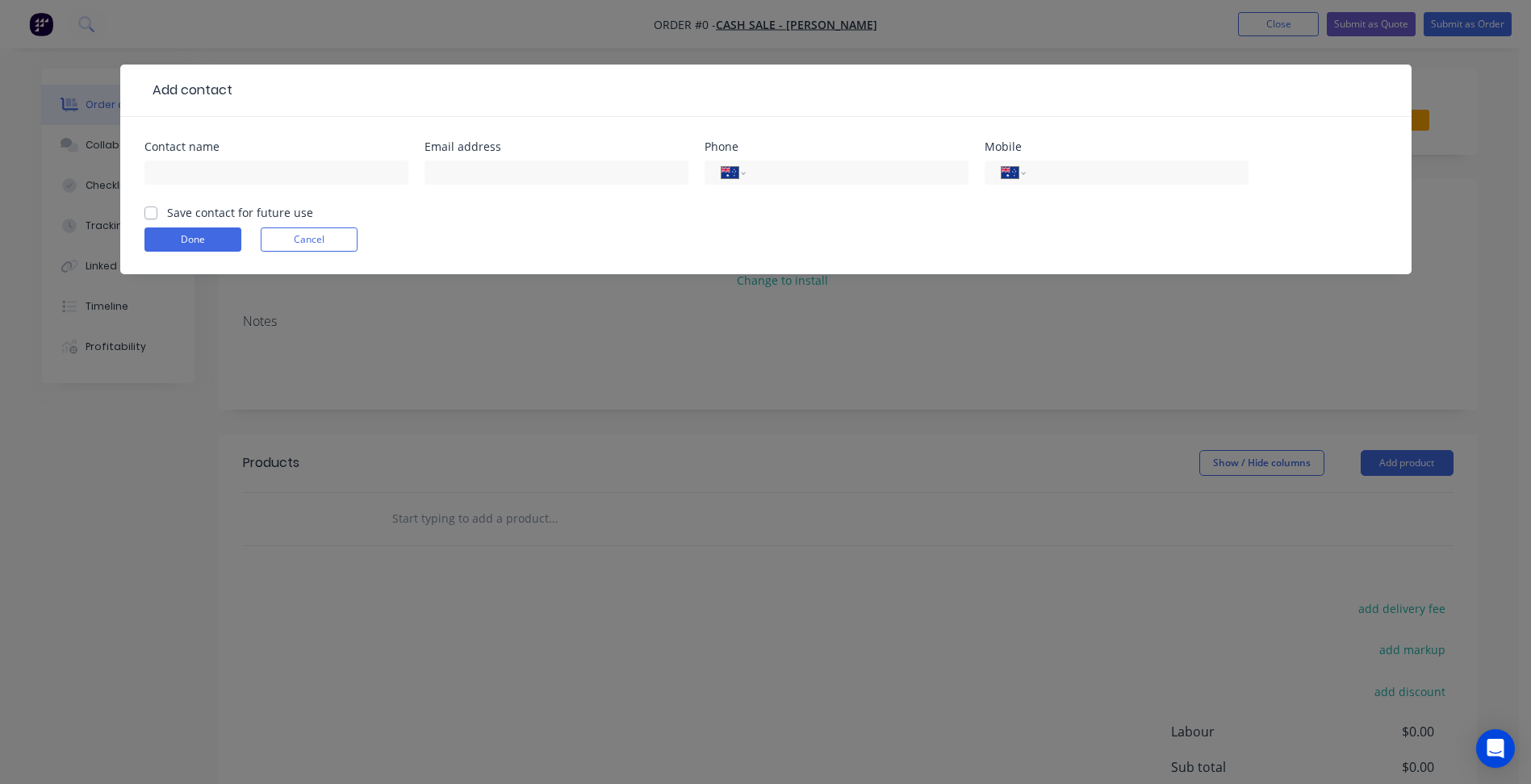
click at [565, 191] on div at bounding box center [557, 181] width 264 height 48
click at [555, 184] on input "text" at bounding box center [557, 172] width 264 height 24
paste input "[EMAIL_ADDRESS][DOMAIN_NAME]"
type input "[EMAIL_ADDRESS][DOMAIN_NAME]"
click at [204, 167] on input "text" at bounding box center [277, 172] width 264 height 24
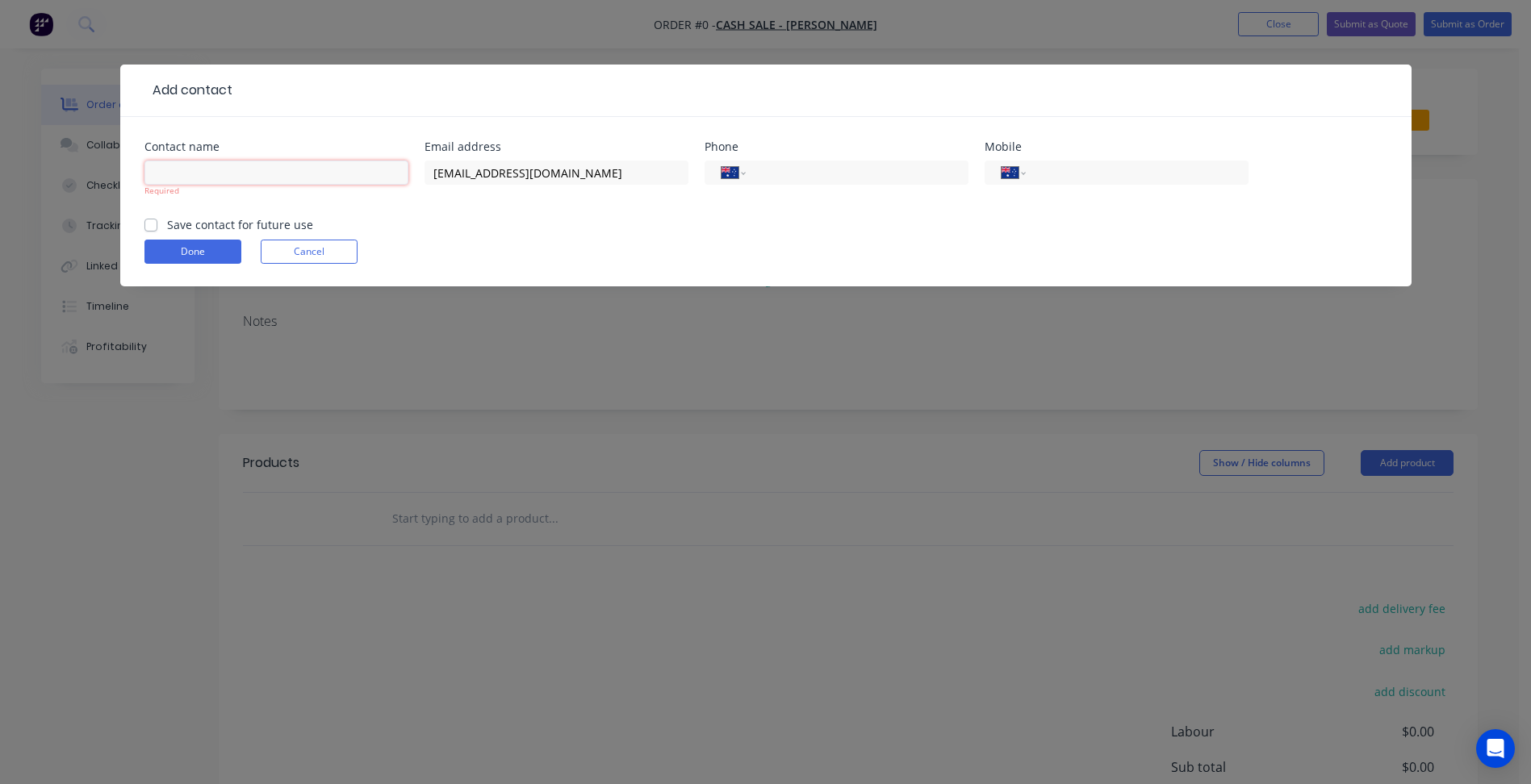
click at [325, 174] on input "text" at bounding box center [277, 172] width 264 height 24
paste input "[PERSON_NAME] <[EMAIL_ADDRESS][DOMAIN_NAME]>"
drag, startPoint x: 249, startPoint y: 172, endPoint x: 710, endPoint y: 172, distance: 461.0
click at [598, 187] on div "Contact name [PERSON_NAME] <[EMAIL_ADDRESS][DOMAIN_NAME]> Required Email addres…" at bounding box center [766, 178] width 1243 height 75
type input "[PERSON_NAME]"
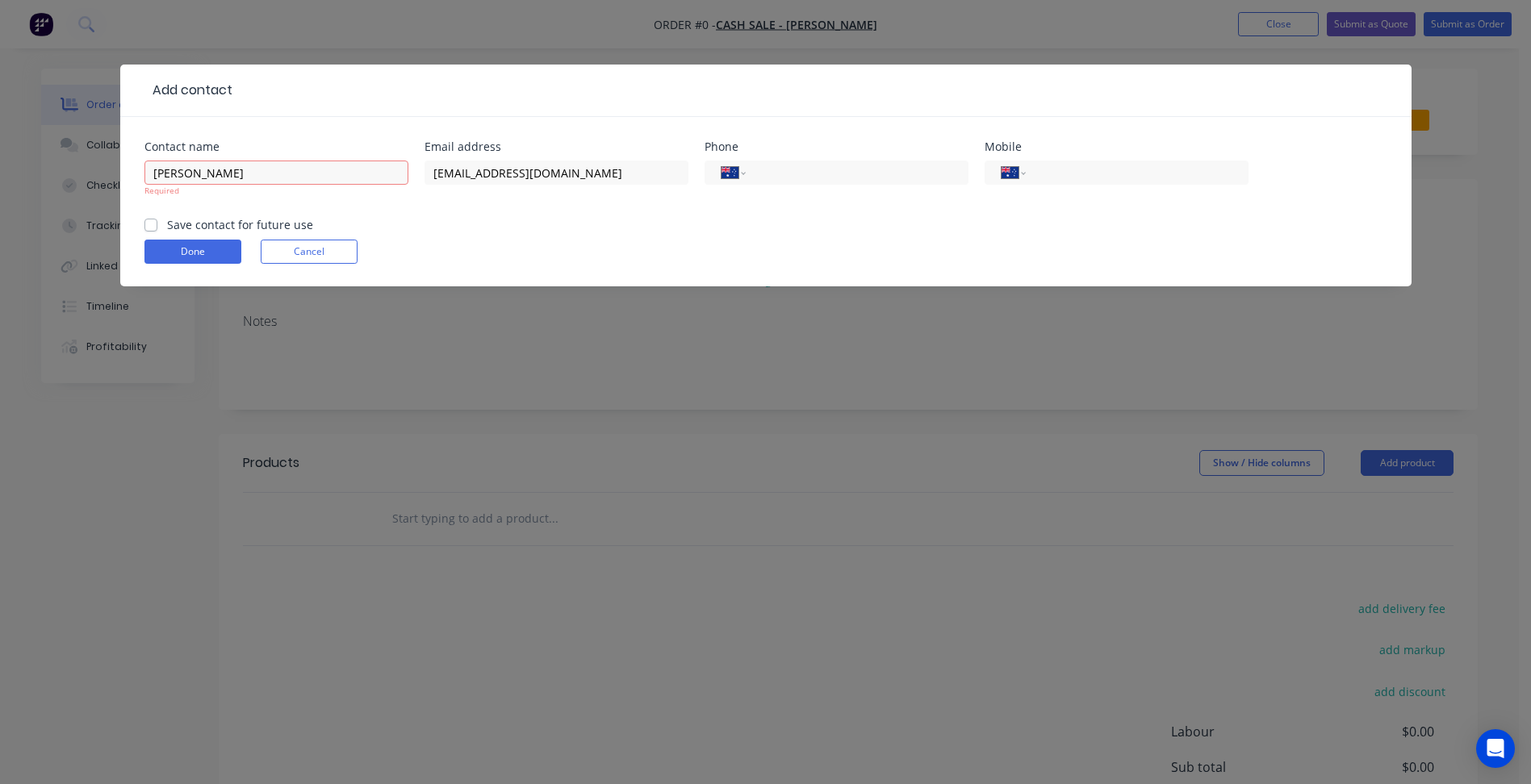
click at [188, 219] on label "Save contact for future use" at bounding box center [239, 224] width 146 height 17
click at [158, 219] on input "Save contact for future use" at bounding box center [151, 224] width 13 height 16
checkbox input "true"
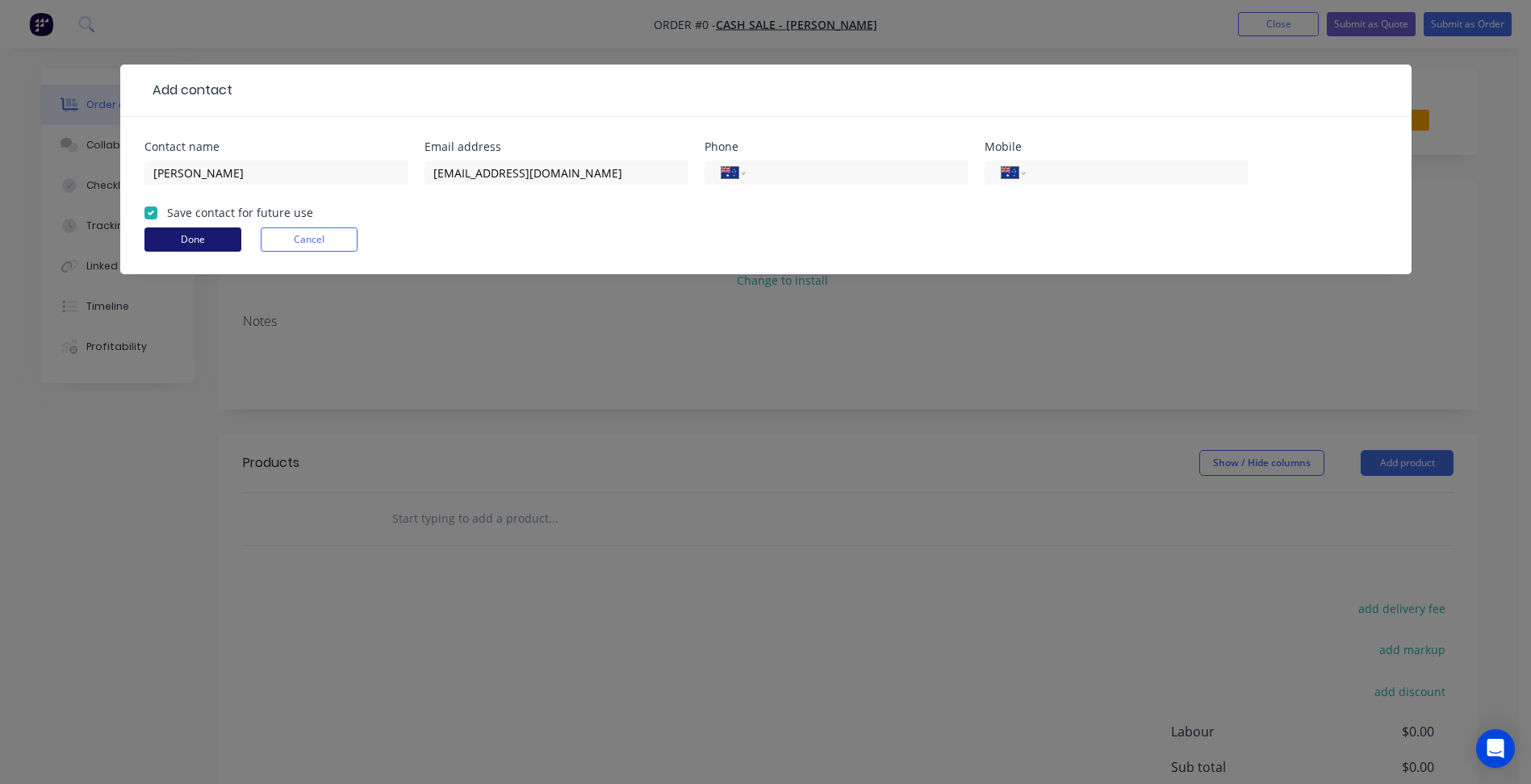
click at [213, 232] on button "Done" at bounding box center [192, 239] width 97 height 24
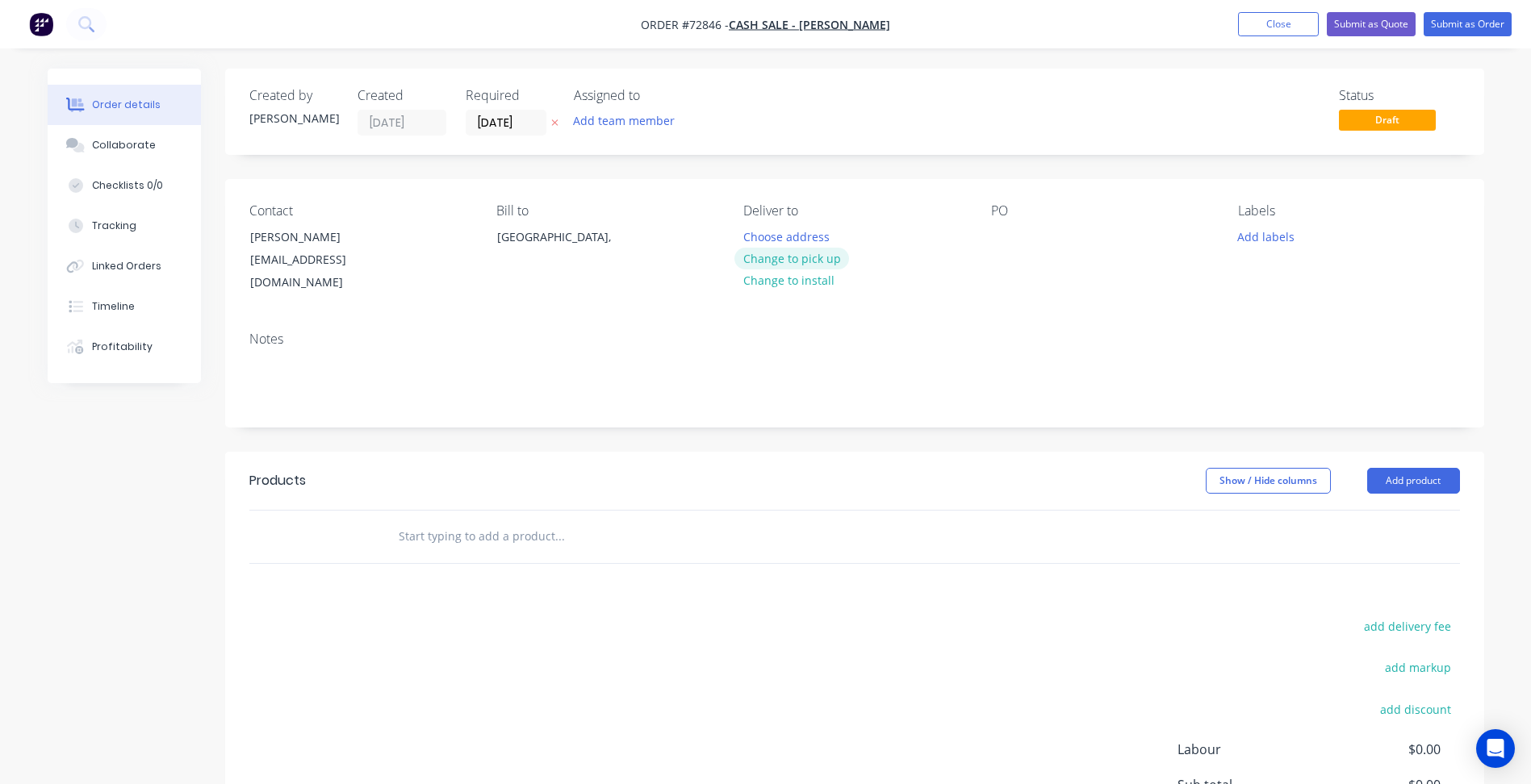
click at [813, 262] on button "Change to pick up" at bounding box center [791, 258] width 115 height 21
click at [1268, 238] on button "Add labels" at bounding box center [1267, 236] width 74 height 21
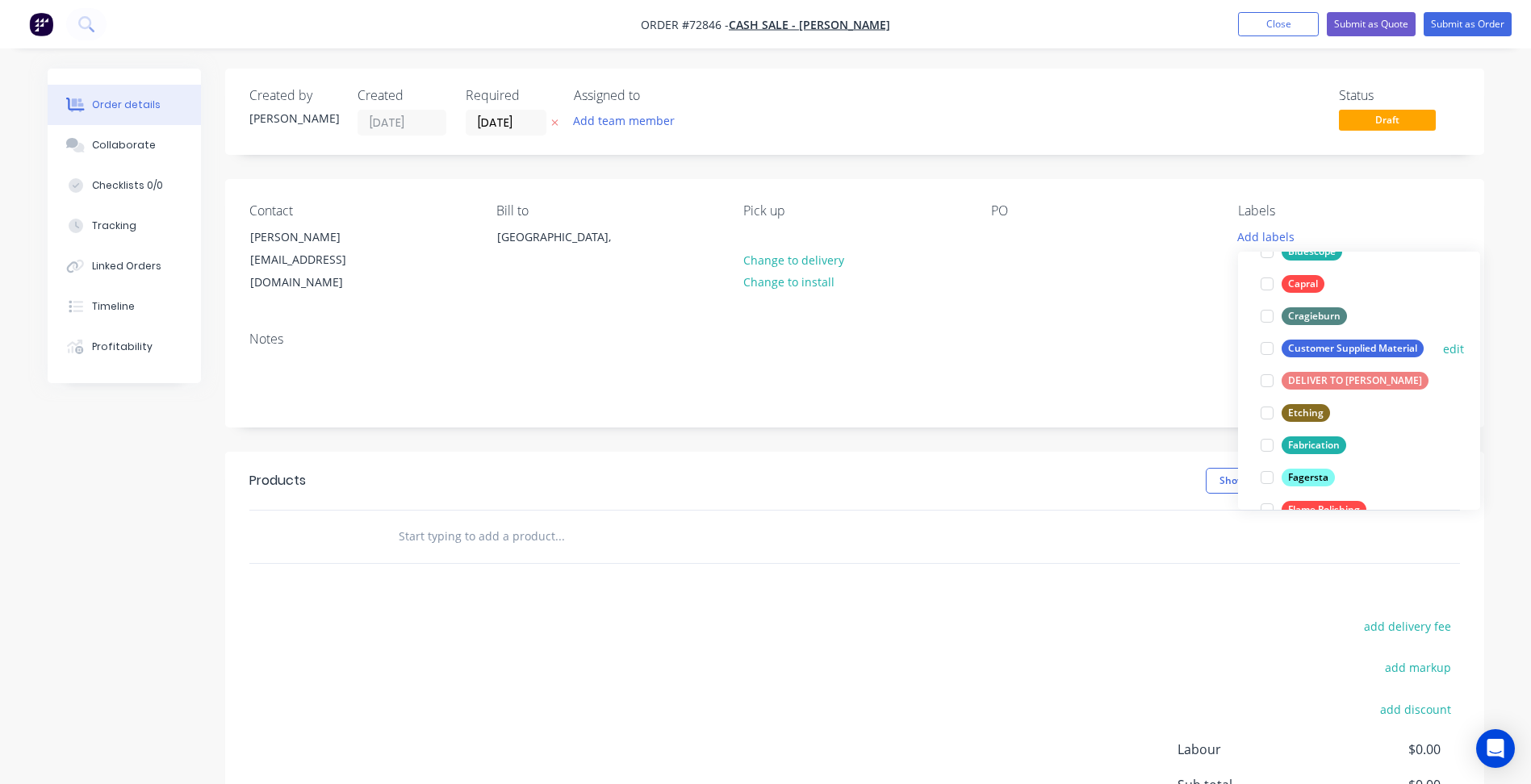
click at [1266, 342] on div at bounding box center [1267, 348] width 32 height 32
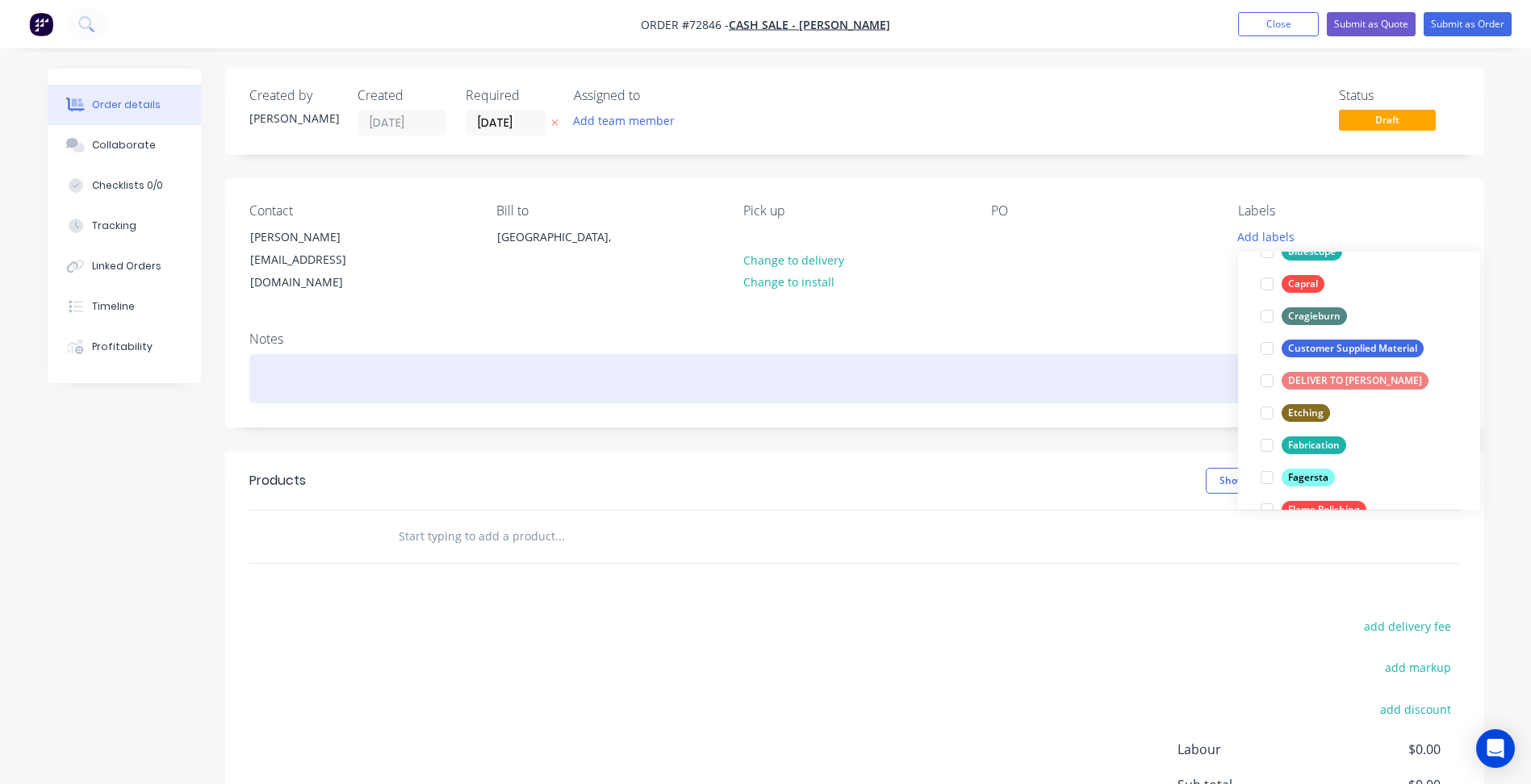
scroll to position [32, 0]
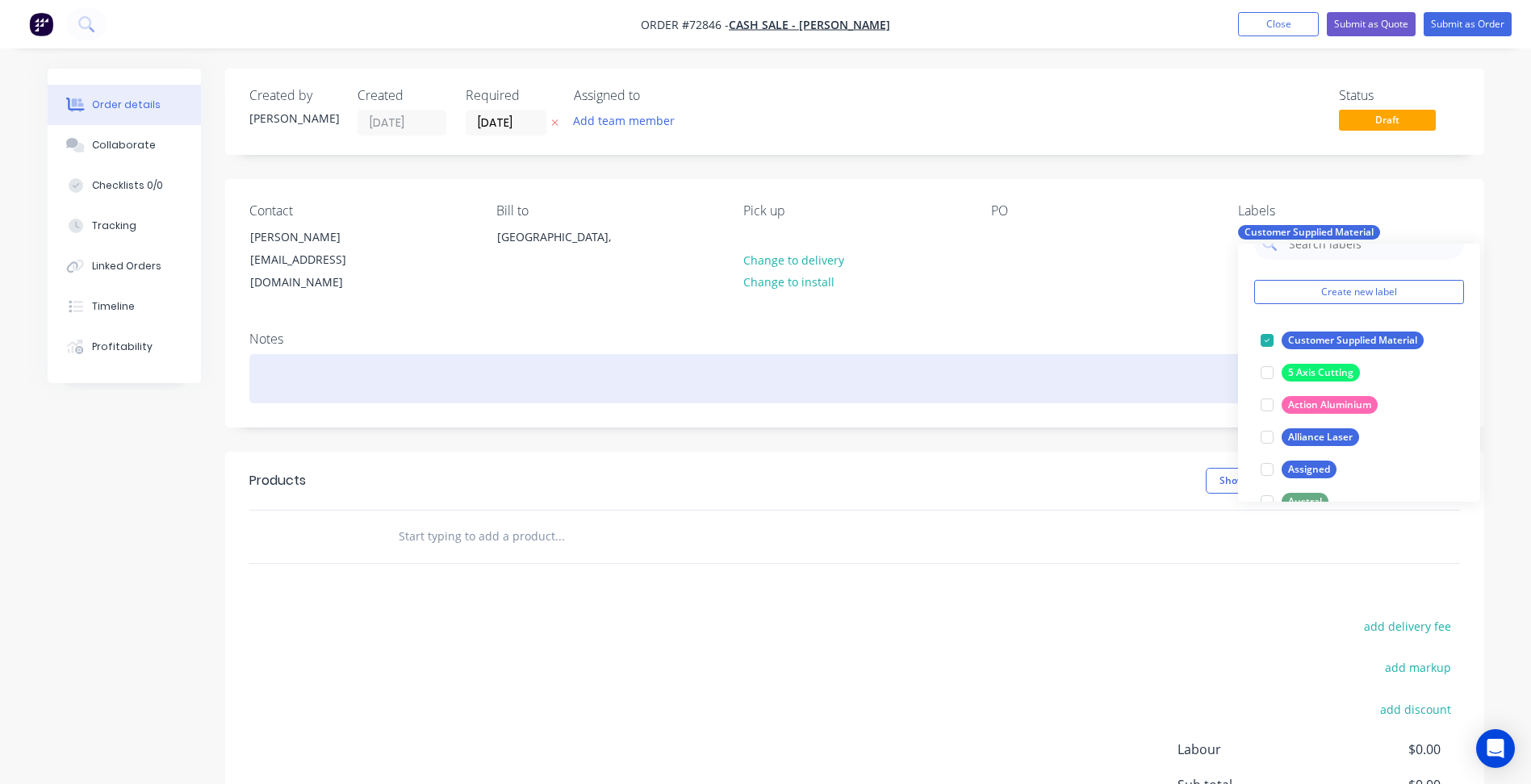
click at [1053, 365] on div at bounding box center [855, 379] width 1211 height 50
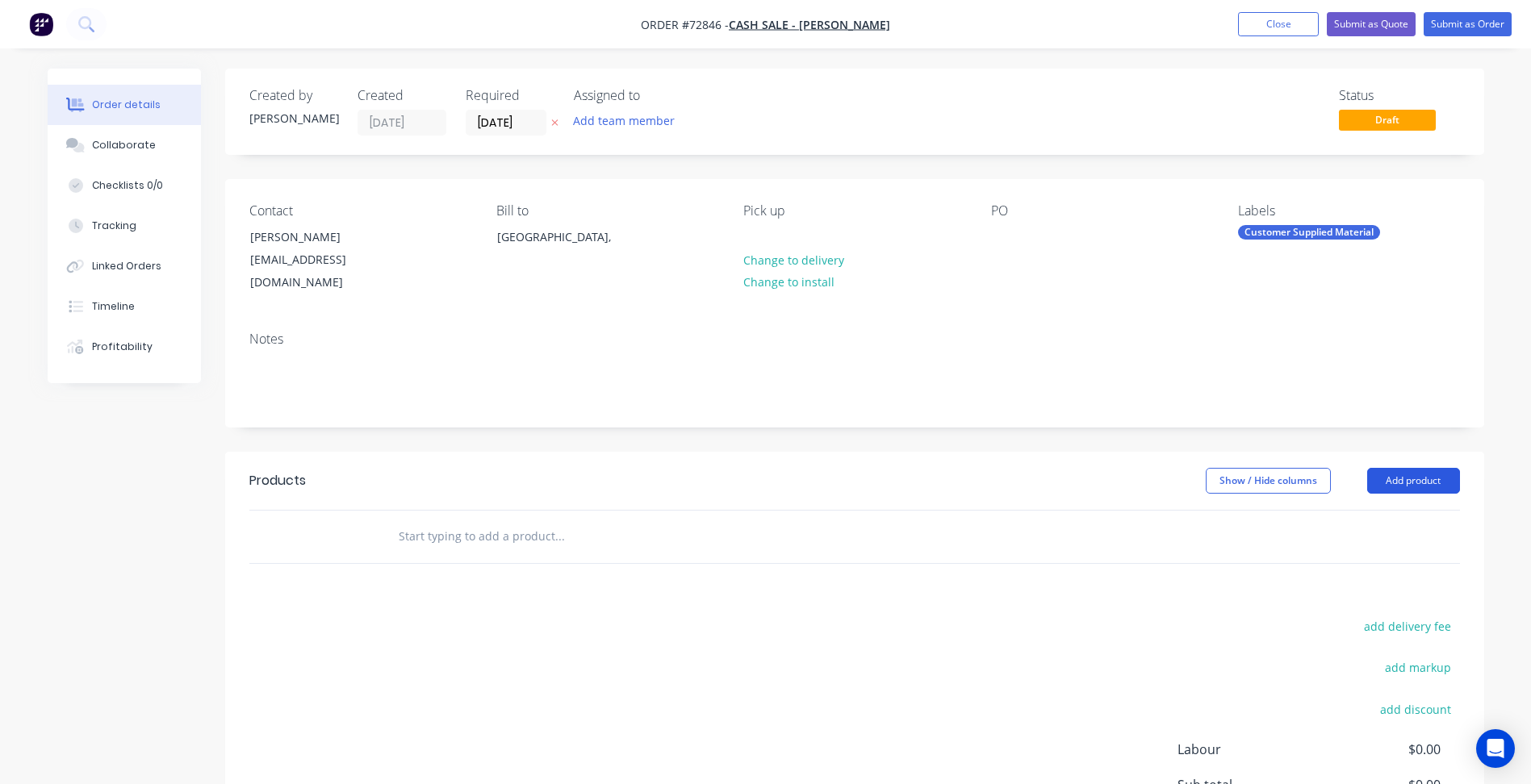
click at [1406, 471] on button "Add product" at bounding box center [1414, 480] width 92 height 26
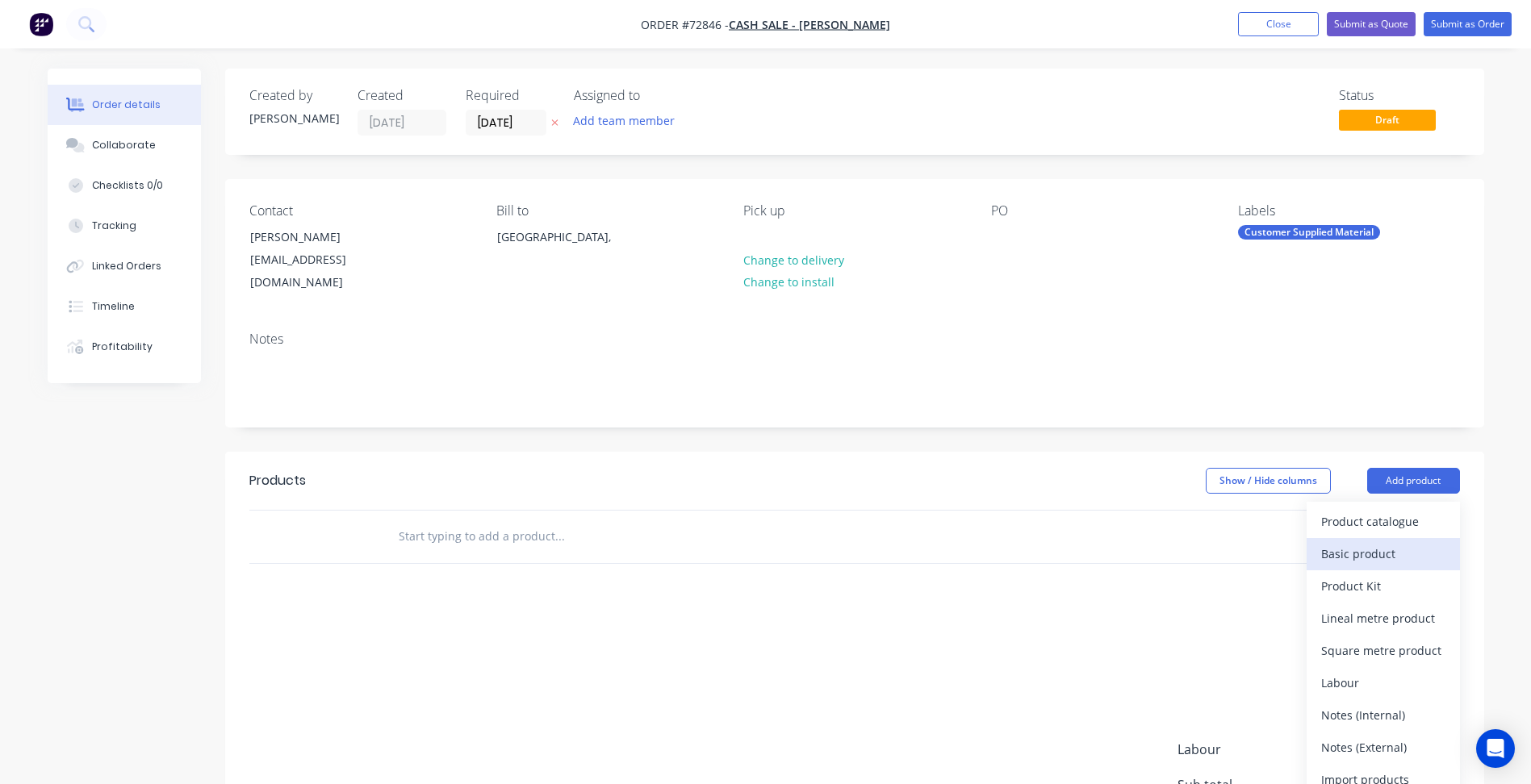
click at [1378, 542] on div "Basic product" at bounding box center [1383, 554] width 125 height 23
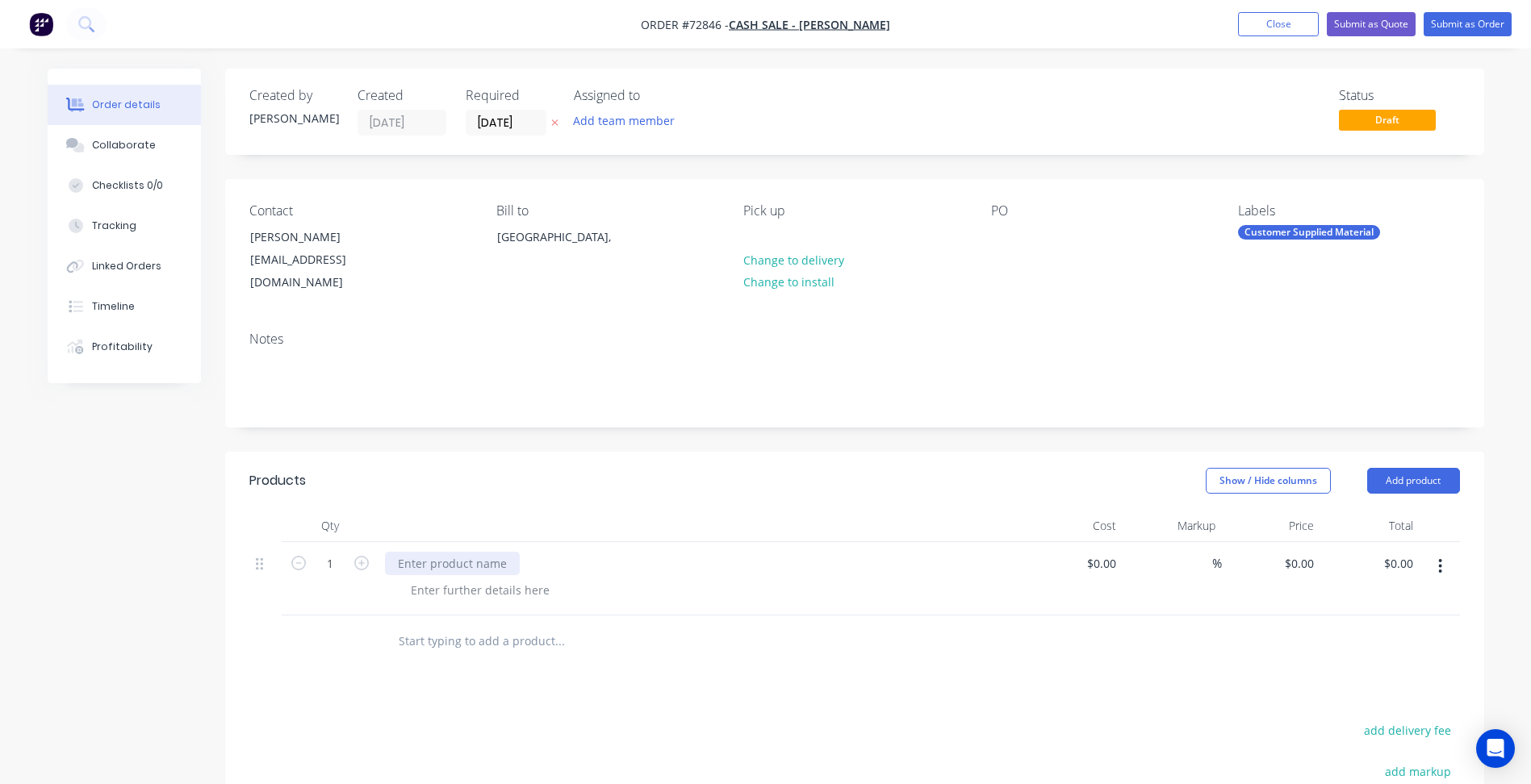
click at [483, 552] on div at bounding box center [452, 564] width 135 height 23
click at [500, 579] on div at bounding box center [480, 590] width 164 height 23
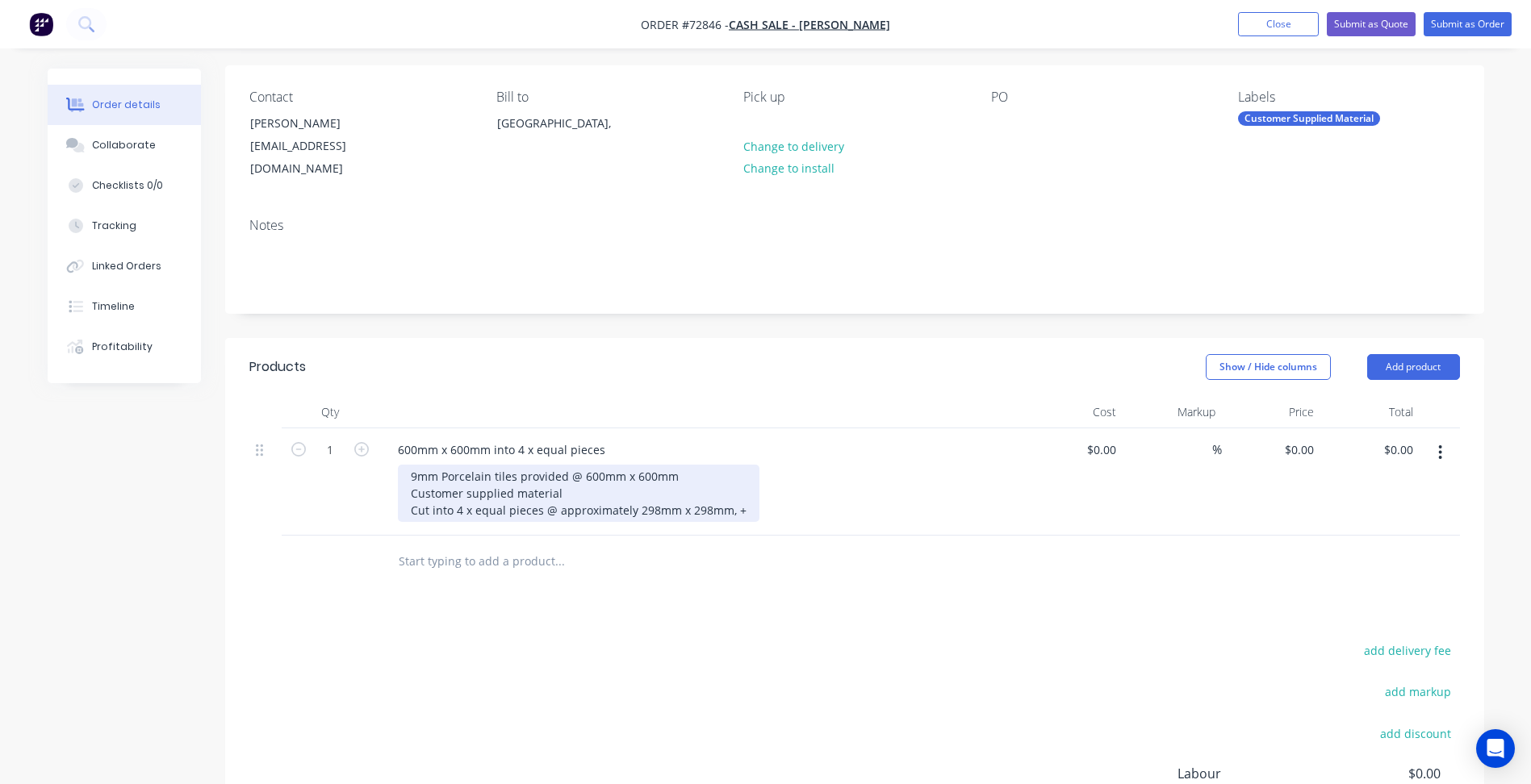
scroll to position [161, 0]
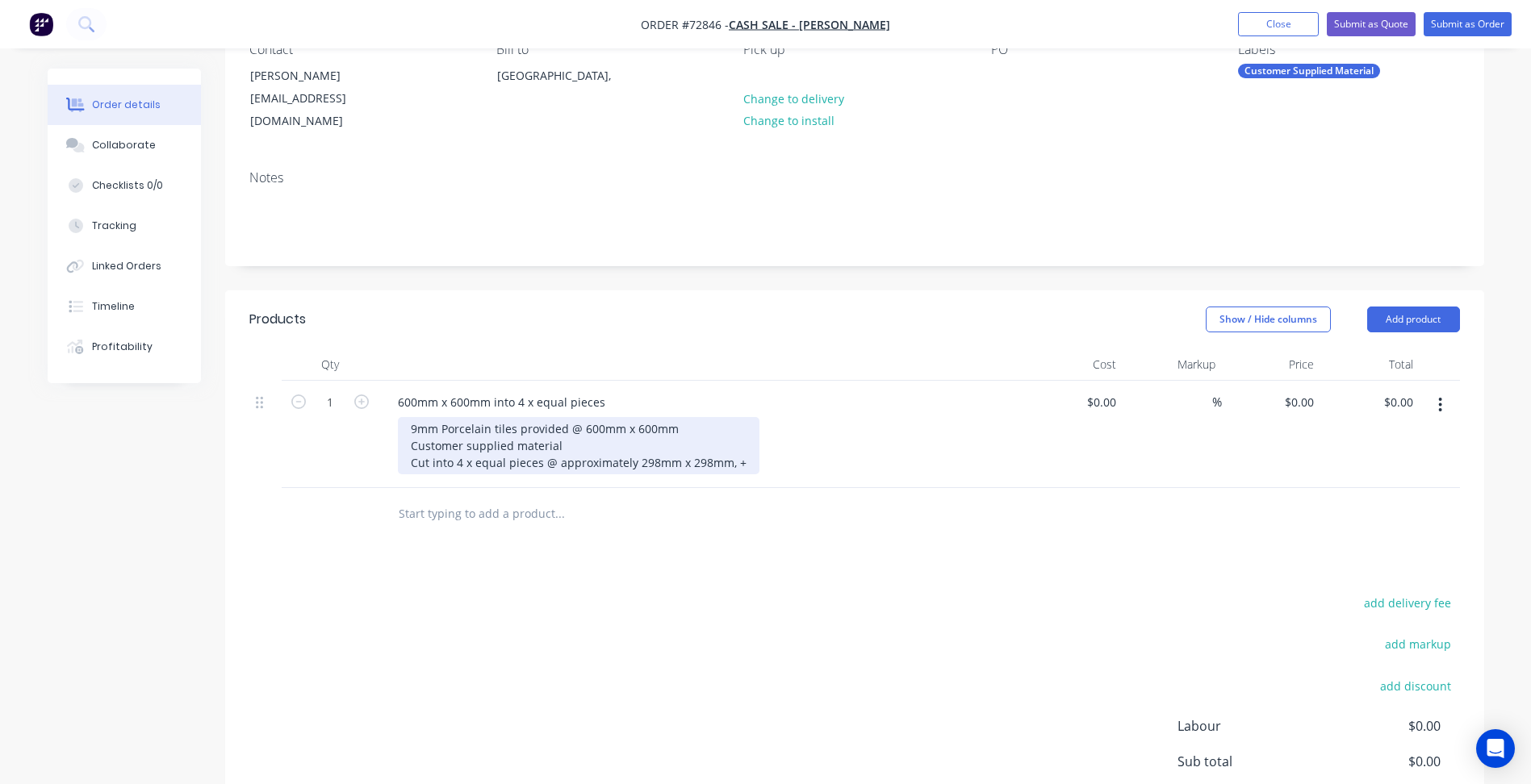
click at [735, 449] on div "9mm Porcelain tiles provided @ 600mm x 600mm Customer supplied material Cut int…" at bounding box center [579, 445] width 362 height 57
click at [732, 444] on div "9mm Porcelain tiles provided @ 600mm x 600mm Customer supplied material Cut int…" at bounding box center [579, 445] width 362 height 57
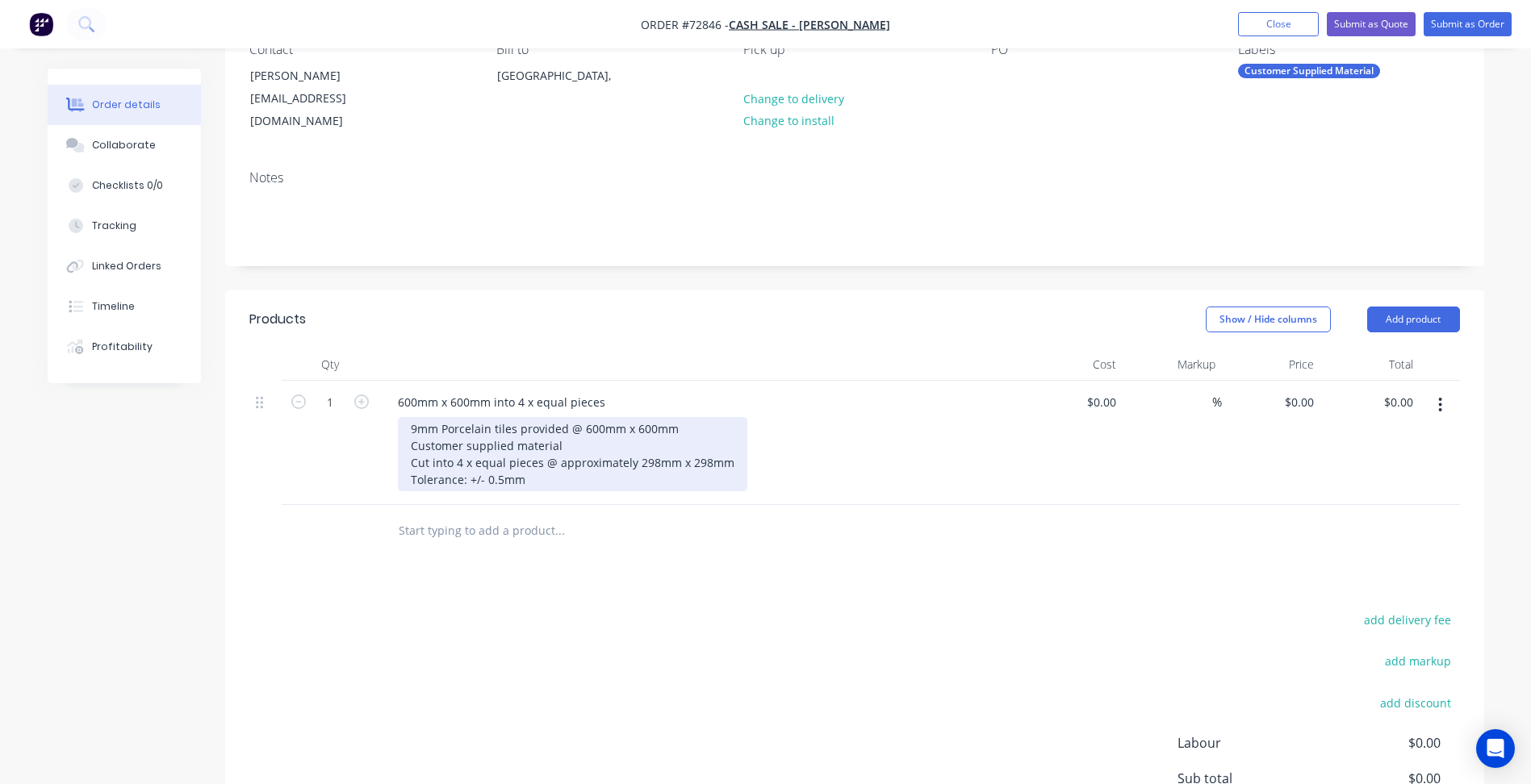
click at [653, 443] on div "9mm Porcelain tiles provided @ 600mm x 600mm Customer supplied material Cut int…" at bounding box center [572, 454] width 349 height 74
click at [704, 446] on div "9mm Porcelain tiles provided @ 600mm x 600mm Customer supplied material Cut int…" at bounding box center [572, 454] width 349 height 74
click at [524, 464] on div "9mm Porcelain tiles provided @ 600mm x 600mm Customer supplied material Cut int…" at bounding box center [572, 454] width 349 height 74
click at [500, 458] on div "9mm Porcelain tiles provided @ 600mm x 600mm Customer supplied material Cut int…" at bounding box center [572, 454] width 349 height 74
click at [537, 462] on div "9mm Porcelain tiles provided @ 600mm x 600mm Customer supplied material Cut int…" at bounding box center [572, 454] width 349 height 74
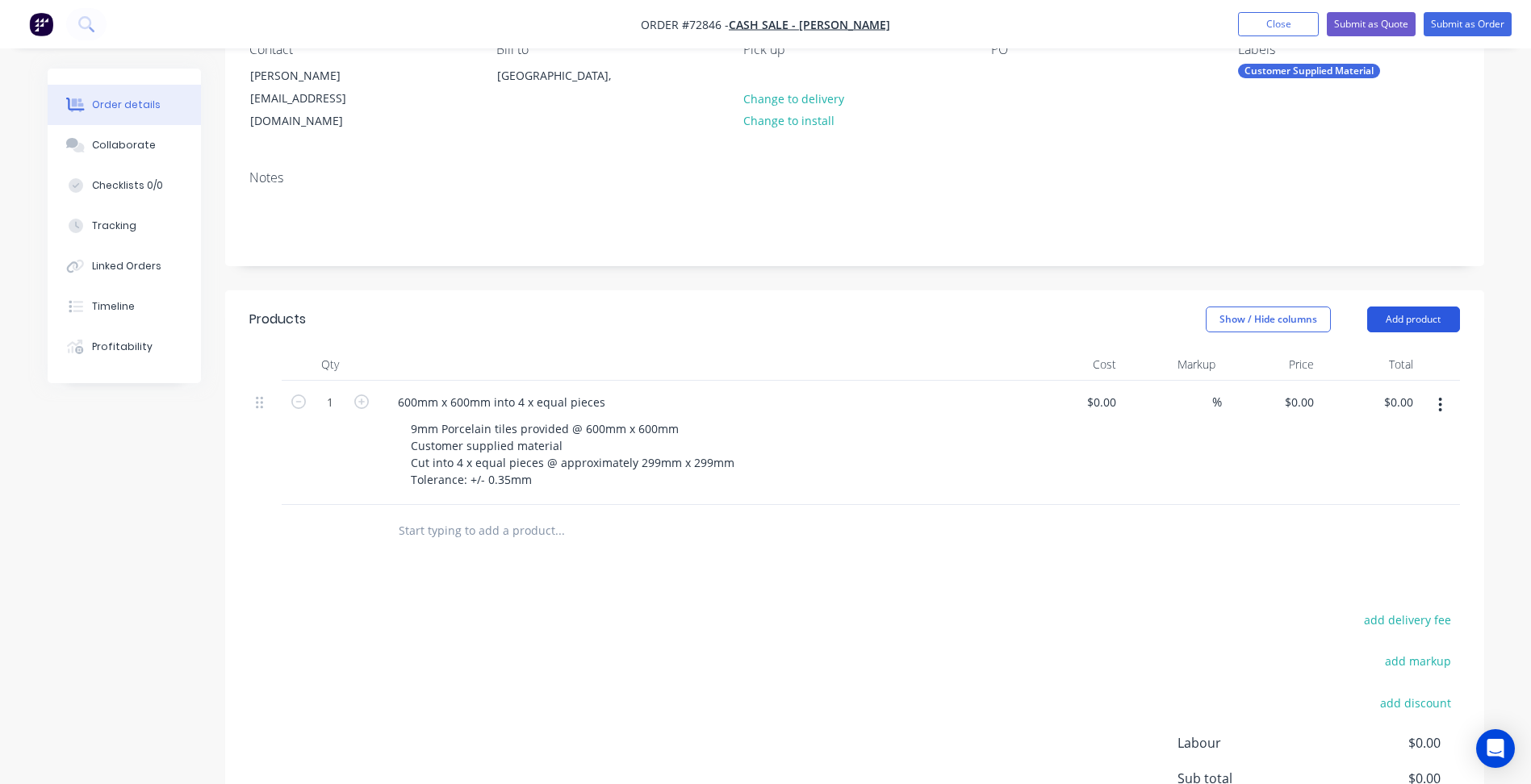
click at [1392, 307] on button "Add product" at bounding box center [1414, 319] width 92 height 26
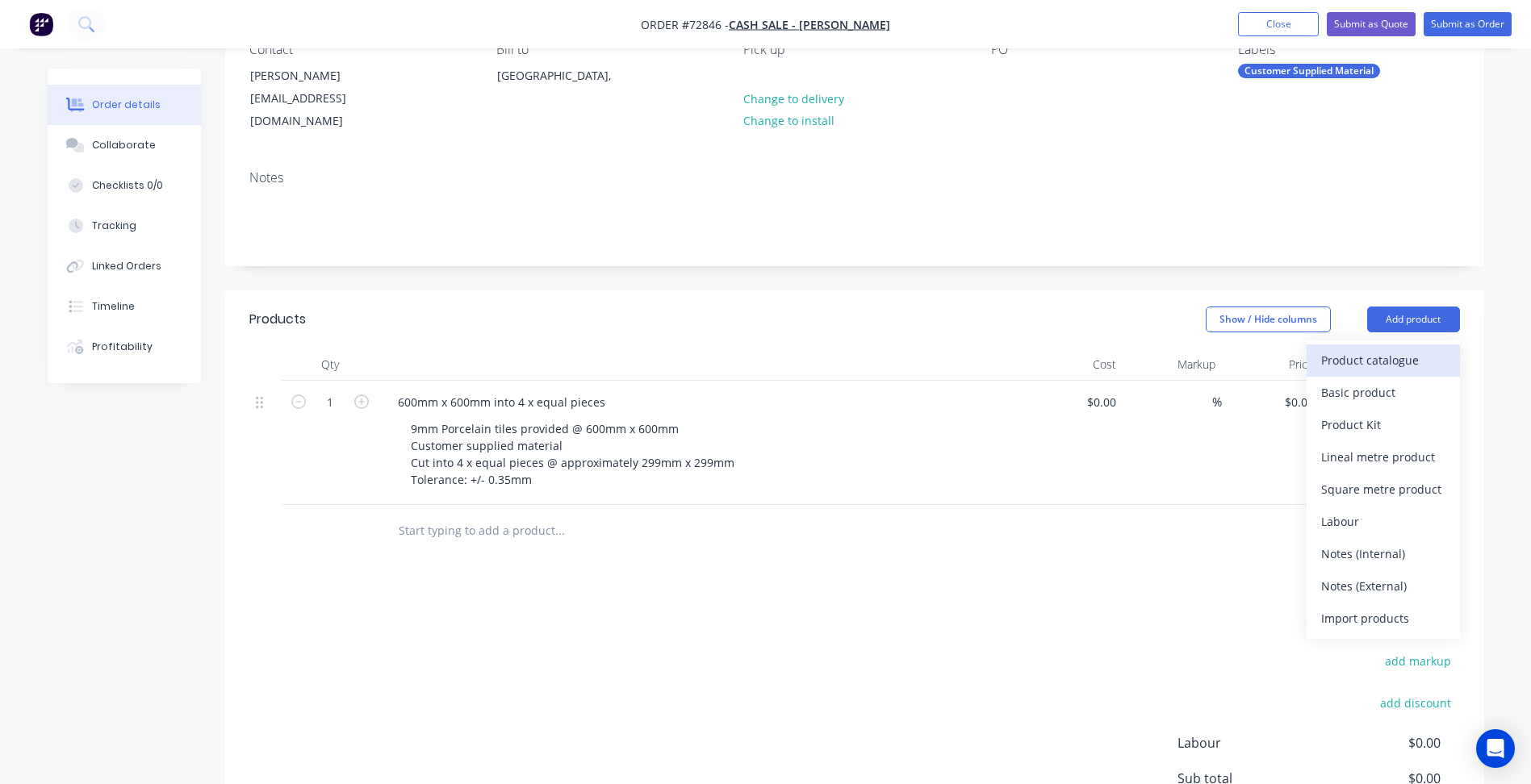
click at [1379, 348] on div "Product catalogue" at bounding box center [1383, 360] width 125 height 23
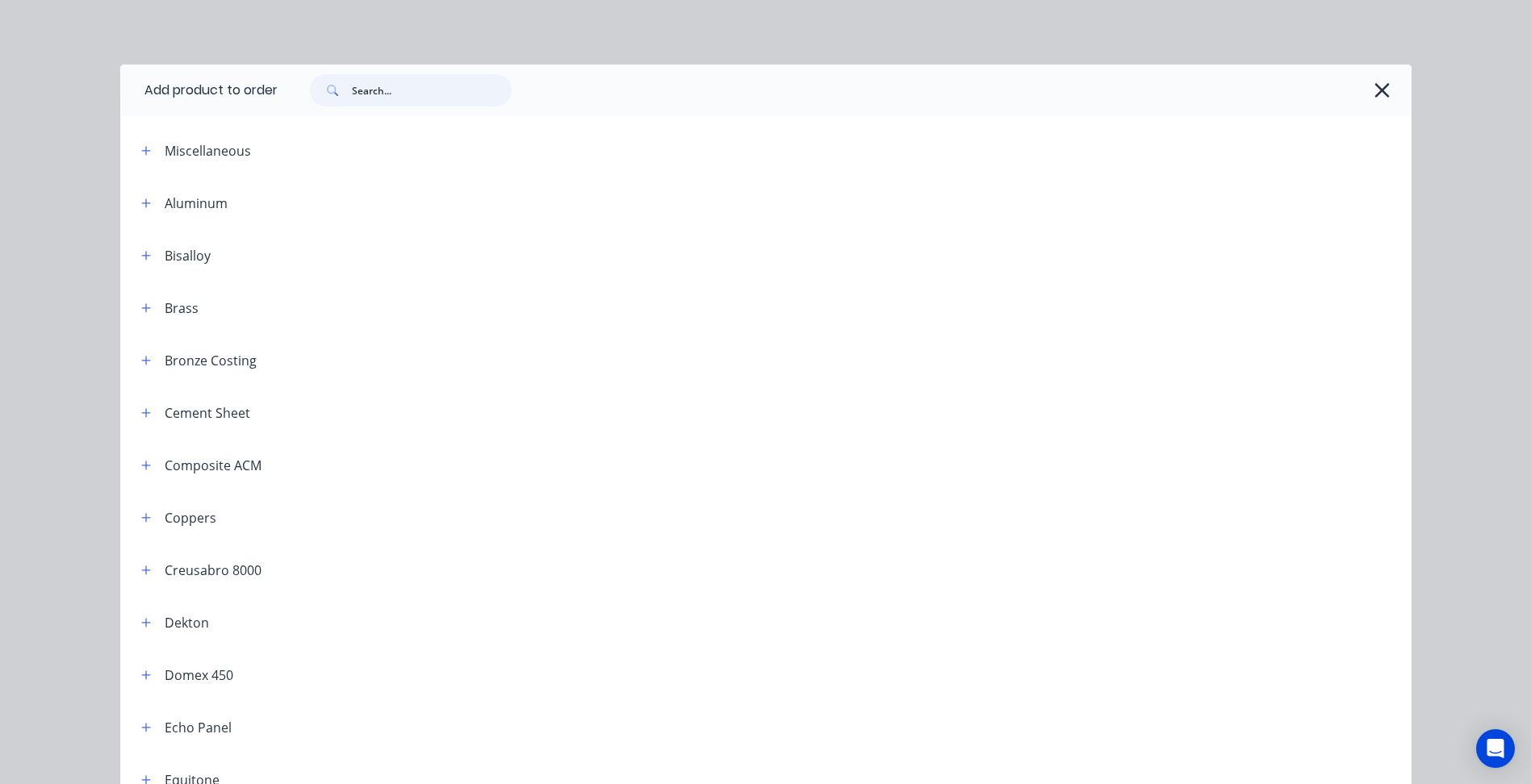
click at [436, 91] on input "text" at bounding box center [432, 90] width 160 height 32
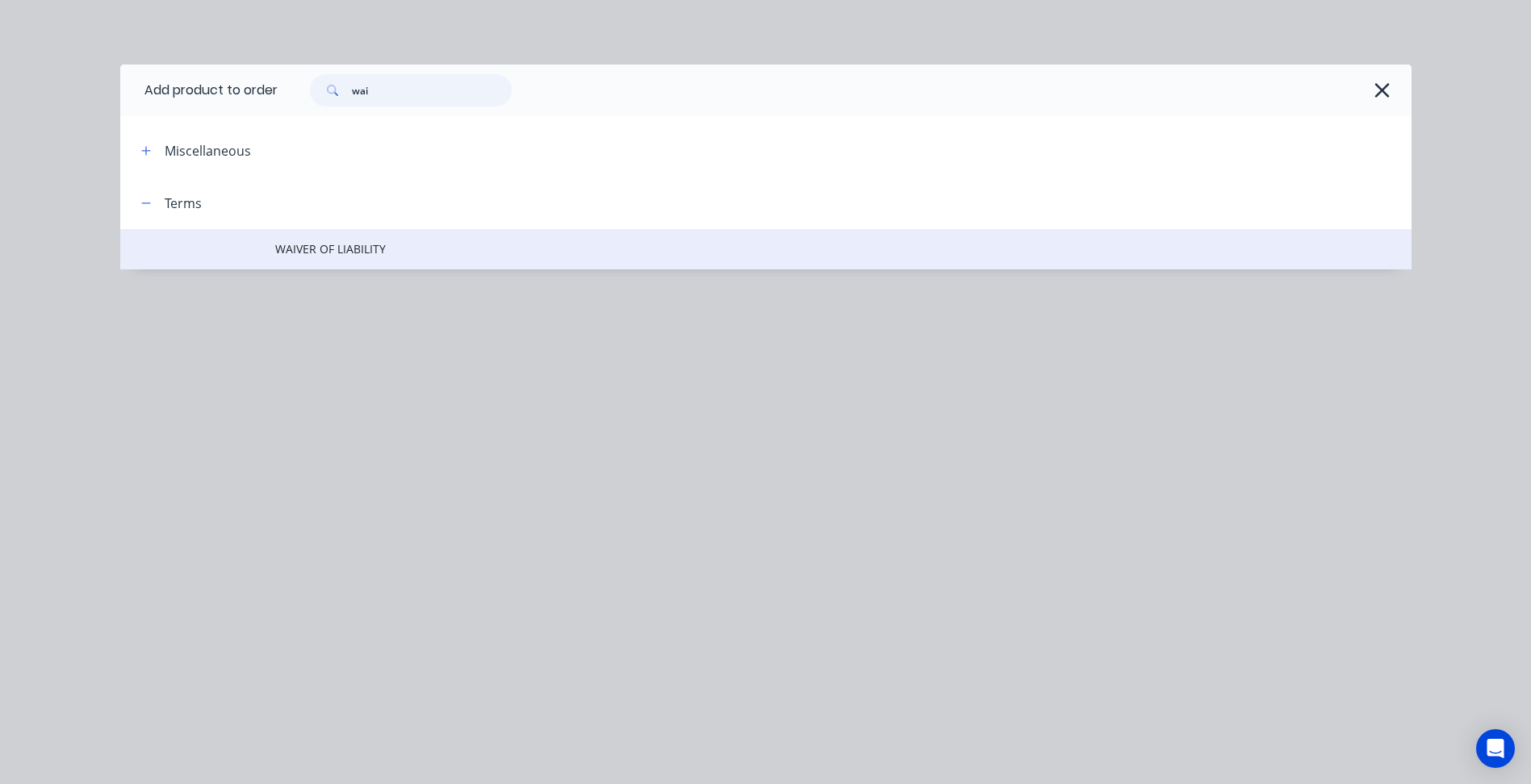
type input "wai"
click at [339, 258] on td "WAIVER OF LIABILITY" at bounding box center [843, 249] width 1136 height 40
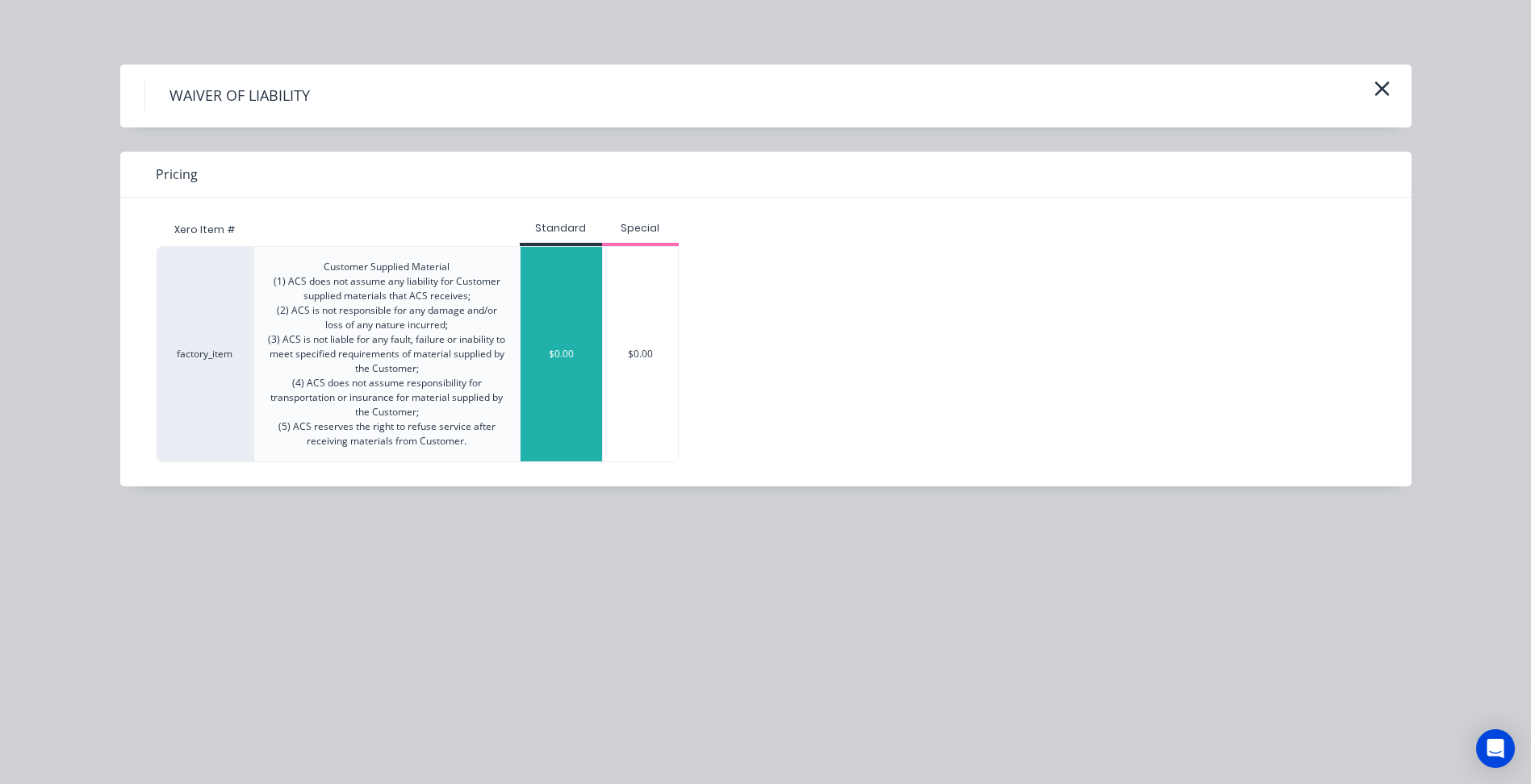
click at [537, 319] on div "$0.00" at bounding box center [561, 354] width 82 height 215
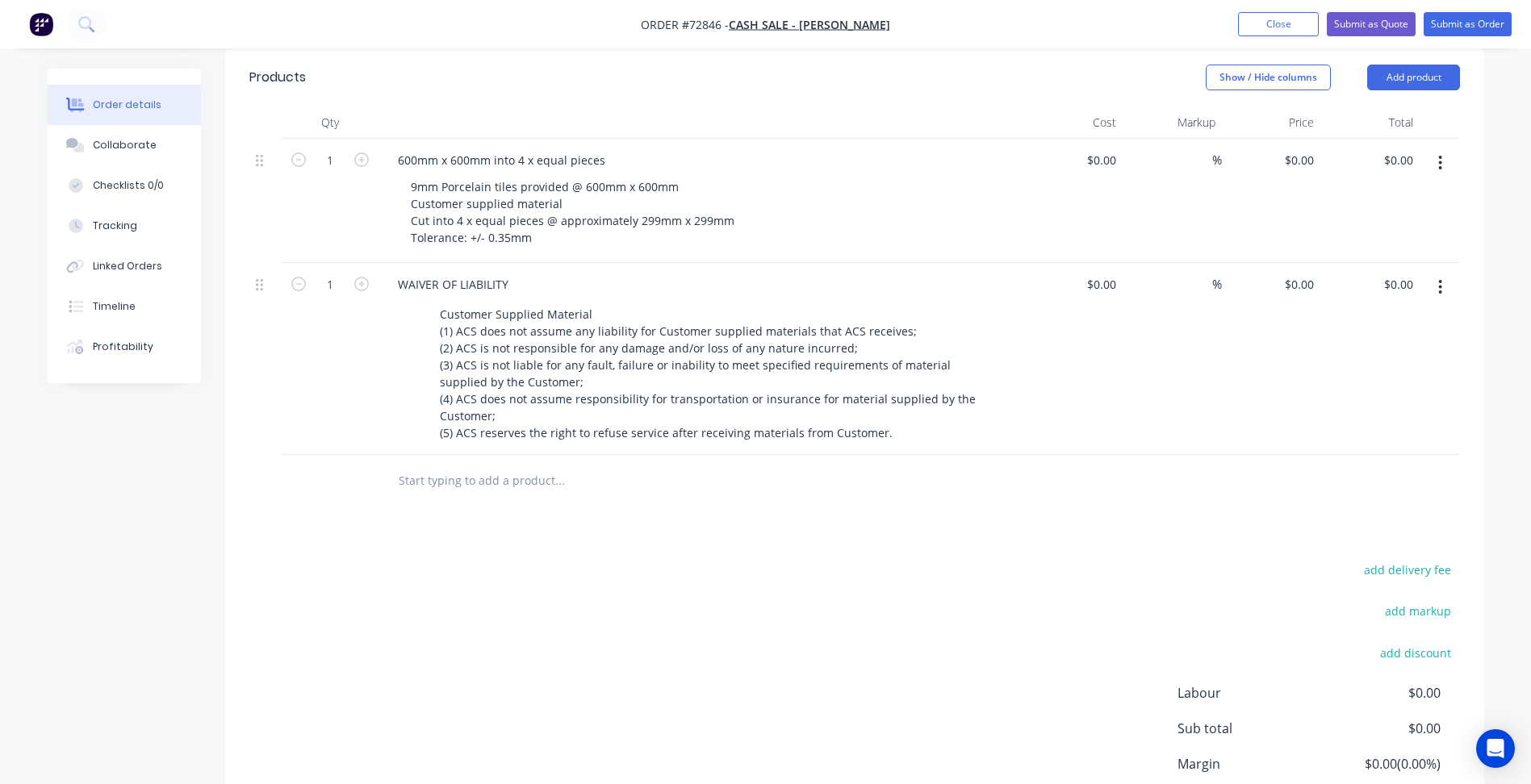
click at [936, 706] on div "add delivery fee add markup add discount Labour $0.00 Sub total $0.00 Margin $0…" at bounding box center [855, 714] width 1211 height 311
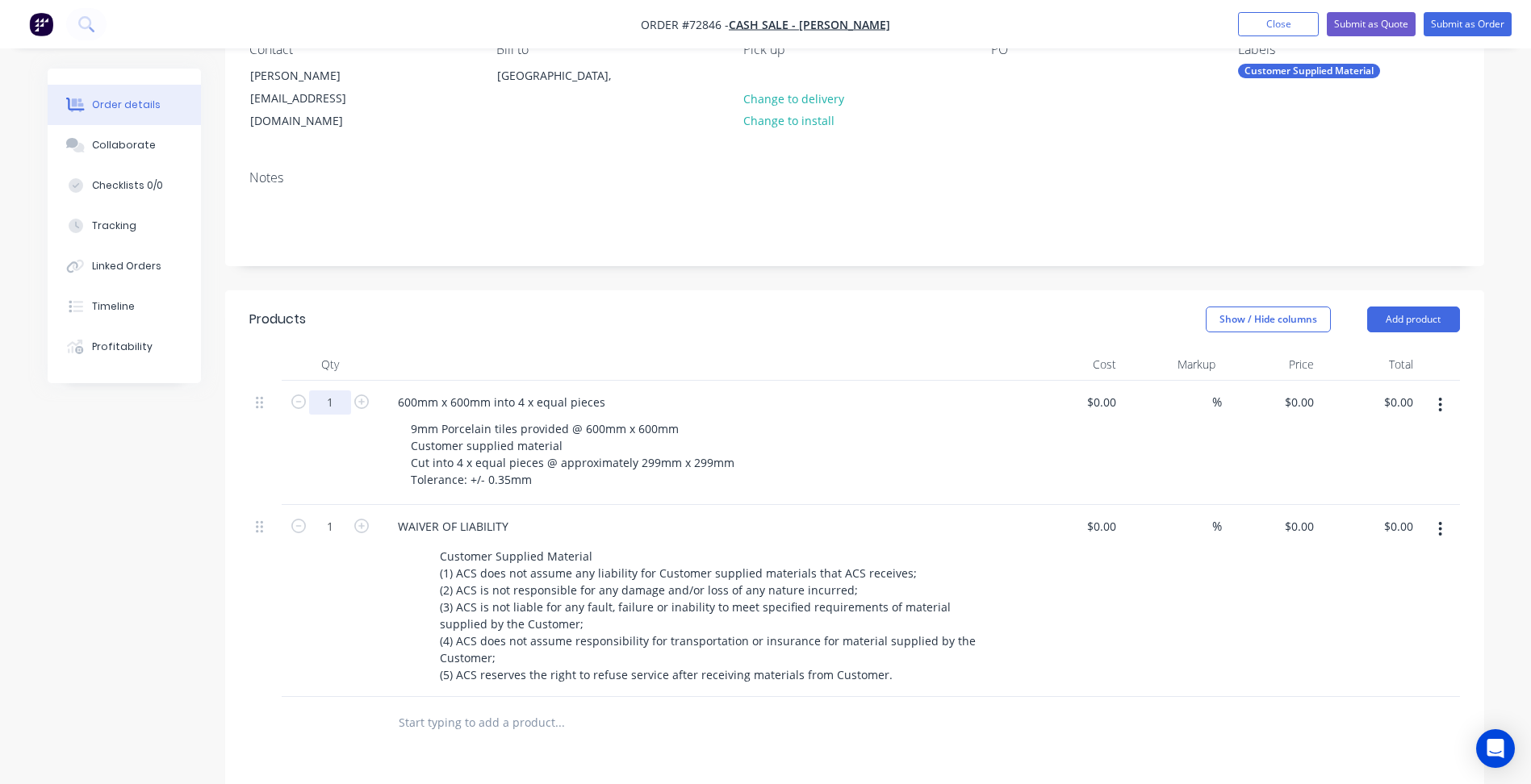
click at [325, 390] on input "1" at bounding box center [329, 402] width 42 height 24
type input "20"
click at [1307, 390] on input "0" at bounding box center [1301, 402] width 37 height 23
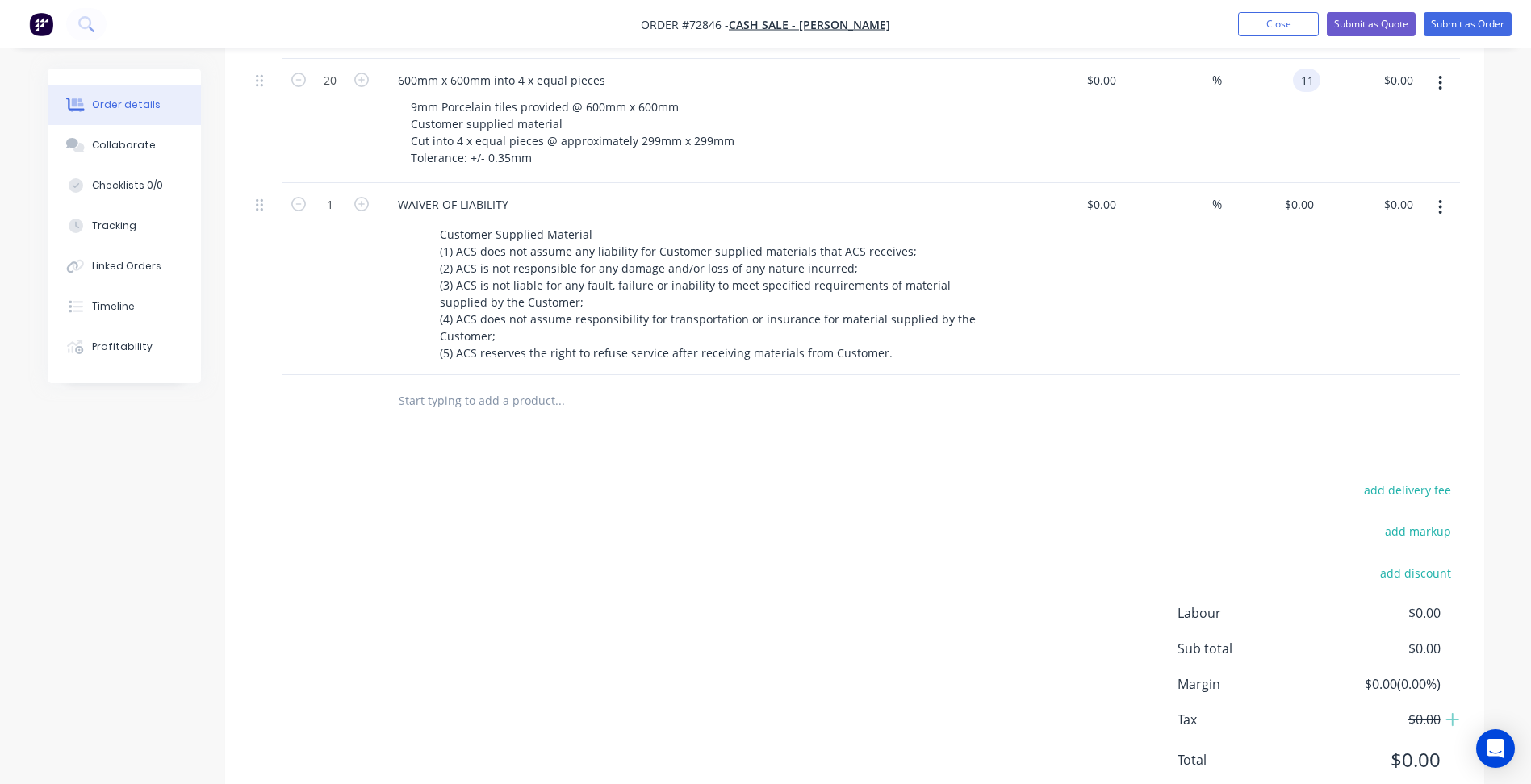
scroll to position [484, 0]
type input "$11.00"
type input "$220.00"
click at [684, 640] on div "add delivery fee add markup add discount Labour $0.00 Sub total $0.00 Margin $0…" at bounding box center [855, 634] width 1211 height 311
click at [1290, 66] on div "11 11" at bounding box center [1272, 120] width 99 height 125
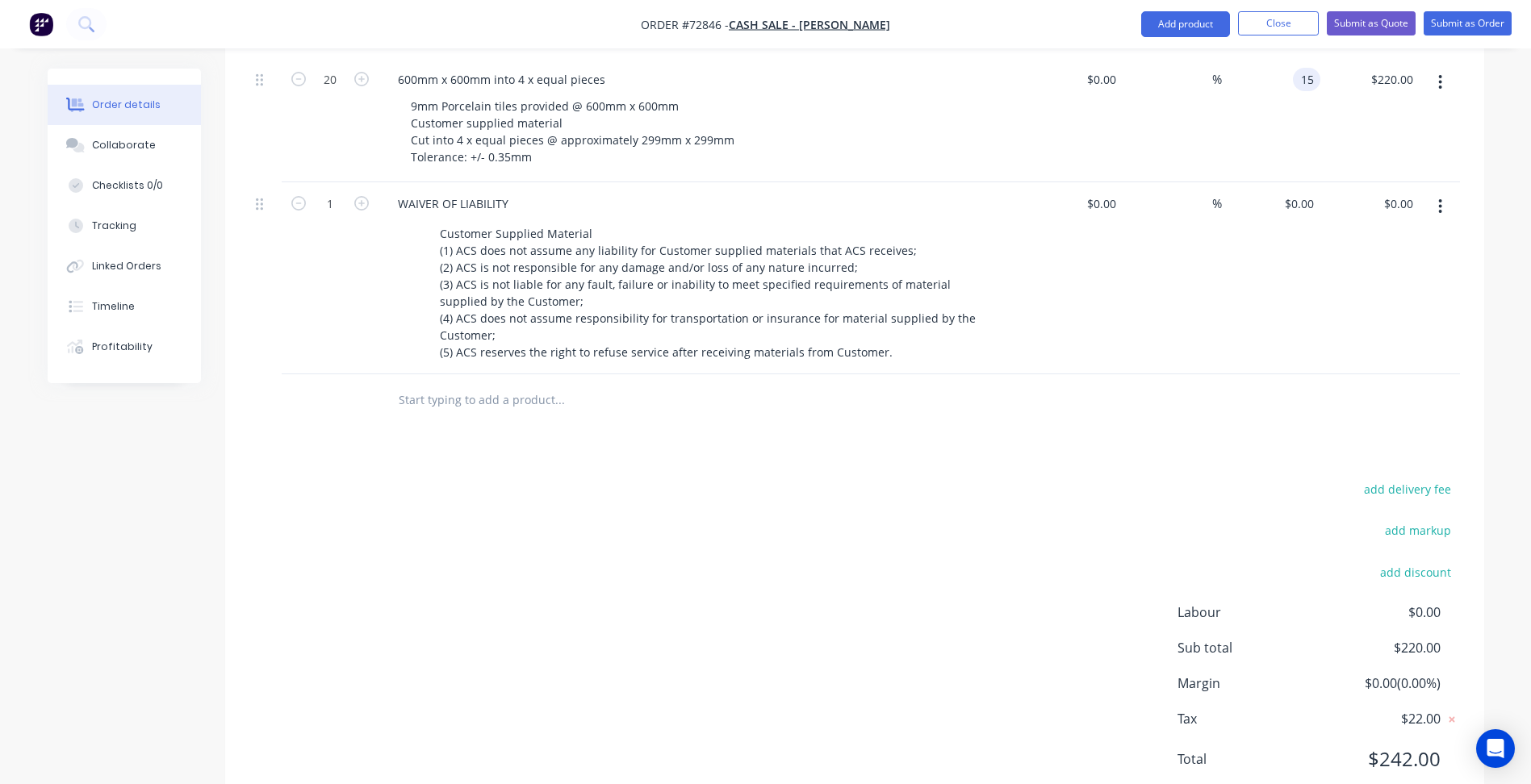
type input "$15.00"
type input "$300.00"
click at [752, 506] on div "add delivery fee add markup add discount Labour $0.00 Sub total $220.00 Margin …" at bounding box center [855, 634] width 1211 height 311
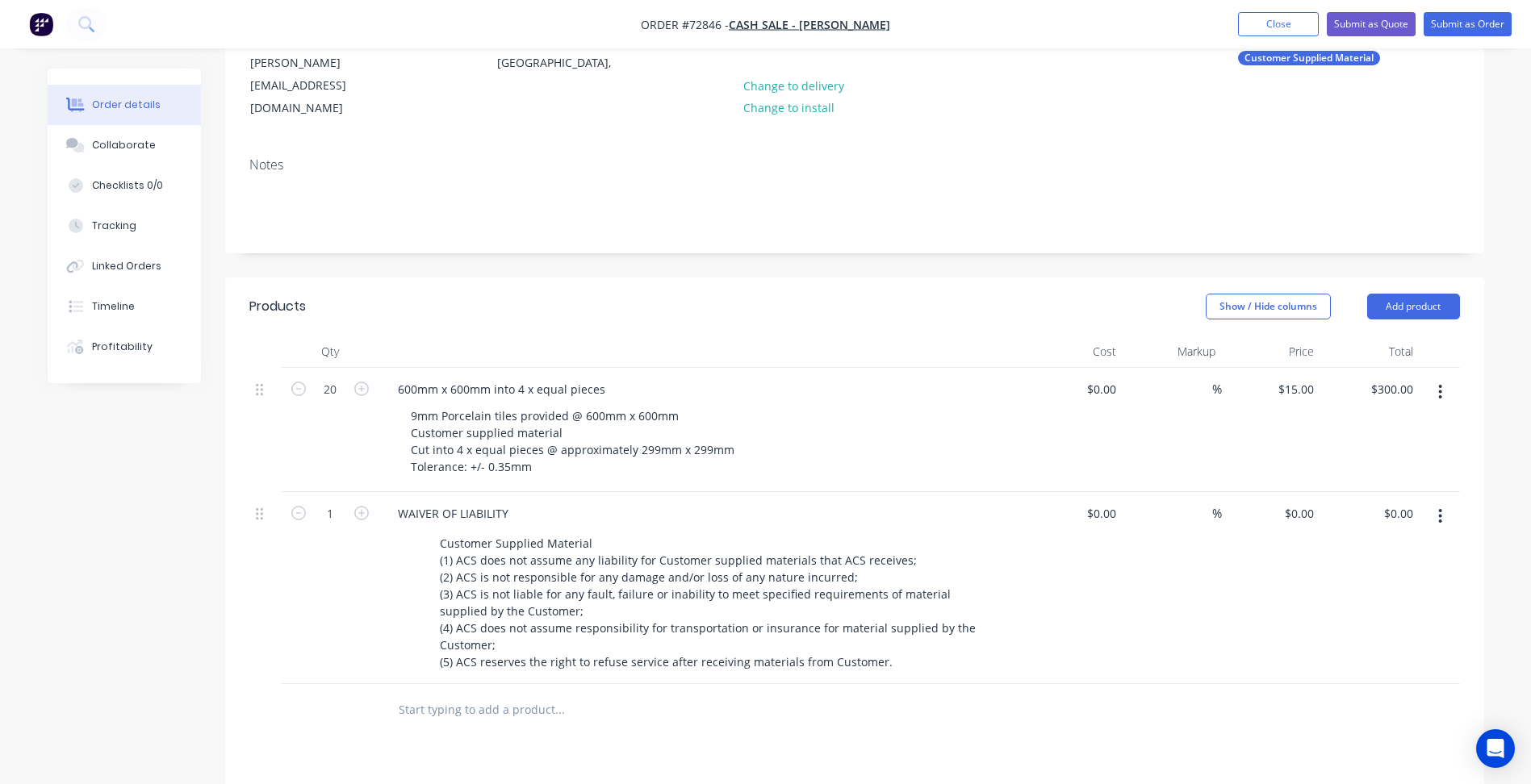
scroll to position [81, 0]
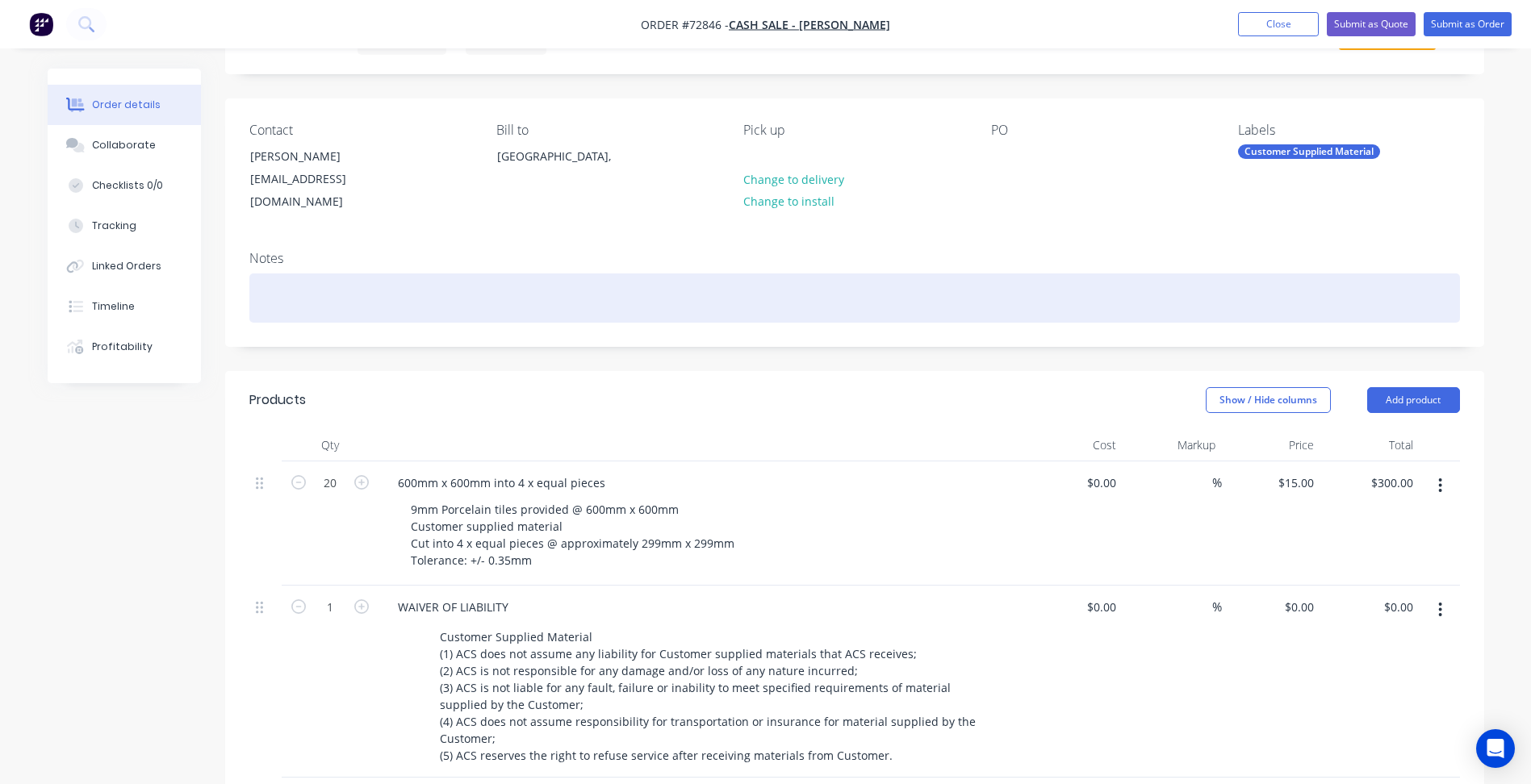
click at [303, 294] on div at bounding box center [855, 298] width 1211 height 50
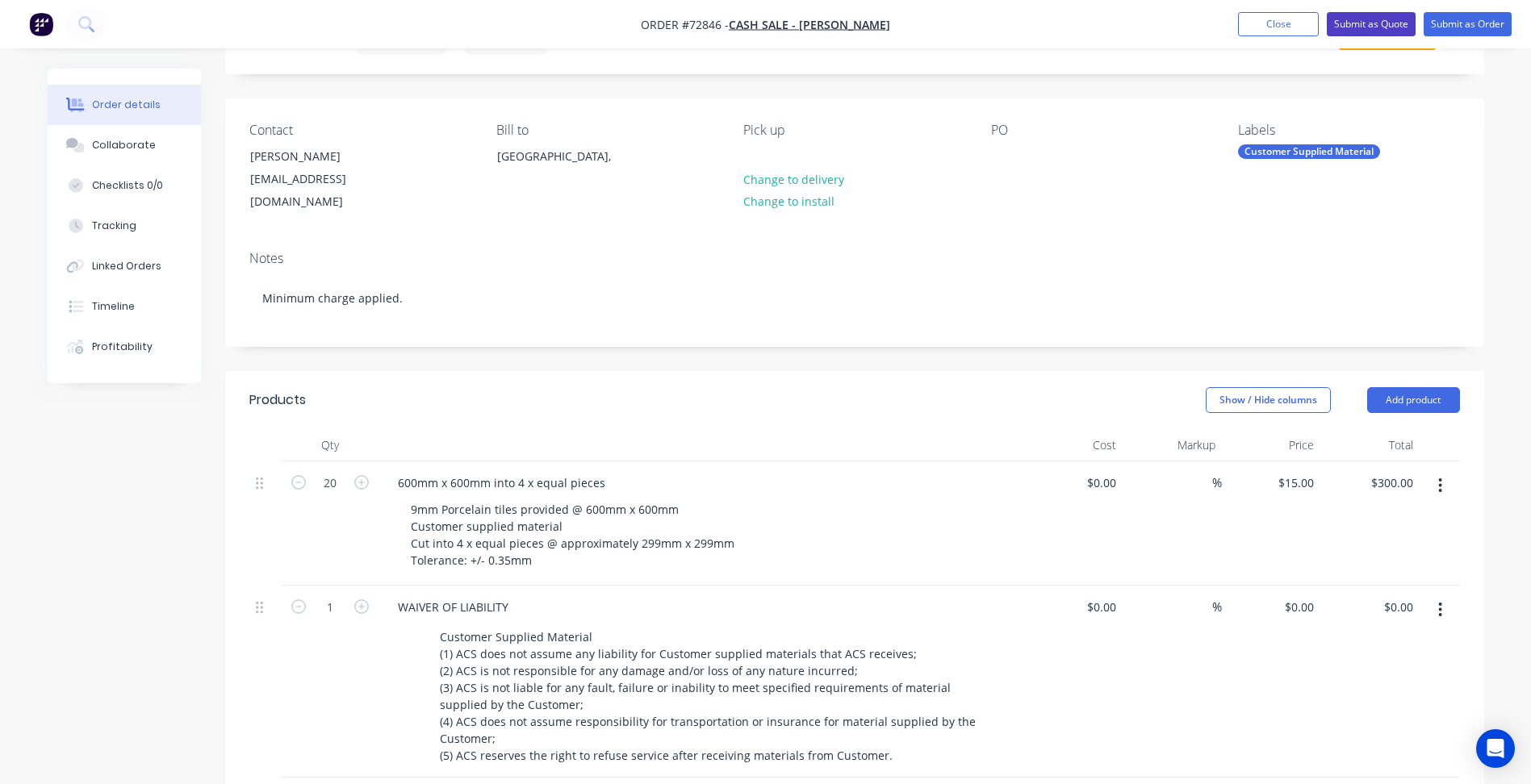
click at [1372, 16] on button "Submit as Quote" at bounding box center [1372, 24] width 89 height 24
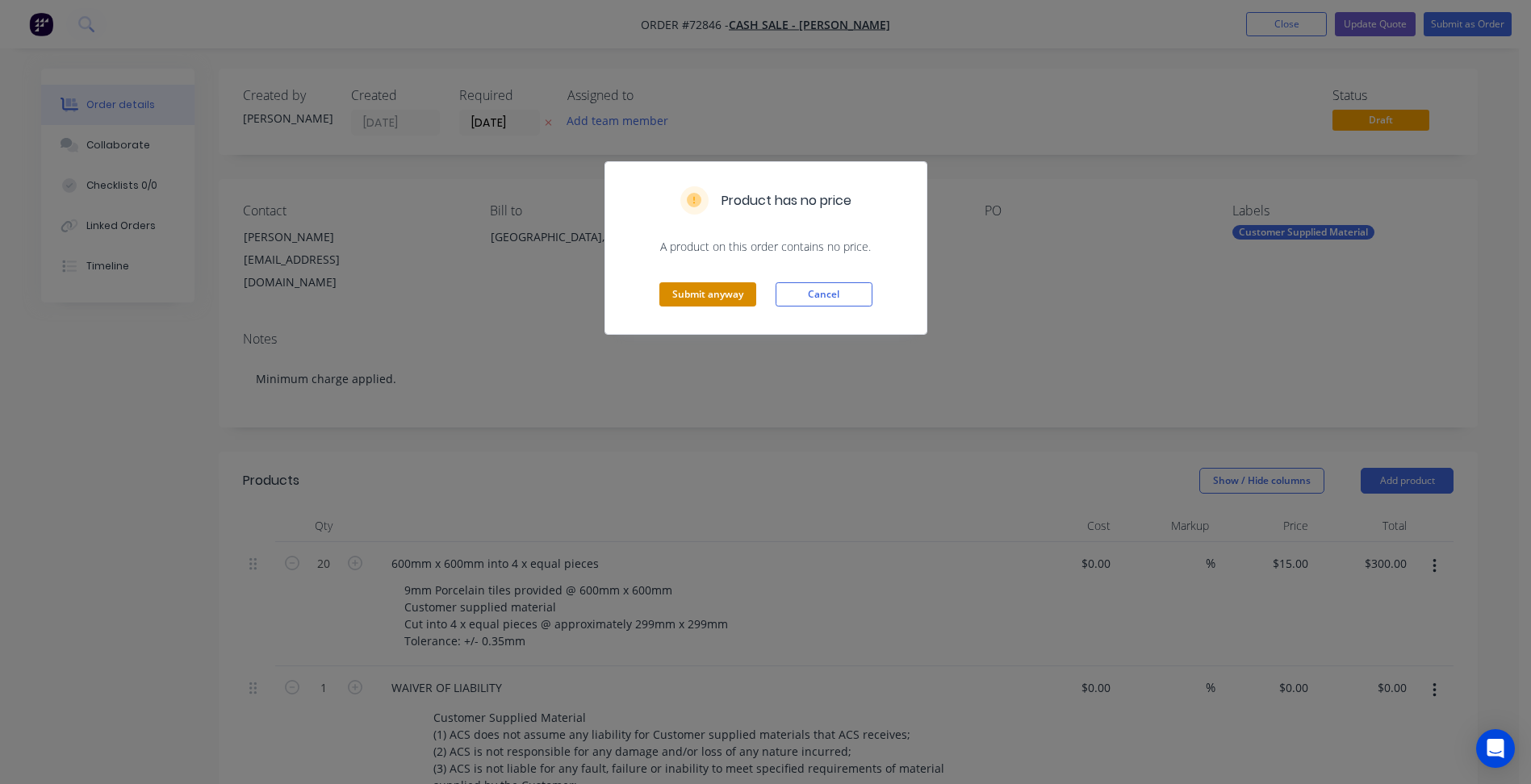
click at [732, 297] on button "Submit anyway" at bounding box center [708, 294] width 97 height 24
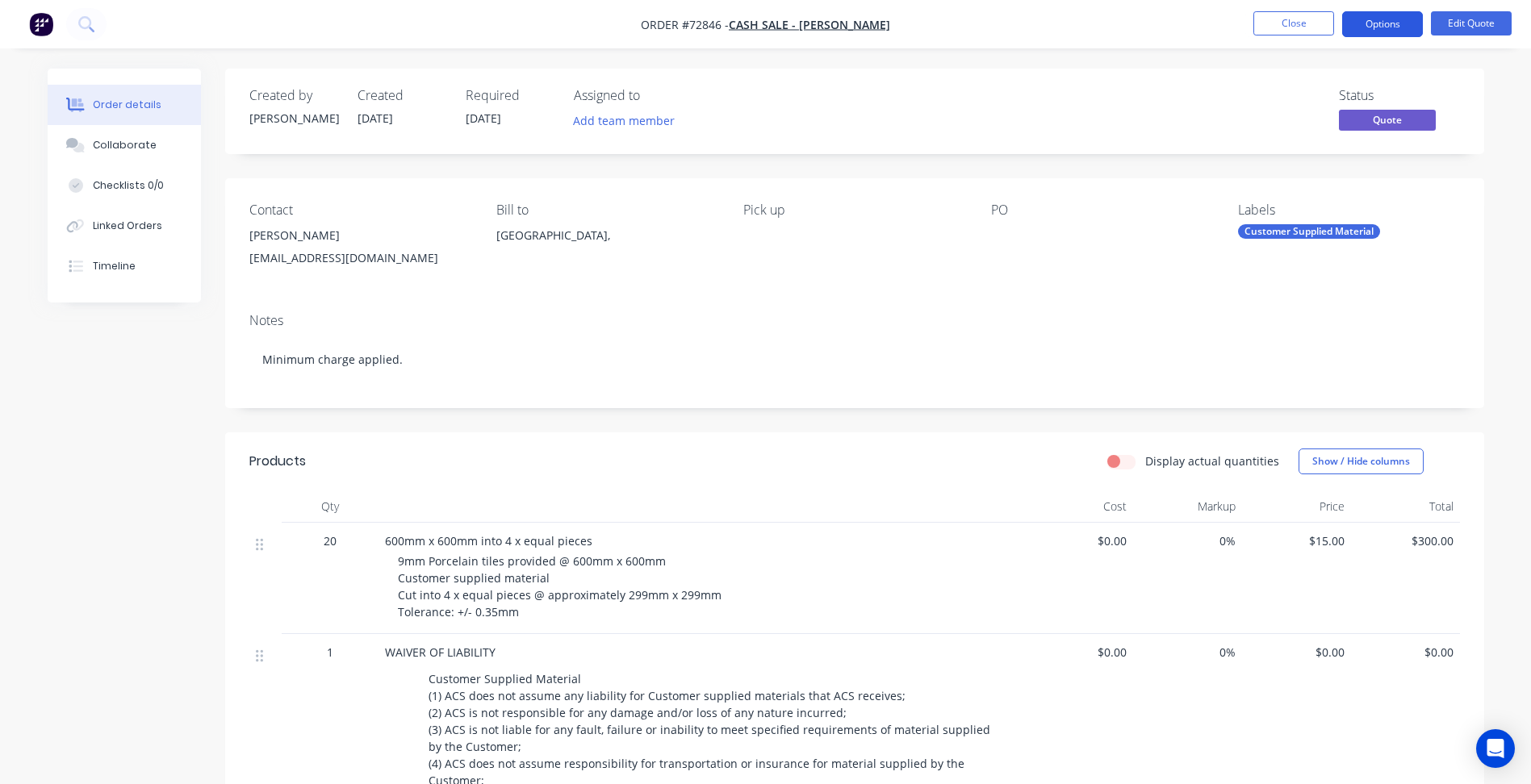
click at [1373, 26] on button "Options" at bounding box center [1382, 24] width 81 height 26
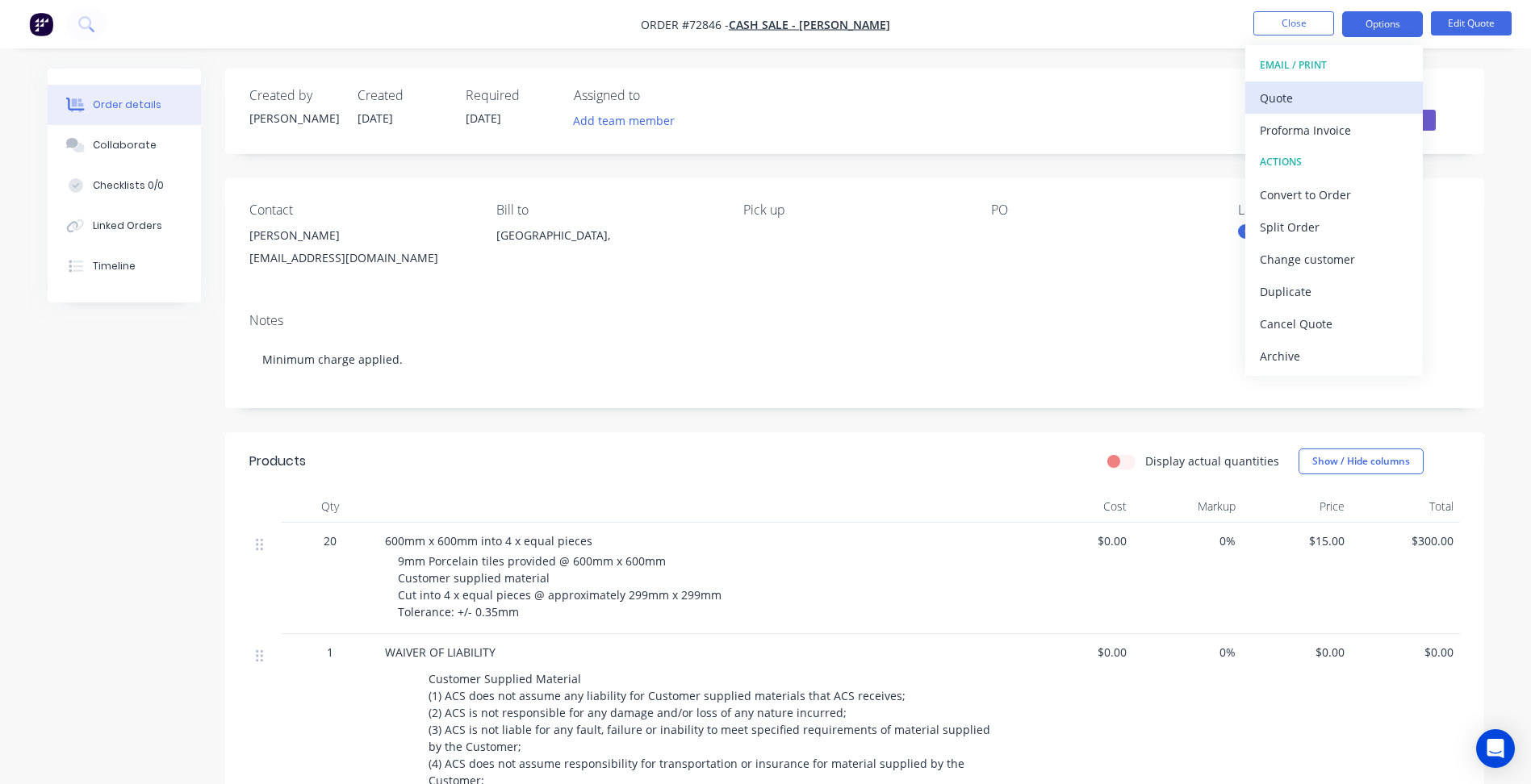
click at [1302, 95] on div "Quote" at bounding box center [1334, 98] width 149 height 23
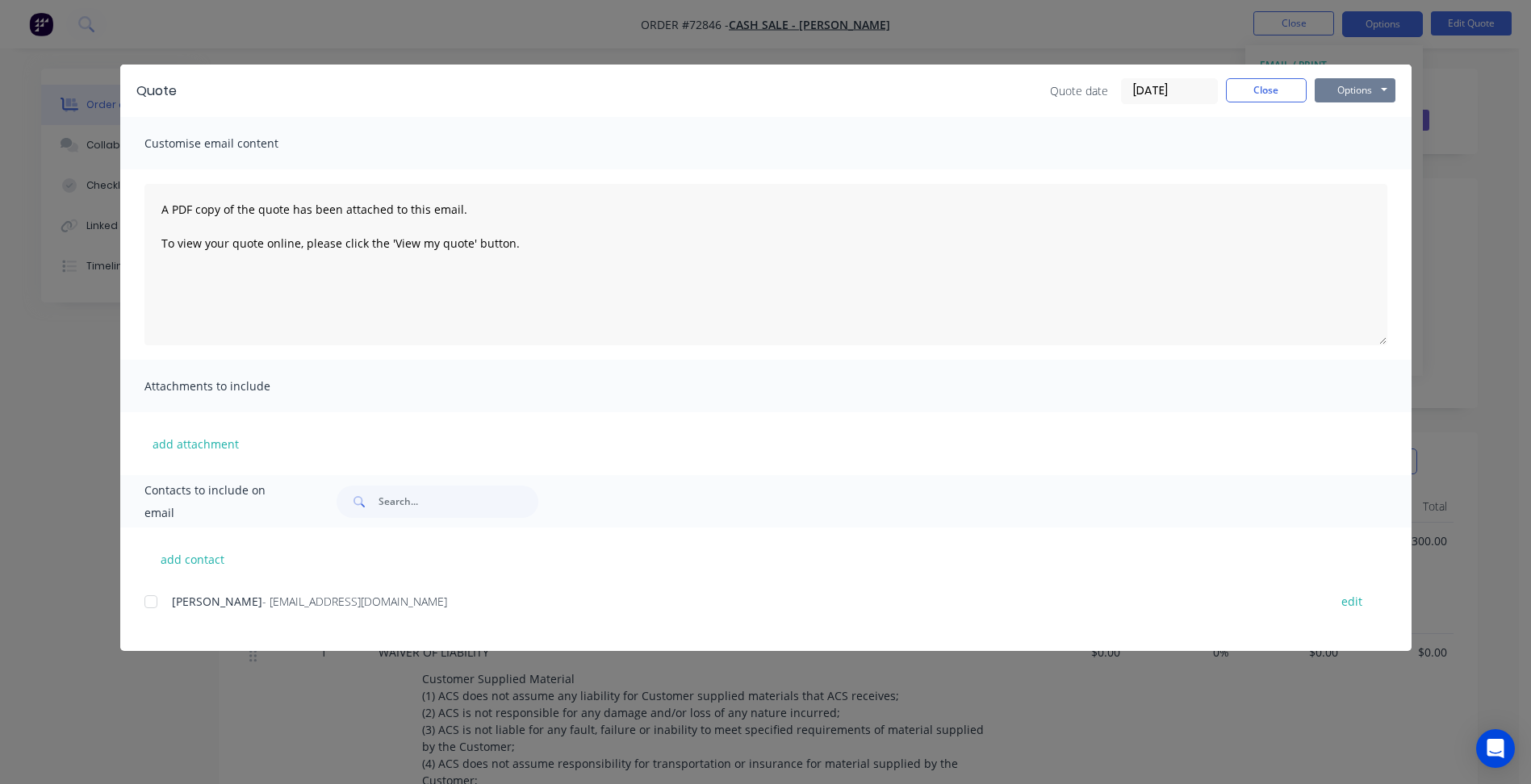
click at [1340, 91] on button "Options" at bounding box center [1355, 90] width 81 height 24
click at [1344, 126] on button "Preview" at bounding box center [1366, 119] width 103 height 26
drag, startPoint x: 1256, startPoint y: 92, endPoint x: 1259, endPoint y: 64, distance: 28.2
click at [1256, 92] on button "Close" at bounding box center [1267, 90] width 81 height 24
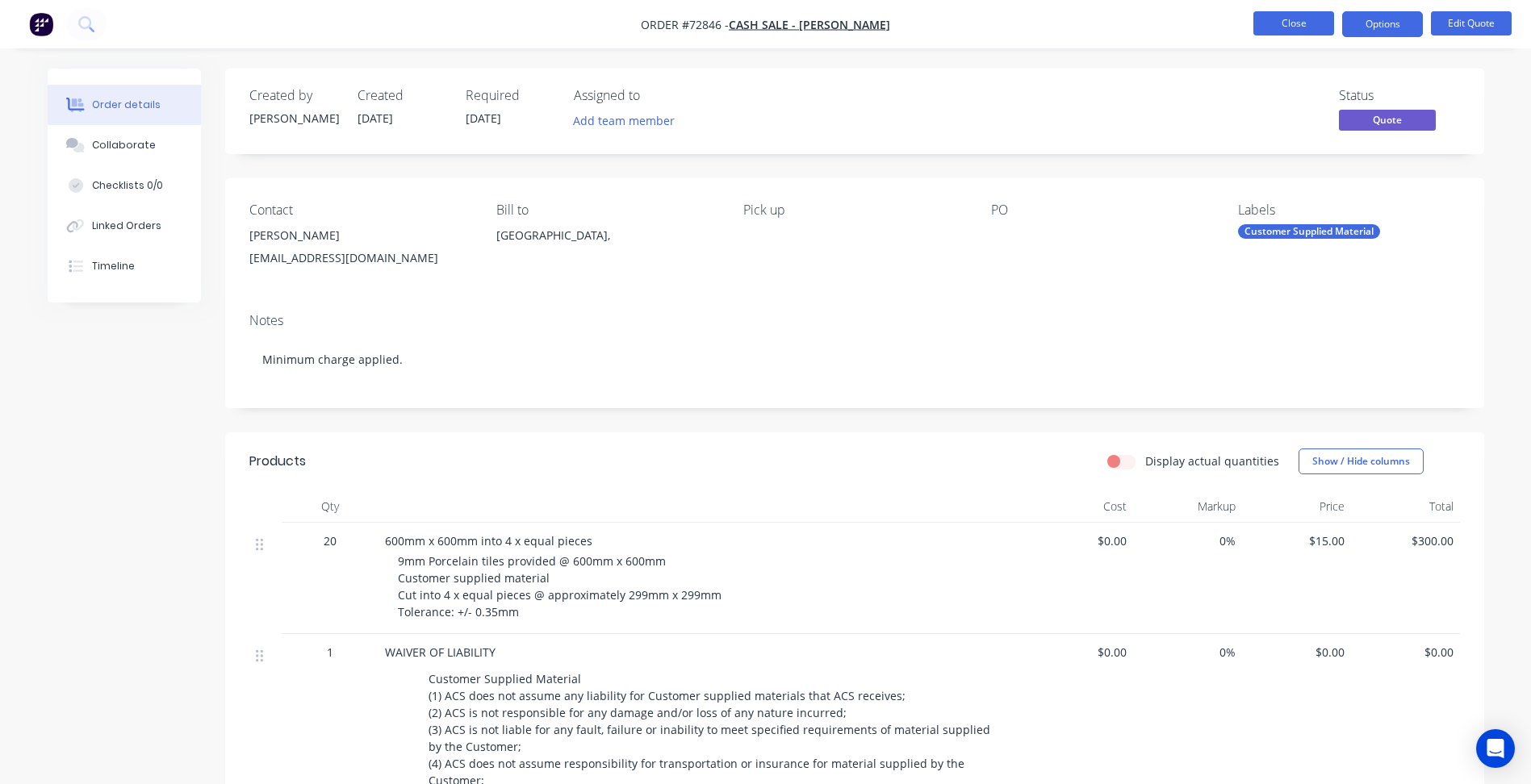
click at [1291, 23] on button "Close" at bounding box center [1294, 23] width 81 height 24
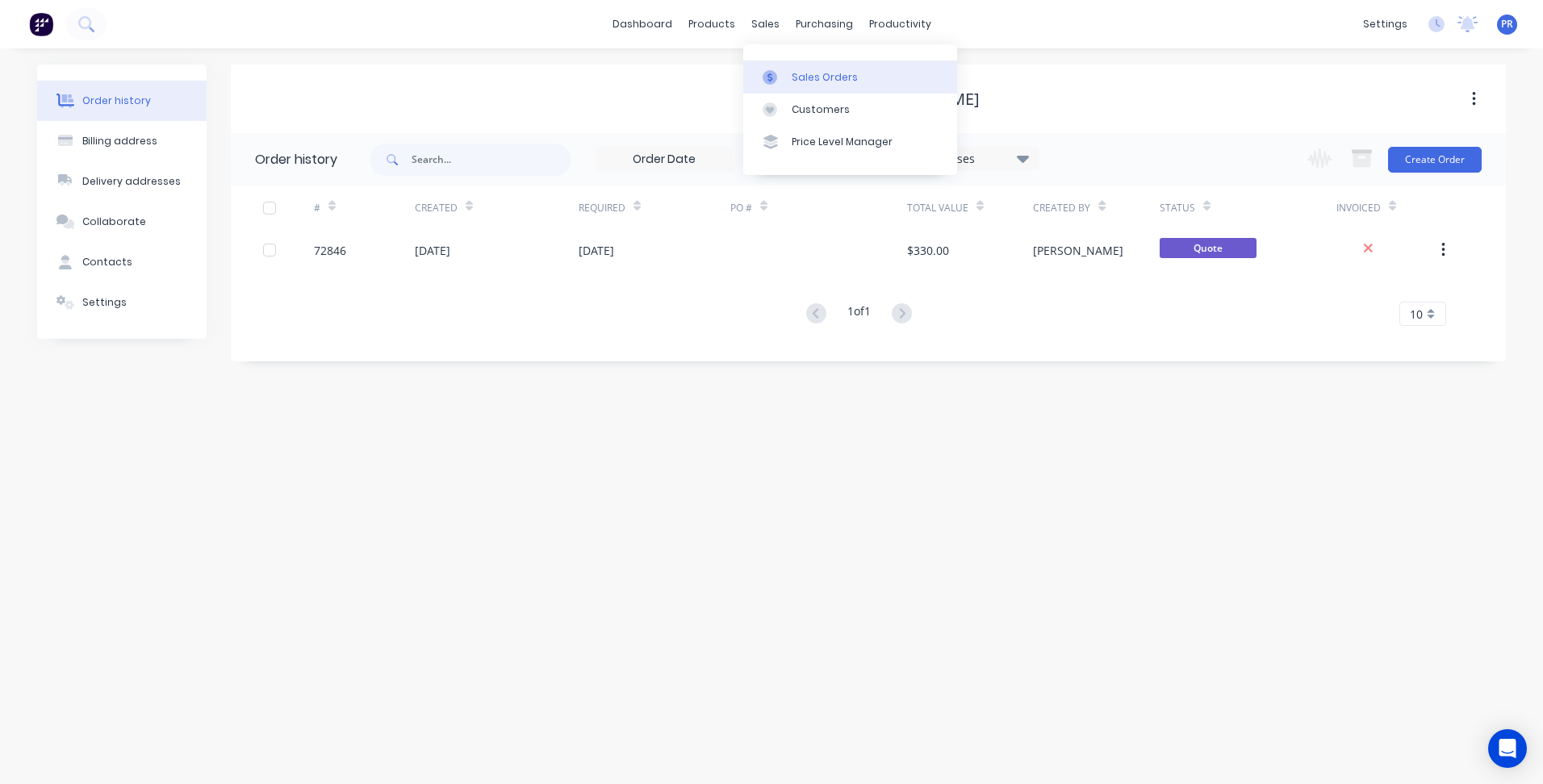
click at [793, 65] on link "Sales Orders" at bounding box center [850, 76] width 214 height 32
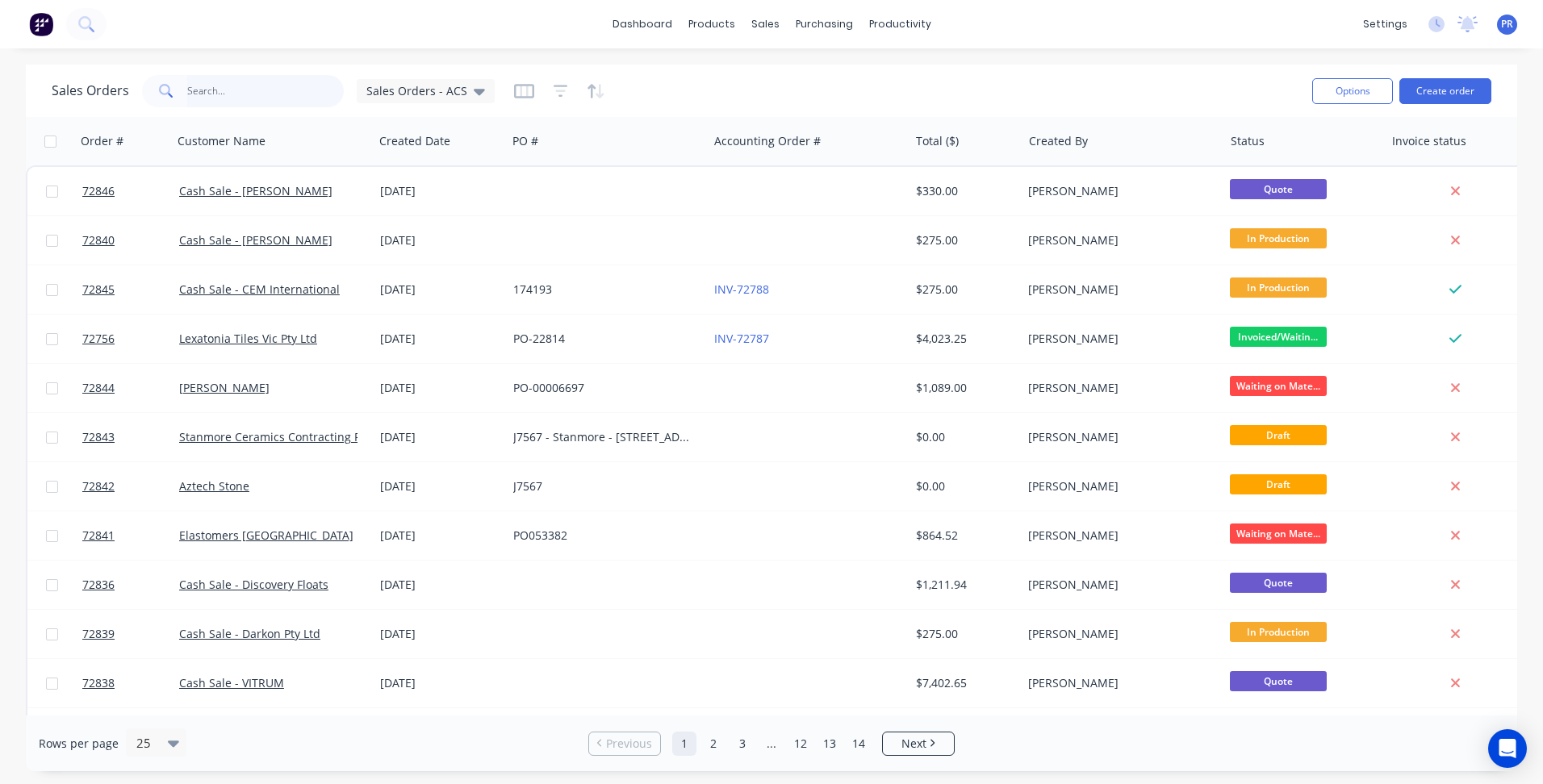
click at [262, 93] on input "text" at bounding box center [266, 91] width 158 height 32
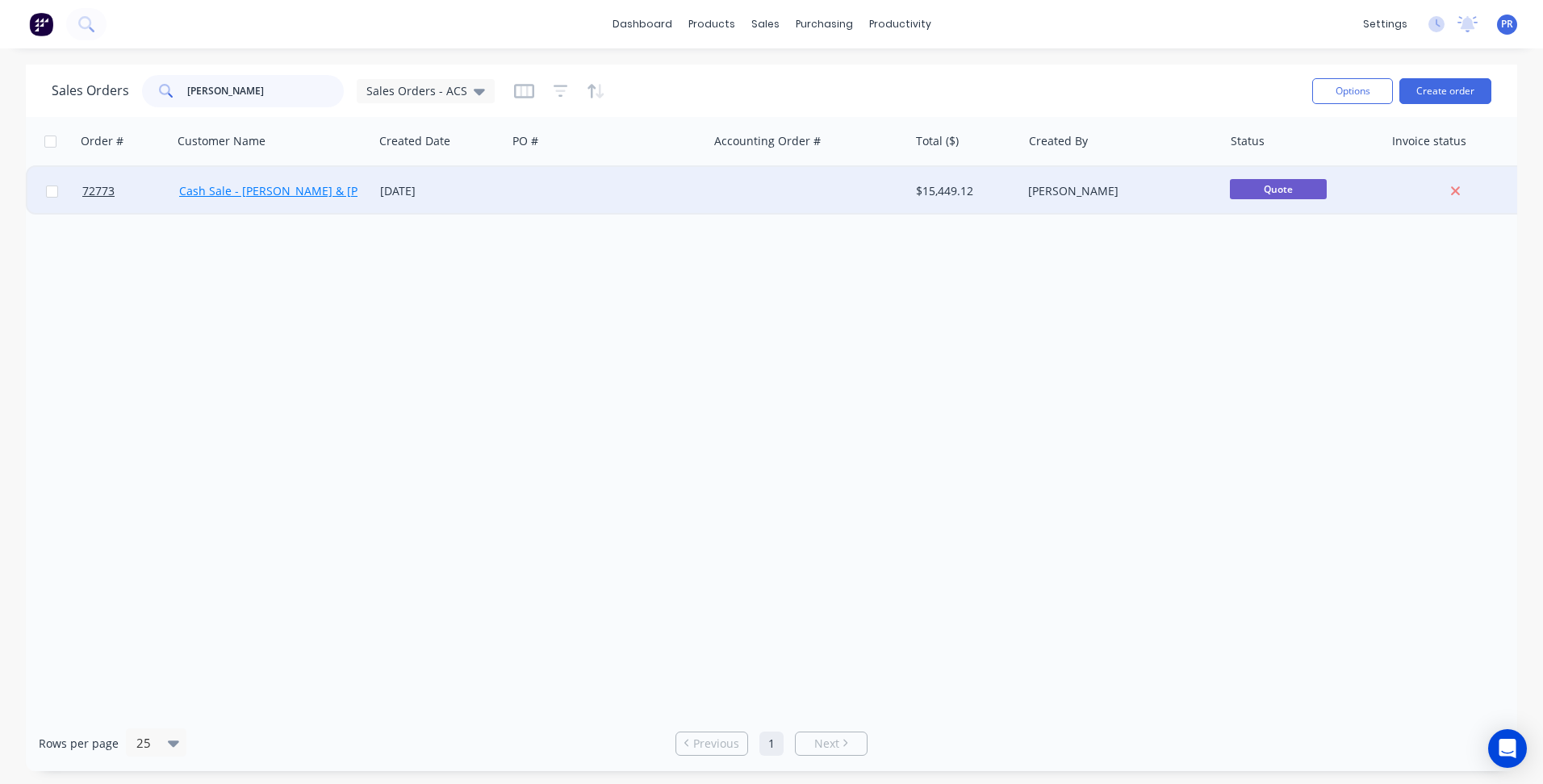
type input "[PERSON_NAME]"
click at [281, 189] on link "Cash Sale - [PERSON_NAME] & [PERSON_NAME]" at bounding box center [308, 191] width 258 height 16
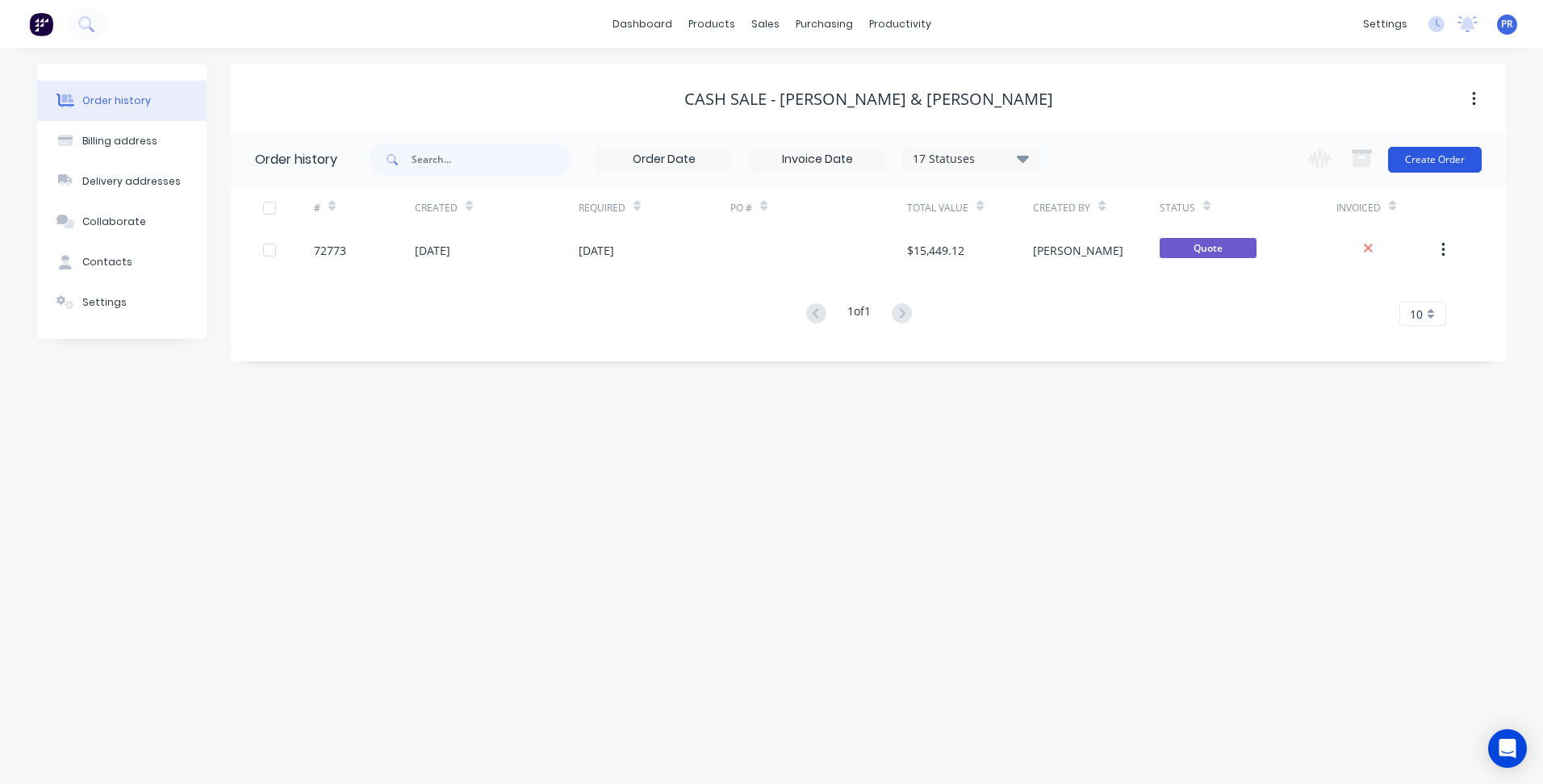
click at [1422, 159] on button "Create Order" at bounding box center [1434, 159] width 93 height 26
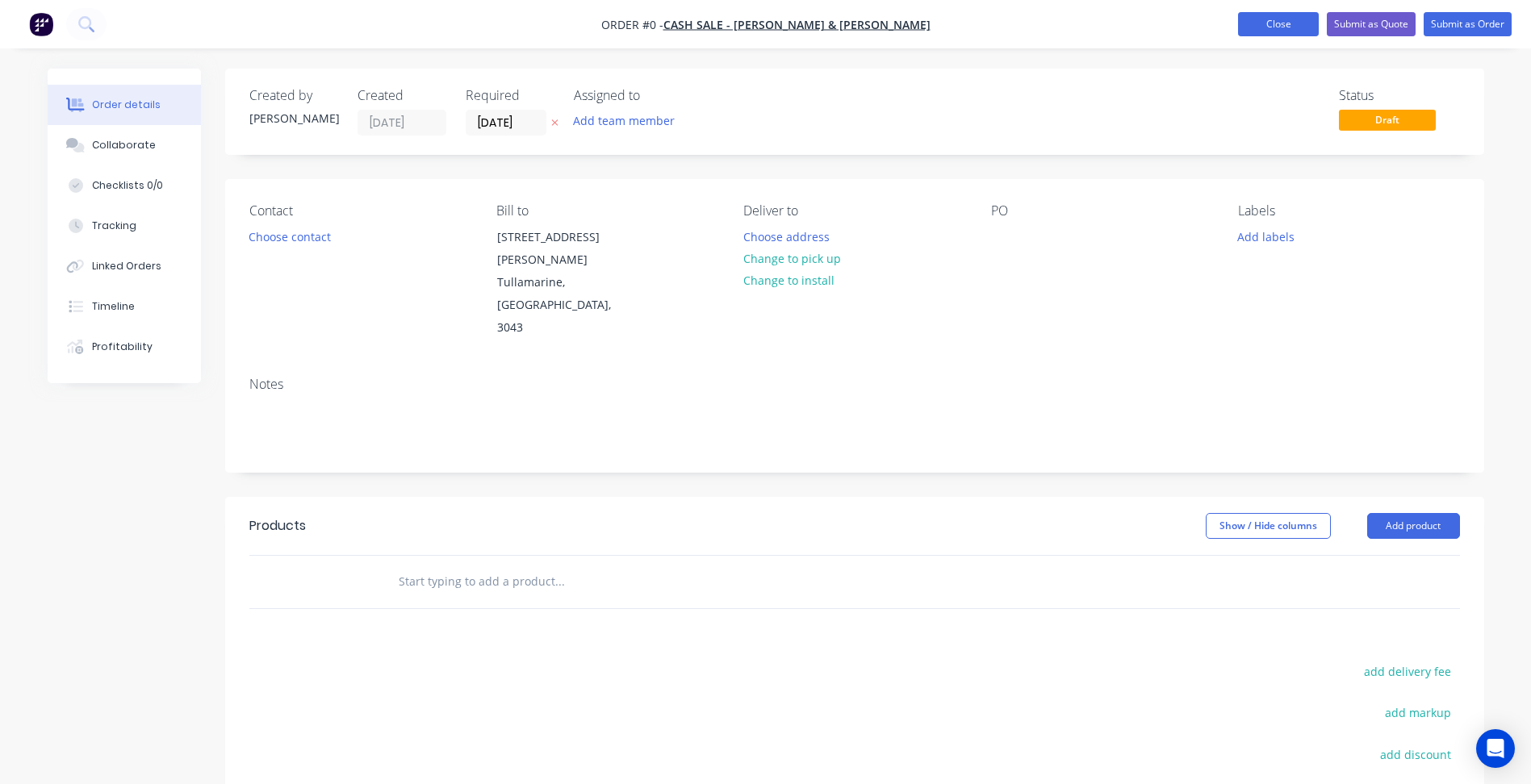
click at [1286, 17] on button "Close" at bounding box center [1278, 24] width 81 height 24
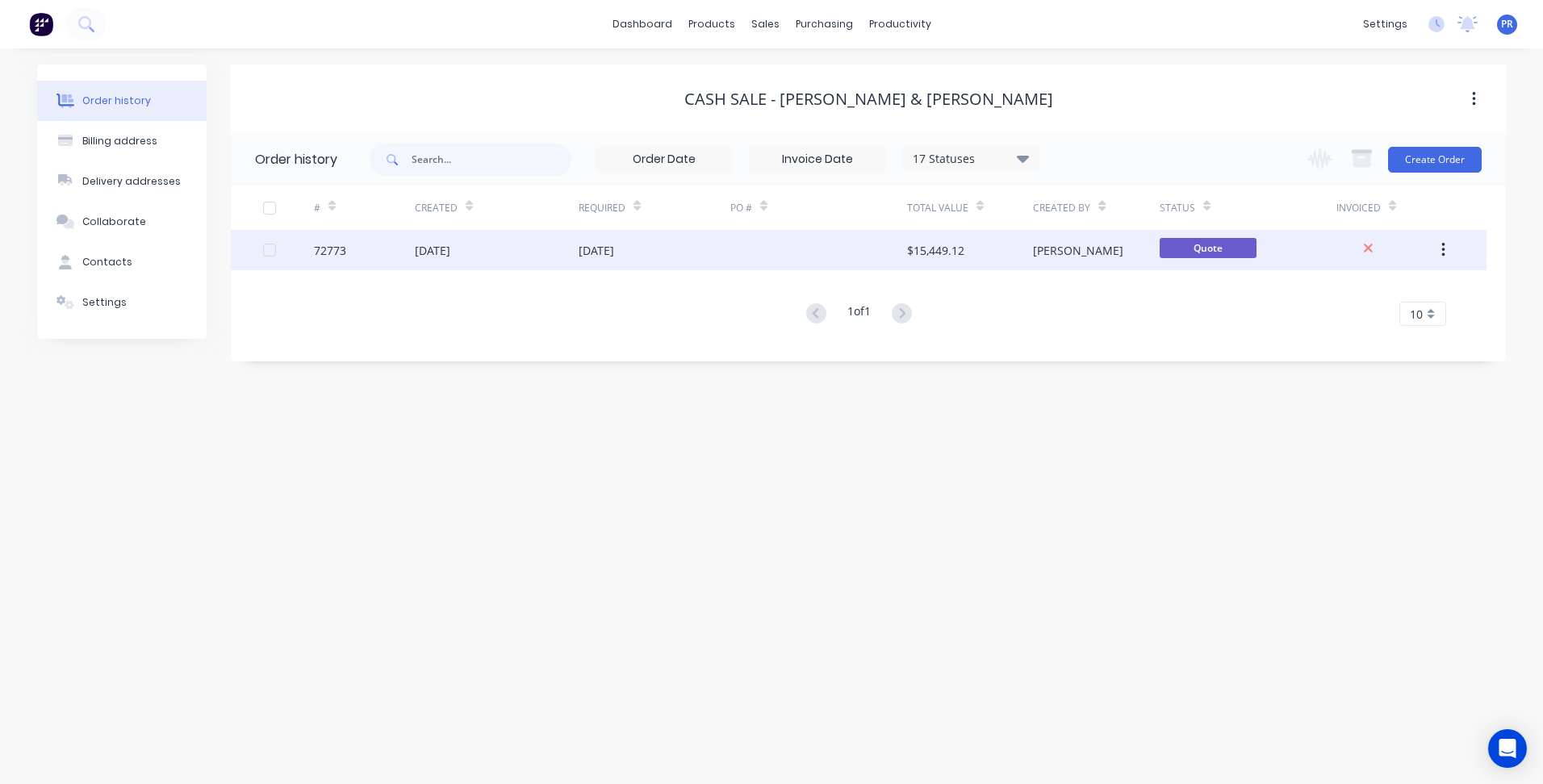
click at [521, 249] on div "[DATE]" at bounding box center [496, 250] width 163 height 40
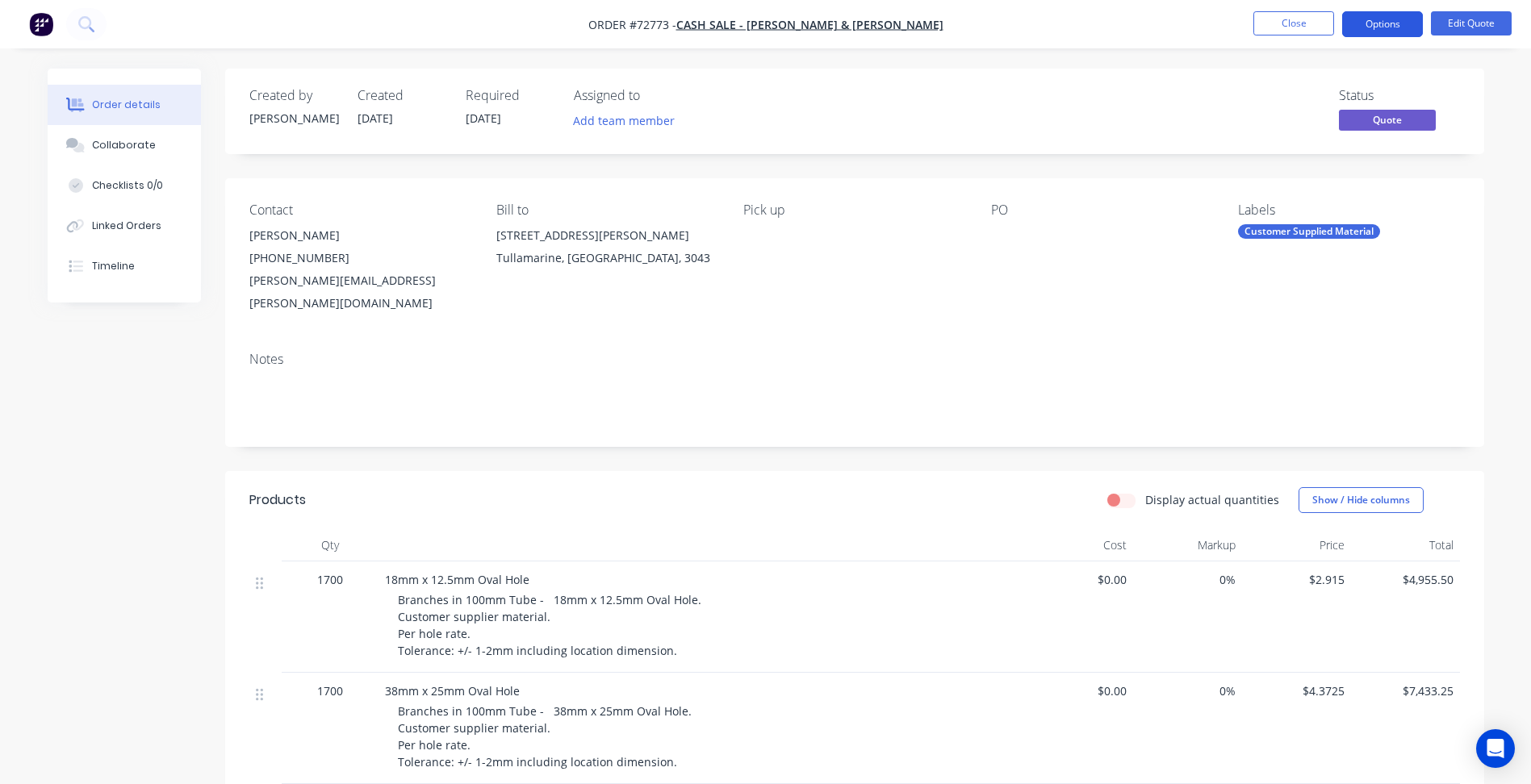
click at [1386, 24] on button "Options" at bounding box center [1382, 24] width 81 height 26
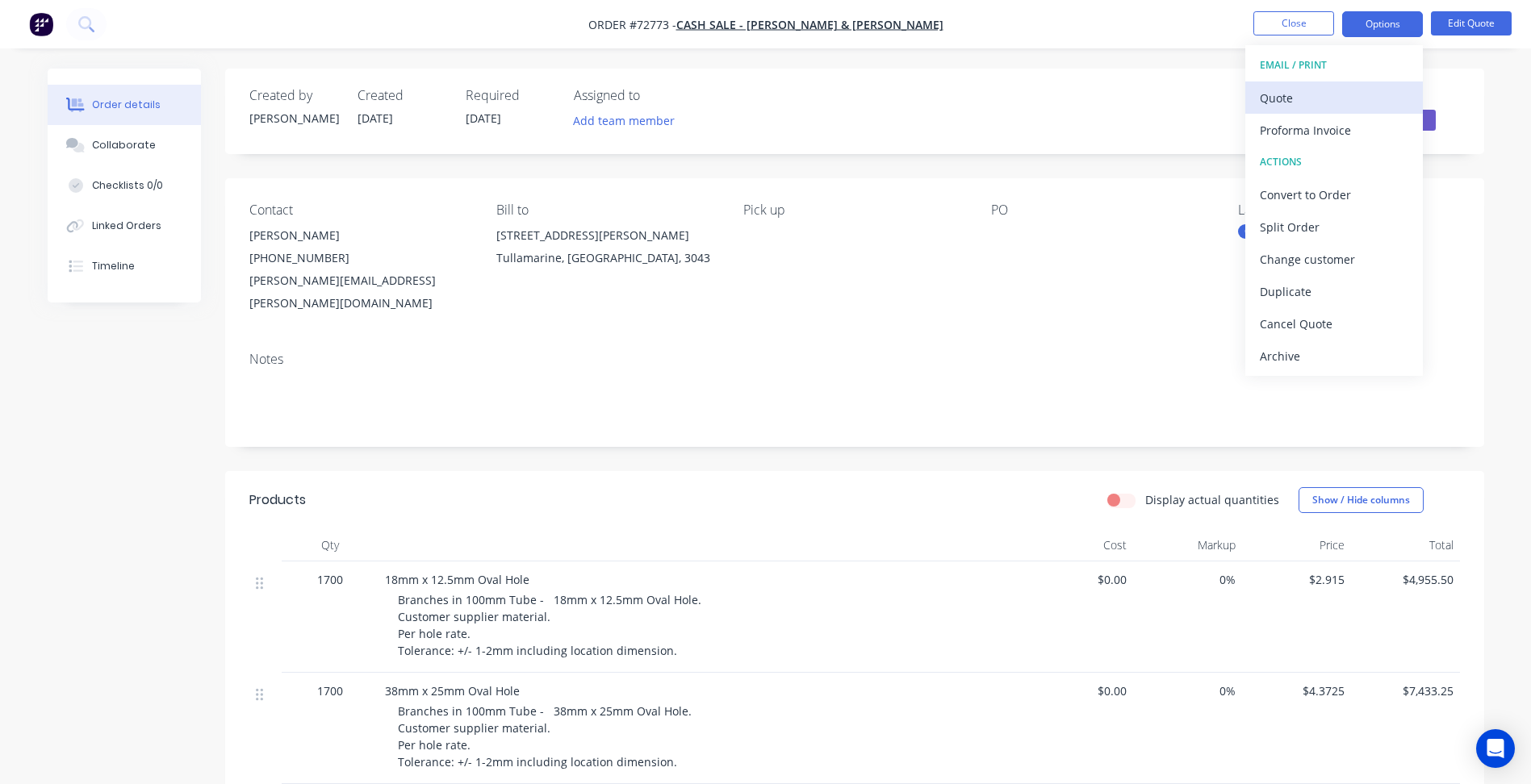
click at [1335, 100] on div "Quote" at bounding box center [1334, 98] width 149 height 23
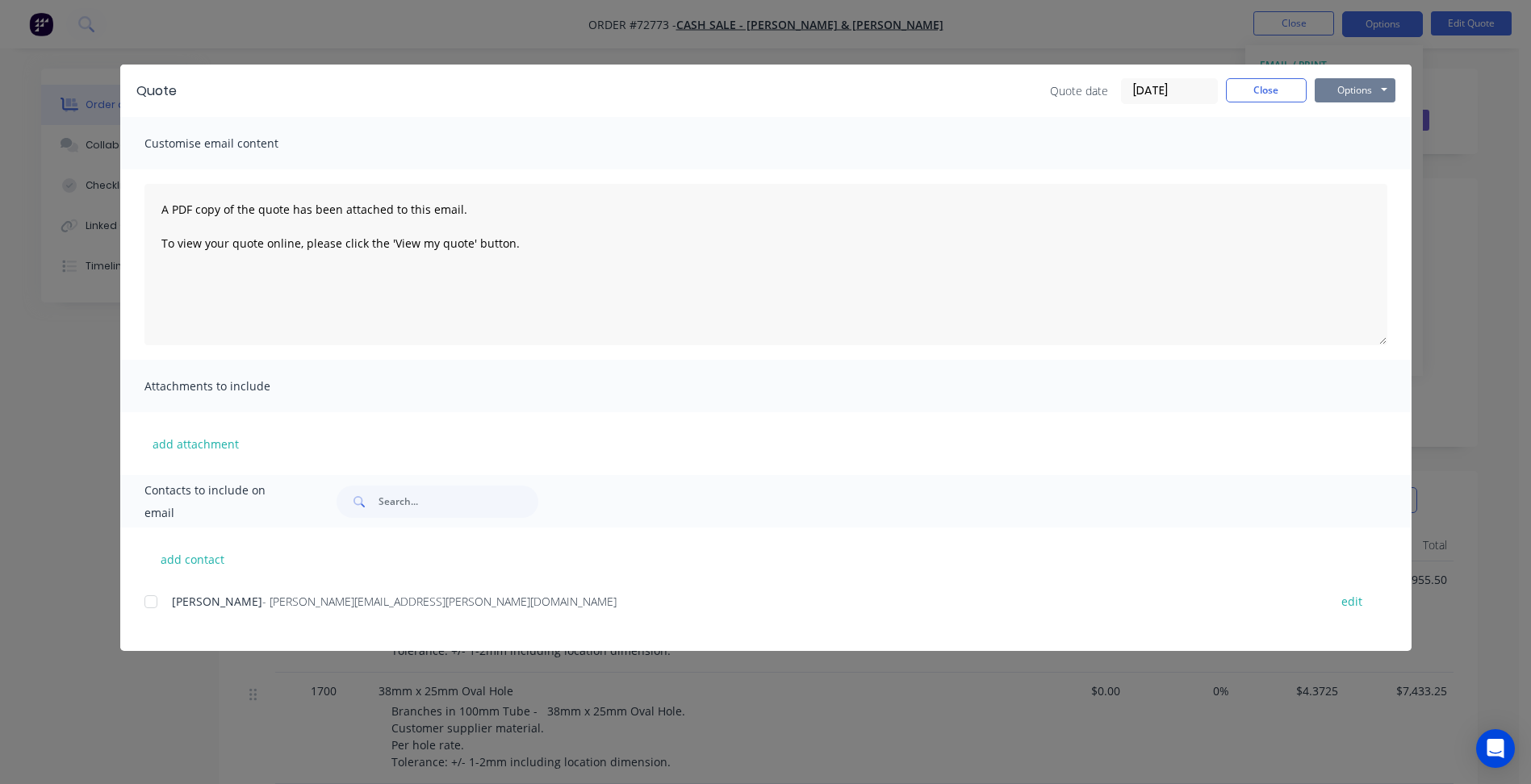
click at [1346, 91] on button "Options" at bounding box center [1355, 90] width 81 height 24
click at [1351, 137] on button "Print" at bounding box center [1366, 145] width 103 height 26
click at [1279, 89] on button "Close" at bounding box center [1267, 90] width 81 height 24
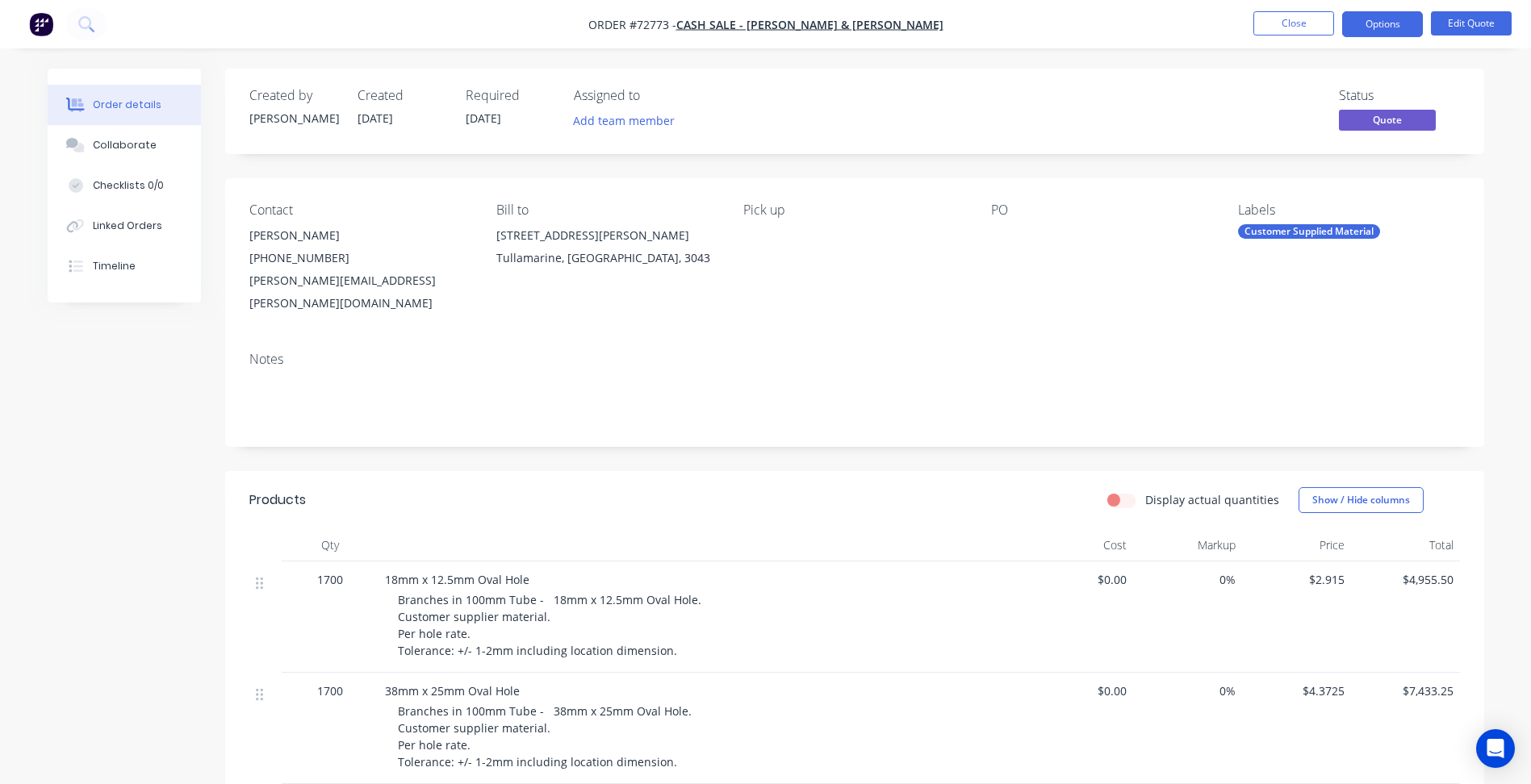
click at [1296, 40] on nav "Order #72773 - Cash Sale - [PERSON_NAME] & [PERSON_NAME] Close Options Edit Quo…" at bounding box center [766, 24] width 1531 height 49
click at [1300, 13] on button "Close" at bounding box center [1294, 23] width 81 height 24
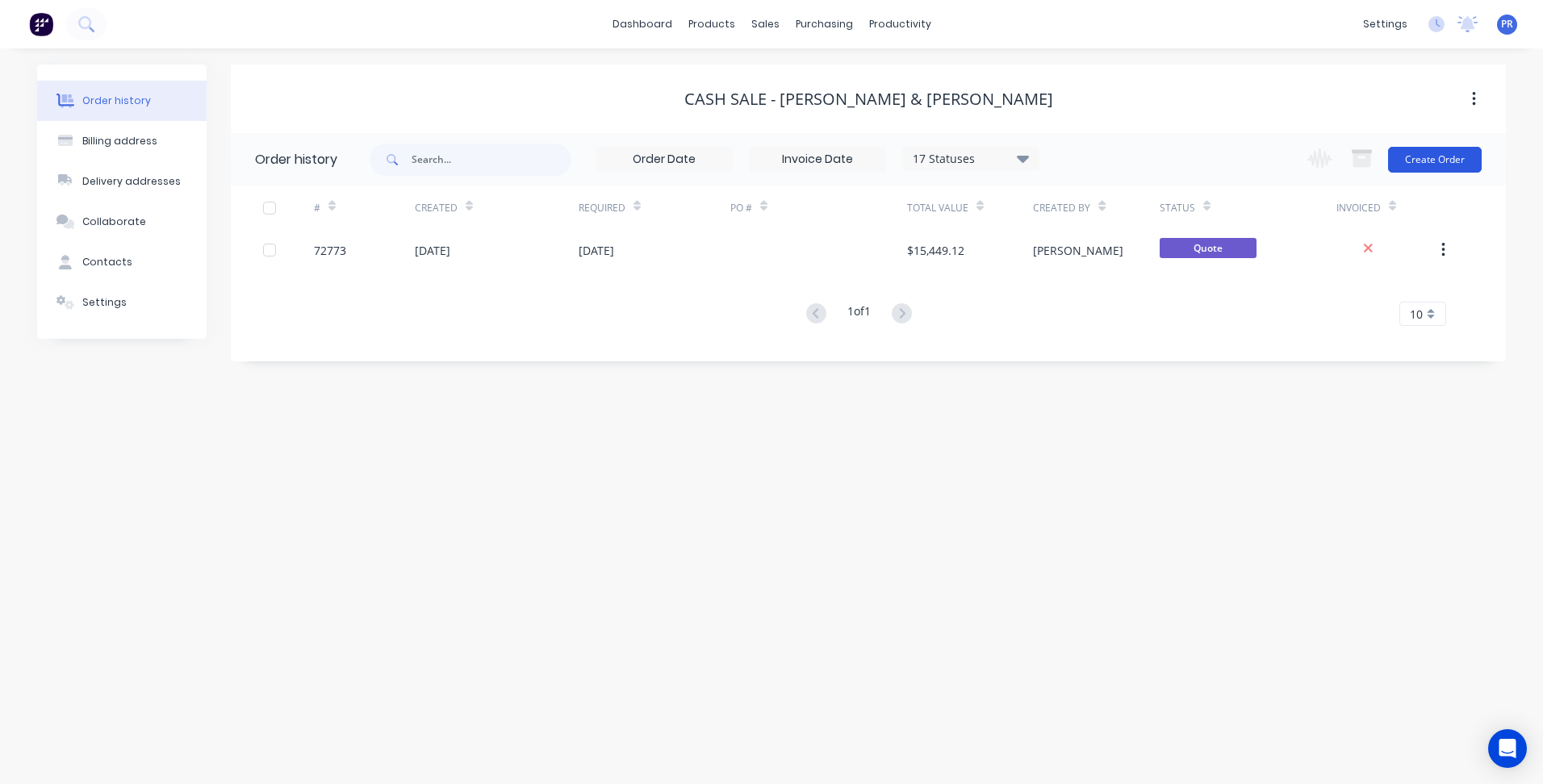
click at [1422, 166] on button "Create Order" at bounding box center [1434, 159] width 93 height 26
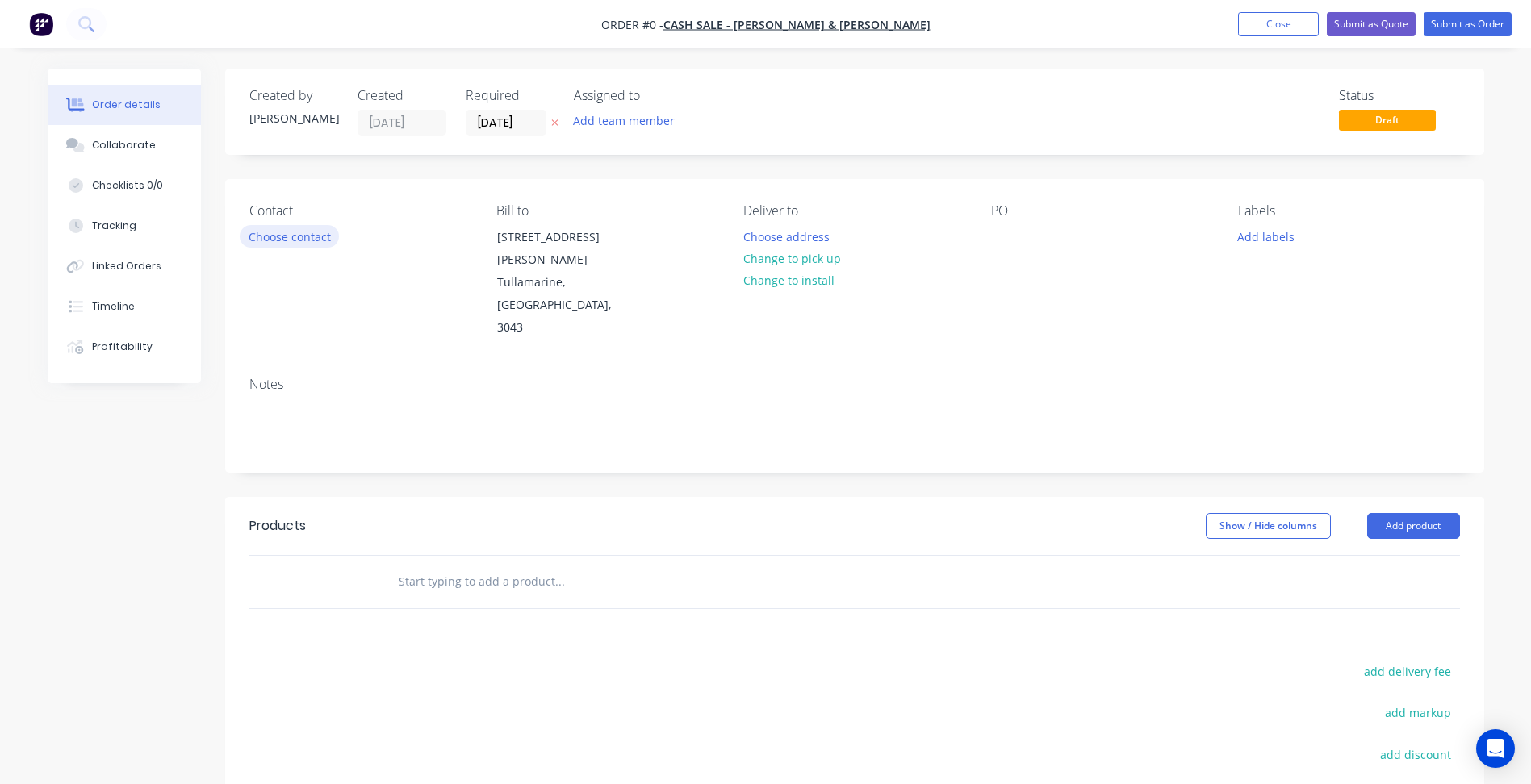
click at [289, 232] on button "Choose contact" at bounding box center [289, 236] width 99 height 21
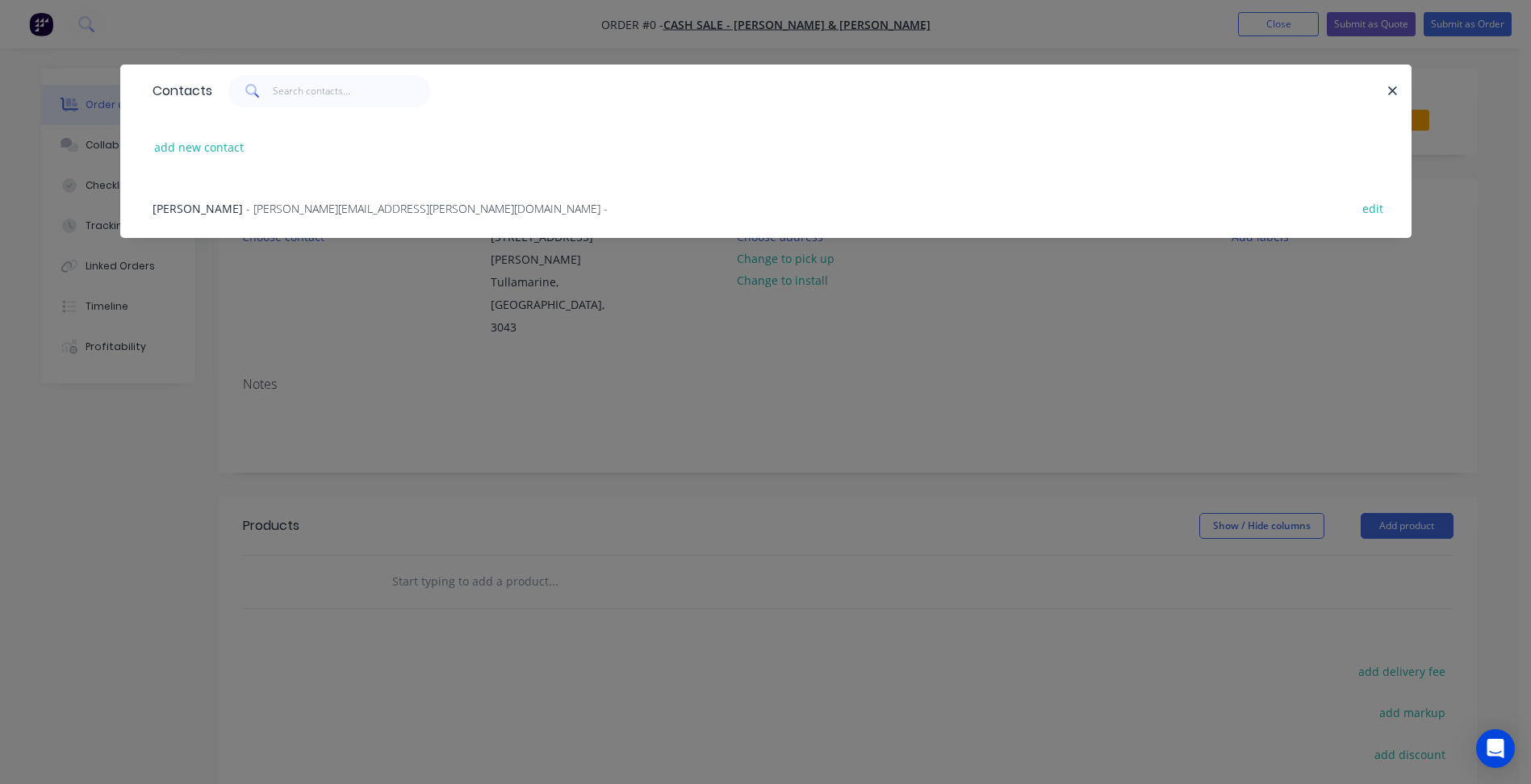
click at [277, 207] on span "- [PERSON_NAME][EMAIL_ADDRESS][PERSON_NAME][DOMAIN_NAME] -" at bounding box center [427, 208] width 362 height 16
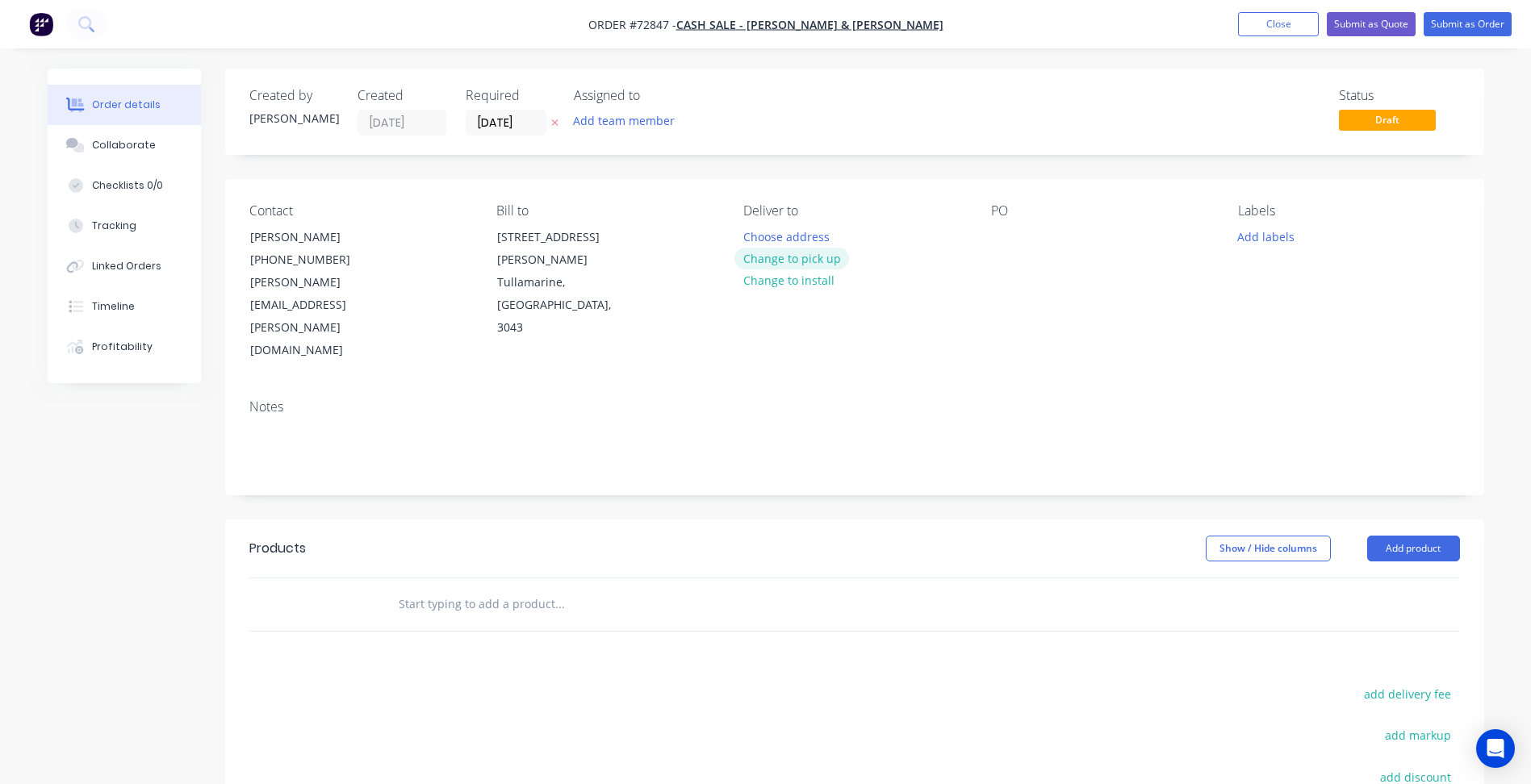
click at [780, 257] on button "Change to pick up" at bounding box center [791, 258] width 115 height 21
click at [499, 122] on input "[DATE]" at bounding box center [506, 122] width 79 height 24
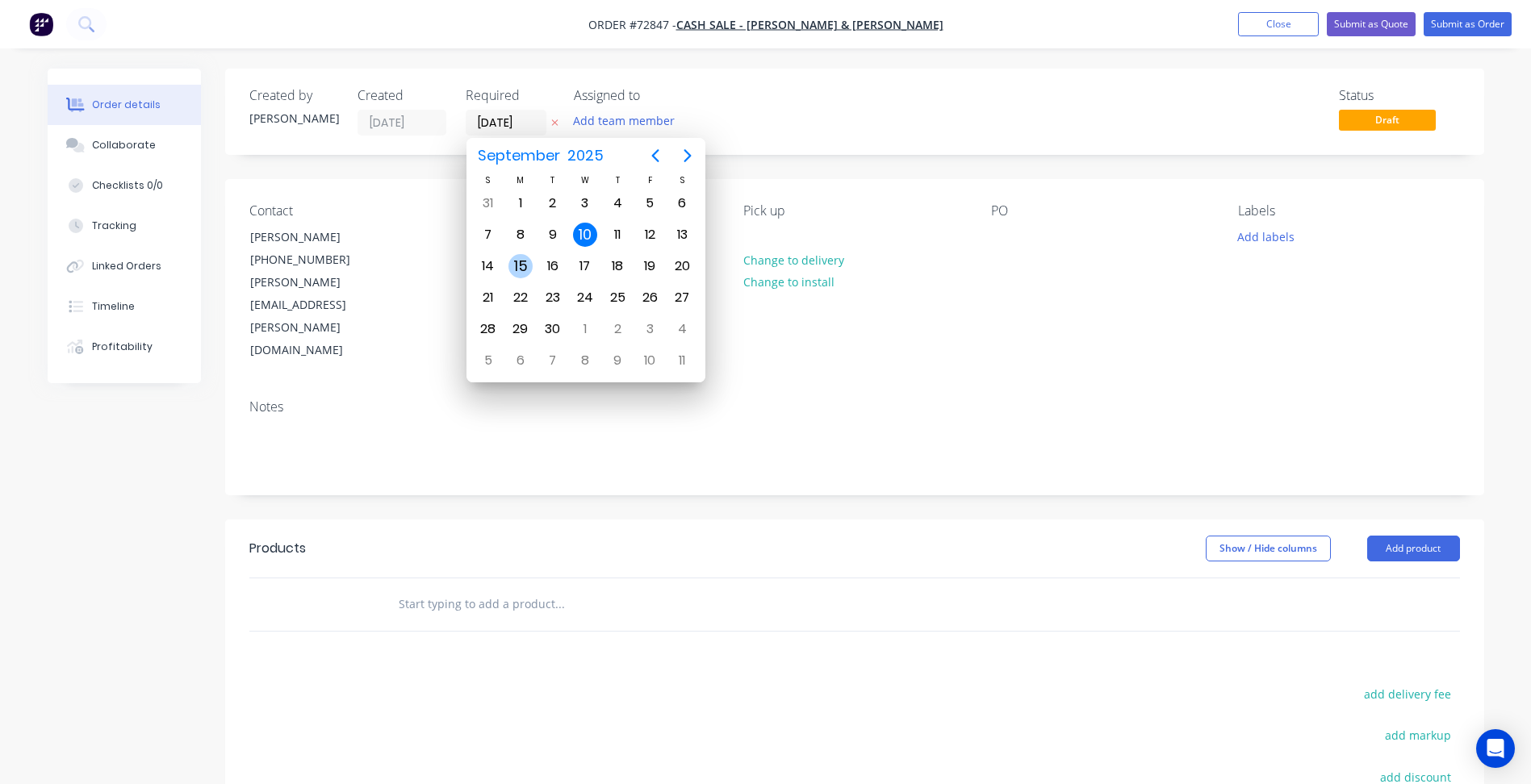
click at [517, 257] on div "15" at bounding box center [520, 266] width 24 height 24
type input "[DATE]"
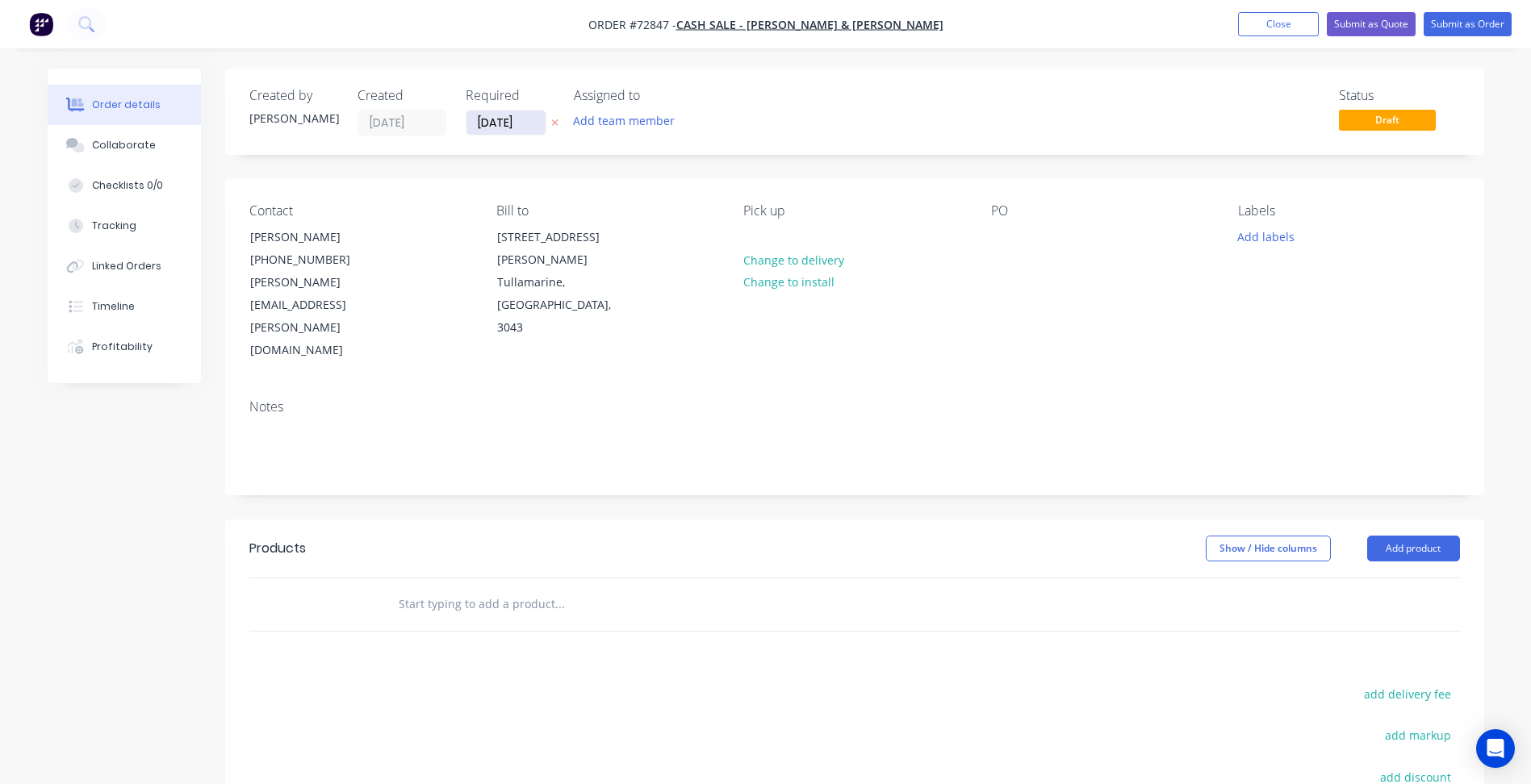
click at [514, 122] on input "[DATE]" at bounding box center [506, 122] width 79 height 24
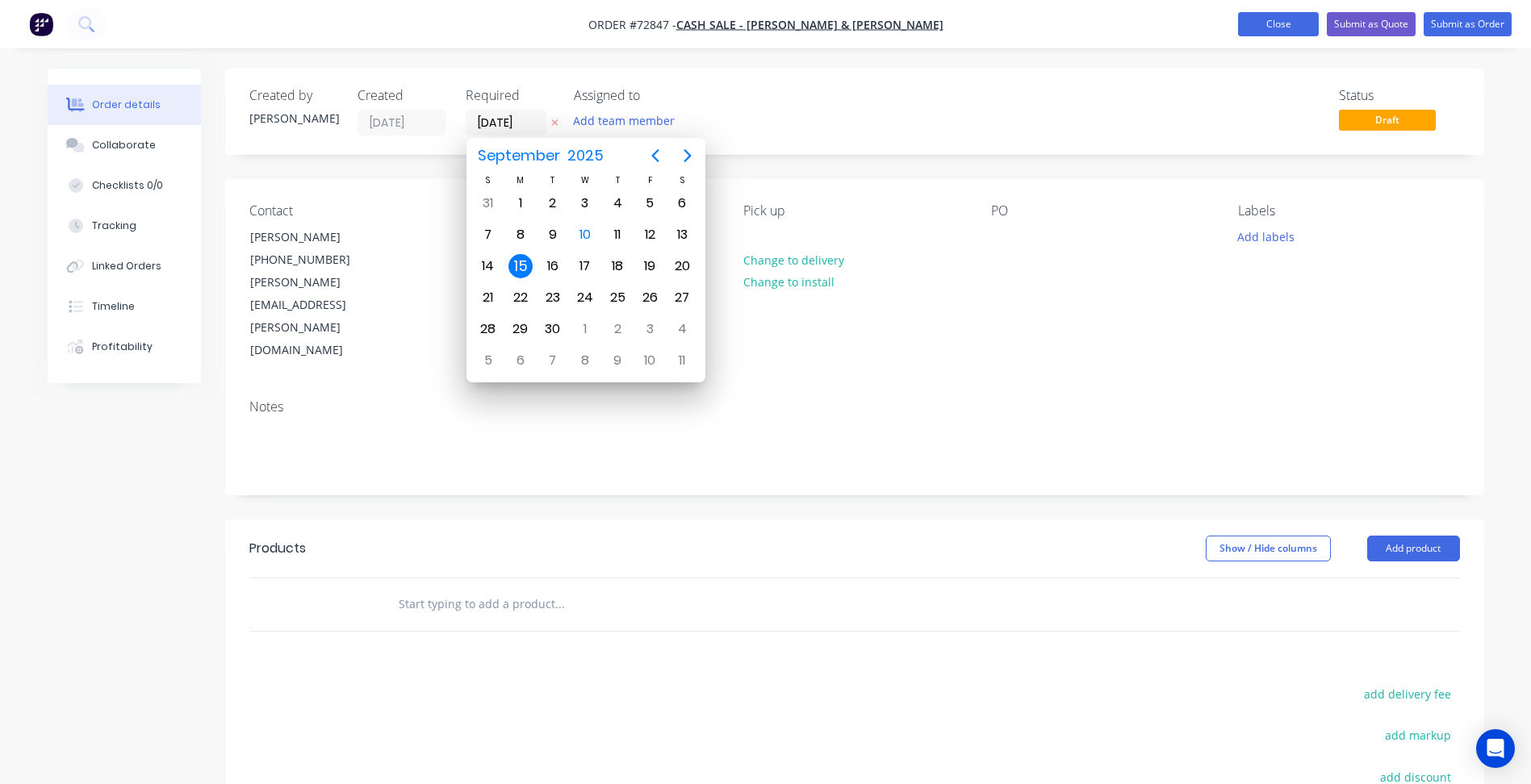
click at [1259, 28] on button "Close" at bounding box center [1278, 24] width 81 height 24
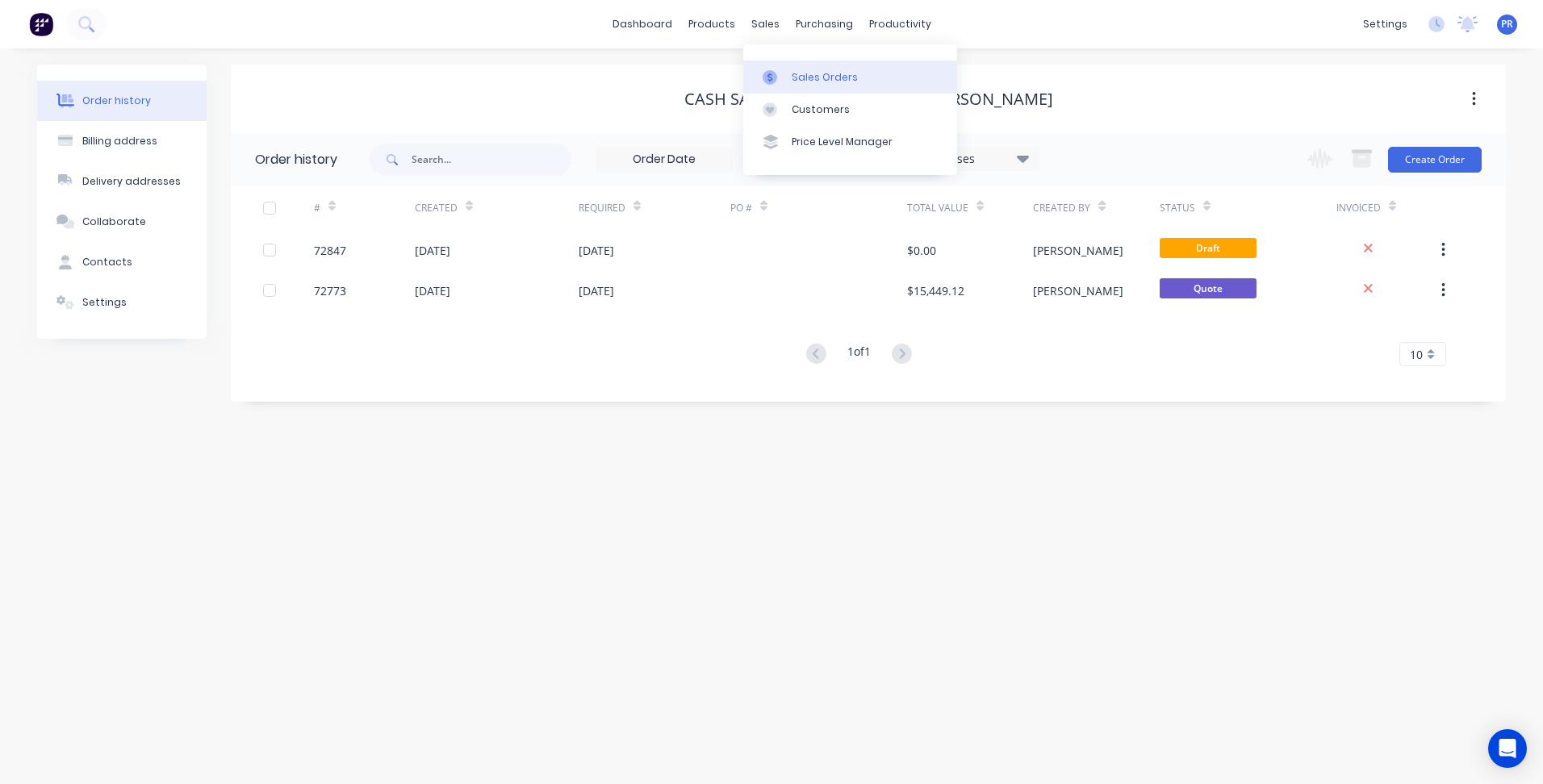
click at [801, 88] on link "Sales Orders" at bounding box center [850, 76] width 214 height 32
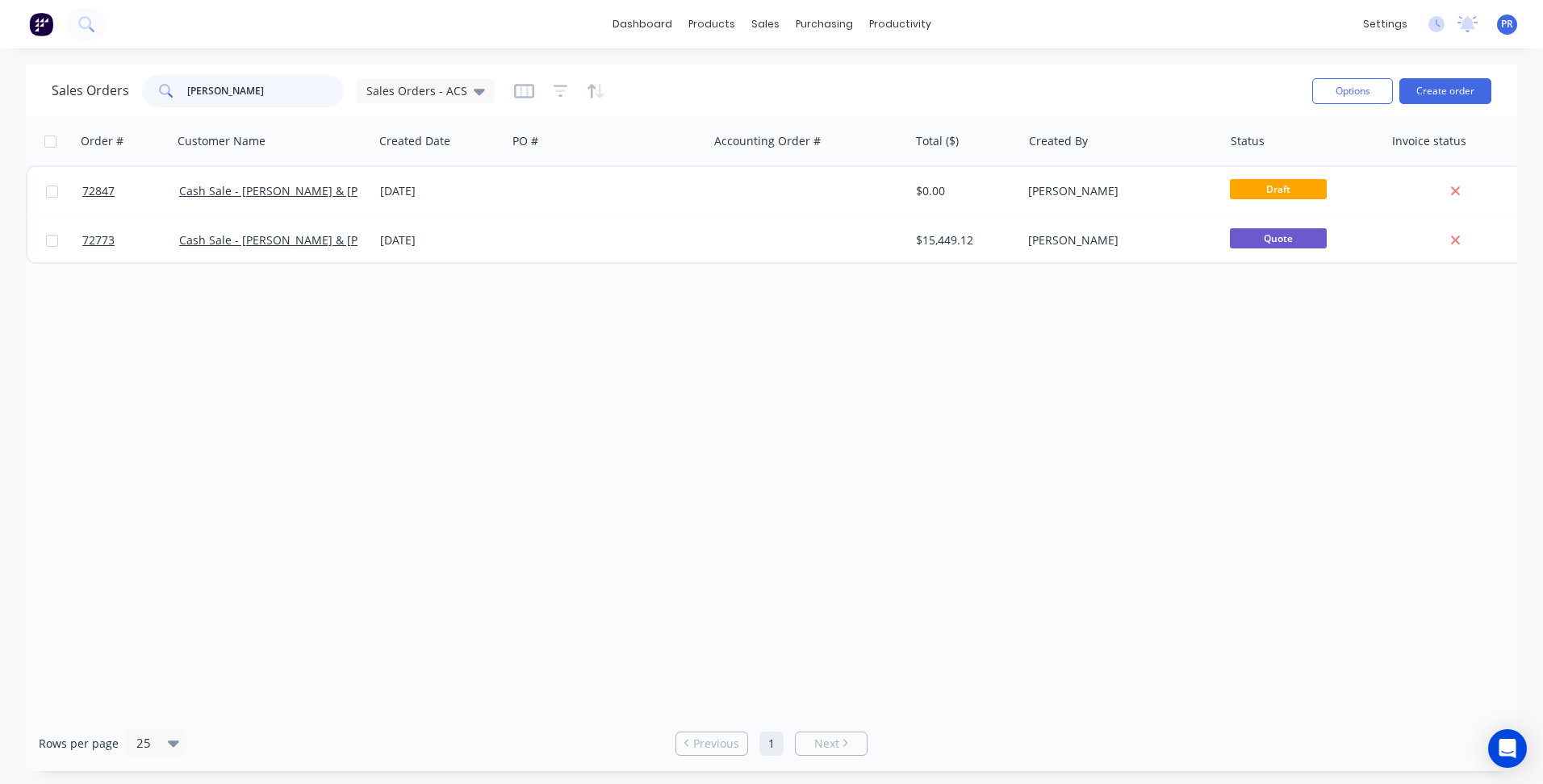
drag, startPoint x: 224, startPoint y: 92, endPoint x: 162, endPoint y: 94, distance: 62.0
click at [170, 87] on div "[PERSON_NAME]" at bounding box center [243, 91] width 201 height 32
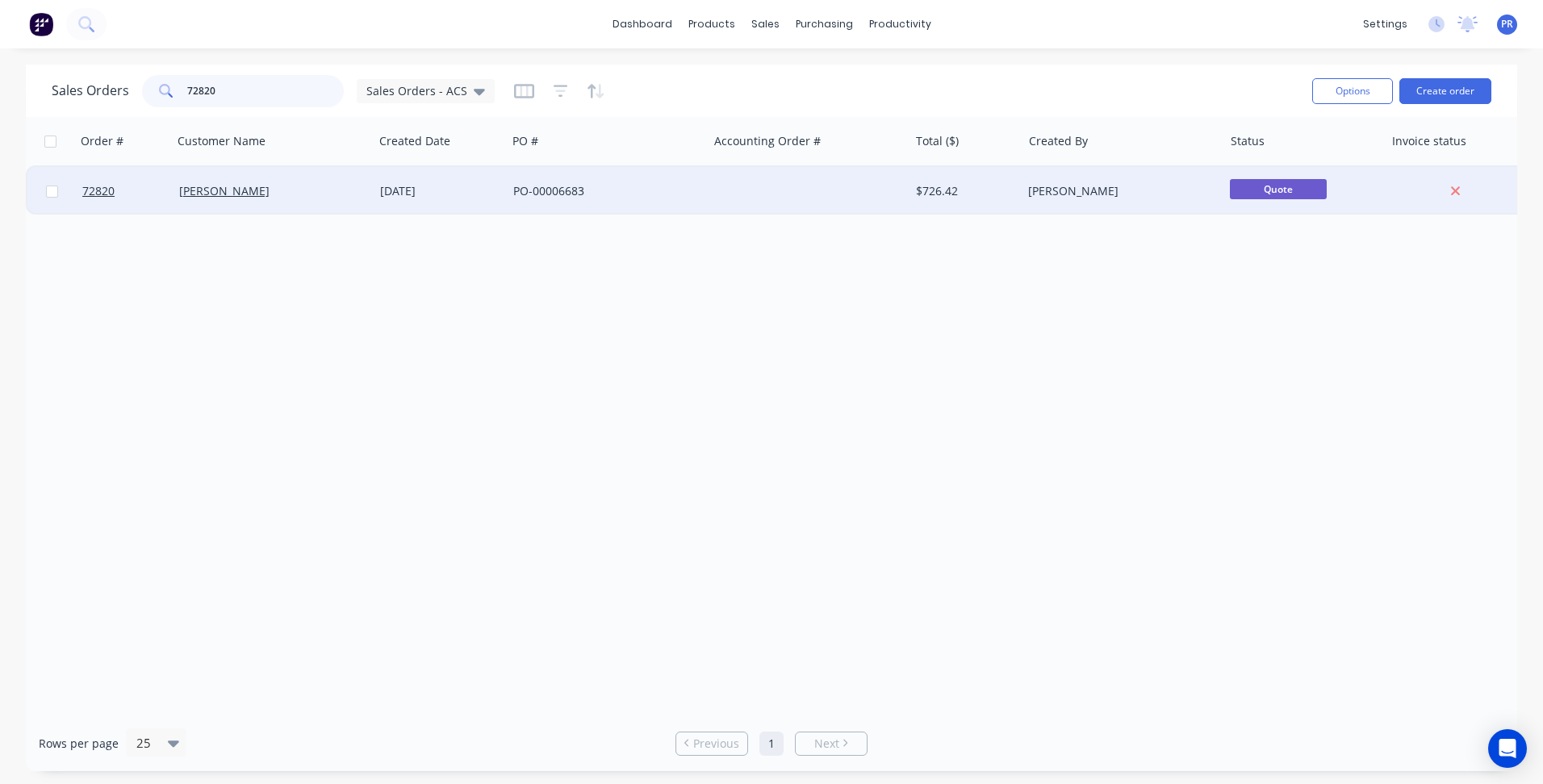
type input "72820"
click at [328, 191] on div "[PERSON_NAME]" at bounding box center [268, 191] width 179 height 17
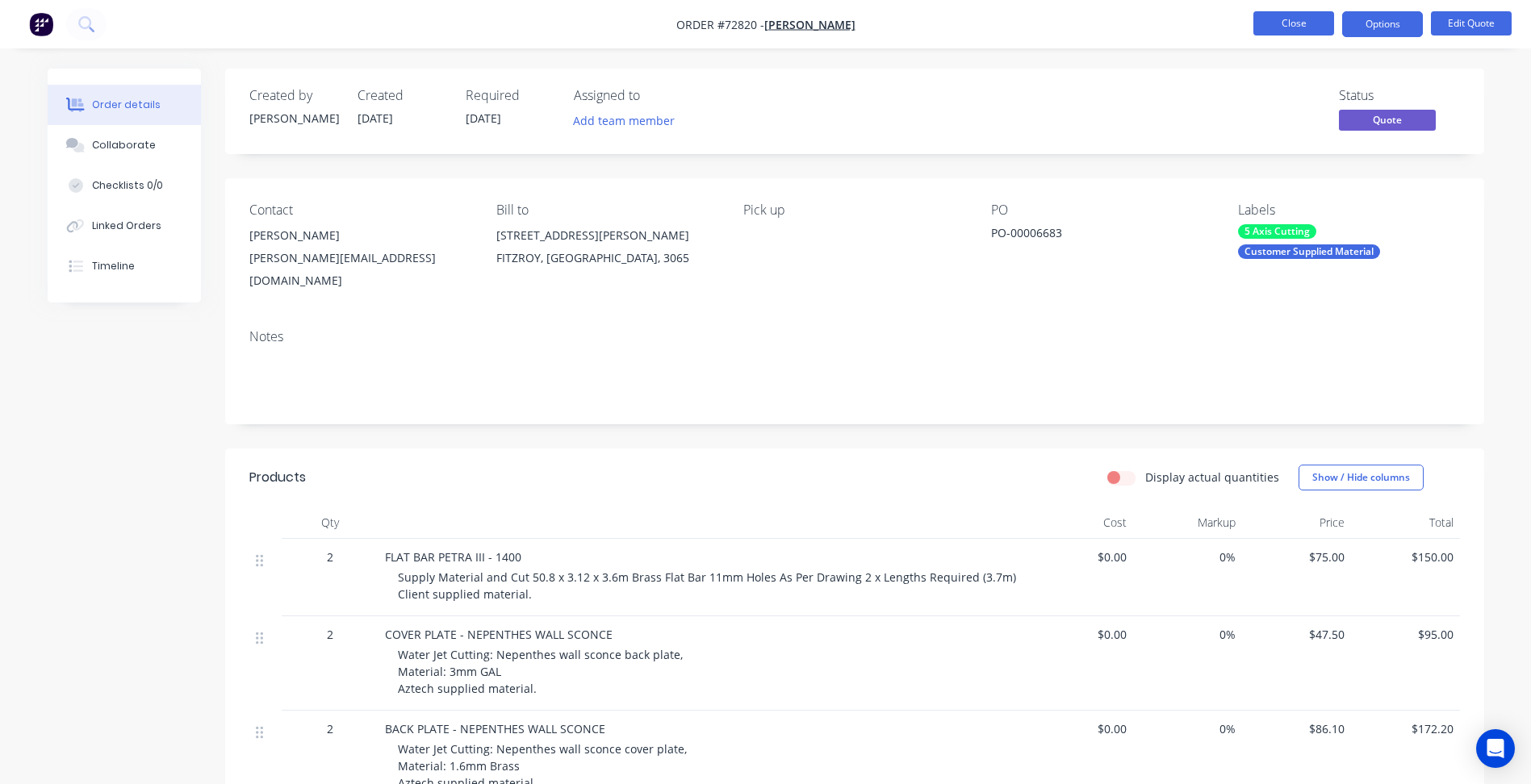
click at [1287, 31] on button "Close" at bounding box center [1294, 23] width 81 height 24
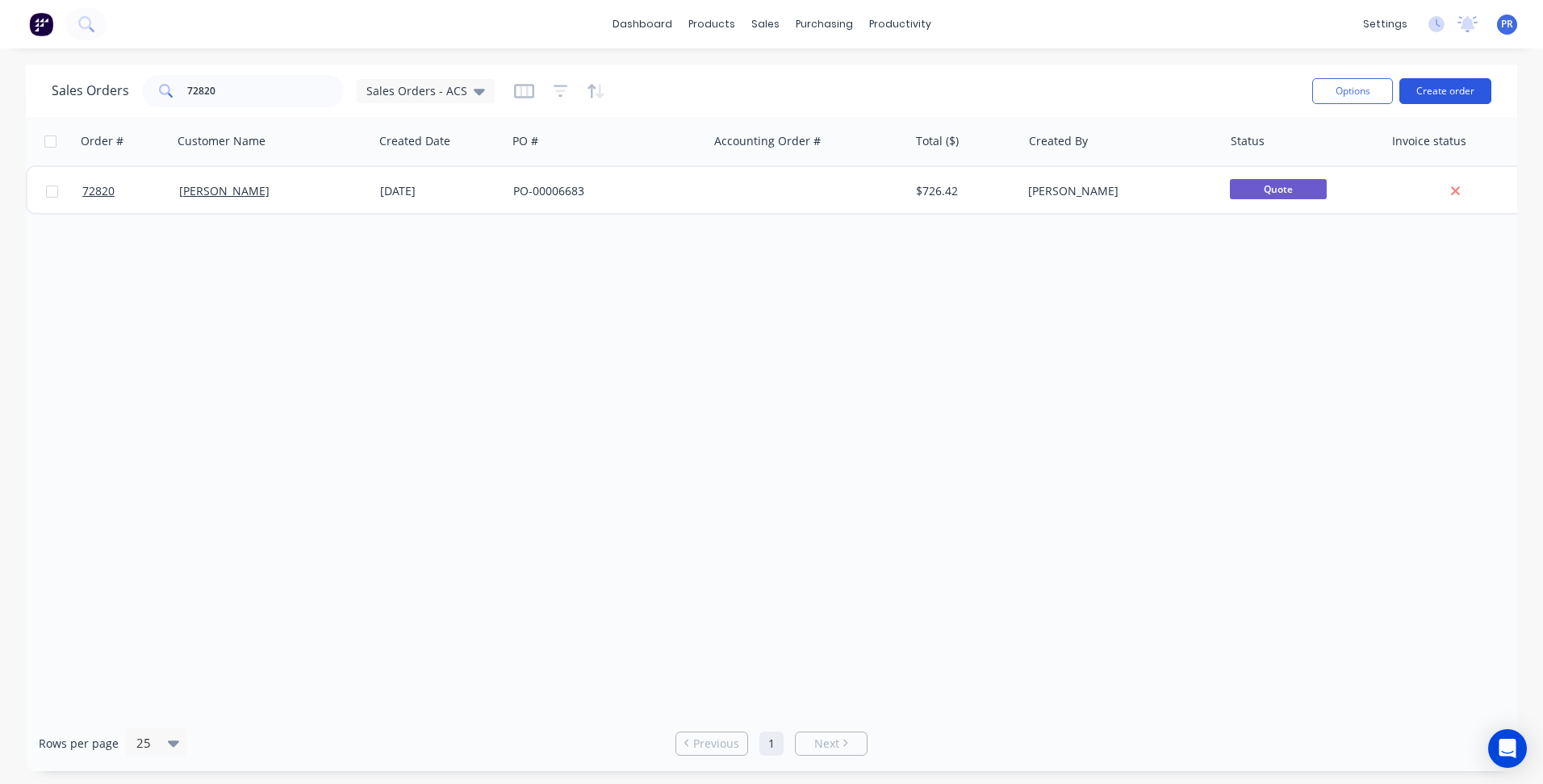
click at [1435, 92] on button "Create order" at bounding box center [1445, 91] width 92 height 26
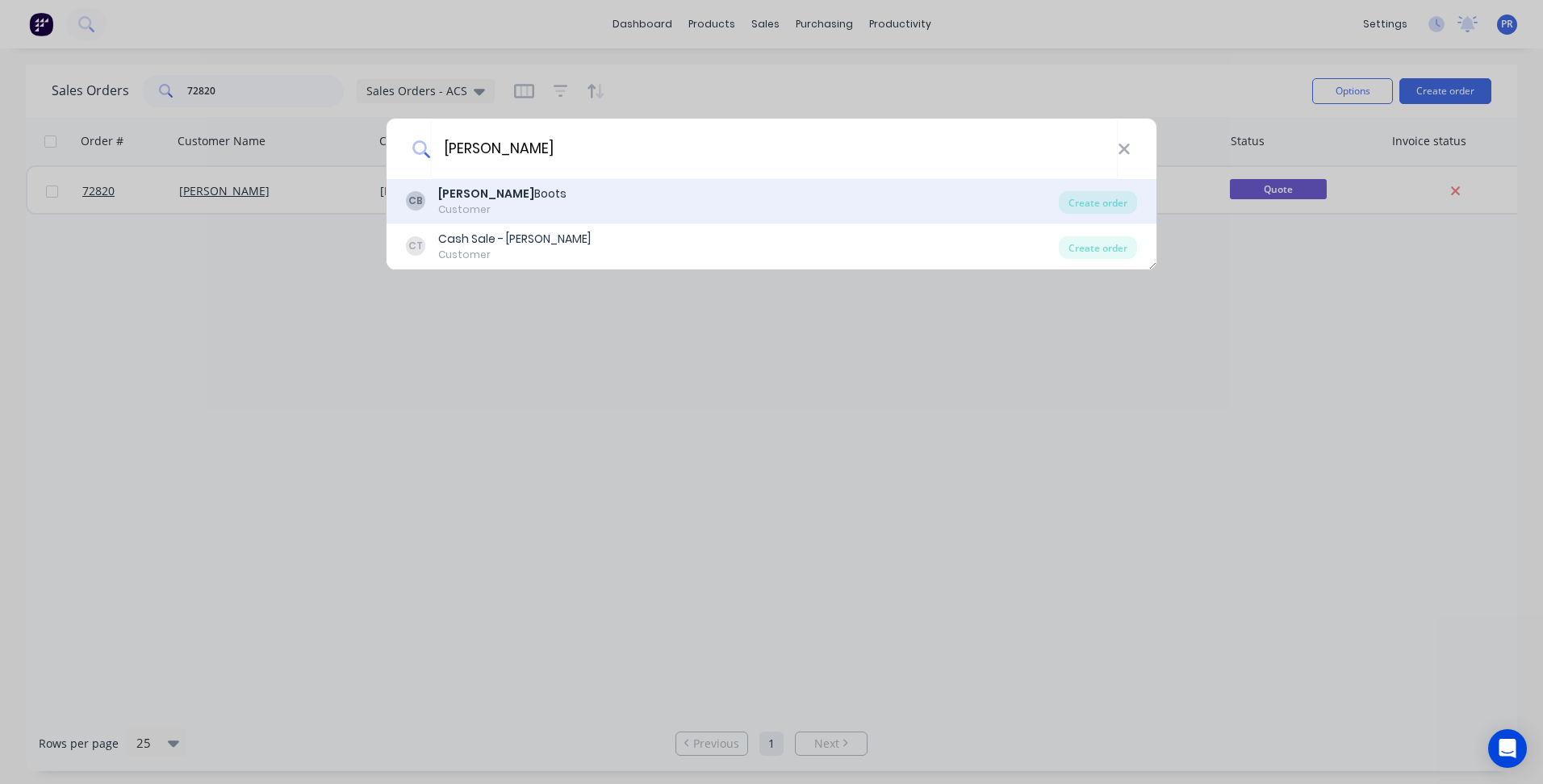
type input "[PERSON_NAME]"
click at [683, 196] on div "[PERSON_NAME] Customer" at bounding box center [732, 201] width 653 height 31
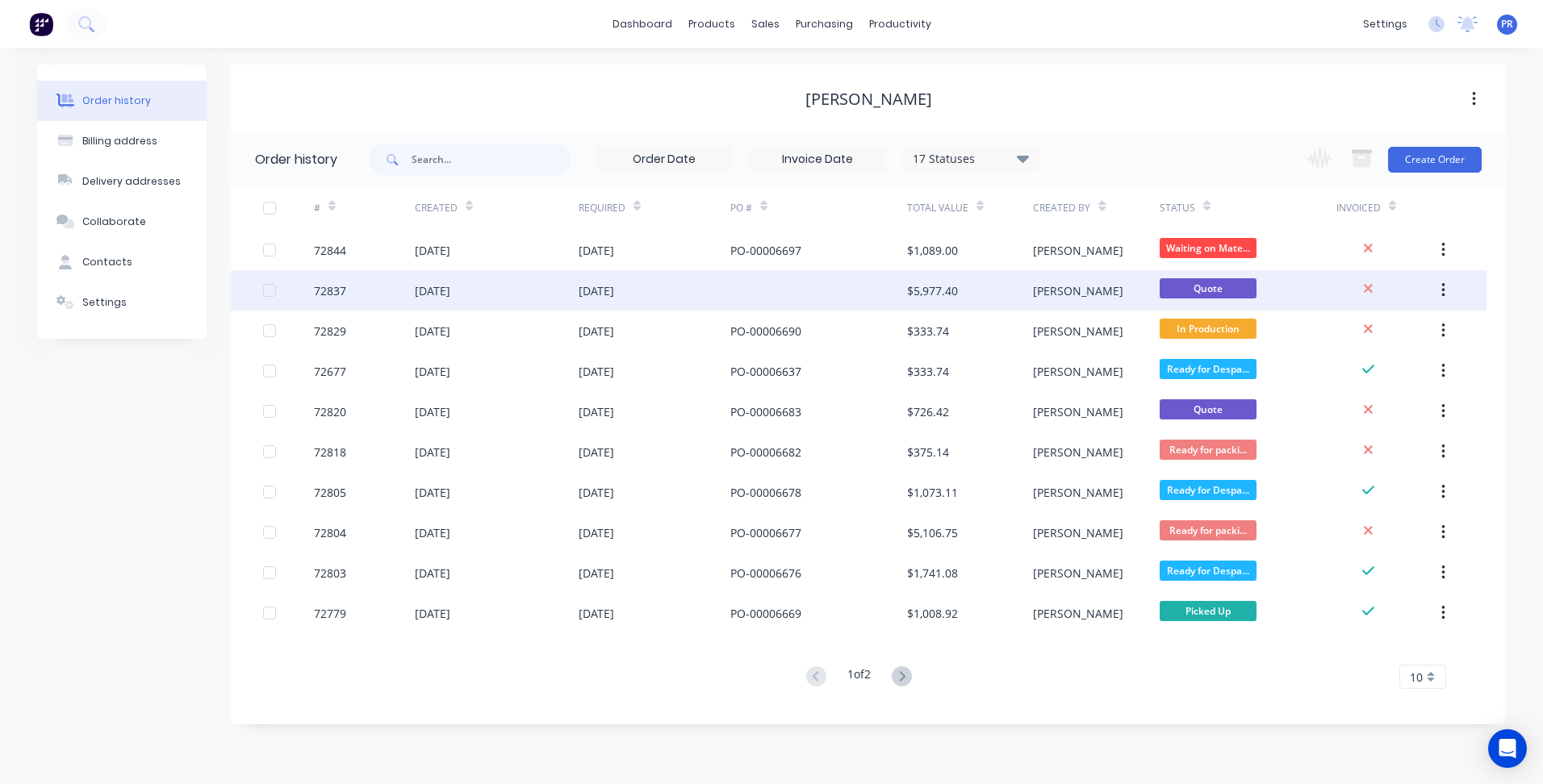
click at [1086, 293] on div "[PERSON_NAME]" at bounding box center [1096, 290] width 125 height 40
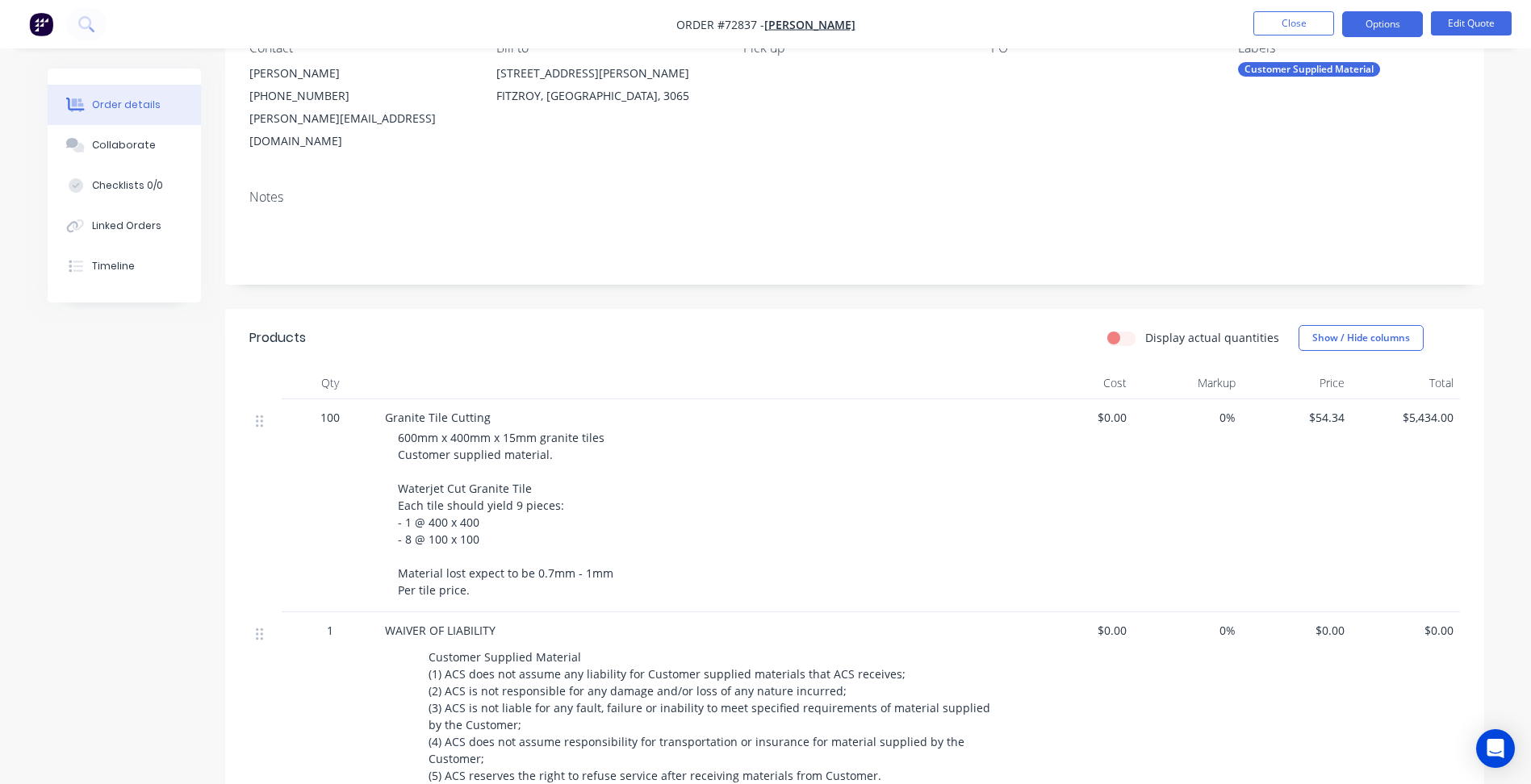
scroll to position [323, 0]
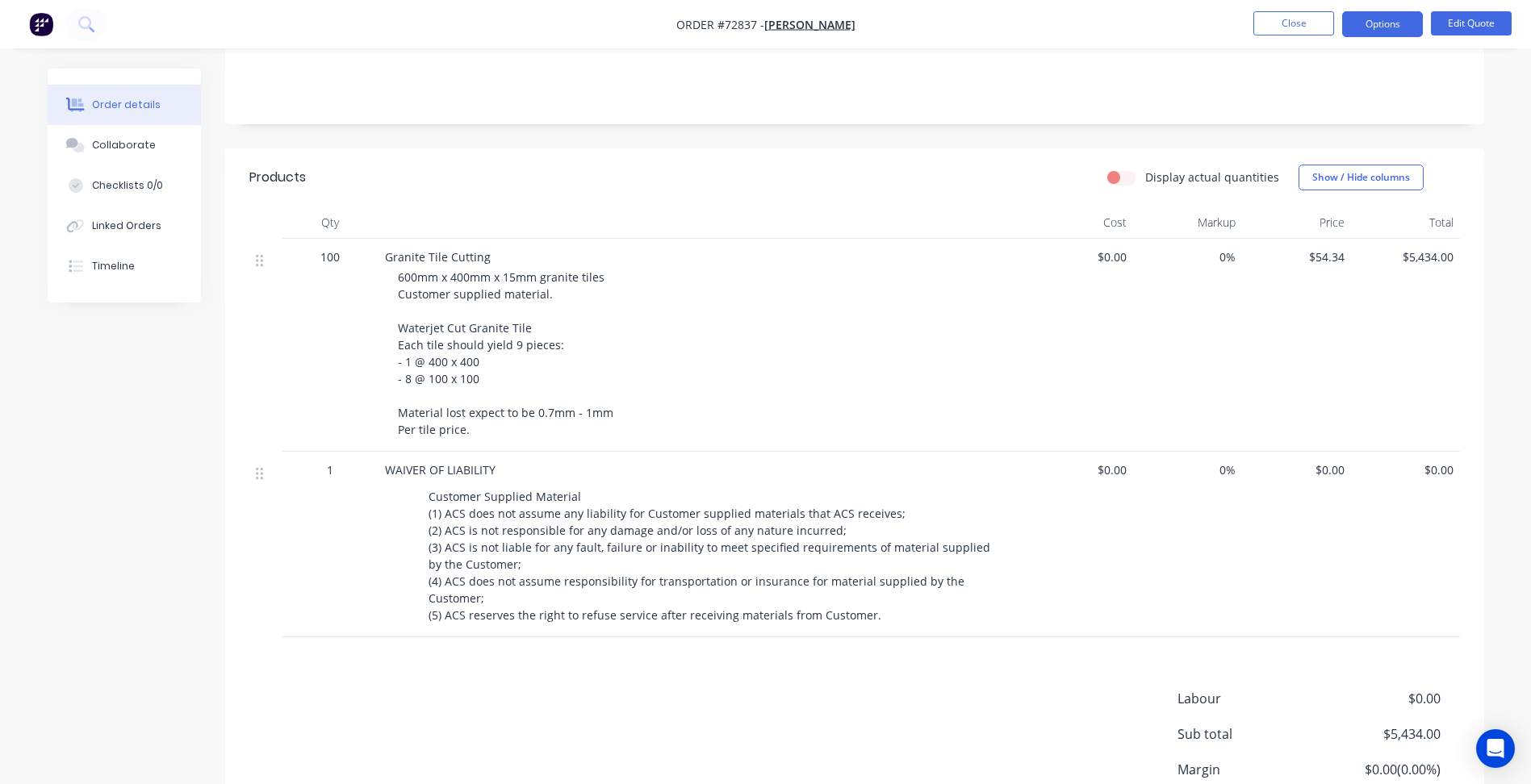
click at [532, 661] on div "Products Display actual quantities Show / Hide columns Qty Cost Markup Price To…" at bounding box center [855, 524] width 1259 height 752
click at [552, 644] on div "Products Display actual quantities Show / Hide columns Qty Cost Markup Price To…" at bounding box center [855, 524] width 1259 height 752
click at [731, 23] on span "Order #72837 -" at bounding box center [720, 25] width 88 height 16
copy span "72837"
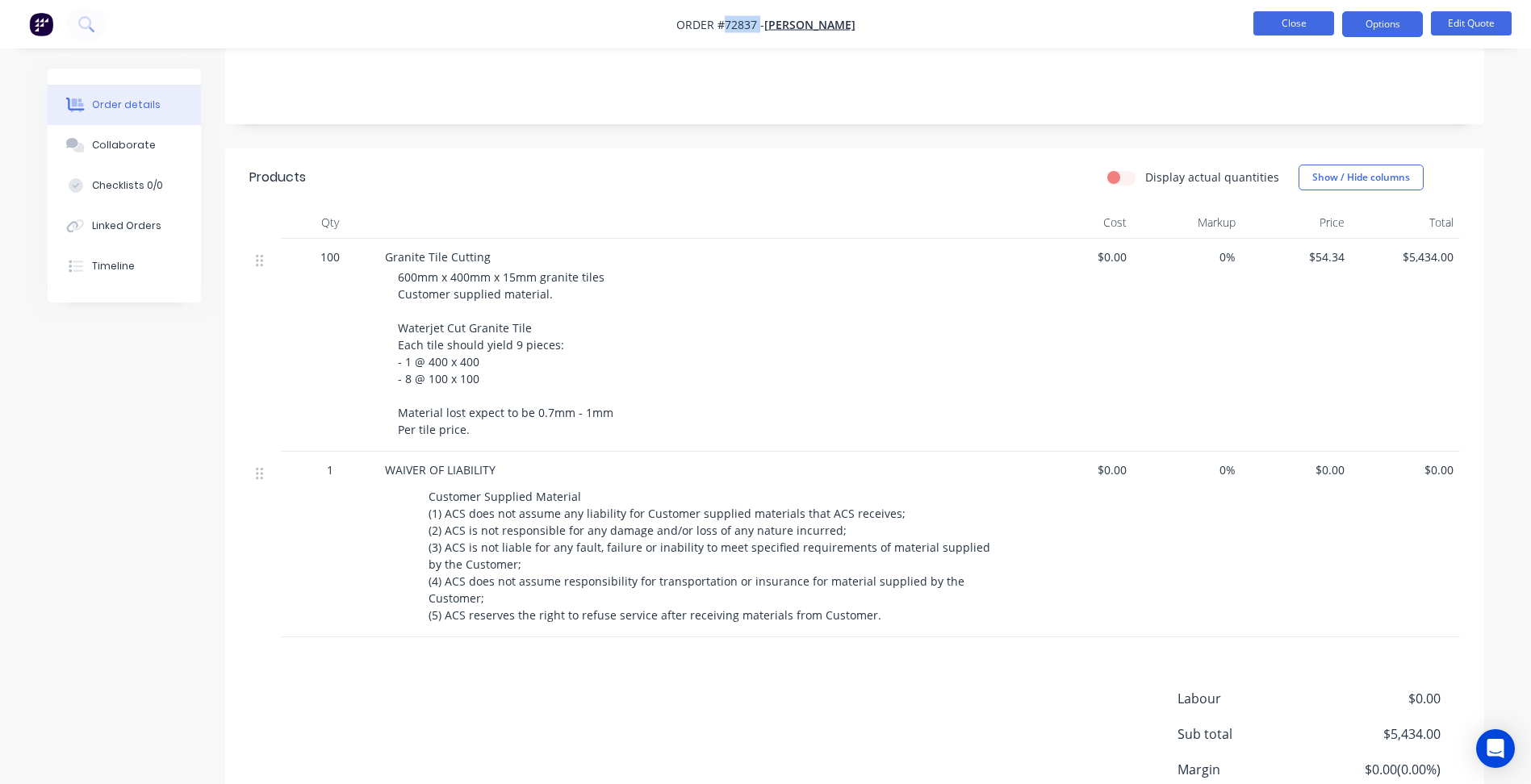
click at [1292, 17] on button "Close" at bounding box center [1294, 23] width 81 height 24
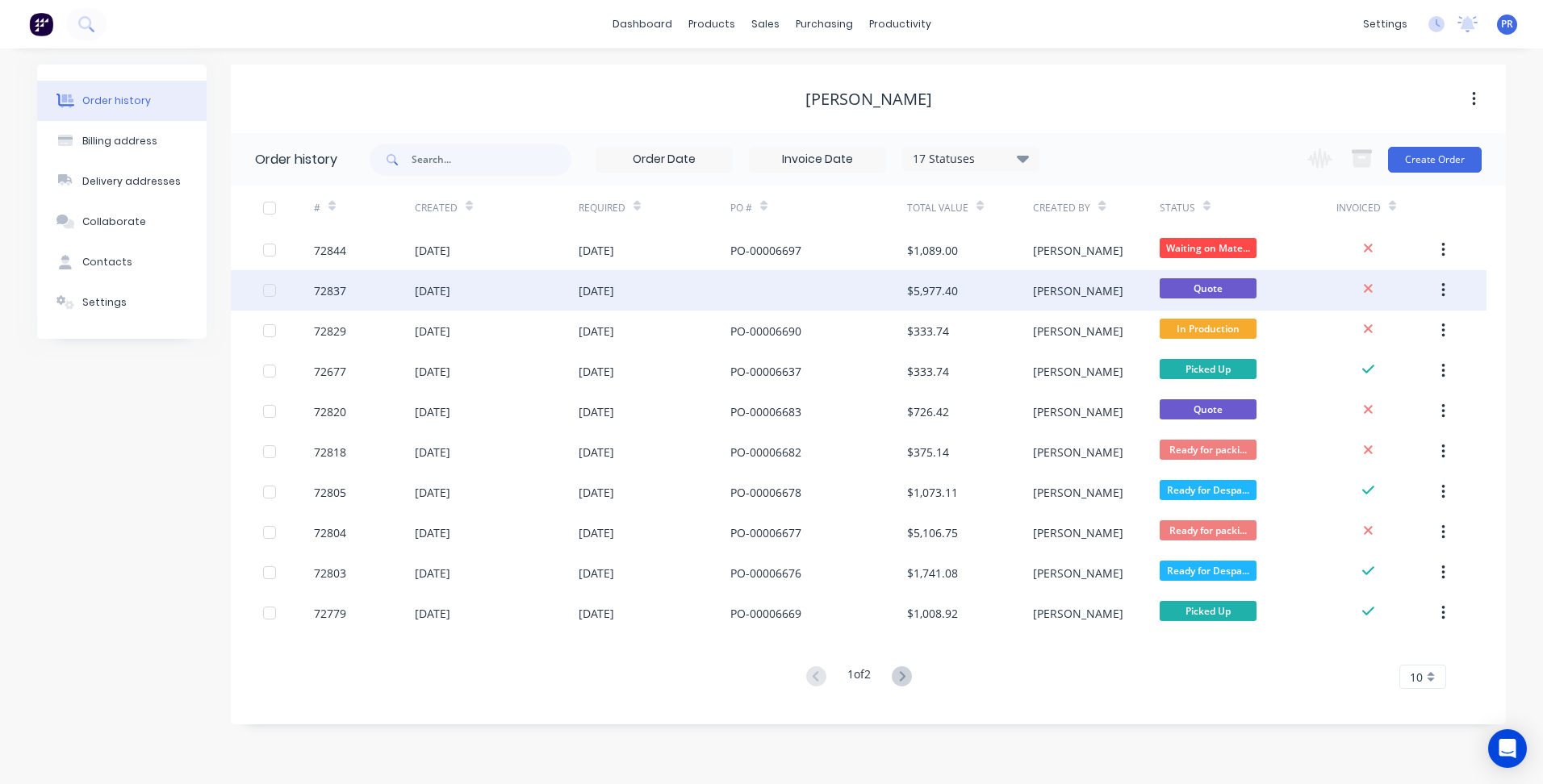
click at [805, 282] on div at bounding box center [819, 290] width 177 height 40
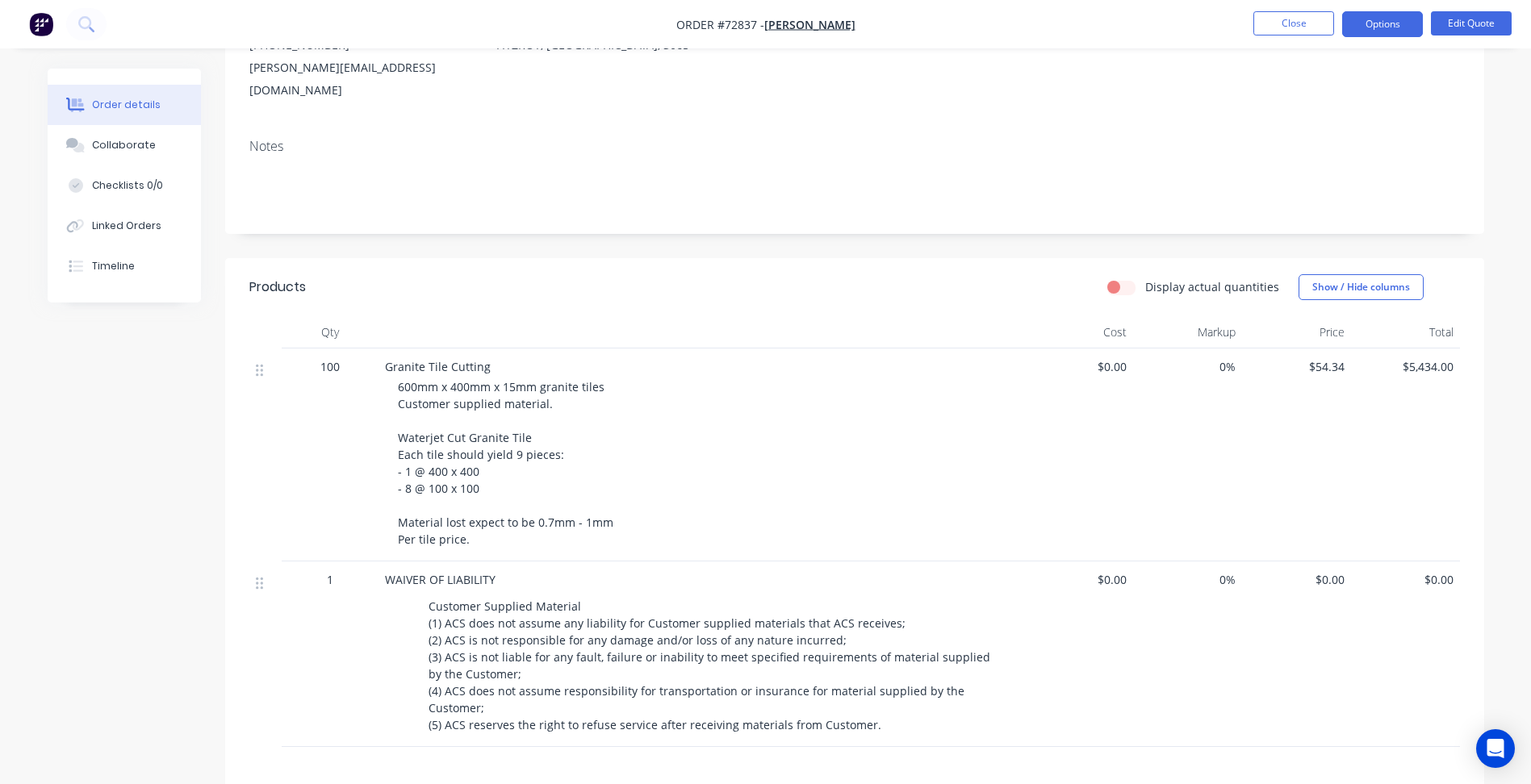
scroll to position [242, 0]
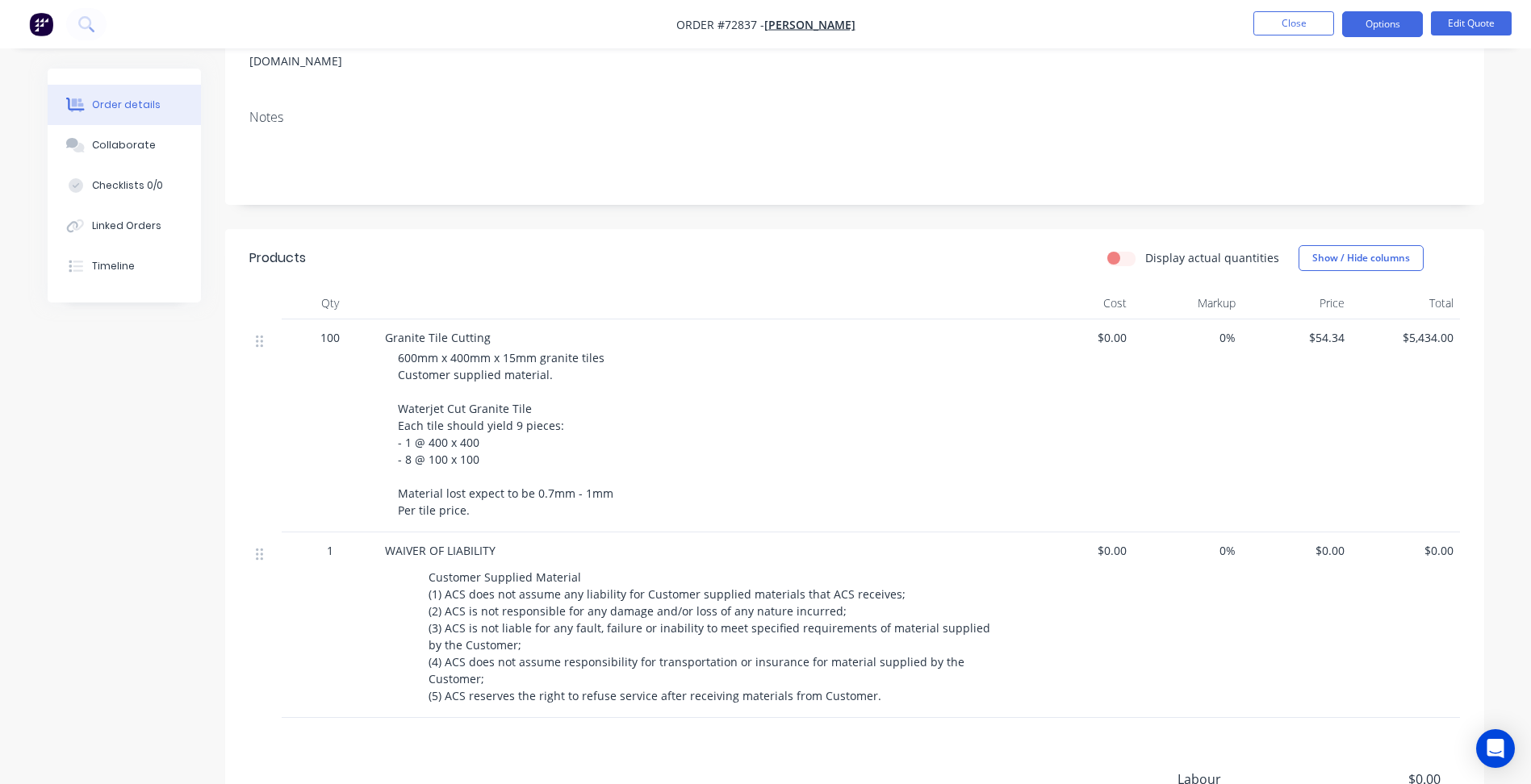
click at [1321, 329] on span "$54.34" at bounding box center [1296, 338] width 96 height 17
click at [1469, 36] on nav "Order #72837 - [PERSON_NAME] Close Options Edit Quote" at bounding box center [766, 24] width 1531 height 49
click at [1466, 28] on button "Edit Quote" at bounding box center [1472, 23] width 81 height 24
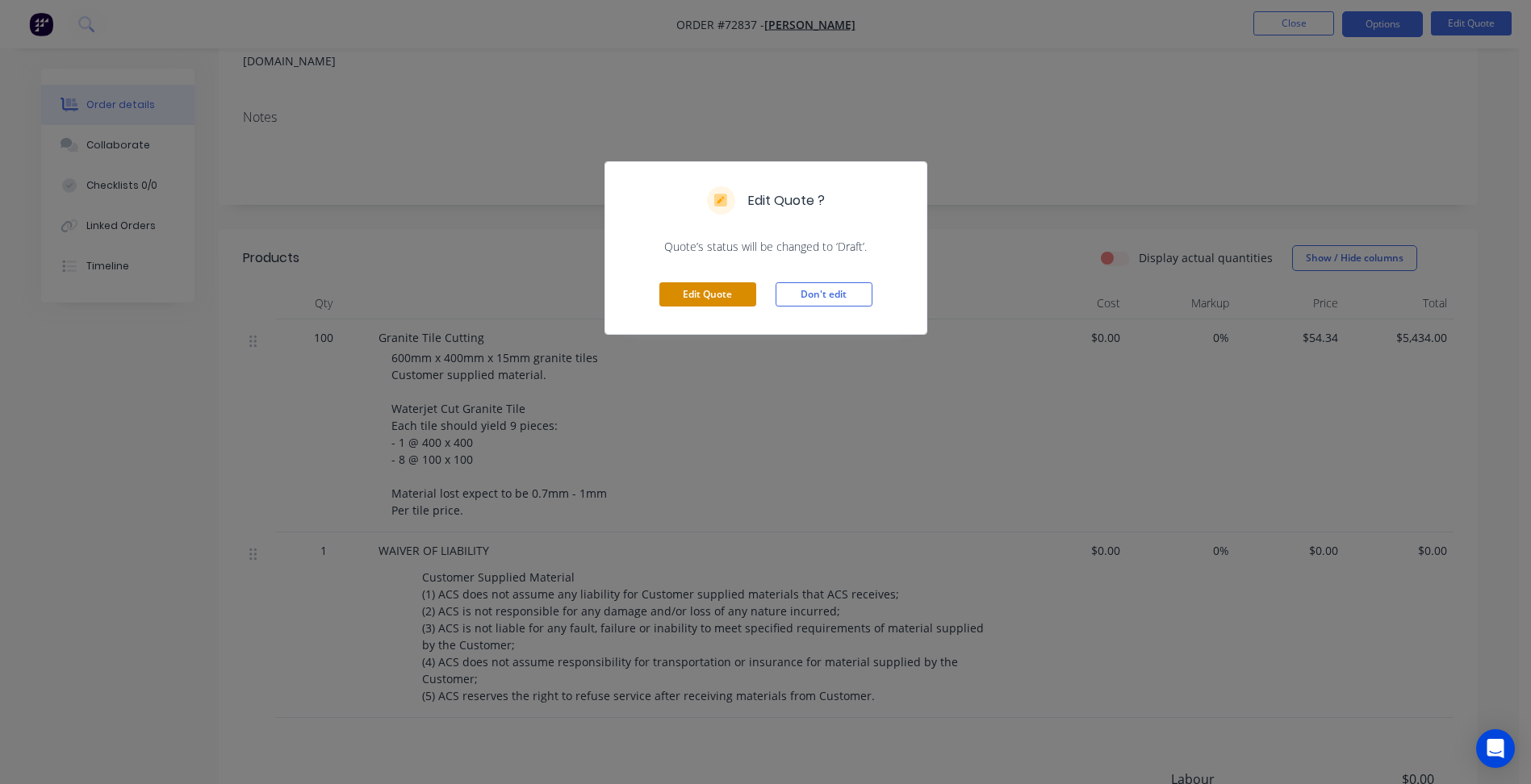
click at [685, 298] on button "Edit Quote" at bounding box center [708, 294] width 97 height 24
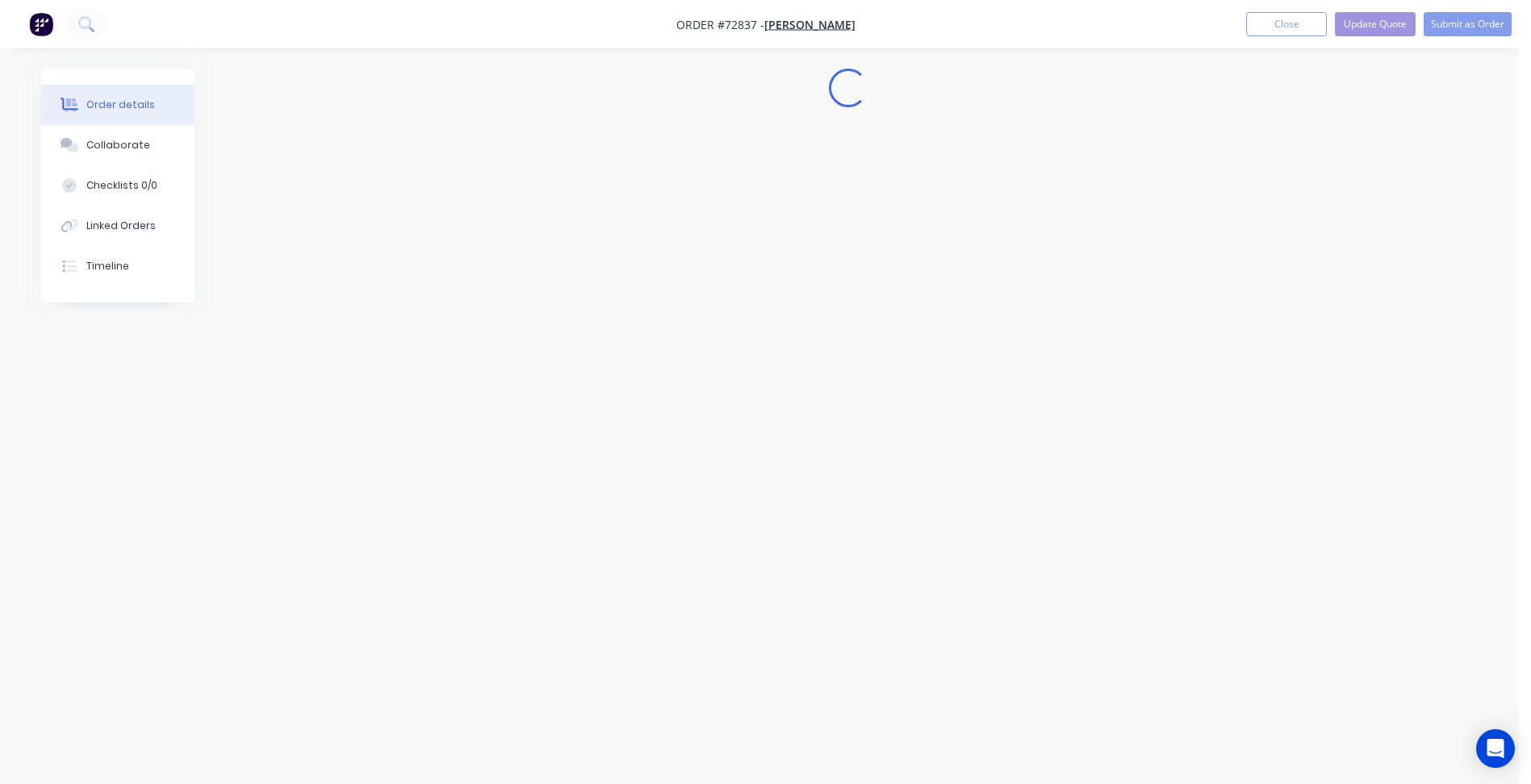
scroll to position [0, 0]
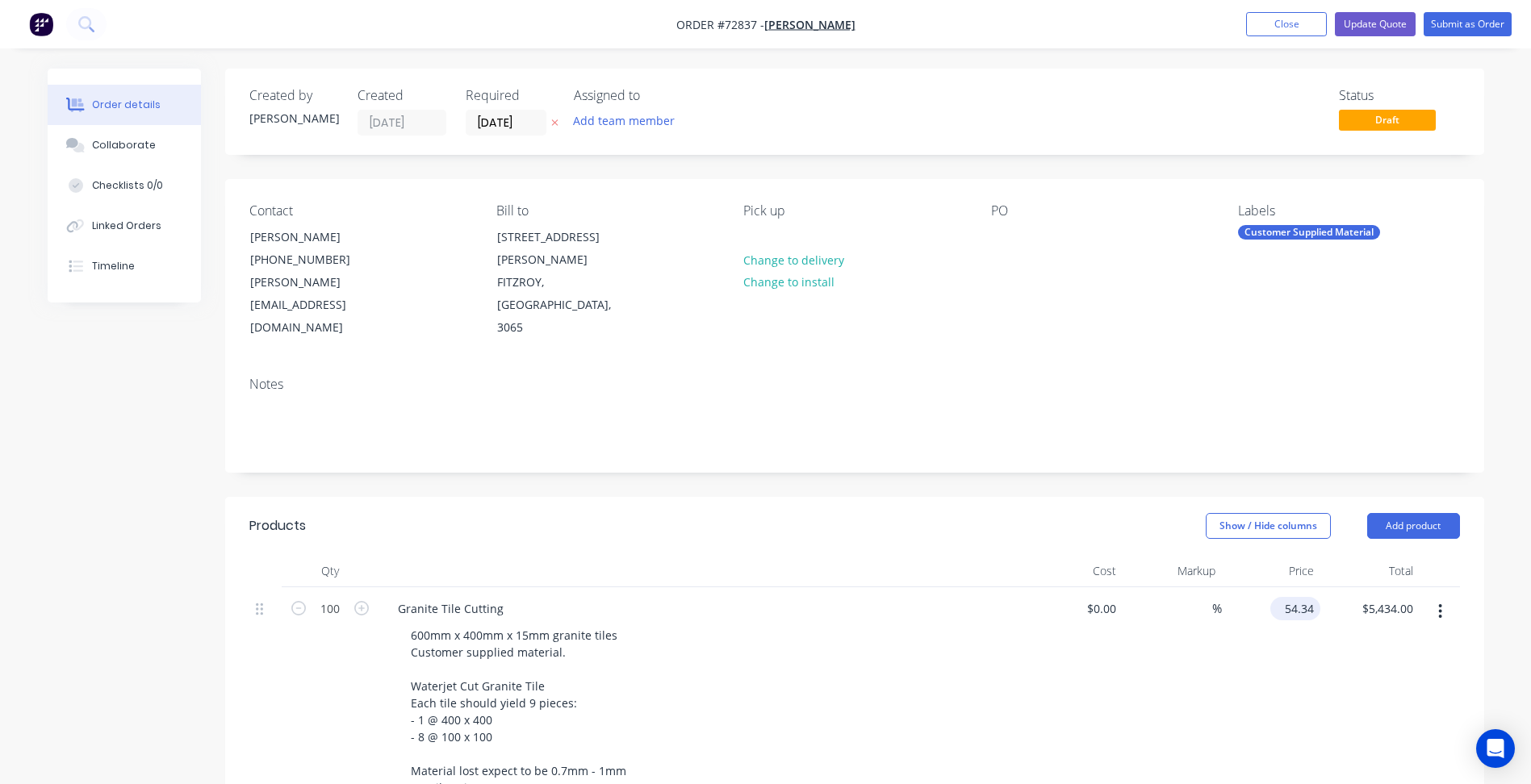
click at [1289, 597] on input "54.34" at bounding box center [1298, 608] width 44 height 23
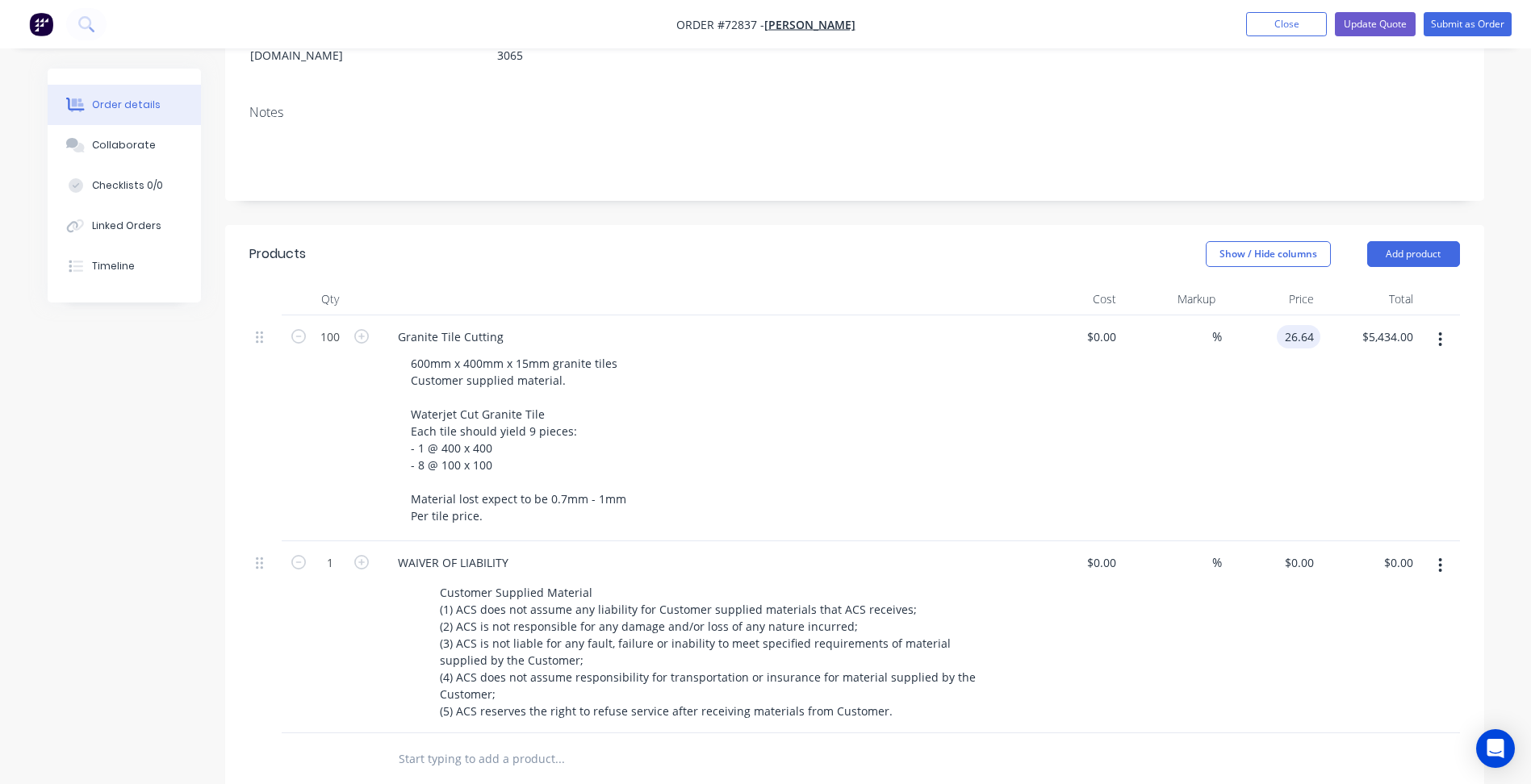
scroll to position [404, 0]
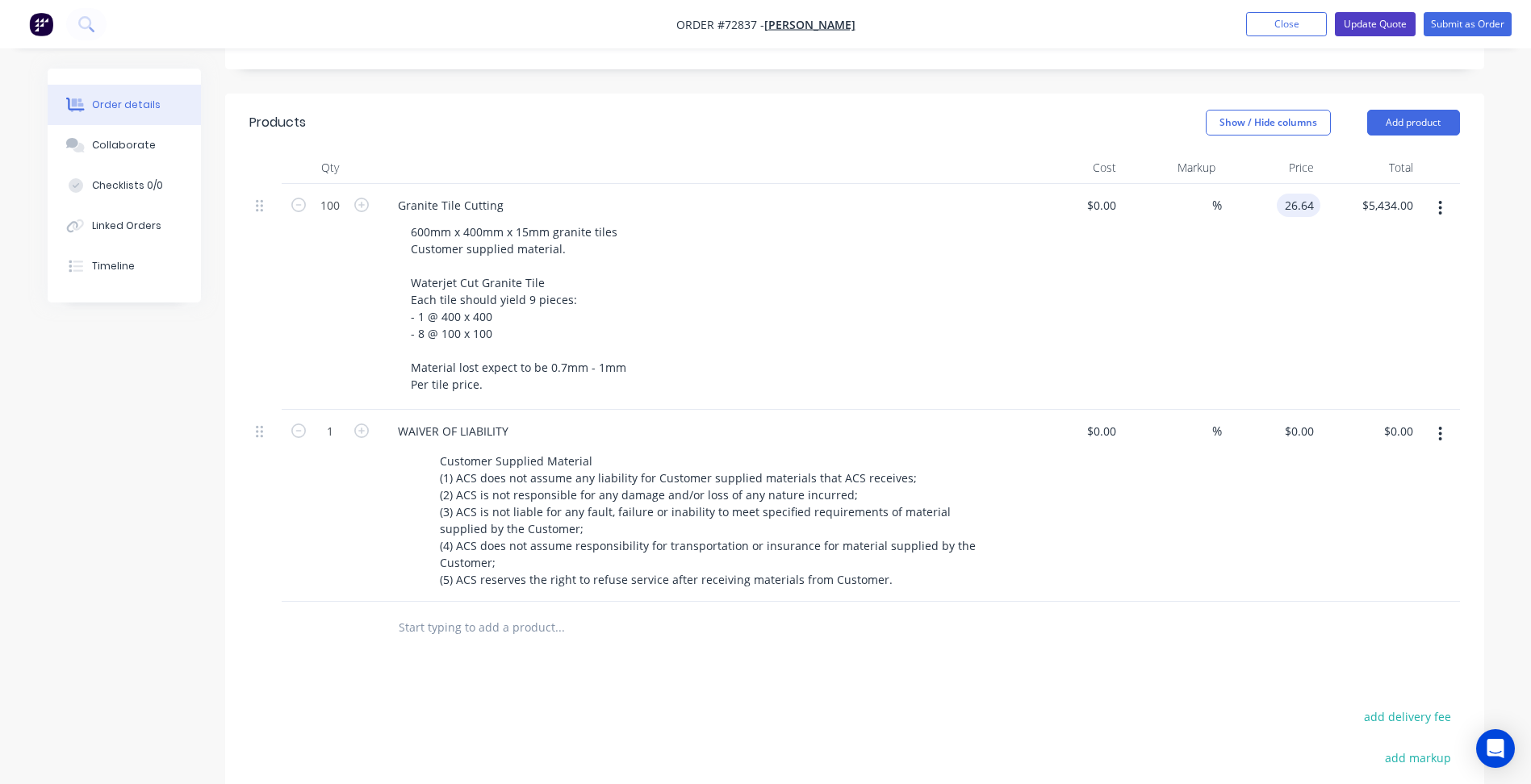
type input "$26.64"
type input "$2,664.00"
click at [1368, 13] on button "Update Quote" at bounding box center [1376, 24] width 81 height 24
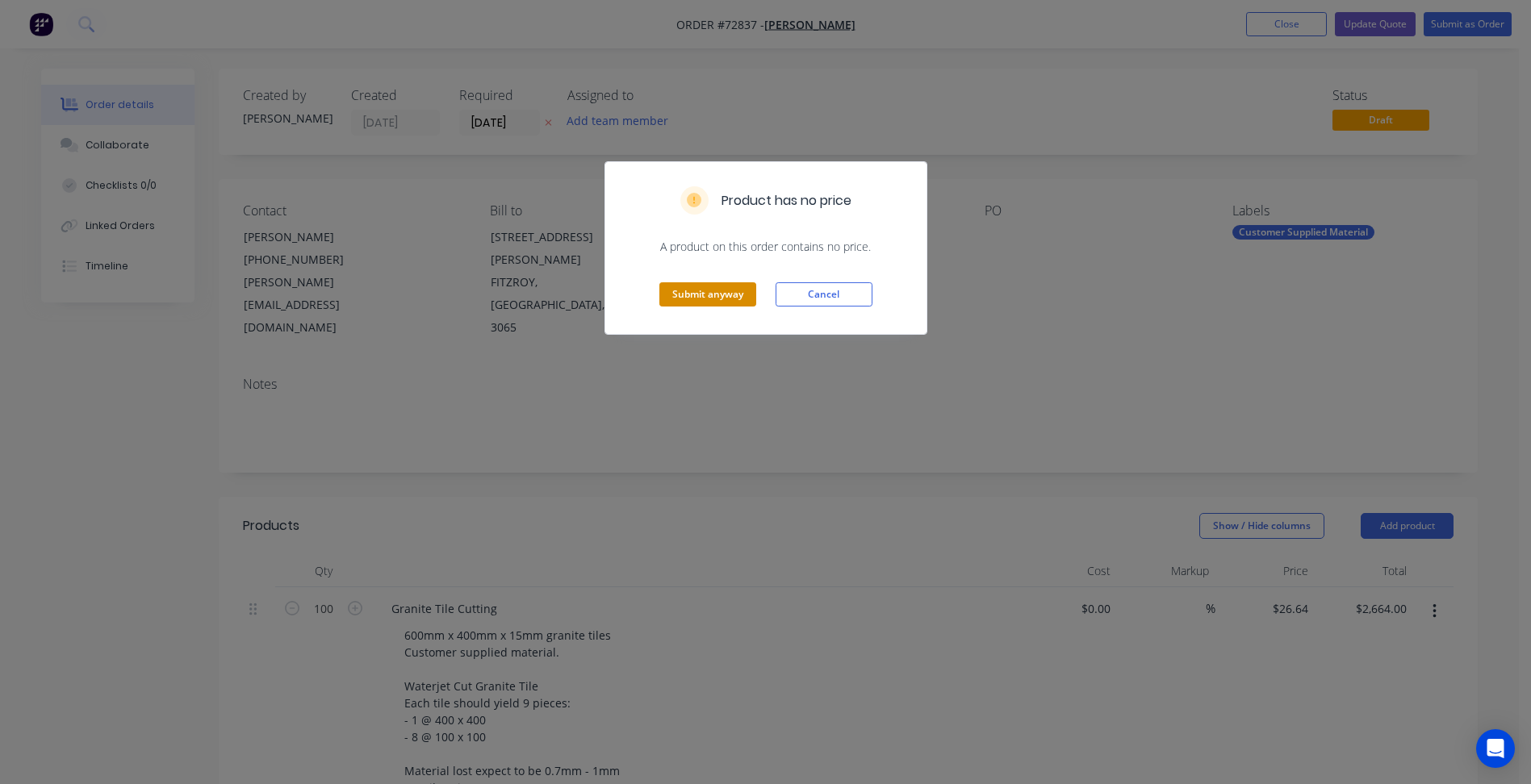
click at [706, 295] on button "Submit anyway" at bounding box center [708, 294] width 97 height 24
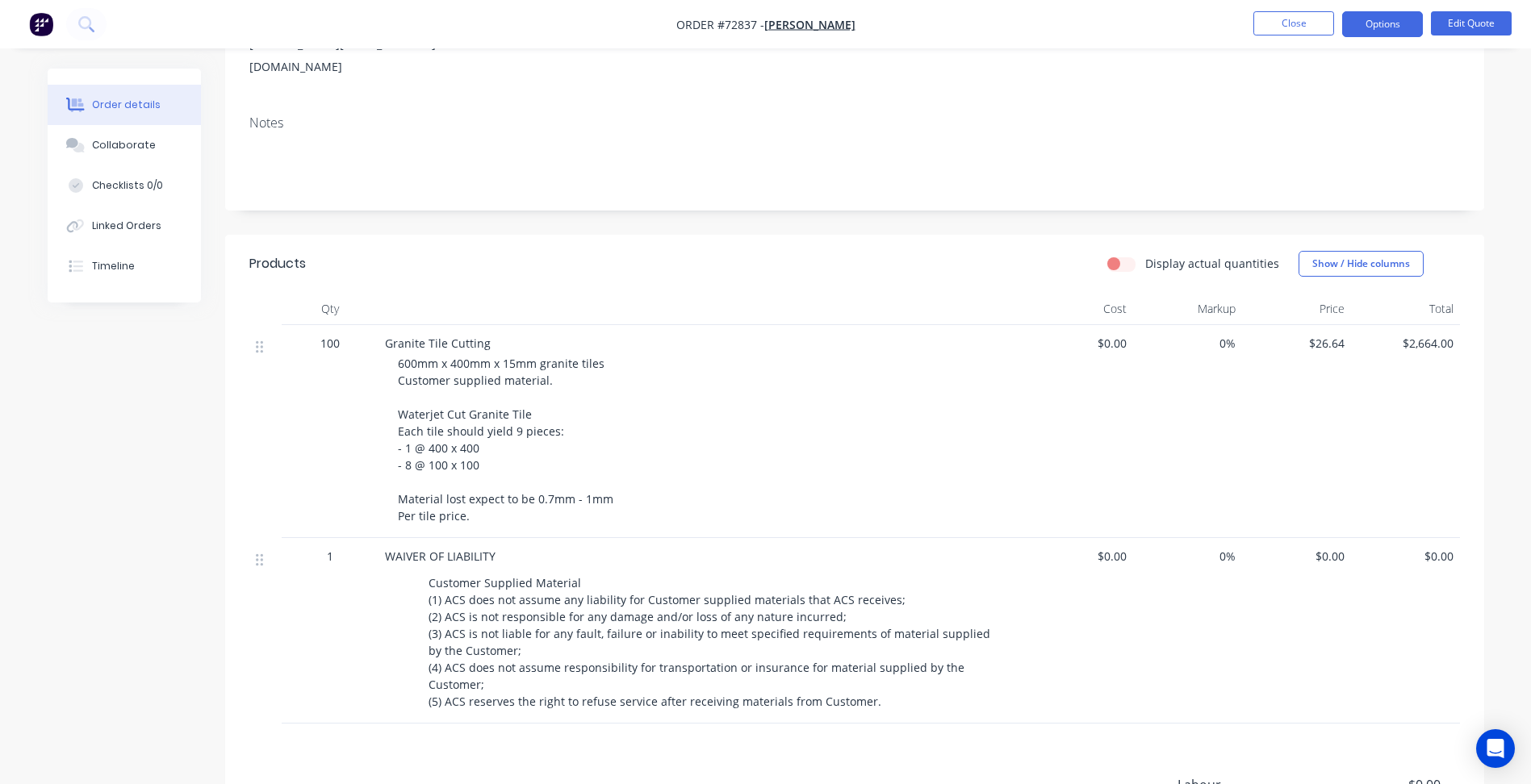
scroll to position [242, 0]
click at [496, 416] on div "600mm x 400mm x 15mm granite tiles Customer supplied material. Waterjet Cut Gra…" at bounding box center [708, 433] width 620 height 169
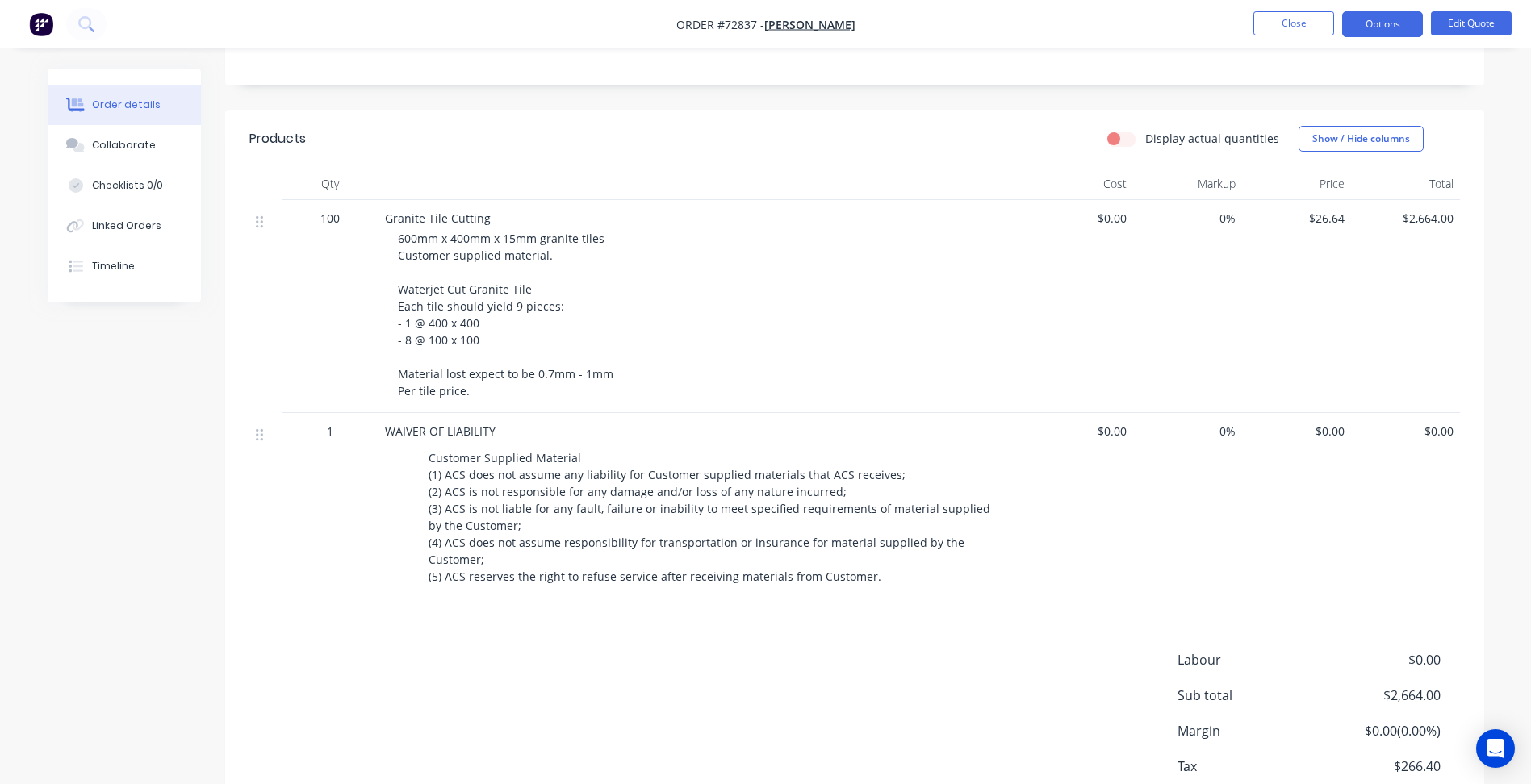
scroll to position [441, 0]
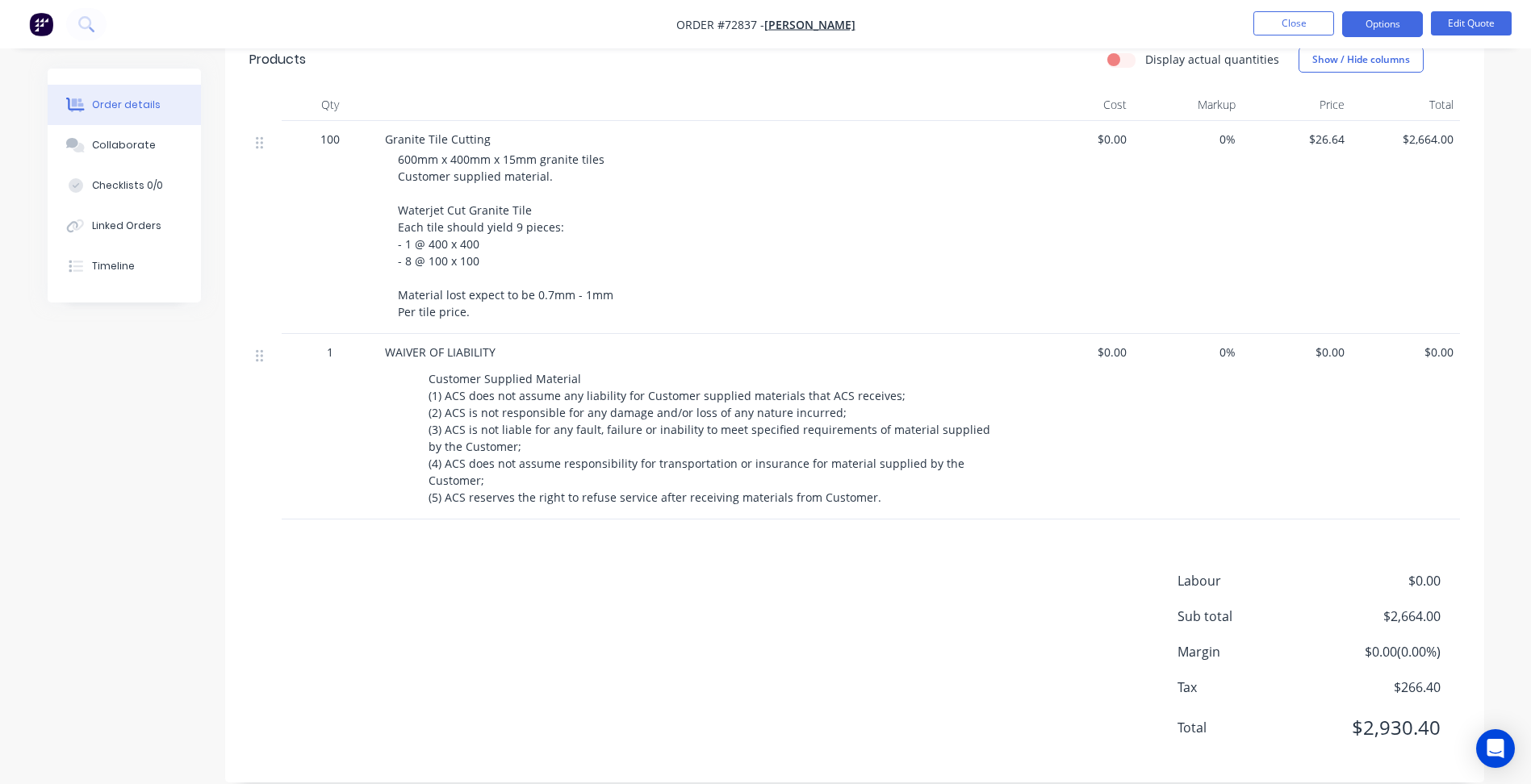
click at [874, 580] on div "Labour $0.00 Sub total $2,664.00 Margin $0.00 ( 0.00 %) Tax $266.40 Total $2,93…" at bounding box center [855, 664] width 1211 height 187
click at [1283, 22] on button "Close" at bounding box center [1294, 23] width 81 height 24
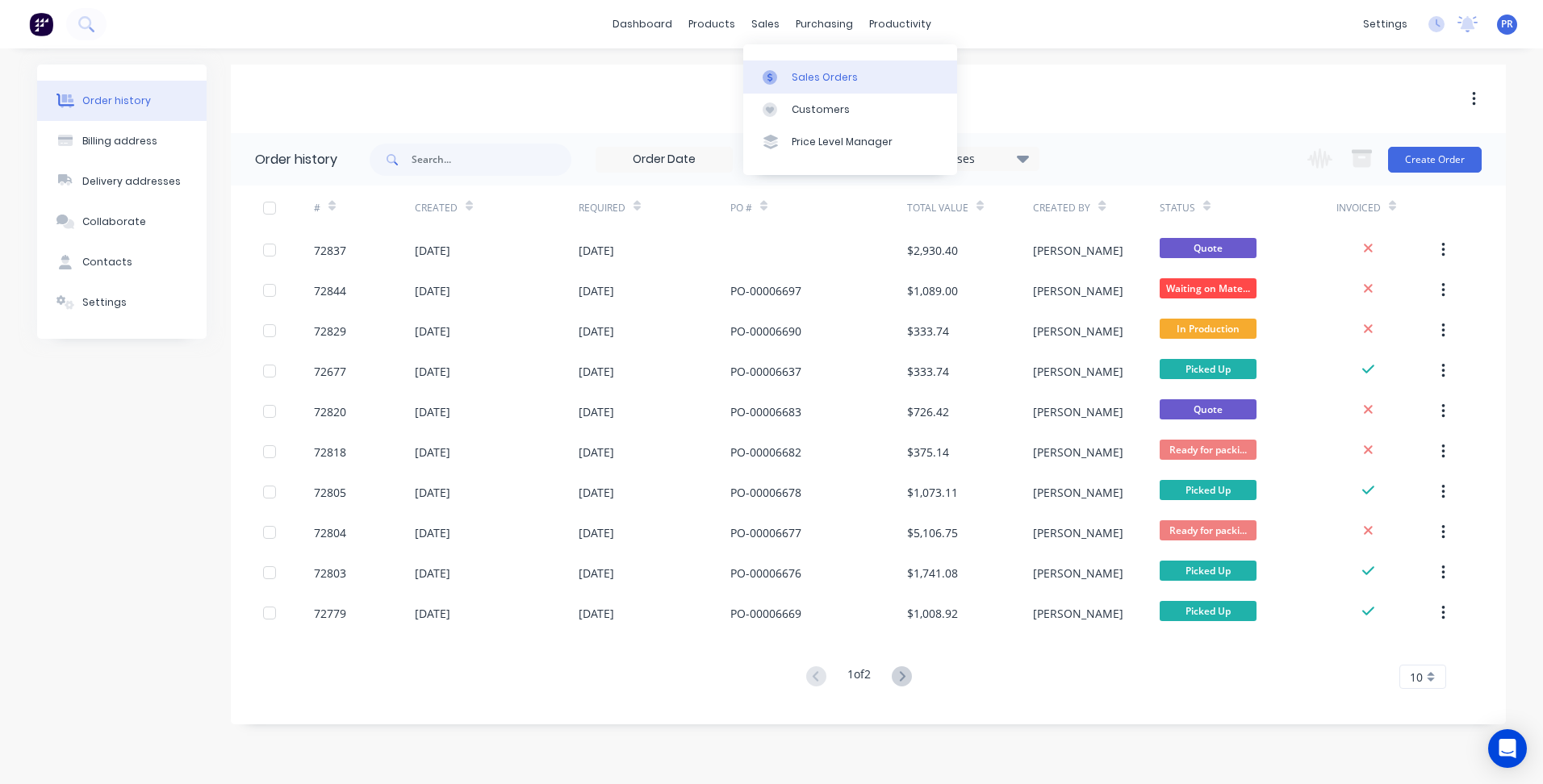
click at [785, 66] on link "Sales Orders" at bounding box center [850, 76] width 214 height 32
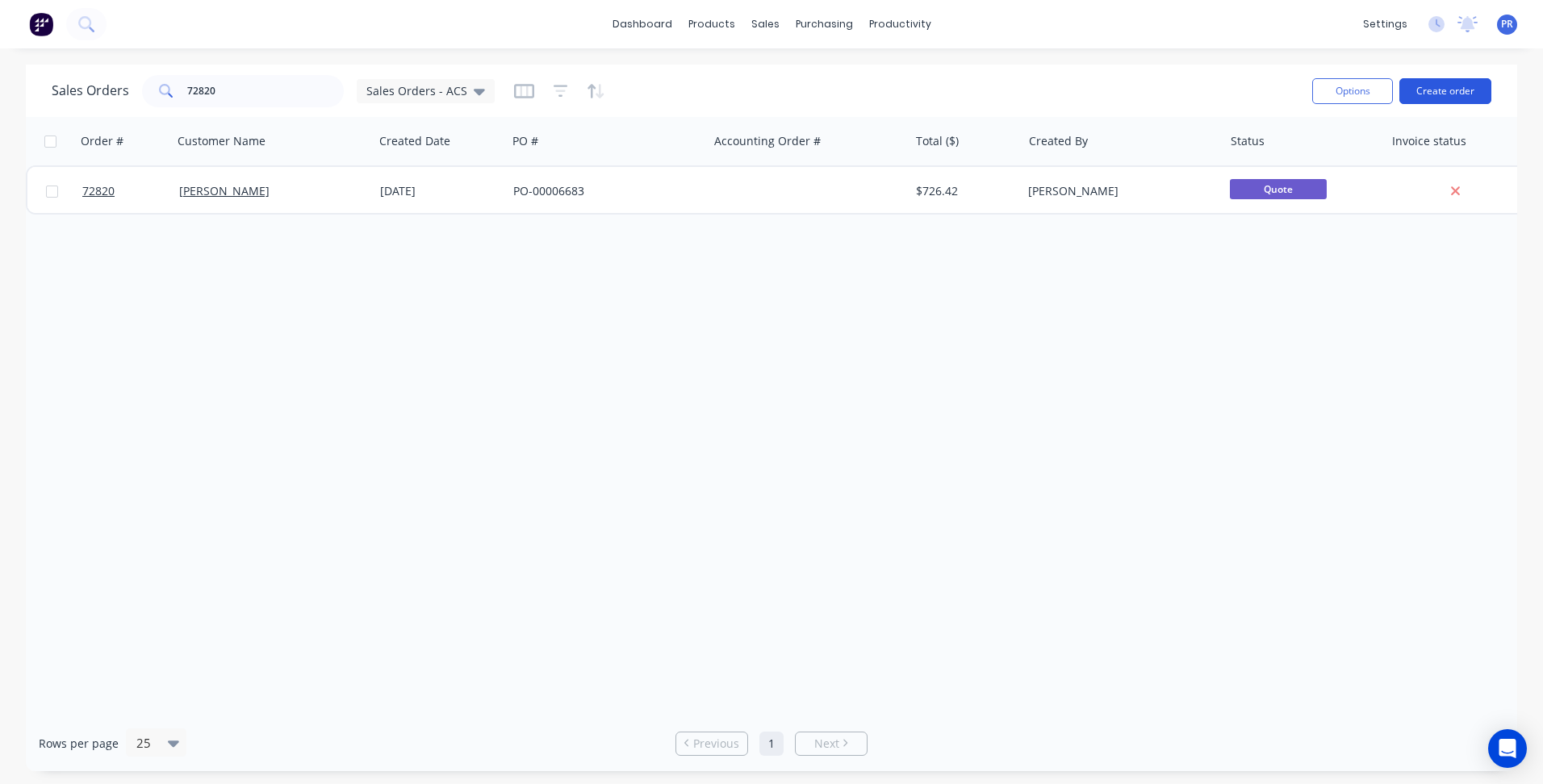
click at [1441, 92] on button "Create order" at bounding box center [1445, 91] width 92 height 26
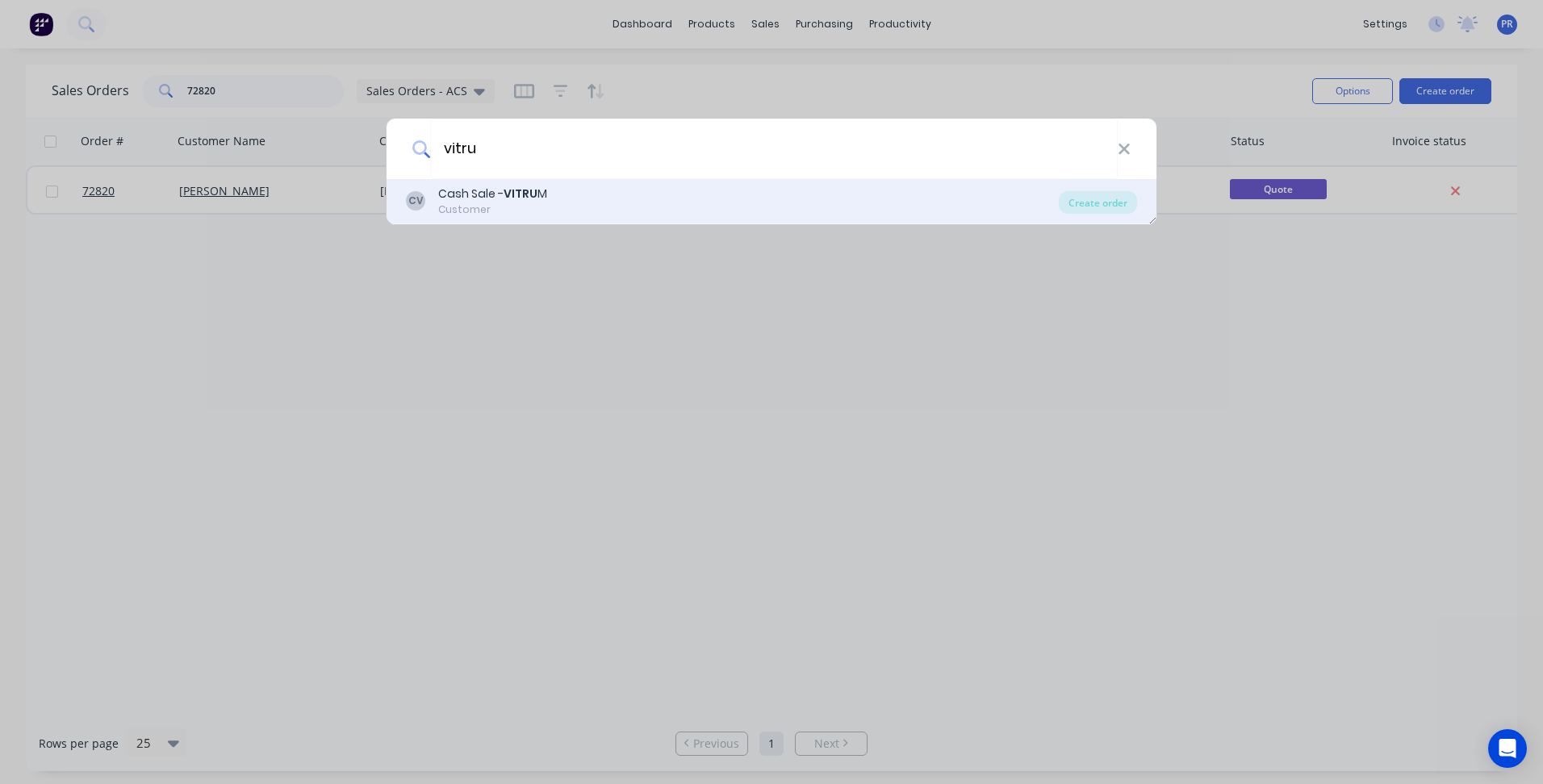
type input "vitru"
click at [513, 201] on div "Cash Sale - [PERSON_NAME]" at bounding box center [493, 194] width 109 height 17
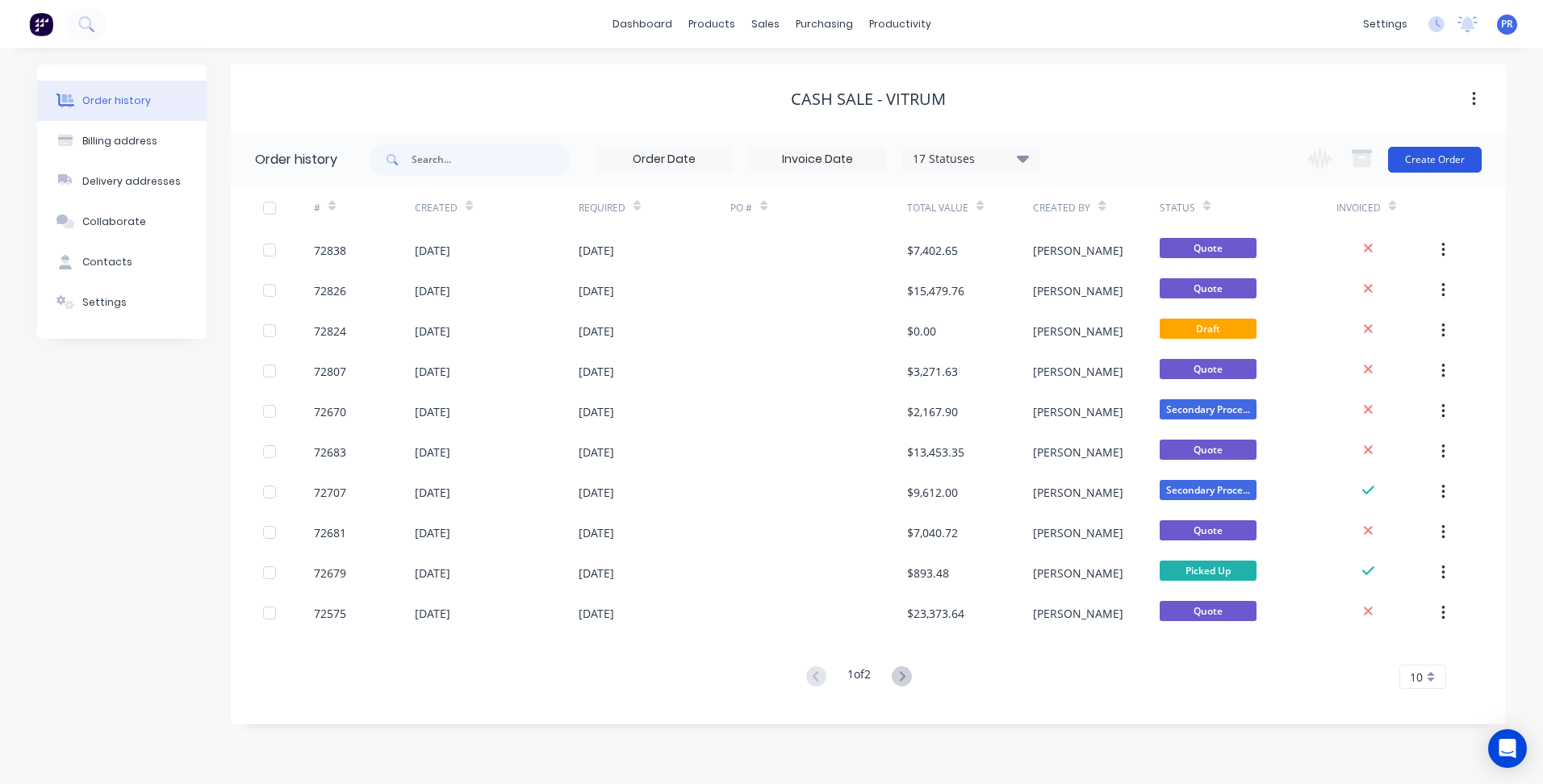
click at [1441, 162] on button "Create Order" at bounding box center [1434, 159] width 93 height 26
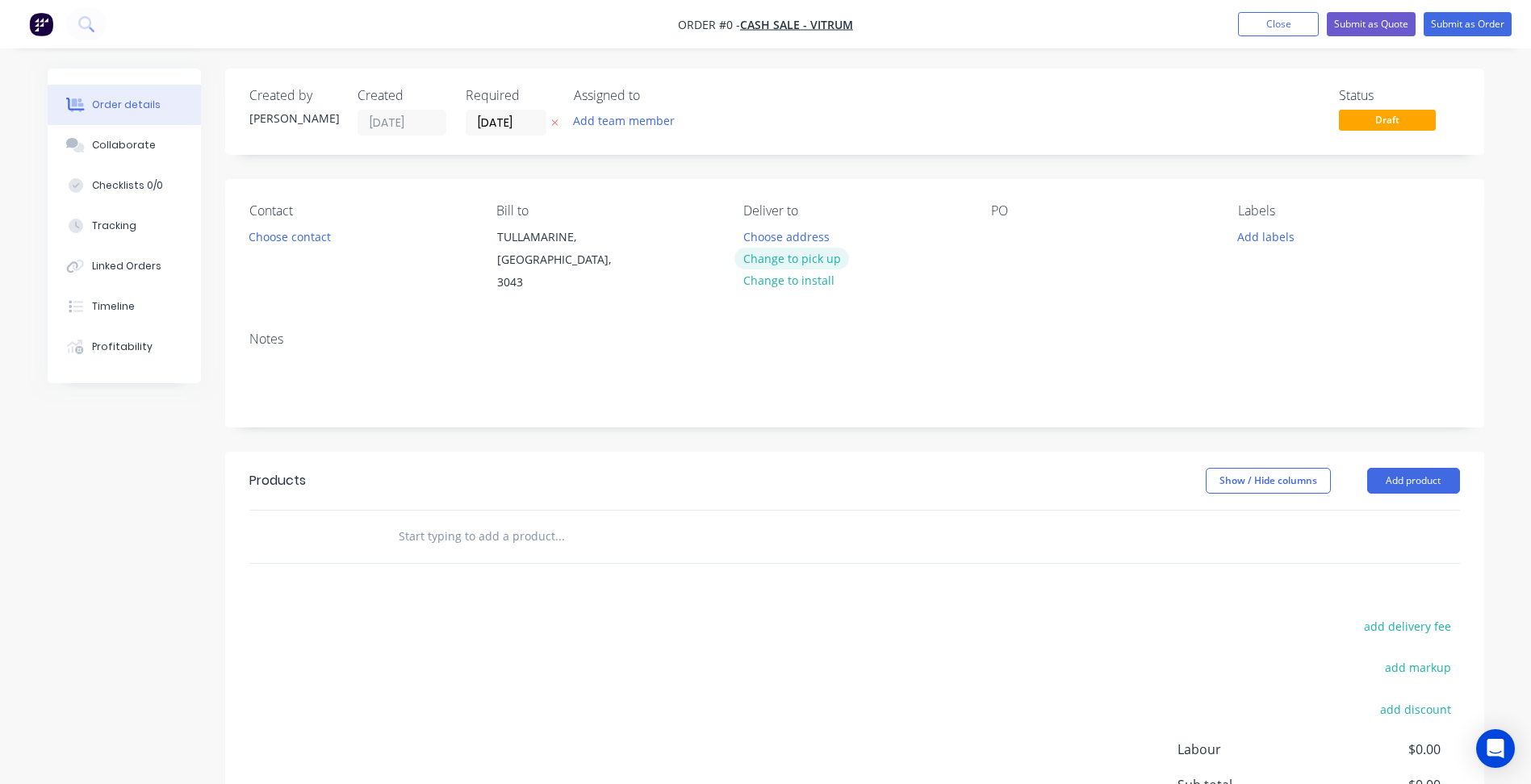
click at [808, 258] on button "Change to pick up" at bounding box center [791, 258] width 115 height 21
click at [281, 235] on button "Choose contact" at bounding box center [289, 236] width 99 height 21
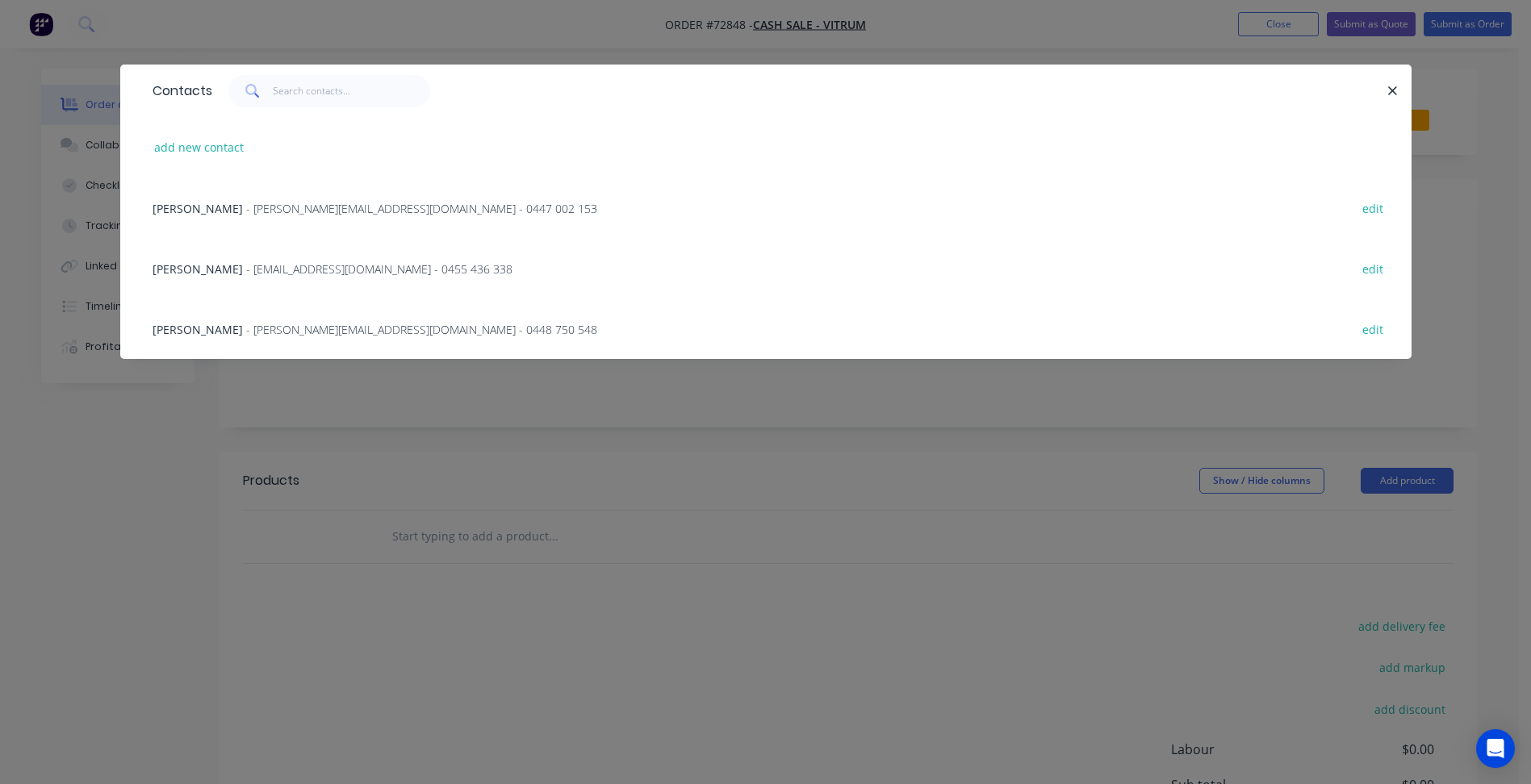
click at [246, 205] on span "- [PERSON_NAME][EMAIL_ADDRESS][DOMAIN_NAME] - 0447 002 153" at bounding box center [421, 208] width 351 height 16
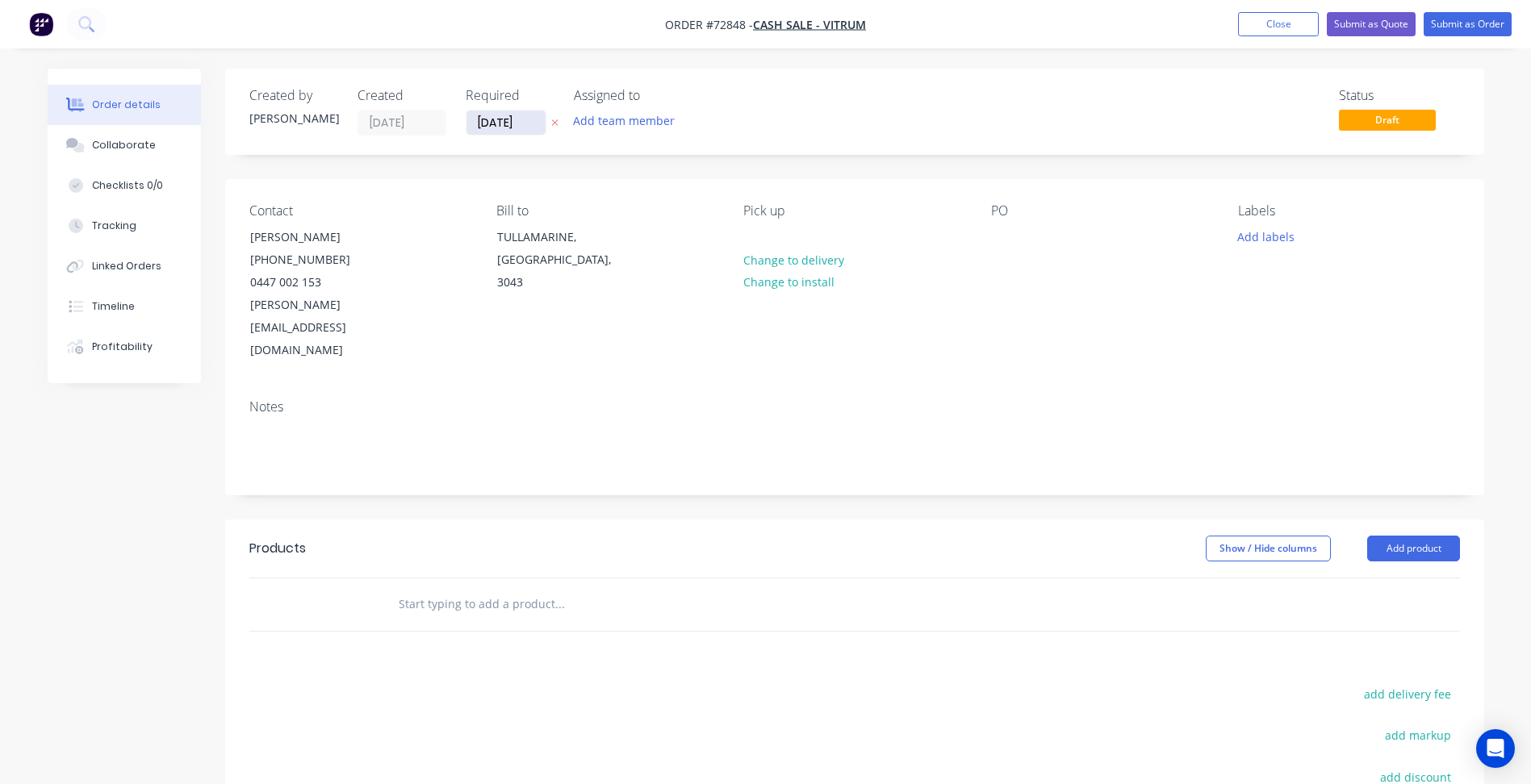
click at [516, 117] on input "[DATE]" at bounding box center [506, 122] width 79 height 24
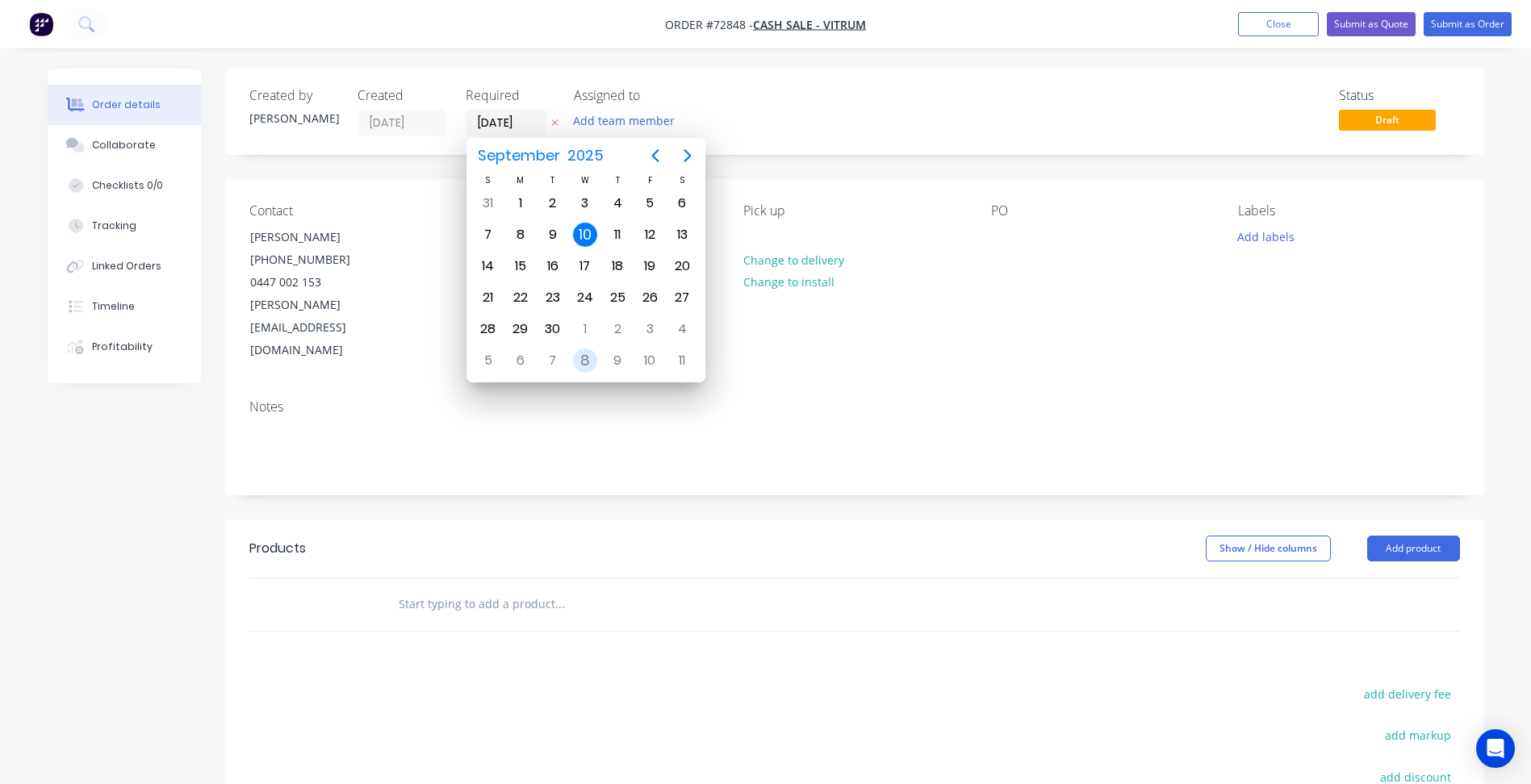
click at [588, 355] on div "8" at bounding box center [585, 360] width 24 height 24
type input "[DATE]"
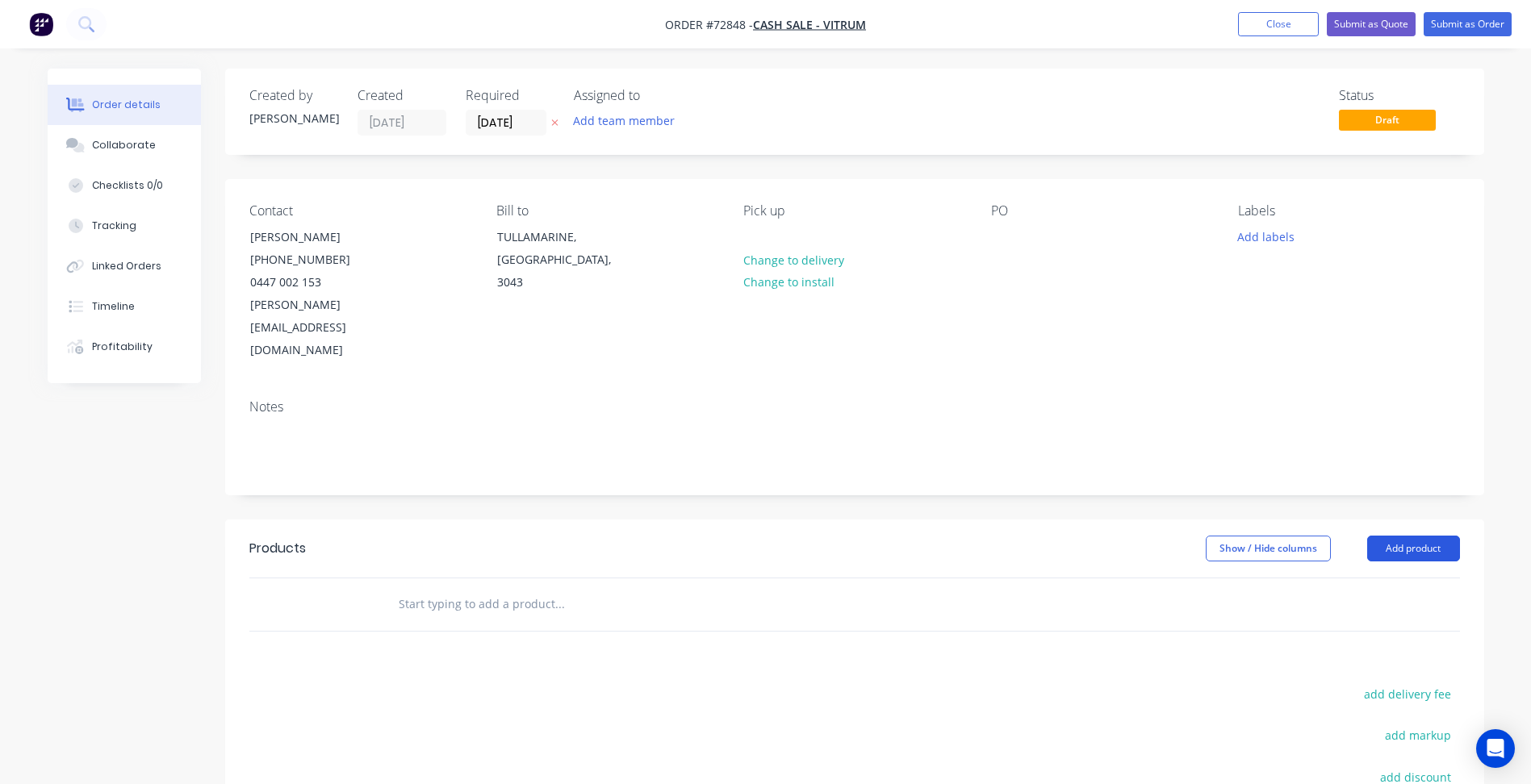
click at [1409, 536] on button "Add product" at bounding box center [1414, 548] width 92 height 26
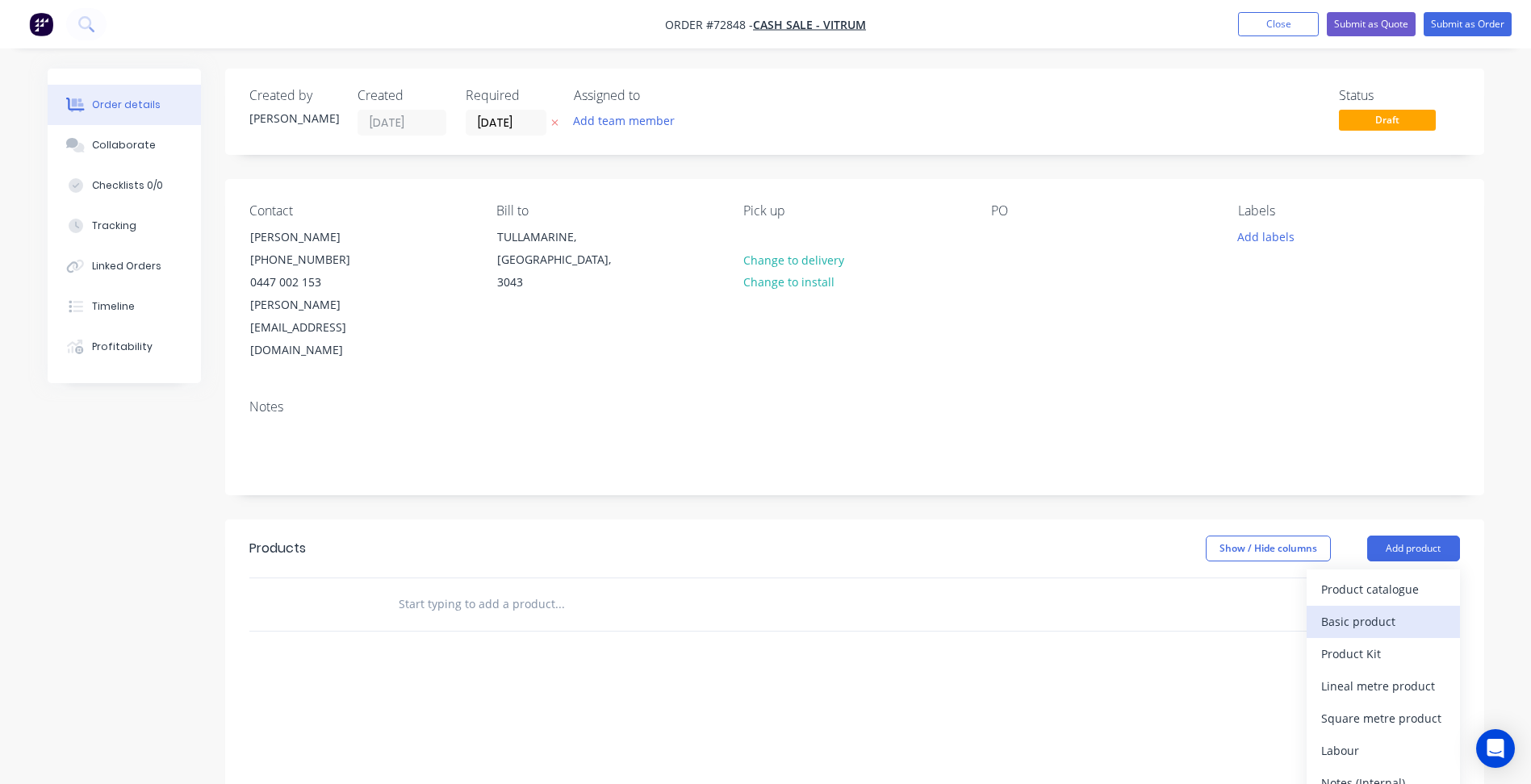
click at [1372, 610] on div "Basic product" at bounding box center [1383, 621] width 125 height 23
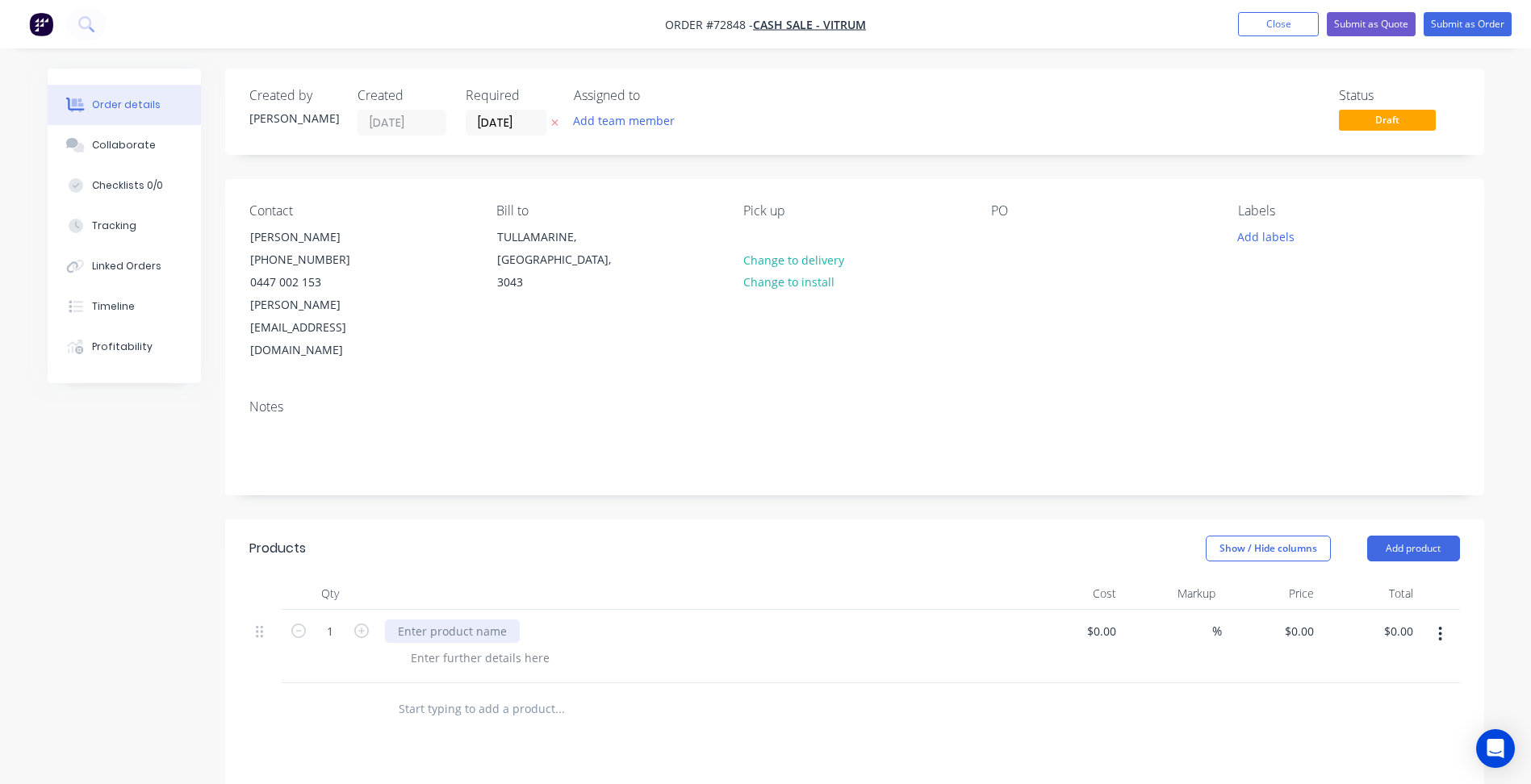
click at [443, 620] on div at bounding box center [452, 631] width 135 height 23
click at [1268, 18] on button "Close" at bounding box center [1278, 24] width 81 height 24
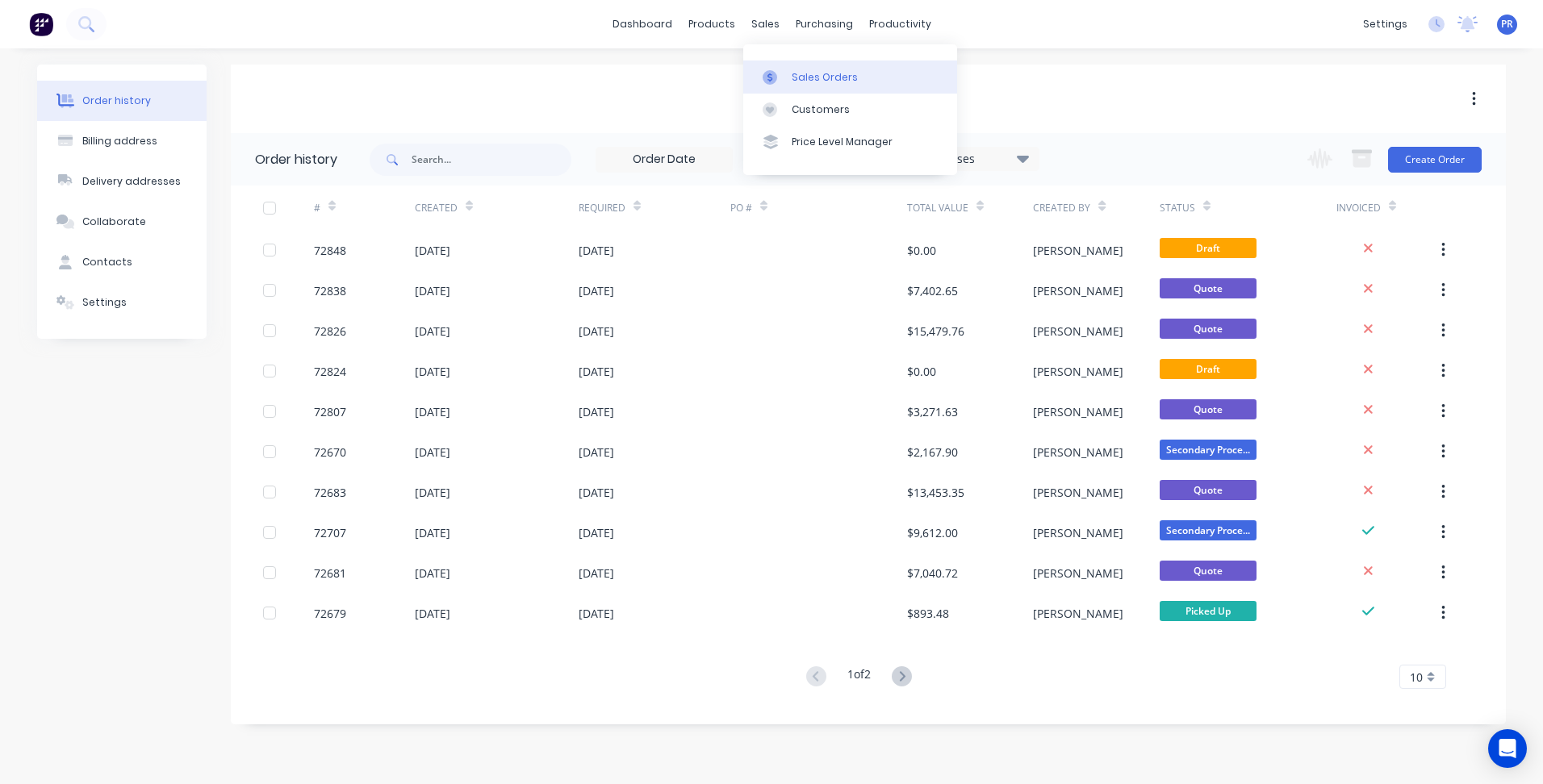
click at [812, 73] on div "Sales Orders" at bounding box center [825, 78] width 66 height 15
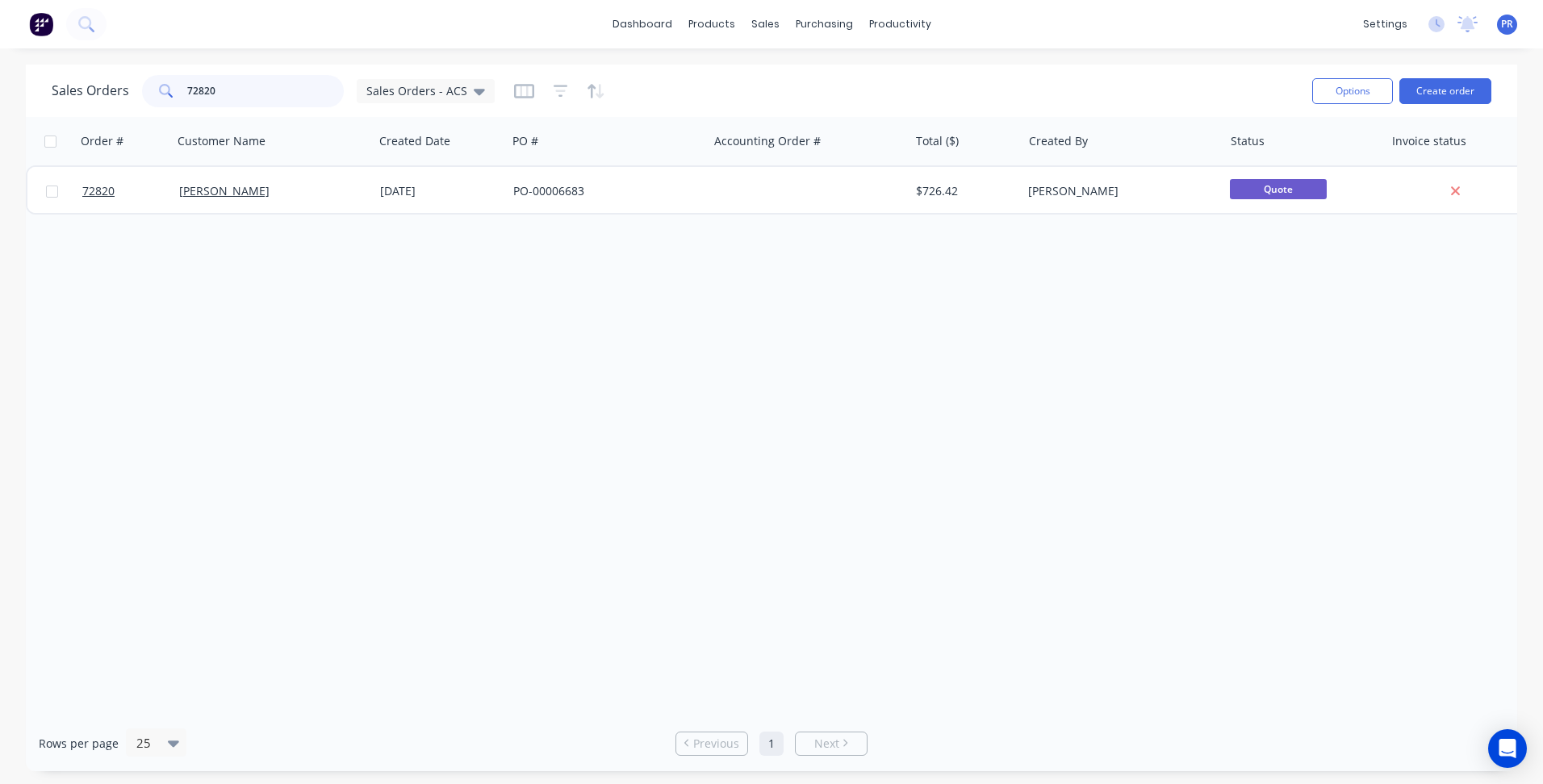
drag, startPoint x: 248, startPoint y: 91, endPoint x: 182, endPoint y: 91, distance: 66.0
click at [177, 92] on div "72820" at bounding box center [243, 91] width 201 height 32
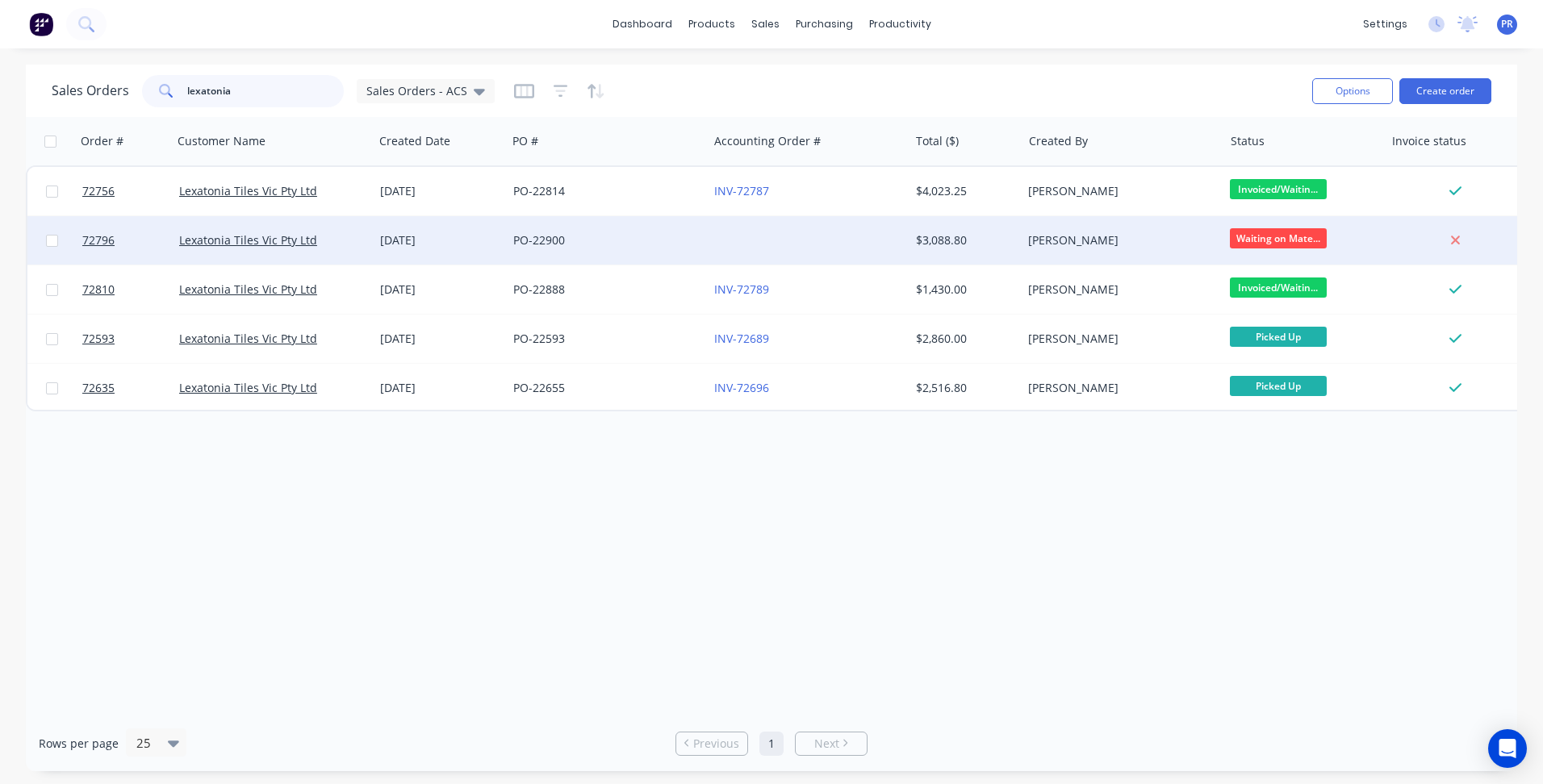
type input "lexatonia"
click at [269, 230] on div "Lexatonia Tiles Vic Pty Ltd" at bounding box center [272, 240] width 201 height 49
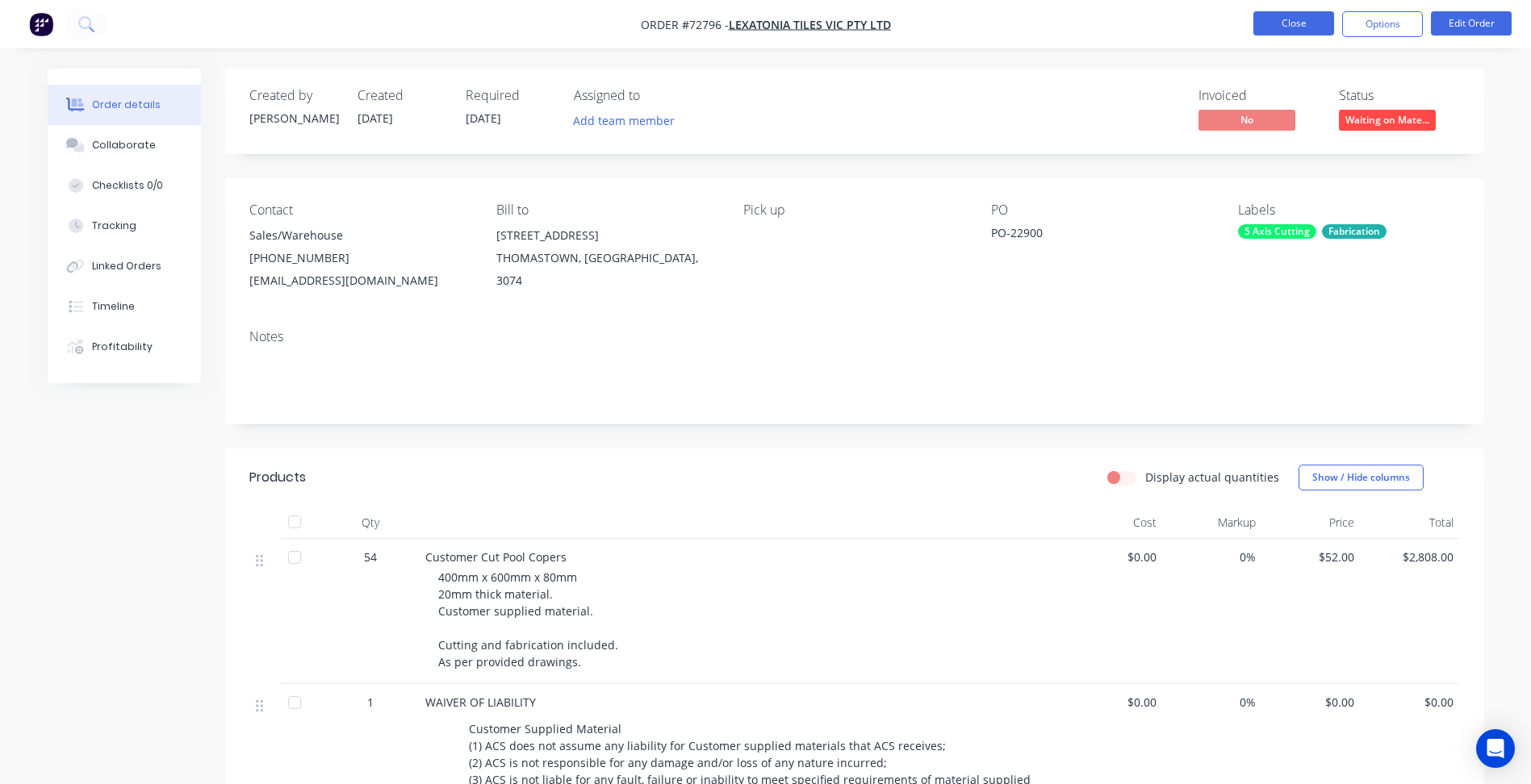
click at [1288, 19] on button "Close" at bounding box center [1294, 23] width 81 height 24
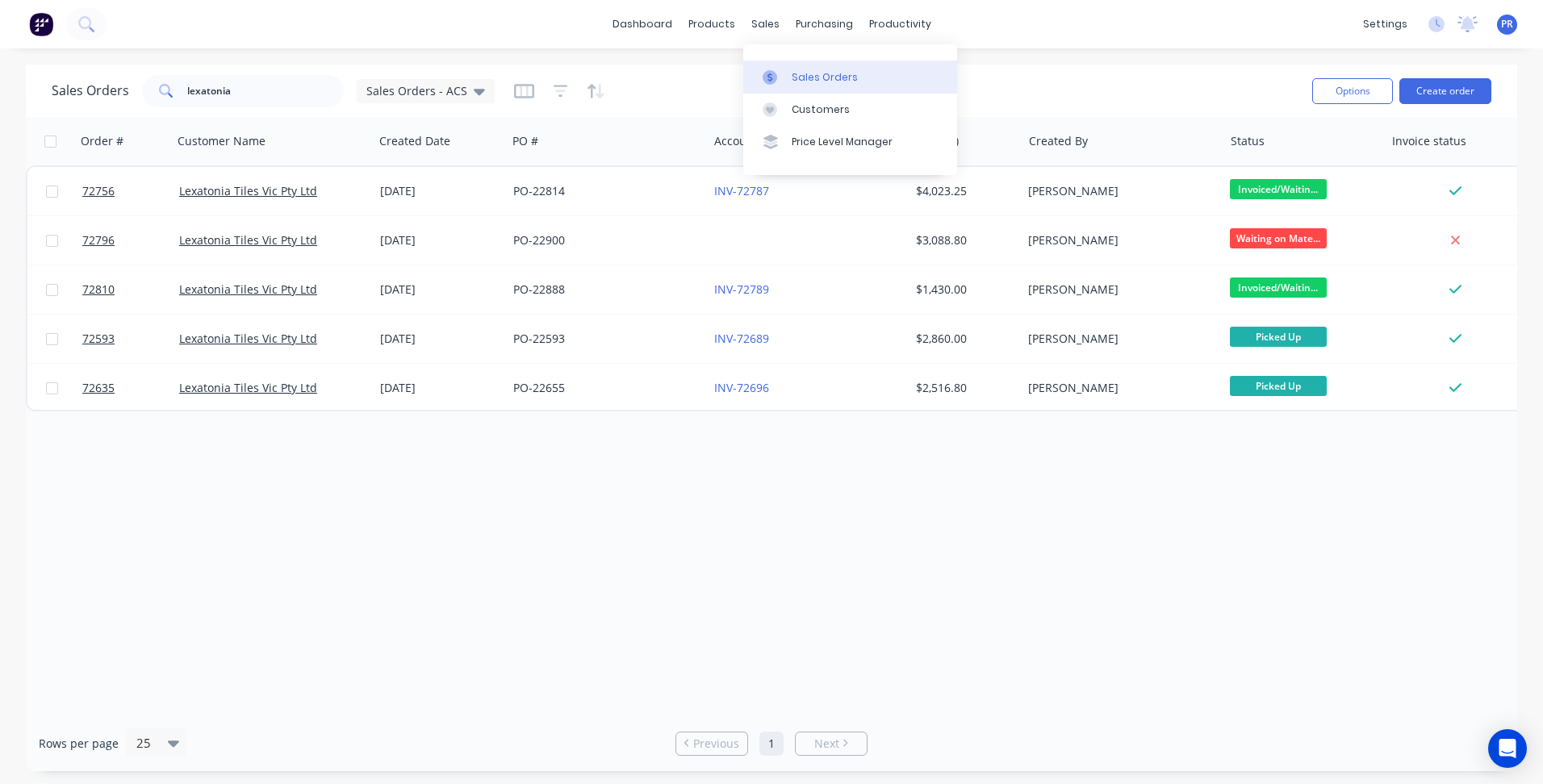
click at [802, 61] on link "Sales Orders" at bounding box center [850, 76] width 214 height 32
click at [805, 68] on link "Sales Orders" at bounding box center [850, 76] width 214 height 32
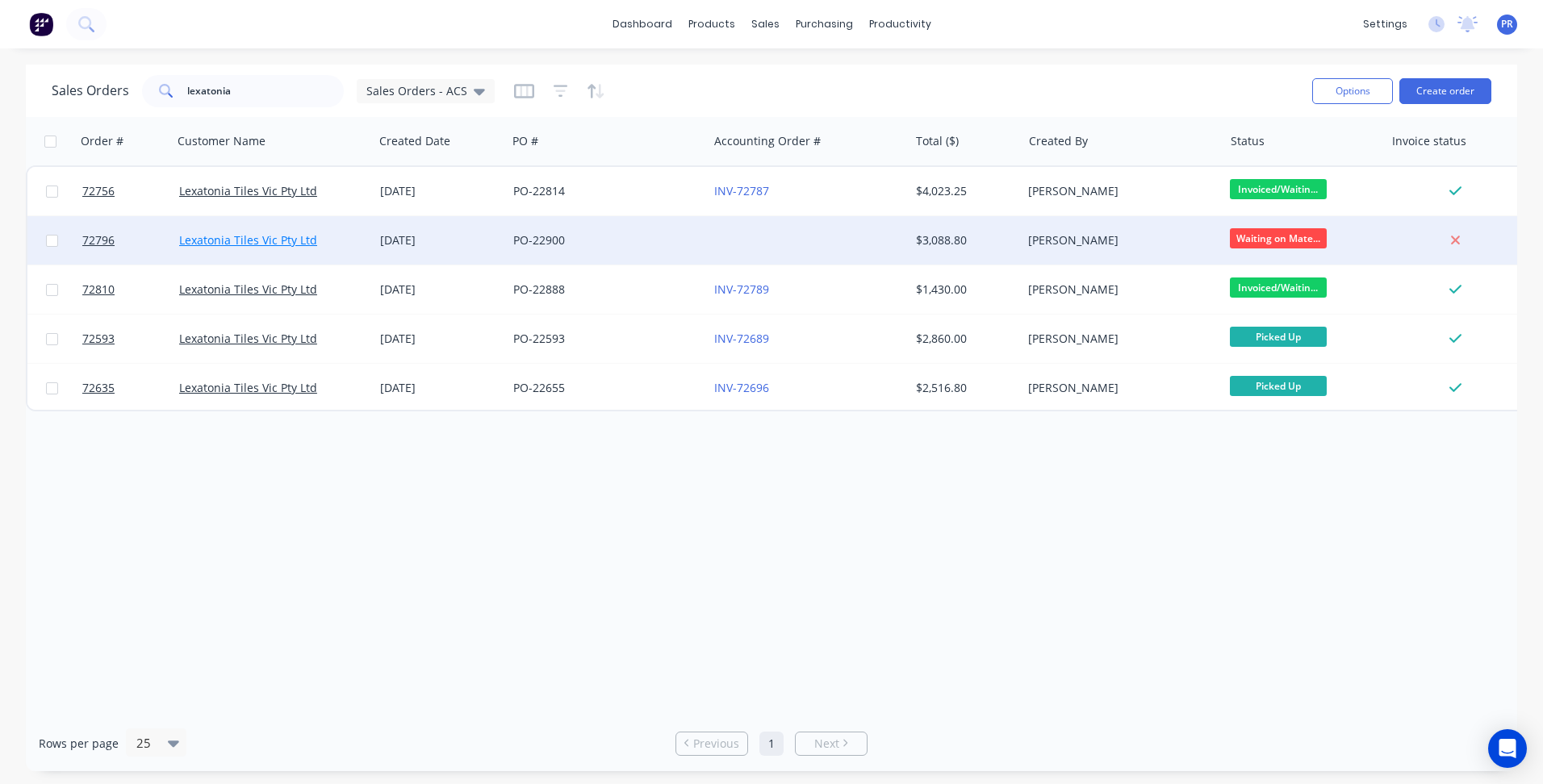
click at [272, 234] on link "Lexatonia Tiles Vic Pty Ltd" at bounding box center [248, 239] width 138 height 16
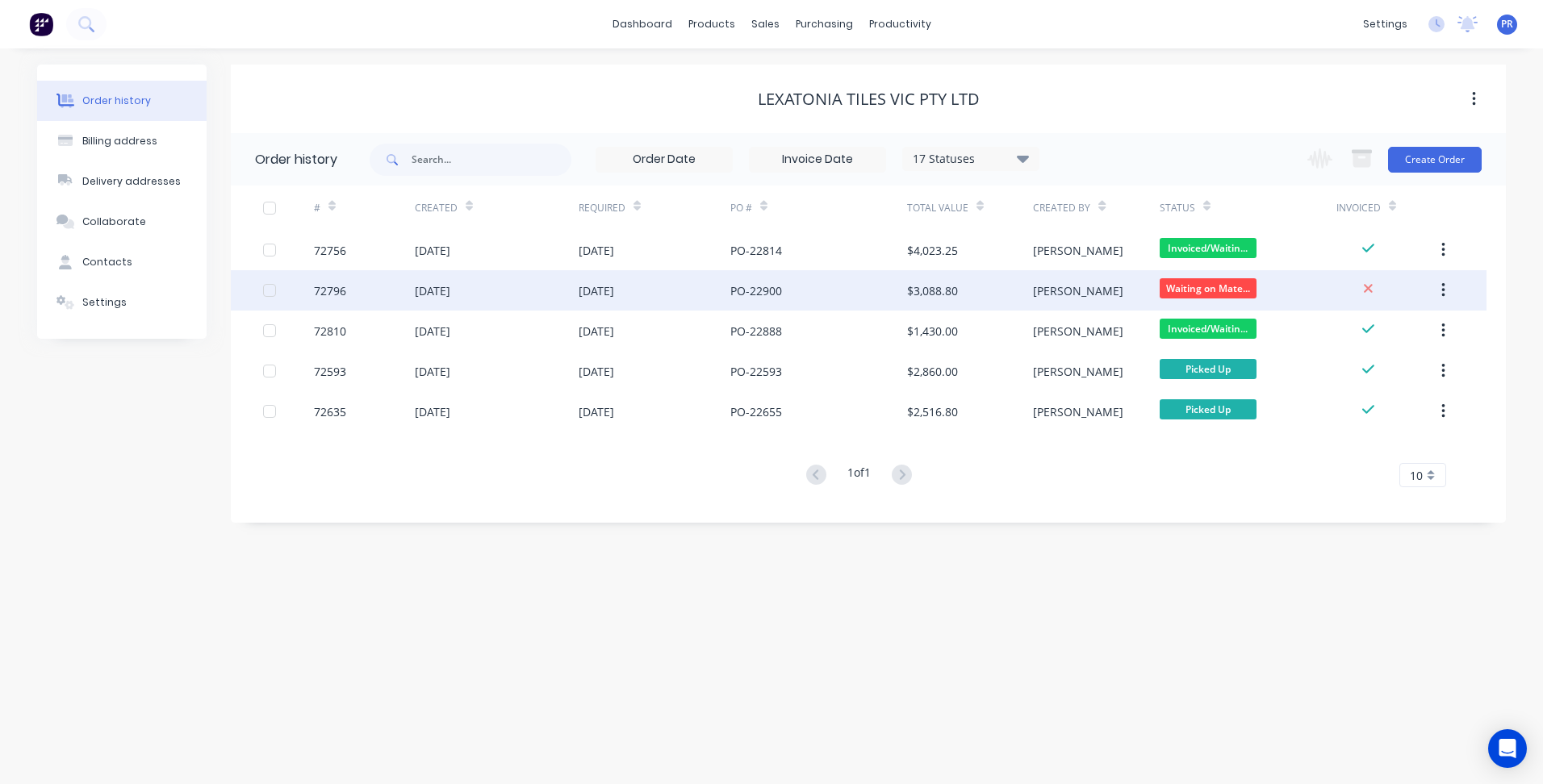
click at [485, 284] on div "[DATE]" at bounding box center [496, 290] width 163 height 40
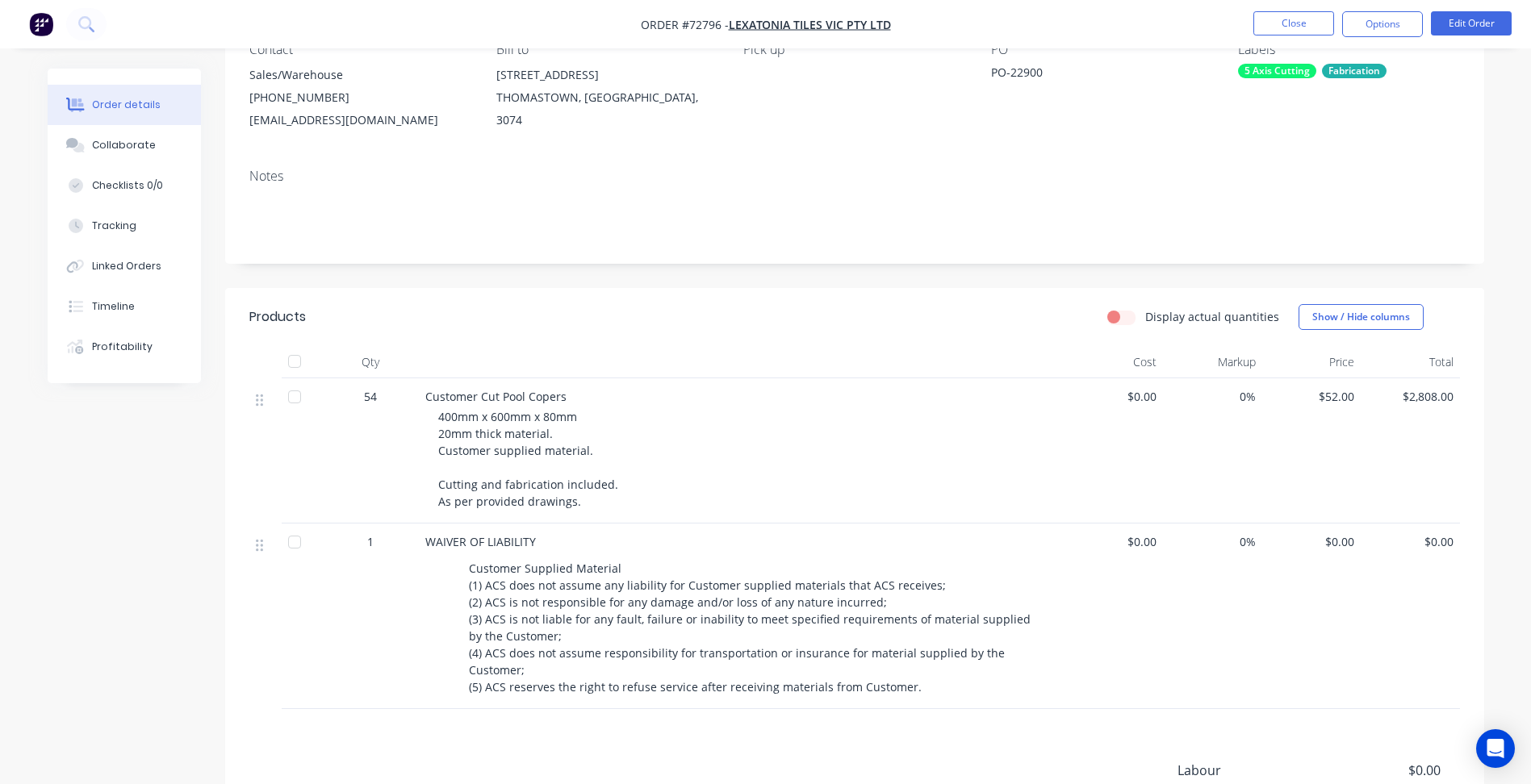
scroll to position [161, 0]
click at [373, 396] on span "54" at bounding box center [371, 395] width 13 height 17
click at [1303, 23] on button "Close" at bounding box center [1294, 23] width 81 height 24
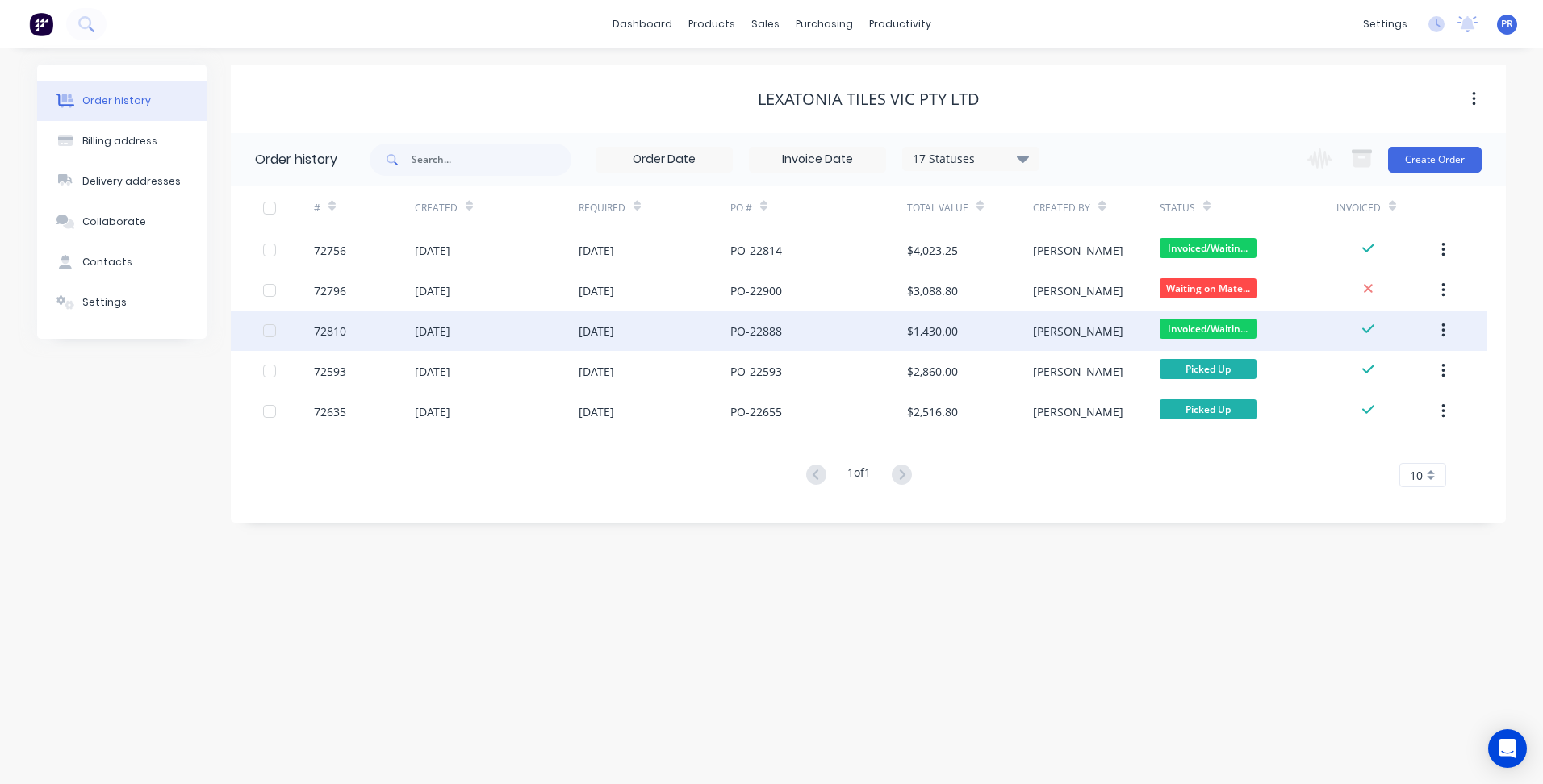
click at [1071, 329] on div "[PERSON_NAME]" at bounding box center [1096, 330] width 125 height 40
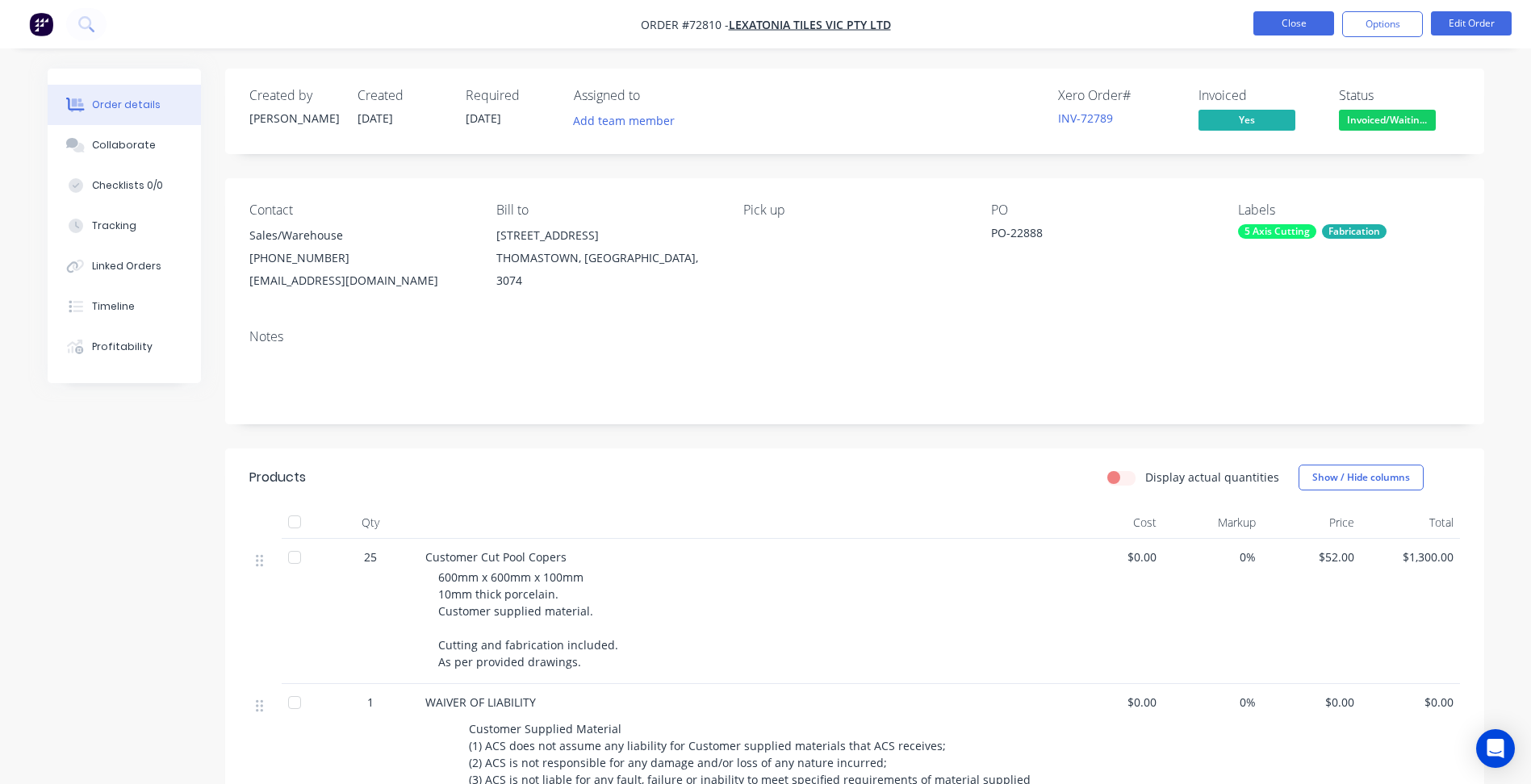
click at [1315, 12] on button "Close" at bounding box center [1294, 23] width 81 height 24
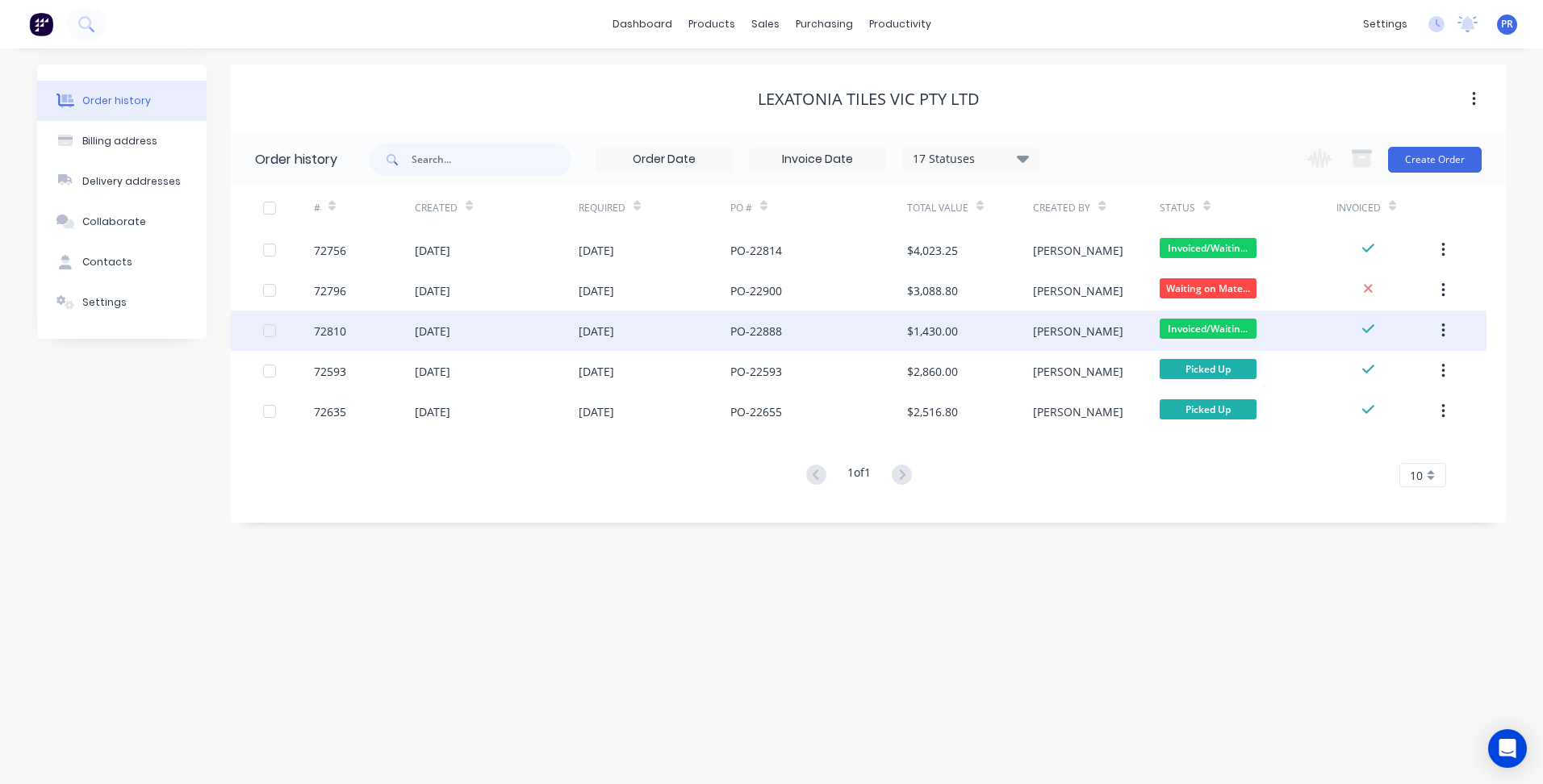
click at [897, 325] on div "PO-22888" at bounding box center [819, 330] width 177 height 40
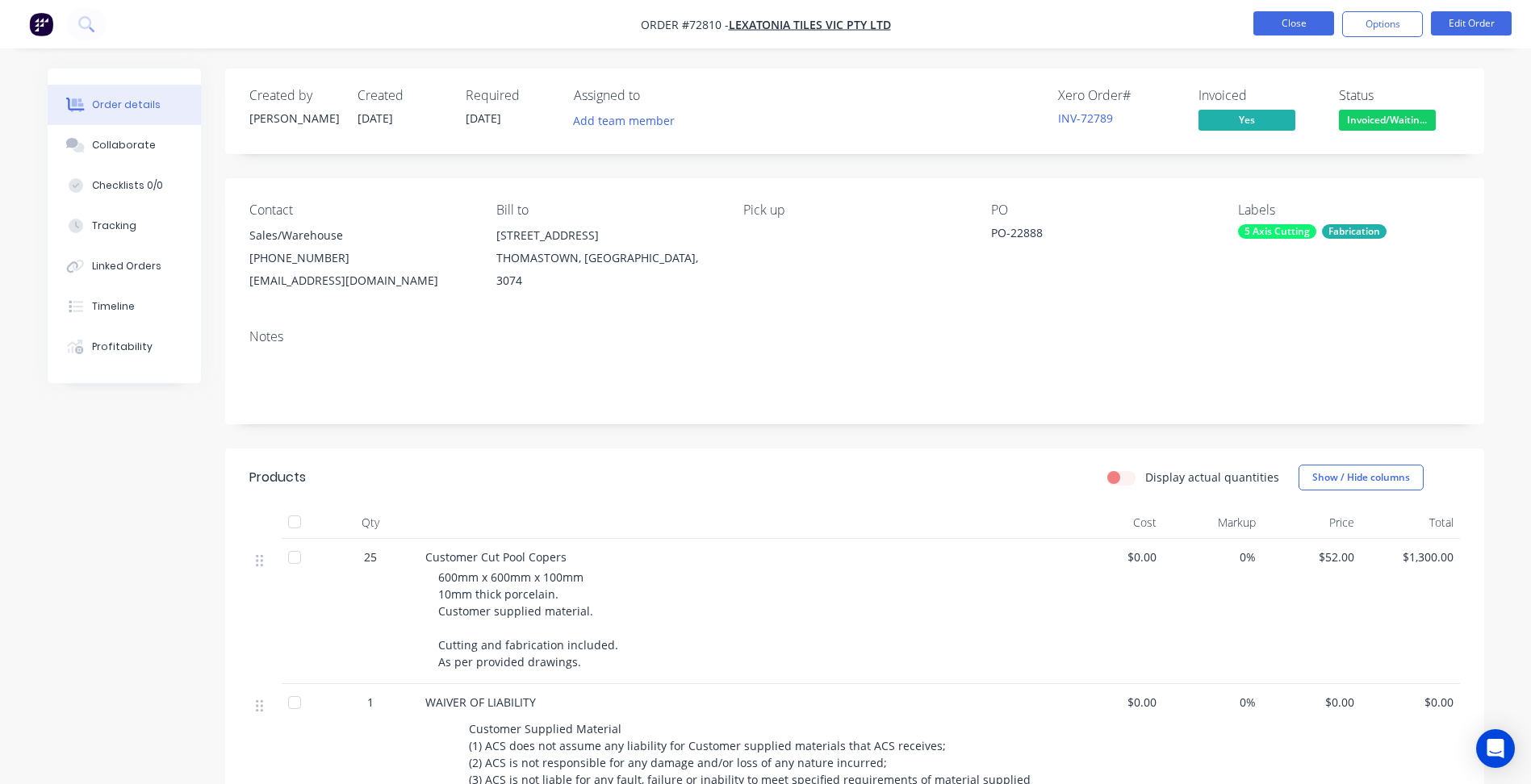
click at [1292, 22] on button "Close" at bounding box center [1294, 23] width 81 height 24
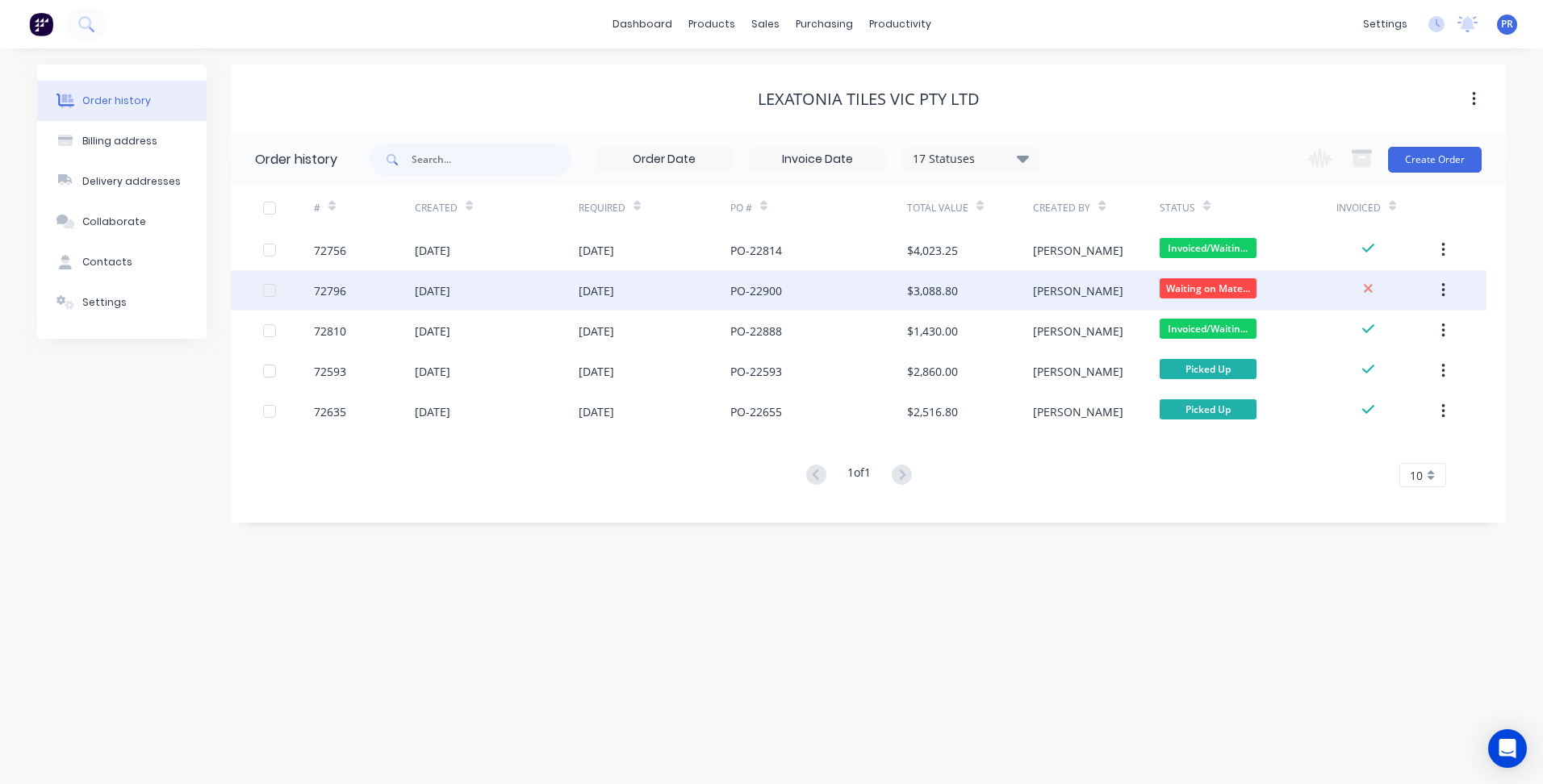
click at [1135, 285] on div "[PERSON_NAME]" at bounding box center [1096, 290] width 125 height 40
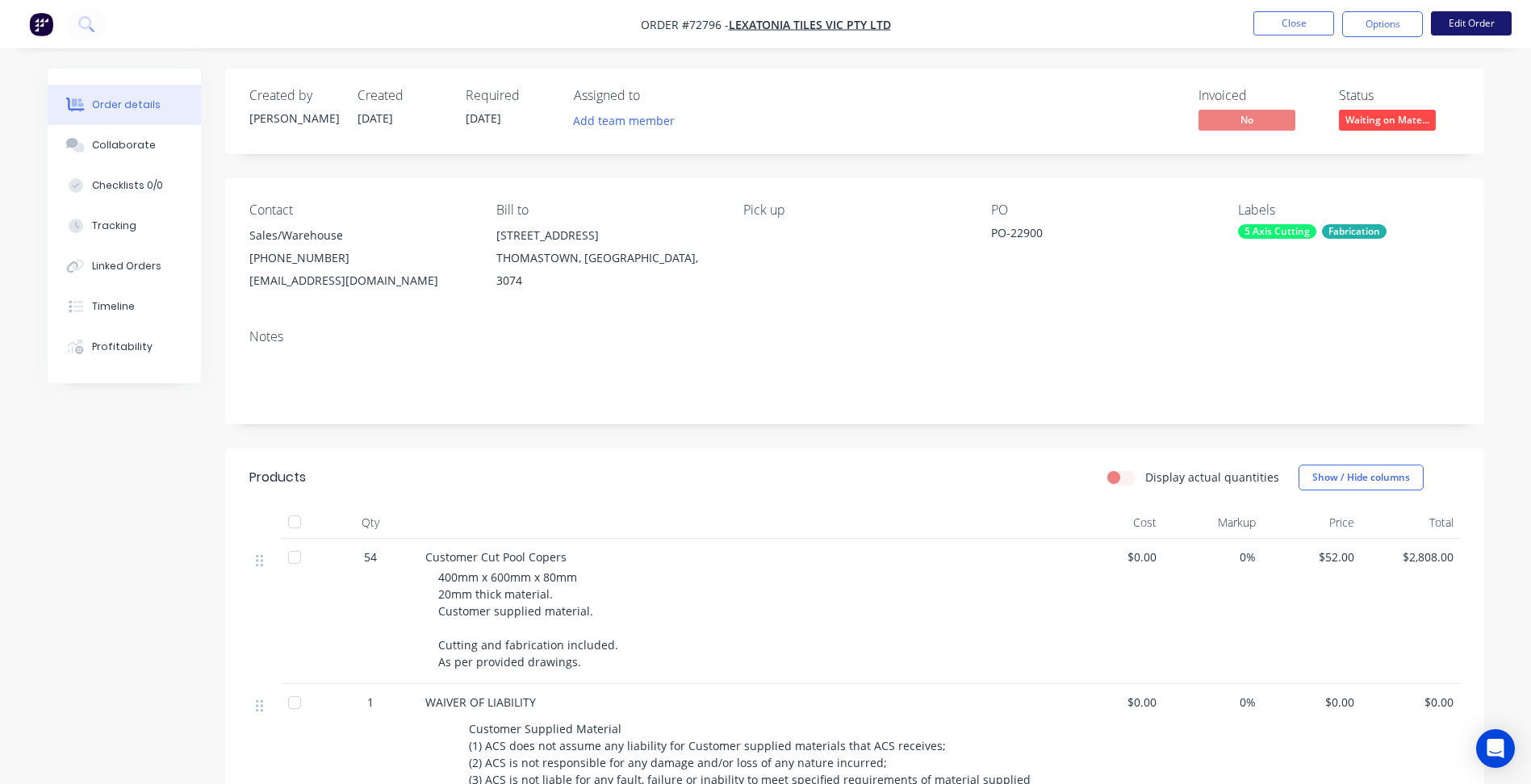
click at [1469, 26] on button "Edit Order" at bounding box center [1472, 23] width 81 height 24
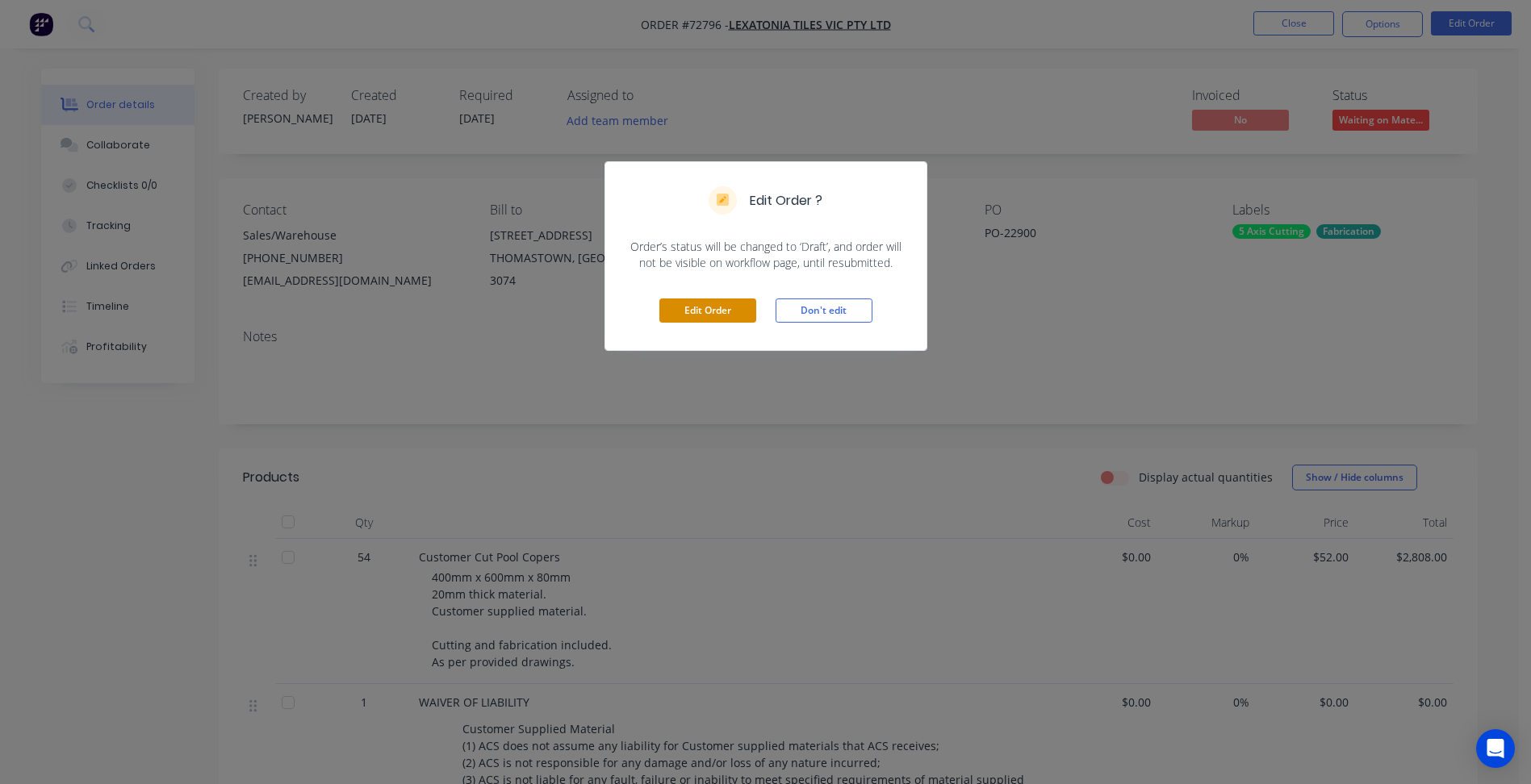
click at [739, 306] on button "Edit Order" at bounding box center [708, 310] width 97 height 24
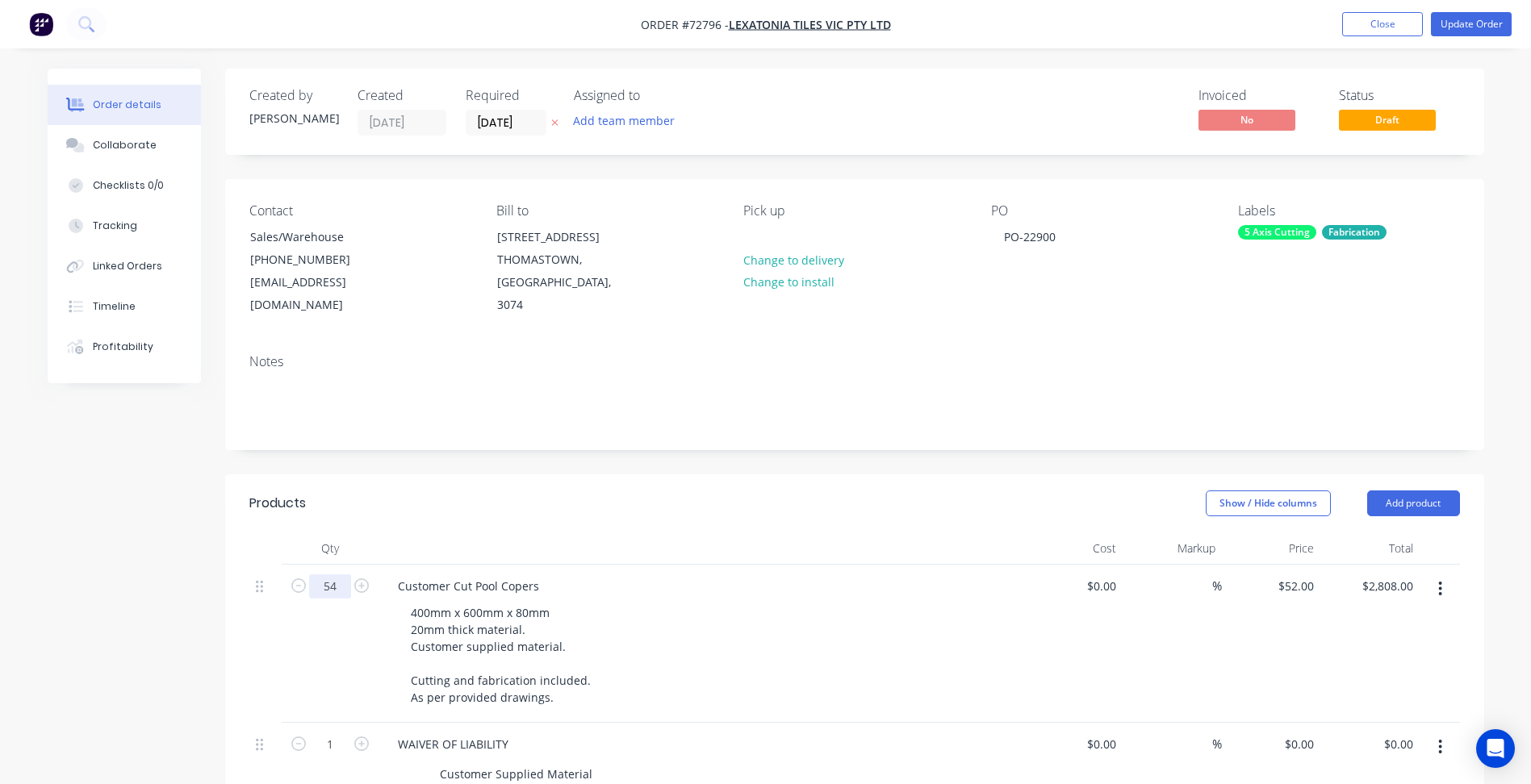
click at [330, 574] on input "54" at bounding box center [329, 586] width 42 height 24
type input "48"
type input "$2,496.00"
click at [1452, 39] on nav "Order #72796 - Lexatonia Tiles Vic Pty Ltd Add product Close Update Order" at bounding box center [766, 24] width 1531 height 49
click at [1459, 22] on button "Update Order" at bounding box center [1472, 24] width 81 height 24
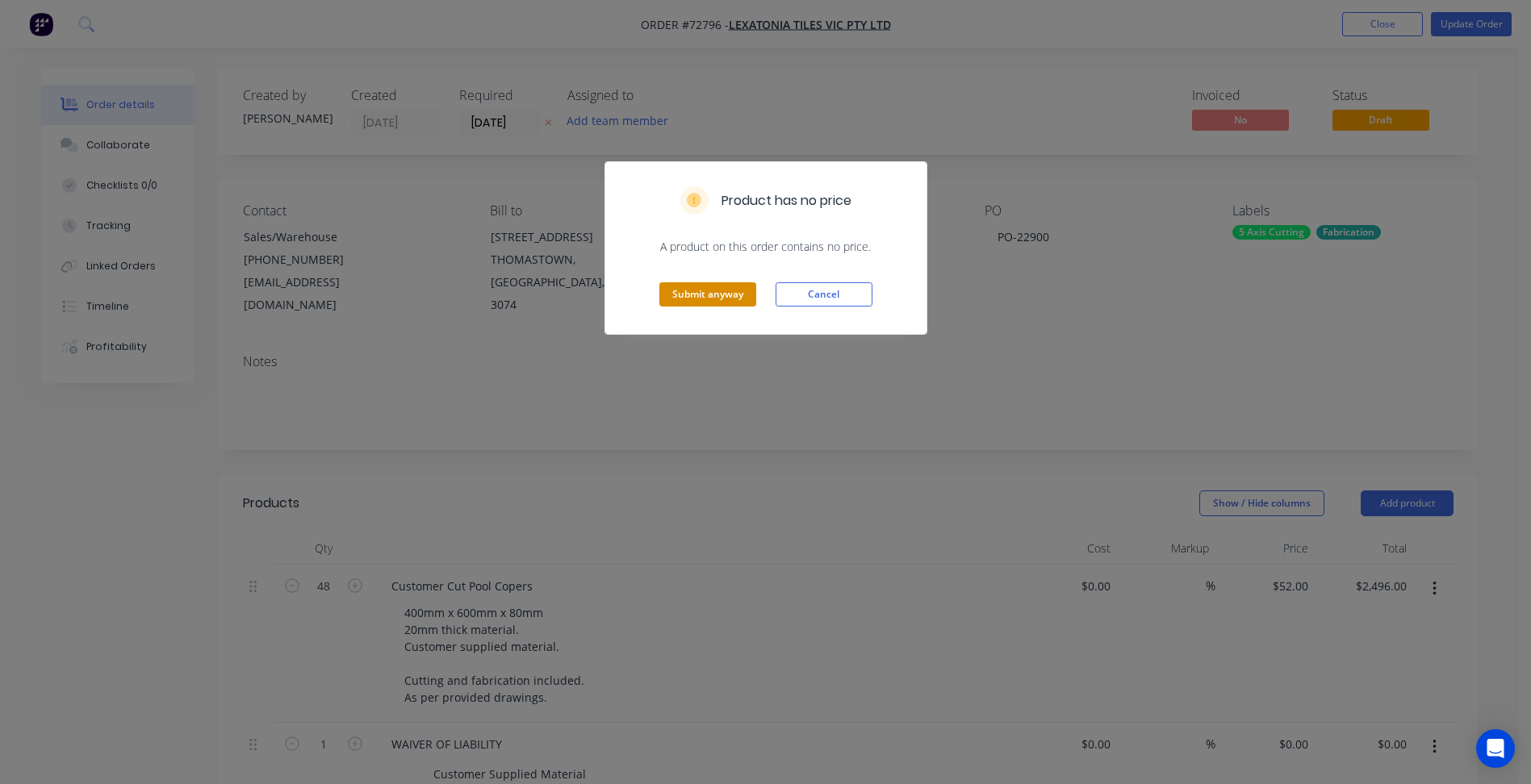
click at [711, 292] on button "Submit anyway" at bounding box center [708, 294] width 97 height 24
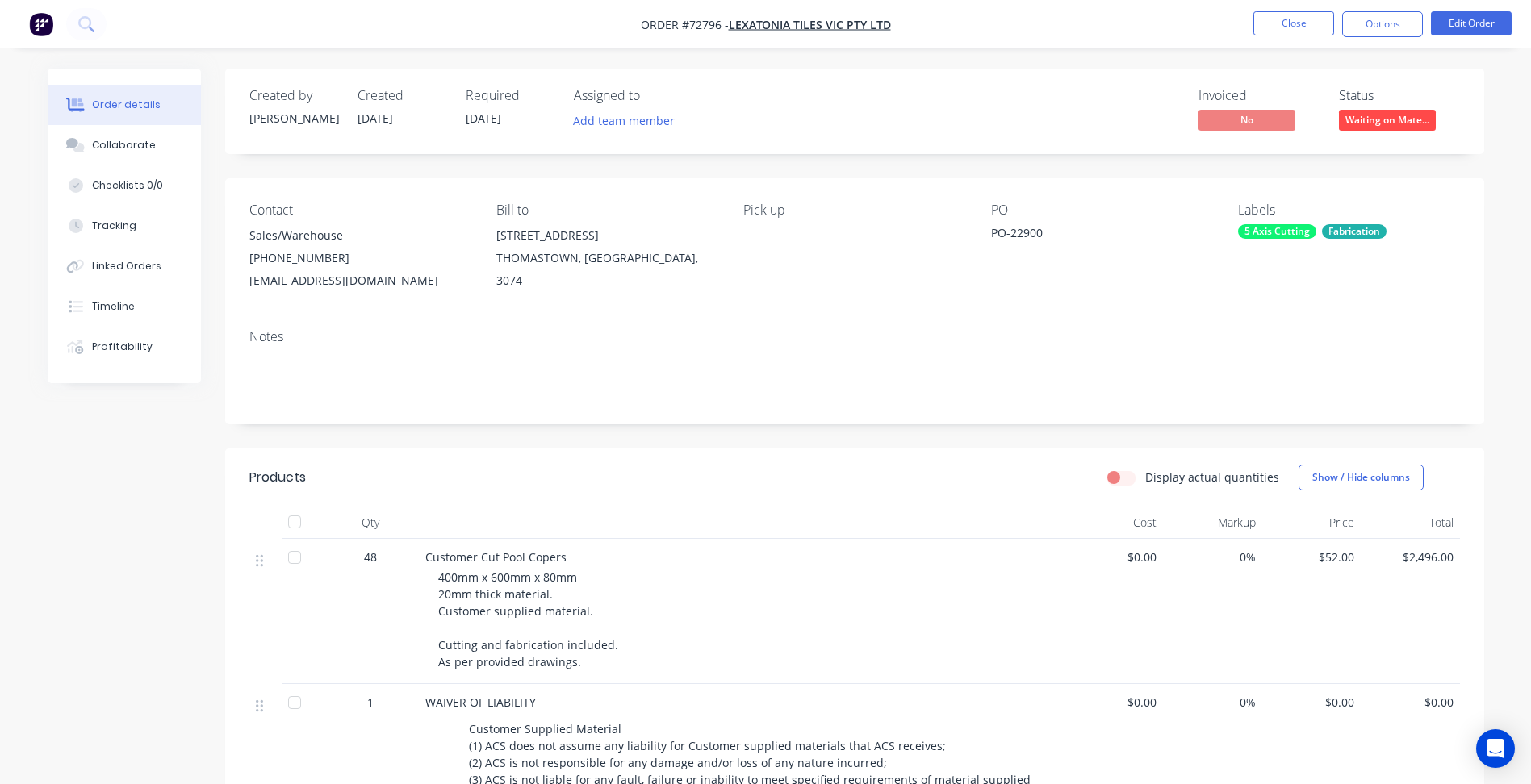
click at [635, 441] on div "Created by [PERSON_NAME] Created [DATE] Required [DATE] Assigned to Add team me…" at bounding box center [855, 600] width 1259 height 1064
click at [119, 146] on div "Collaborate" at bounding box center [123, 145] width 64 height 15
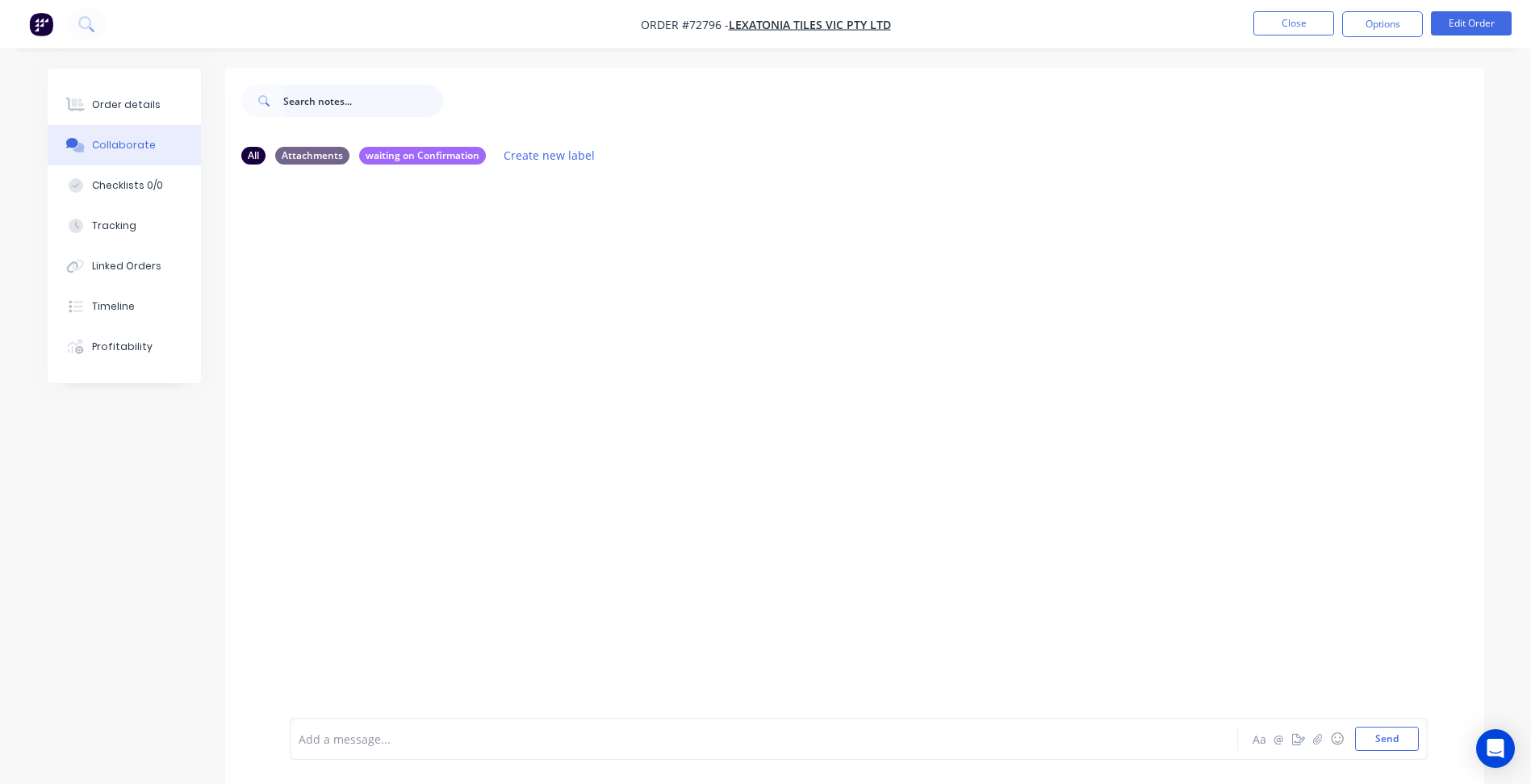
click at [319, 99] on input "text" at bounding box center [363, 101] width 160 height 32
click at [334, 741] on div at bounding box center [719, 739] width 839 height 17
drag, startPoint x: 832, startPoint y: 737, endPoint x: 676, endPoint y: 734, distance: 156.0
click at [676, 734] on div "@[PERSON_NAME] This has been reduced back to the original quantity of 48 x pcs.…" at bounding box center [719, 739] width 839 height 17
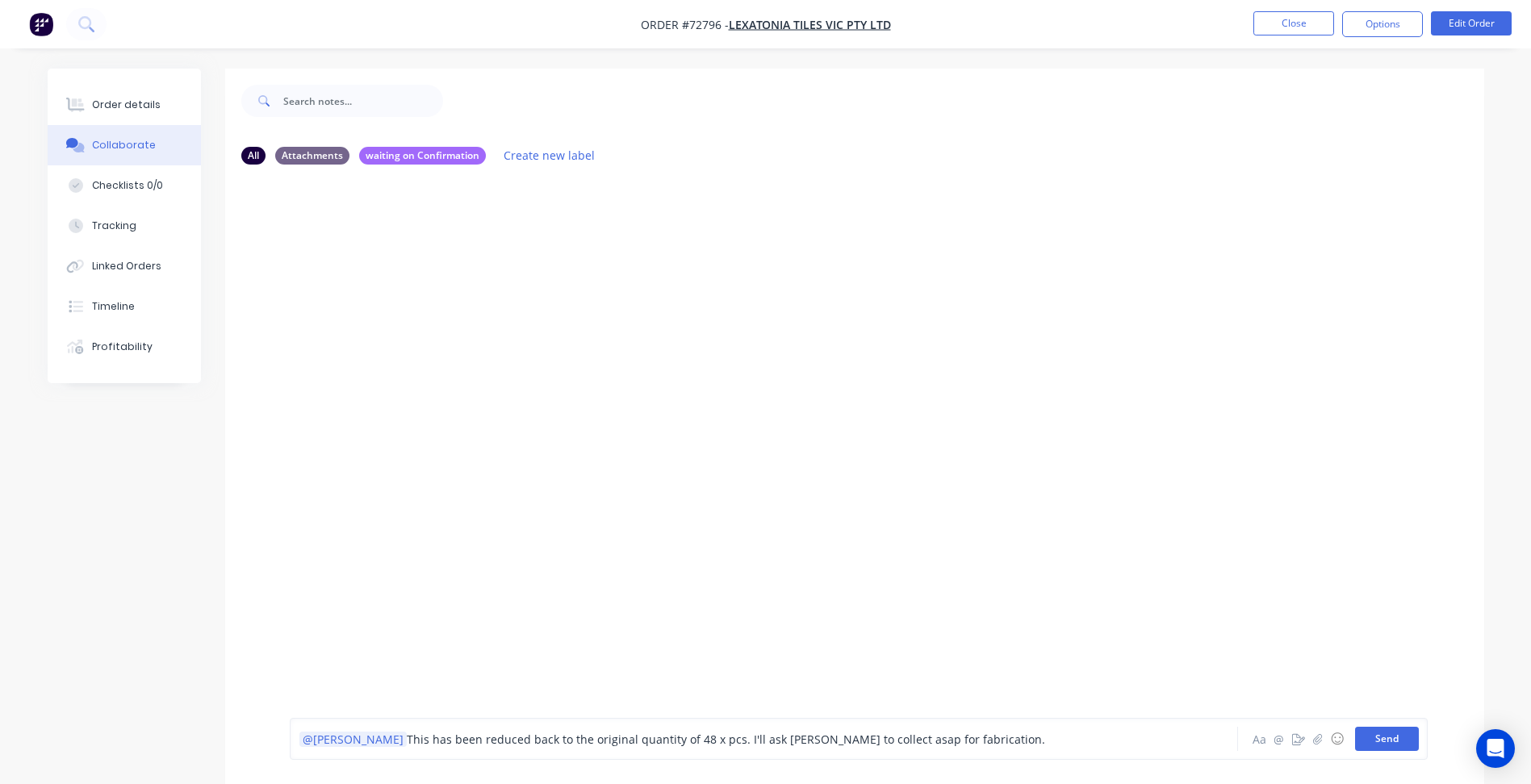
click at [1377, 733] on button "Send" at bounding box center [1386, 739] width 64 height 24
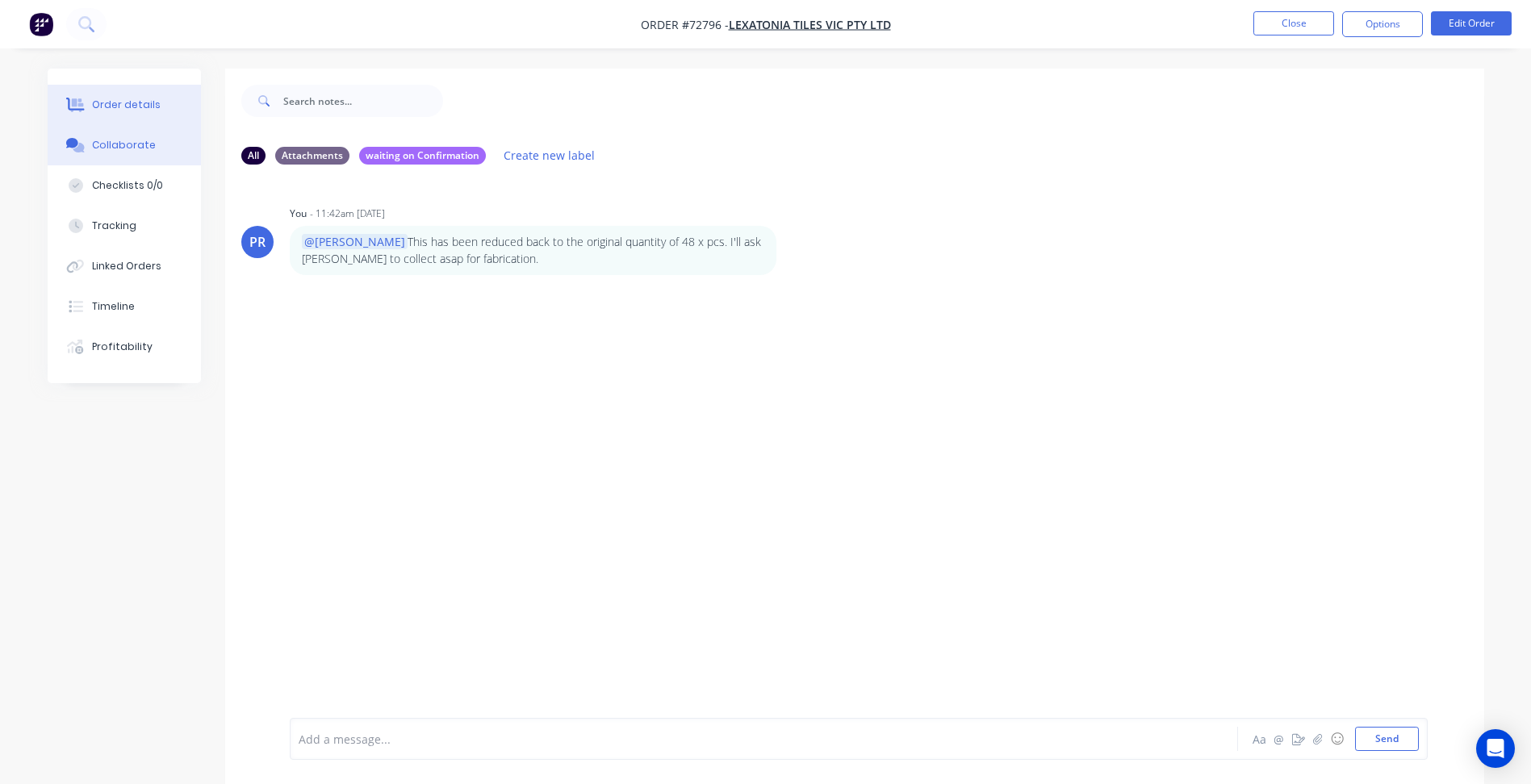
click at [159, 97] on button "Order details" at bounding box center [125, 105] width 154 height 40
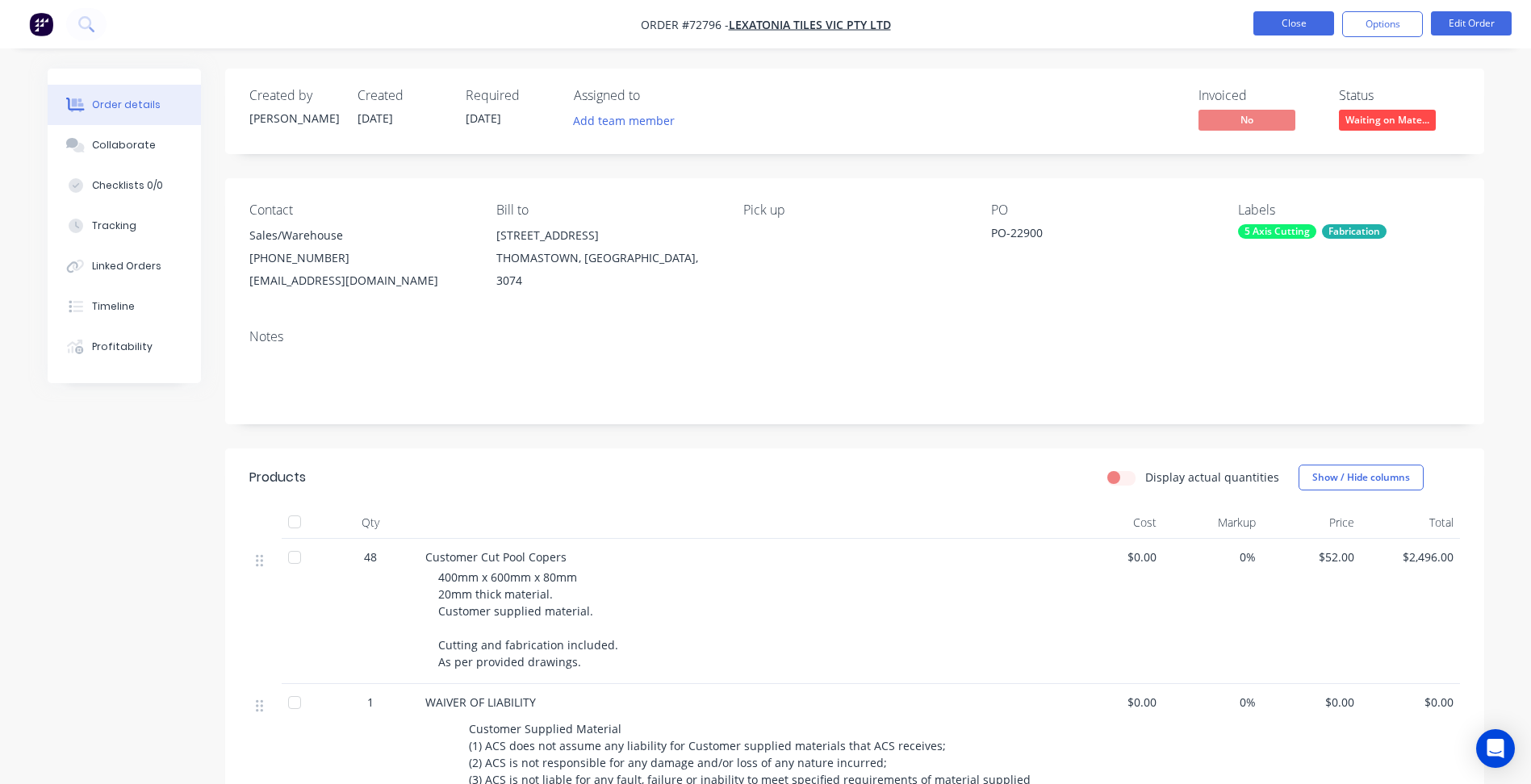
click at [1309, 23] on button "Close" at bounding box center [1294, 23] width 81 height 24
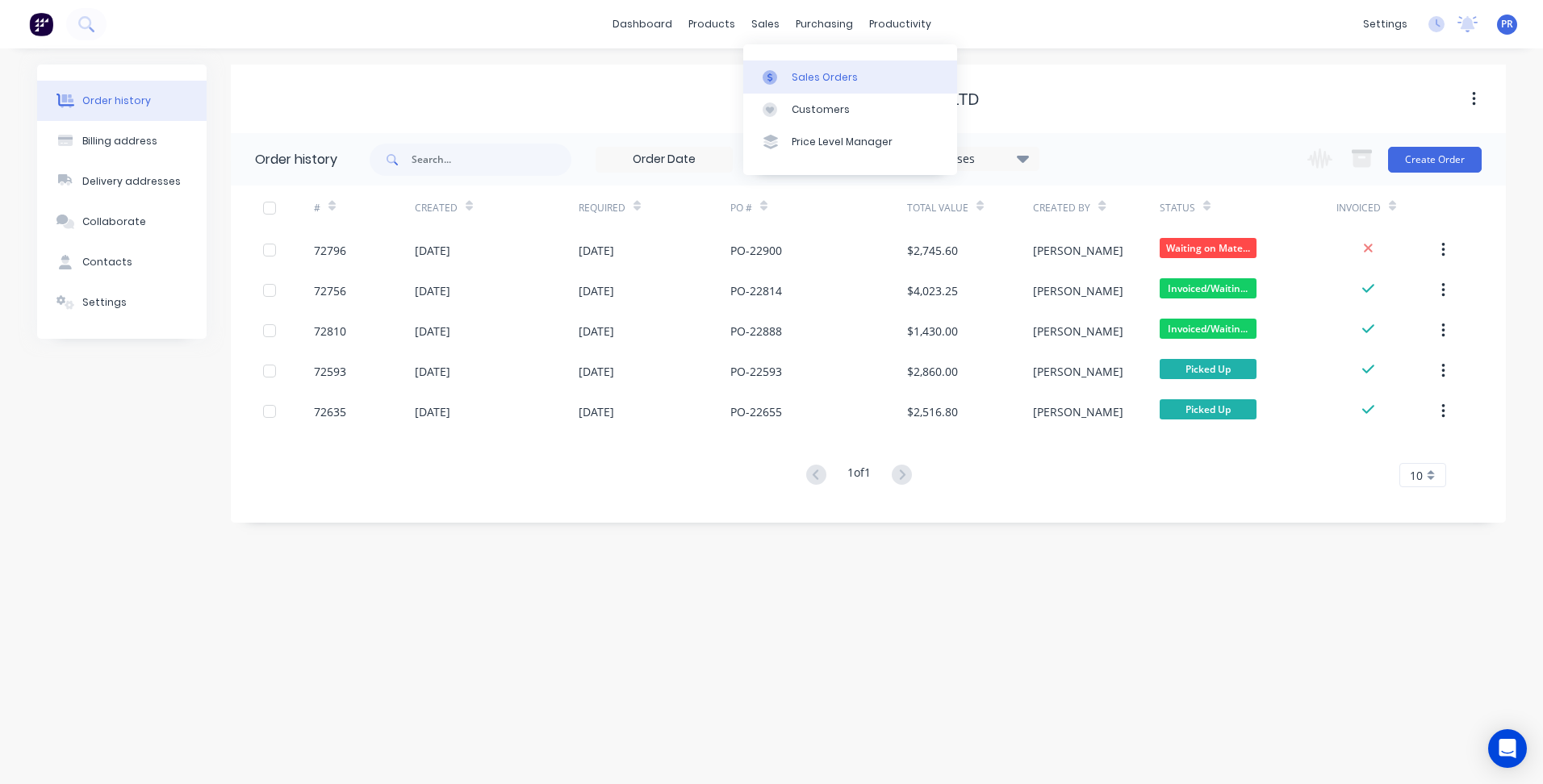
click at [793, 64] on link "Sales Orders" at bounding box center [850, 76] width 214 height 32
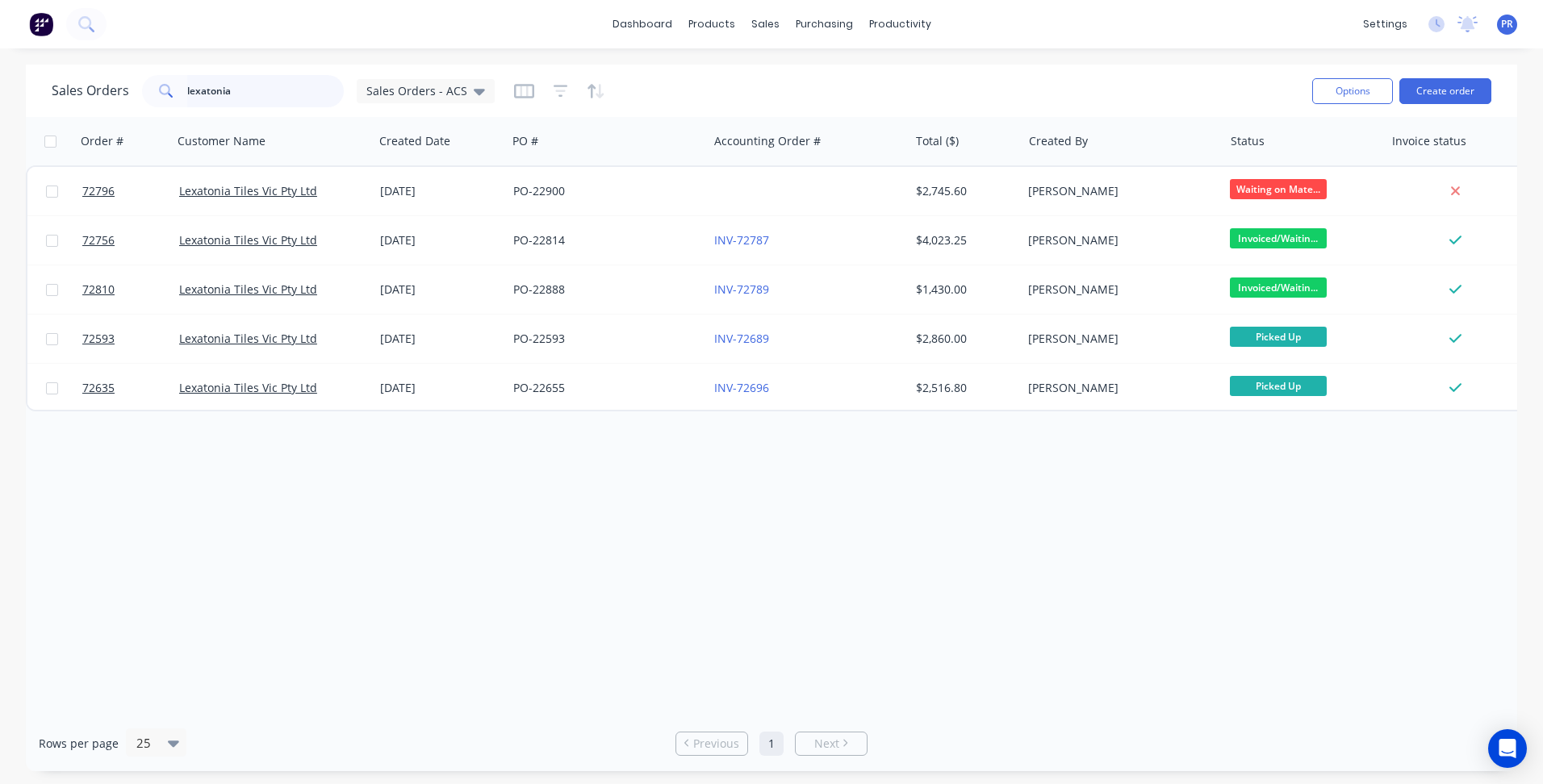
drag, startPoint x: 251, startPoint y: 87, endPoint x: 16, endPoint y: 83, distance: 235.0
click at [133, 87] on div "Sales Orders lexatonia Sales Orders - ACS" at bounding box center [273, 91] width 443 height 32
type input "hajar"
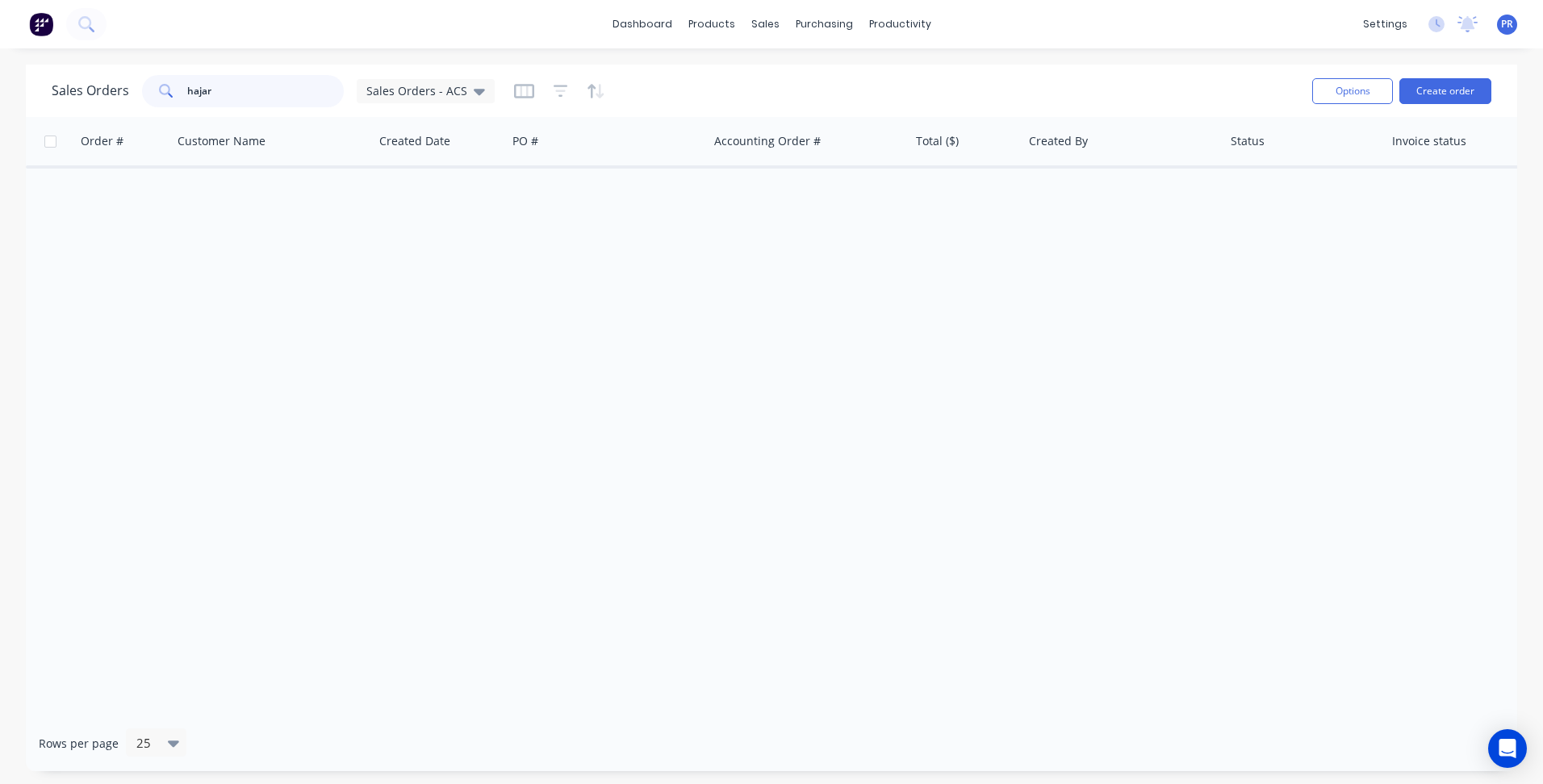
click at [1453, 89] on button "Create order" at bounding box center [1445, 91] width 92 height 26
click input
type input "Cash Sale - Hajar"
click b "Cash Sale - Hajar"
click button "Create Order"
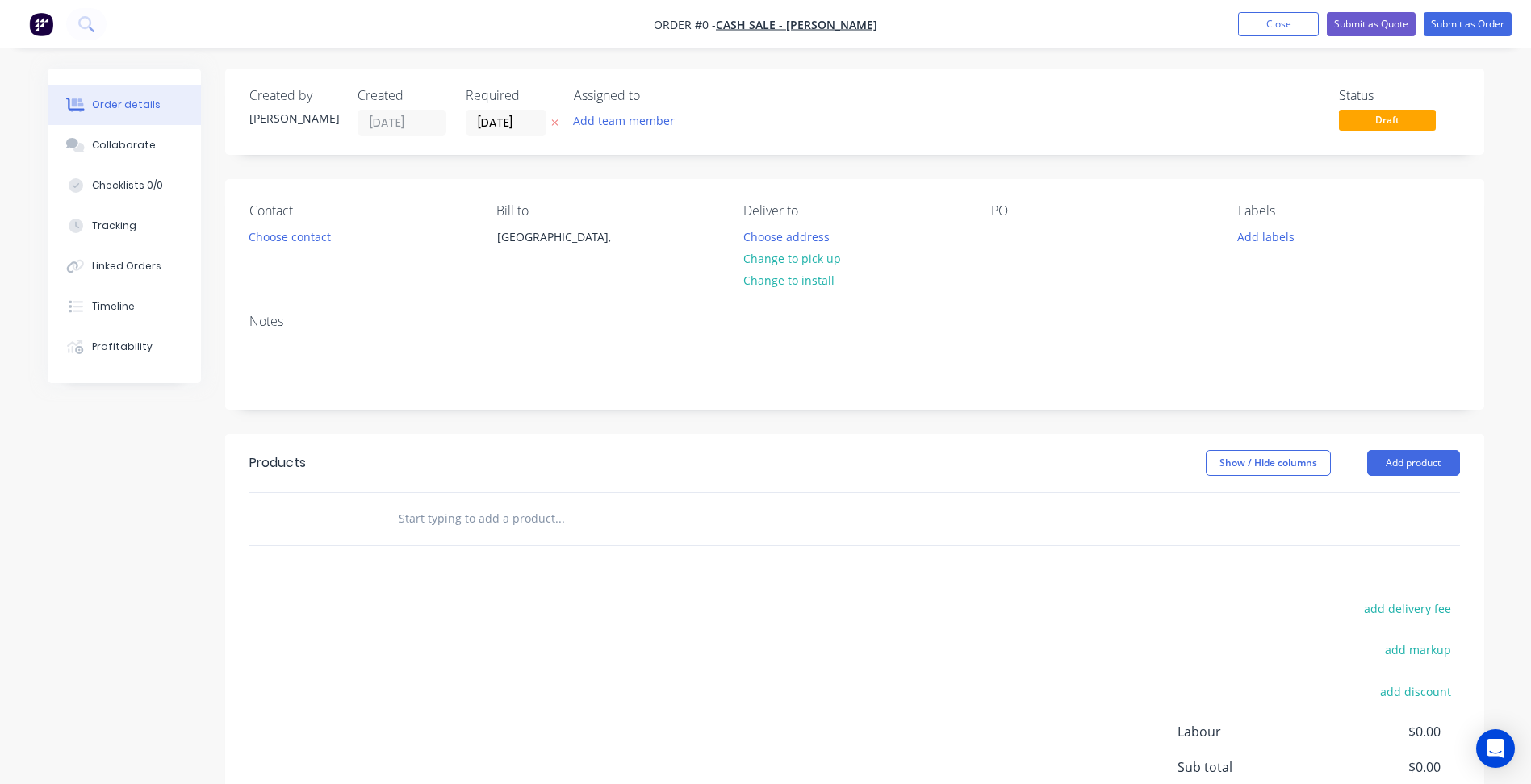
click at [1414, 481] on header "Products Show / Hide columns Add product" at bounding box center [855, 463] width 1259 height 58
click at [1410, 463] on button "Add product" at bounding box center [1414, 462] width 92 height 26
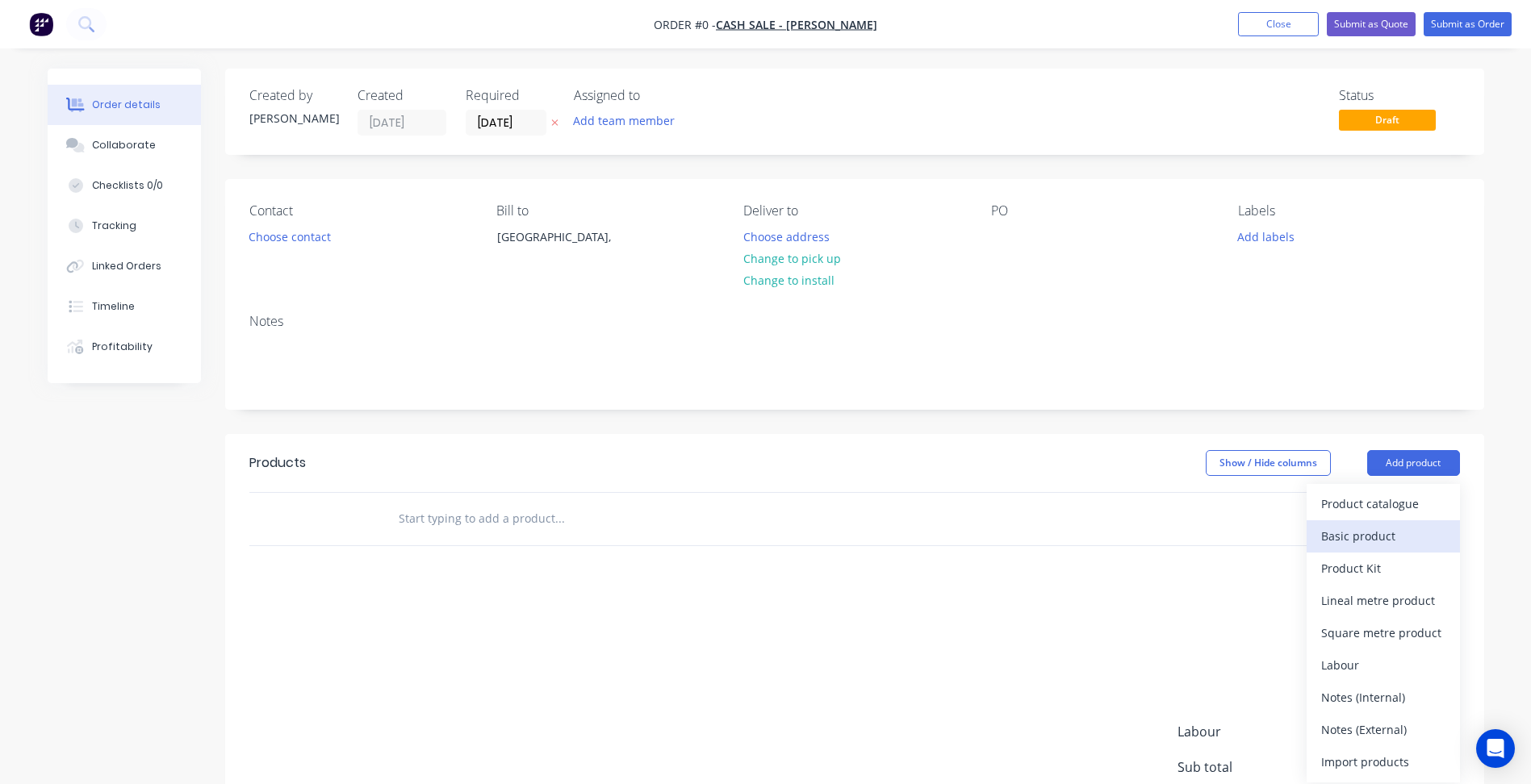
click at [1366, 541] on div "Basic product" at bounding box center [1383, 536] width 125 height 23
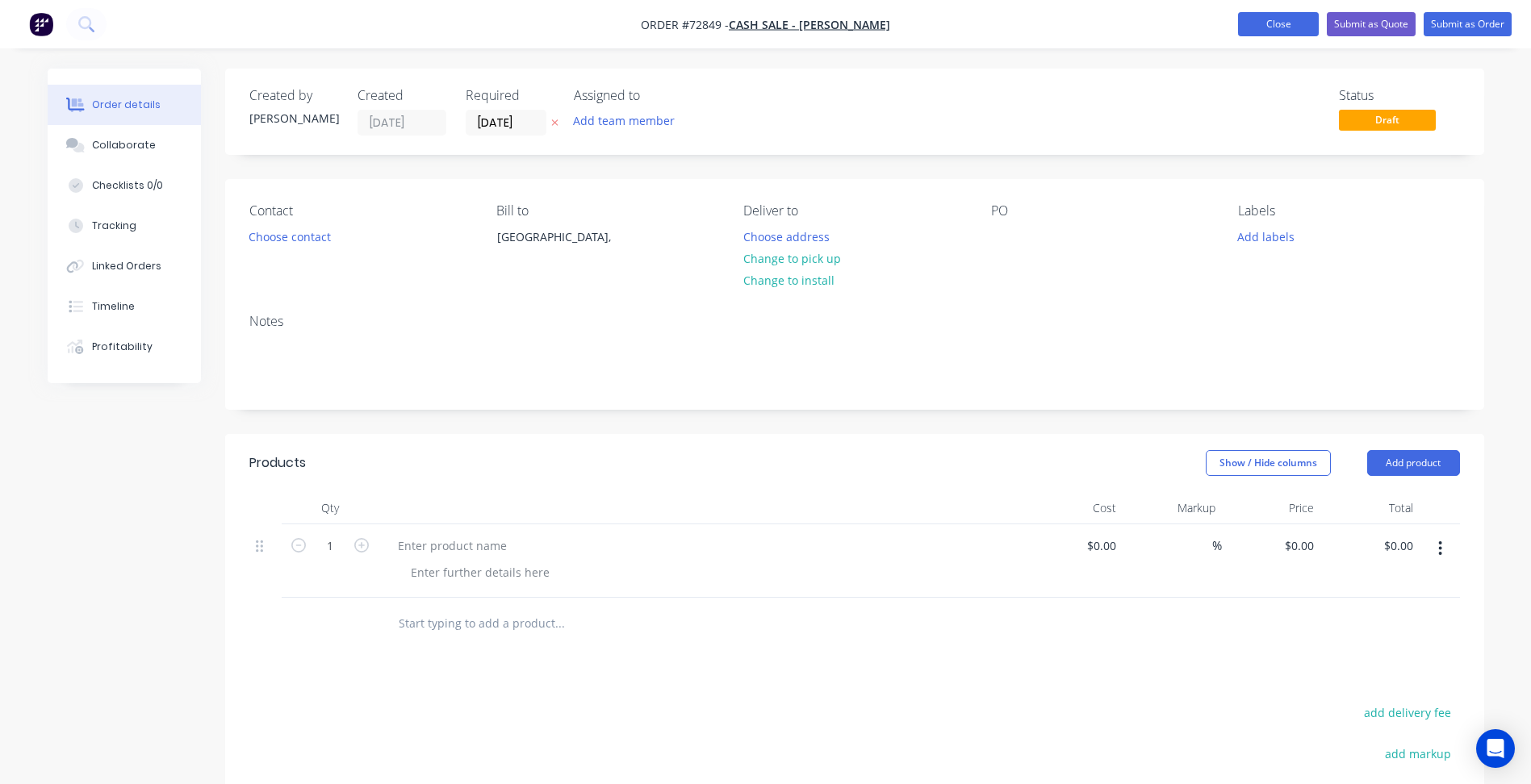
click at [1272, 17] on button "Close" at bounding box center [1278, 24] width 81 height 24
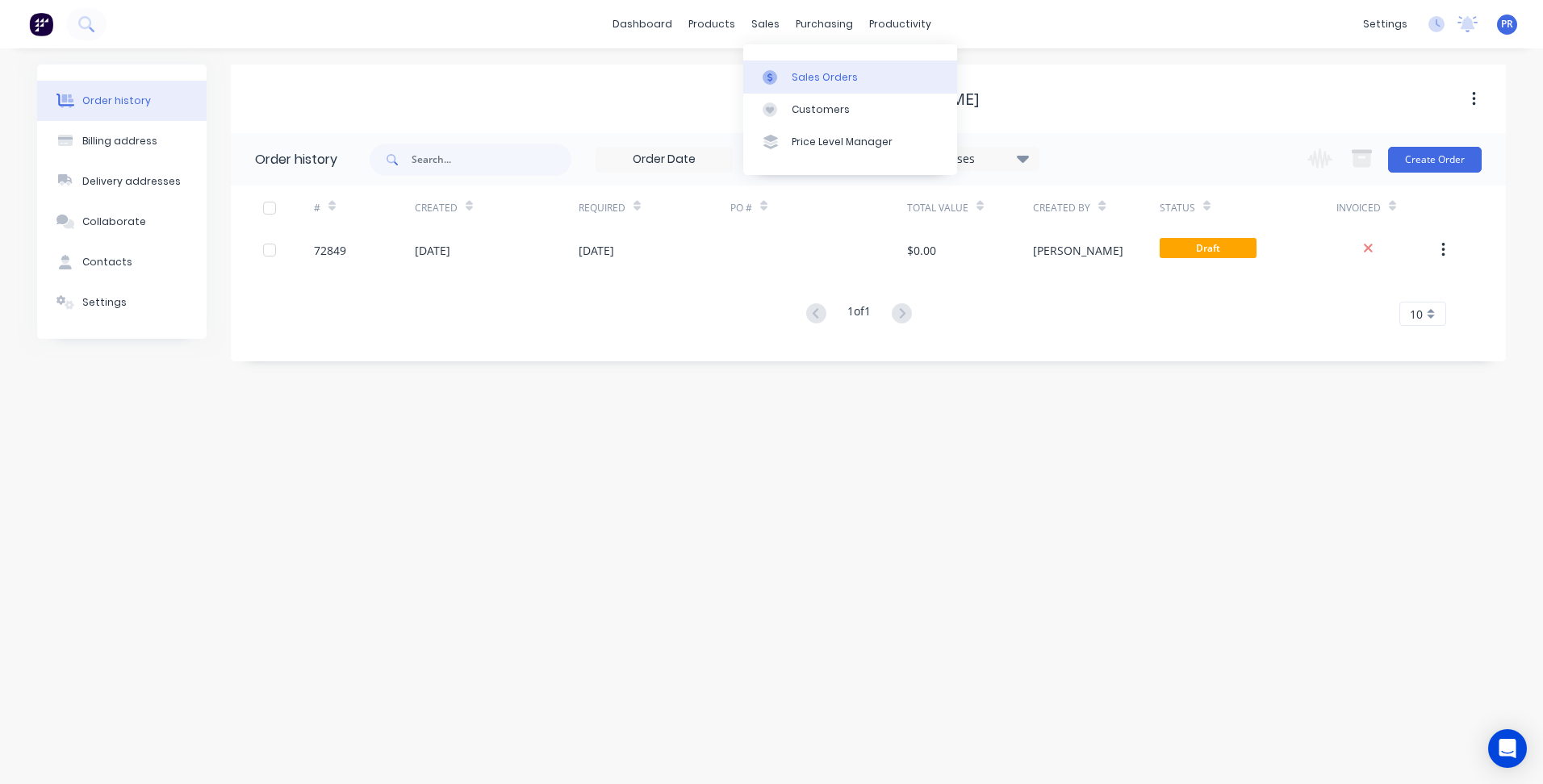
click at [783, 73] on div at bounding box center [774, 78] width 24 height 15
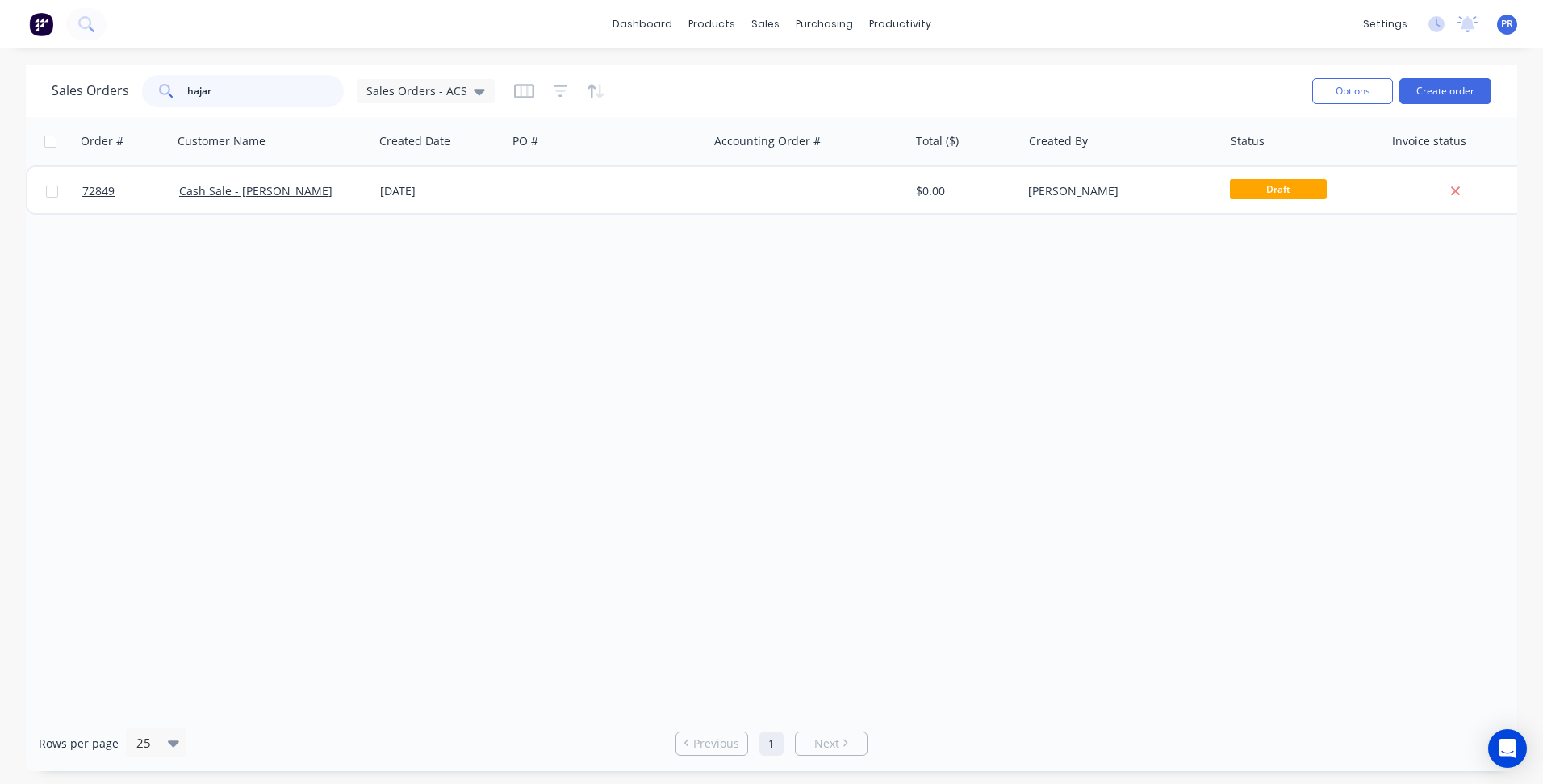
drag, startPoint x: 252, startPoint y: 97, endPoint x: 91, endPoint y: 92, distance: 161.1
click at [91, 92] on div "Sales Orders hajar Sales Orders - ACS" at bounding box center [273, 91] width 443 height 32
type input "stanmor"
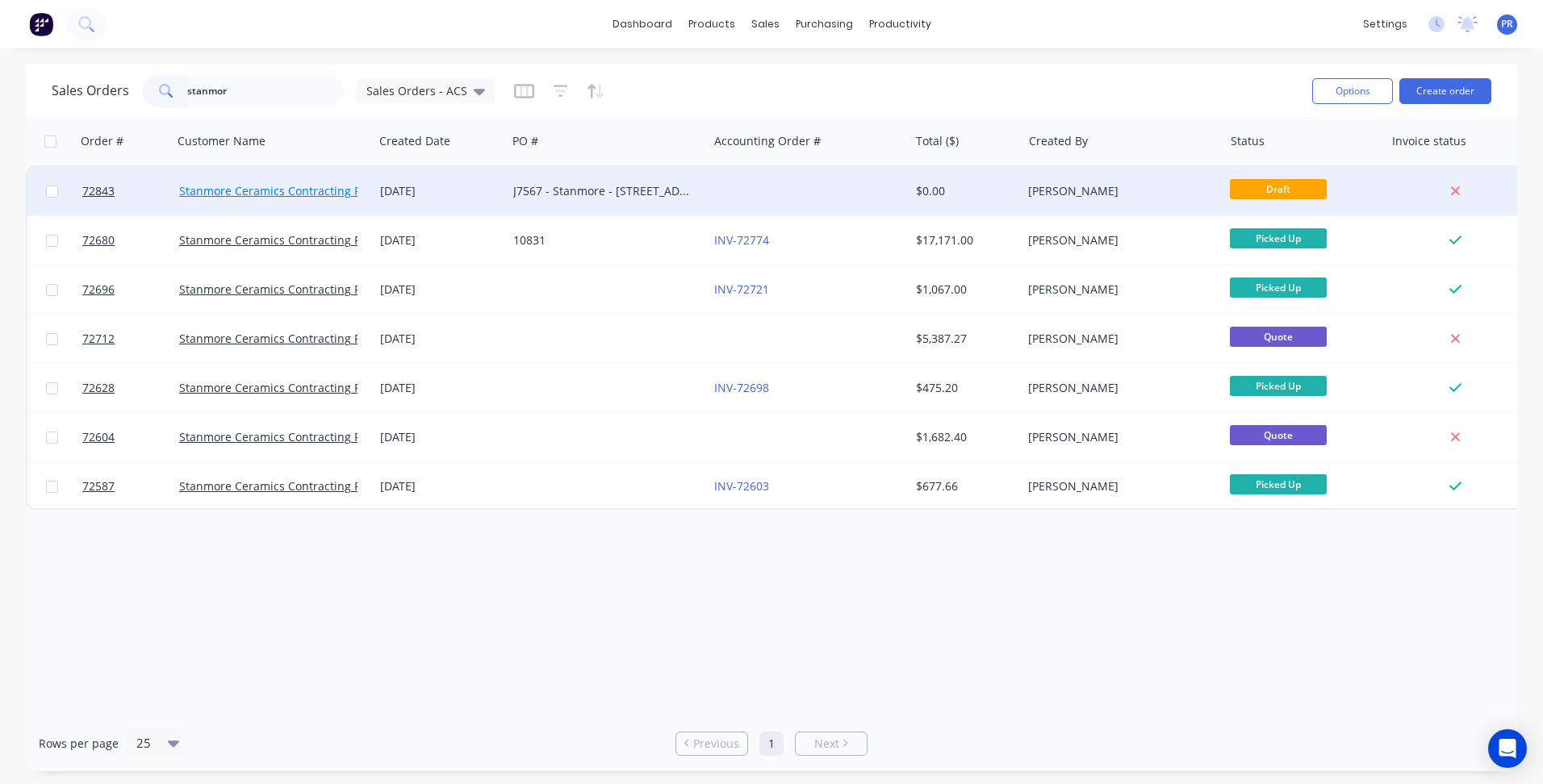
click at [278, 191] on link "Stanmore Ceramics Contracting Pty Ltd" at bounding box center [285, 191] width 211 height 16
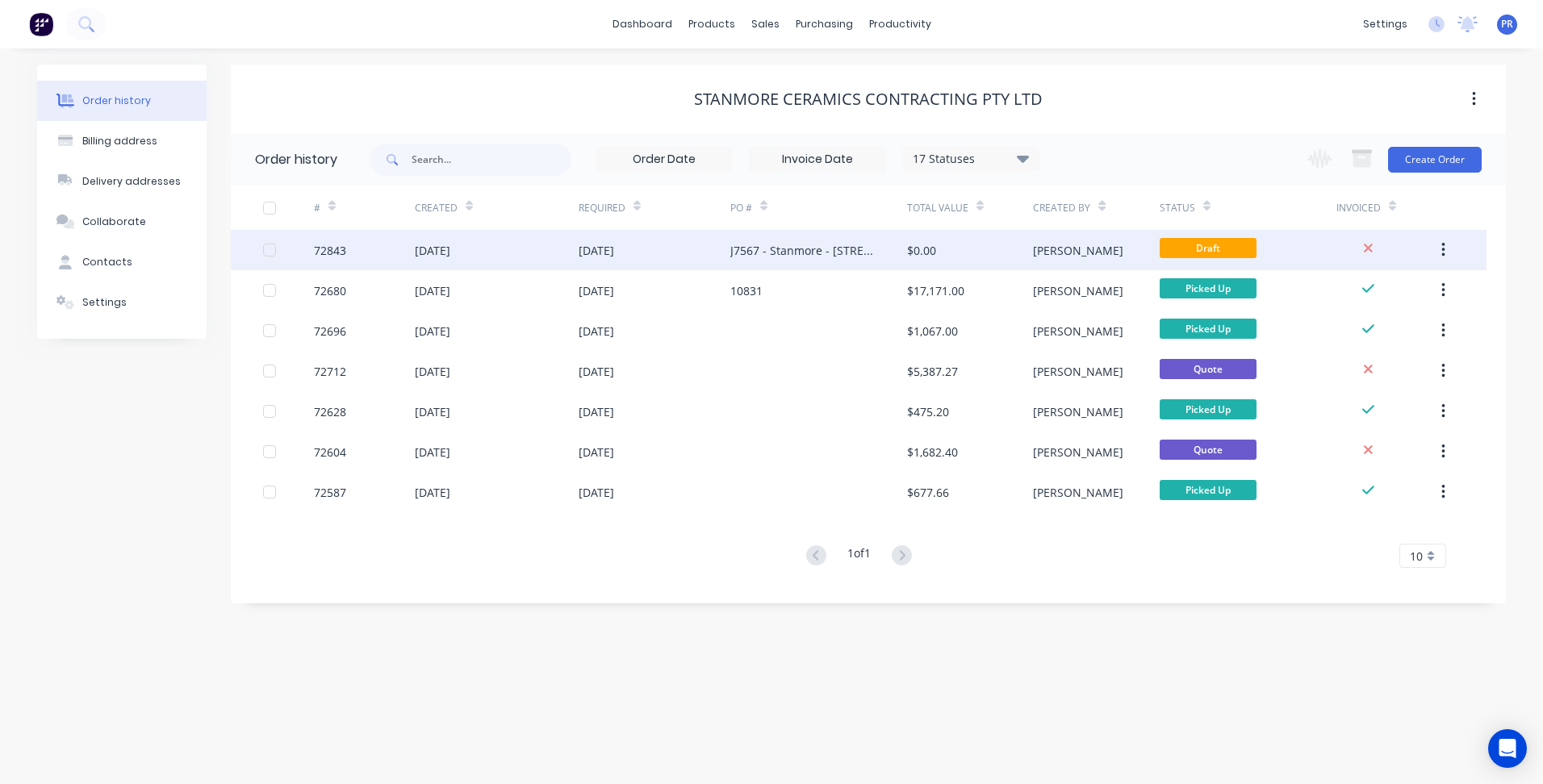
click at [687, 253] on div "[DATE]" at bounding box center [655, 250] width 152 height 40
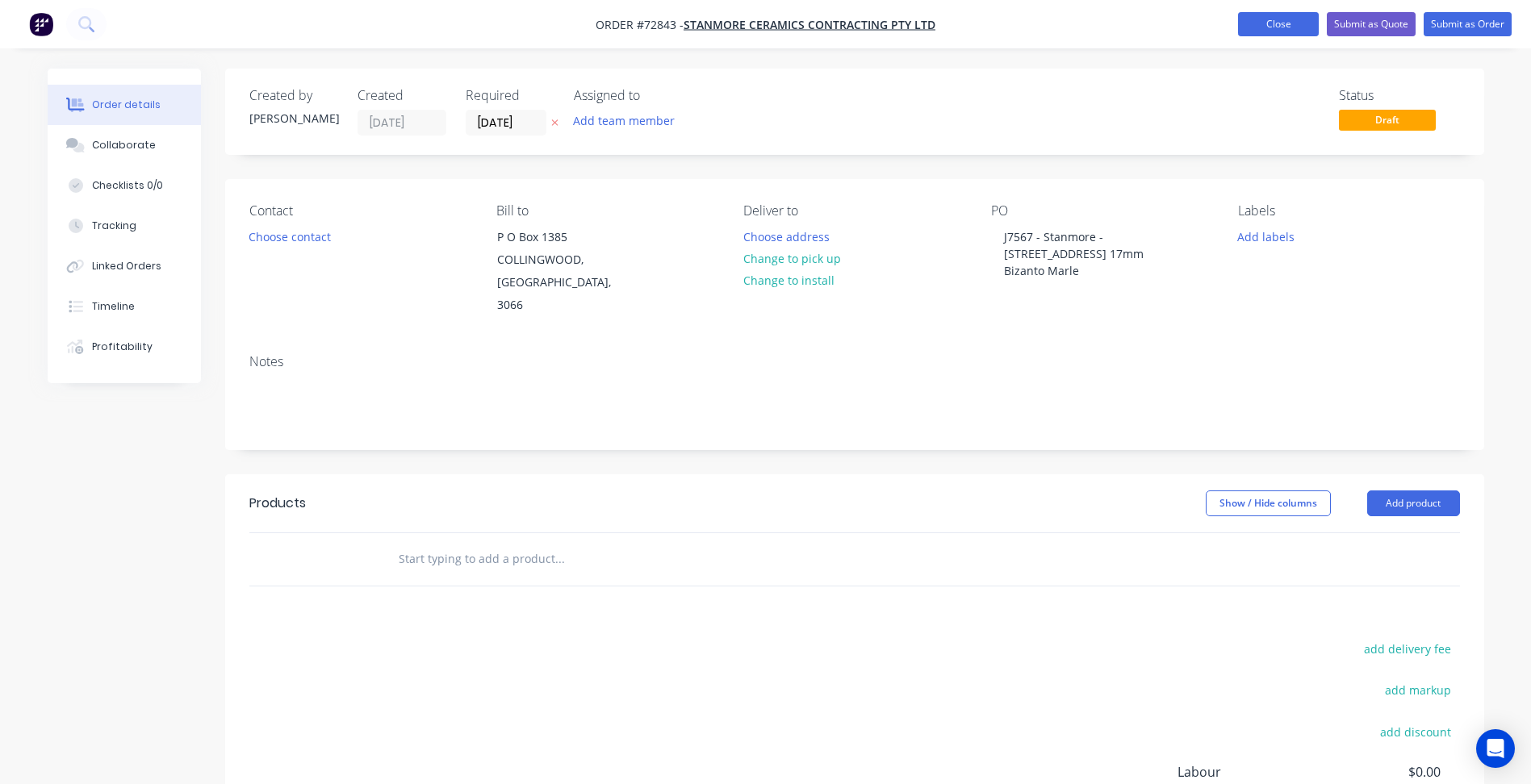
click at [1312, 21] on button "Close" at bounding box center [1278, 24] width 81 height 24
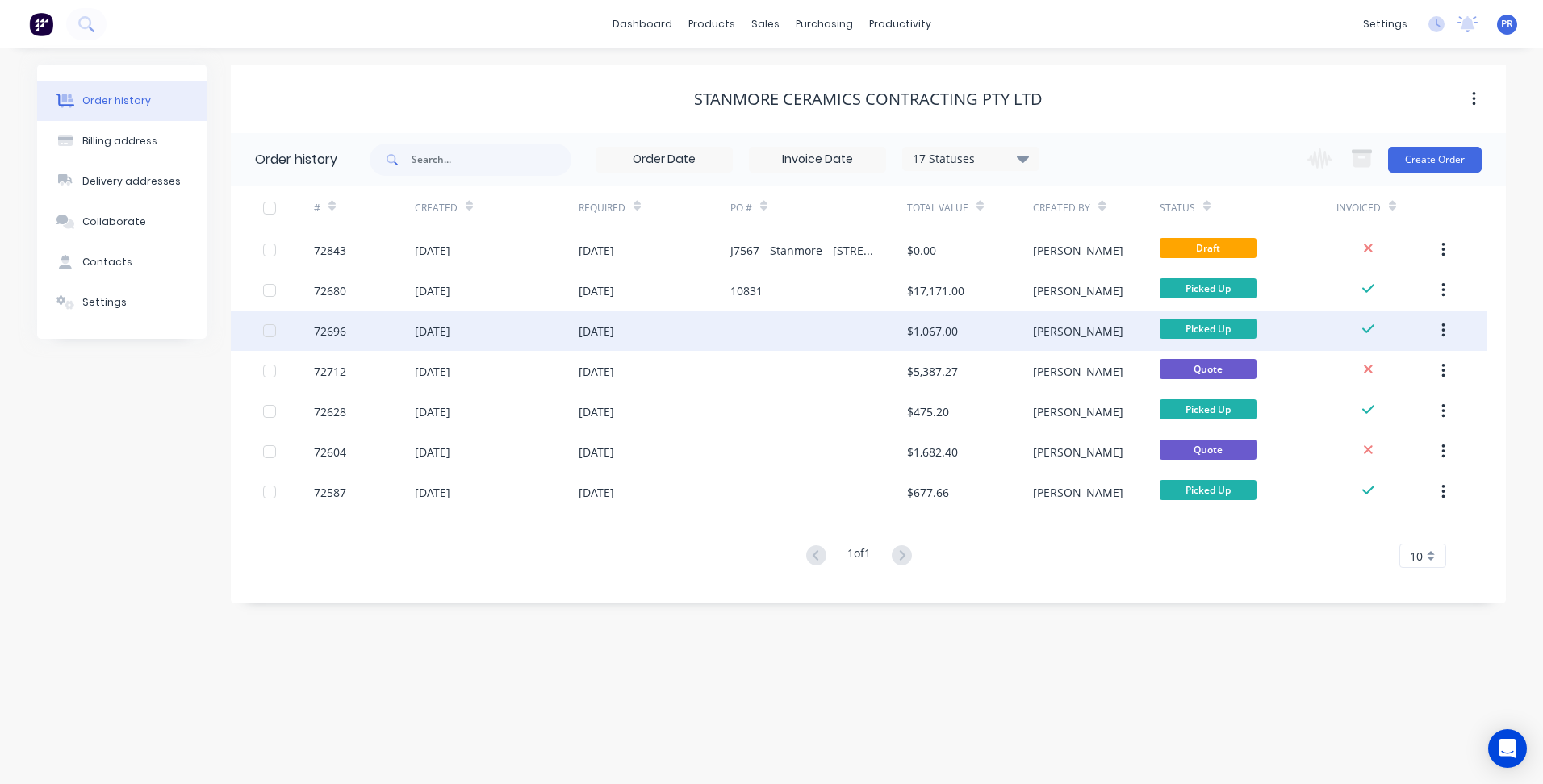
click at [614, 325] on div "[DATE]" at bounding box center [596, 331] width 35 height 17
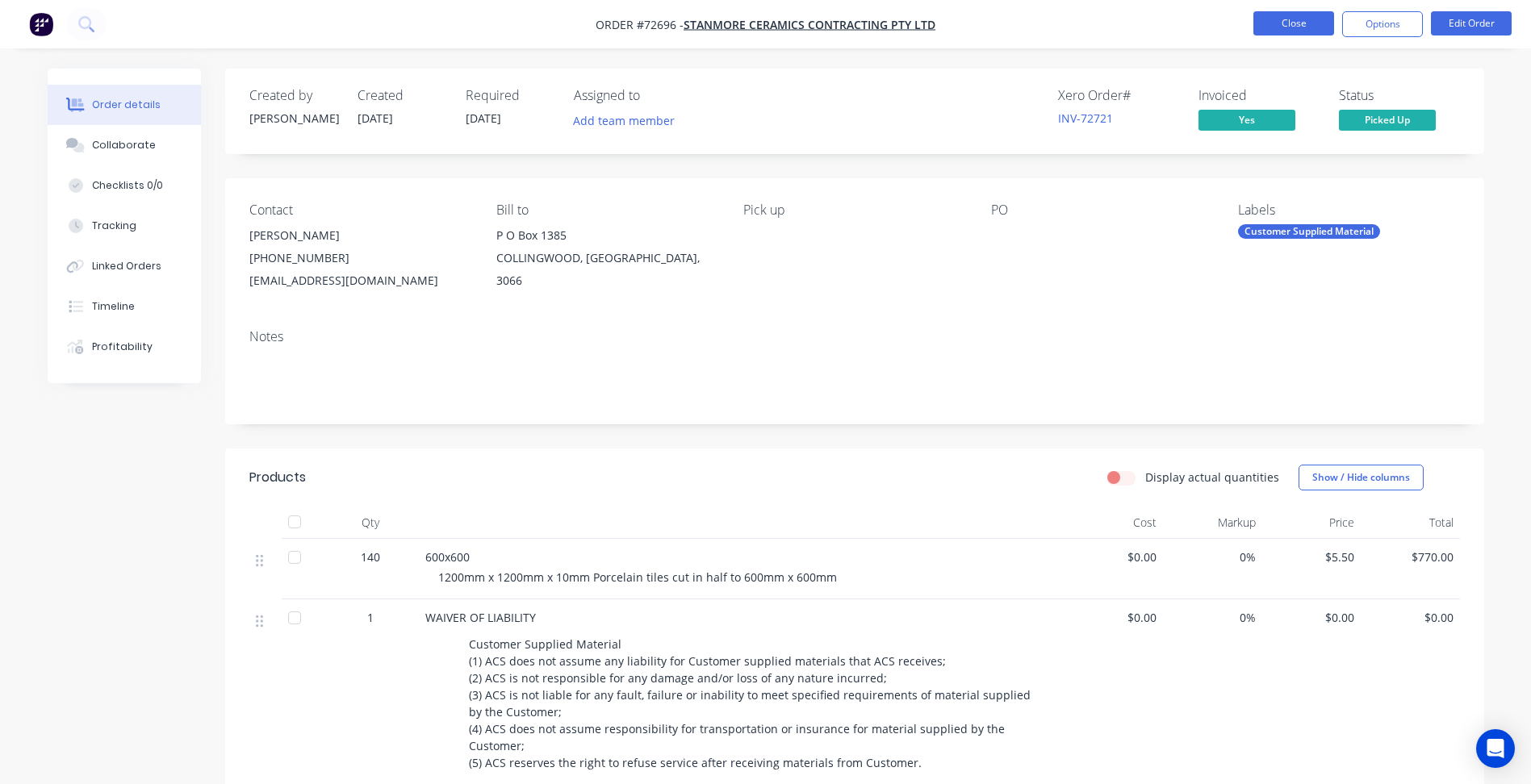
click at [1287, 13] on button "Close" at bounding box center [1294, 23] width 81 height 24
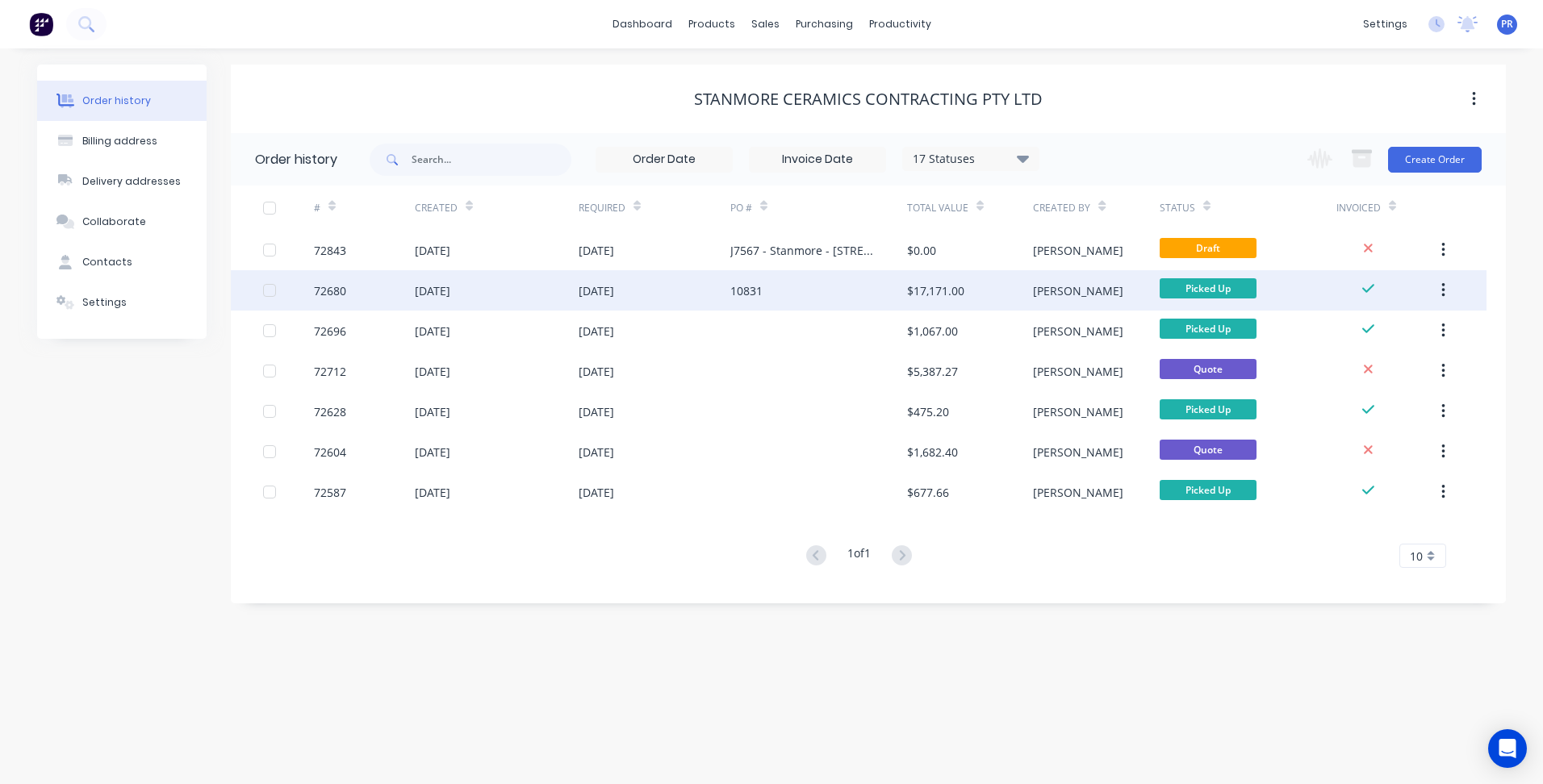
click at [614, 292] on div "[DATE]" at bounding box center [596, 290] width 35 height 17
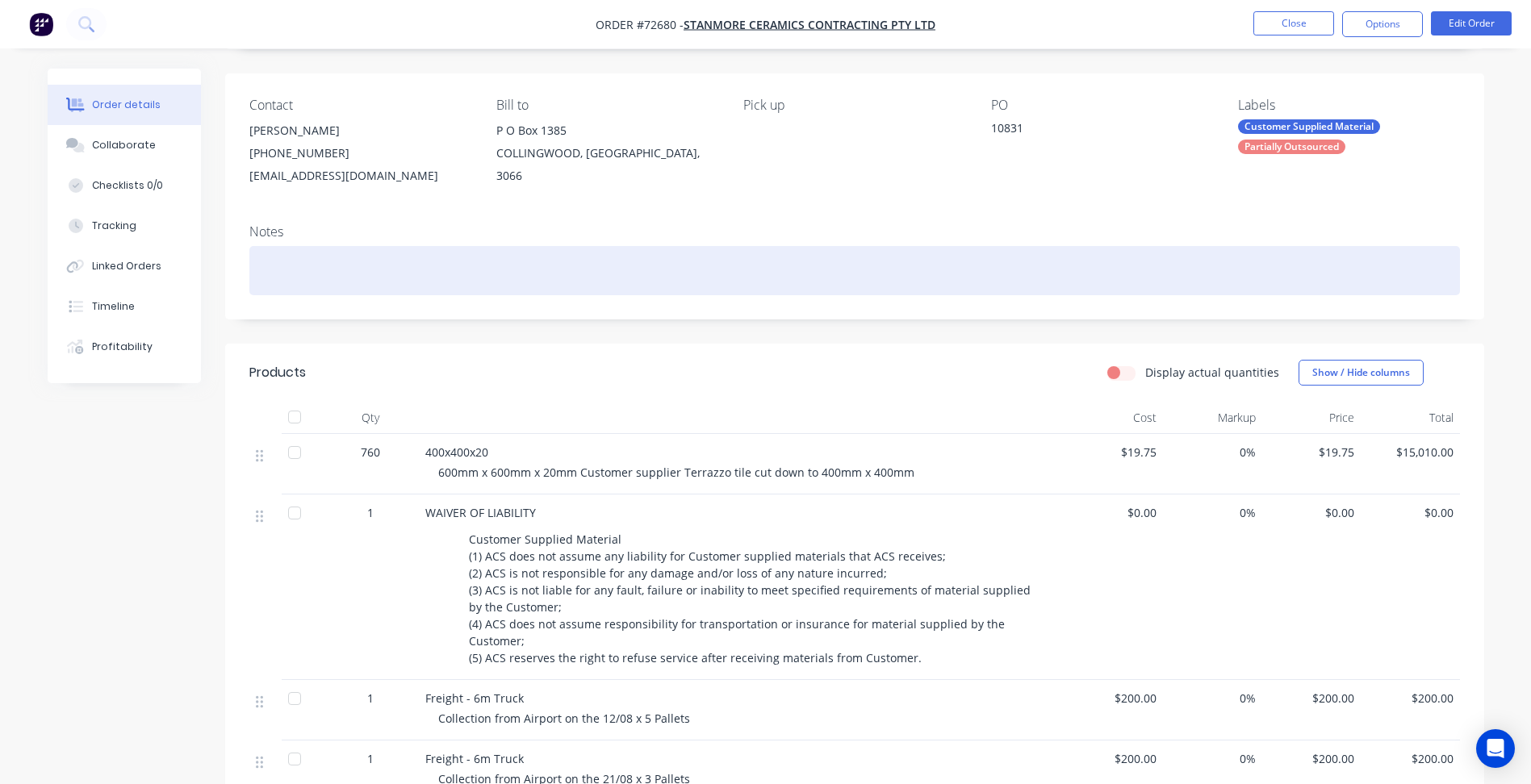
scroll to position [66, 0]
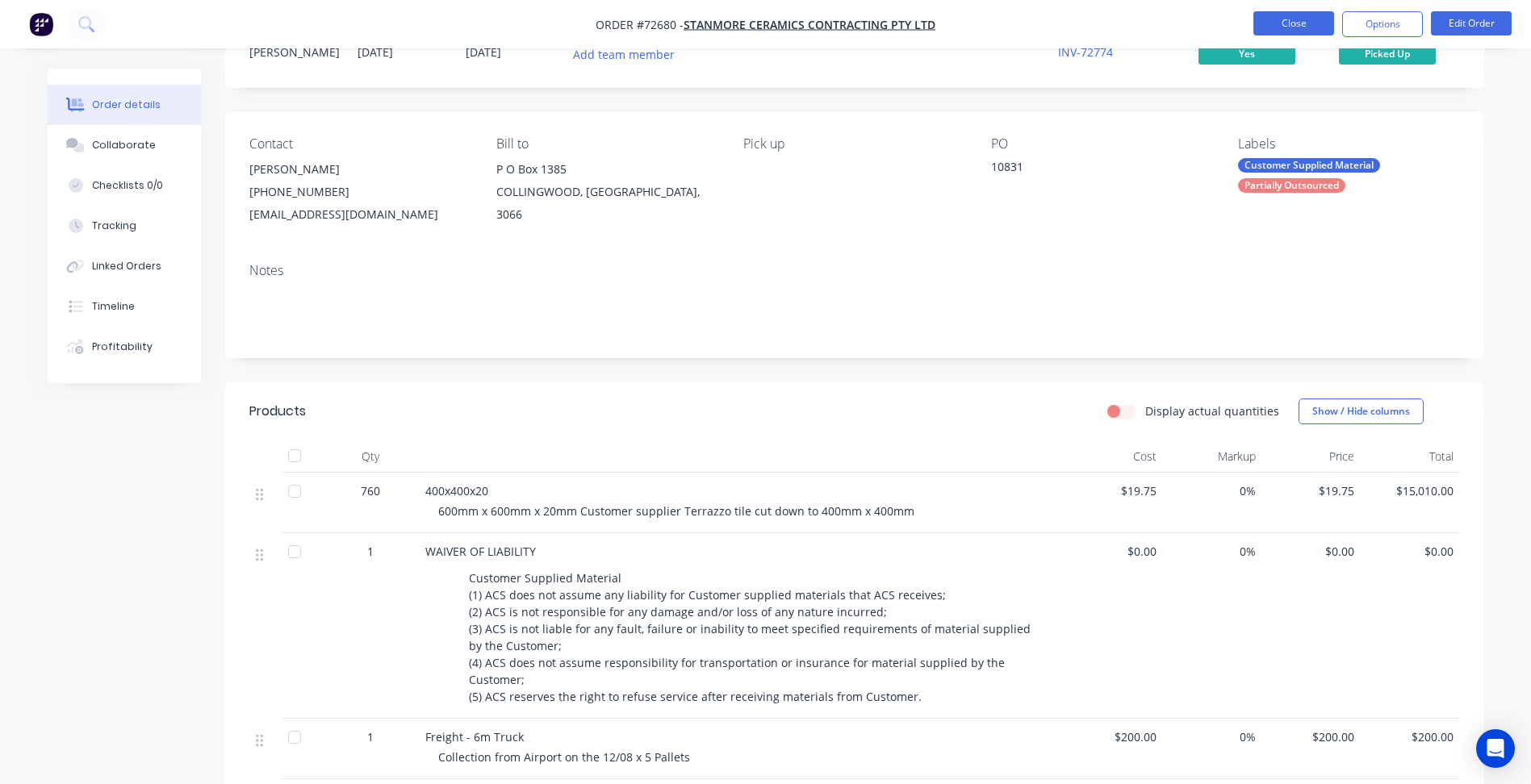
click at [1289, 26] on button "Close" at bounding box center [1294, 23] width 81 height 24
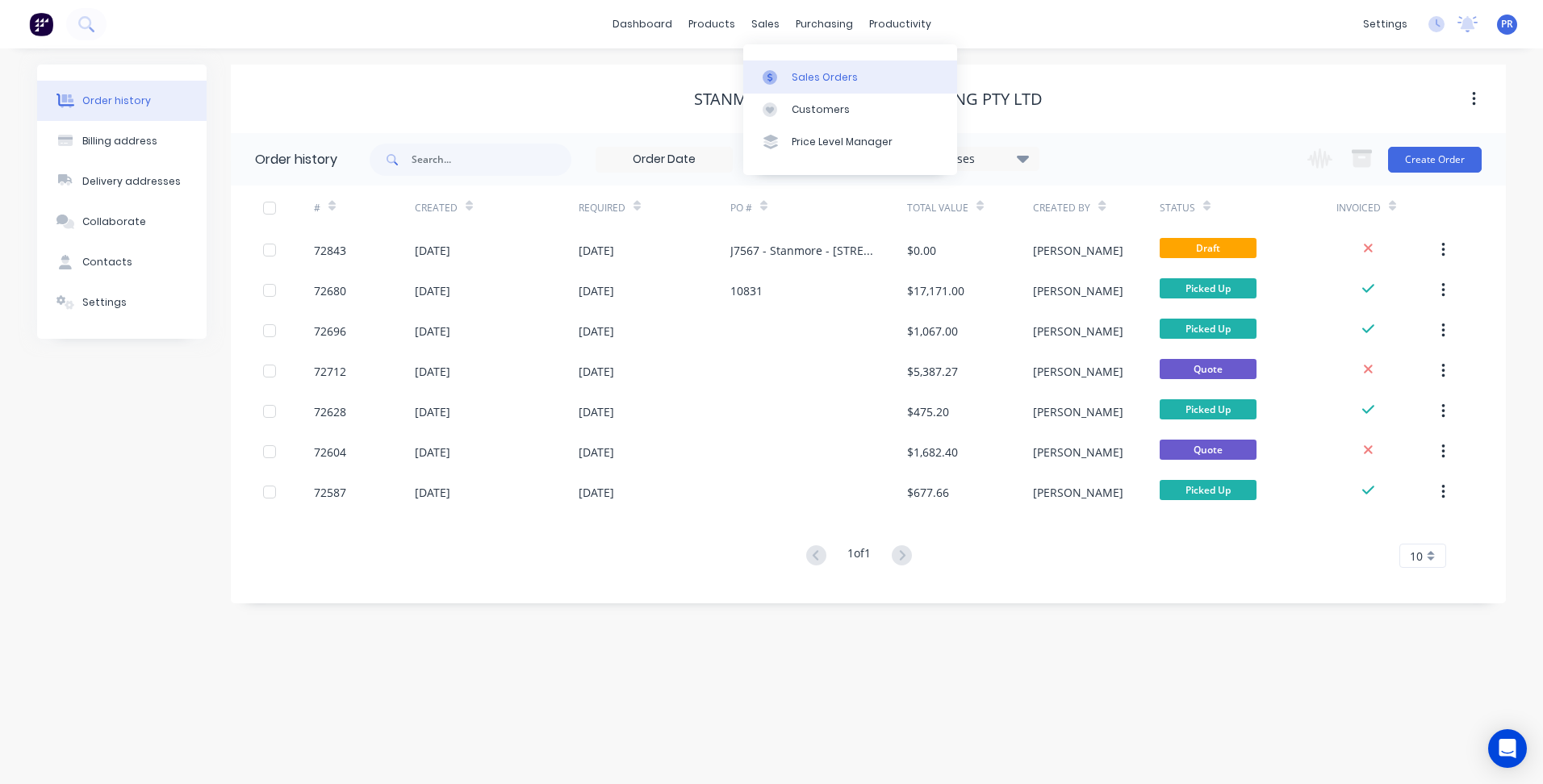
click at [817, 73] on div "Sales Orders" at bounding box center [825, 78] width 66 height 15
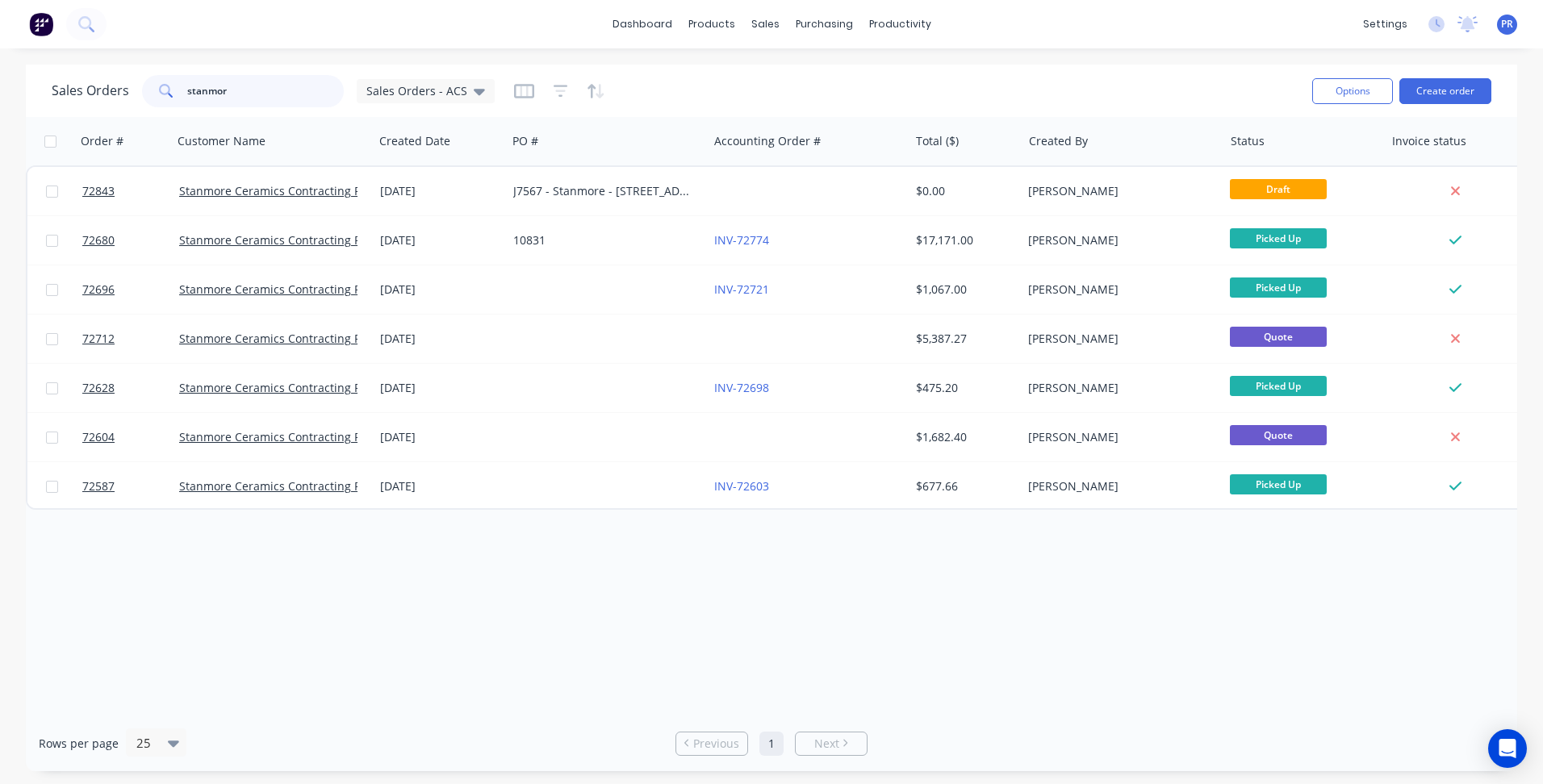
drag, startPoint x: 234, startPoint y: 83, endPoint x: 144, endPoint y: 89, distance: 90.2
click at [144, 89] on div "stanmor" at bounding box center [243, 91] width 201 height 32
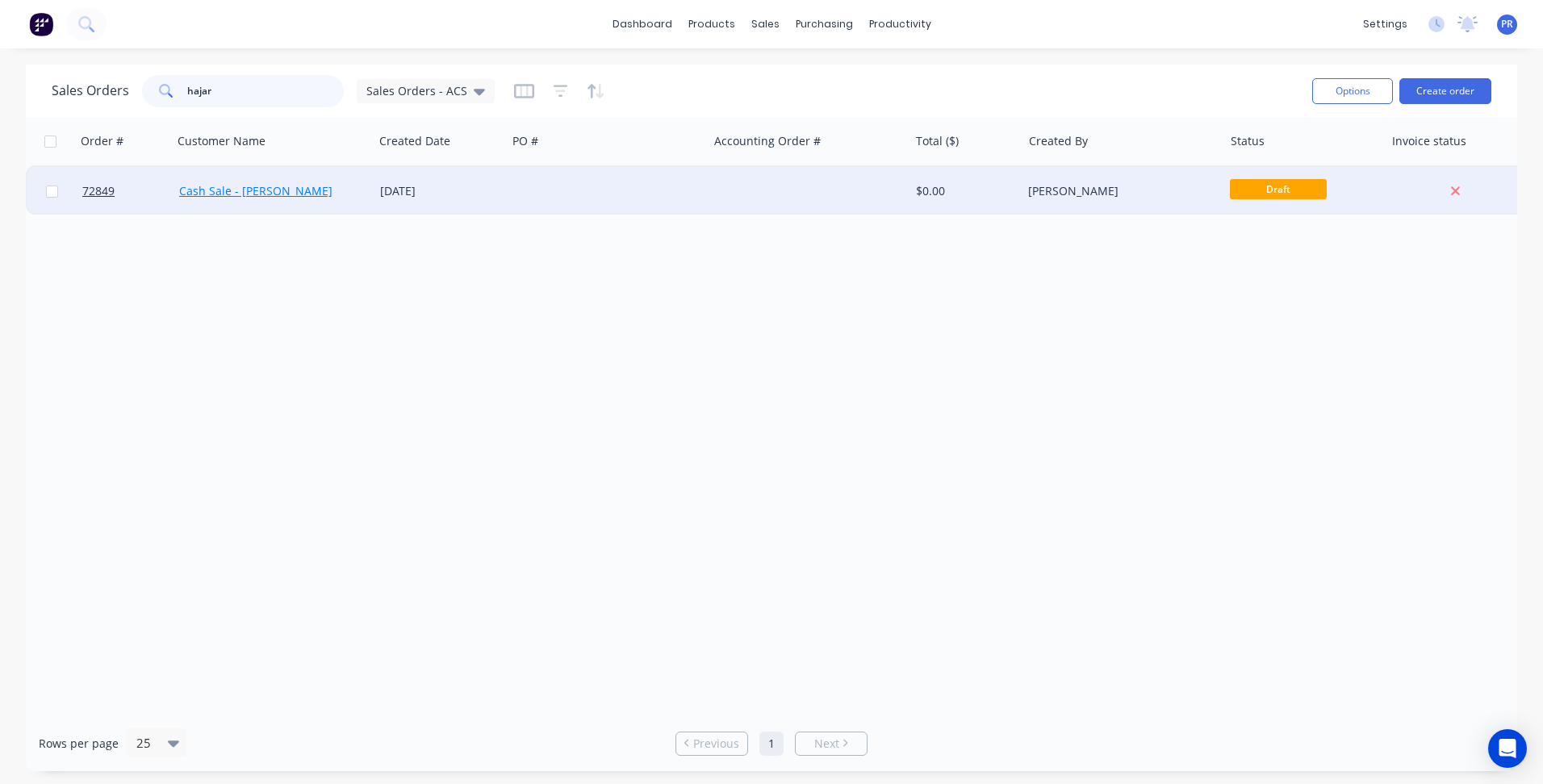
type input "hajar"
click at [234, 188] on link "Cash Sale - [PERSON_NAME]" at bounding box center [256, 191] width 154 height 16
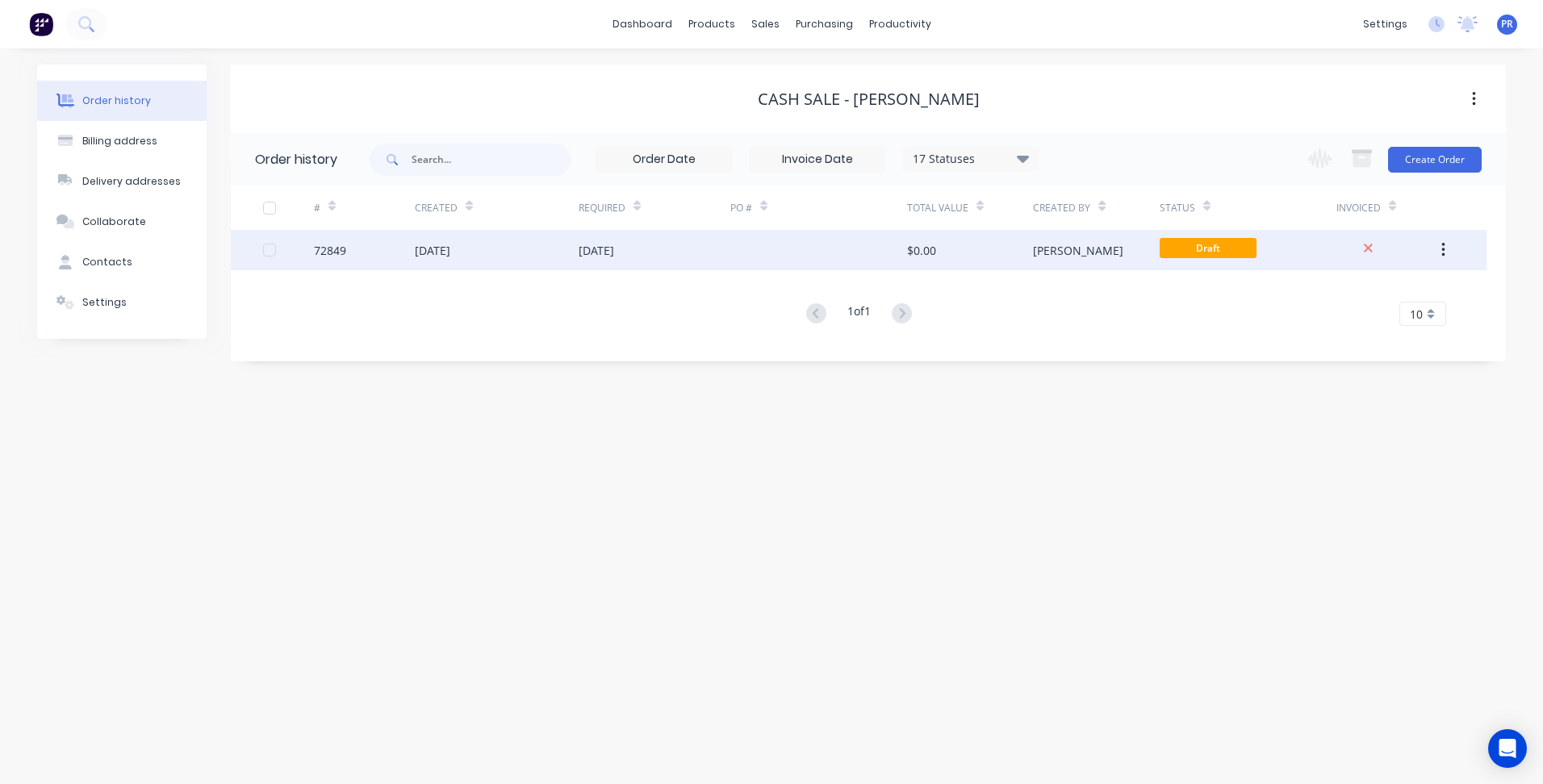
click at [1055, 257] on div "[PERSON_NAME]" at bounding box center [1077, 250] width 90 height 17
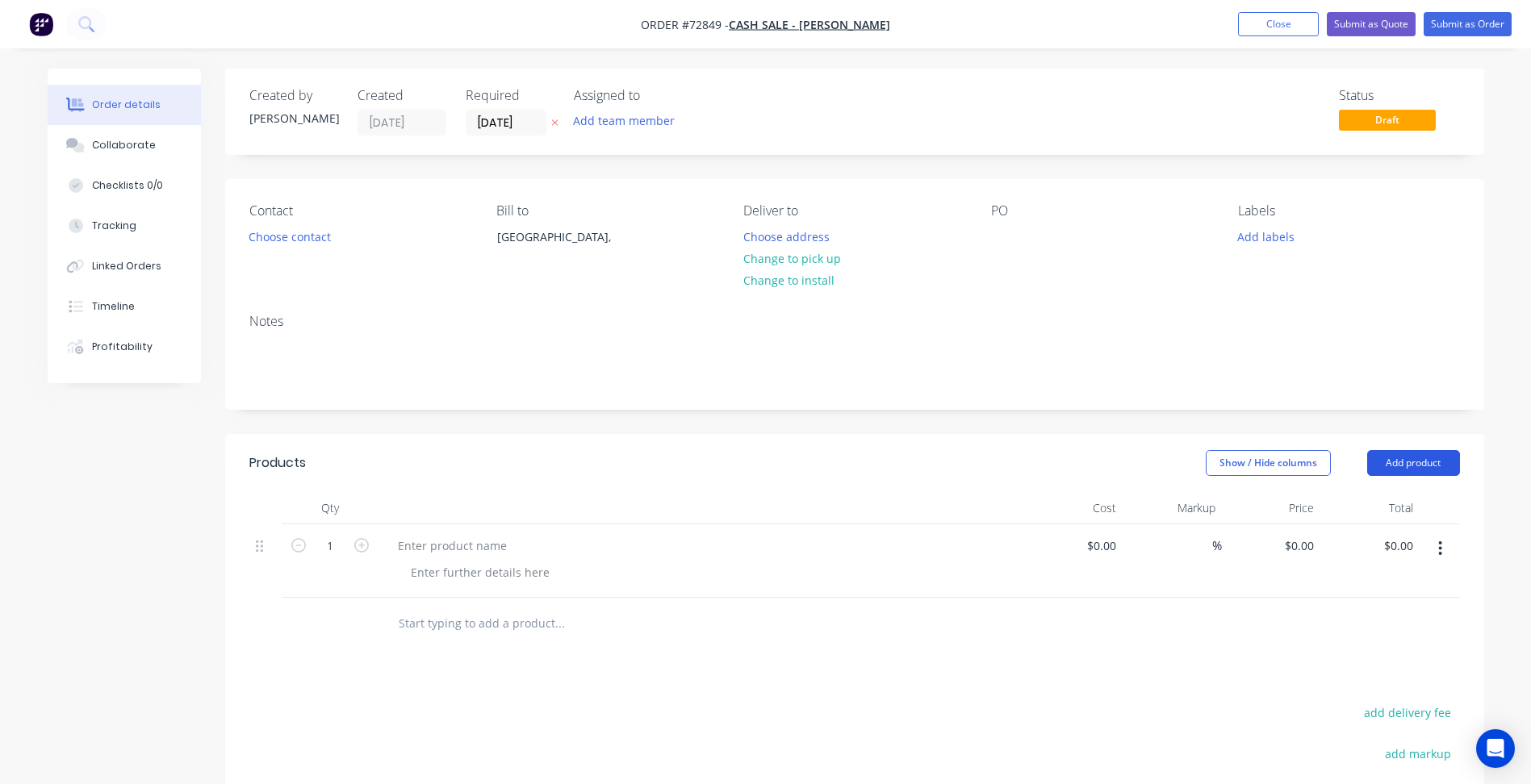
click at [1407, 456] on button "Add product" at bounding box center [1414, 462] width 92 height 26
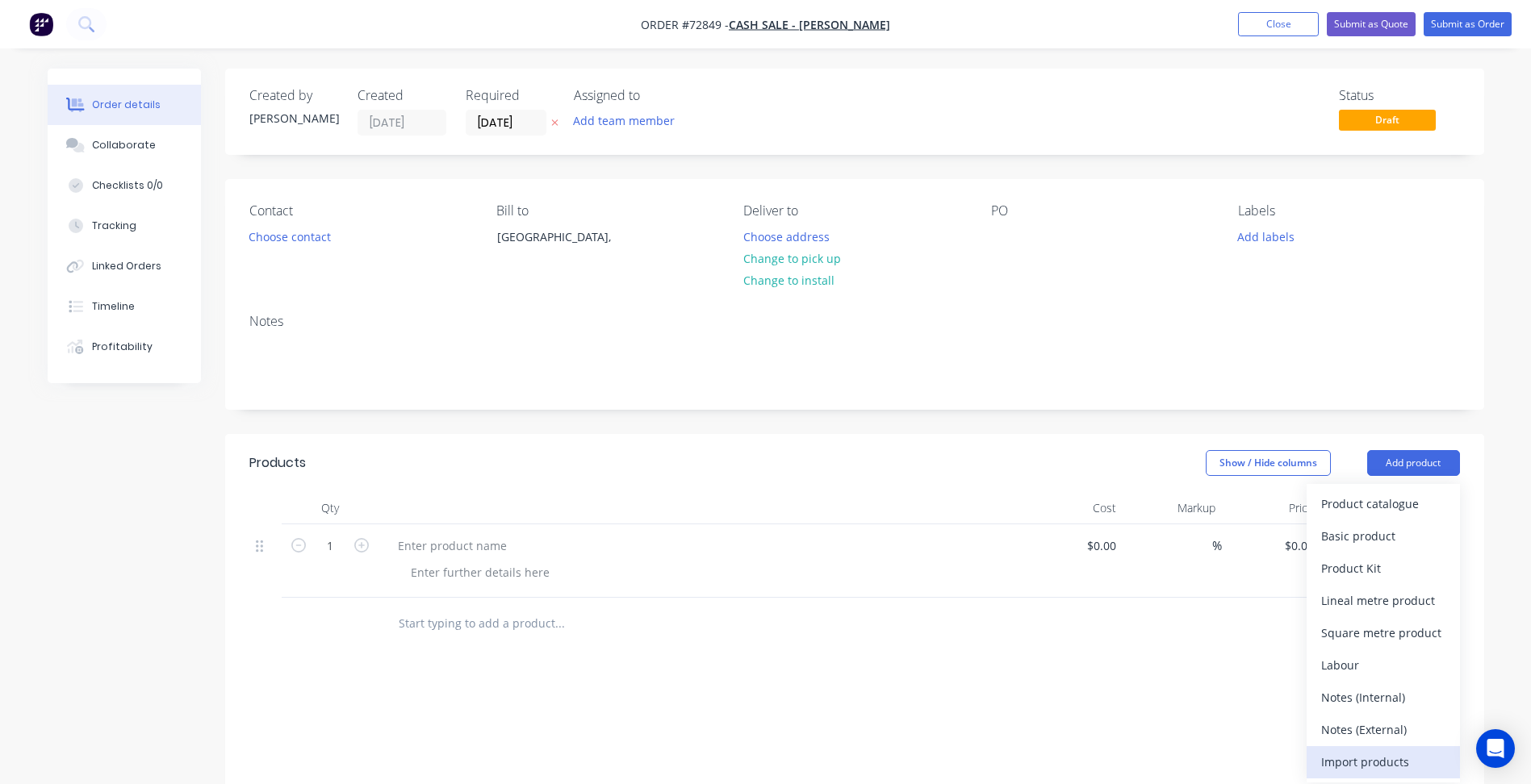
click at [1374, 752] on div "Import products" at bounding box center [1383, 762] width 125 height 23
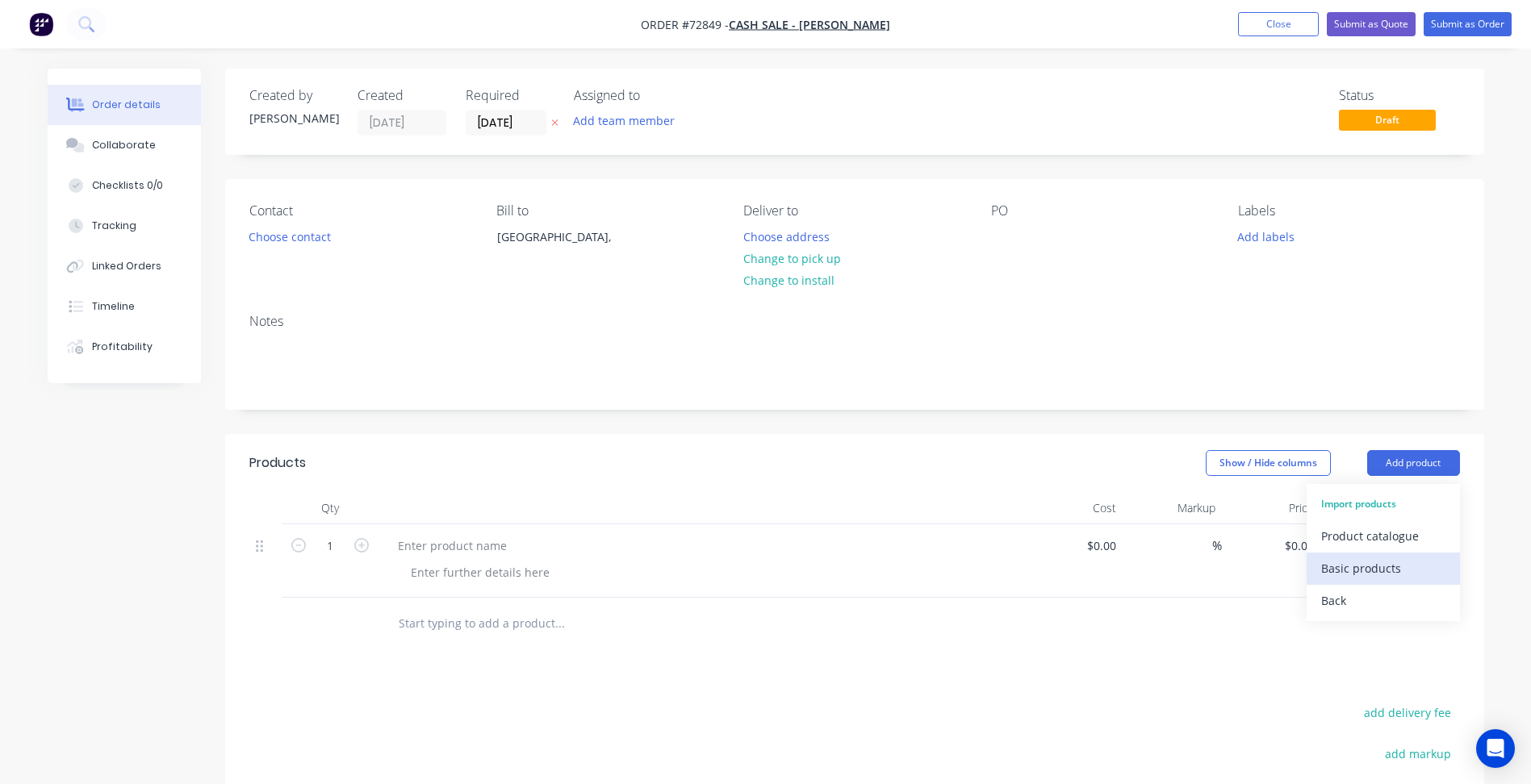
click at [1366, 578] on div "Basic products" at bounding box center [1383, 568] width 125 height 23
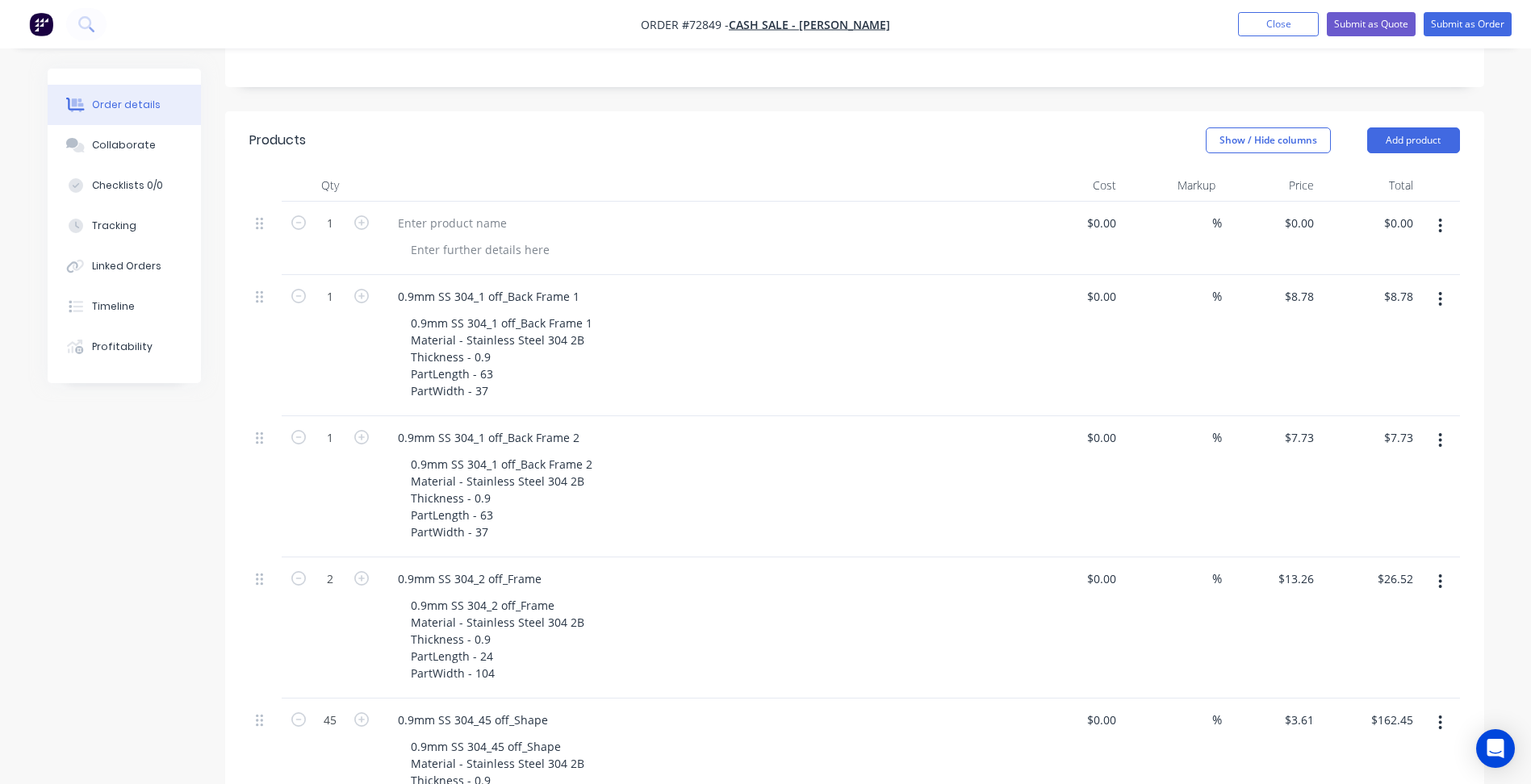
scroll to position [404, 0]
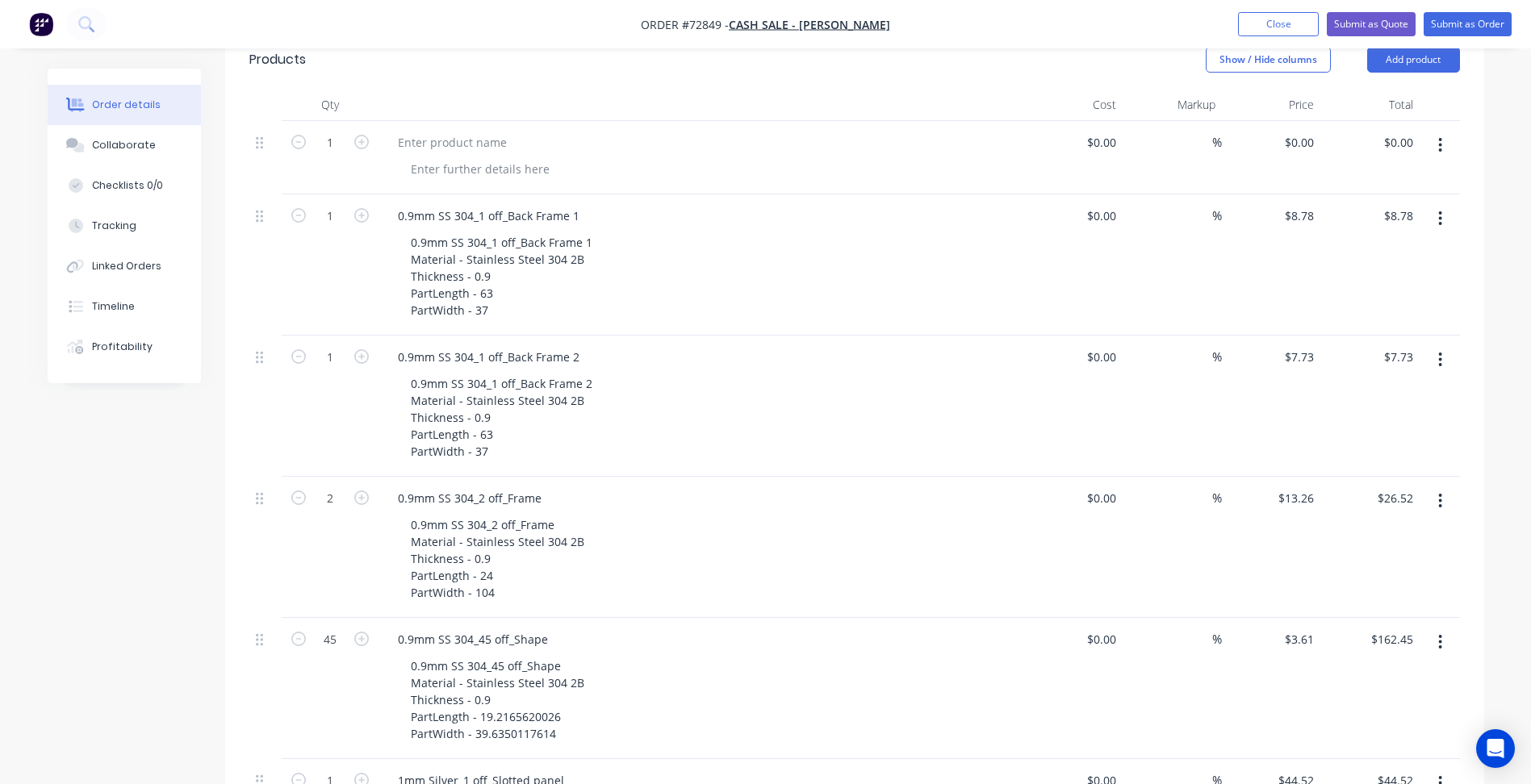
click at [1435, 149] on button "button" at bounding box center [1440, 144] width 38 height 29
click at [1349, 285] on div "Delete" at bounding box center [1383, 284] width 125 height 23
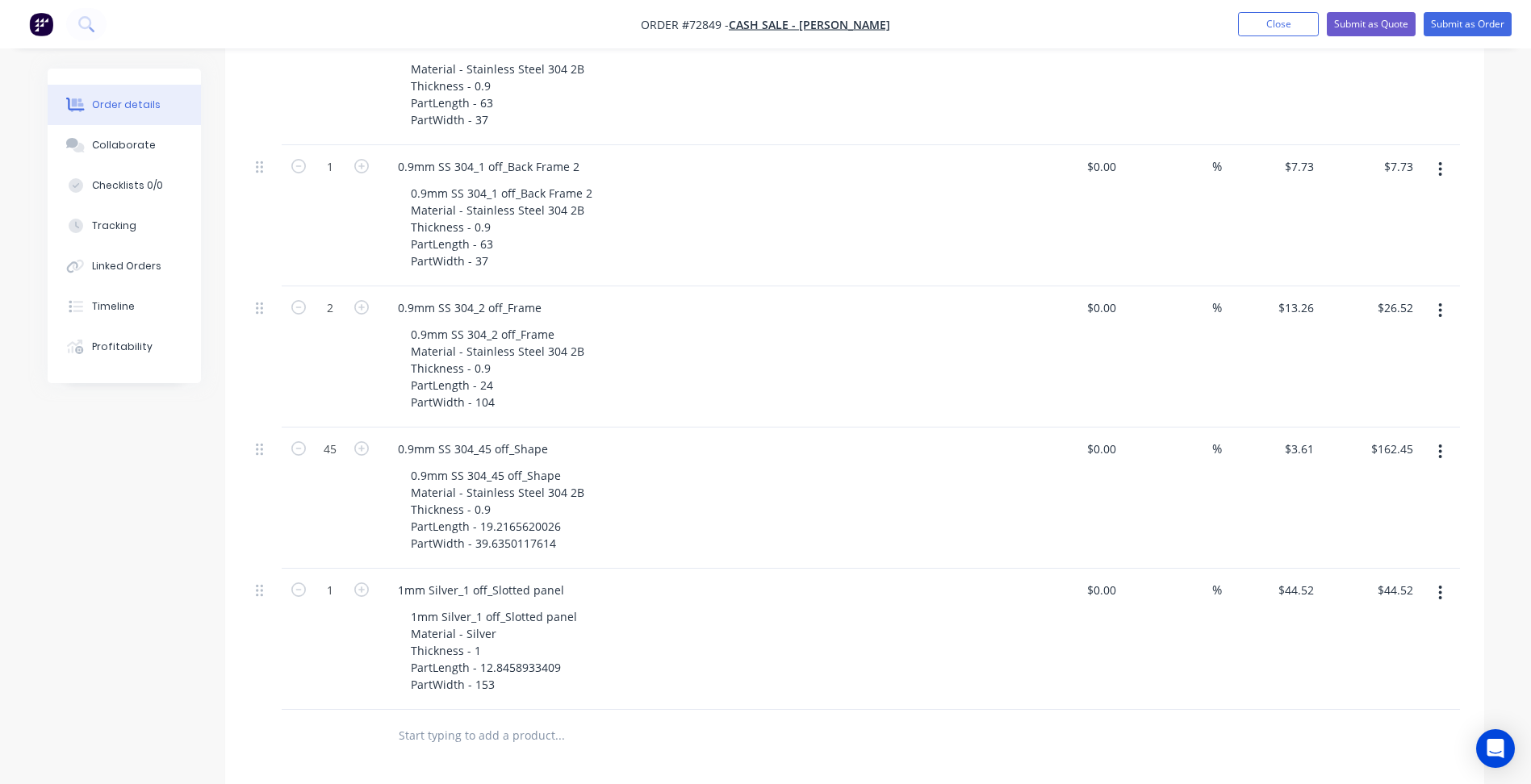
scroll to position [726, 0]
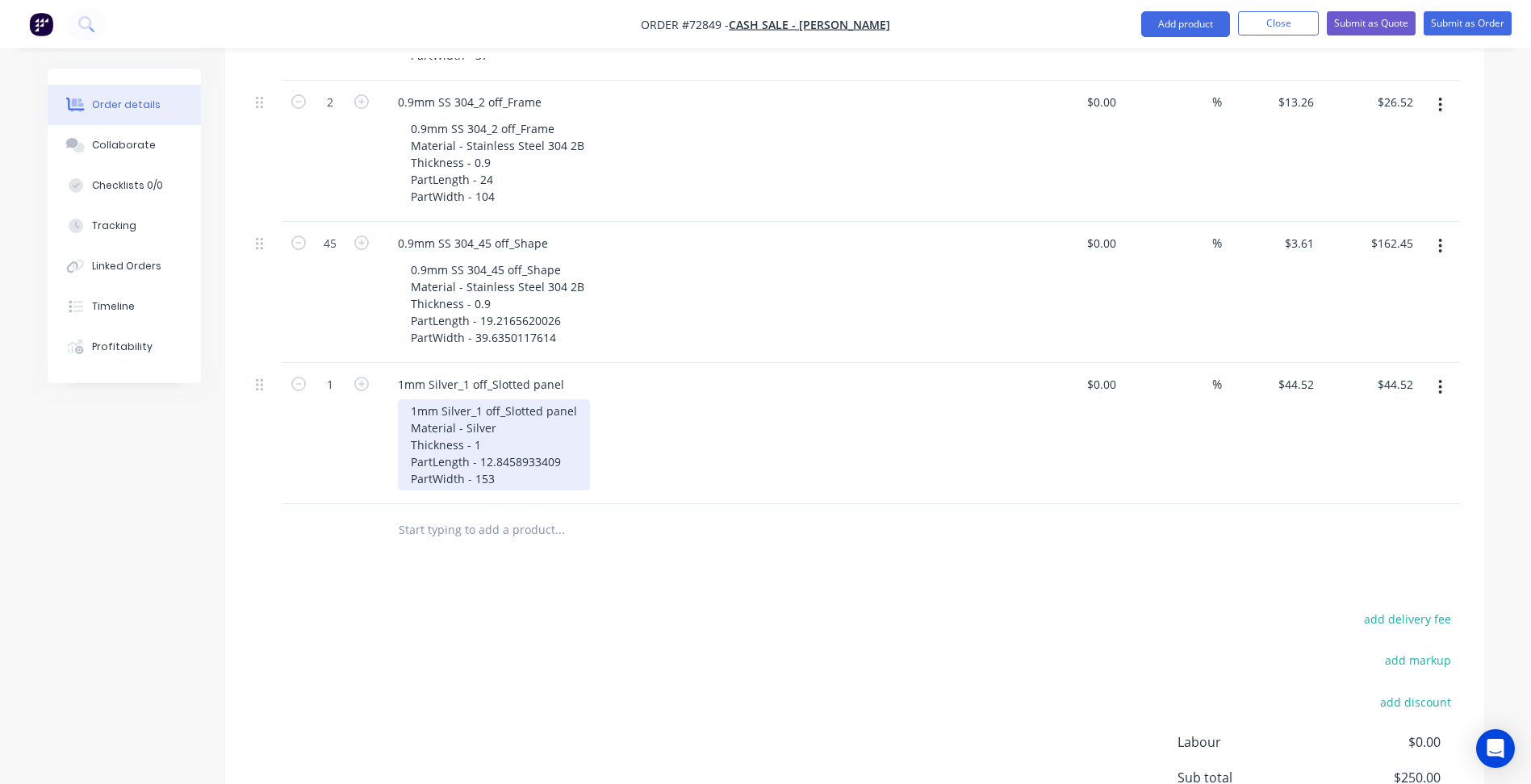
click at [510, 432] on div "1mm Silver_1 off_Slotted panel Material - Silver Thickness - 1 PartLength - 12.…" at bounding box center [494, 445] width 192 height 91
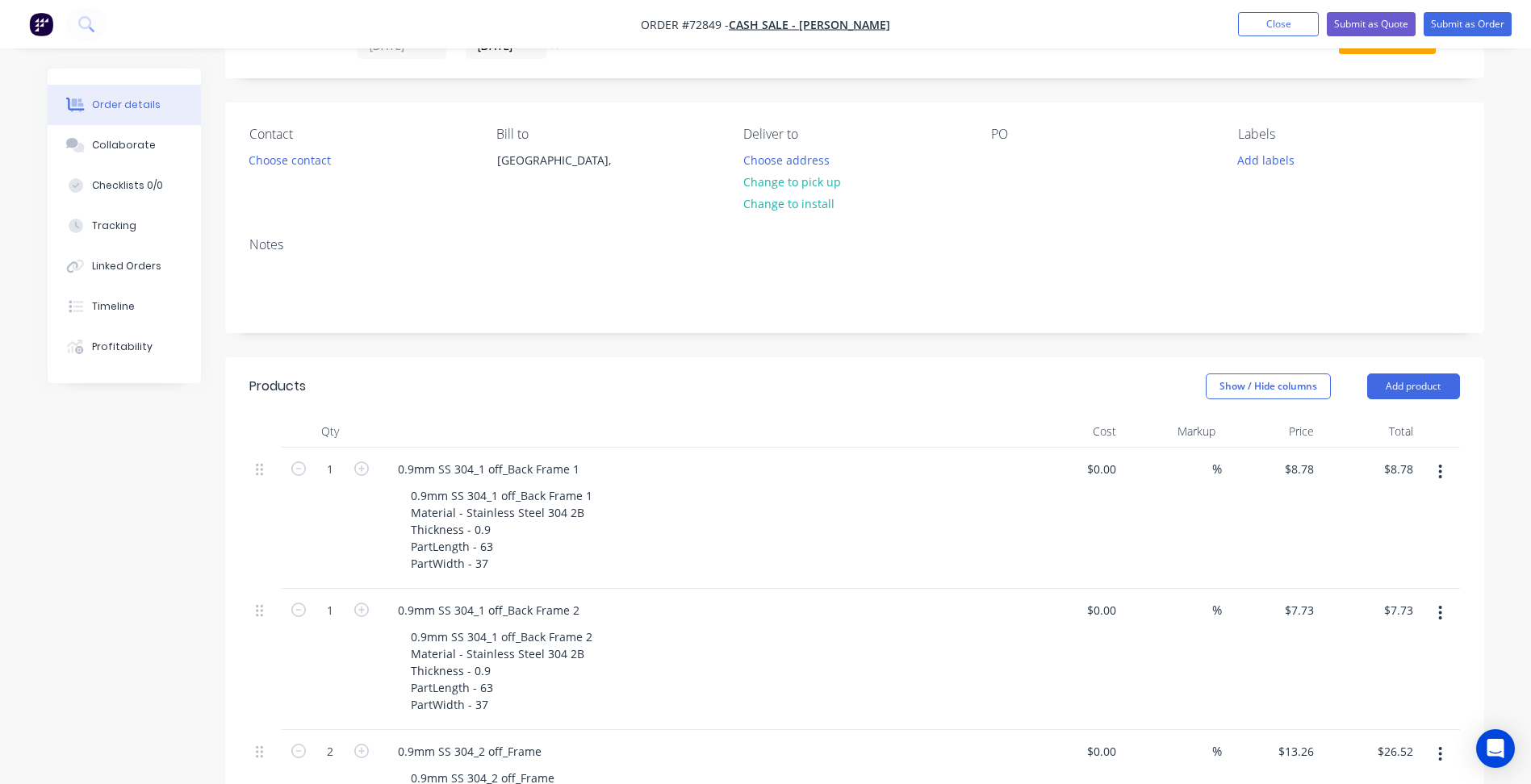
scroll to position [0, 0]
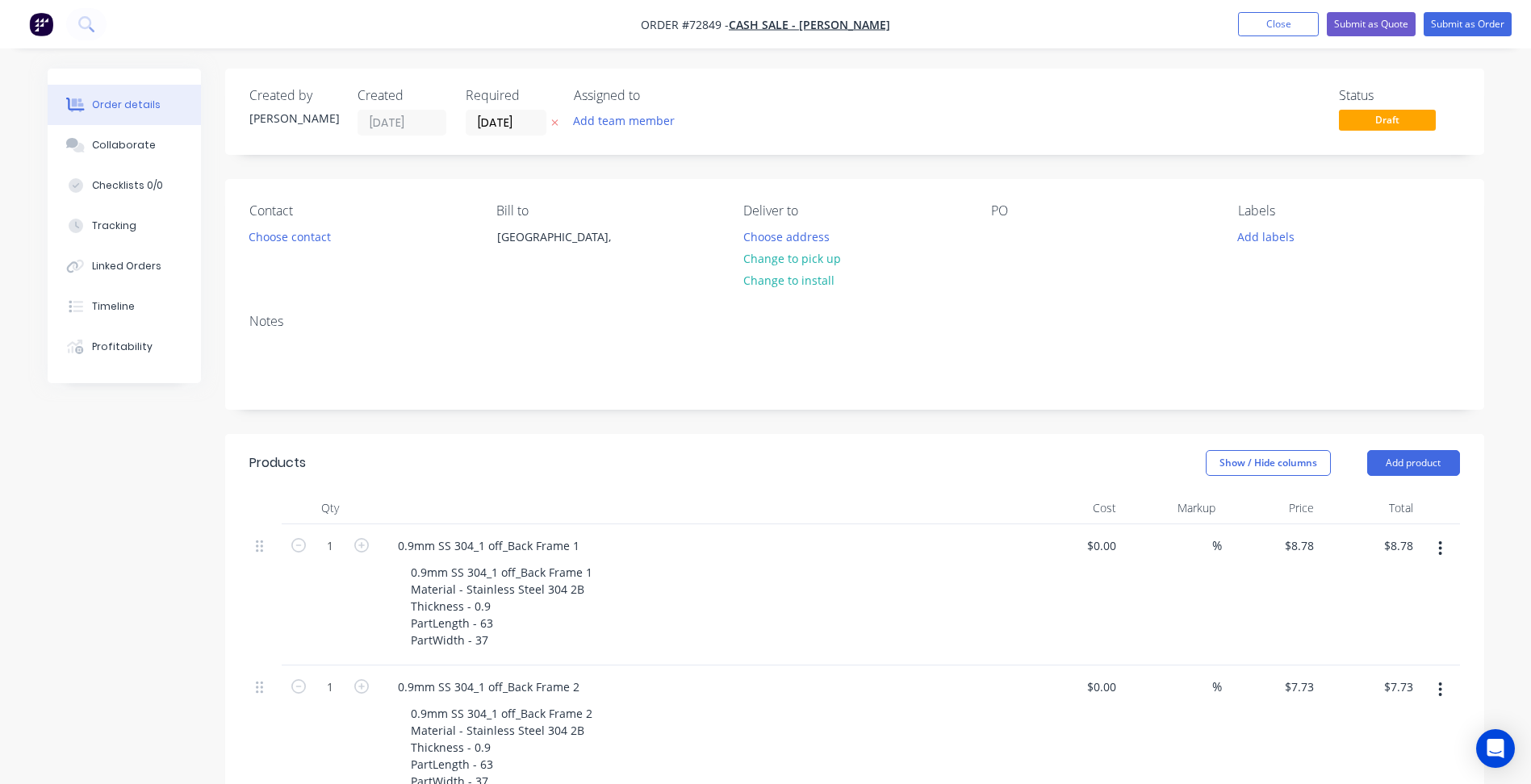
click at [1373, 119] on span "Draft" at bounding box center [1386, 120] width 97 height 20
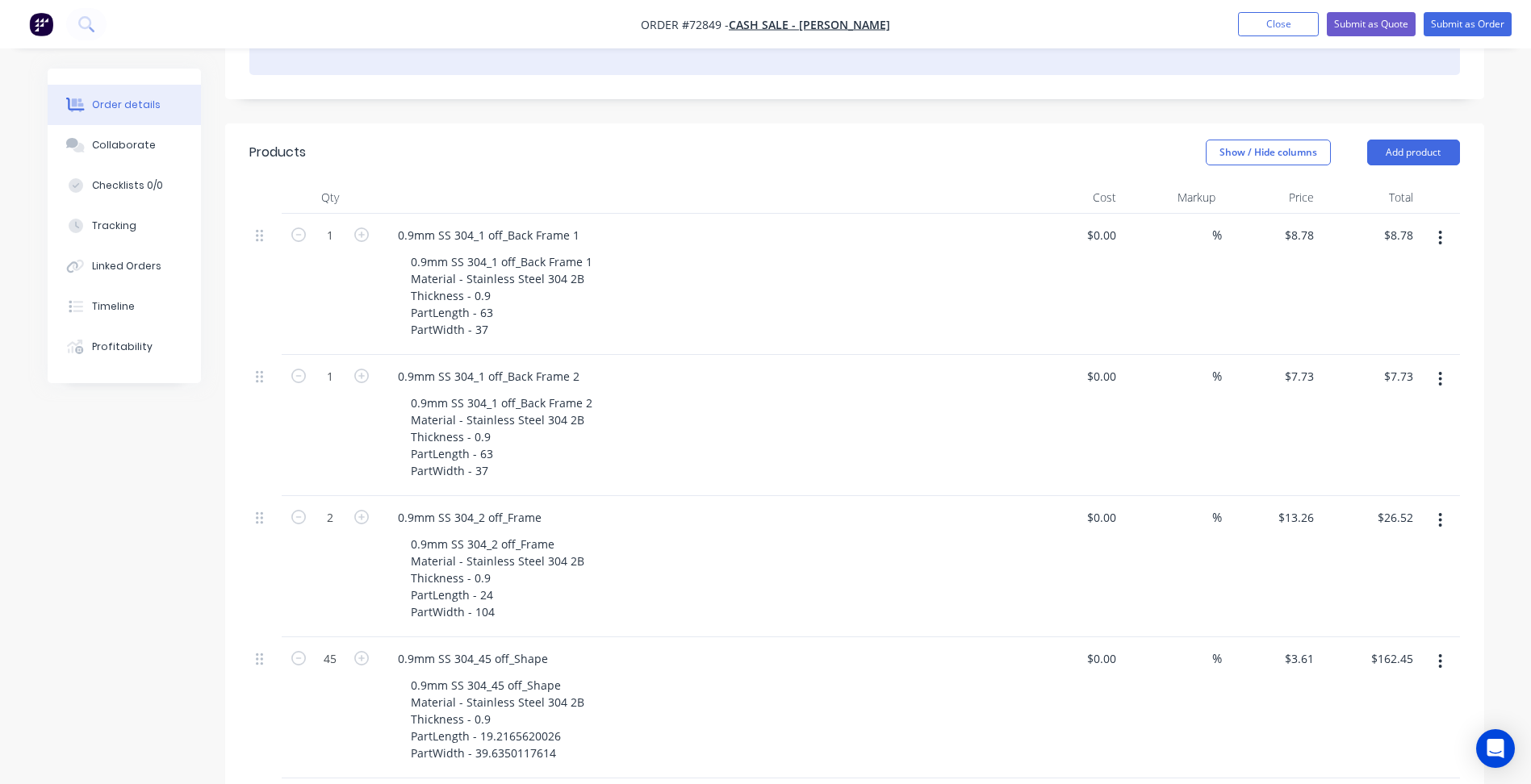
scroll to position [323, 0]
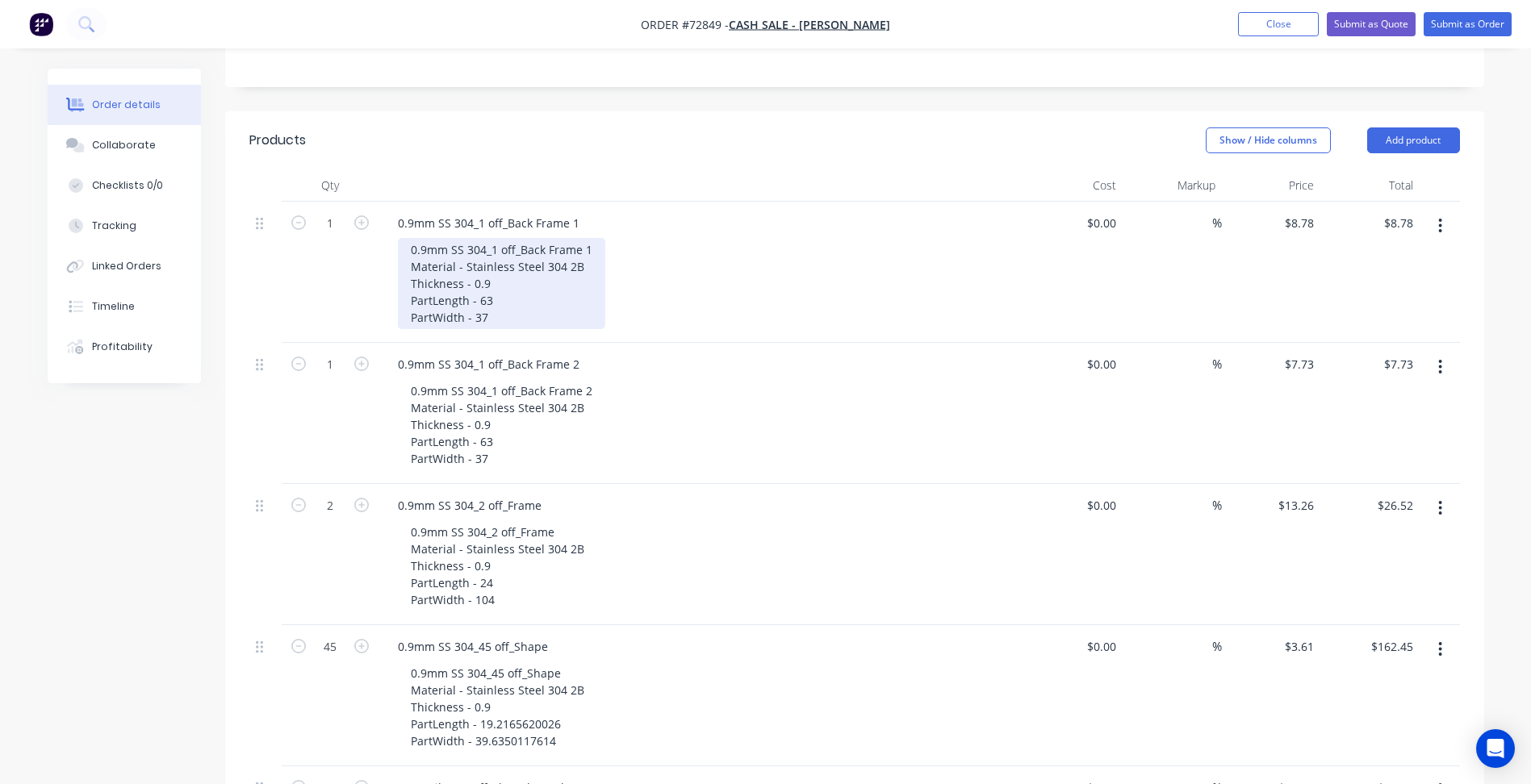
click at [584, 265] on div "0.9mm SS 304_1 off_Back Frame 1 Material - Stainless Steel 304 2B Thickness - 0…" at bounding box center [501, 283] width 207 height 91
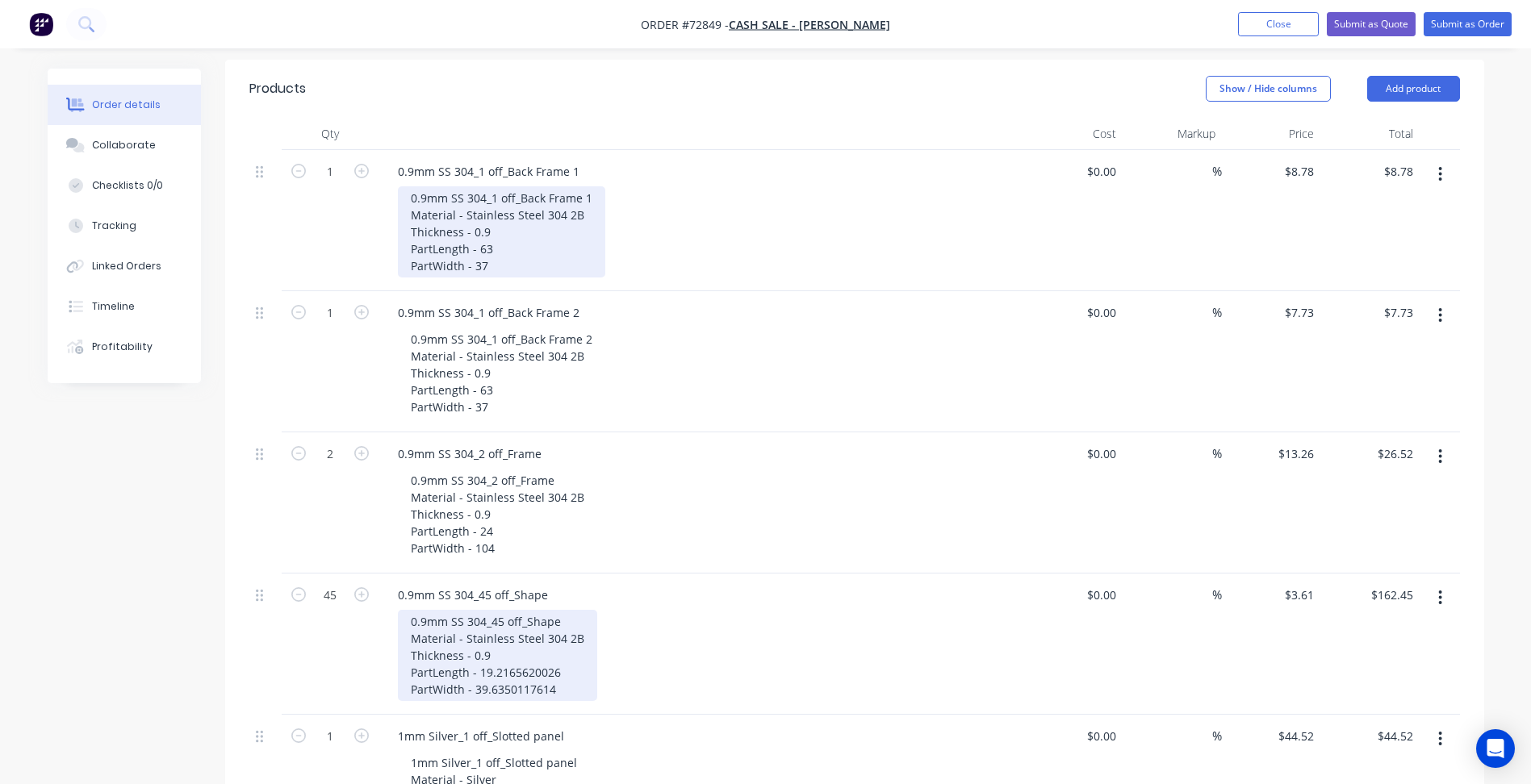
scroll to position [404, 0]
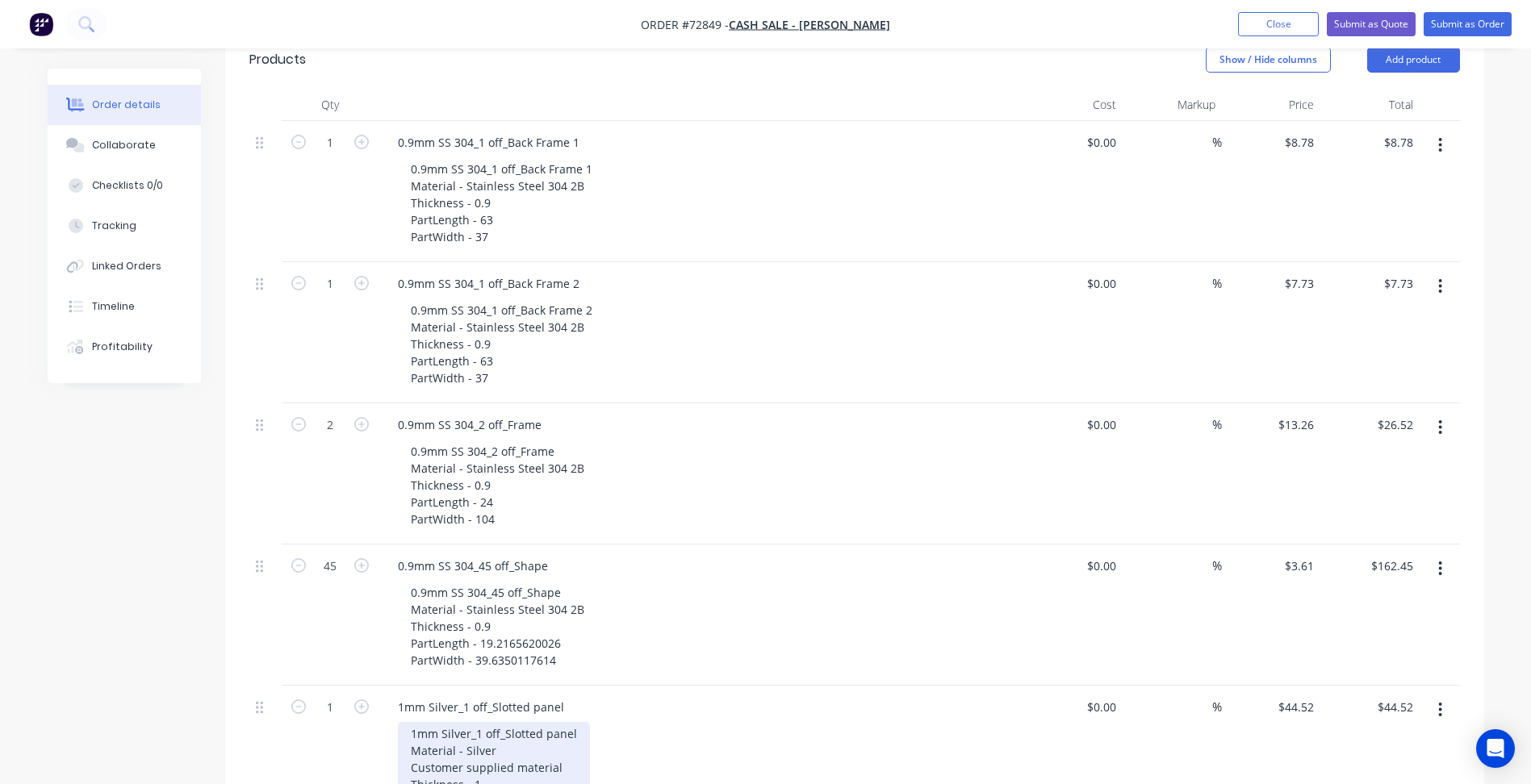
click at [491, 766] on div "1mm Silver_1 off_Slotted panel Material - Silver Customer supplied material Thi…" at bounding box center [494, 776] width 192 height 108
copy div "Customer supplied material"
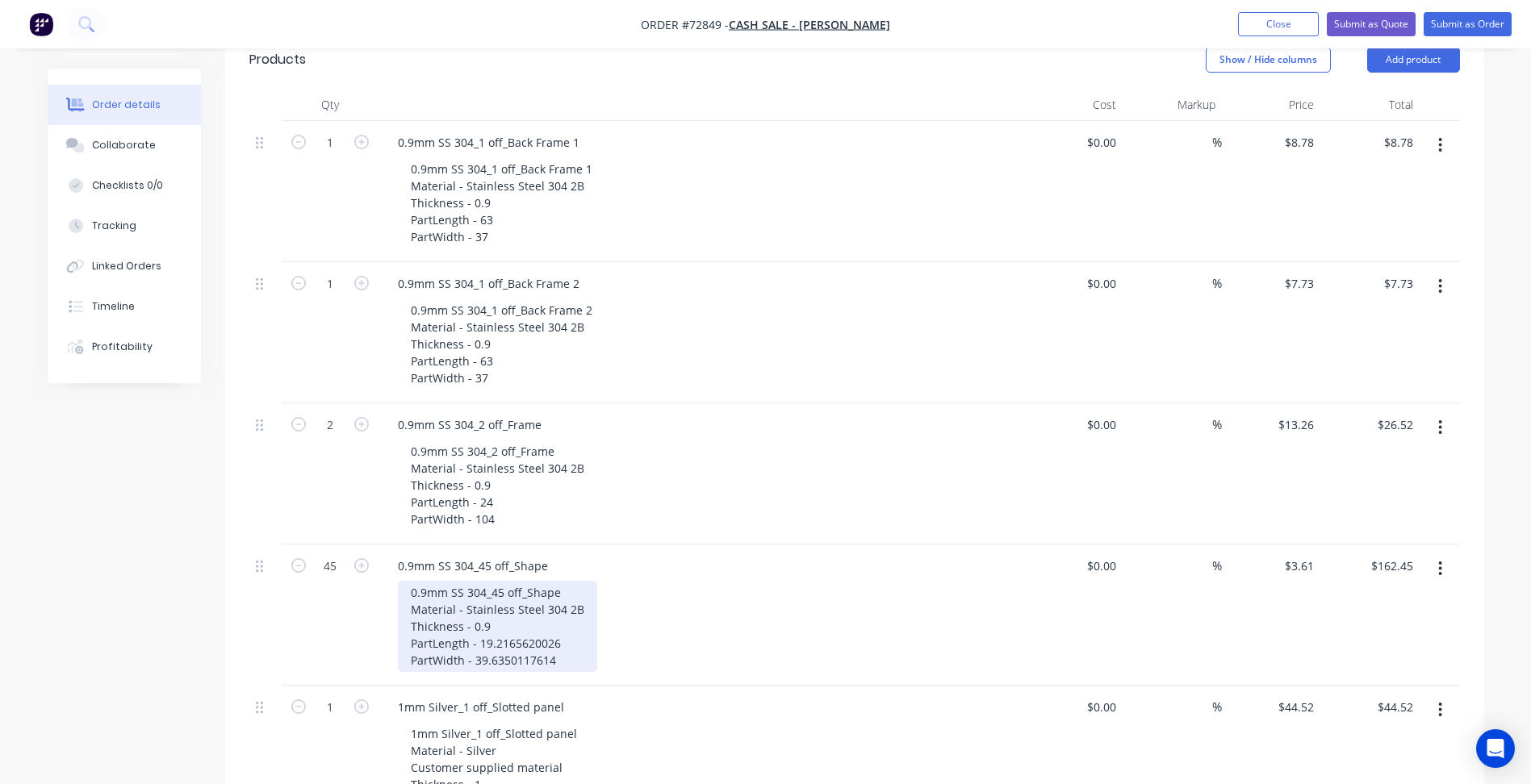
click at [582, 615] on div "0.9mm SS 304_45 off_Shape Material - Stainless Steel 304 2B Thickness - 0.9 Par…" at bounding box center [497, 626] width 199 height 91
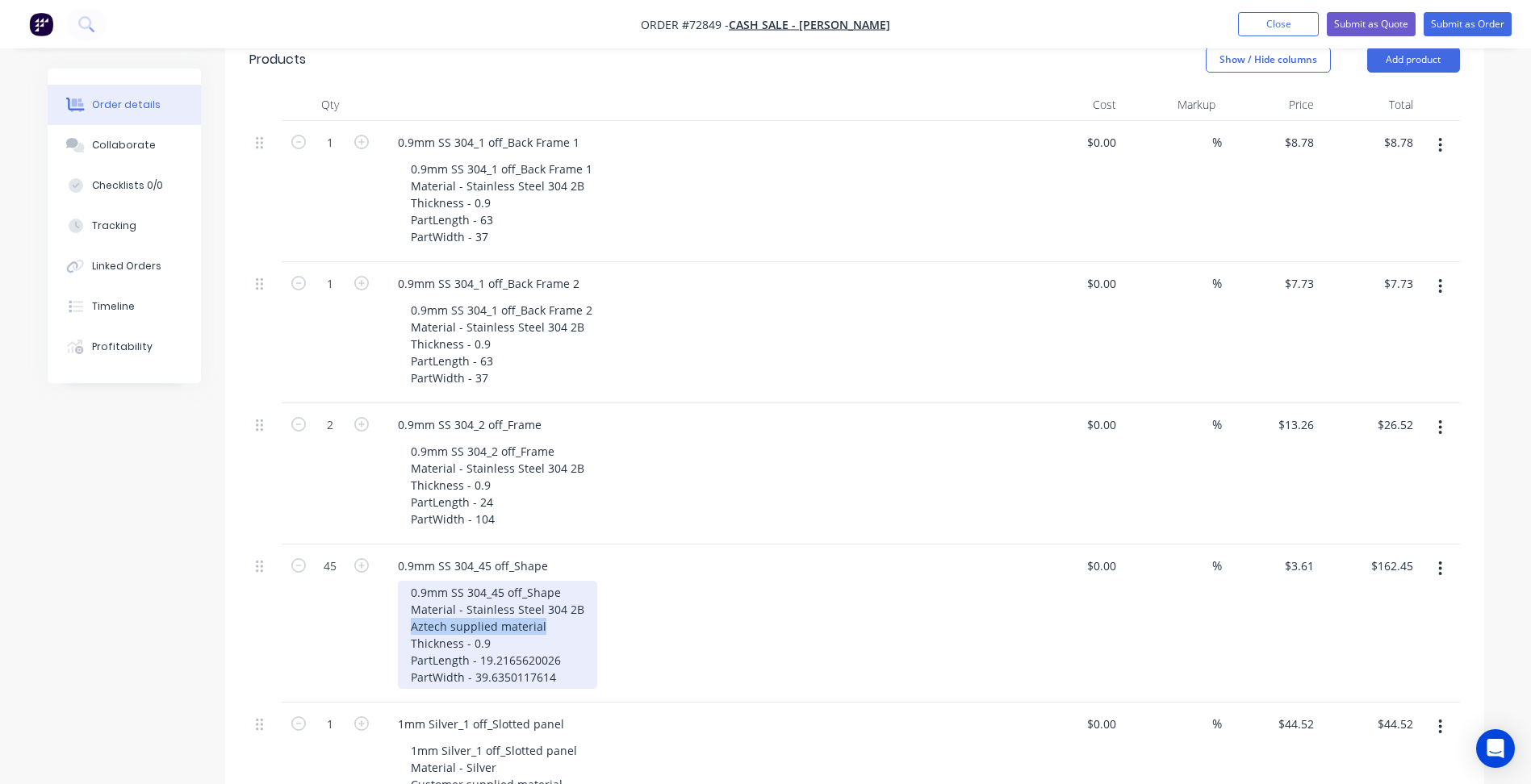
drag, startPoint x: 543, startPoint y: 627, endPoint x: 384, endPoint y: 630, distance: 159.0
click at [384, 630] on div "0.9mm SS 304_45 off_Shape 0.9mm SS 304_45 off_Shape Material - Stainless Steel …" at bounding box center [701, 624] width 646 height 158
copy div "Aztech supplied material"
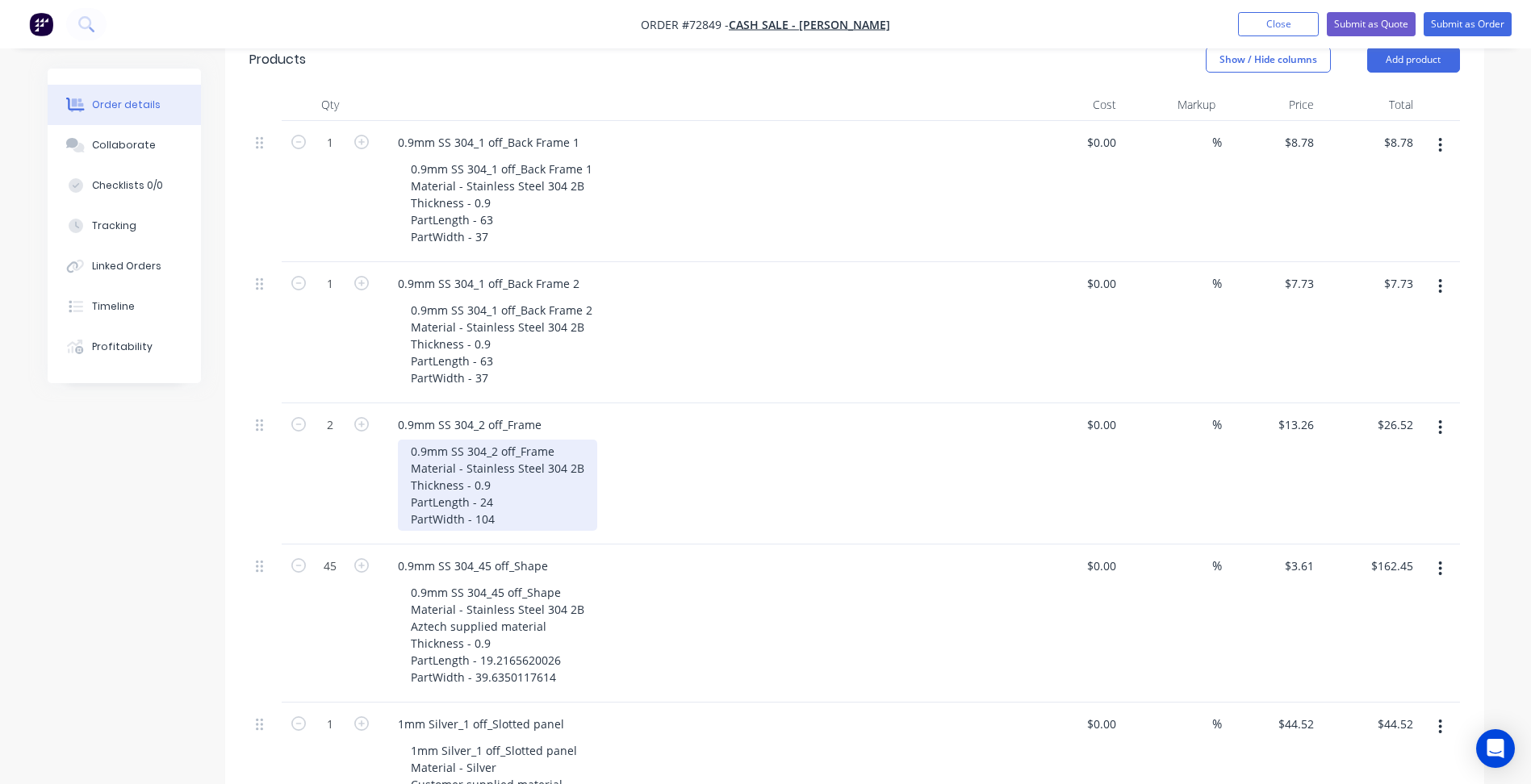
click at [586, 463] on div "0.9mm SS 304_2 off_Frame Material - Stainless Steel 304 2B Thickness - 0.9 Part…" at bounding box center [497, 485] width 199 height 91
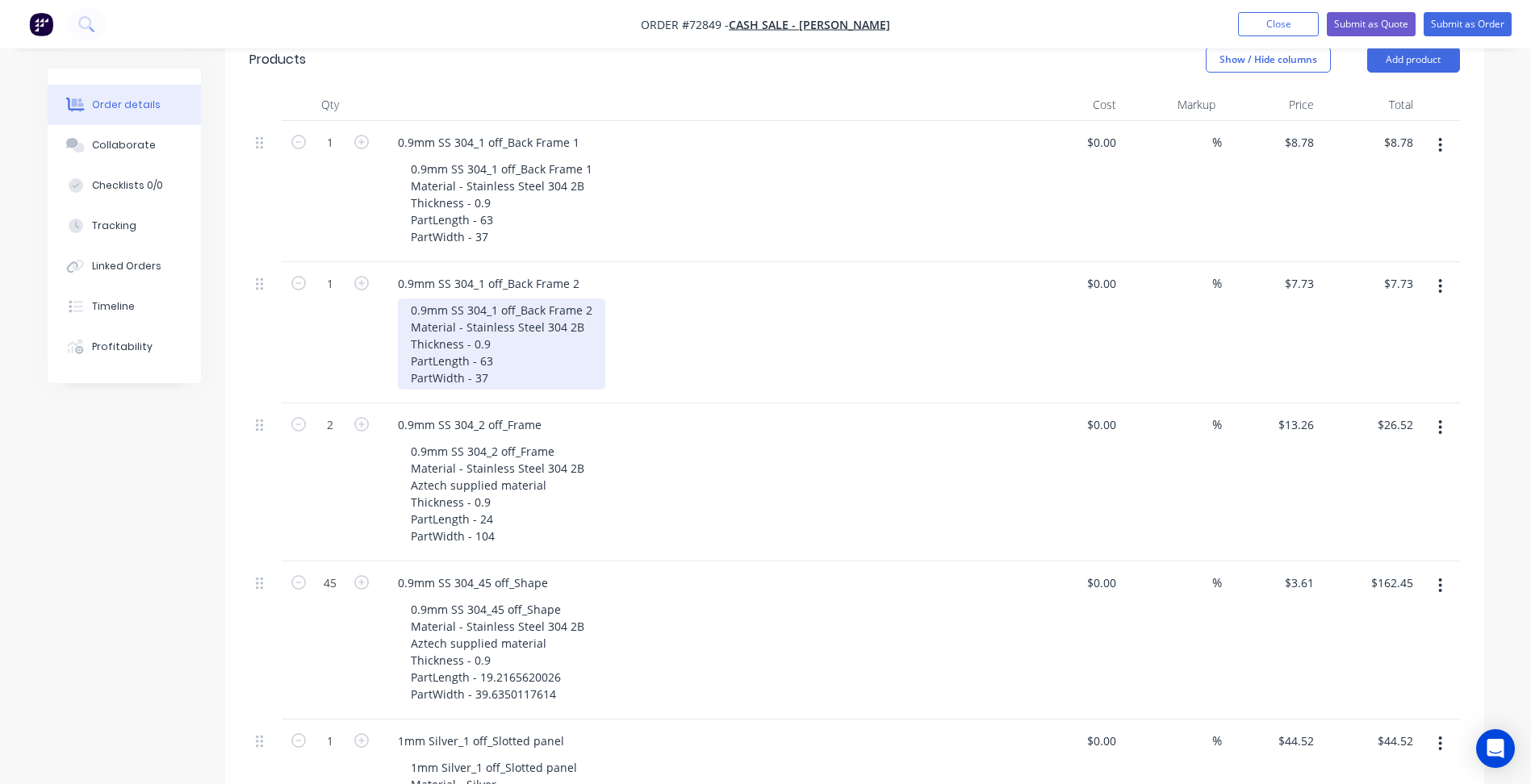
click at [581, 324] on div "0.9mm SS 304_1 off_Back Frame 2 Material - Stainless Steel 304 2B Thickness - 0…" at bounding box center [501, 344] width 207 height 91
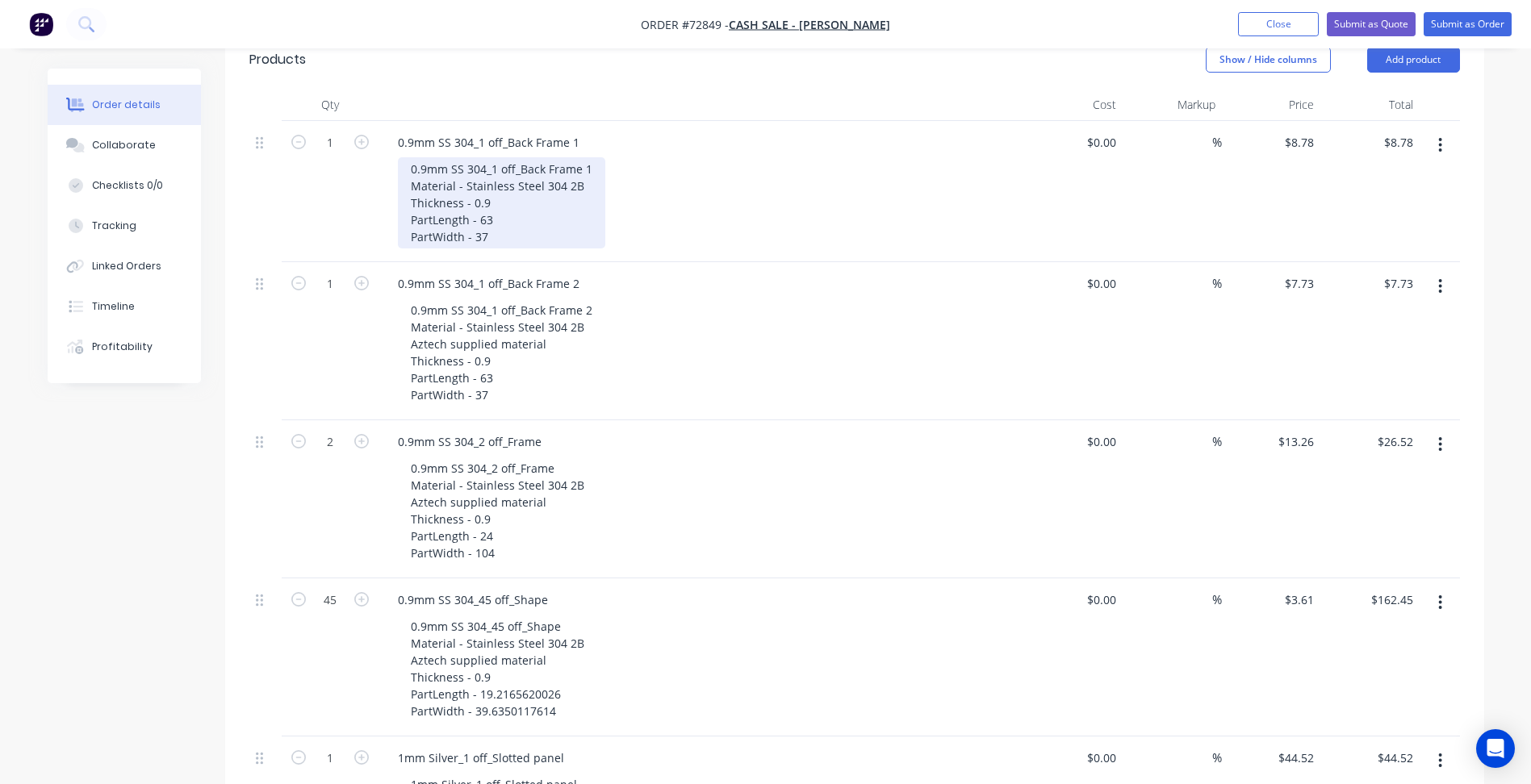
click at [580, 184] on div "0.9mm SS 304_1 off_Back Frame 1 Material - Stainless Steel 304 2B Thickness - 0…" at bounding box center [501, 203] width 207 height 91
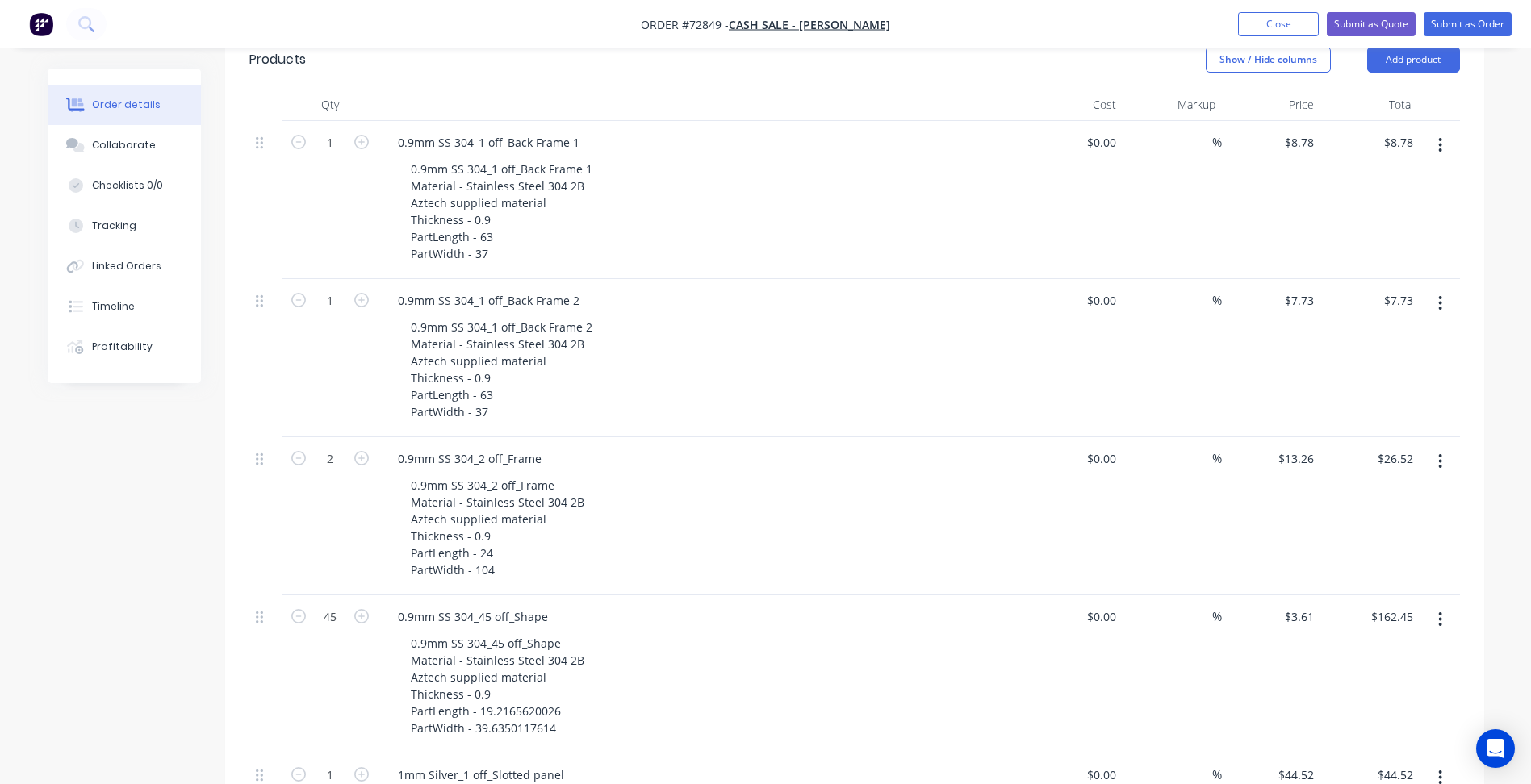
click at [654, 86] on header "Products Show / Hide columns Add product" at bounding box center [855, 59] width 1259 height 58
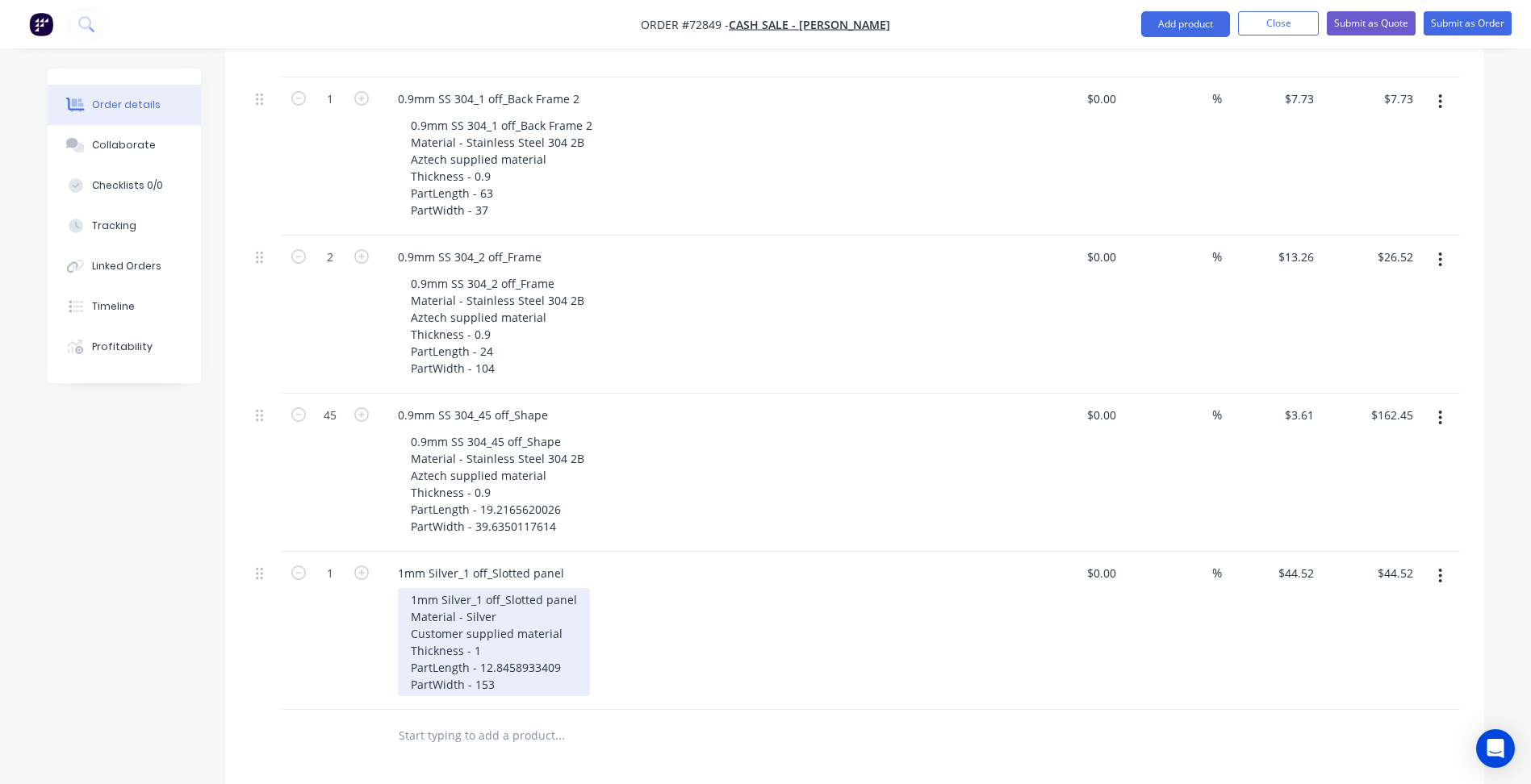
scroll to position [645, 0]
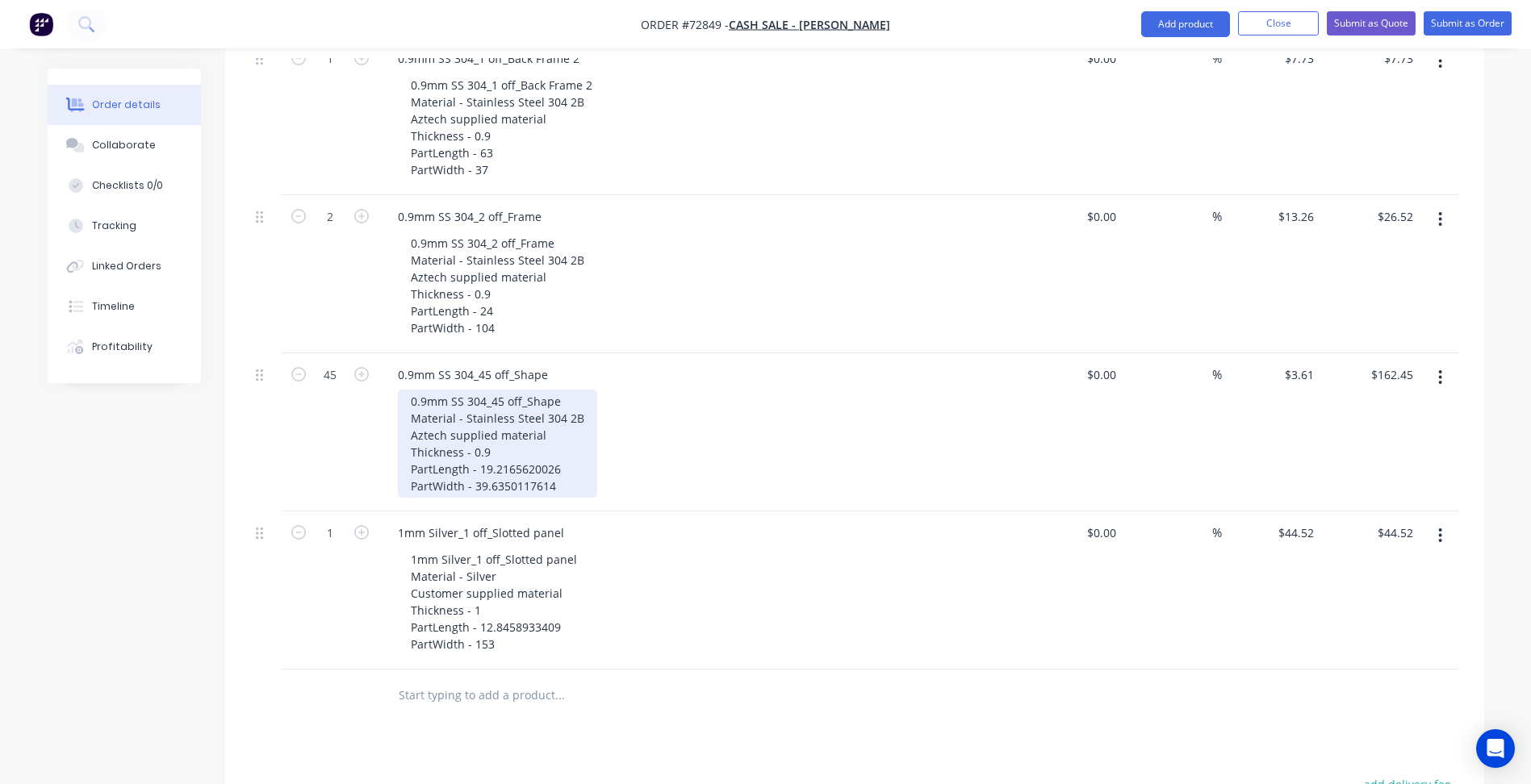
click at [509, 478] on div "0.9mm SS 304_45 off_Shape Material - Stainless Steel 304 2B Aztech supplied mat…" at bounding box center [497, 443] width 199 height 108
drag, startPoint x: 507, startPoint y: 470, endPoint x: 557, endPoint y: 470, distance: 50.0
click at [557, 470] on div "0.9mm SS 304_45 off_Shape Material - Stainless Steel 304 2B Aztech supplied mat…" at bounding box center [497, 443] width 199 height 108
drag, startPoint x: 529, startPoint y: 489, endPoint x: 552, endPoint y: 489, distance: 23.0
click at [552, 489] on div "0.9mm SS 304_45 off_Shape Material - Stainless Steel 304 2B Aztech supplied mat…" at bounding box center [497, 443] width 199 height 108
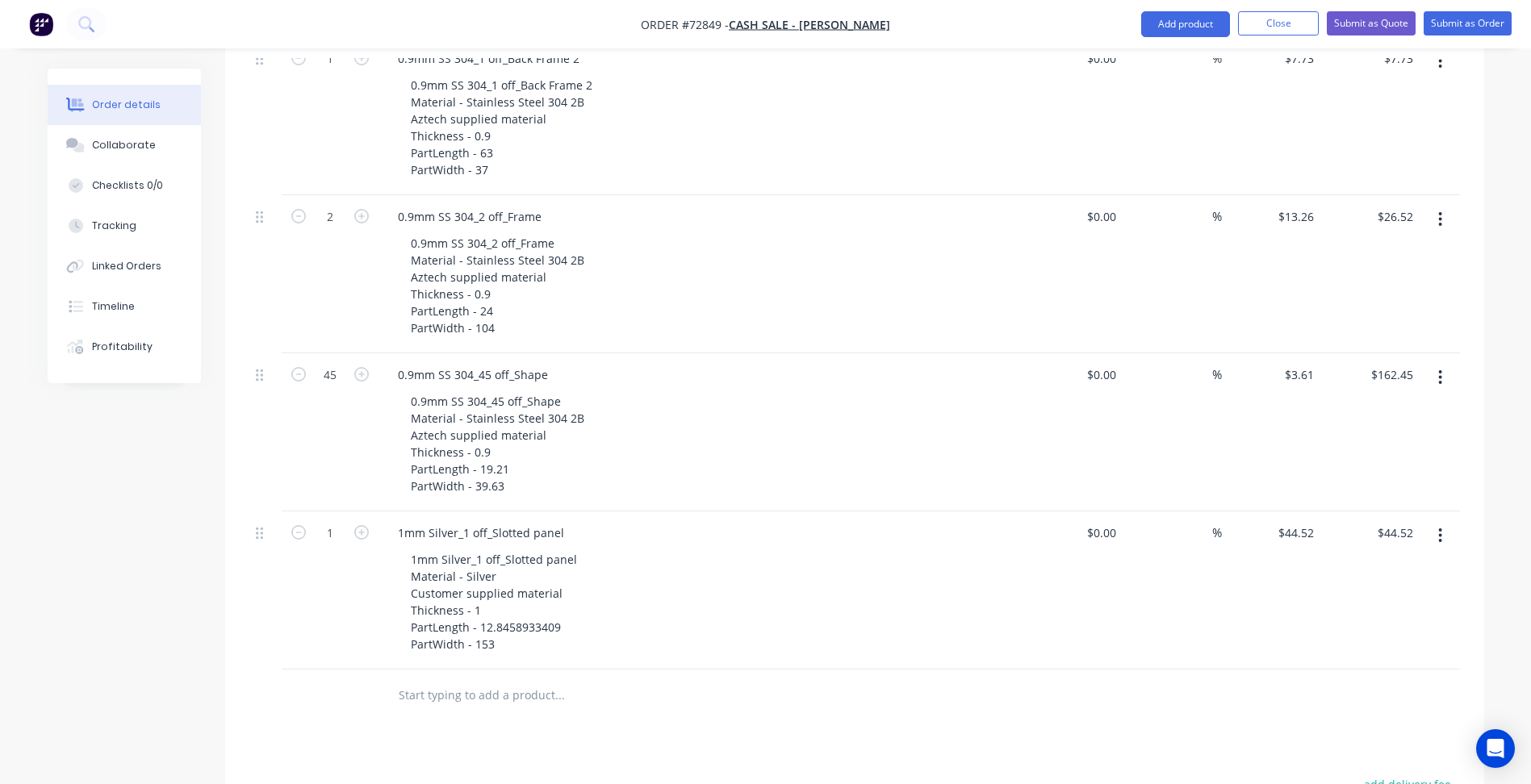
click at [159, 492] on div "Created by [PERSON_NAME] Created [DATE] Required [DATE] Assigned to Add team me…" at bounding box center [766, 278] width 1437 height 1710
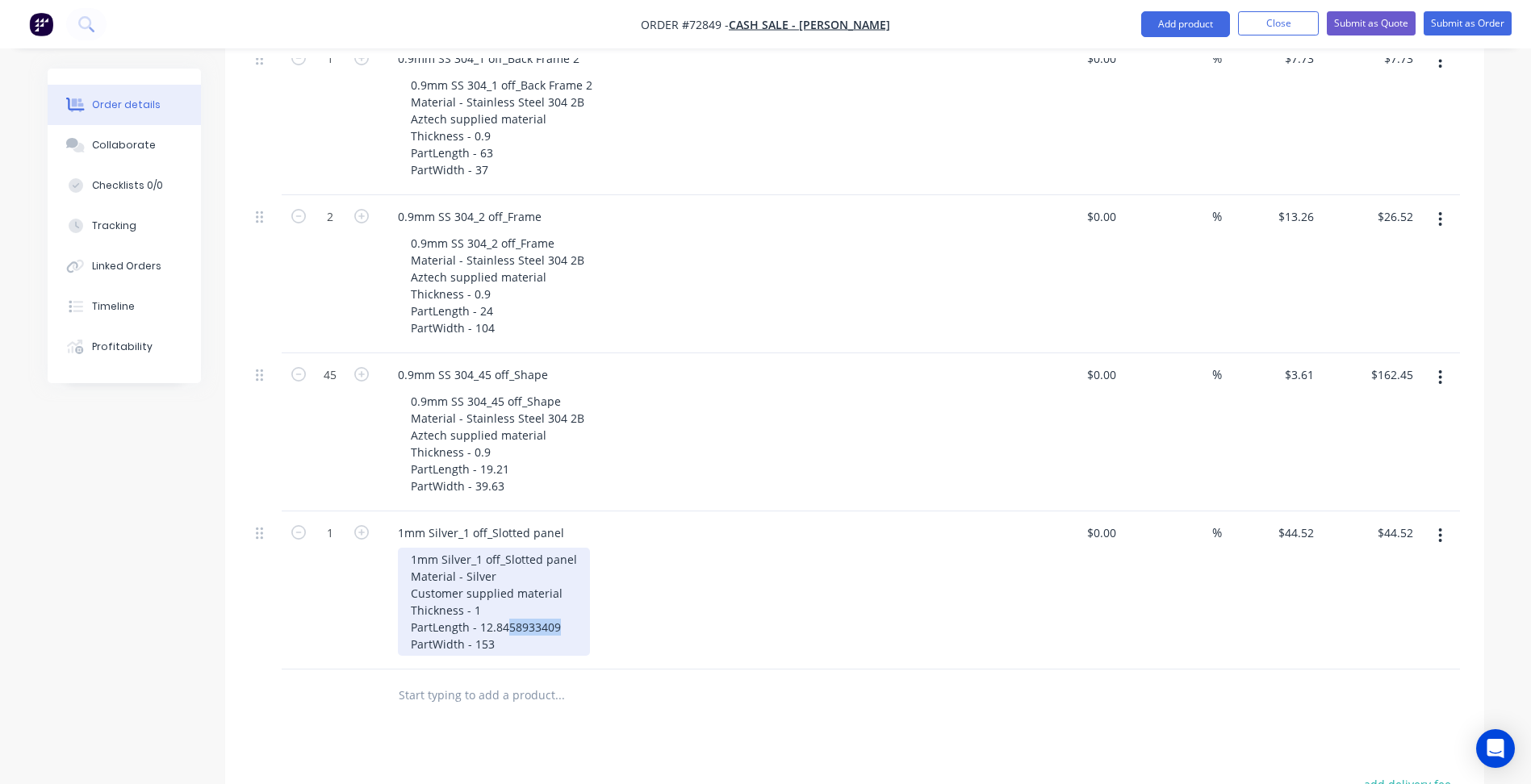
drag, startPoint x: 508, startPoint y: 624, endPoint x: 555, endPoint y: 630, distance: 47.4
click at [555, 630] on div "1mm Silver_1 off_Slotted panel Material - Silver Customer supplied material Thi…" at bounding box center [494, 602] width 192 height 108
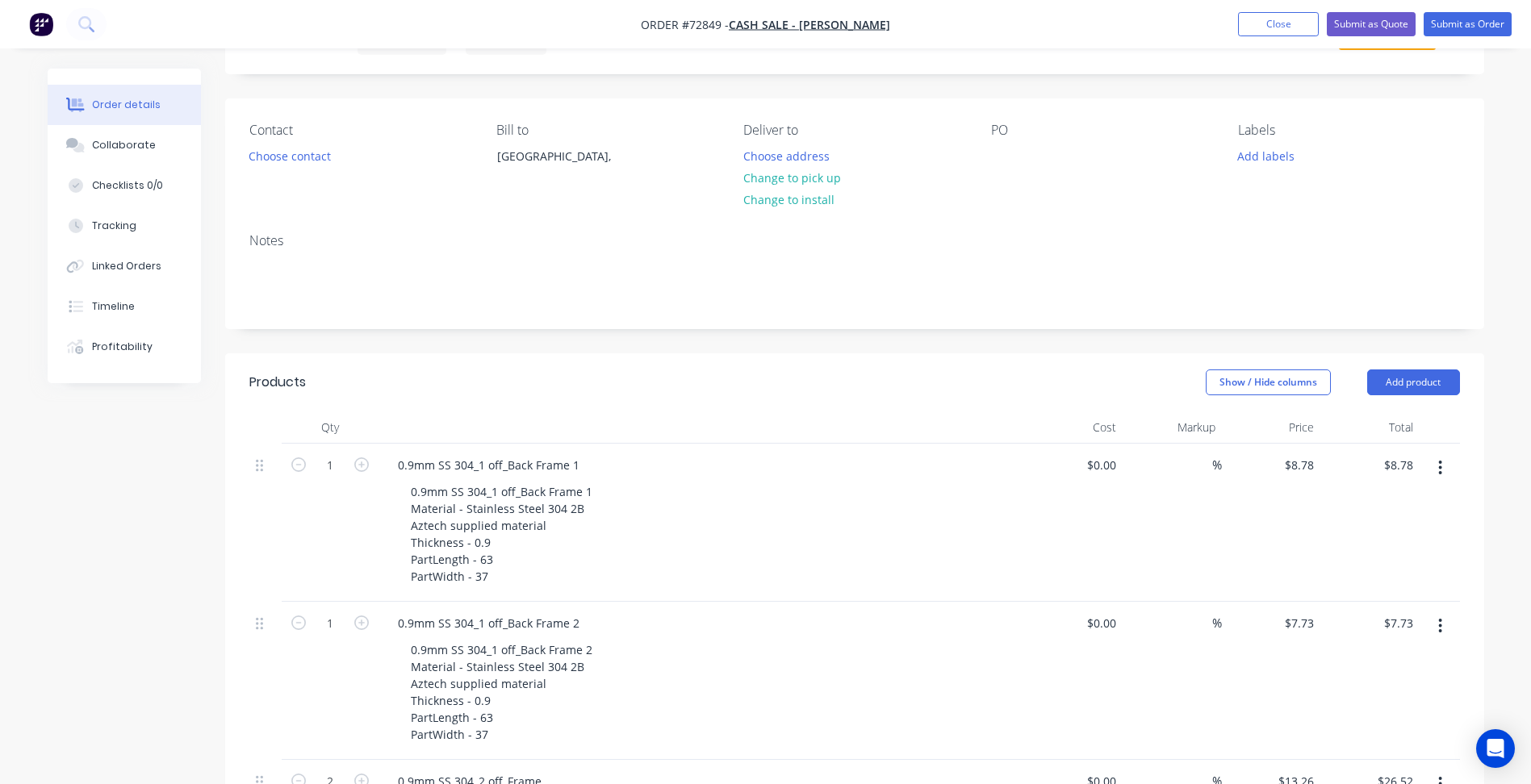
scroll to position [0, 0]
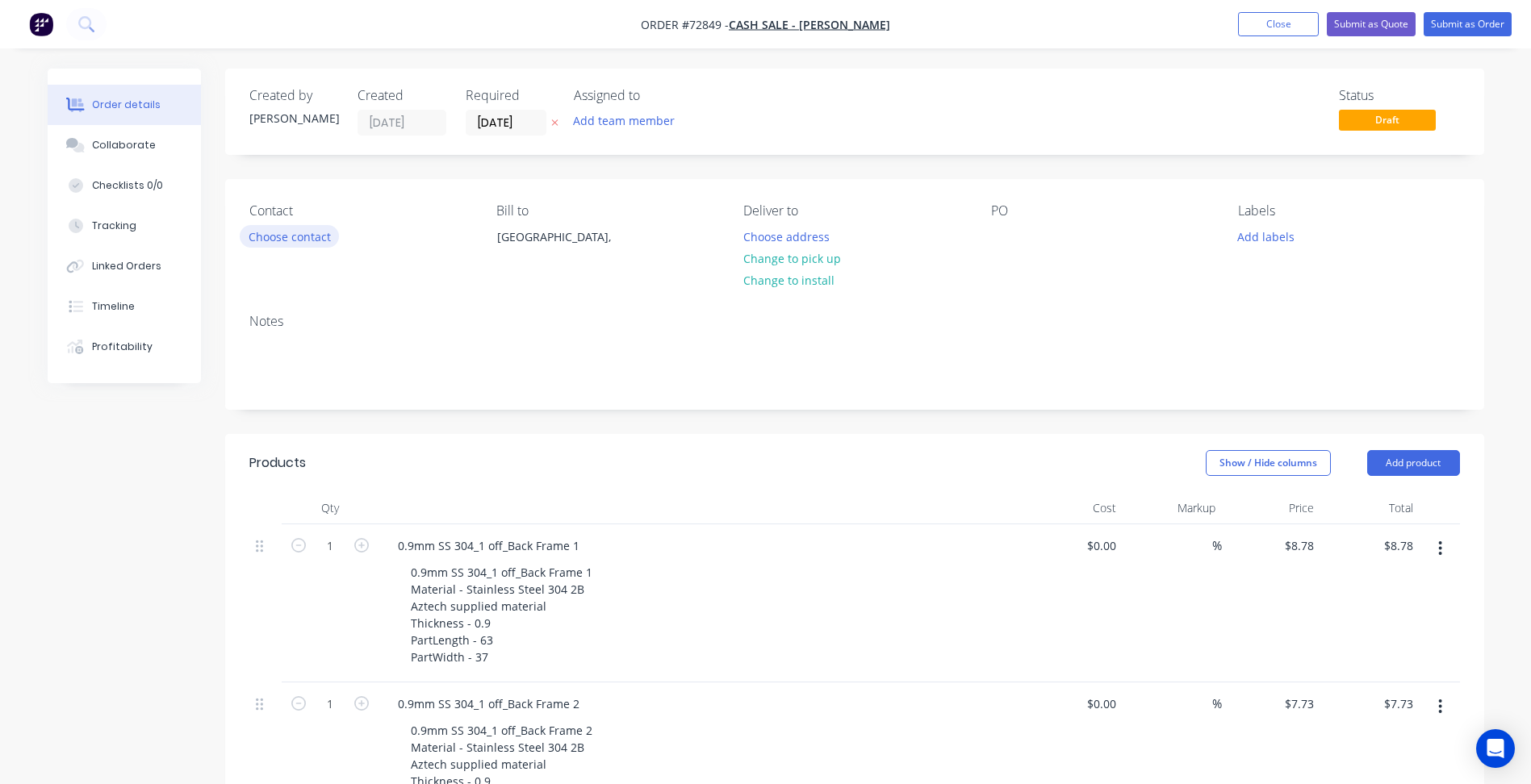
click at [296, 233] on button "Choose contact" at bounding box center [289, 236] width 99 height 21
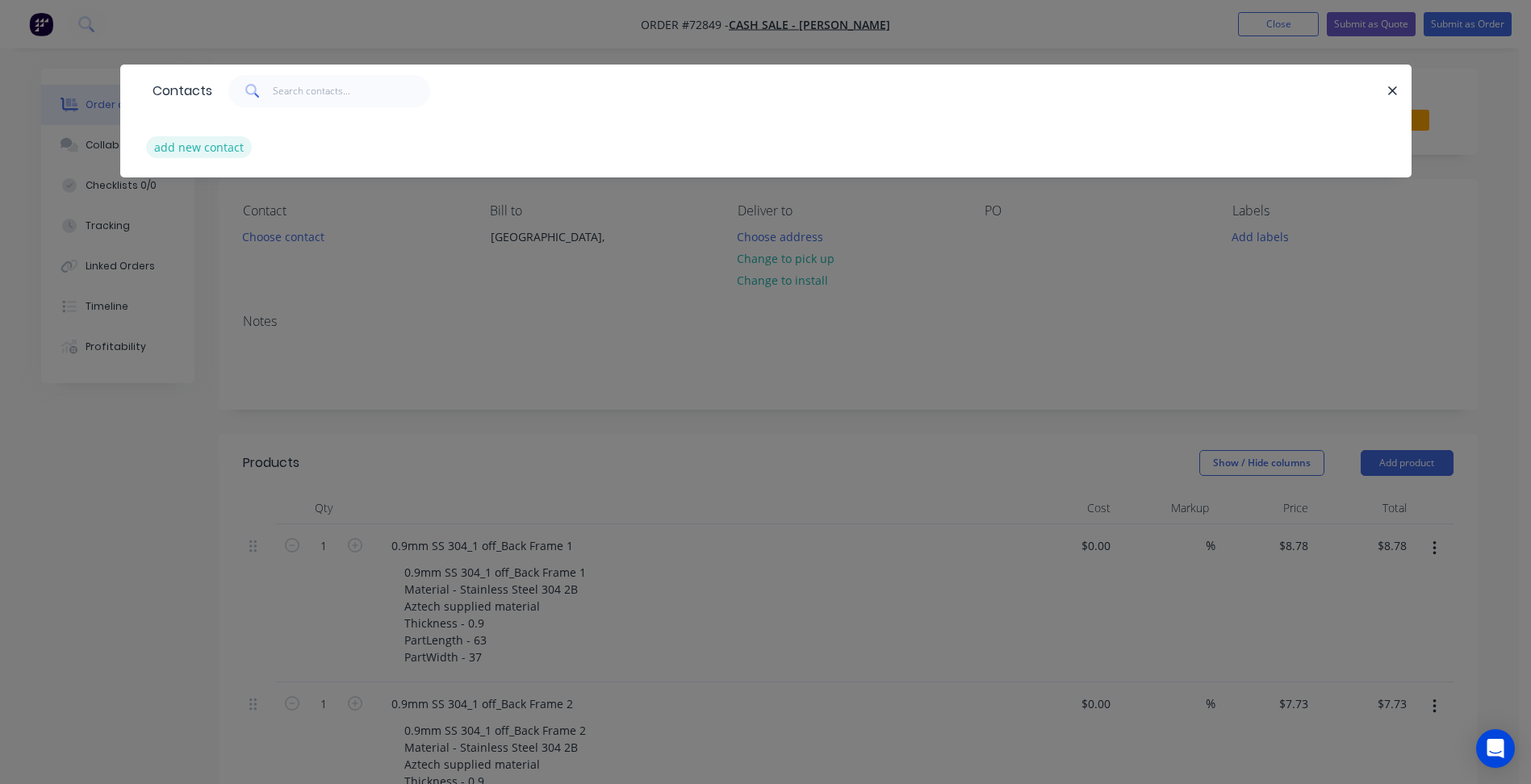
click at [194, 154] on button "add new contact" at bounding box center [199, 147] width 107 height 21
select select "AU"
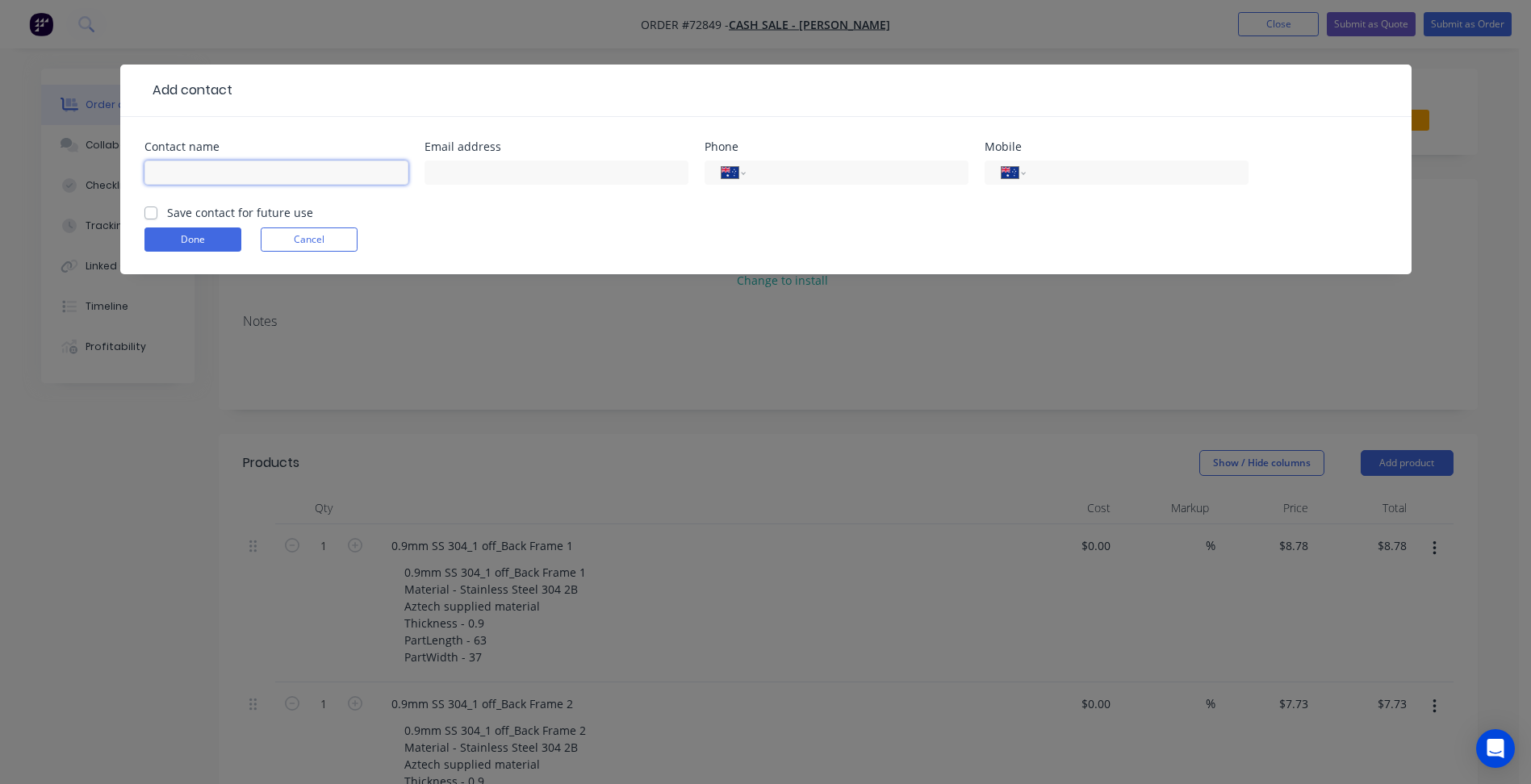
click at [189, 161] on input "text" at bounding box center [277, 172] width 264 height 24
type input "[PERSON_NAME]"
click at [229, 216] on label "Save contact for future use" at bounding box center [239, 212] width 146 height 17
click at [158, 216] on input "Save contact for future use" at bounding box center [151, 211] width 13 height 16
checkbox input "true"
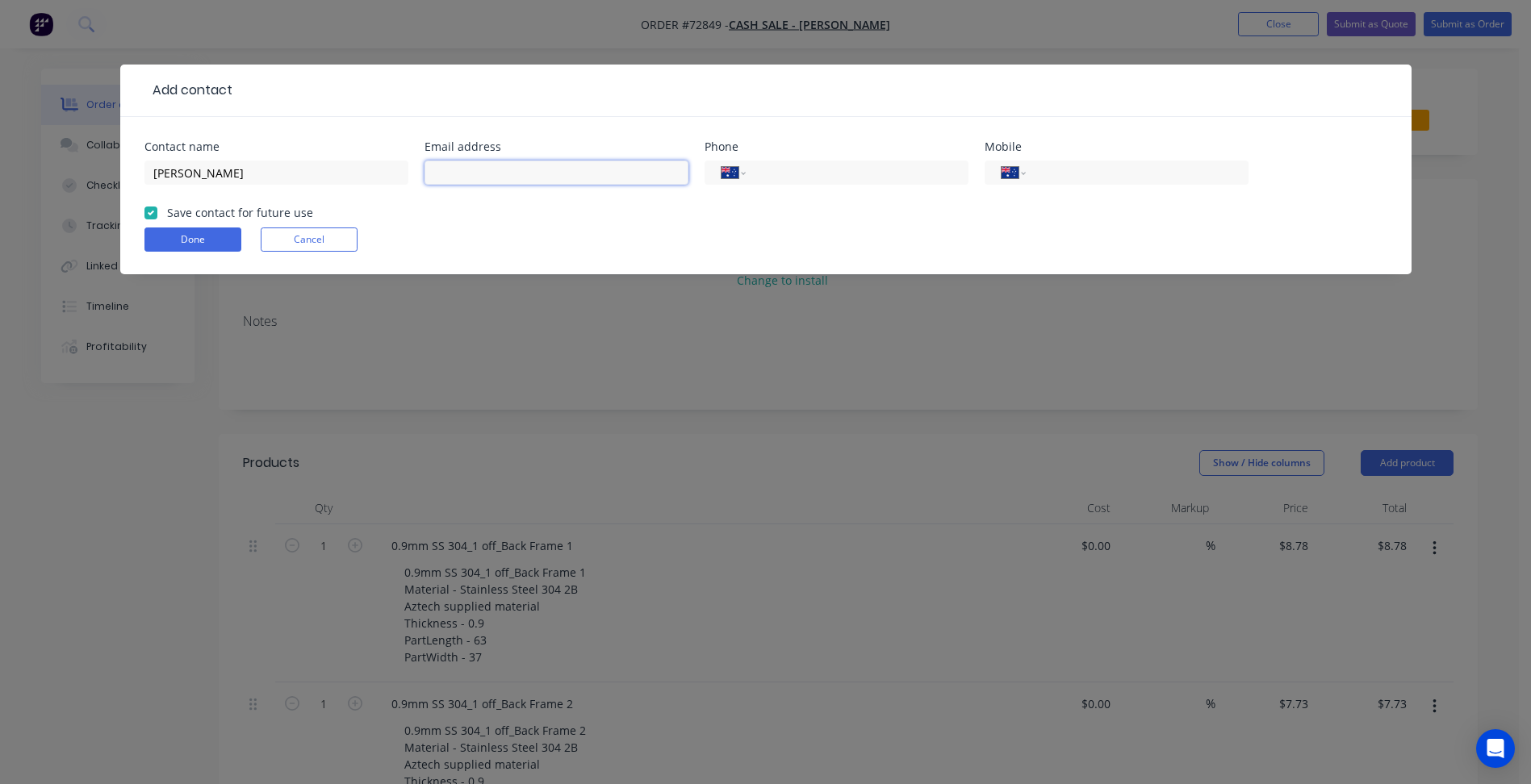
click at [524, 165] on input "text" at bounding box center [557, 172] width 264 height 24
paste input "[EMAIL_ADDRESS][PERSON_NAME][DOMAIN_NAME]"
type input "[EMAIL_ADDRESS][PERSON_NAME][DOMAIN_NAME]"
drag, startPoint x: 1053, startPoint y: 172, endPoint x: 1042, endPoint y: 178, distance: 12.5
click at [1053, 172] on input "tel" at bounding box center [1134, 172] width 194 height 18
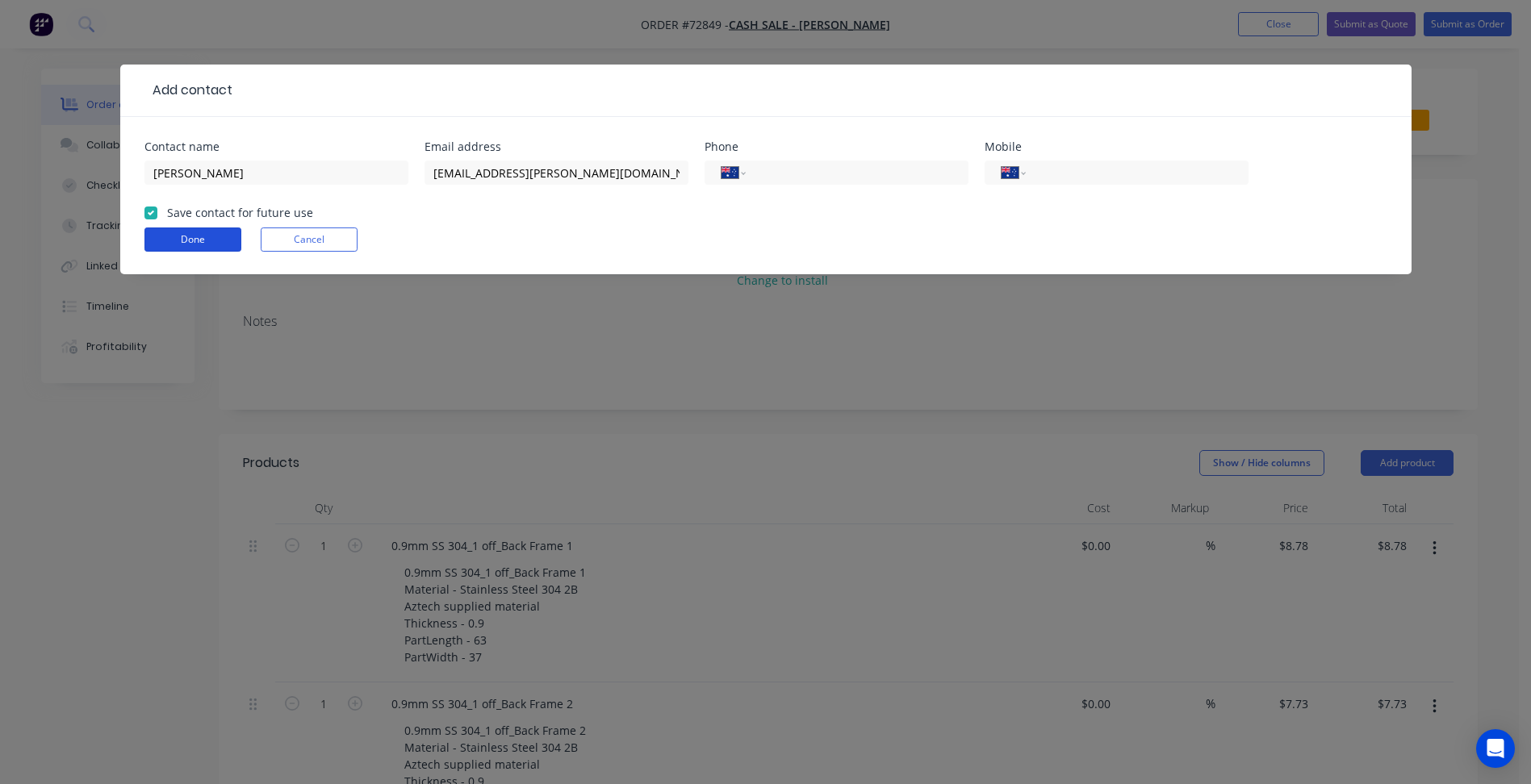
drag, startPoint x: 208, startPoint y: 245, endPoint x: 367, endPoint y: 300, distance: 168.2
click at [208, 245] on button "Done" at bounding box center [192, 239] width 97 height 24
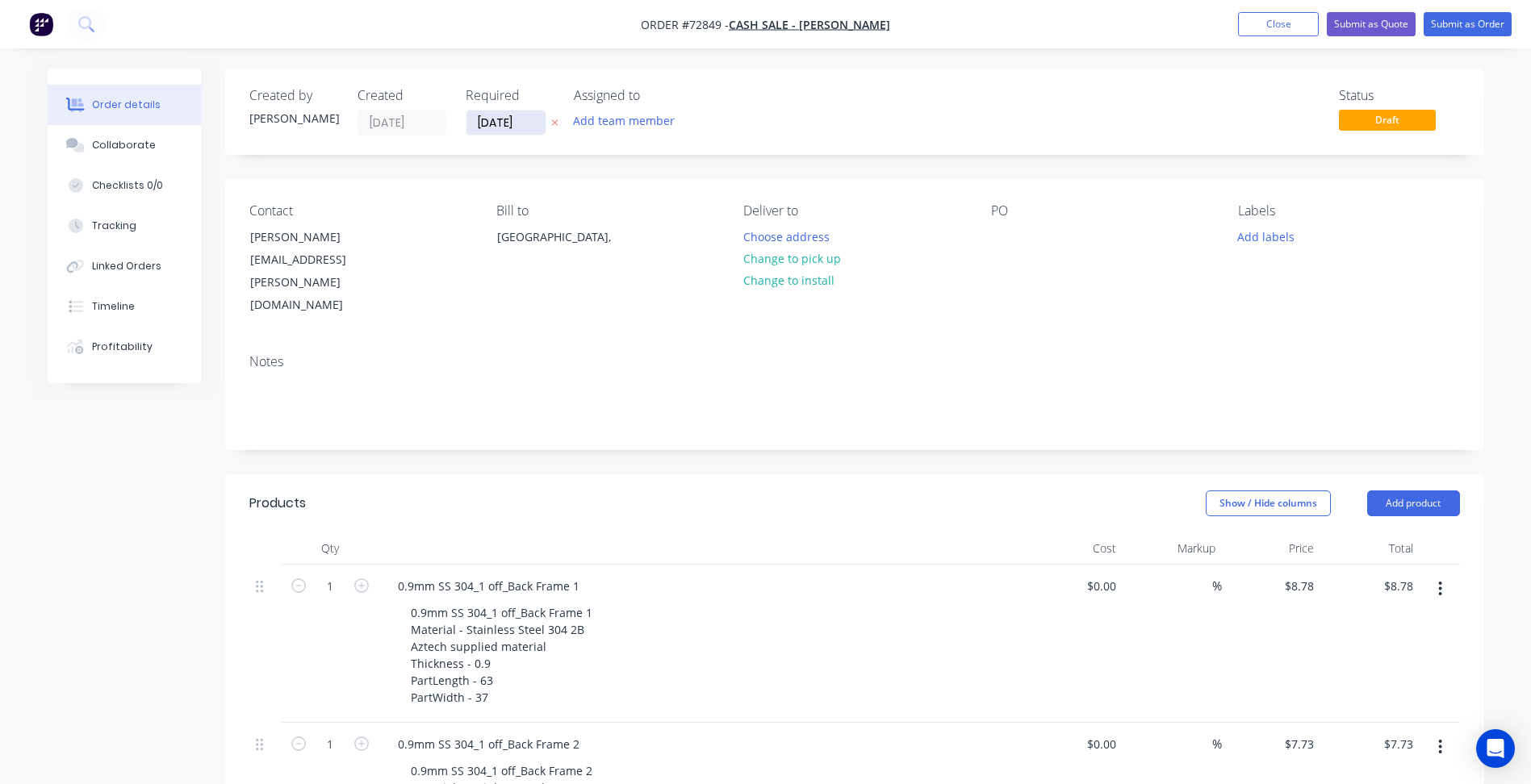
click at [497, 117] on input "[DATE]" at bounding box center [506, 122] width 79 height 24
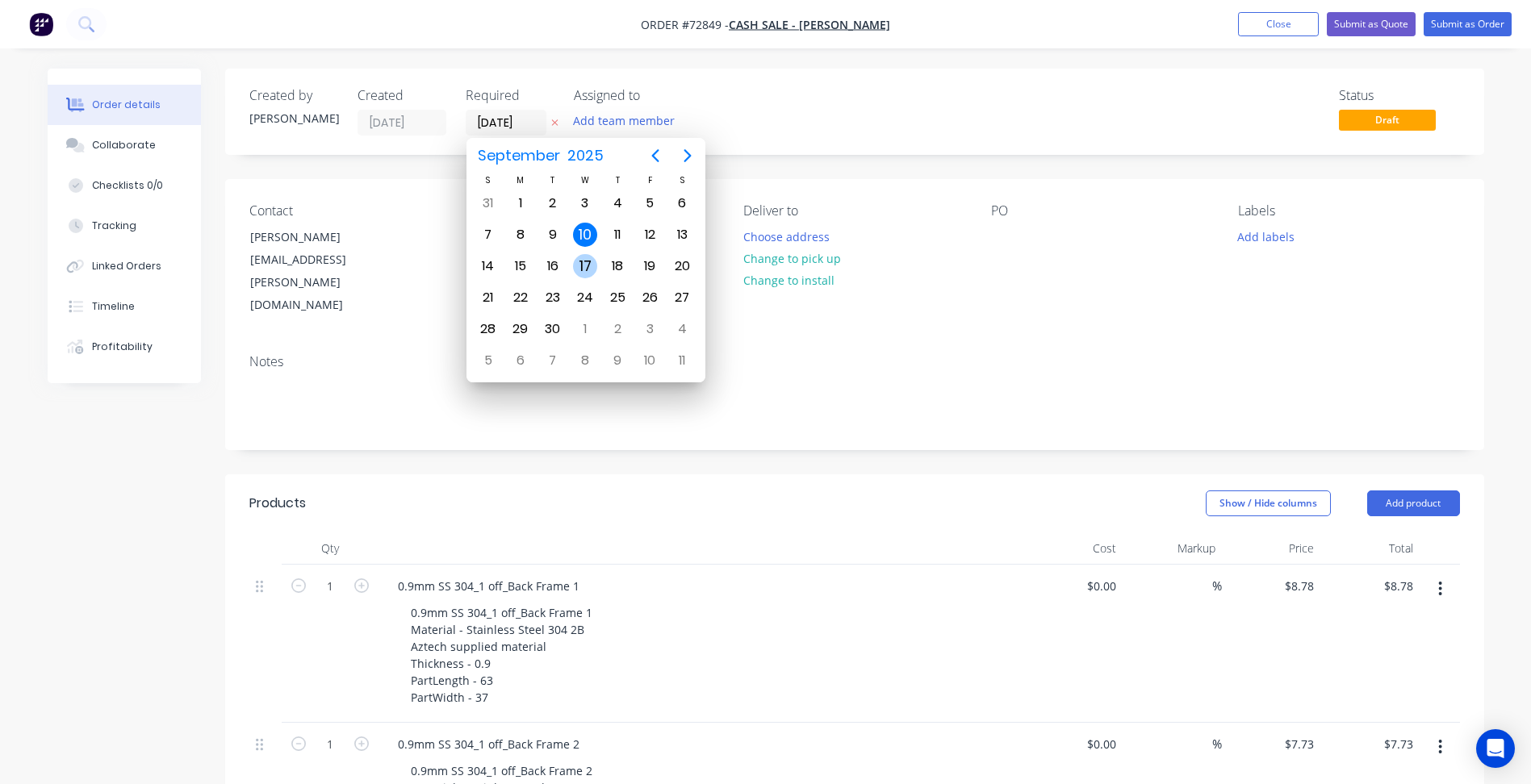
click at [587, 264] on div "17" at bounding box center [585, 266] width 24 height 24
type input "[DATE]"
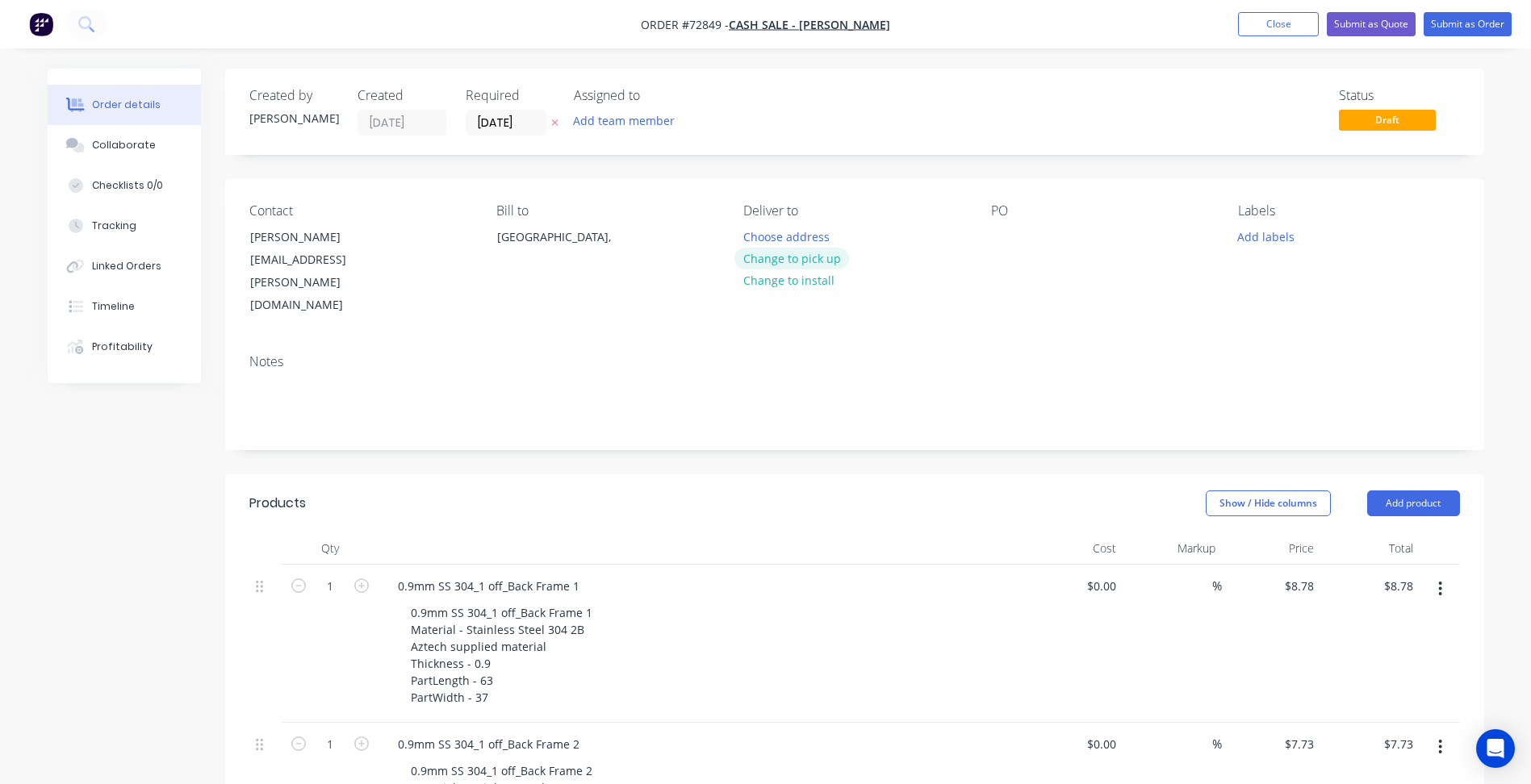
click at [817, 256] on button "Change to pick up" at bounding box center [791, 258] width 115 height 21
click at [1272, 239] on button "Add labels" at bounding box center [1267, 236] width 74 height 21
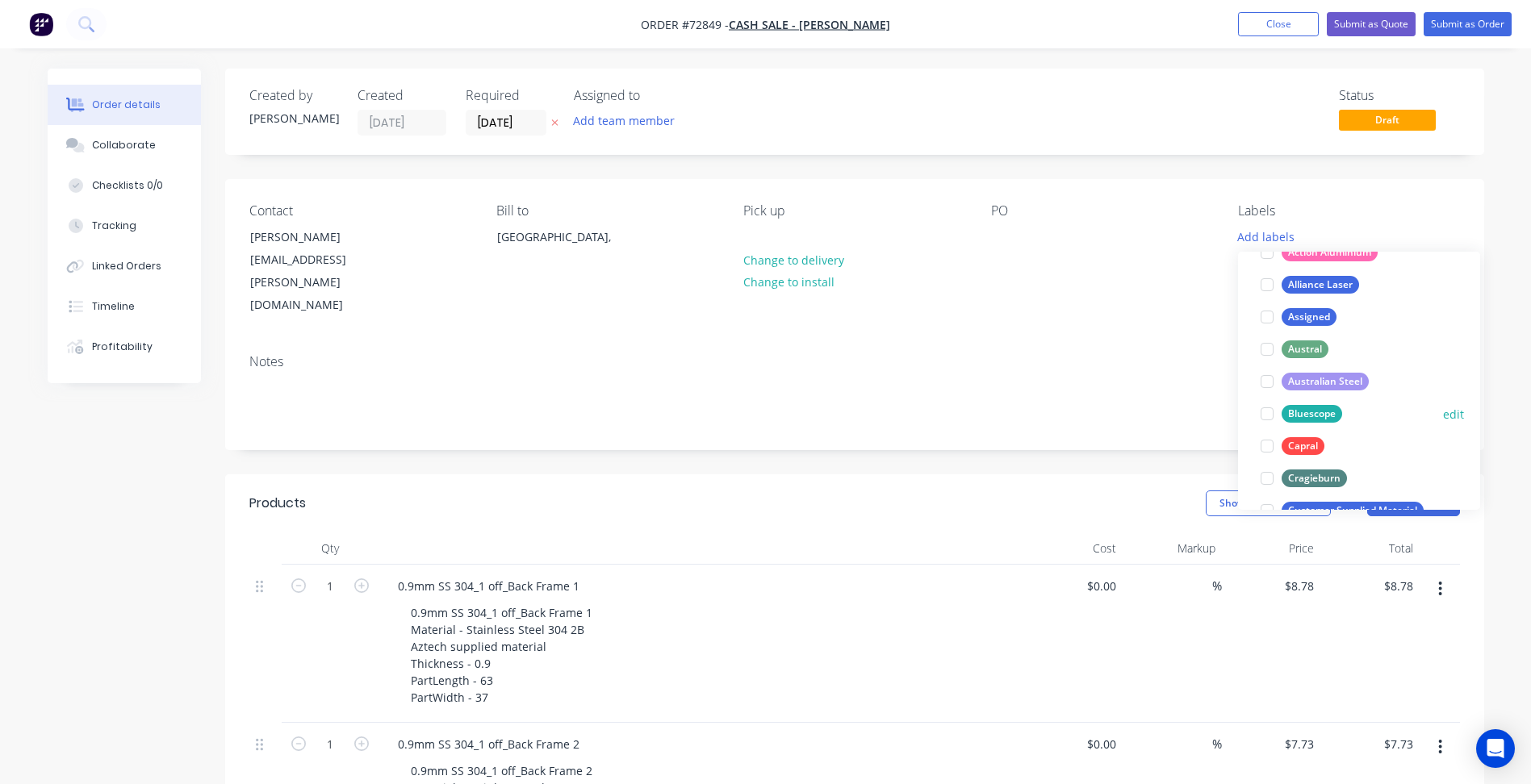
scroll to position [161, 0]
click at [1268, 504] on div at bounding box center [1267, 509] width 32 height 32
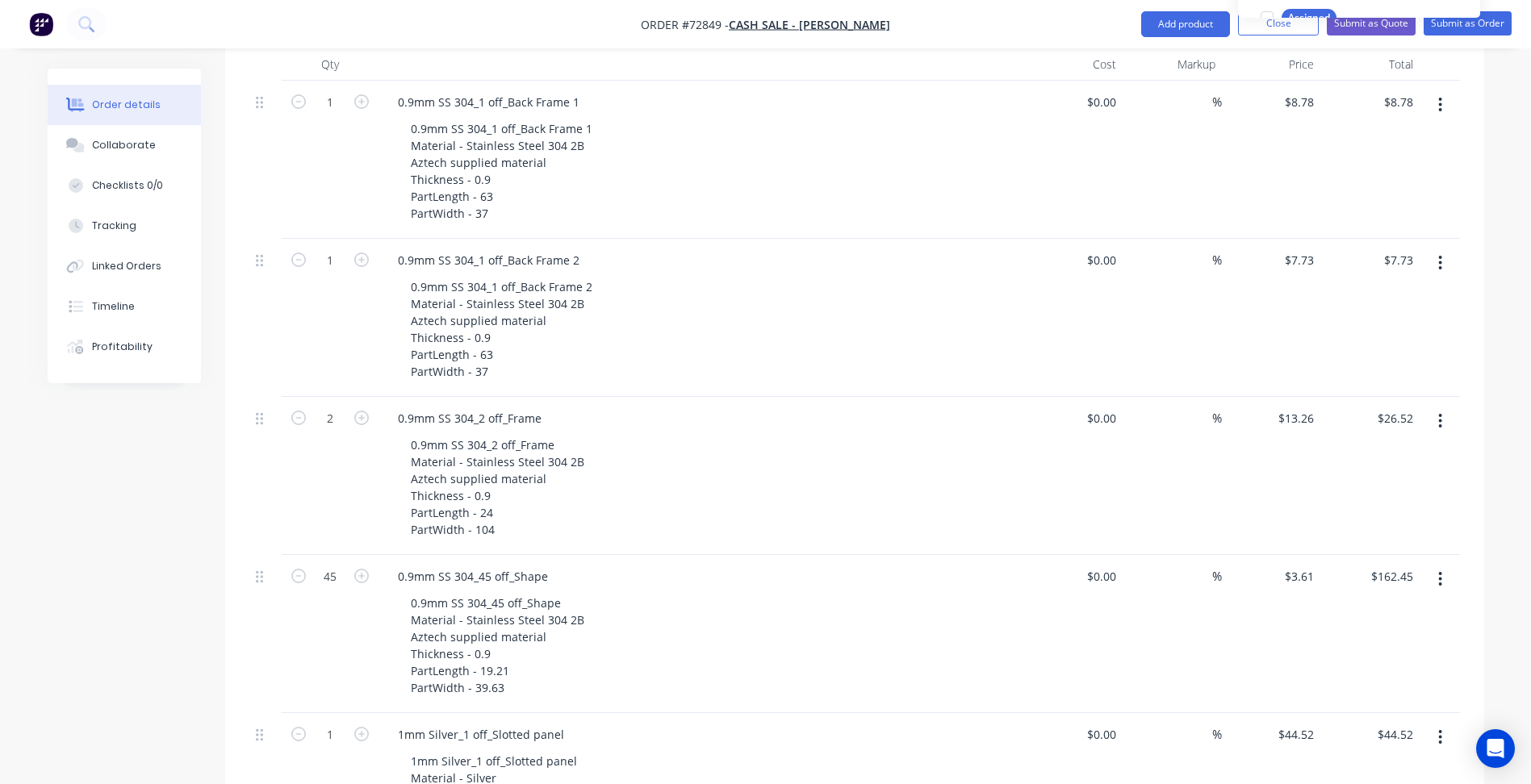
scroll to position [968, 0]
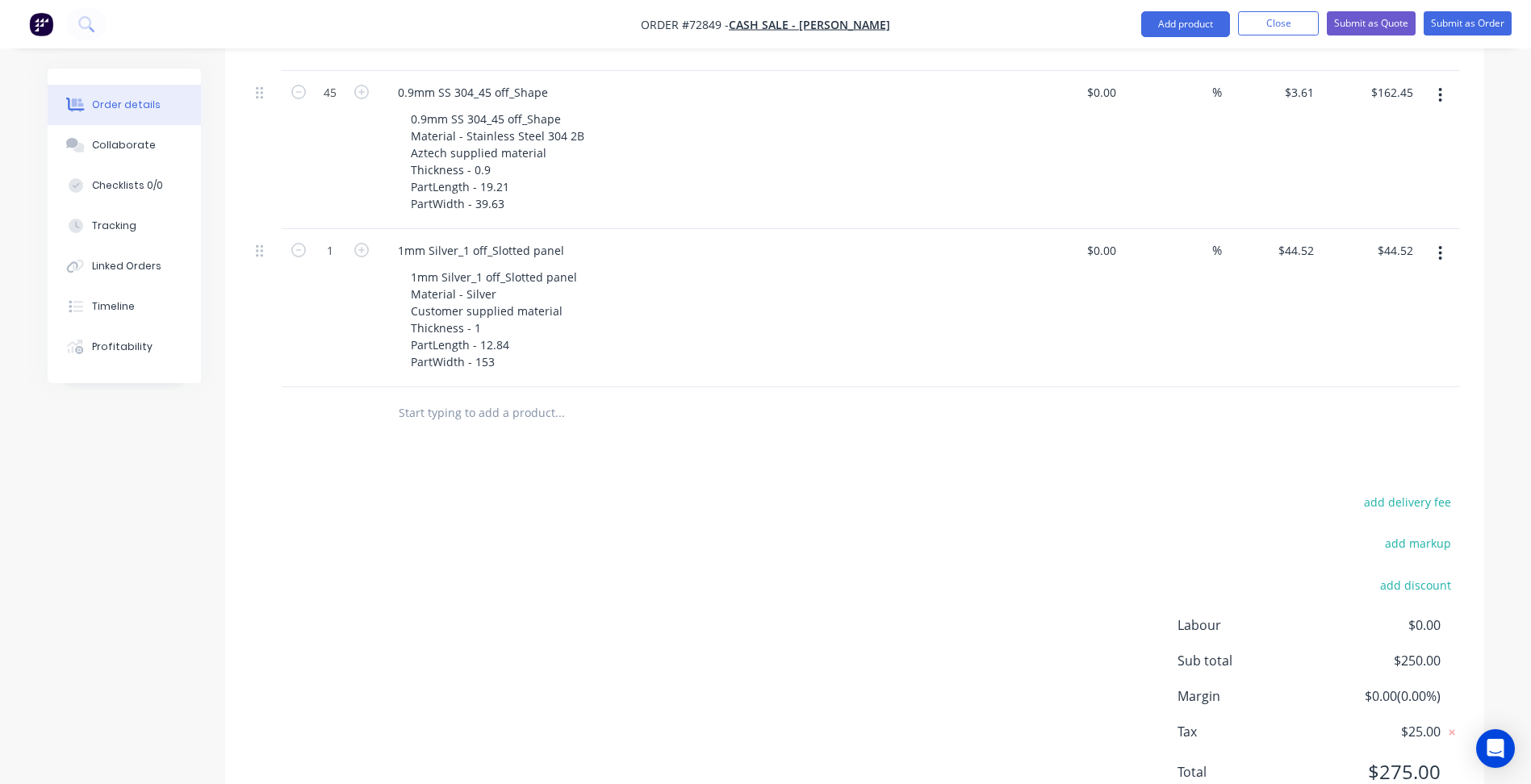
click at [851, 619] on div "add delivery fee add markup add discount Labour $0.00 Sub total $250.00 Margin …" at bounding box center [855, 646] width 1211 height 311
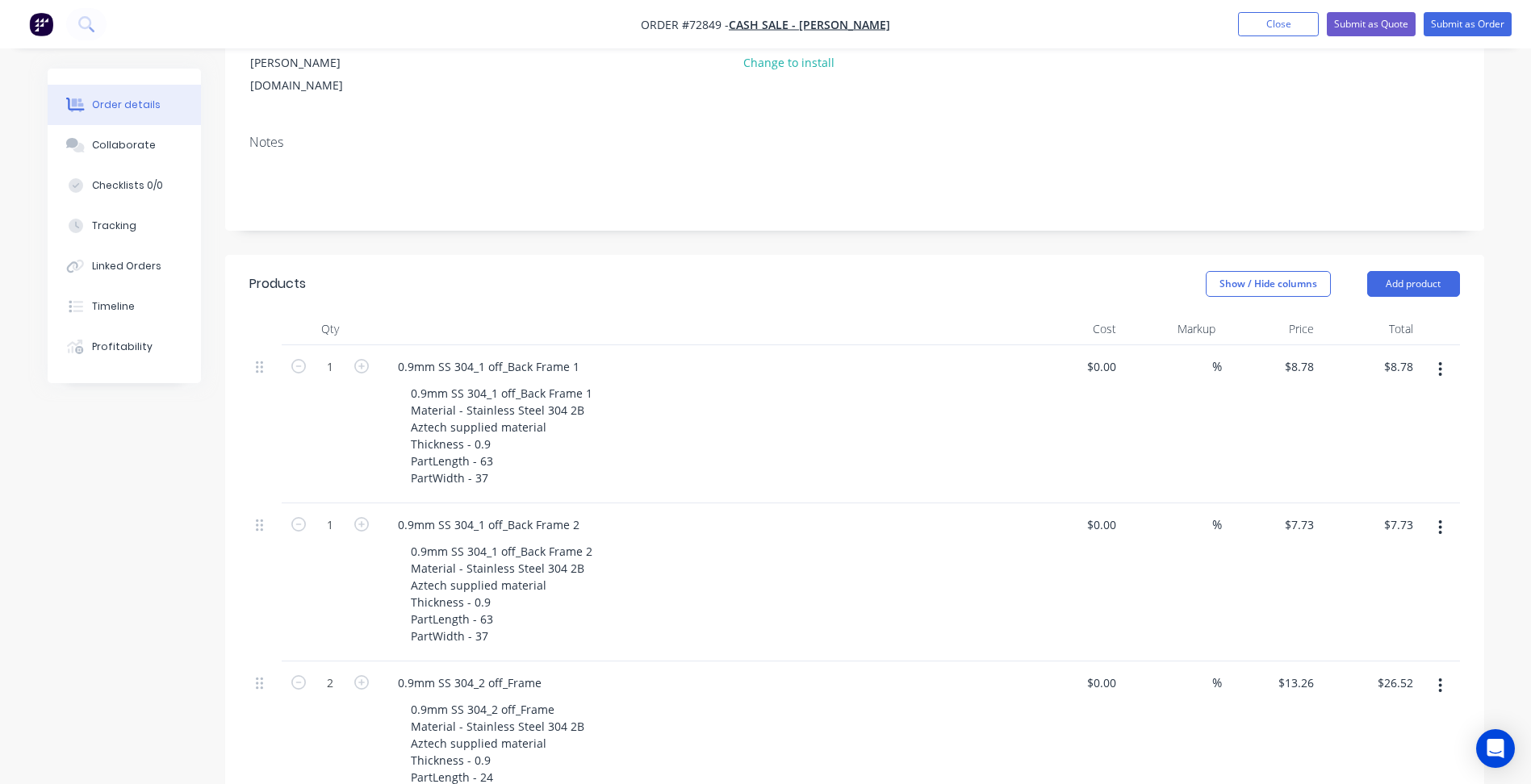
scroll to position [0, 0]
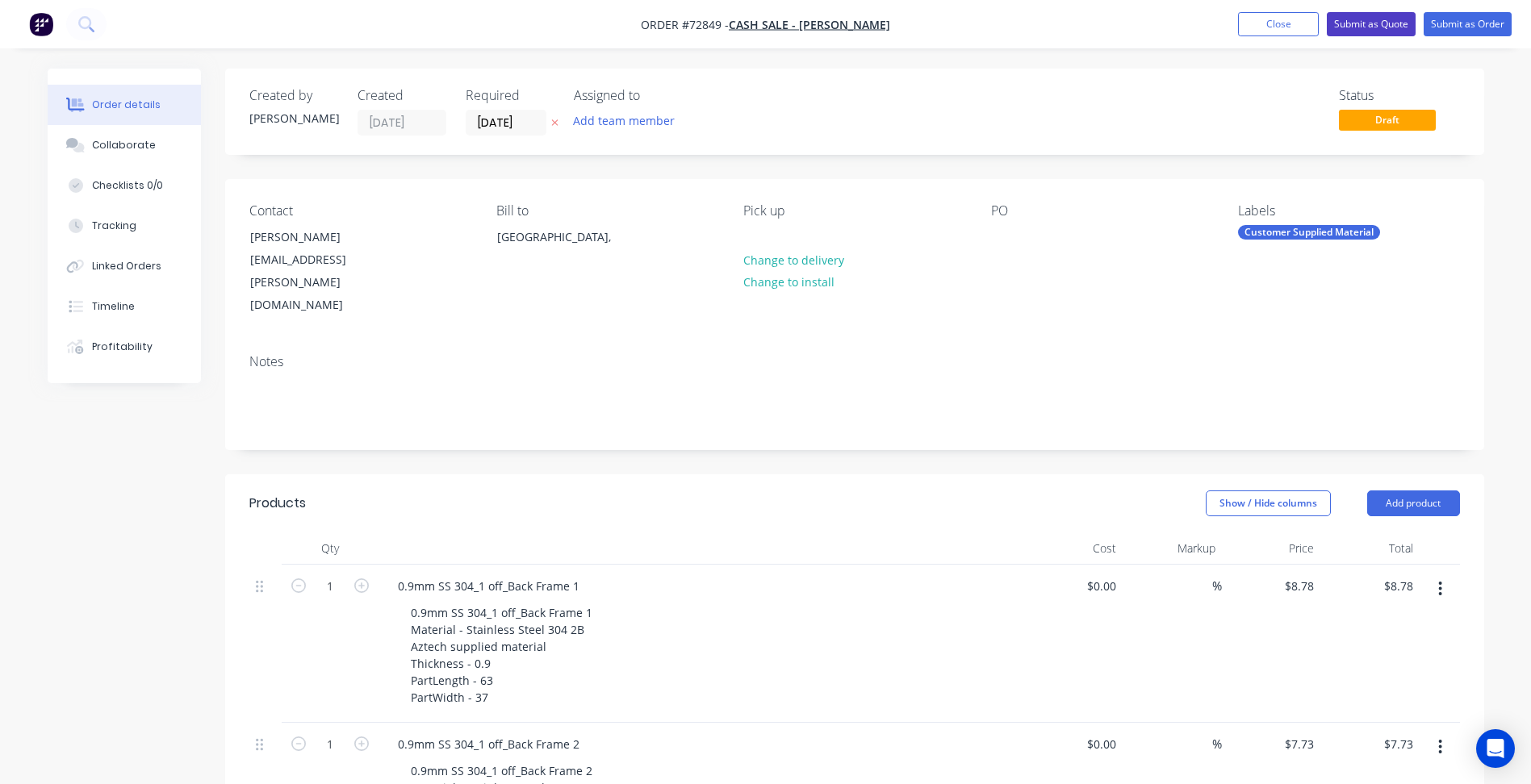
click at [1374, 21] on button "Submit as Quote" at bounding box center [1372, 24] width 89 height 24
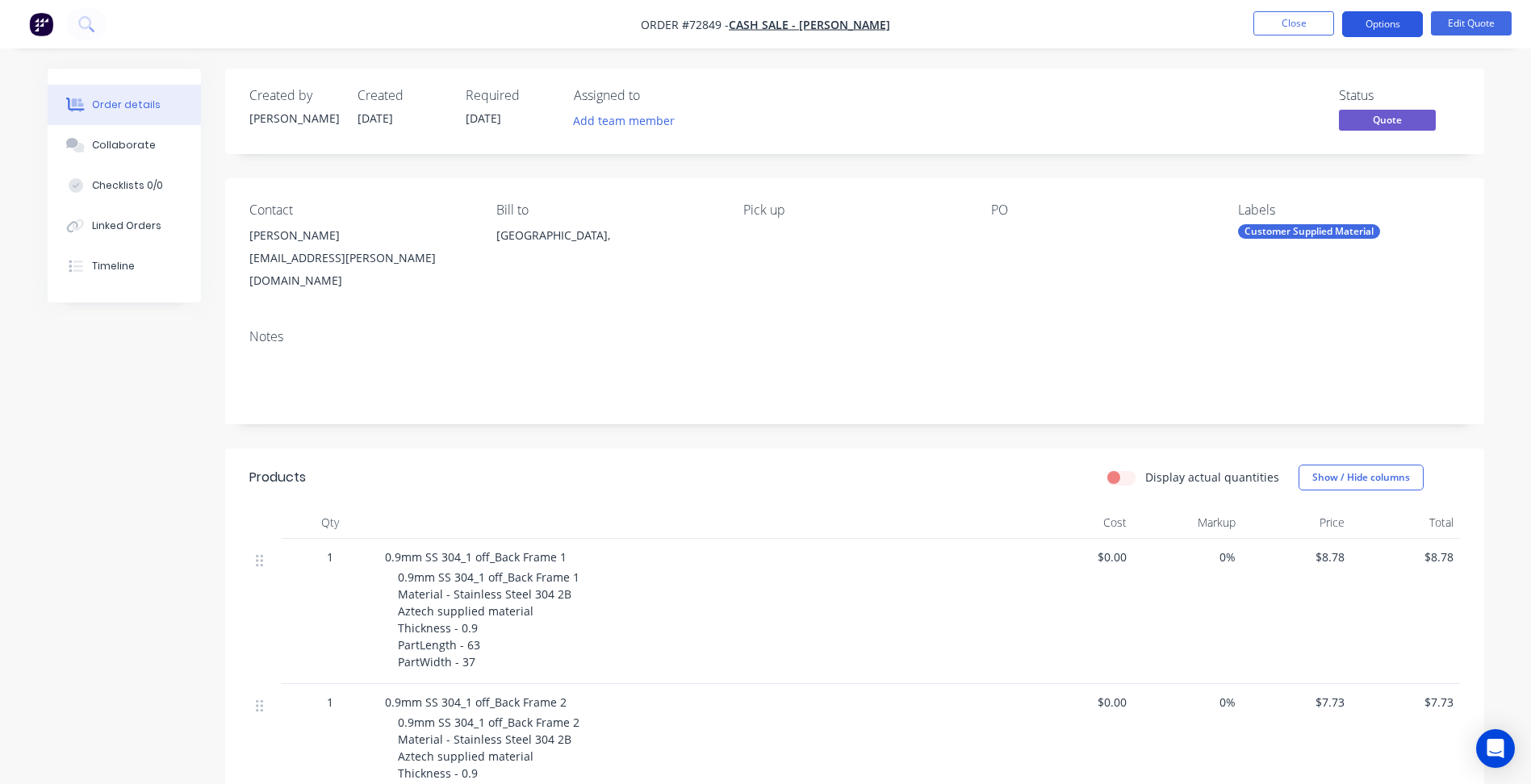
click at [1357, 26] on button "Options" at bounding box center [1382, 24] width 81 height 26
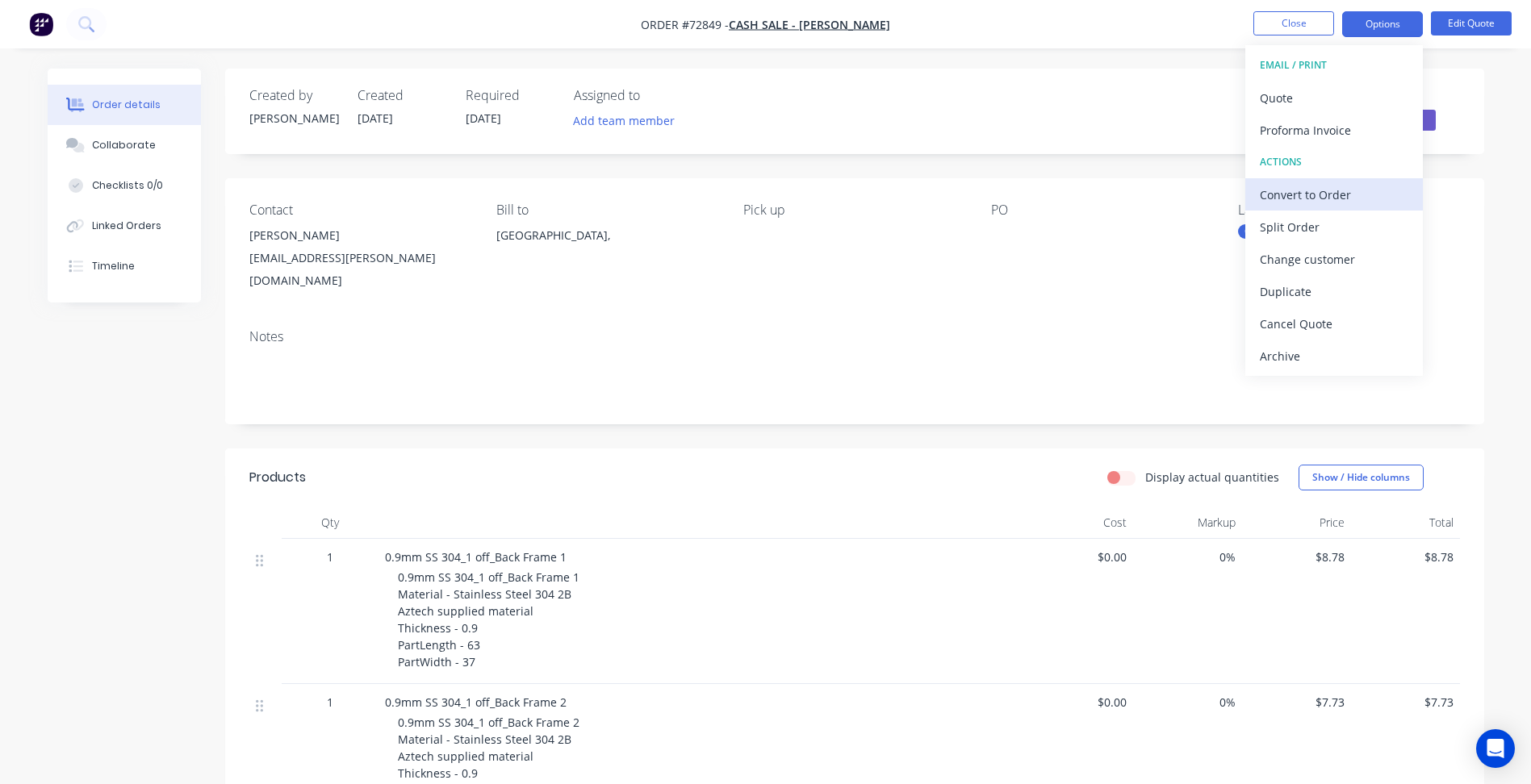
click at [1322, 191] on div "Convert to Order" at bounding box center [1334, 195] width 149 height 23
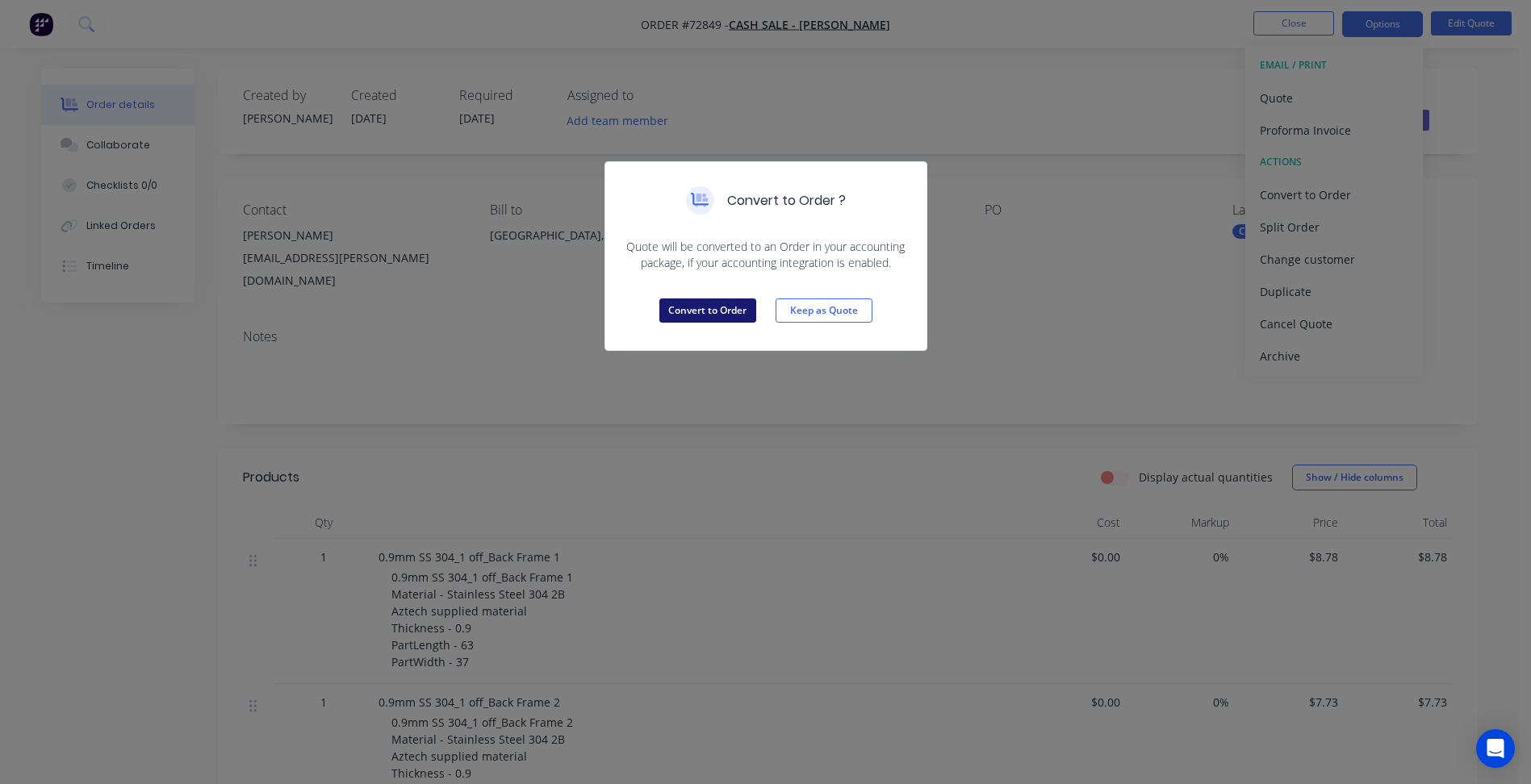
click at [722, 307] on button "Convert to Order" at bounding box center [708, 310] width 97 height 24
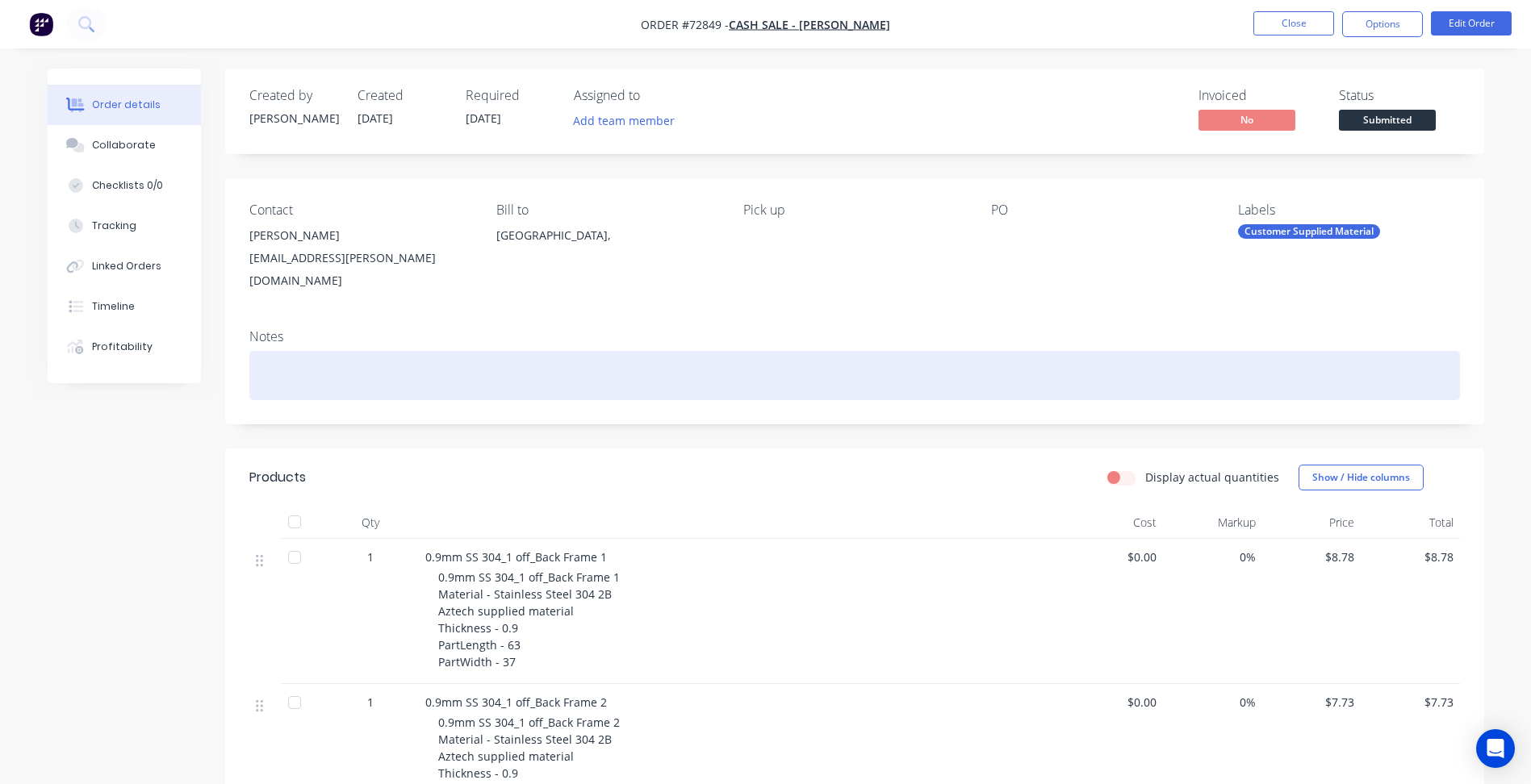
click at [766, 351] on div at bounding box center [855, 375] width 1211 height 50
click at [886, 366] on div at bounding box center [855, 375] width 1211 height 50
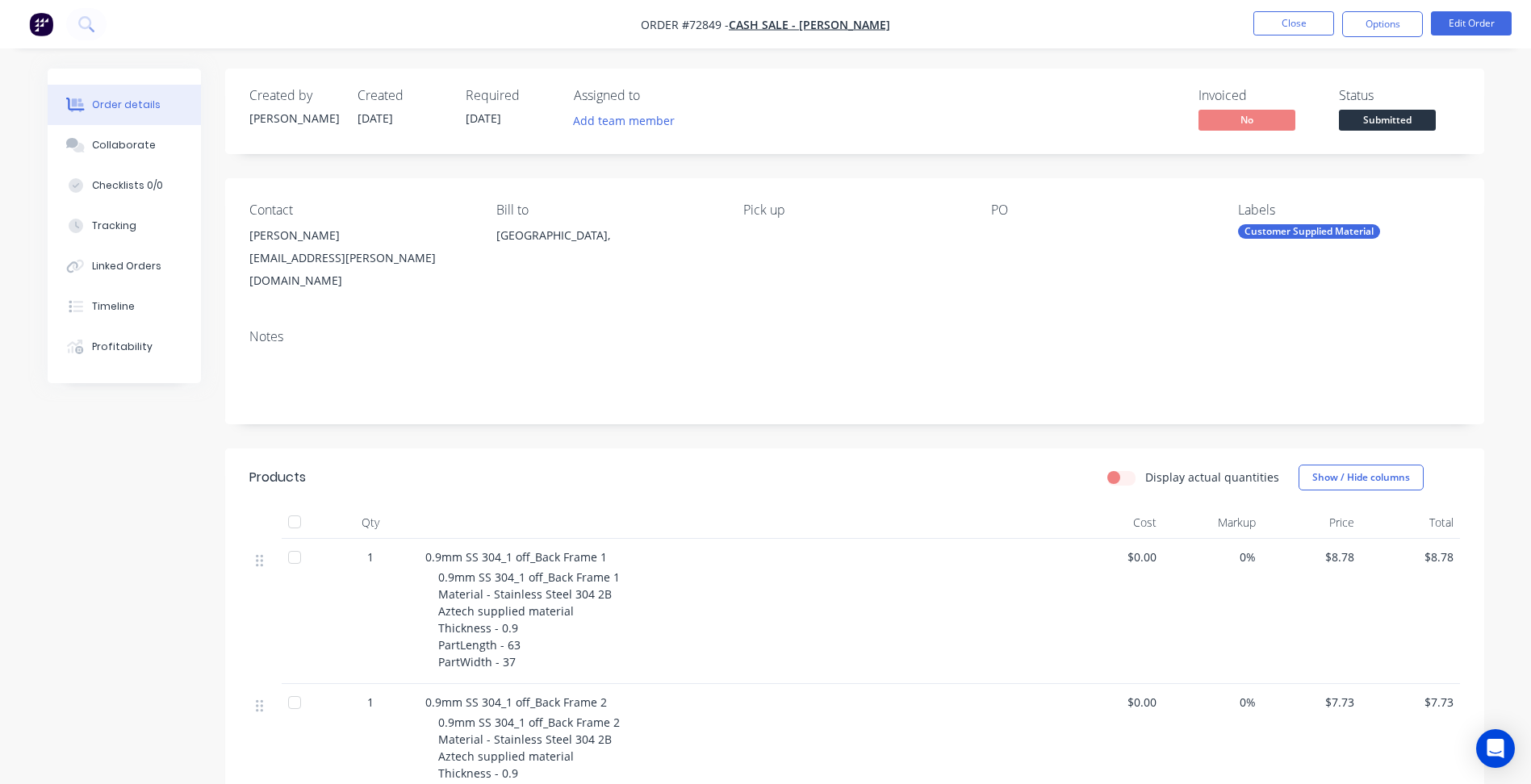
drag, startPoint x: 1399, startPoint y: 108, endPoint x: 1394, endPoint y: 122, distance: 14.9
click at [1398, 109] on div "Status Submitted" at bounding box center [1399, 111] width 121 height 47
click at [1394, 122] on span "Submitted" at bounding box center [1386, 120] width 97 height 20
click at [1313, 26] on button "Close" at bounding box center [1294, 23] width 81 height 24
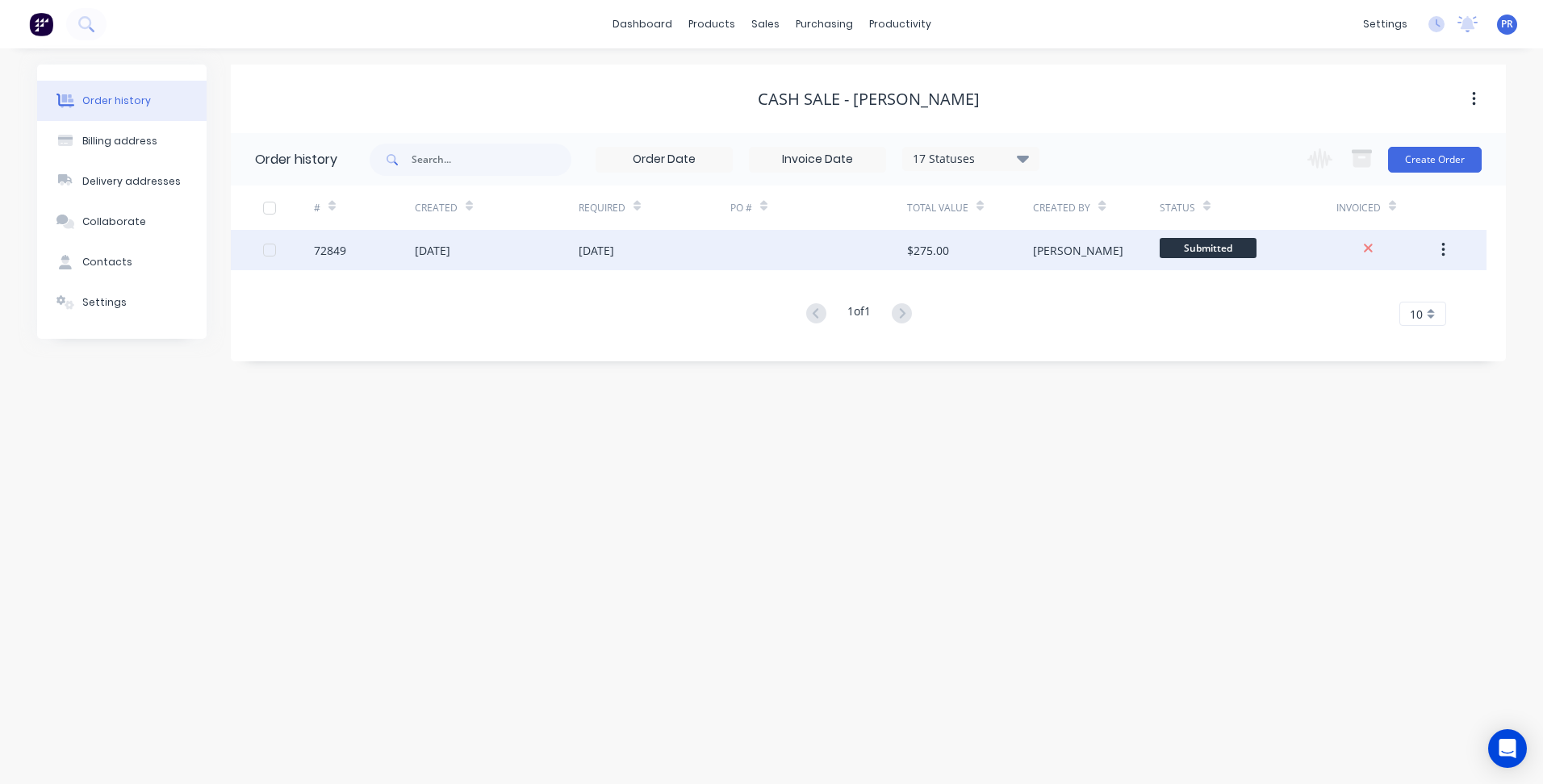
click at [1191, 251] on span "Submitted" at bounding box center [1207, 248] width 97 height 20
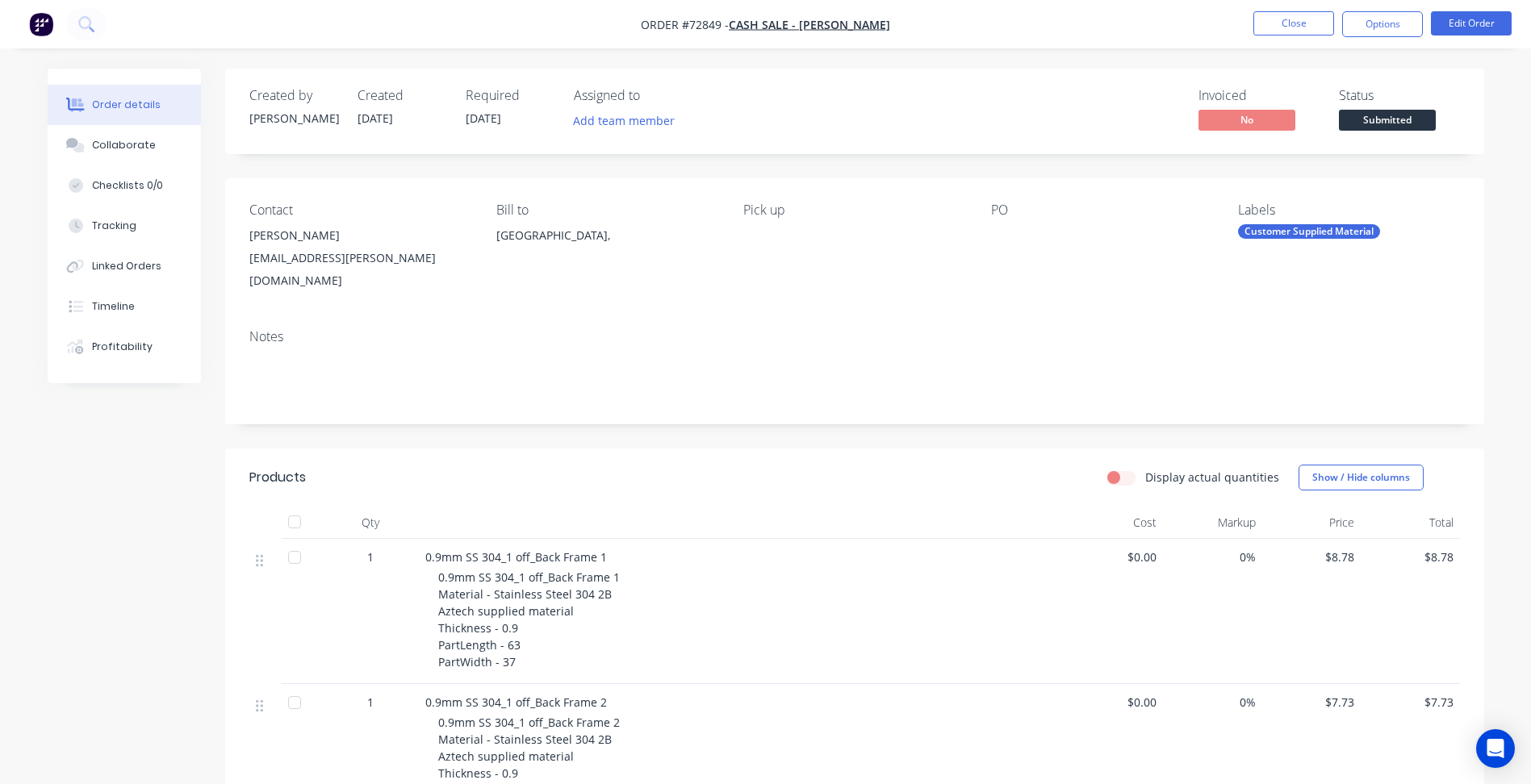
click at [1384, 117] on span "Submitted" at bounding box center [1386, 120] width 97 height 20
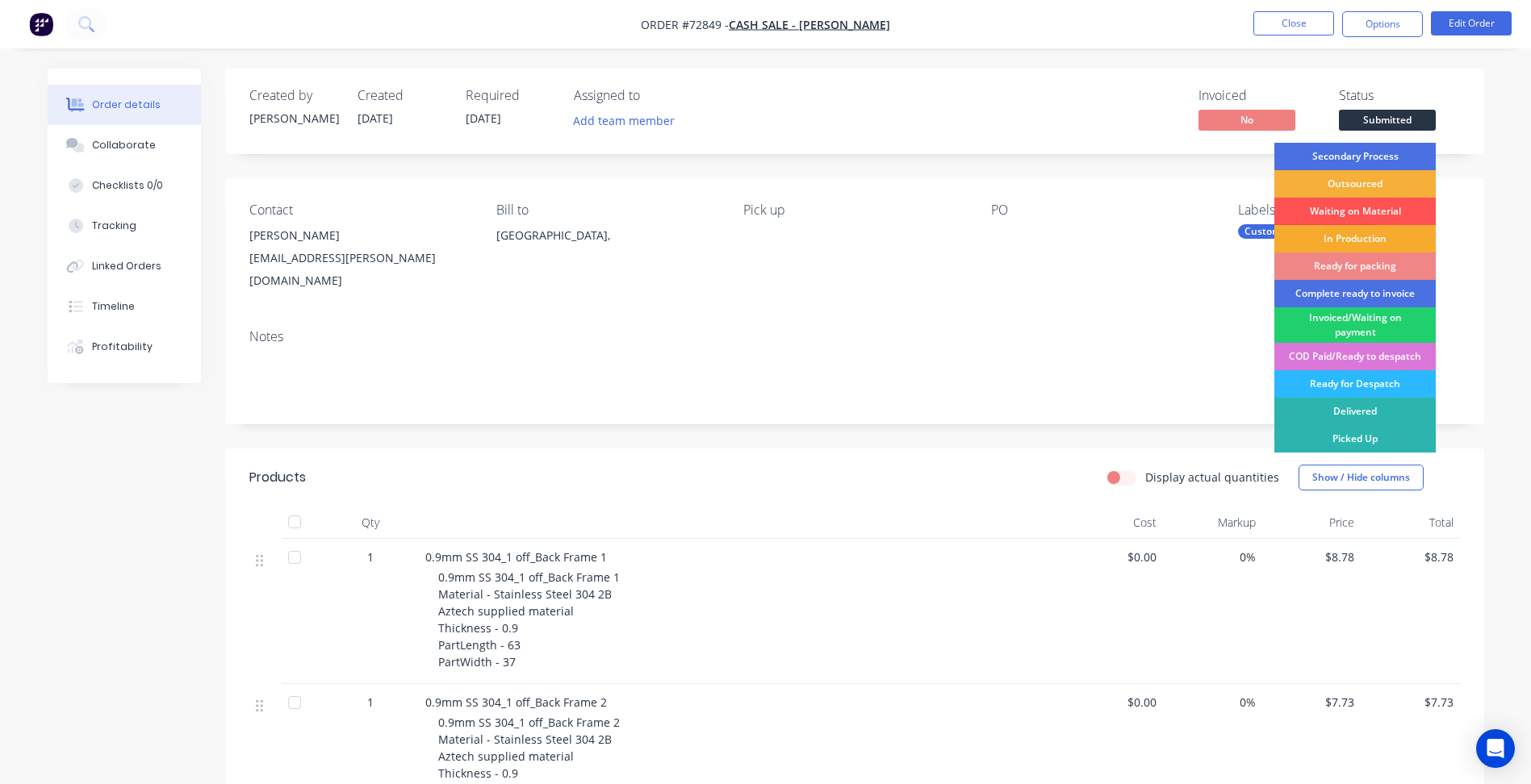
click at [1343, 239] on div "In Production" at bounding box center [1354, 239] width 161 height 27
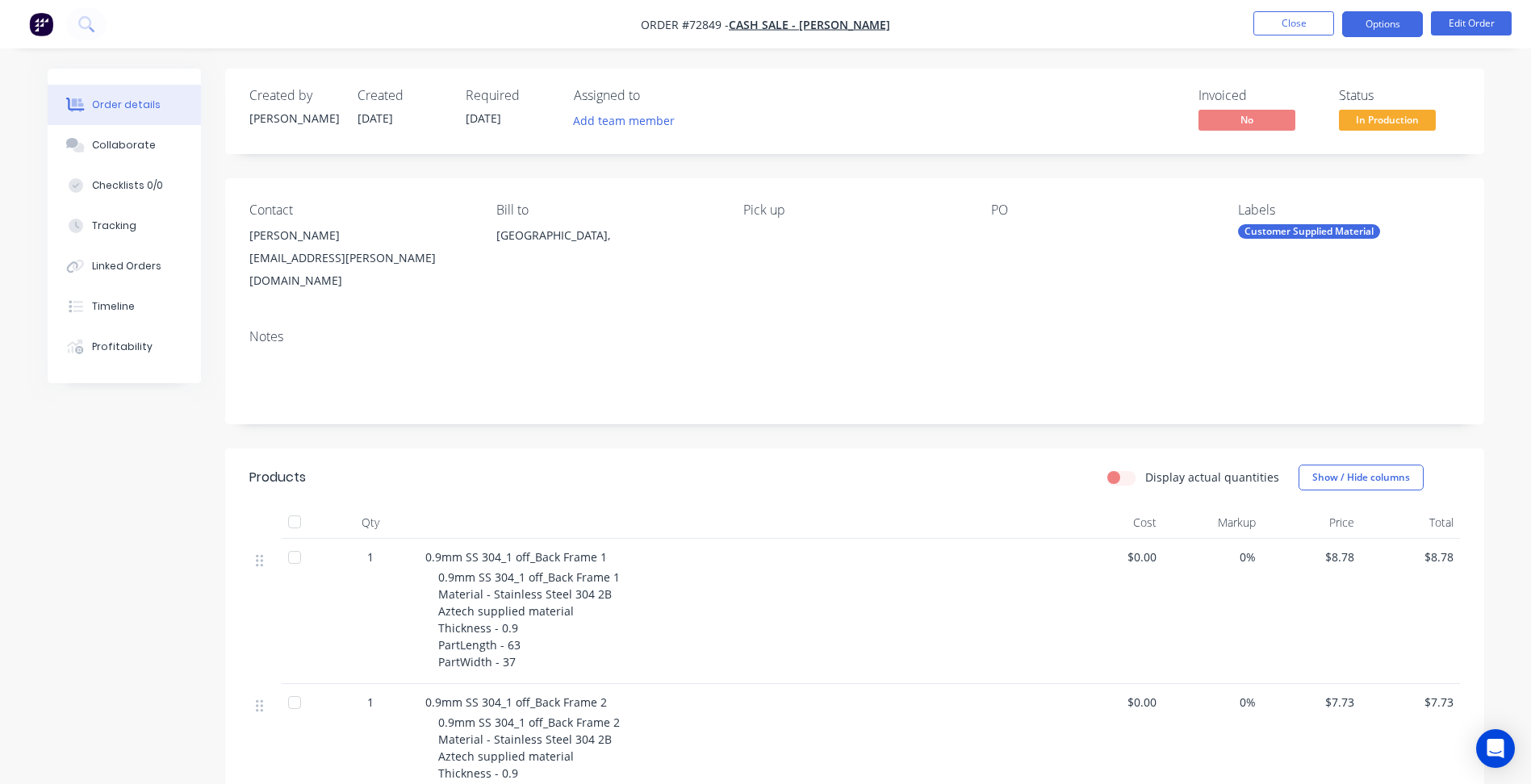
click at [1371, 27] on button "Options" at bounding box center [1382, 24] width 81 height 26
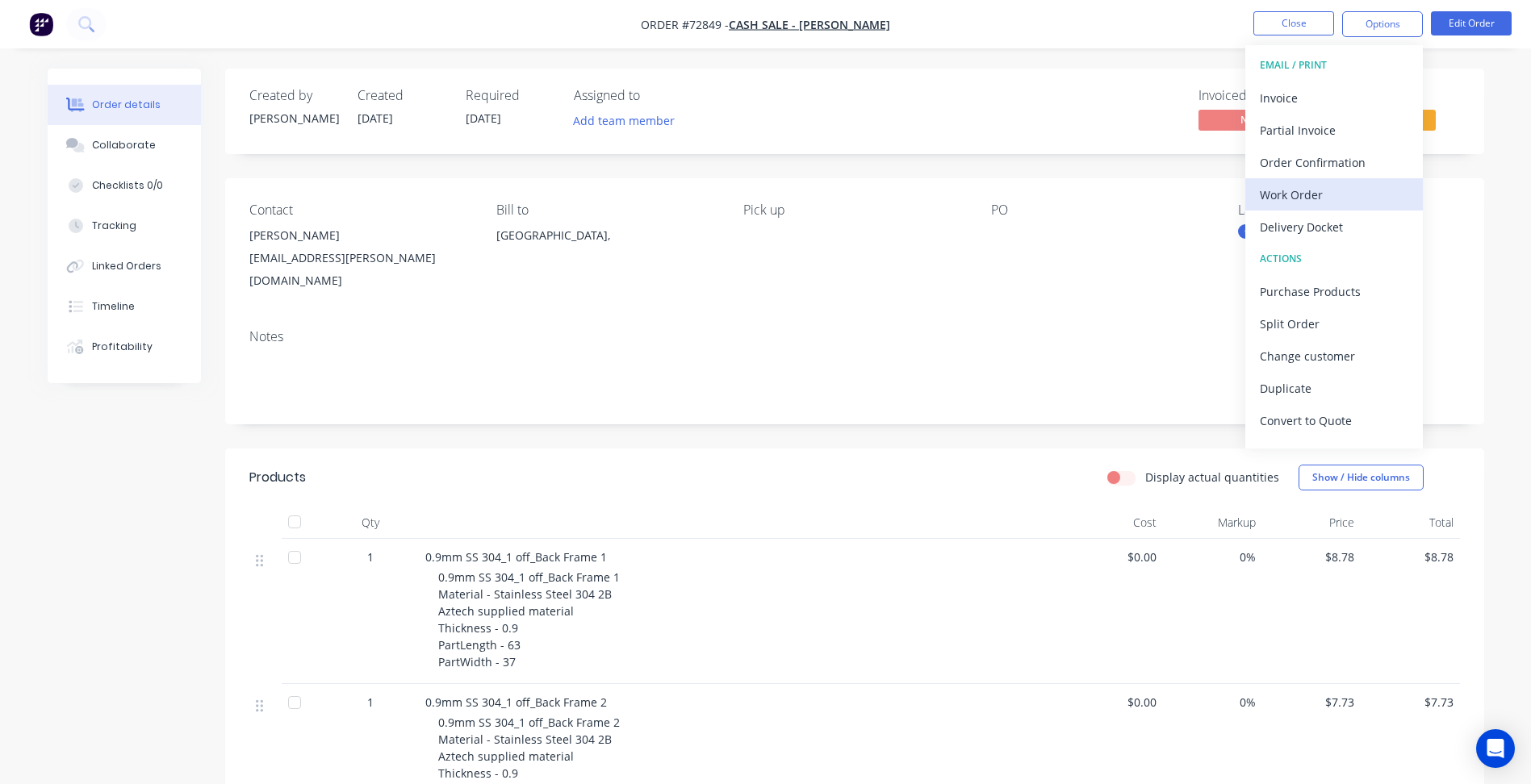
click at [1290, 191] on div "Work Order" at bounding box center [1334, 195] width 149 height 23
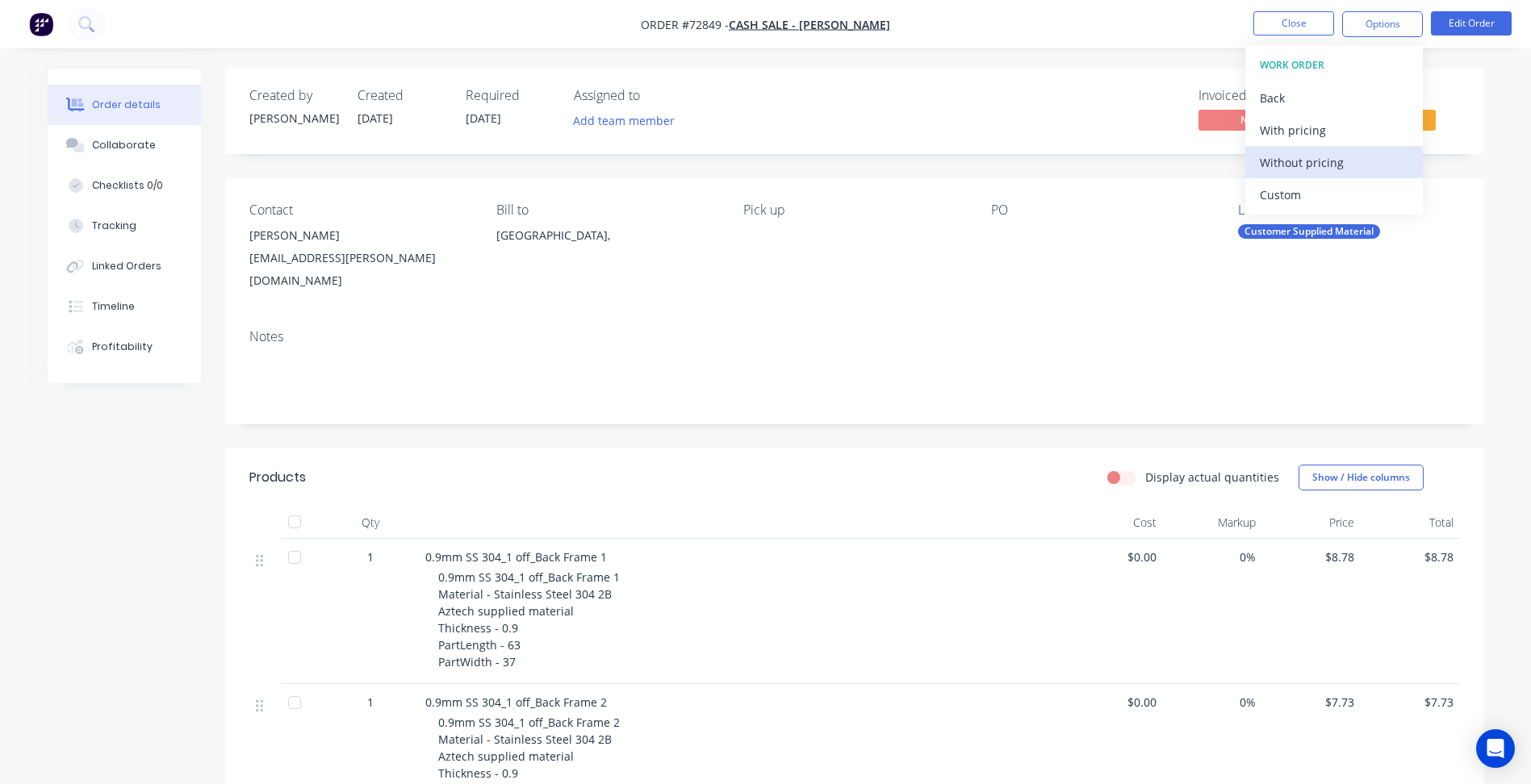
click at [1320, 168] on div "Without pricing" at bounding box center [1334, 163] width 149 height 23
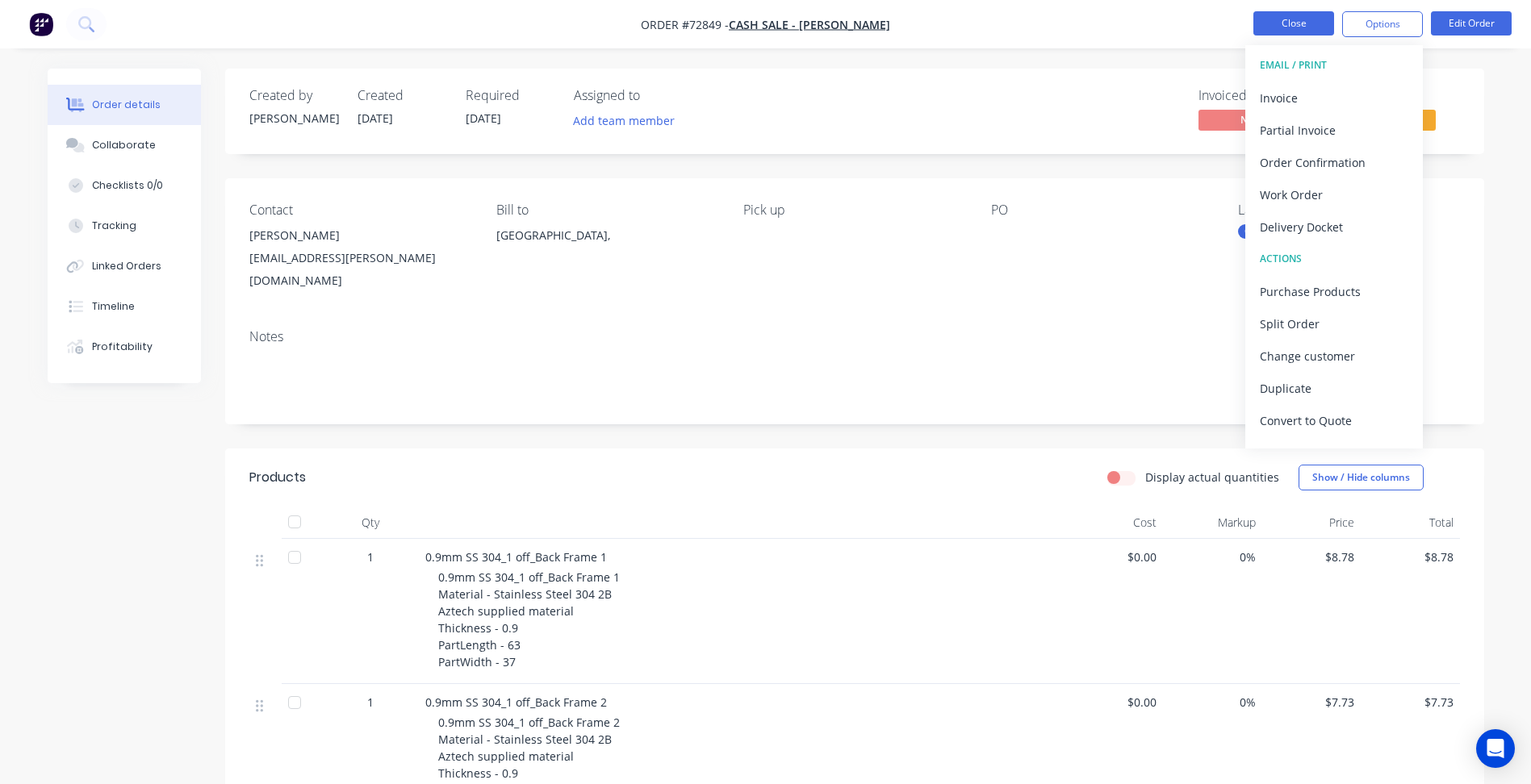
click at [1278, 17] on button "Close" at bounding box center [1294, 23] width 81 height 24
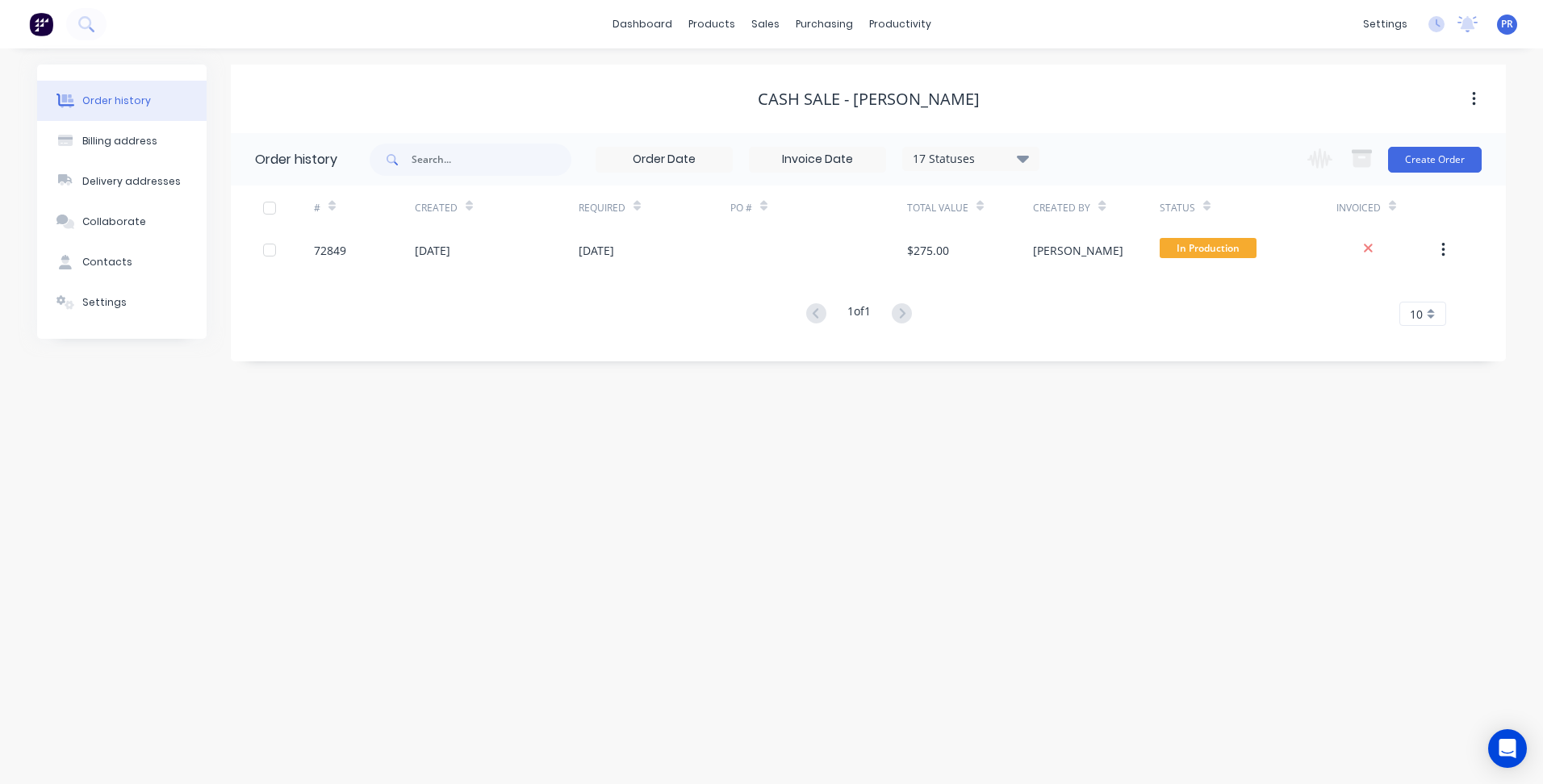
click at [1028, 37] on div "dashboard products sales purchasing productivity dashboard products Product Cat…" at bounding box center [771, 24] width 1543 height 49
click at [665, 508] on div "Order history Billing address Delivery addresses Collaborate Contacts Settings …" at bounding box center [771, 416] width 1543 height 735
click at [678, 448] on div "Order history Billing address Delivery addresses Collaborate Contacts Settings …" at bounding box center [771, 416] width 1543 height 735
click at [788, 65] on link "Sales Orders" at bounding box center [850, 76] width 214 height 32
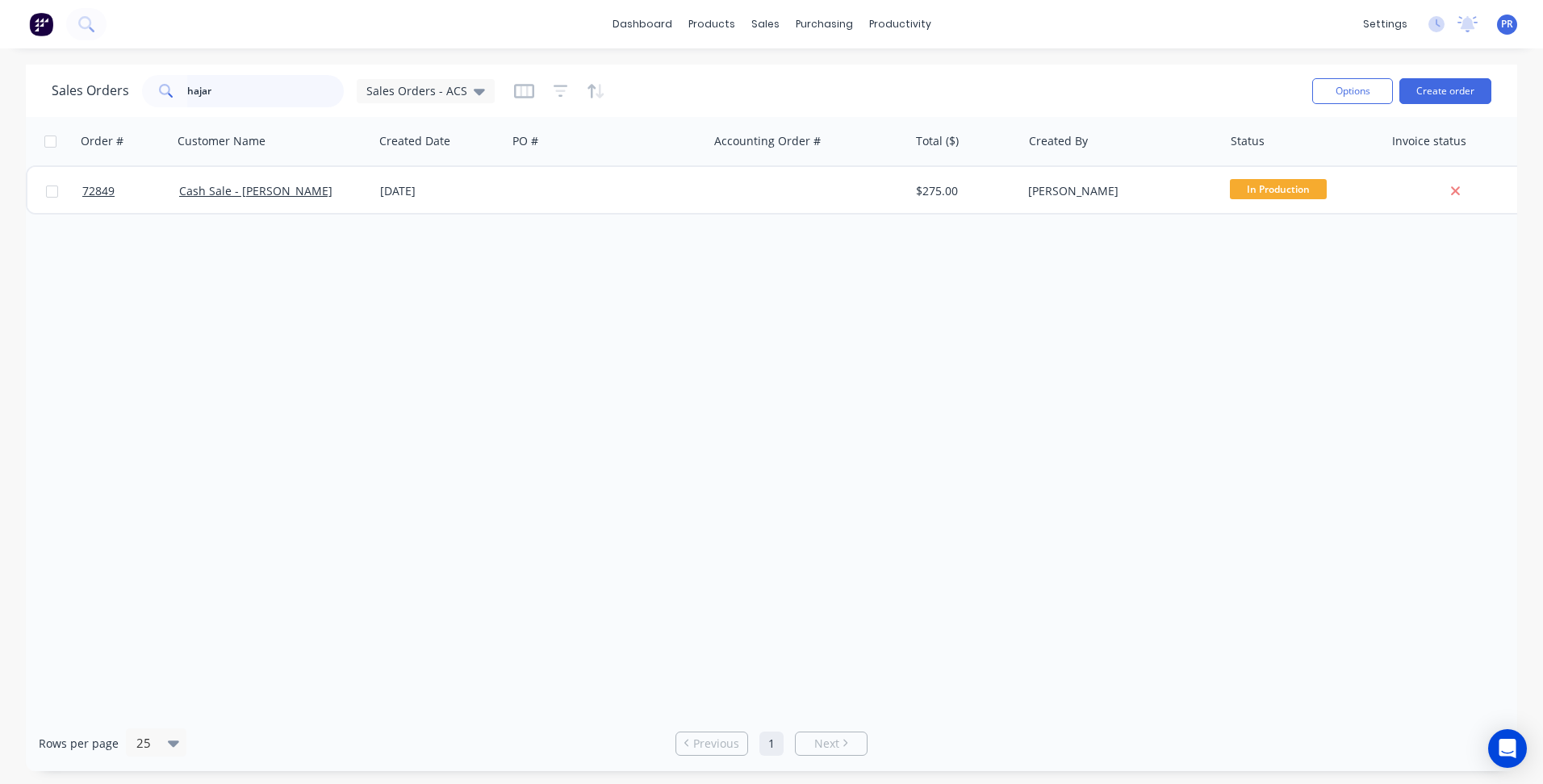
click at [262, 101] on input "hajar" at bounding box center [266, 91] width 158 height 32
drag, startPoint x: 209, startPoint y: 93, endPoint x: 0, endPoint y: 92, distance: 209.0
click at [0, 93] on html "dashboard products sales purchasing productivity dashboard products Product Cat…" at bounding box center [771, 392] width 1543 height 784
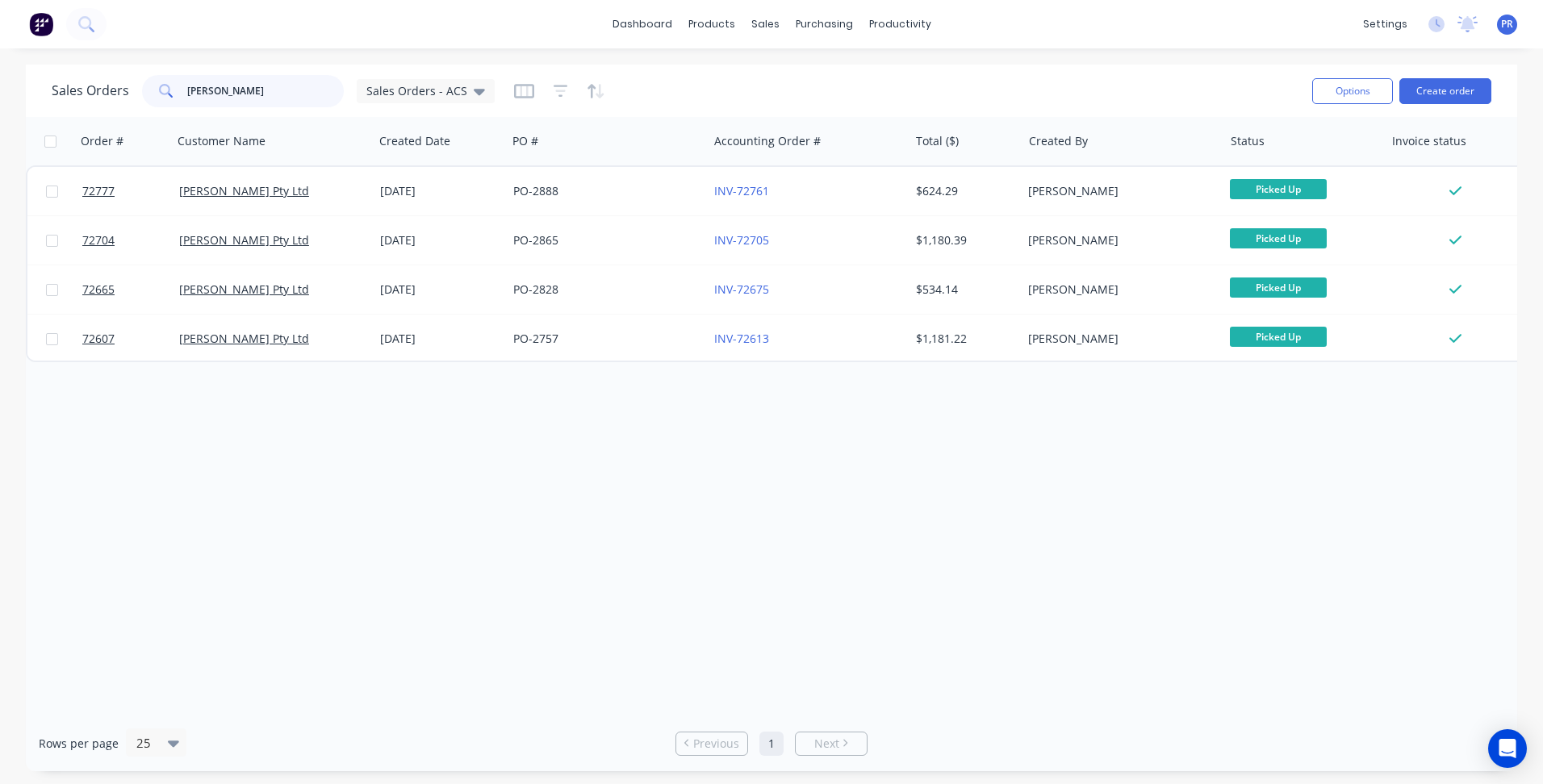
type input "[PERSON_NAME]"
drag, startPoint x: 884, startPoint y: 506, endPoint x: 839, endPoint y: 425, distance: 92.7
click at [883, 506] on div "Order # Customer Name Created Date PO # Accounting Order # Total ($) Created By…" at bounding box center [771, 416] width 1491 height 598
click at [937, 471] on div "Order # Customer Name Created Date PO # Accounting Order # Total ($) Created By…" at bounding box center [771, 416] width 1491 height 598
drag, startPoint x: 1011, startPoint y: 463, endPoint x: 1099, endPoint y: 399, distance: 108.8
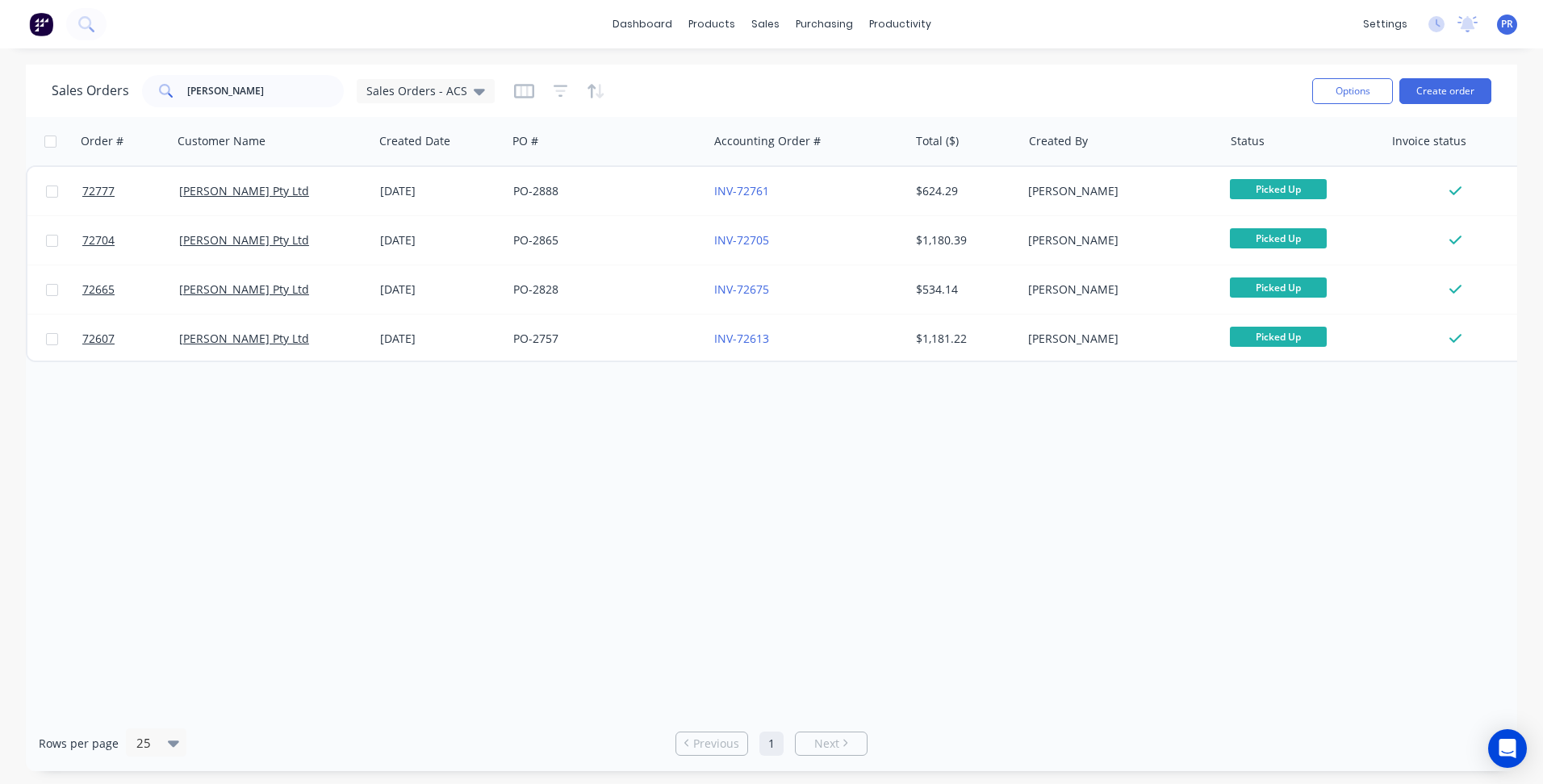
click at [1011, 463] on div "Order # Customer Name Created Date PO # Accounting Order # Total ($) Created By…" at bounding box center [771, 416] width 1491 height 598
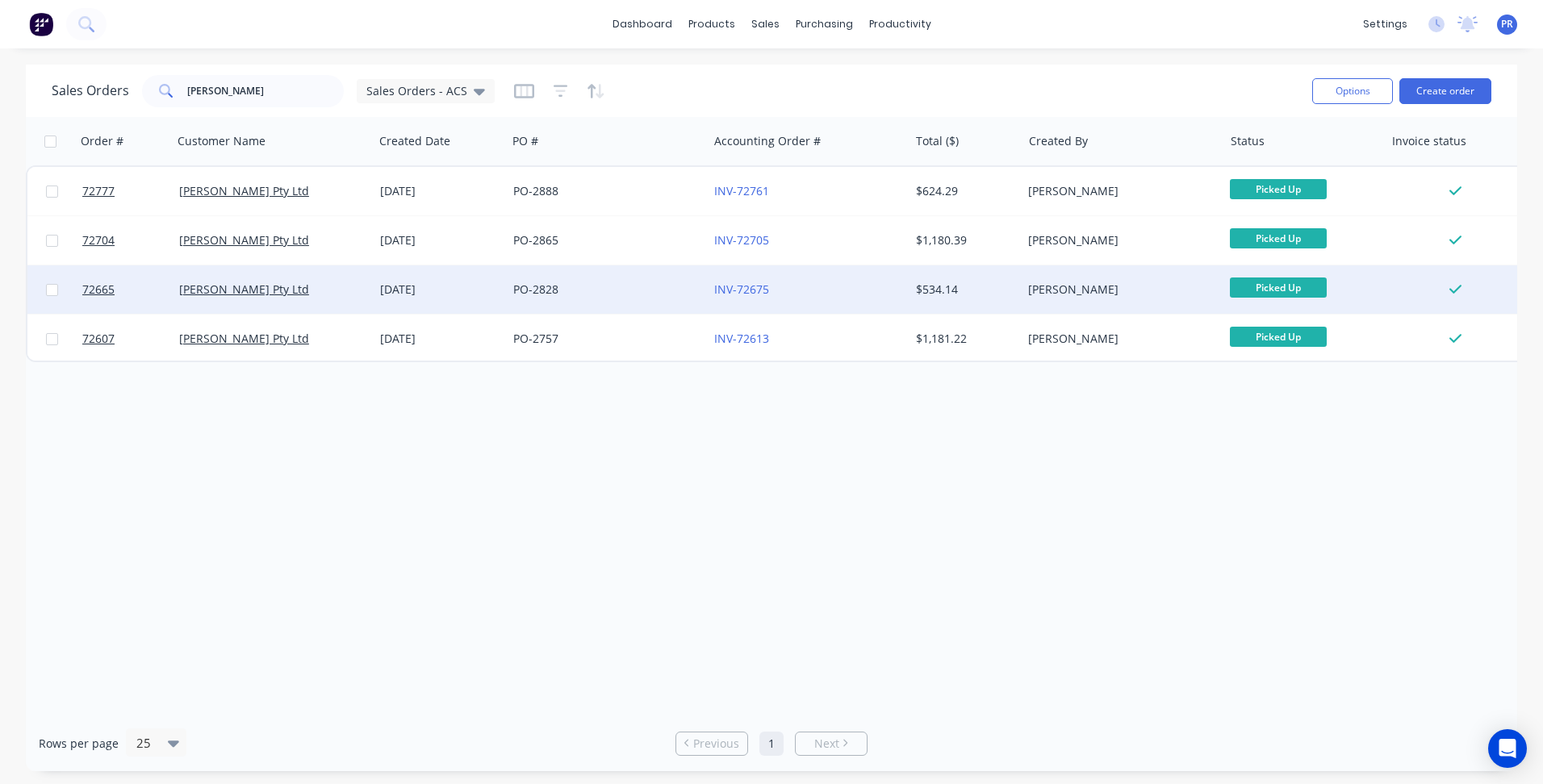
click at [840, 290] on div "INV-72675" at bounding box center [803, 290] width 179 height 17
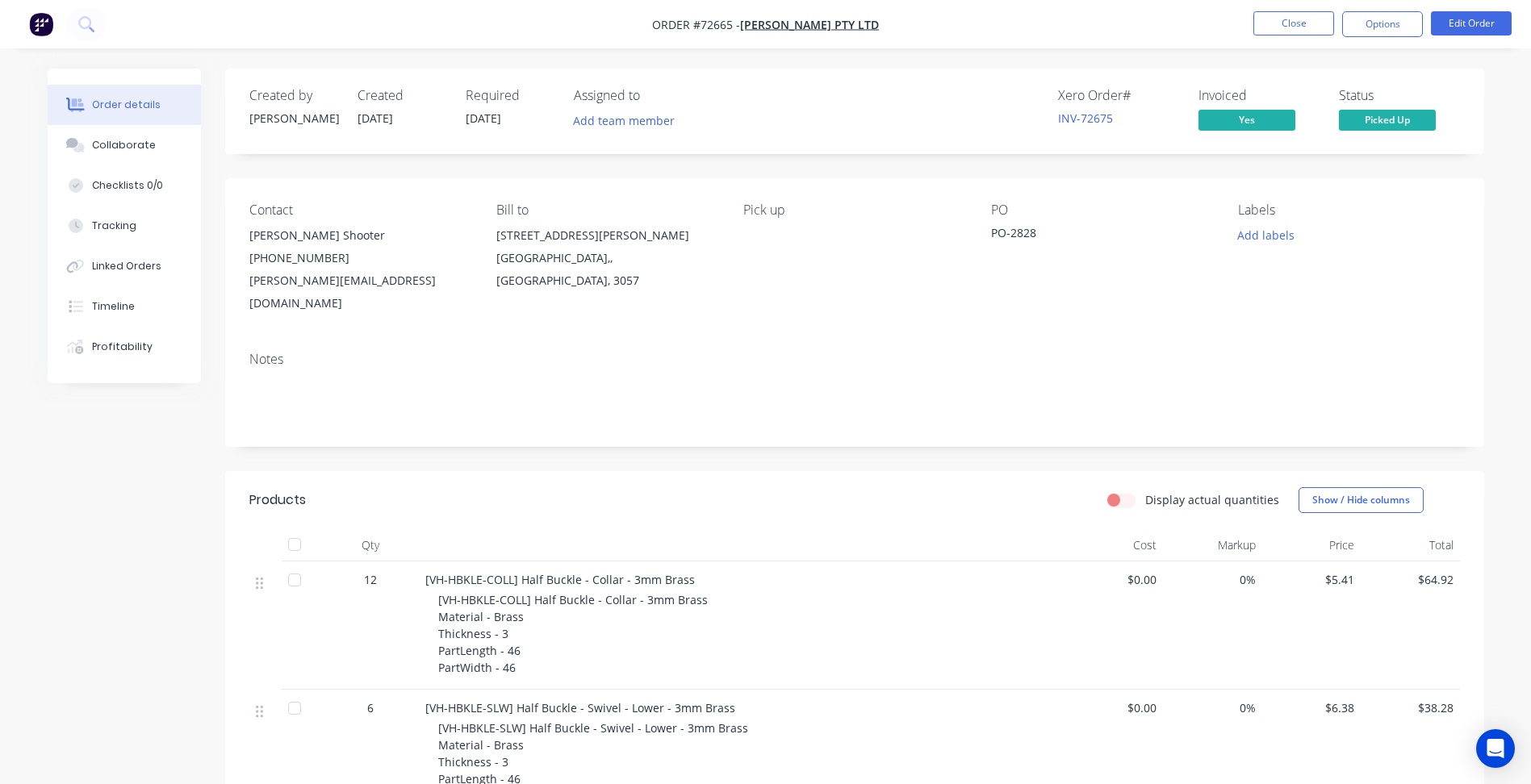
click at [1327, 10] on nav "Order #72665 - [PERSON_NAME] Pty Ltd Close Options Edit Order" at bounding box center [766, 24] width 1531 height 49
click at [1322, 22] on button "Close" at bounding box center [1294, 23] width 81 height 24
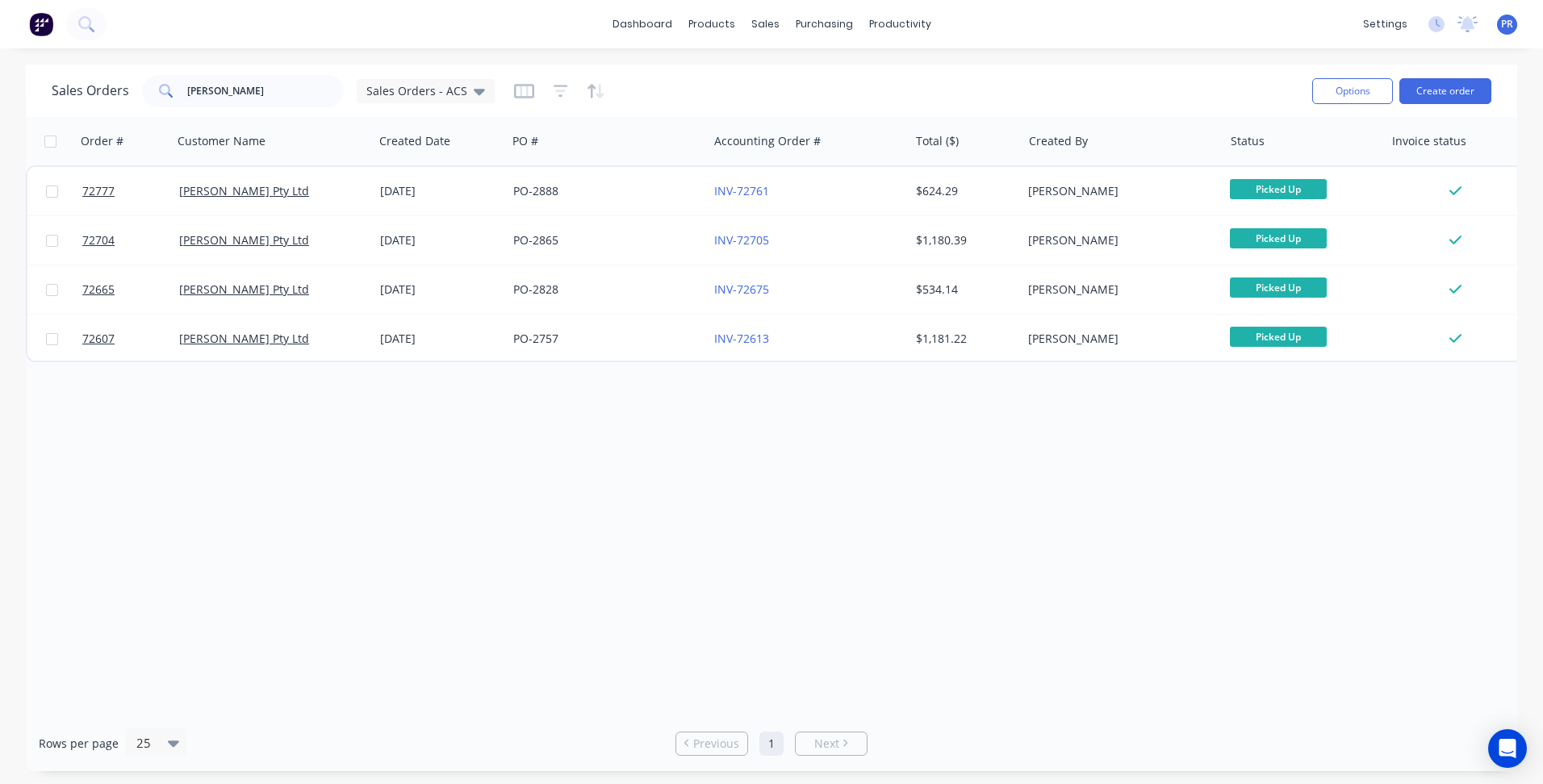
click at [1122, 21] on div "dashboard products sales purchasing productivity dashboard products Product Cat…" at bounding box center [771, 24] width 1543 height 49
